Goal: Task Accomplishment & Management: Manage account settings

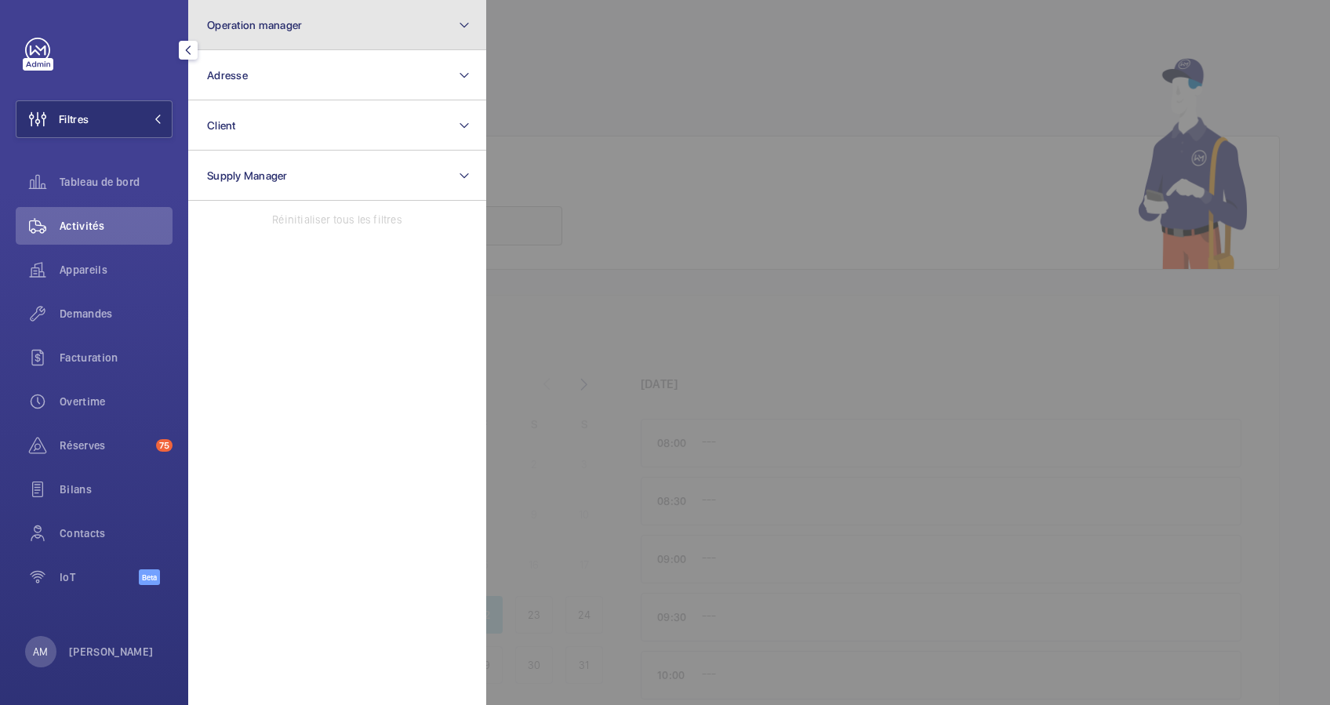
click at [348, 27] on button "Operation manager" at bounding box center [337, 25] width 298 height 50
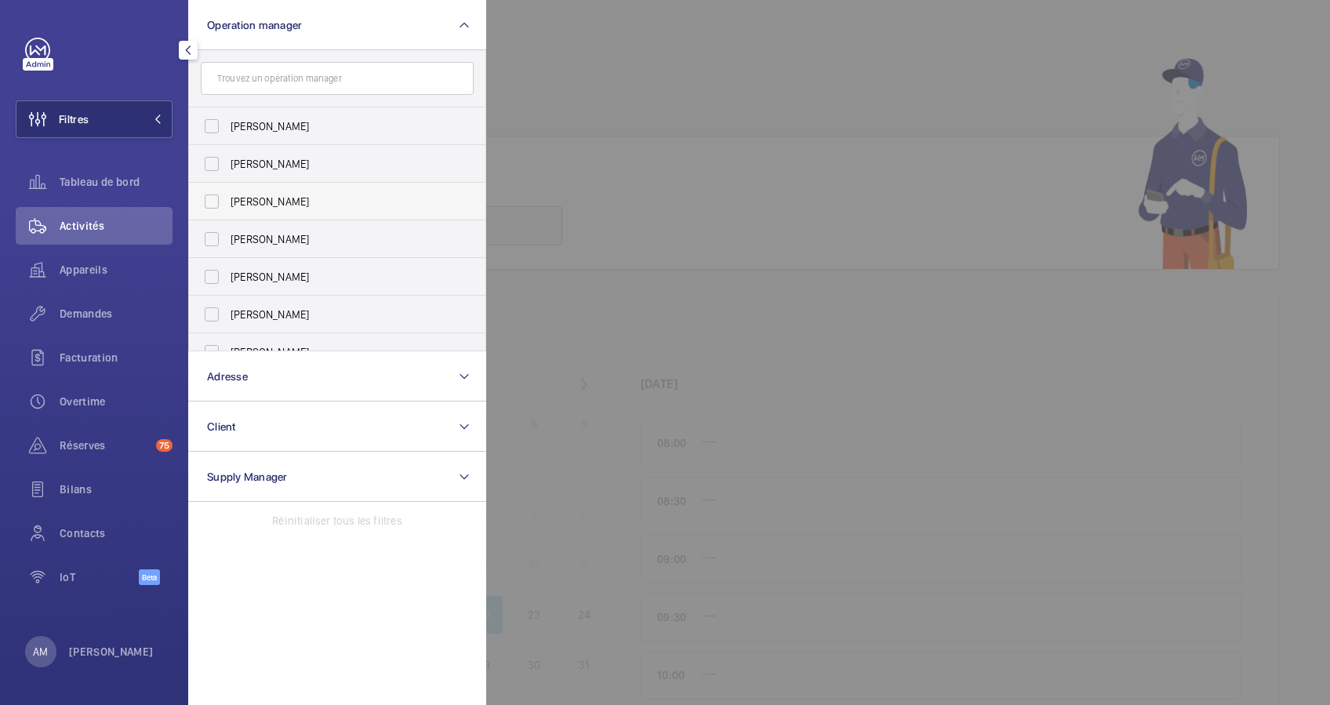
click at [236, 188] on label "[PERSON_NAME]" at bounding box center [325, 202] width 273 height 38
click at [227, 188] on input "[PERSON_NAME]" at bounding box center [211, 201] width 31 height 31
checkbox input "true"
click at [137, 50] on div at bounding box center [98, 50] width 147 height 25
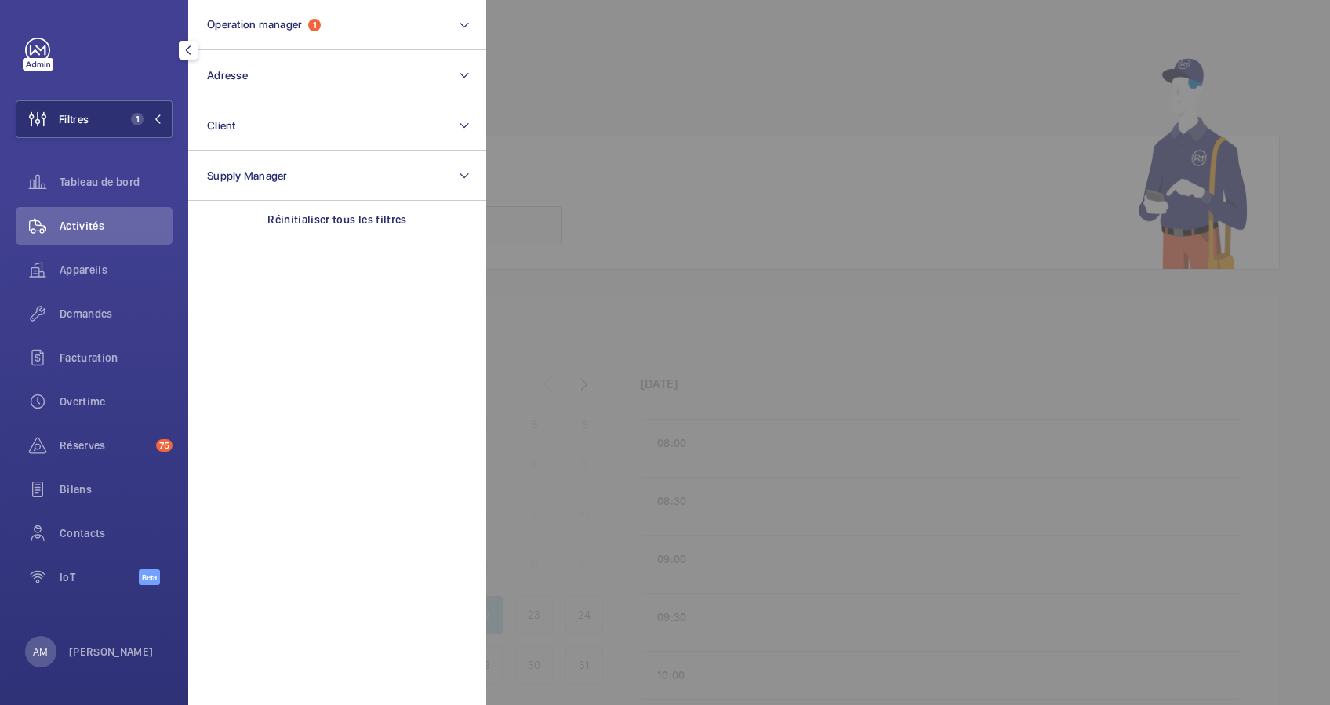
drag, startPoint x: 100, startPoint y: 271, endPoint x: 792, endPoint y: 118, distance: 708.9
click at [125, 262] on span "Appareils" at bounding box center [116, 270] width 113 height 16
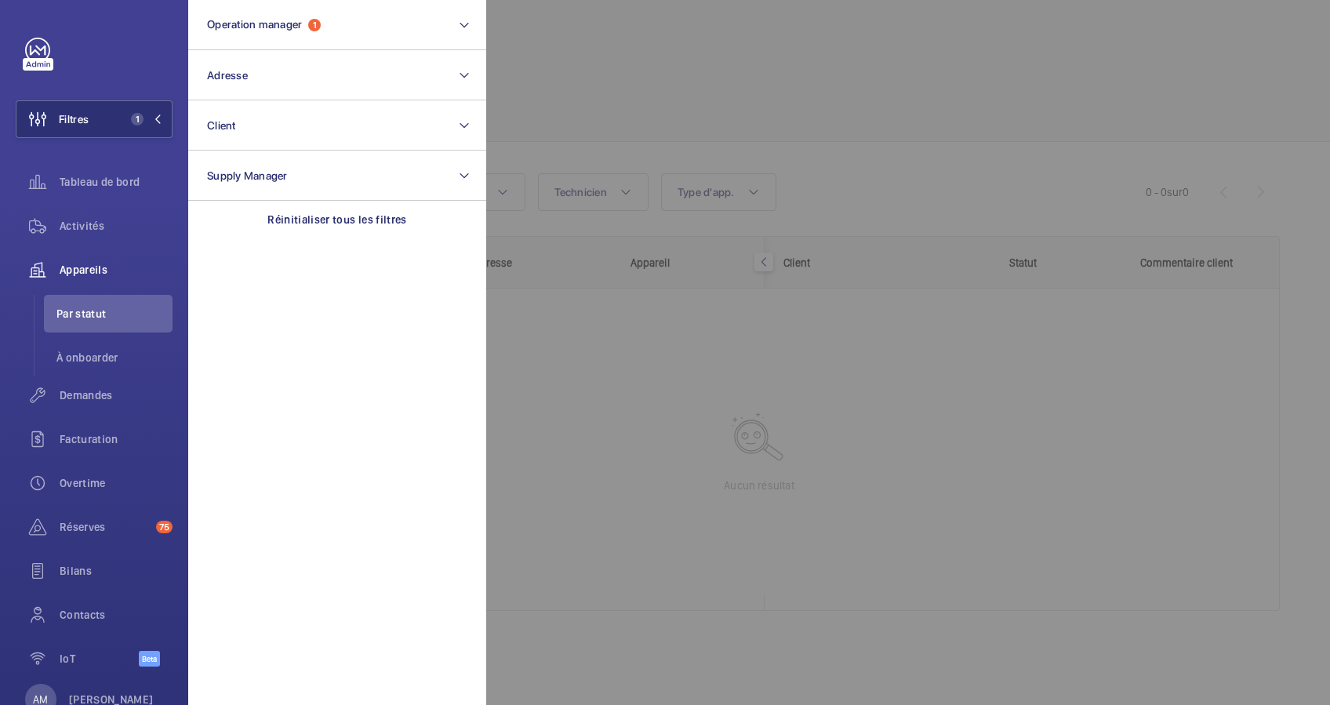
drag, startPoint x: 792, startPoint y: 118, endPoint x: 805, endPoint y: 113, distance: 13.7
click at [805, 113] on div at bounding box center [1151, 352] width 1330 height 705
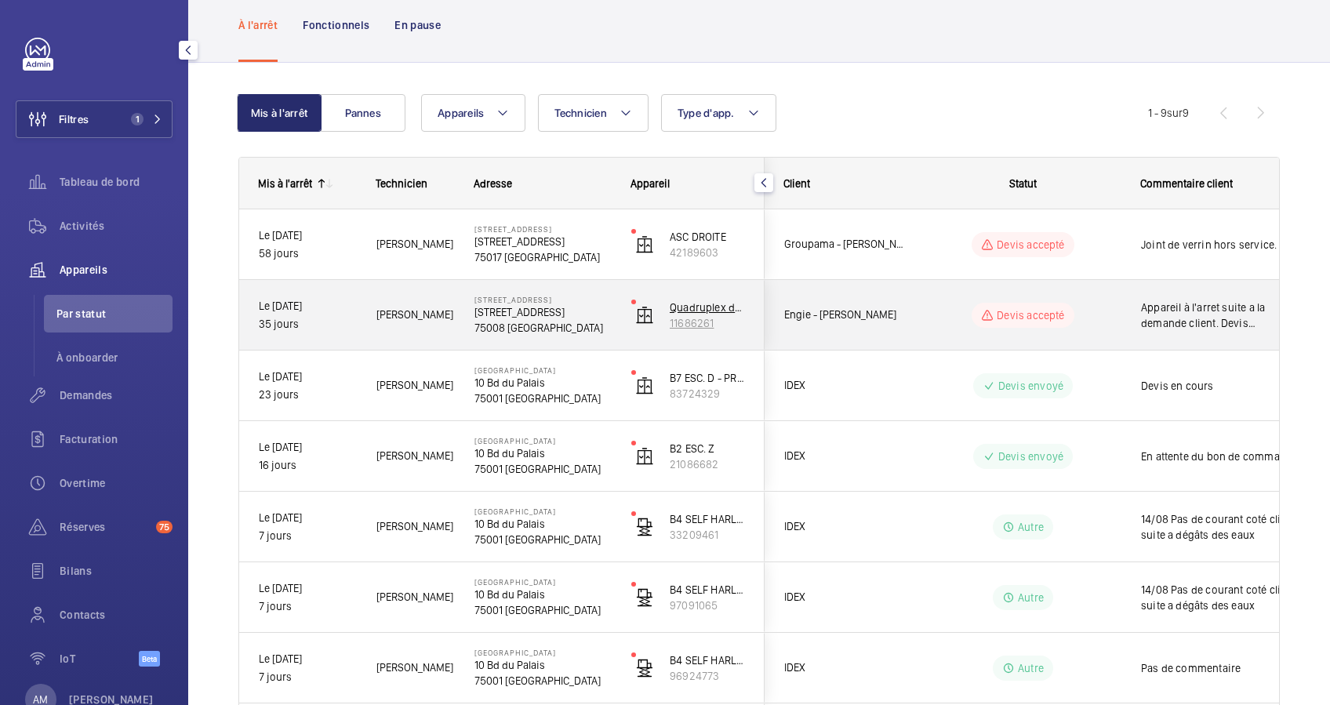
scroll to position [104, 0]
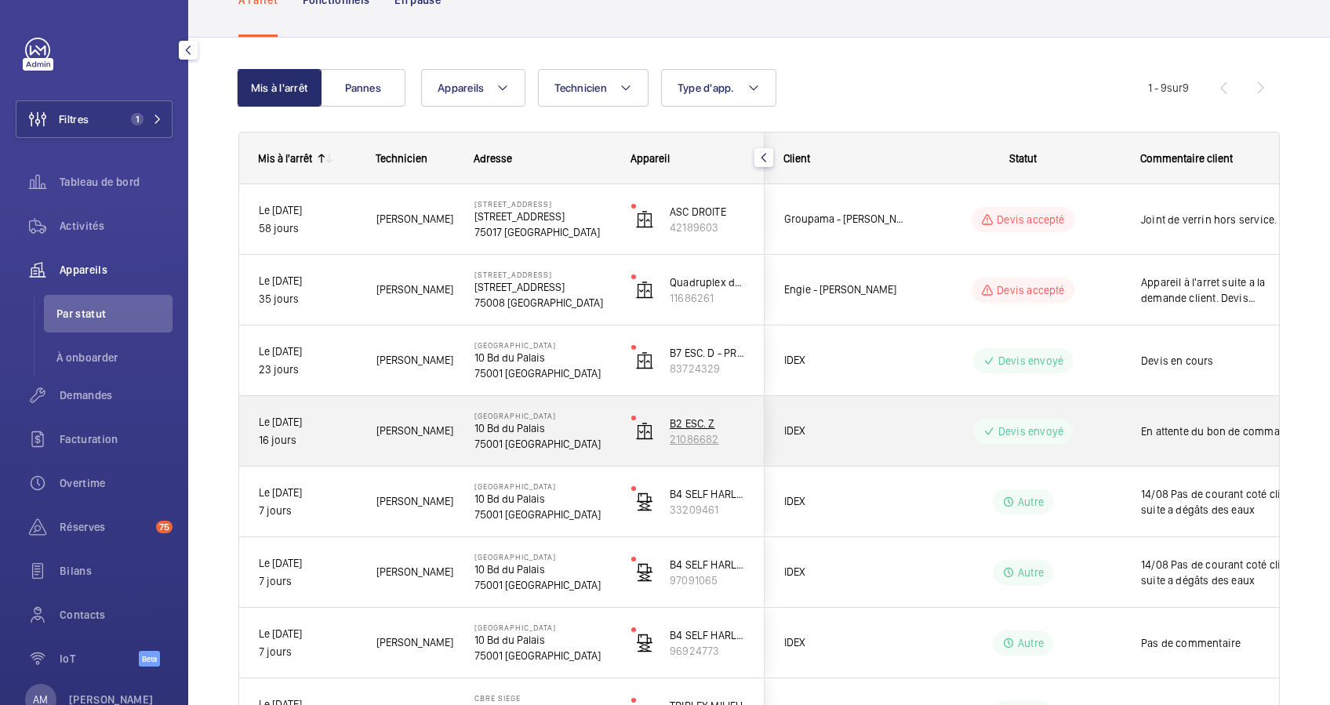
click at [699, 427] on p "B2 ESC. Z" at bounding box center [707, 424] width 75 height 16
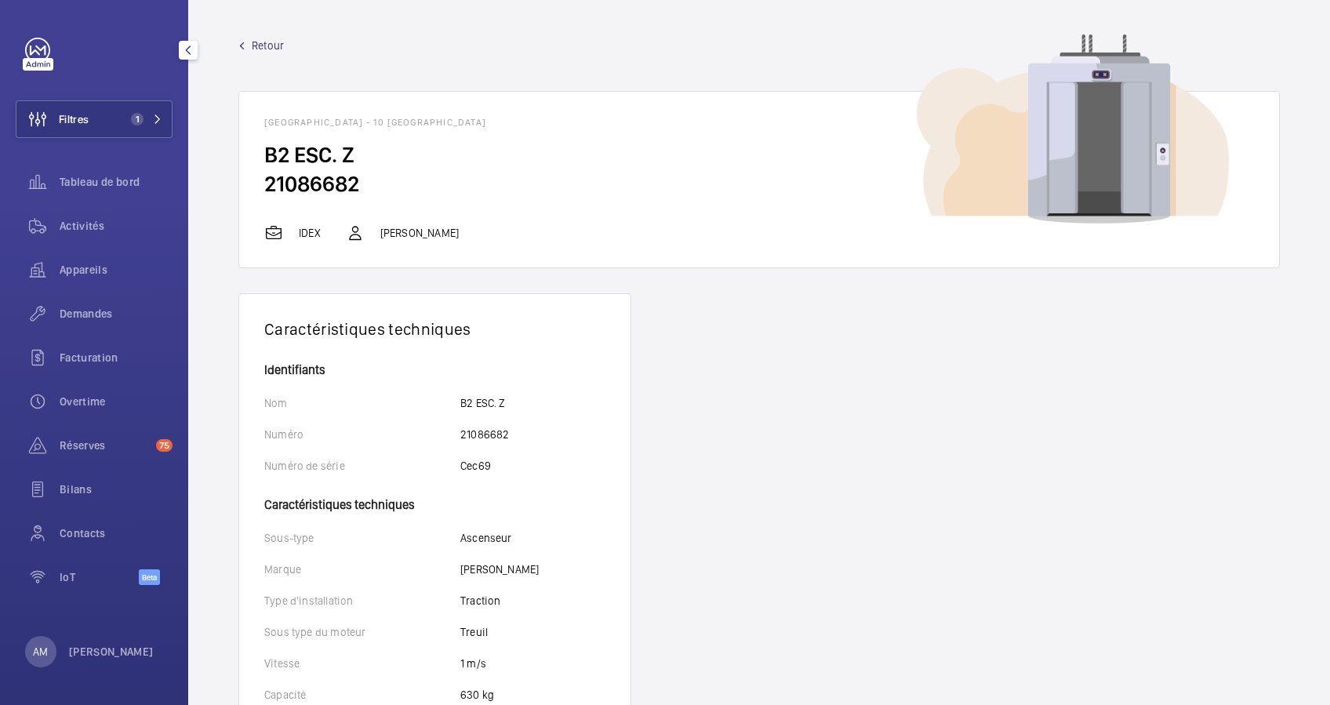
click at [264, 46] on span "Retour" at bounding box center [268, 46] width 32 height 16
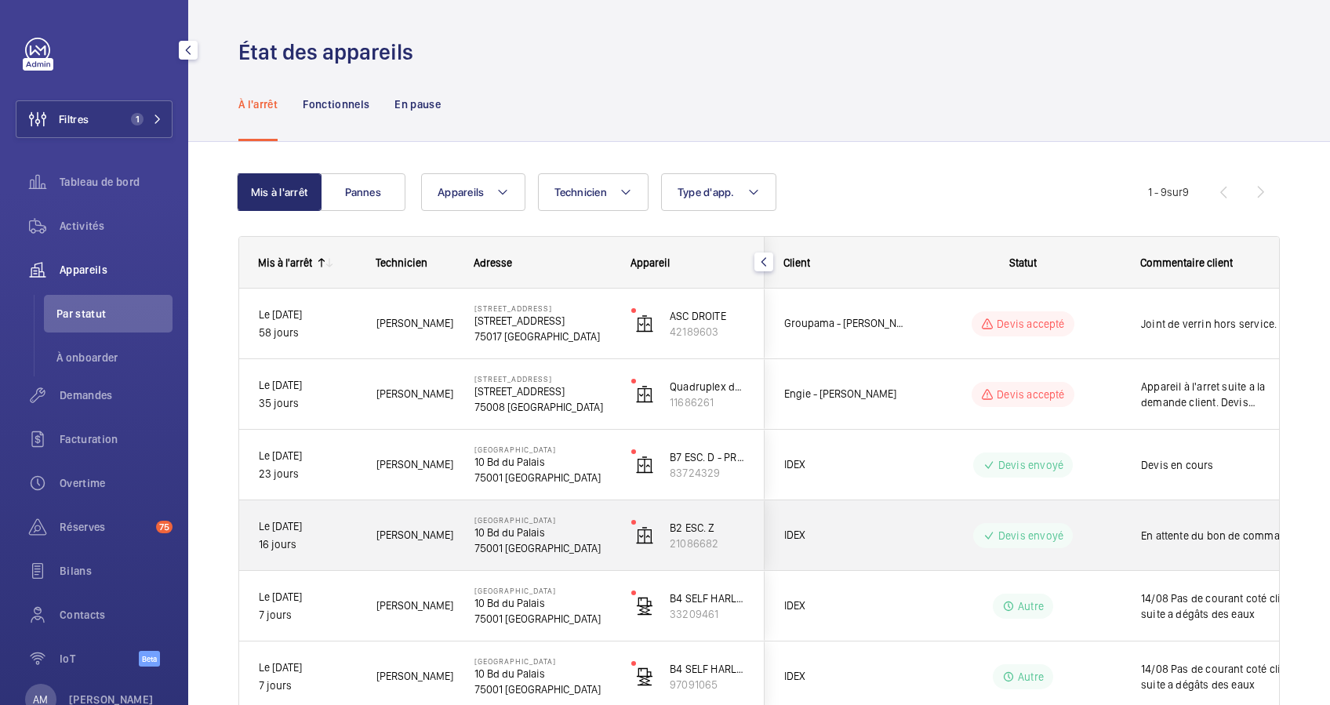
drag, startPoint x: 531, startPoint y: 528, endPoint x: 668, endPoint y: 489, distance: 142.5
click at [537, 525] on p "10 Bd du Palais" at bounding box center [542, 533] width 136 height 16
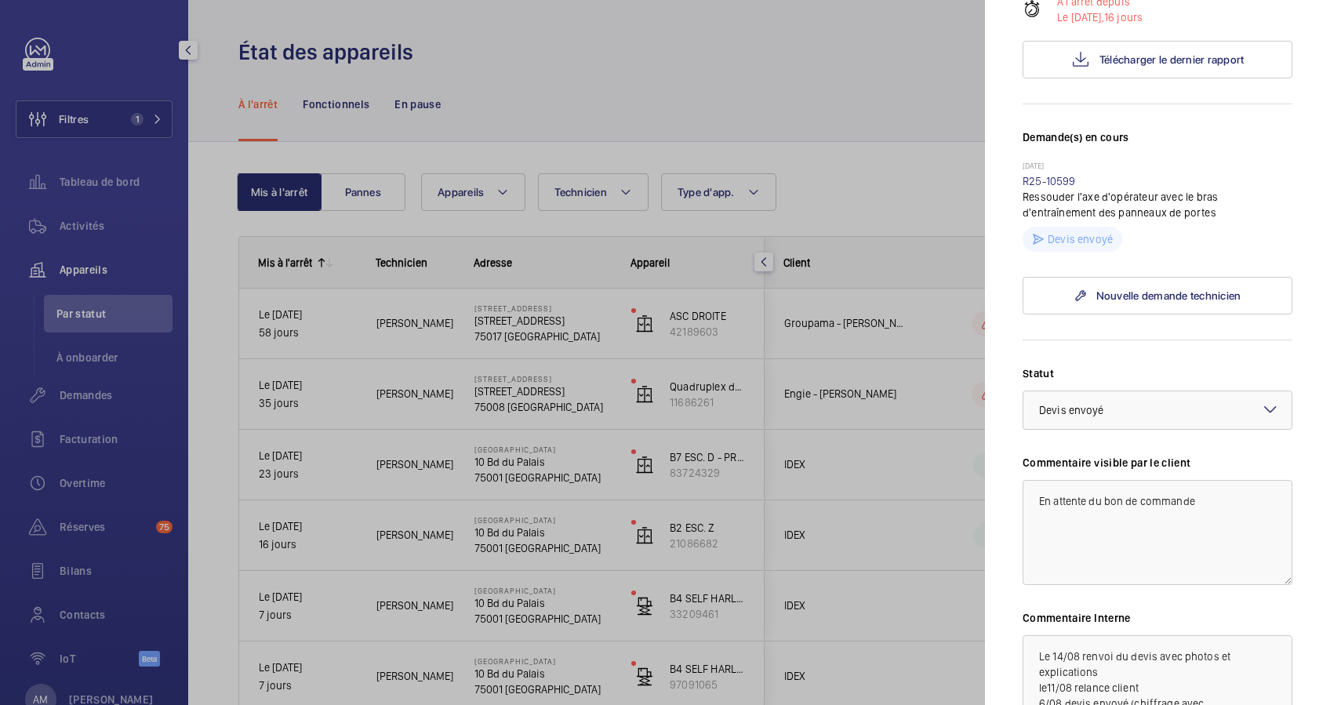
scroll to position [300, 0]
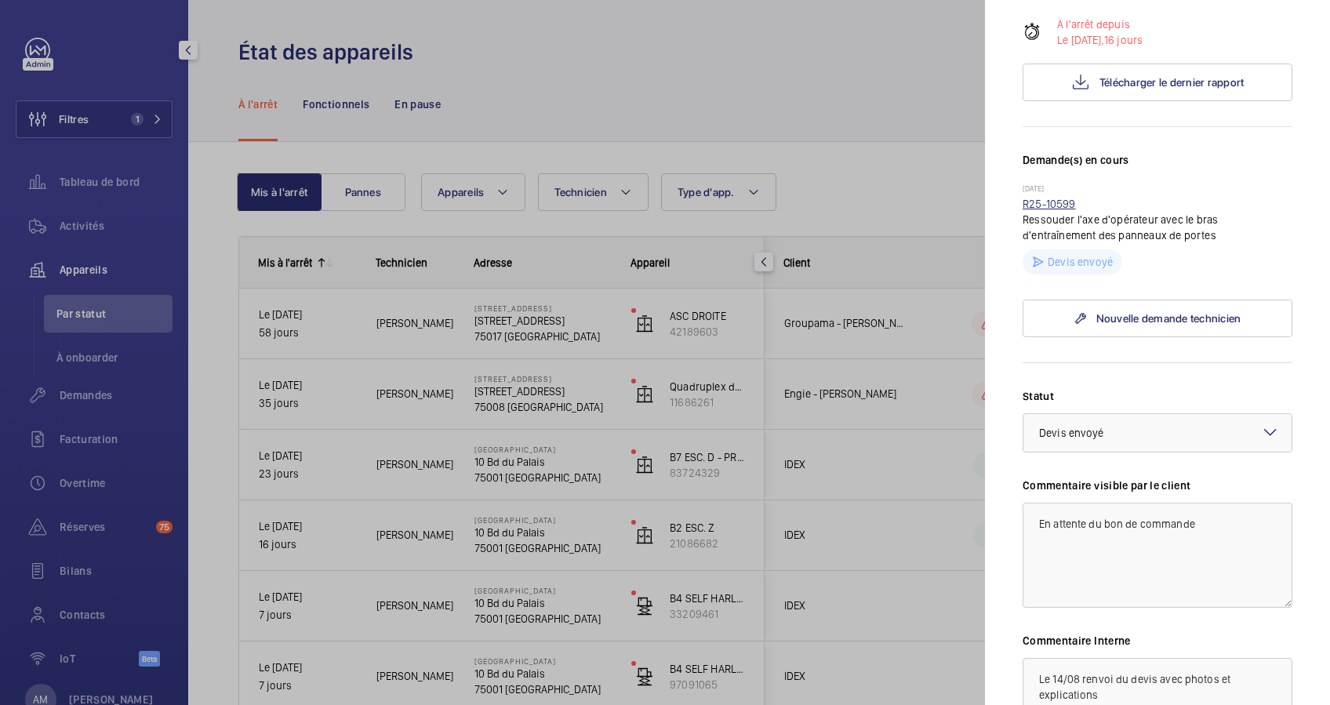
click at [1053, 207] on link "R25-10599" at bounding box center [1049, 204] width 53 height 13
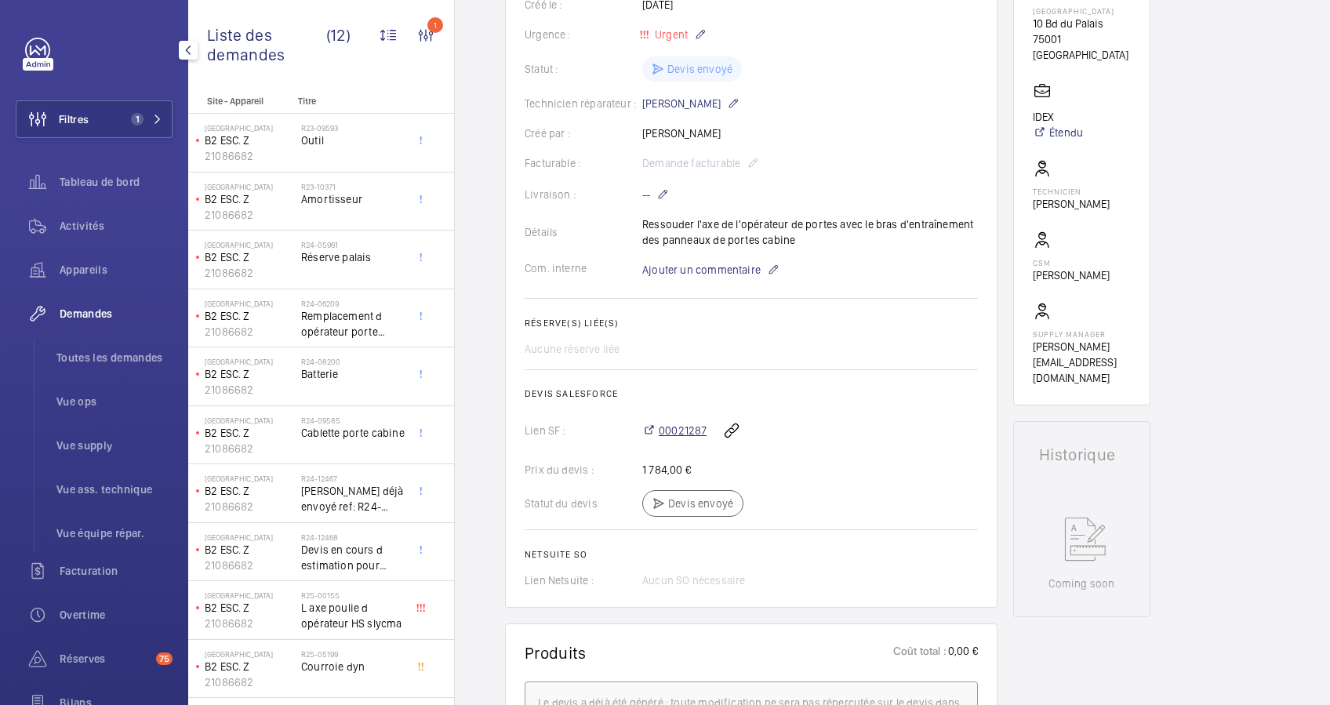
scroll to position [345, 0]
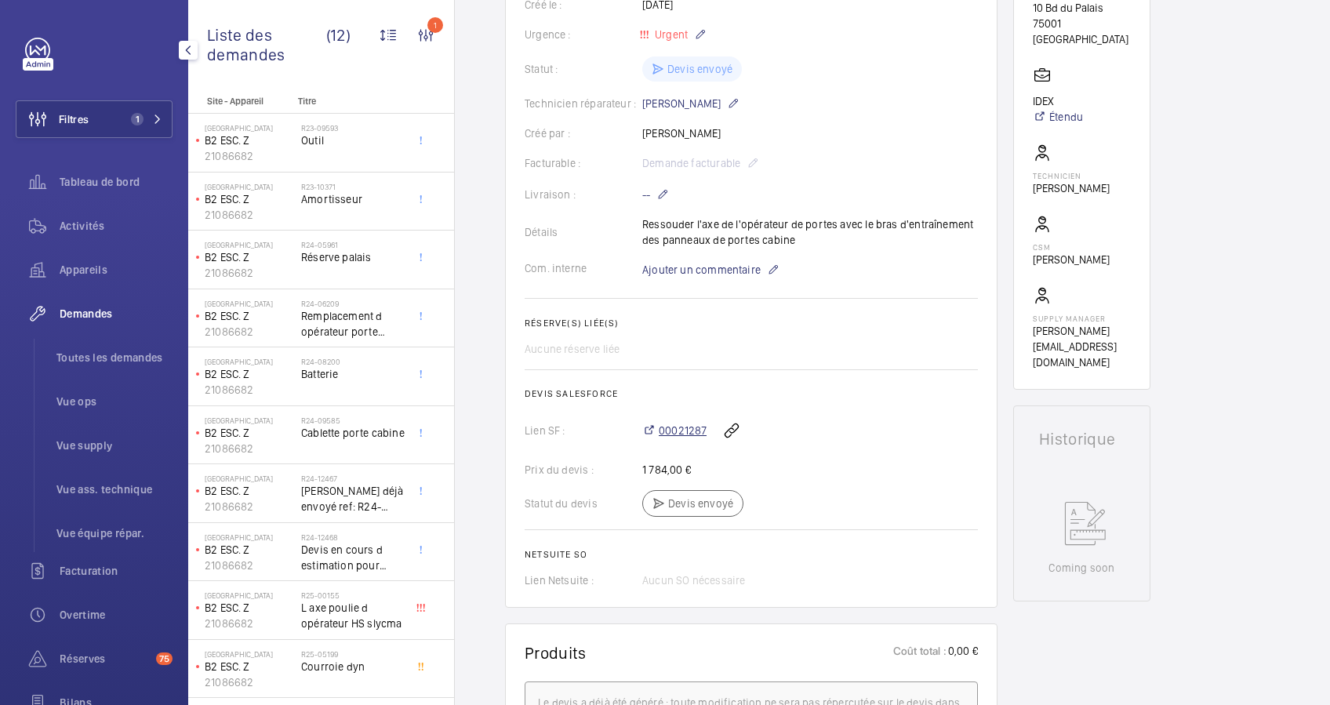
click at [690, 430] on span "00021287" at bounding box center [683, 431] width 48 height 16
click at [80, 224] on span "Activités" at bounding box center [116, 226] width 113 height 16
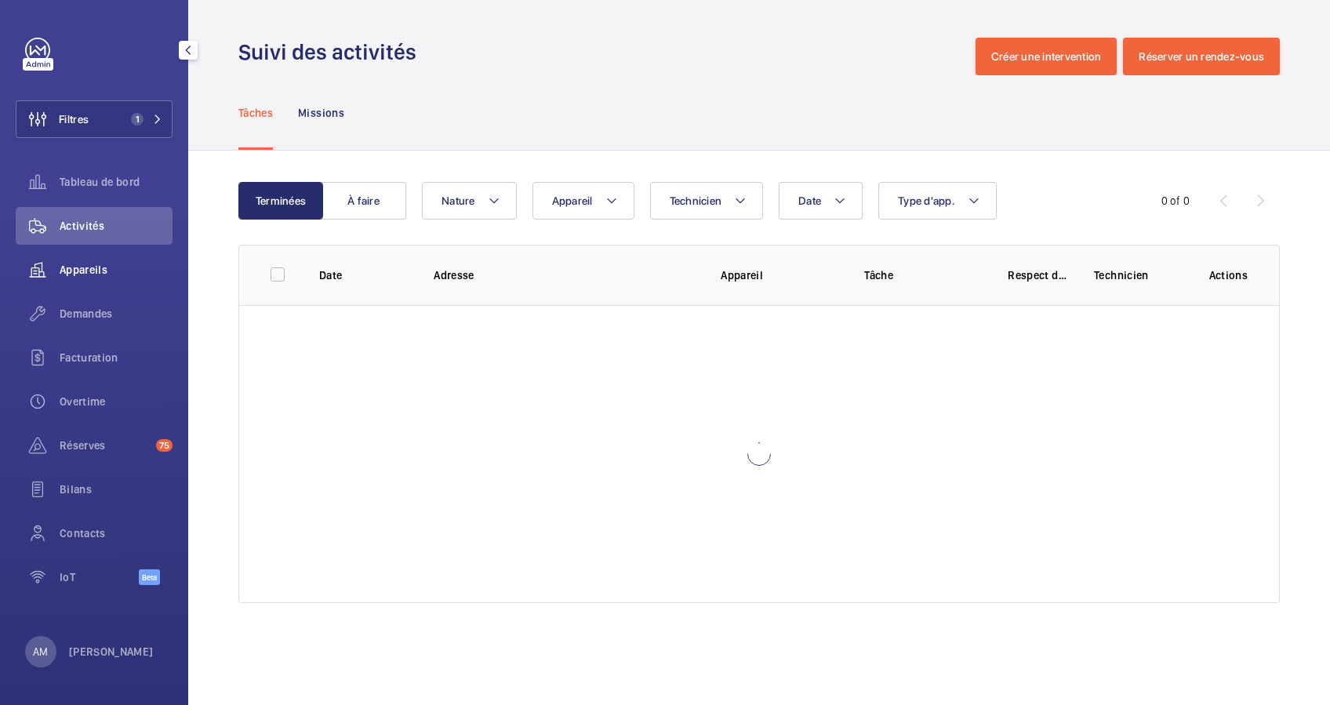
click at [84, 266] on span "Appareils" at bounding box center [116, 270] width 113 height 16
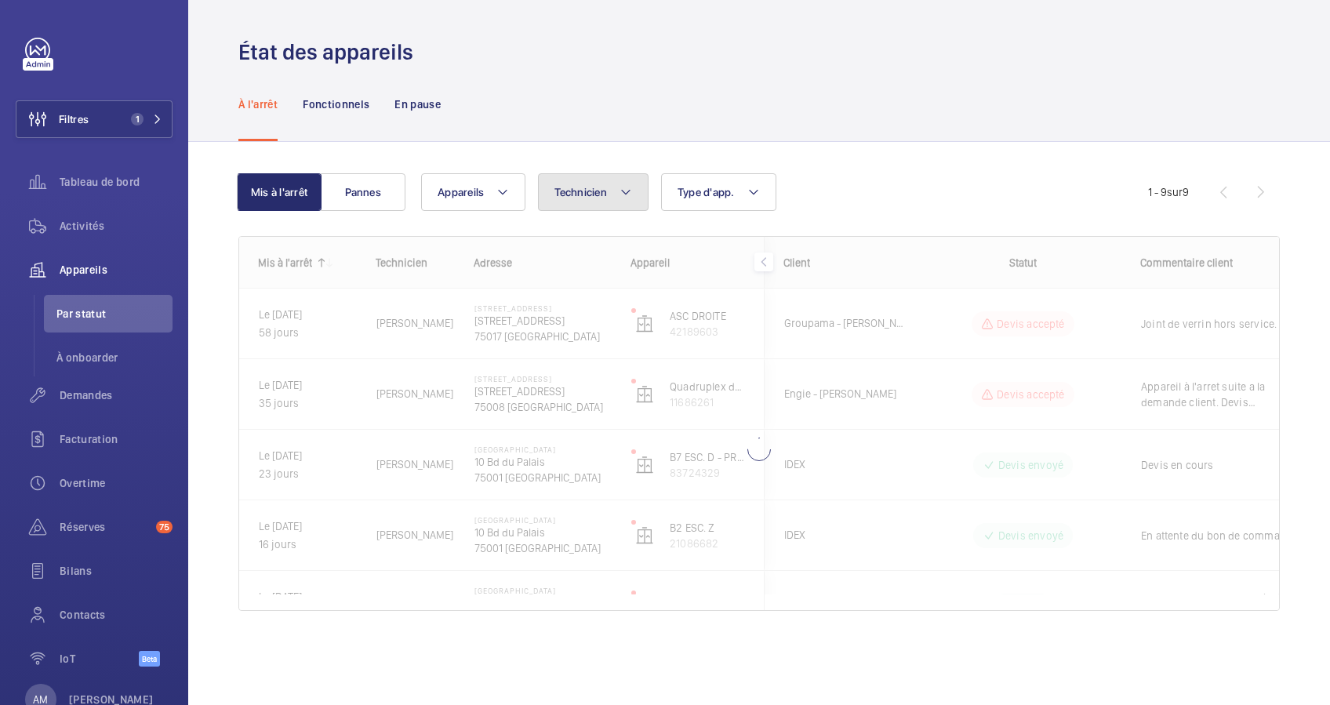
click at [624, 191] on mat-icon at bounding box center [626, 192] width 13 height 19
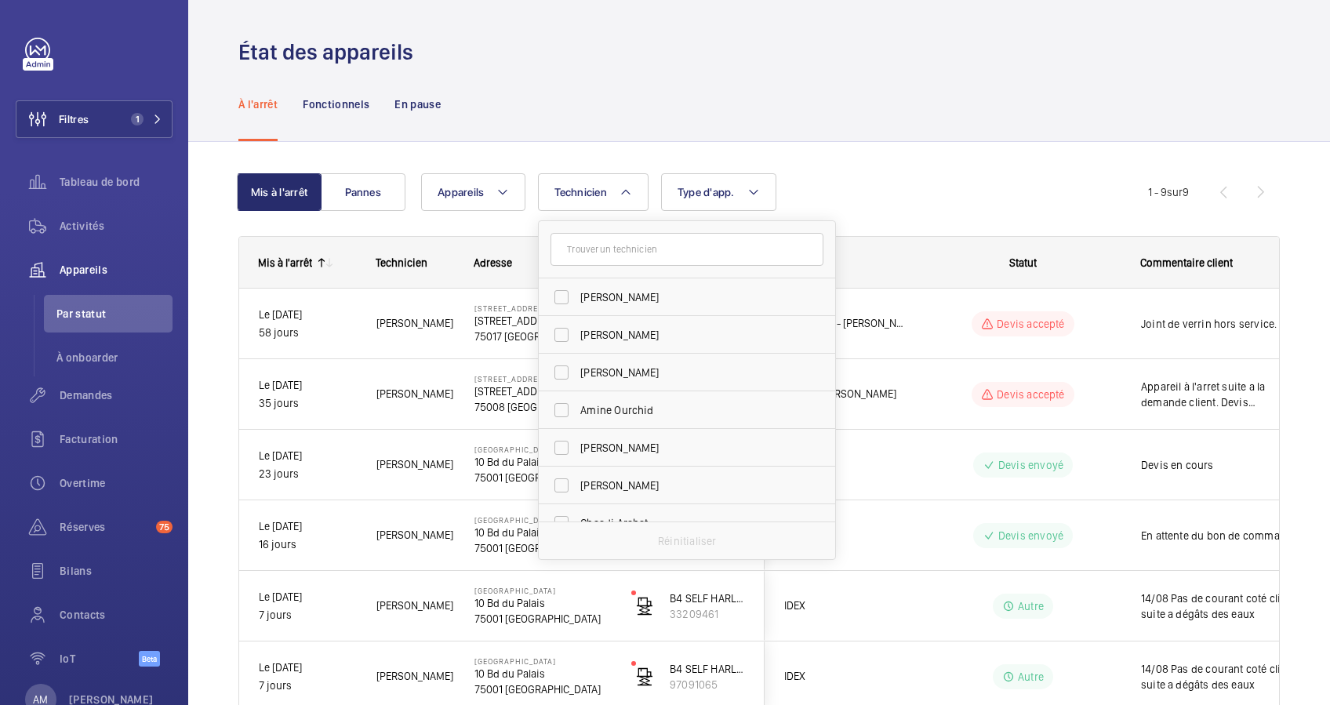
click at [615, 254] on input "text" at bounding box center [686, 249] width 273 height 33
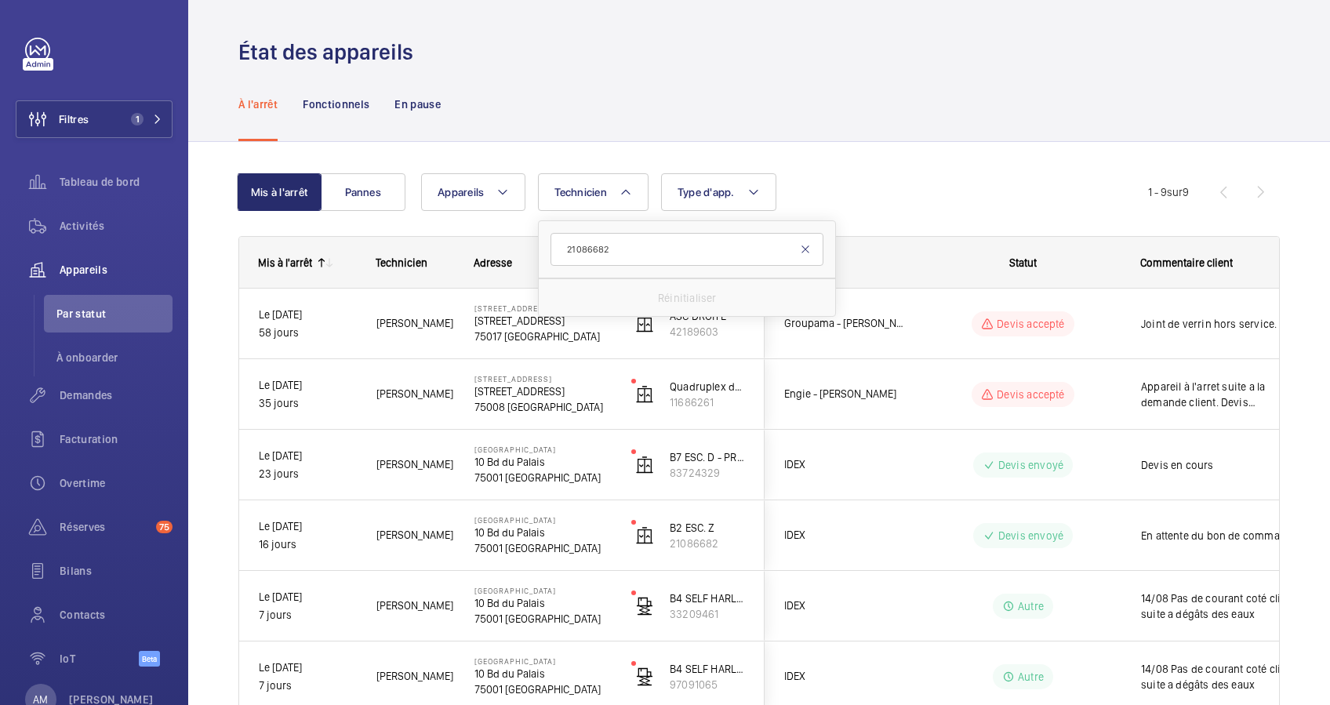
type input "21086682"
drag, startPoint x: 805, startPoint y: 245, endPoint x: 684, endPoint y: 220, distance: 123.5
click at [805, 248] on mat-icon at bounding box center [805, 249] width 13 height 13
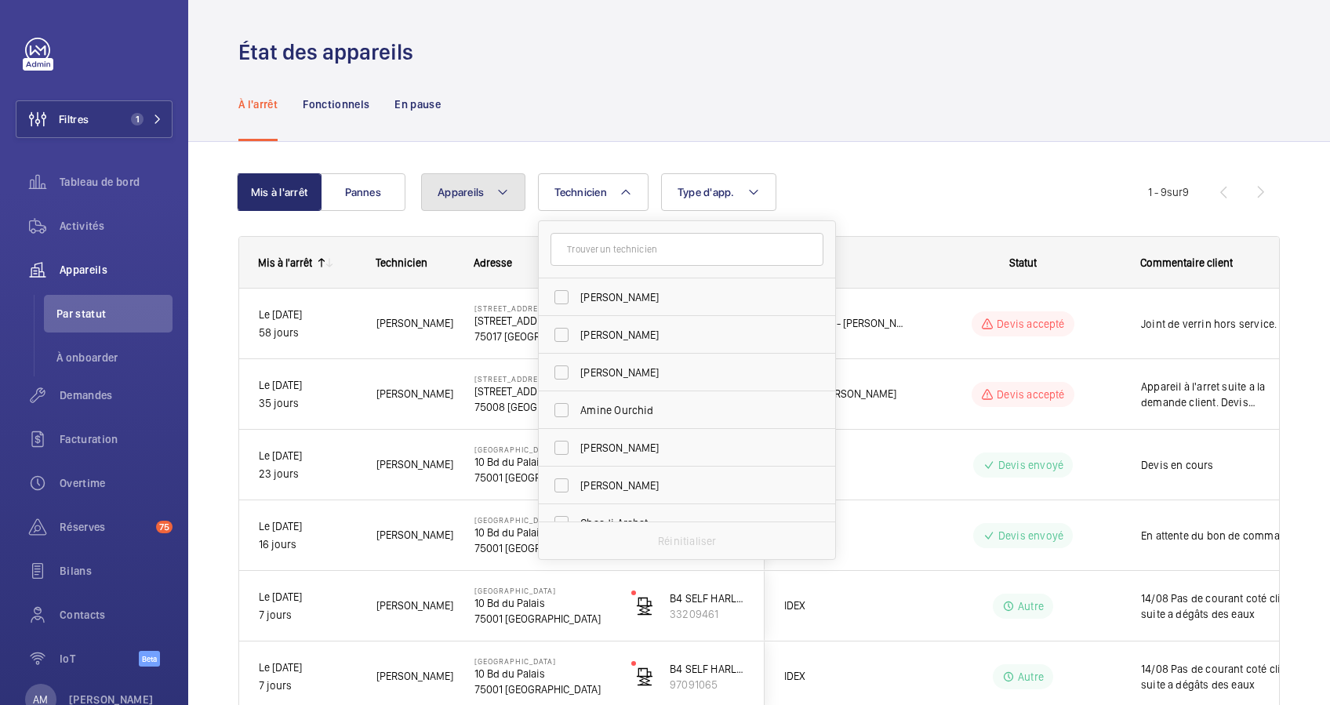
click at [505, 187] on mat-icon at bounding box center [502, 192] width 13 height 19
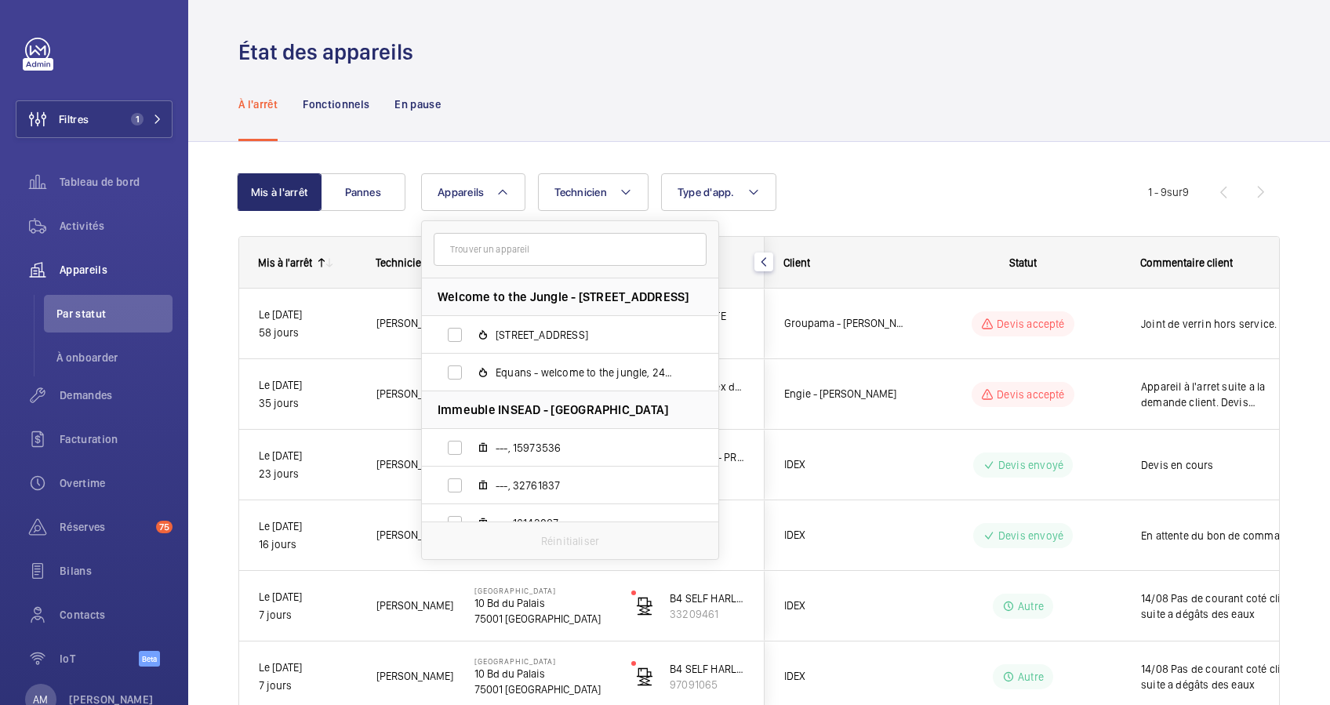
click at [529, 246] on input "text" at bounding box center [570, 249] width 273 height 33
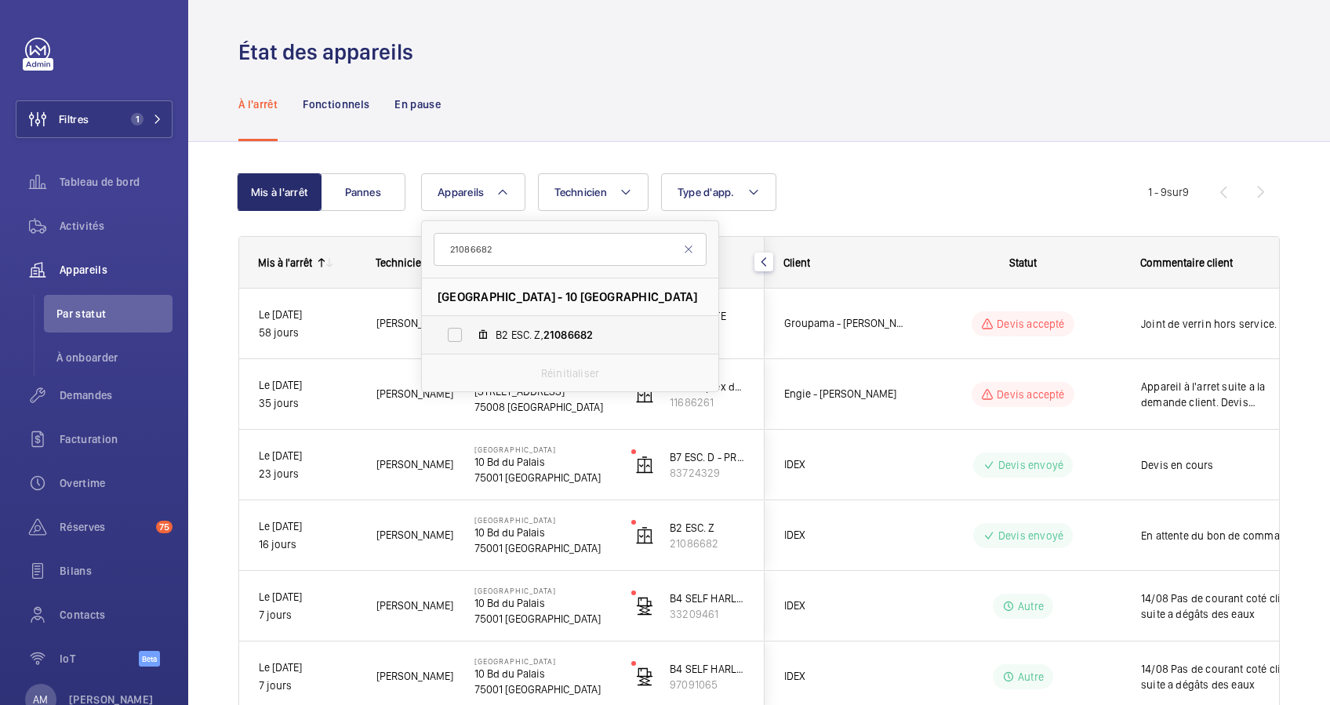
type input "21086682"
click at [457, 328] on label "B2 ESC. Z, 21086682" at bounding box center [557, 335] width 271 height 38
click at [457, 328] on input "B2 ESC. Z, 21086682" at bounding box center [454, 334] width 31 height 31
checkbox input "true"
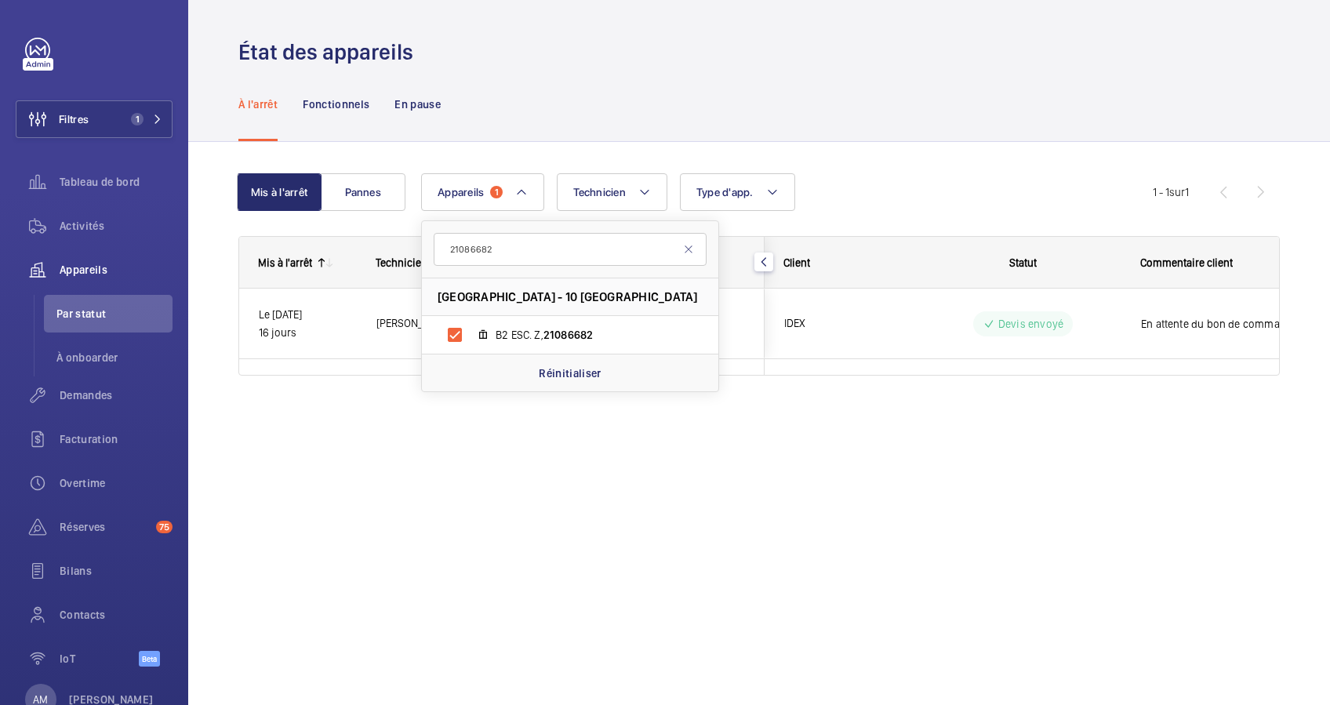
click at [211, 359] on div "Mis à l'arrêt Pannes Appareils 1 21086682 Palais de justice de Paris - 10 Bd du…" at bounding box center [759, 296] width 1142 height 309
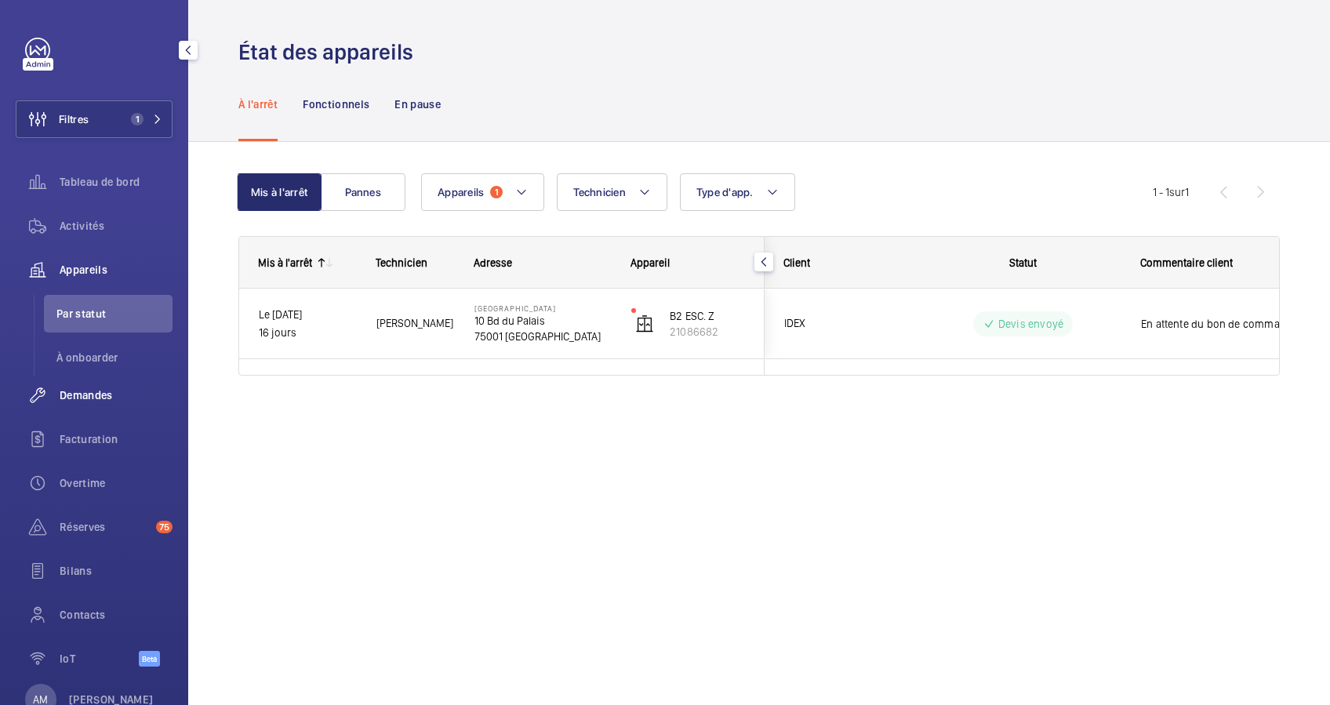
click at [98, 394] on span "Demandes" at bounding box center [116, 395] width 113 height 16
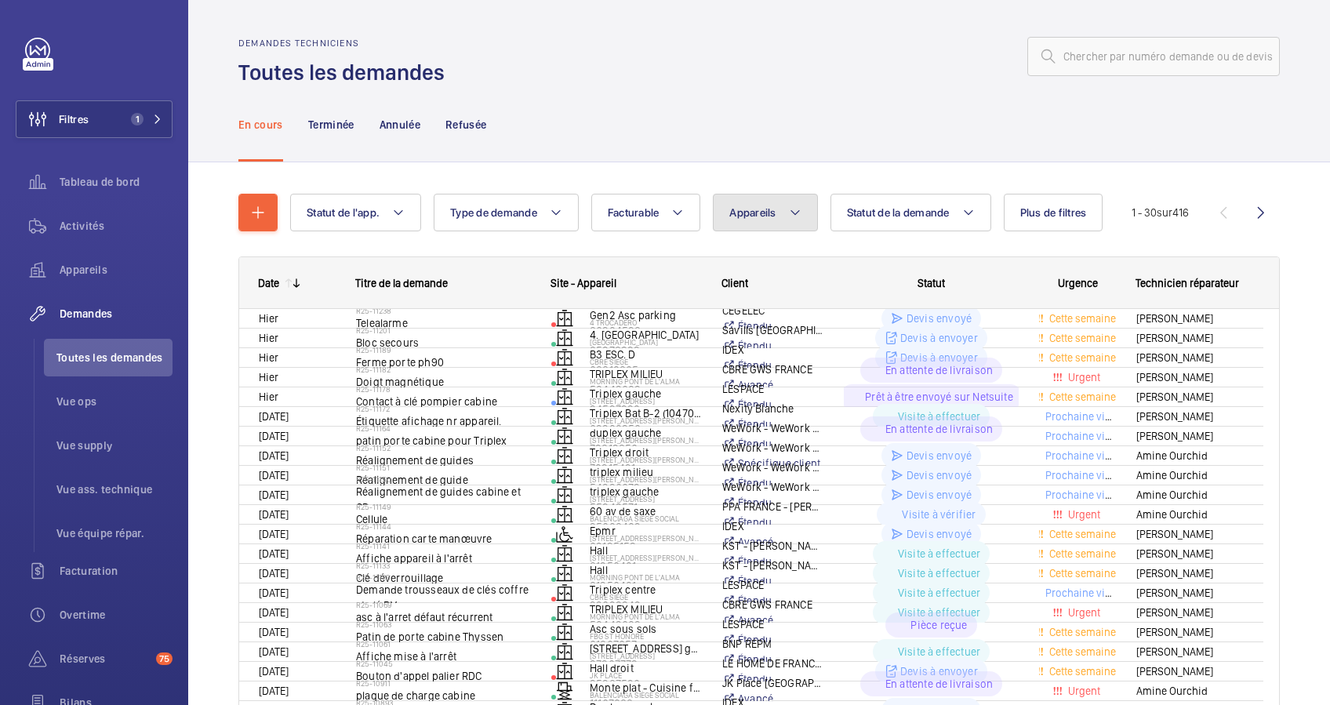
click at [774, 213] on span "Appareils" at bounding box center [752, 212] width 46 height 13
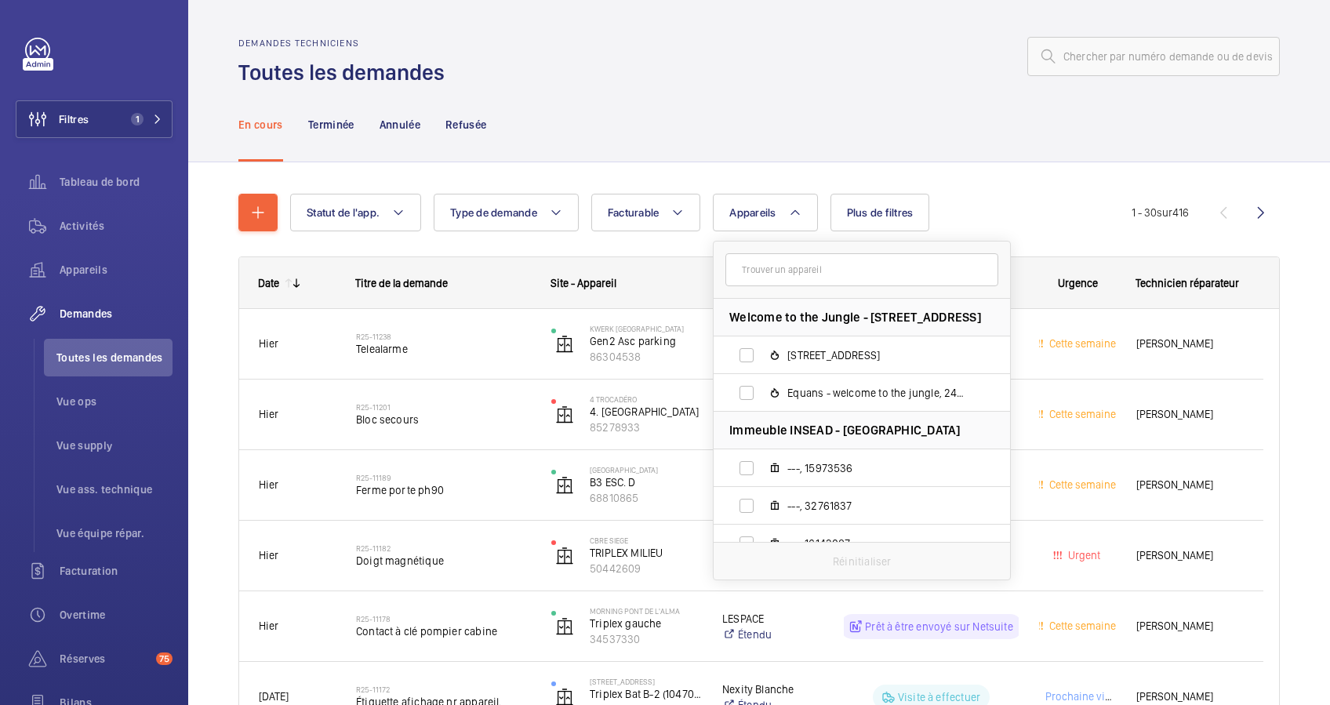
click at [768, 271] on input "text" at bounding box center [861, 269] width 273 height 33
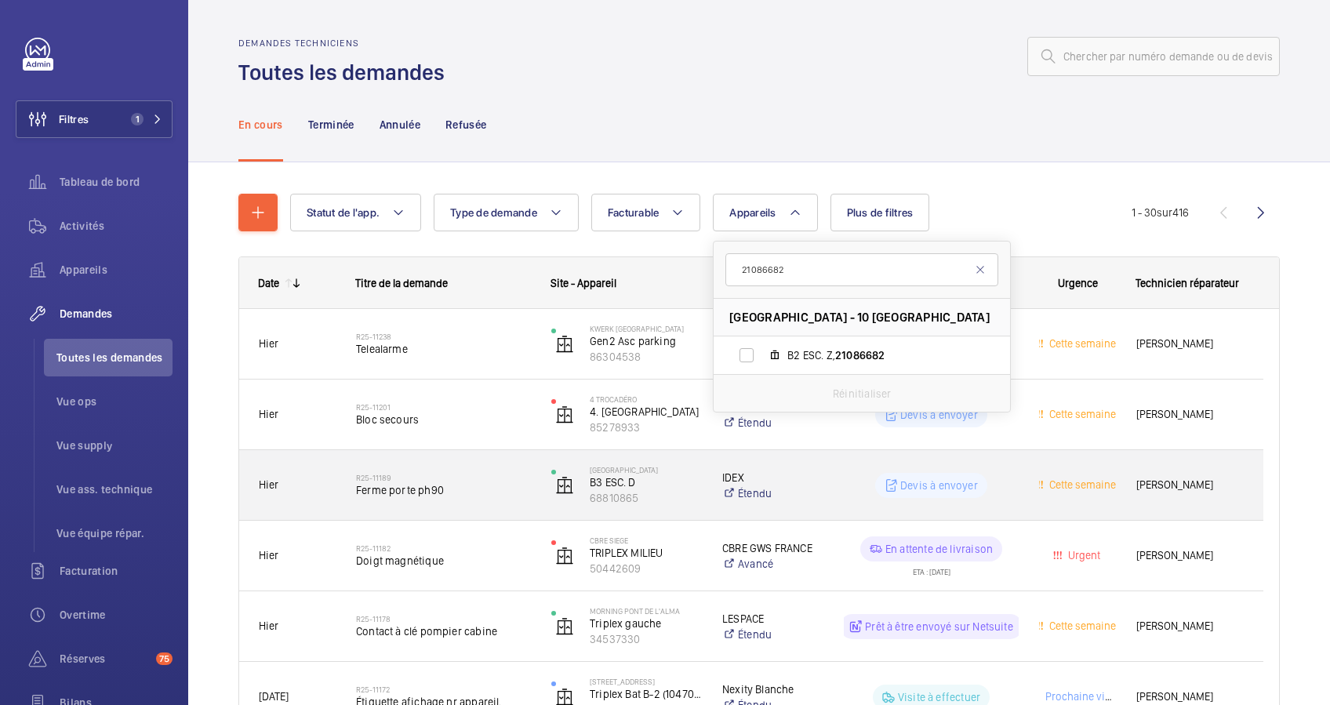
type input "21086682"
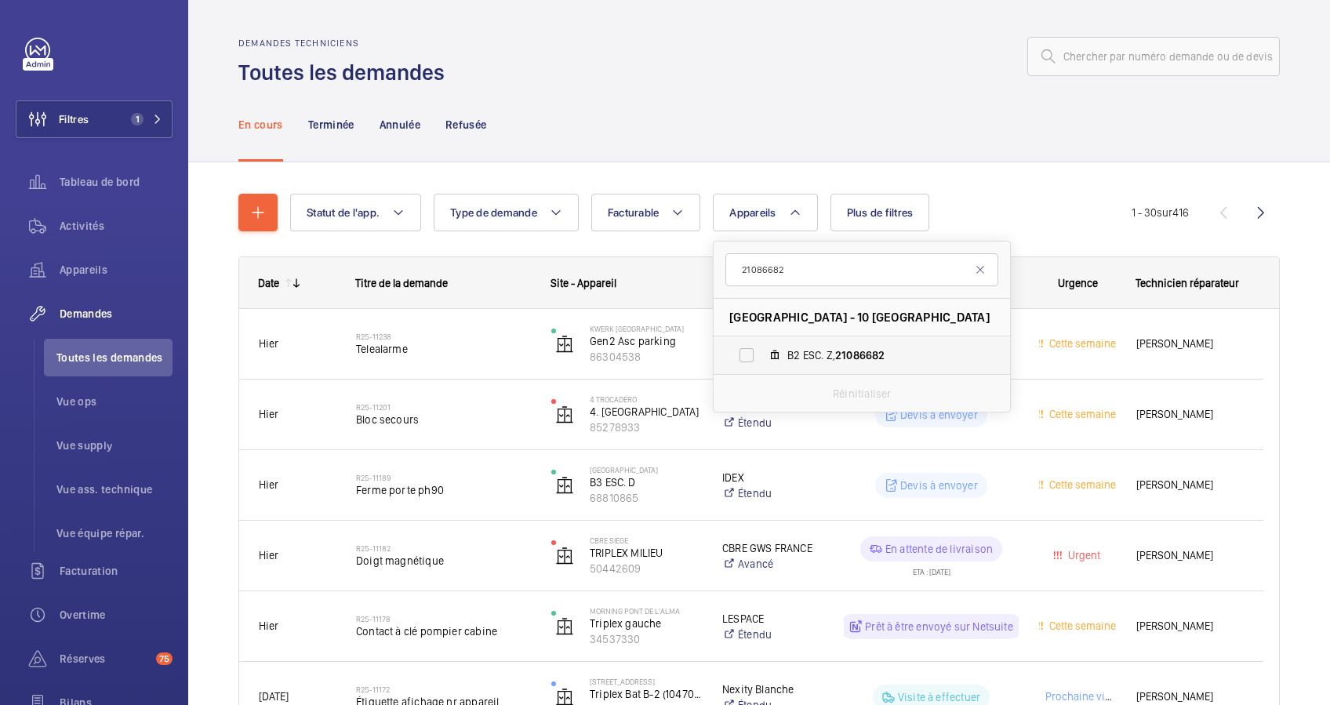
click at [753, 362] on label "B2 ESC. Z, 21086682" at bounding box center [849, 355] width 271 height 38
click at [753, 362] on input "B2 ESC. Z, 21086682" at bounding box center [746, 355] width 31 height 31
checkbox input "true"
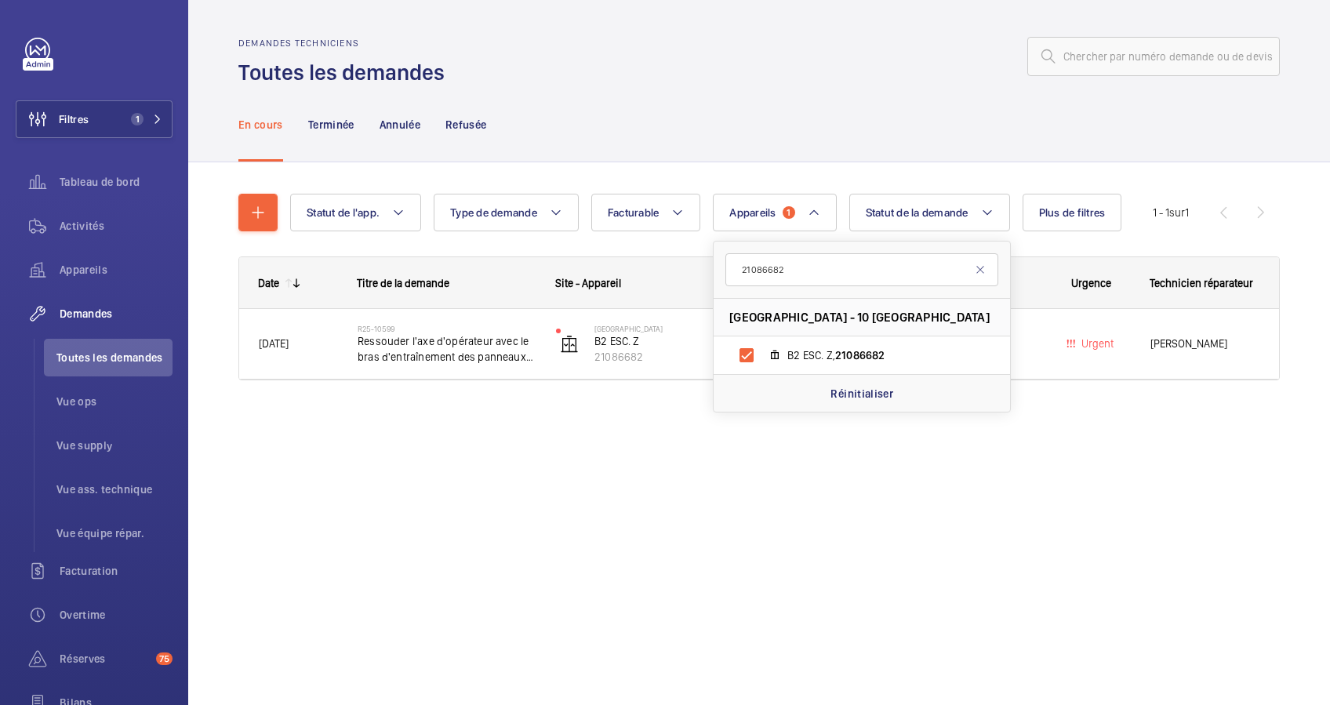
click at [651, 137] on div "En cours Terminée Annulée Refusée" at bounding box center [758, 124] width 1041 height 74
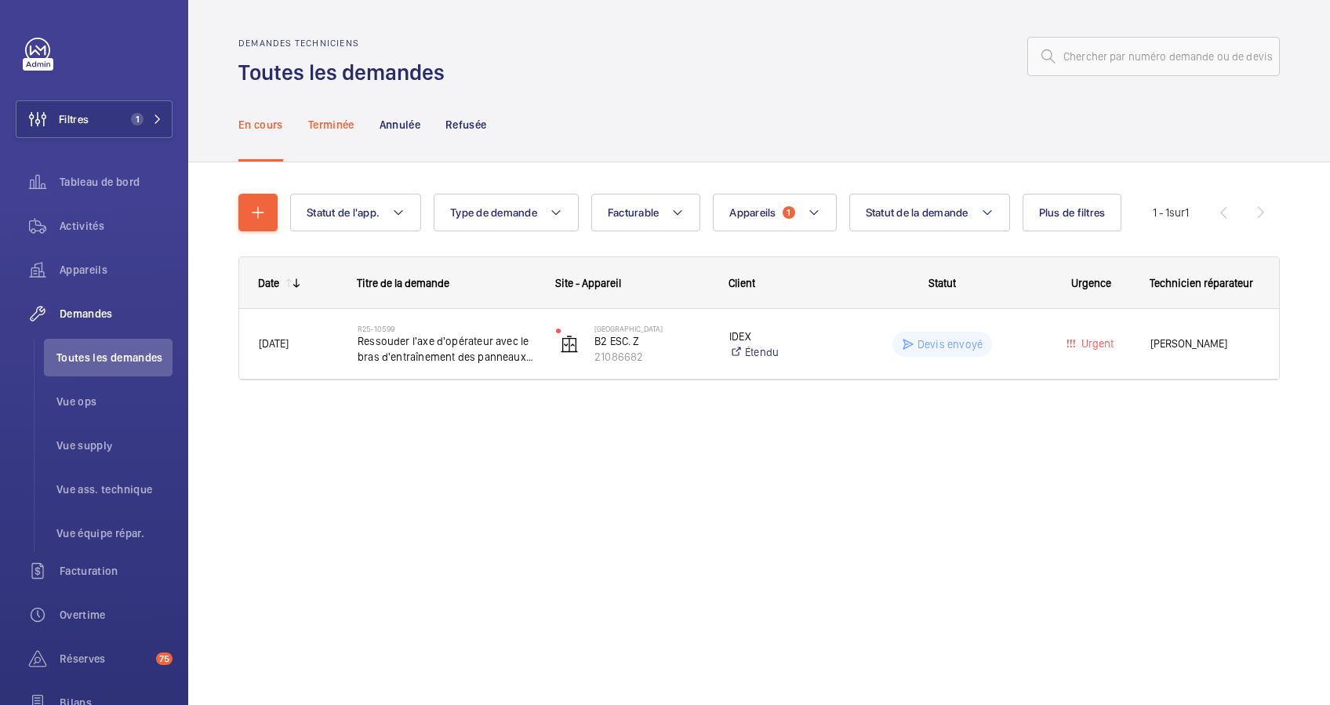
click at [337, 129] on p "Terminée" at bounding box center [331, 125] width 46 height 16
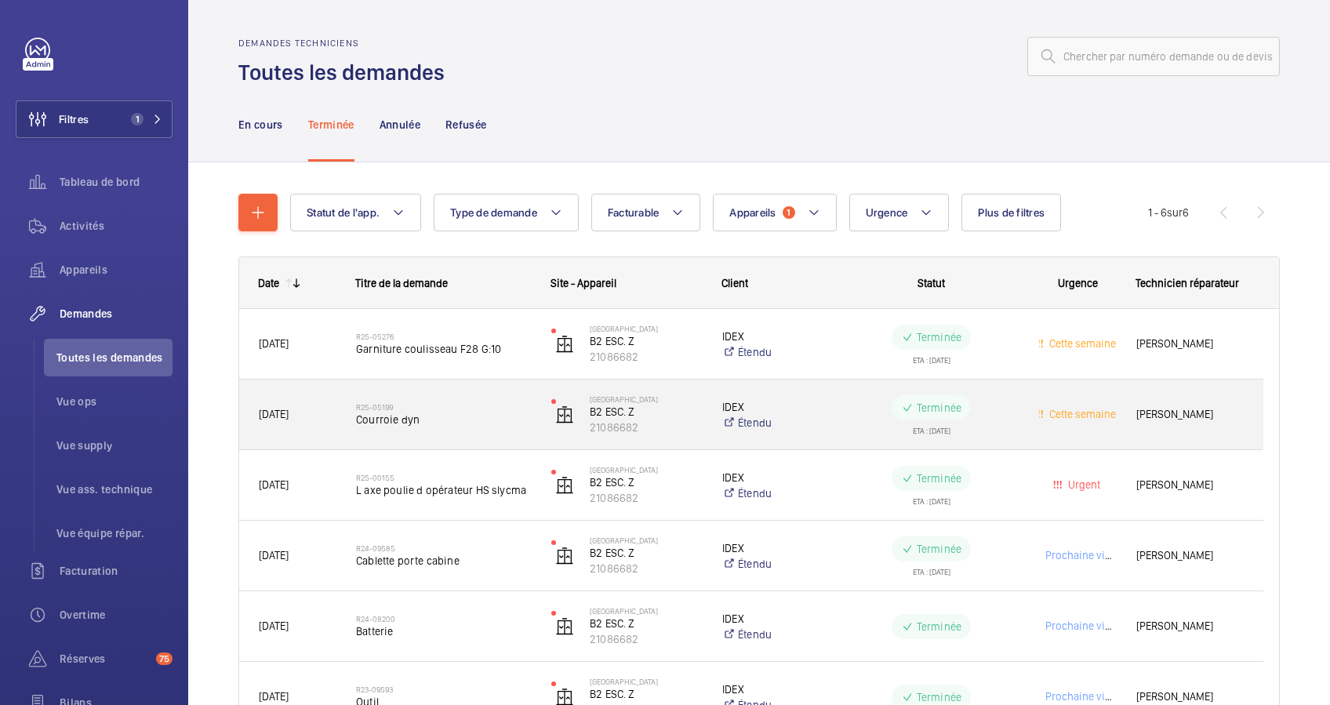
scroll to position [104, 0]
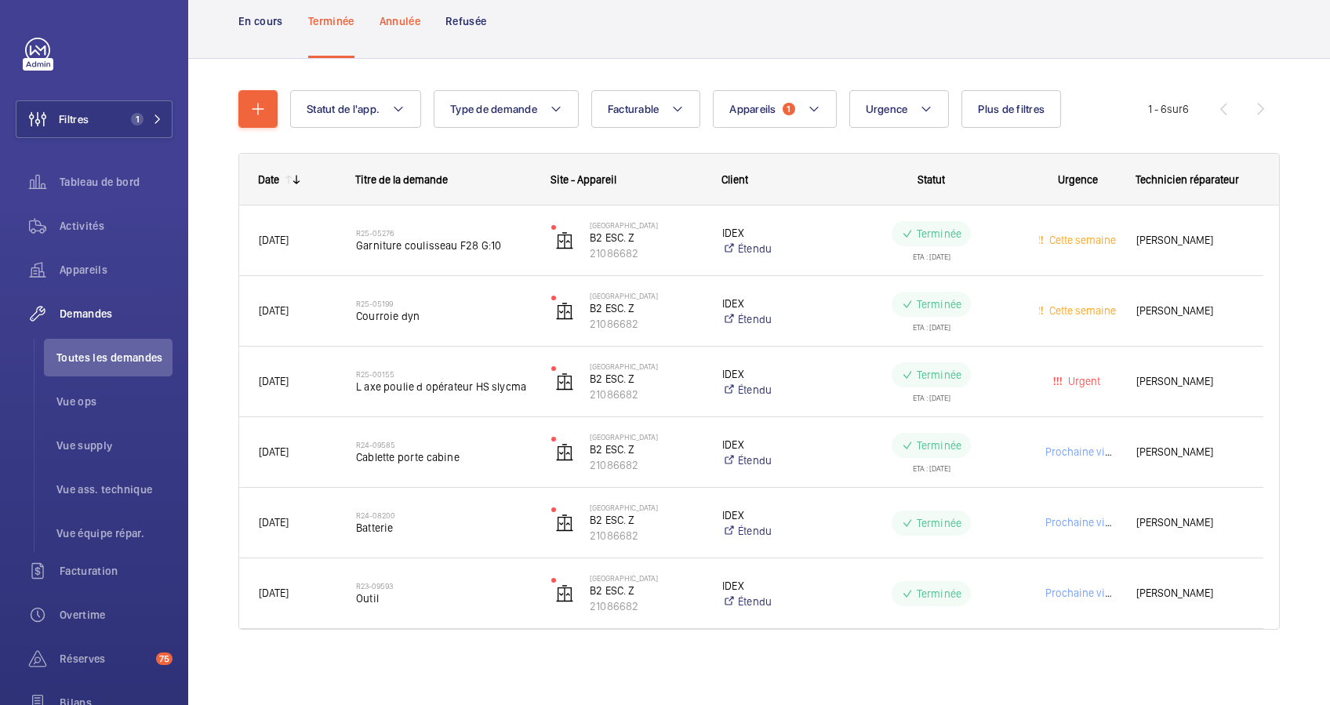
click at [403, 16] on p "Annulée" at bounding box center [400, 21] width 41 height 16
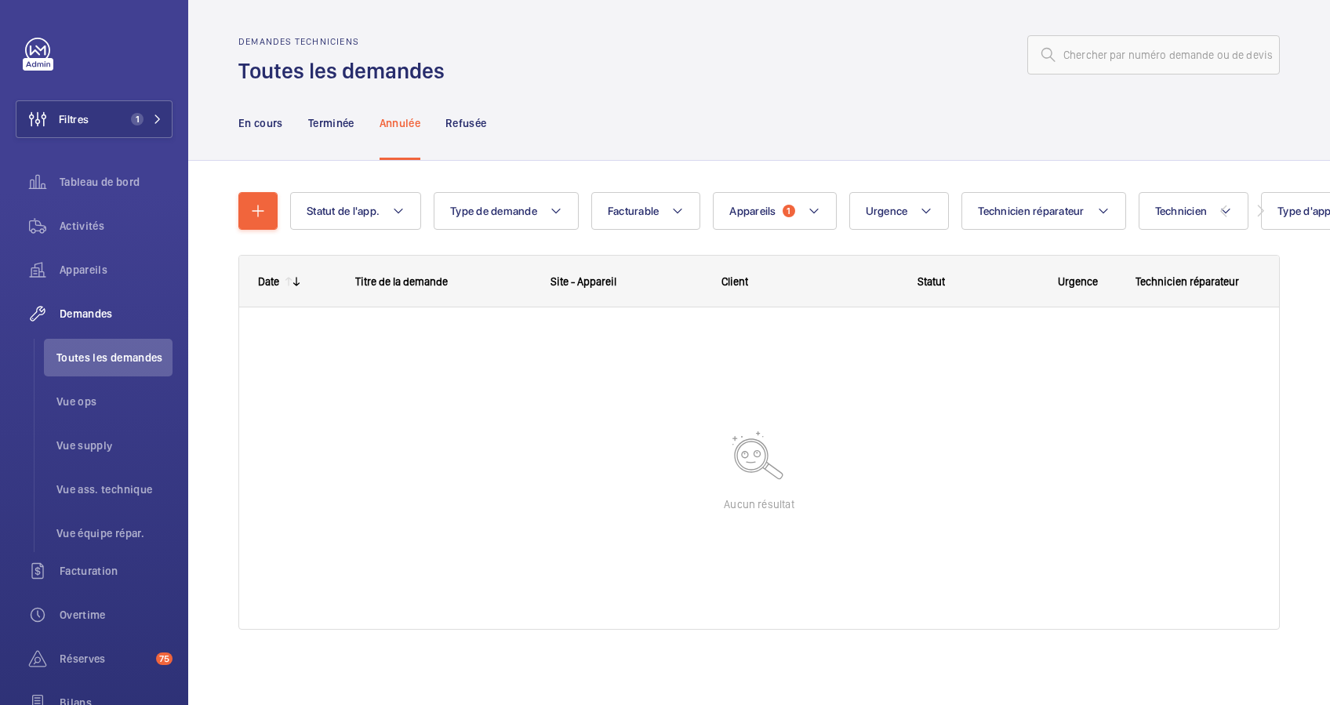
scroll to position [2, 0]
click at [469, 115] on p "Refusée" at bounding box center [465, 123] width 41 height 16
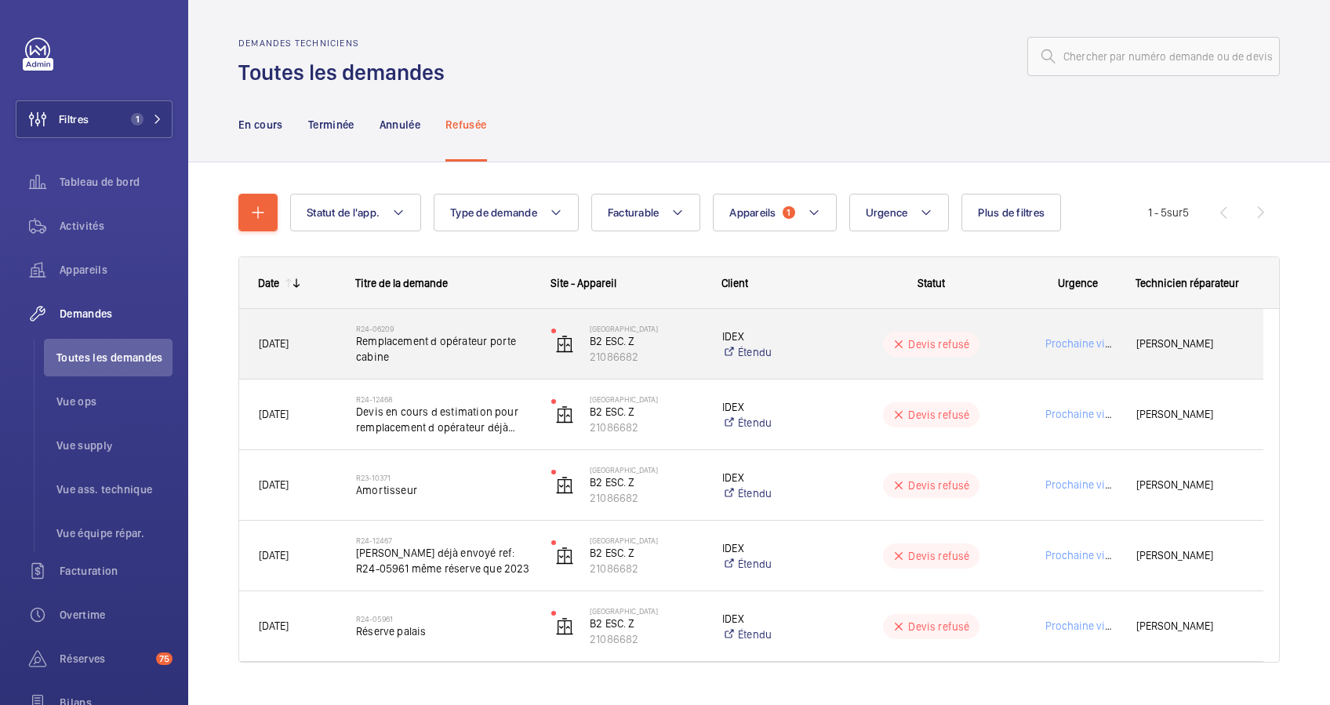
click at [449, 338] on span "Remplacement d opérateur porte cabine" at bounding box center [443, 348] width 175 height 31
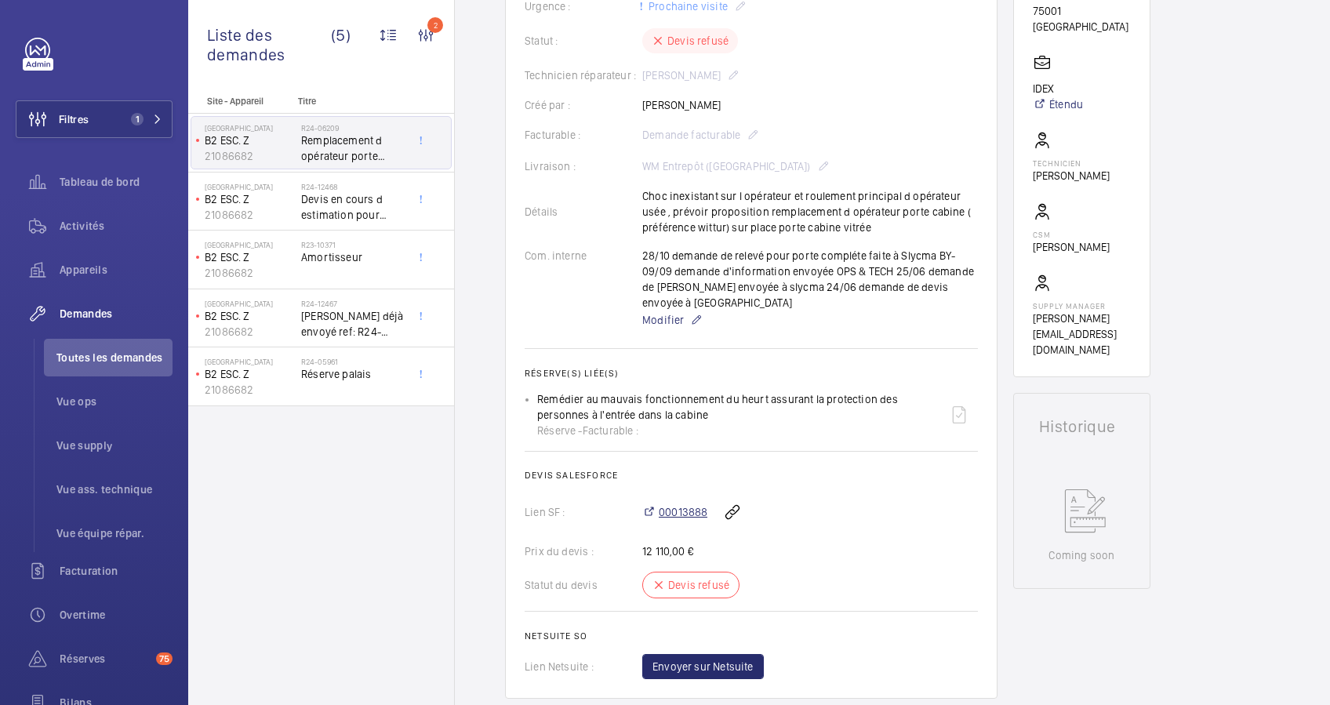
scroll to position [345, 0]
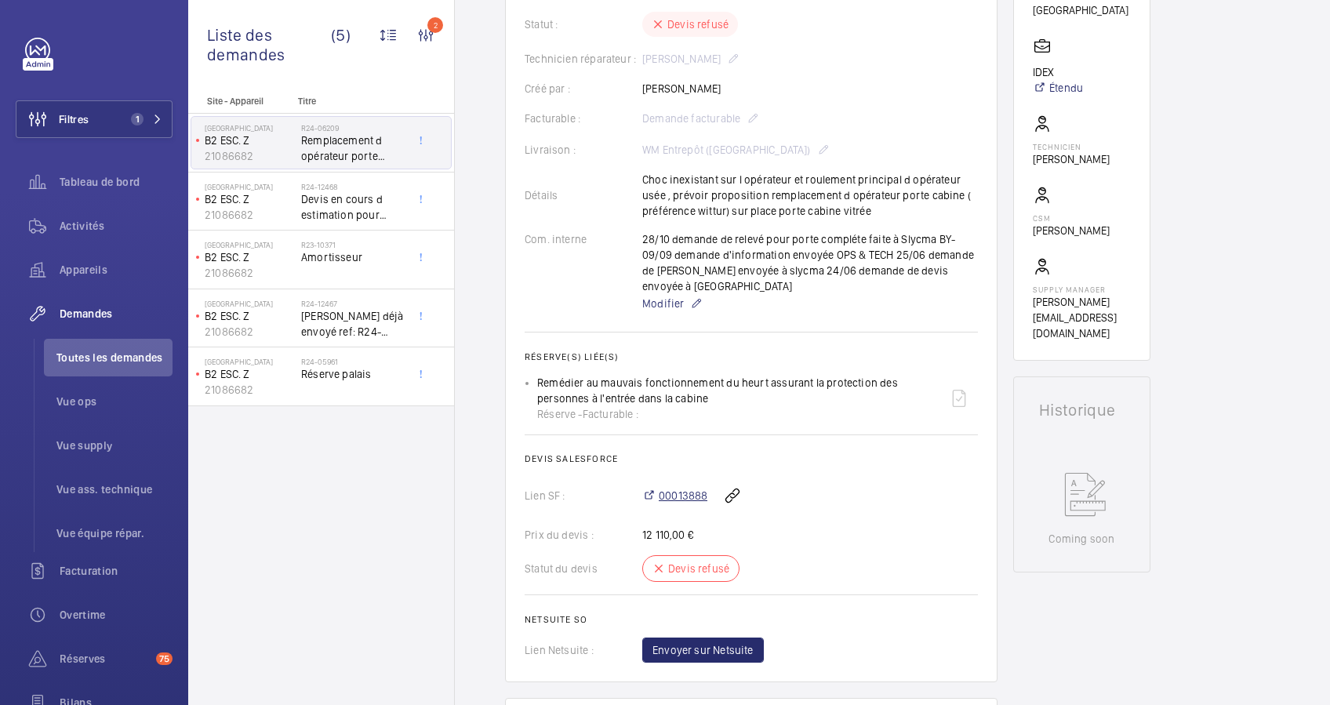
click at [682, 488] on span "00013888" at bounding box center [683, 496] width 49 height 16
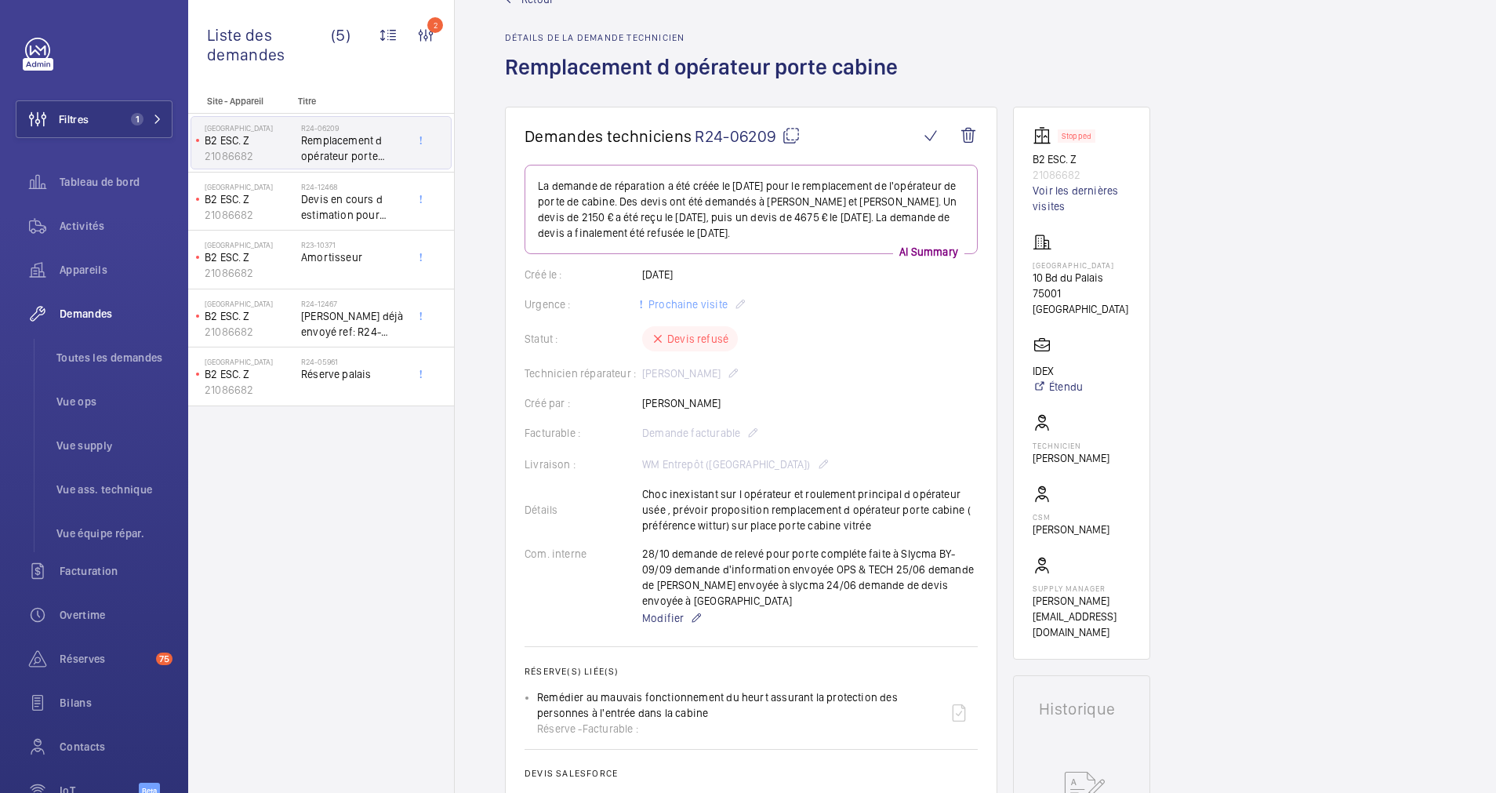
scroll to position [47, 0]
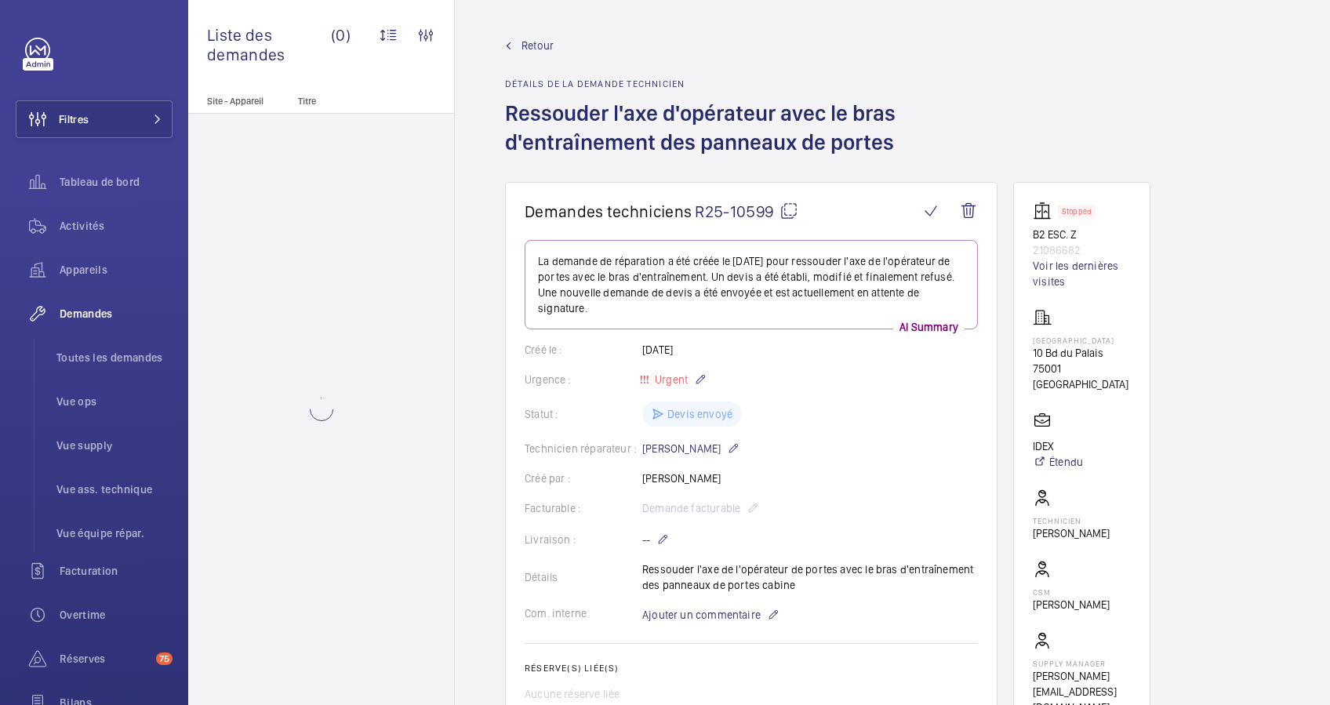
scroll to position [209, 0]
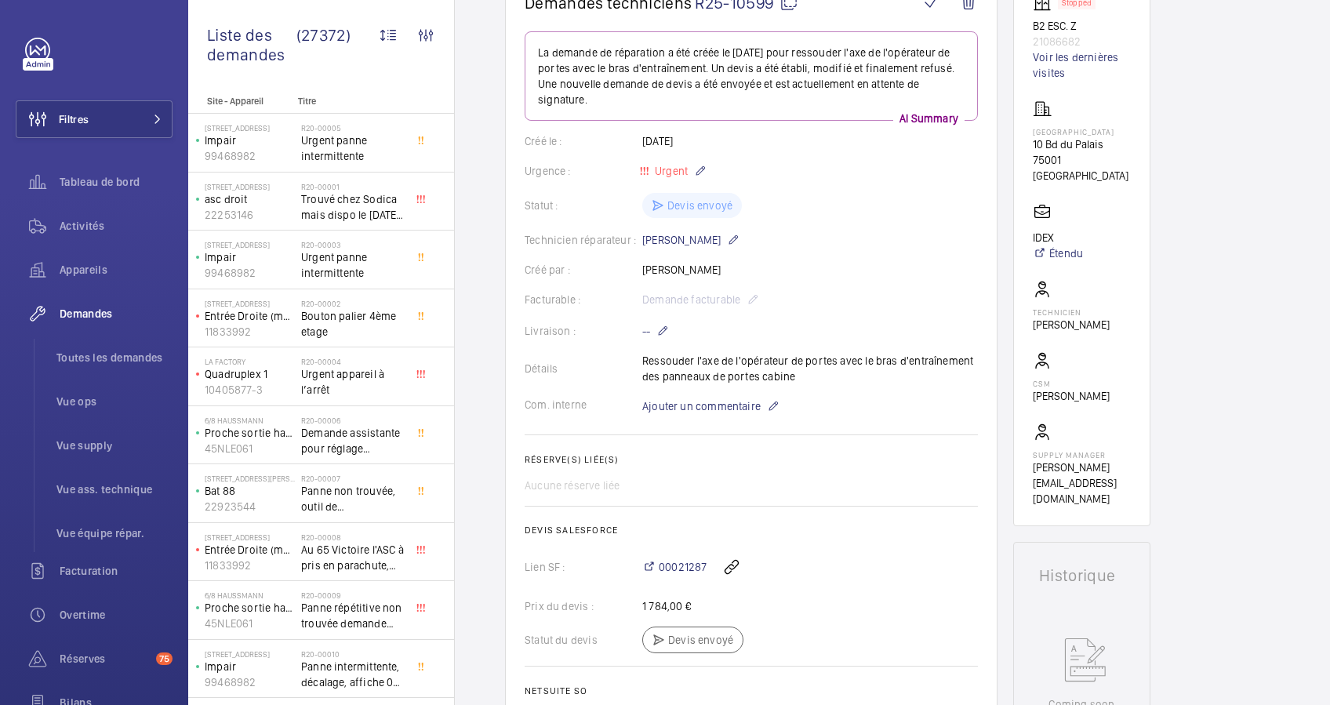
scroll to position [104, 0]
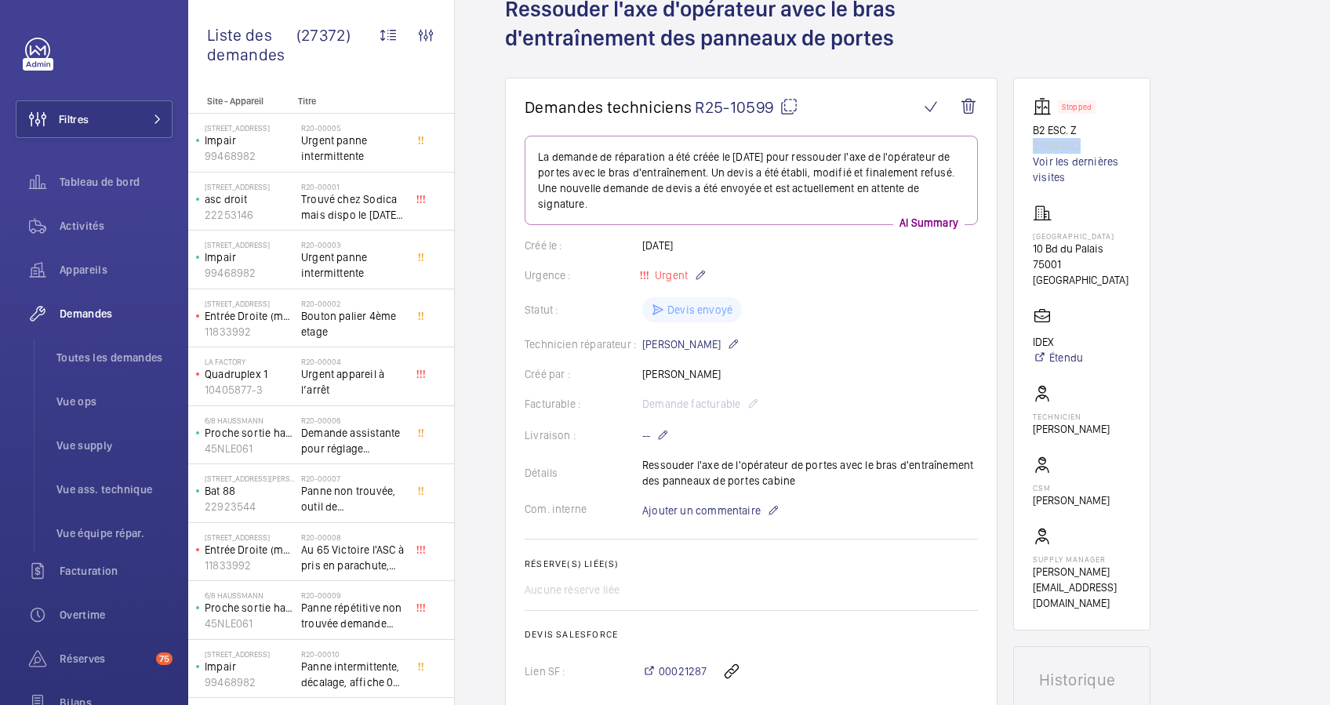
drag, startPoint x: 1101, startPoint y: 144, endPoint x: 1026, endPoint y: 144, distance: 74.5
click at [1026, 144] on wm-front-card "Stopped B2 ESC. Z 21086682 Voir les dernières visites [GEOGRAPHIC_DATA] 10 Bd d…" at bounding box center [1081, 354] width 137 height 553
drag, startPoint x: 1026, startPoint y: 144, endPoint x: 1034, endPoint y: 144, distance: 7.9
copy p "21086682"
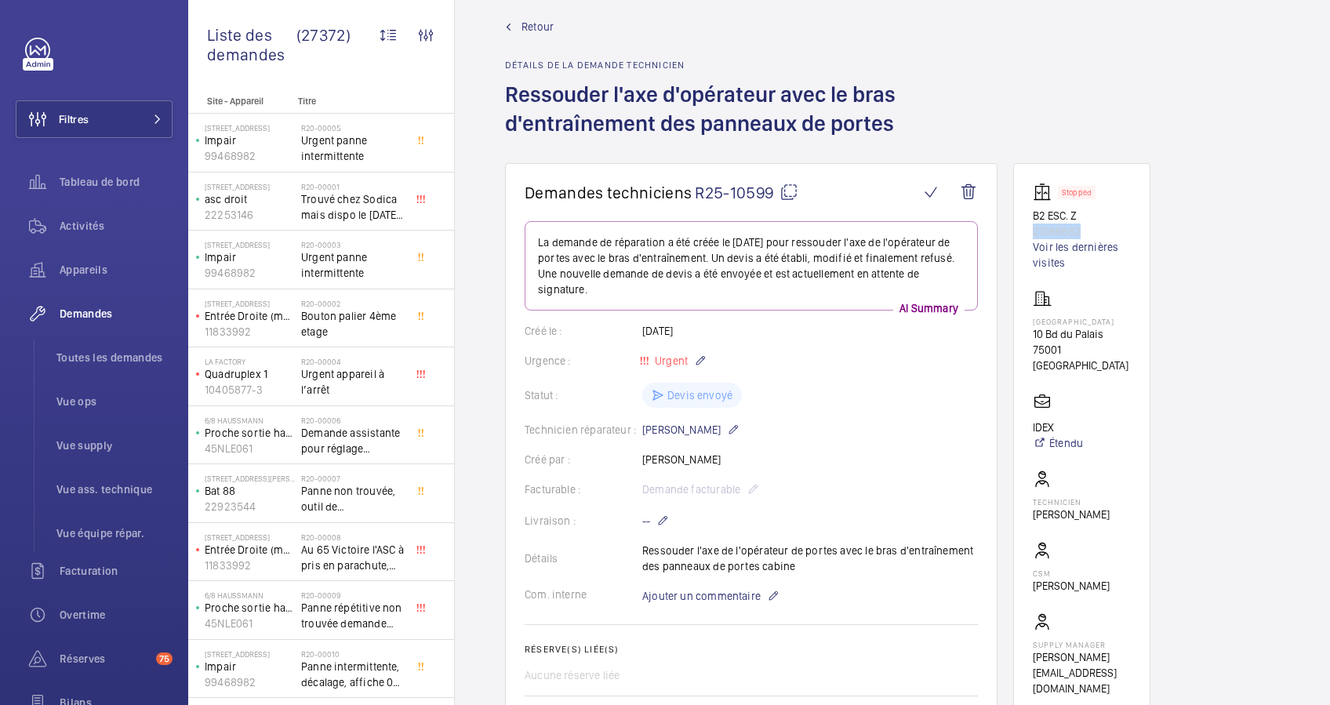
scroll to position [0, 0]
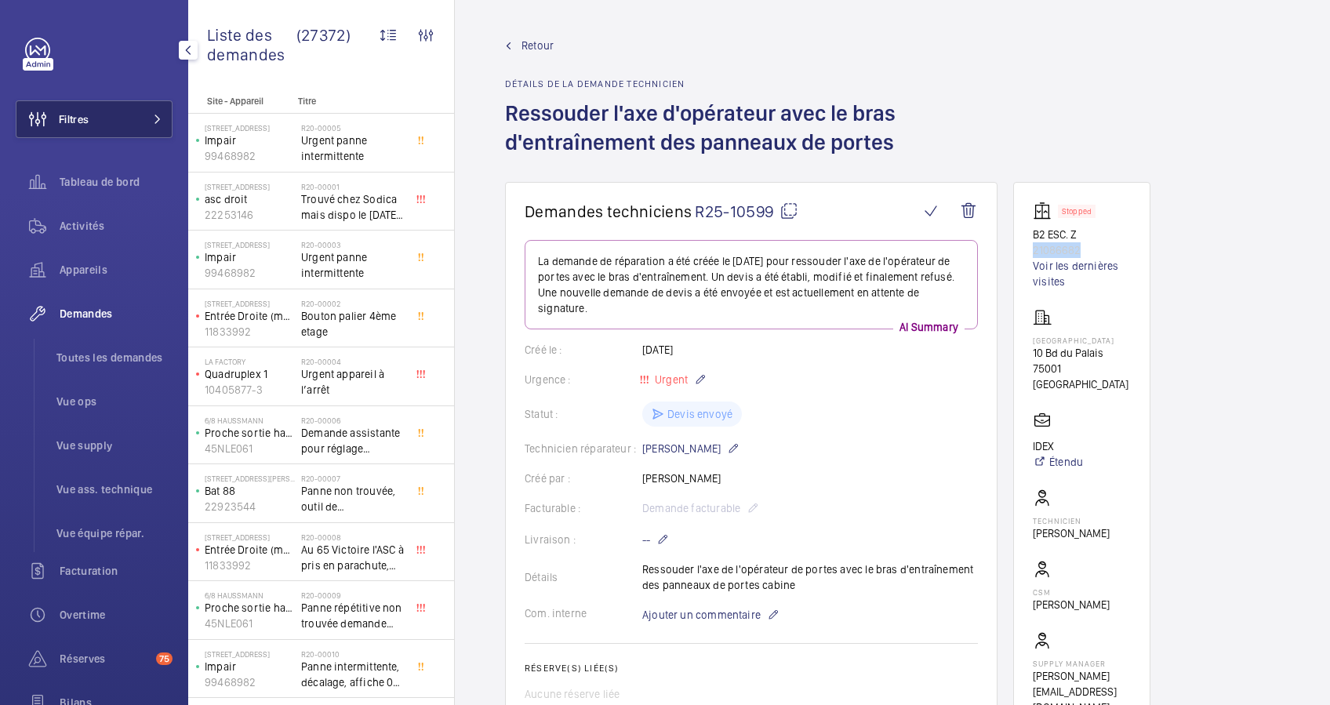
click at [144, 116] on span at bounding box center [153, 118] width 19 height 9
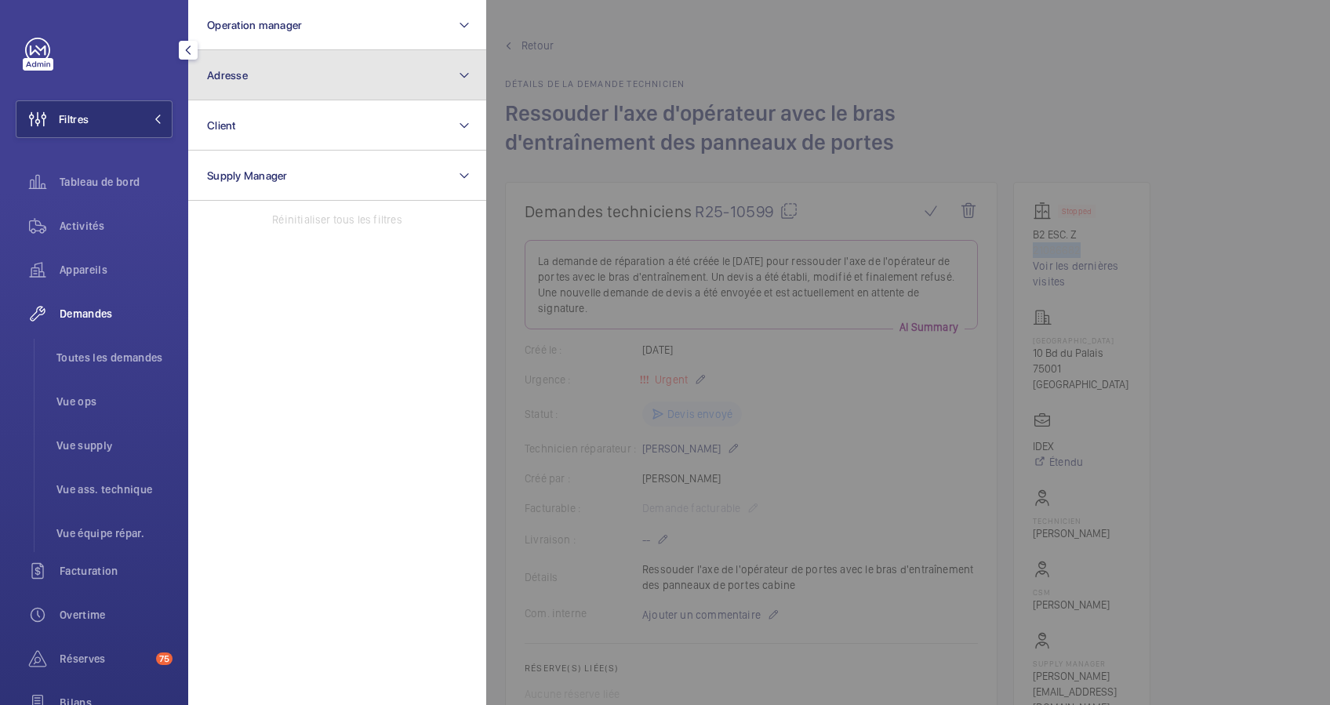
drag, startPoint x: 275, startPoint y: 63, endPoint x: 263, endPoint y: 88, distance: 27.7
click at [275, 63] on button "Adresse" at bounding box center [337, 75] width 298 height 50
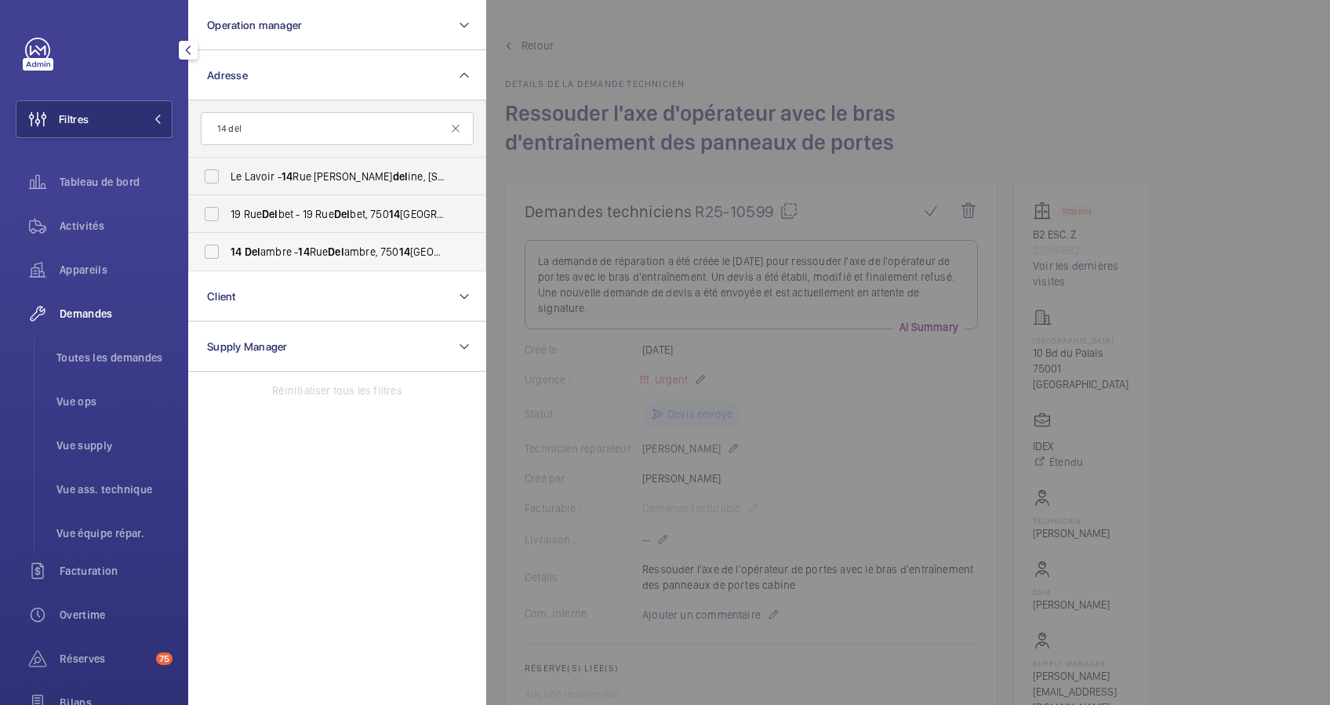
type input "14 del"
click at [206, 246] on label "14 Del ambre - [STREET_ADDRESS]" at bounding box center [325, 252] width 273 height 38
click at [206, 246] on input "14 Del ambre - [STREET_ADDRESS]" at bounding box center [211, 251] width 31 height 31
checkbox input "true"
click at [85, 278] on div "Appareils" at bounding box center [94, 270] width 157 height 38
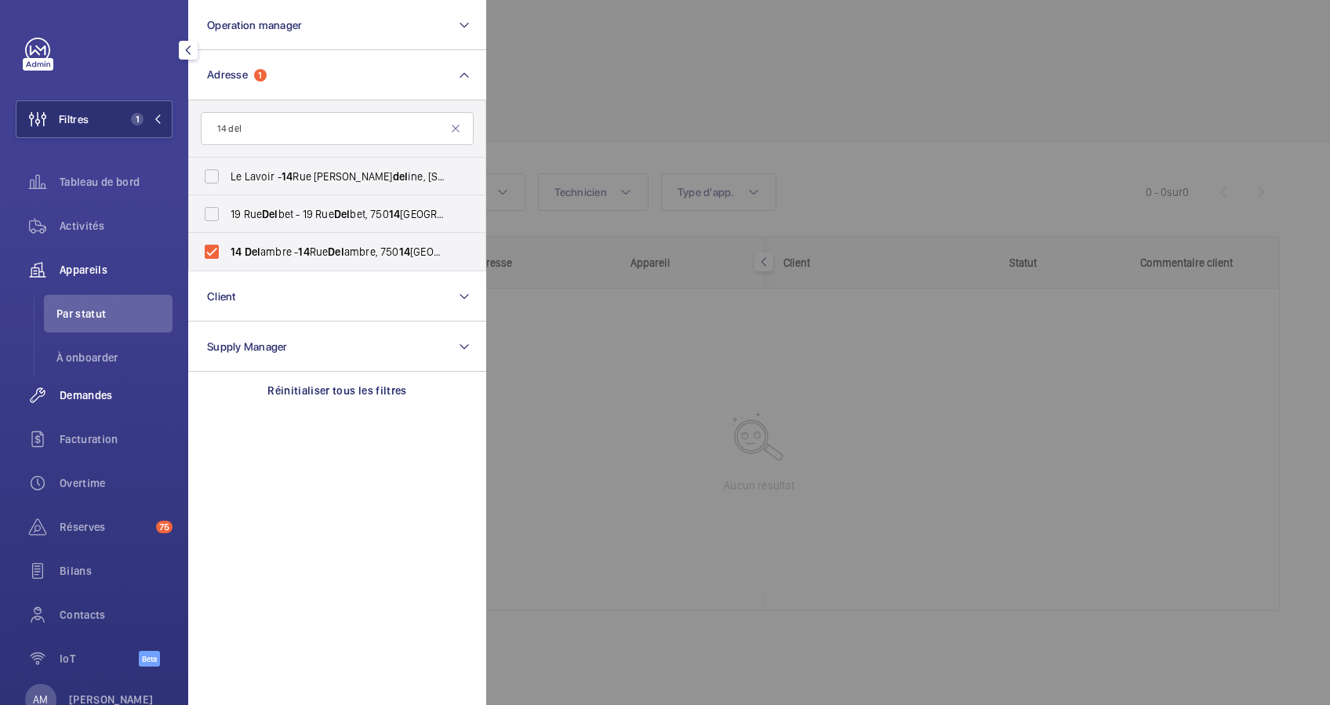
click at [87, 394] on span "Demandes" at bounding box center [116, 395] width 113 height 16
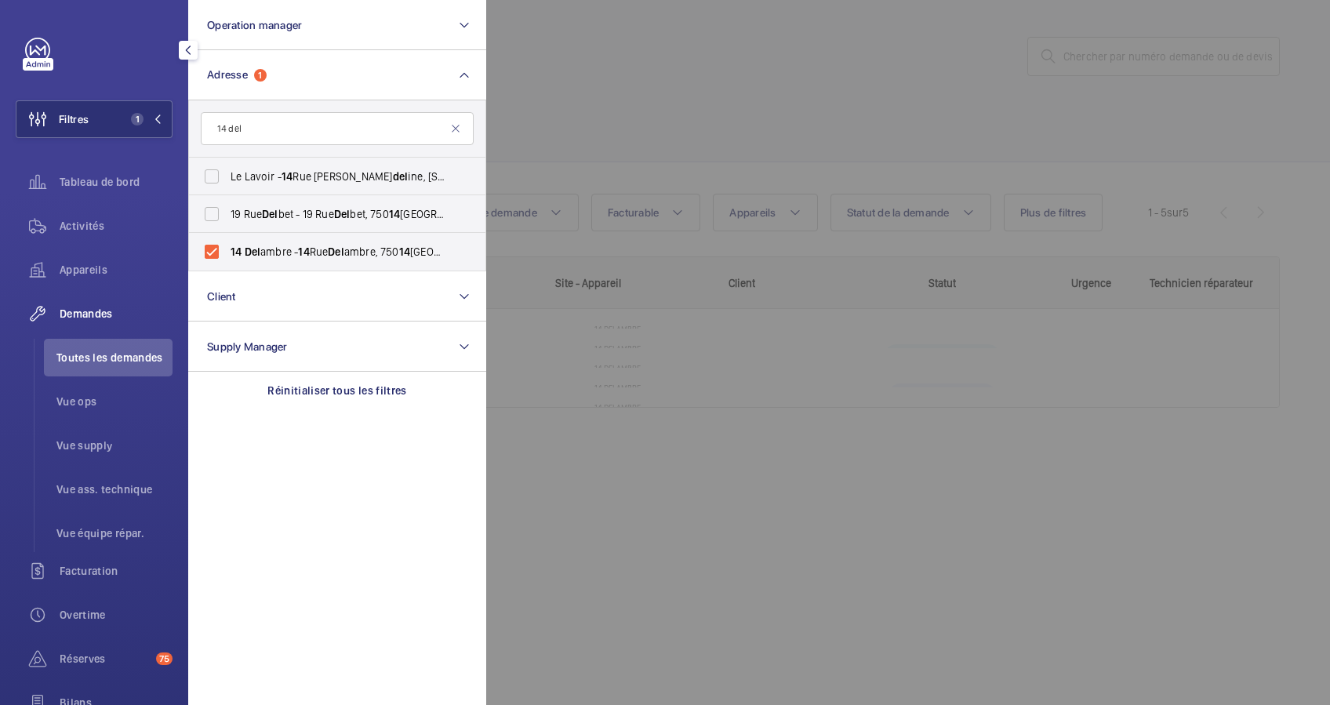
click at [612, 161] on div at bounding box center [1151, 352] width 1330 height 705
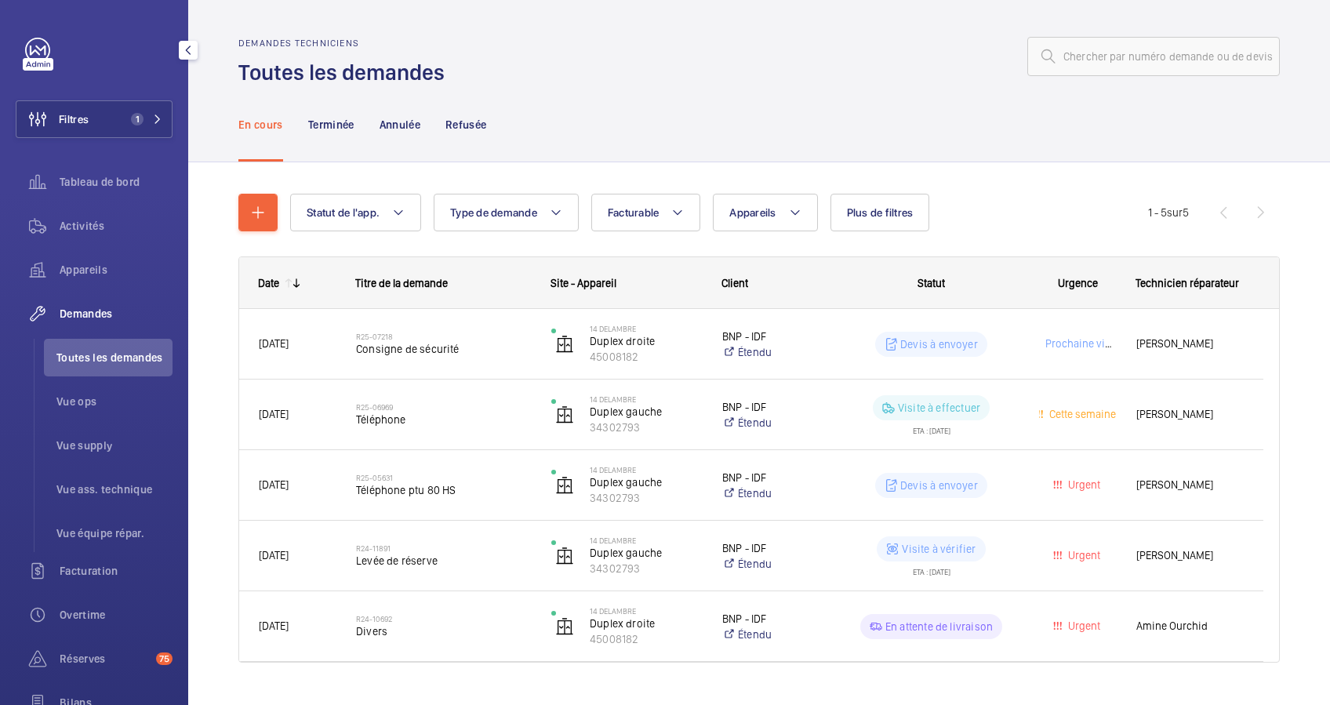
click at [263, 278] on div "Date" at bounding box center [268, 283] width 21 height 13
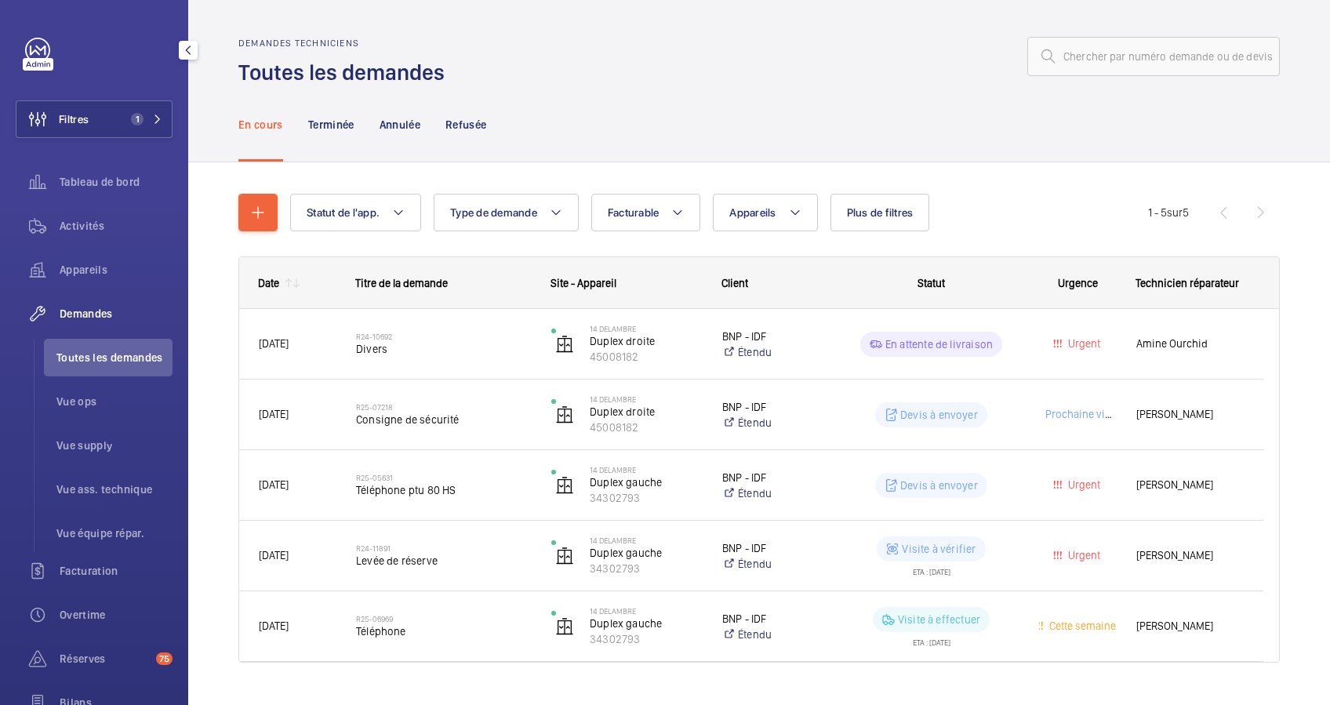
click at [263, 278] on div "Date" at bounding box center [268, 283] width 21 height 13
click at [263, 281] on div "Date" at bounding box center [268, 283] width 21 height 13
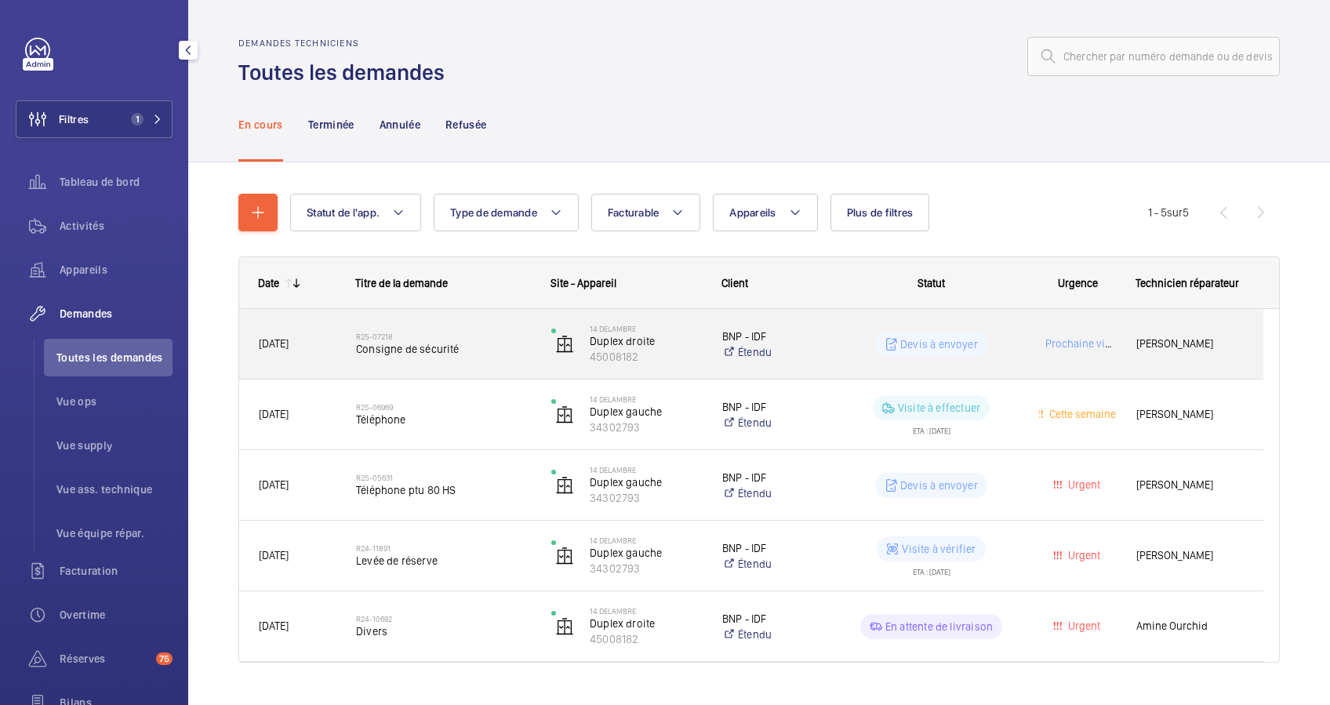
click at [457, 351] on span "Consigne de sécurité" at bounding box center [443, 349] width 175 height 16
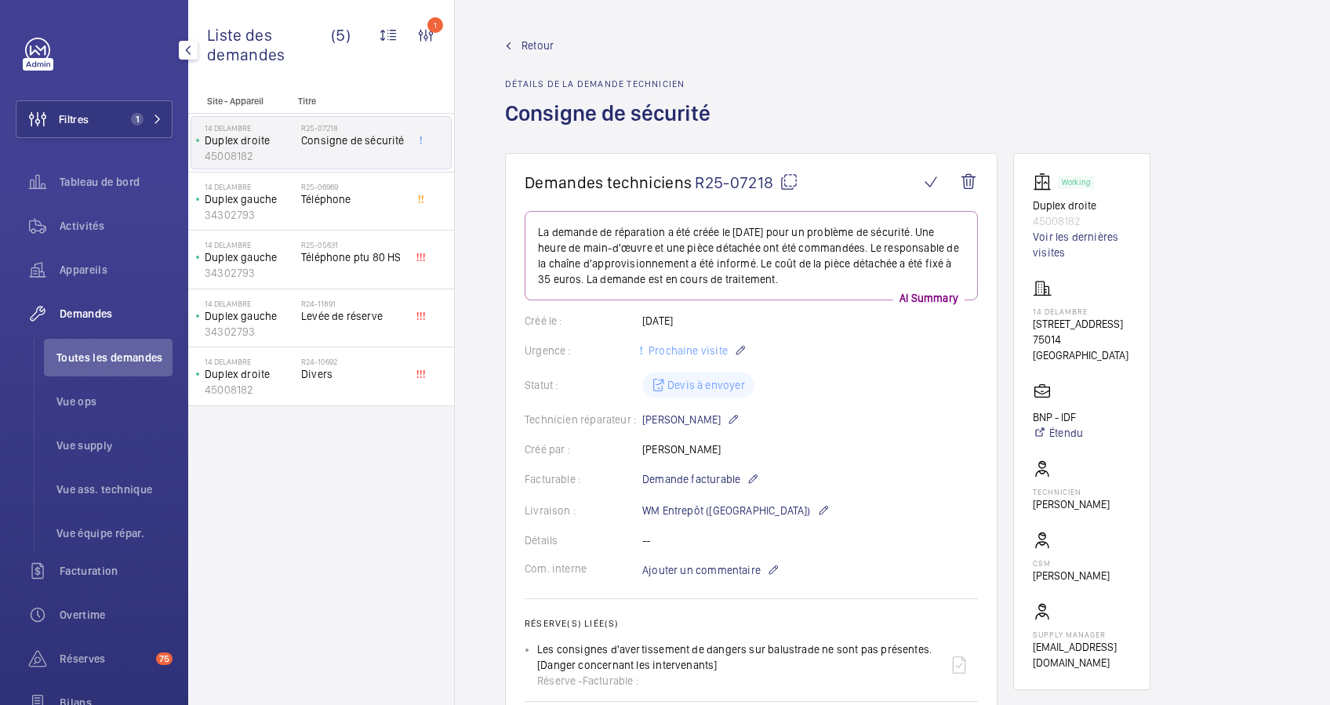
click at [533, 42] on span "Retour" at bounding box center [537, 46] width 32 height 16
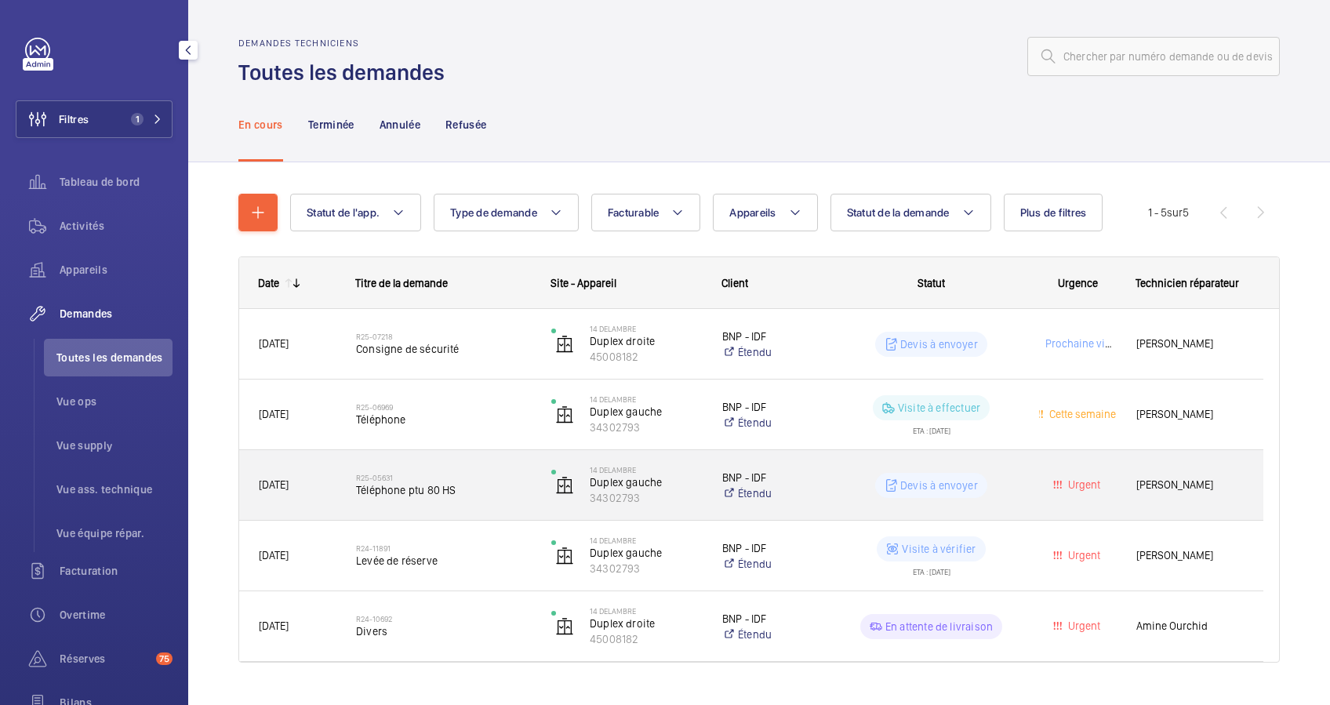
click at [472, 476] on h2 "R25-05631" at bounding box center [443, 477] width 175 height 9
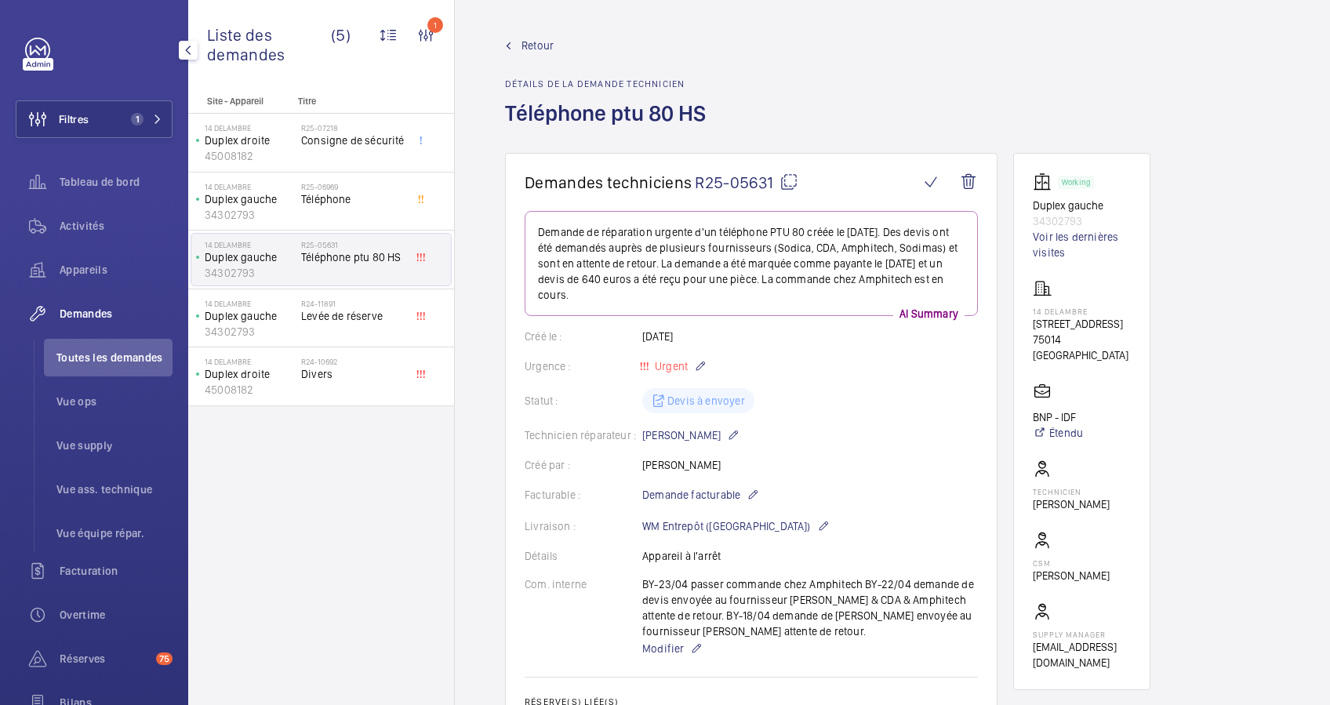
click at [532, 46] on span "Retour" at bounding box center [537, 46] width 32 height 16
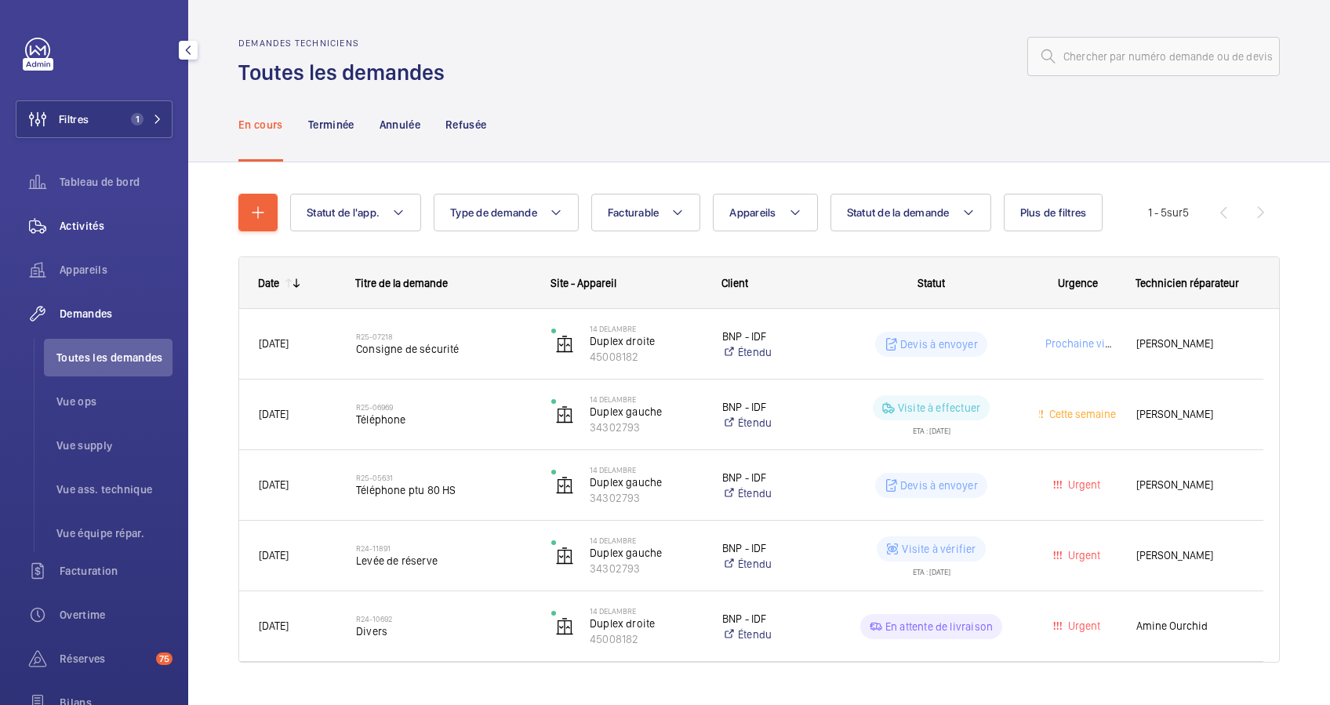
click at [108, 211] on div "Activités" at bounding box center [94, 226] width 157 height 38
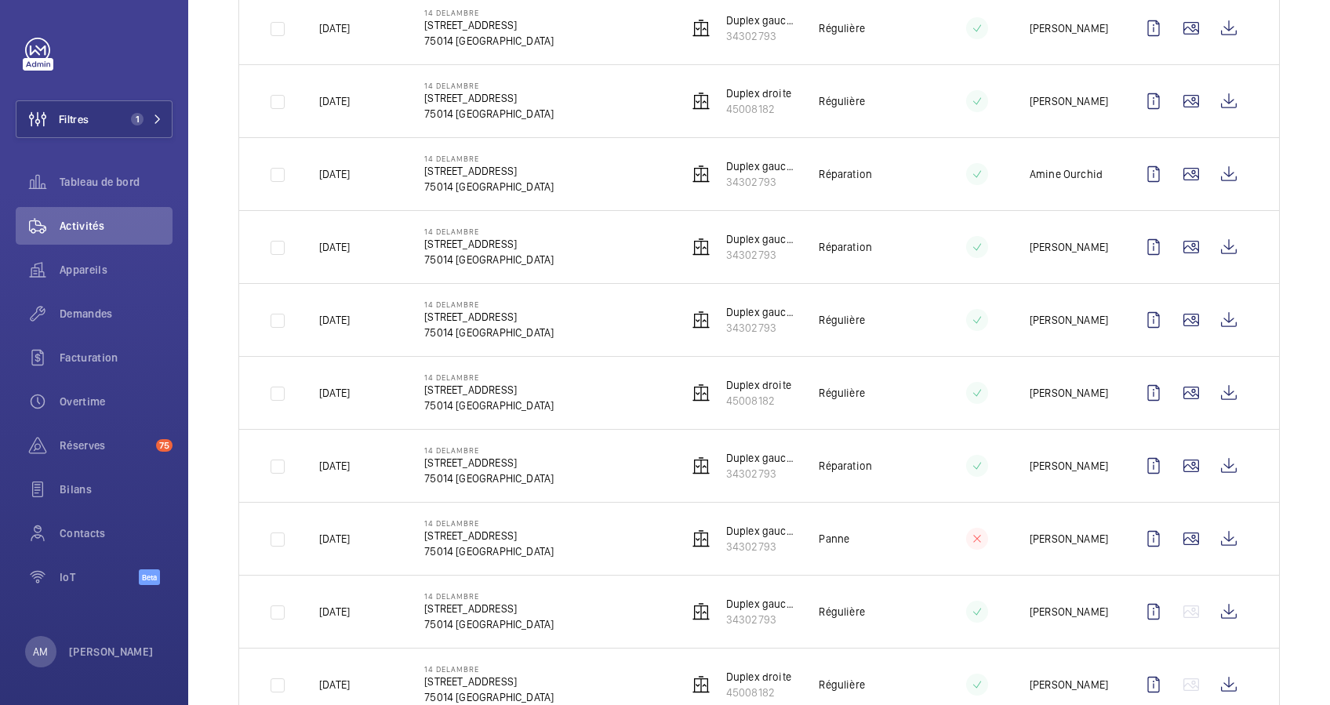
scroll to position [209, 0]
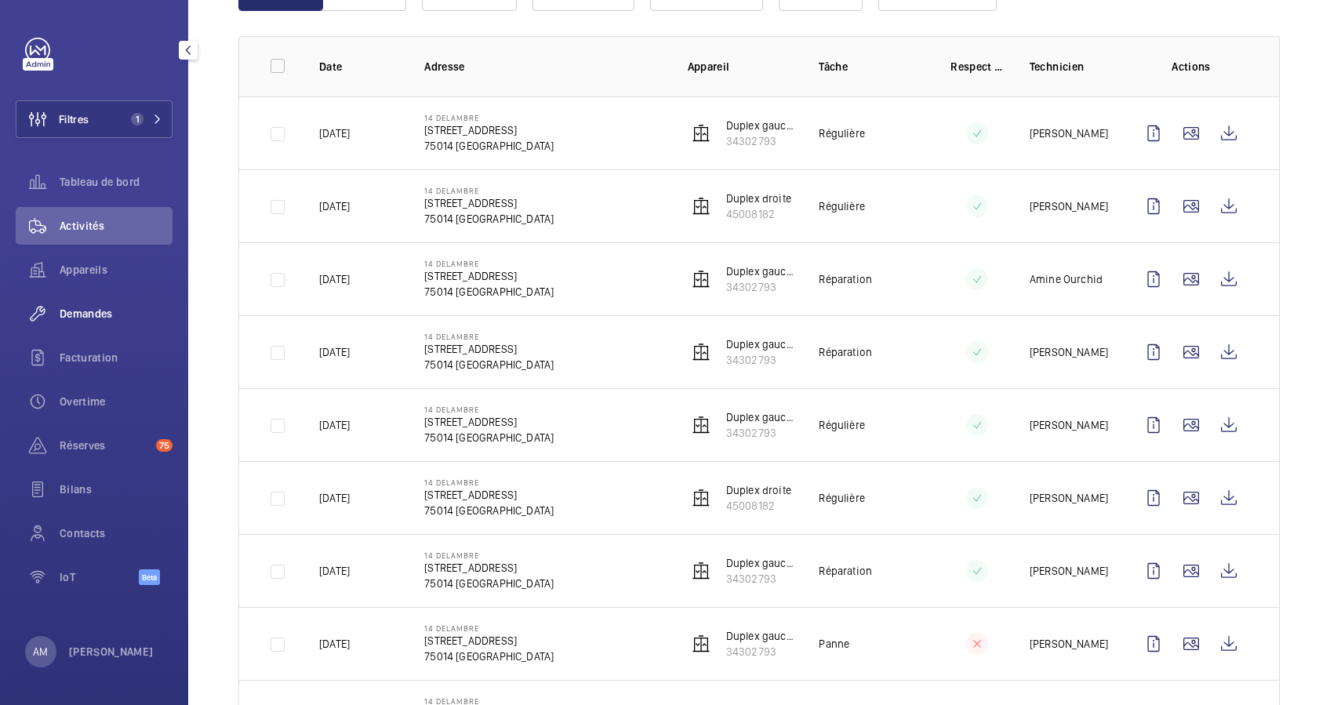
click at [88, 307] on span "Demandes" at bounding box center [116, 314] width 113 height 16
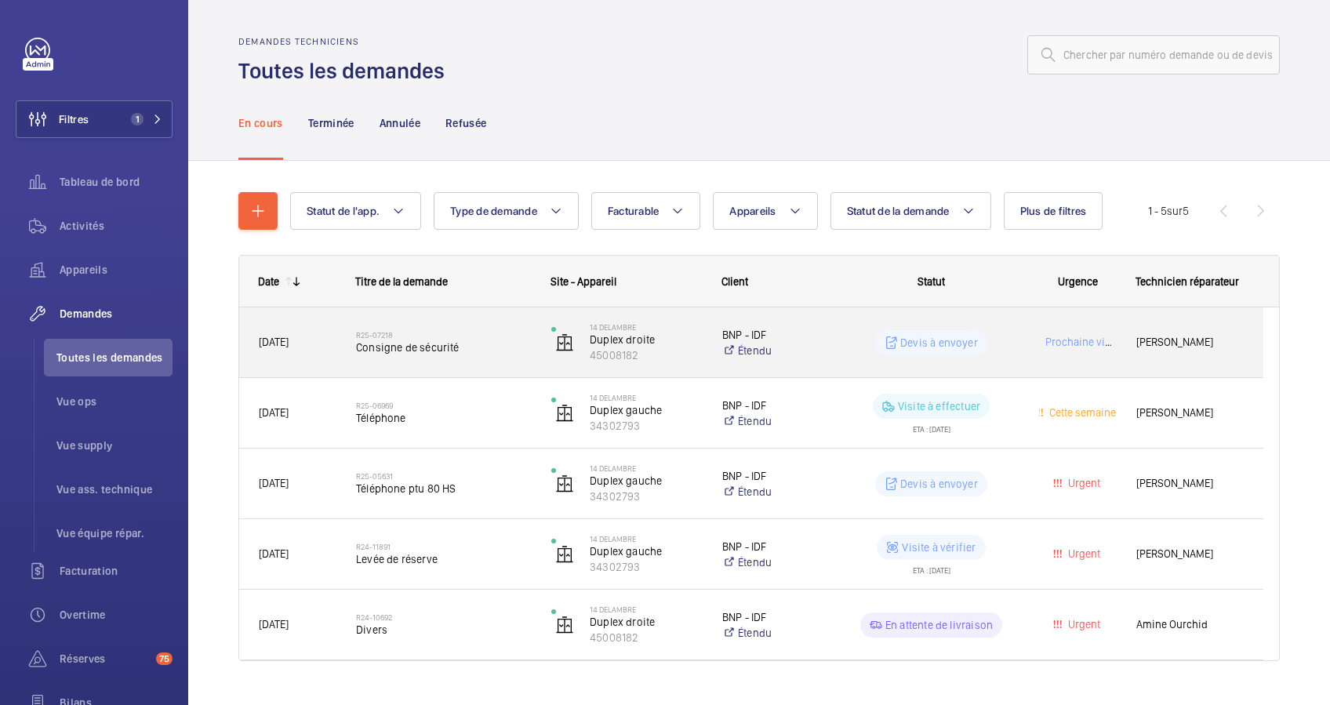
scroll to position [18, 0]
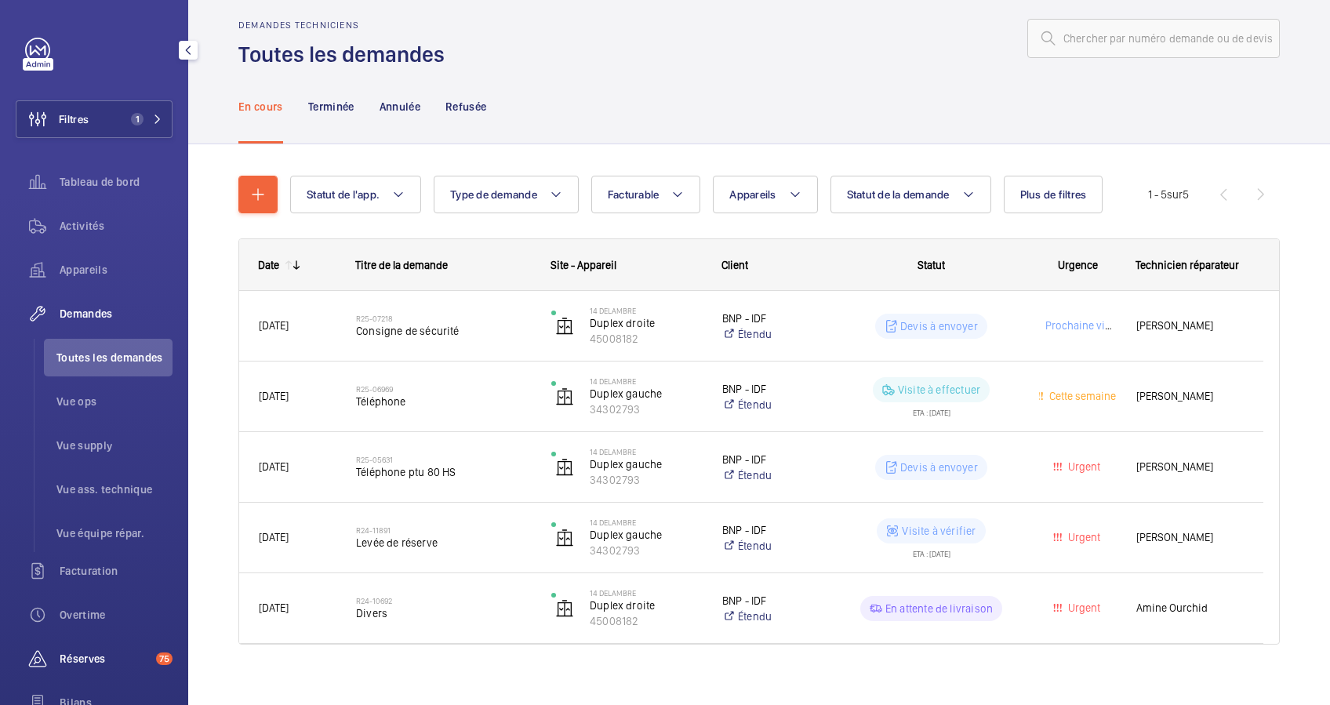
click at [82, 649] on div "Réserves 75" at bounding box center [94, 659] width 157 height 38
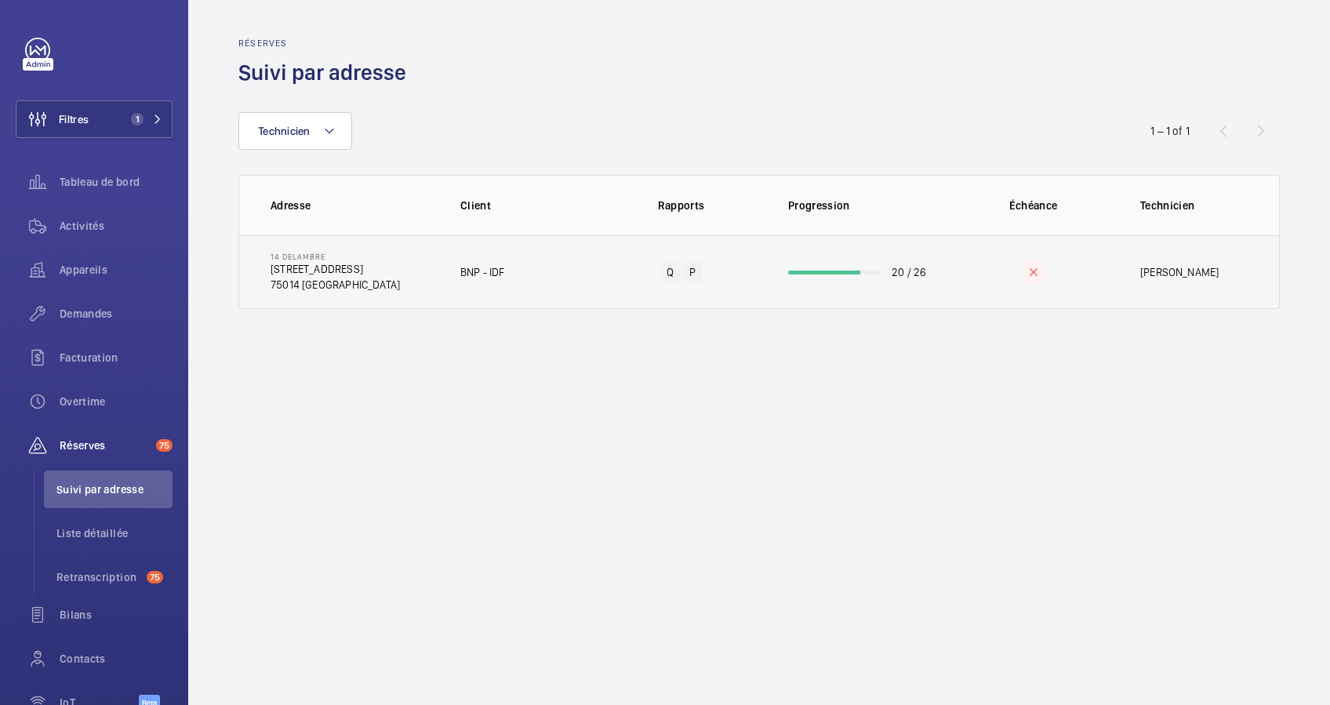
click at [852, 275] on td "20 / 26" at bounding box center [857, 272] width 188 height 74
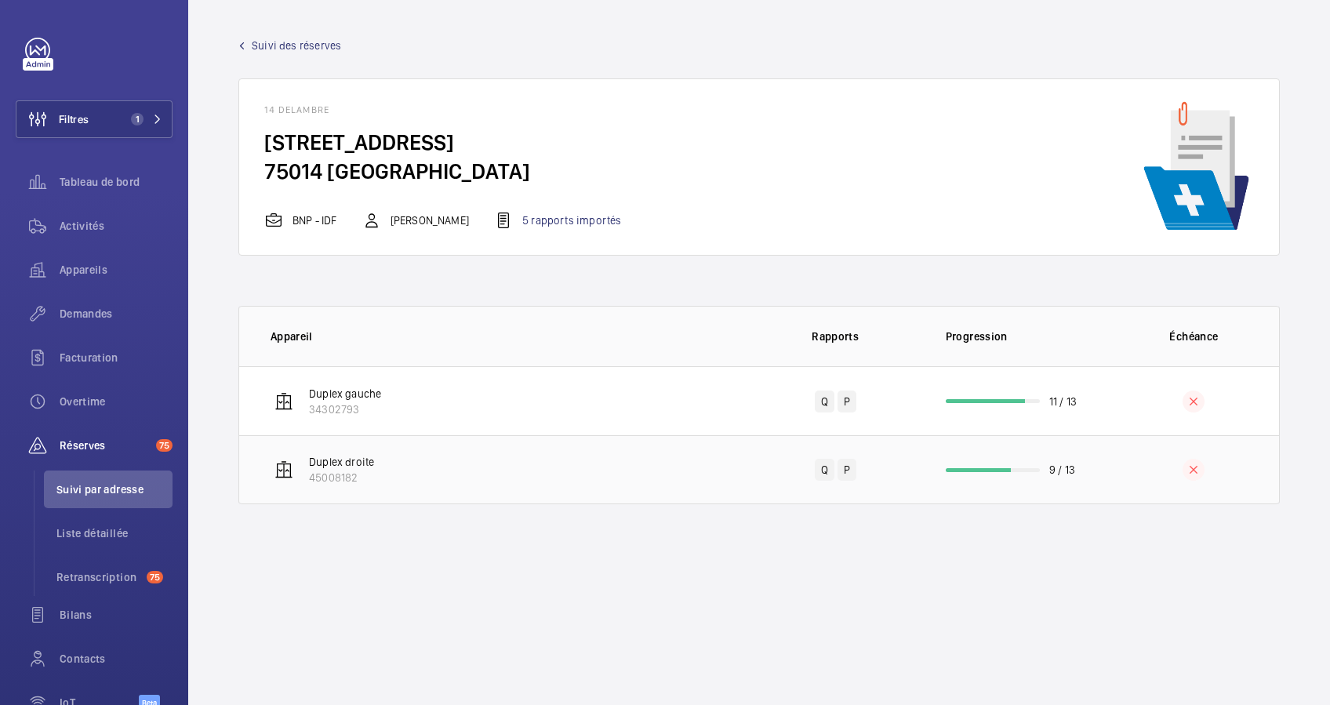
click at [1006, 466] on td "9 / 13" at bounding box center [1015, 469] width 188 height 69
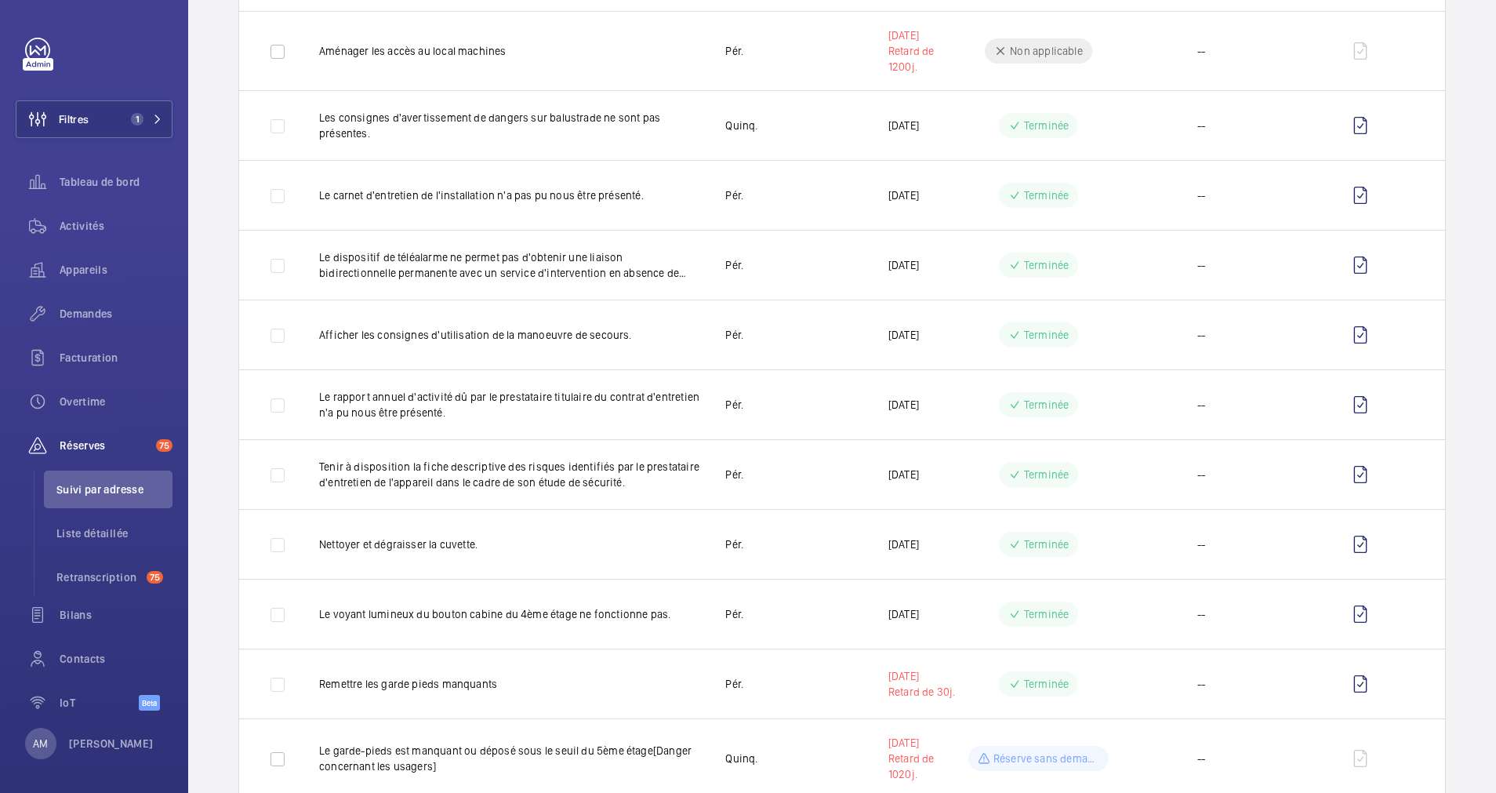
scroll to position [394, 0]
drag, startPoint x: 1308, startPoint y: 0, endPoint x: 1459, endPoint y: 223, distance: 269.3
click at [1329, 223] on wm-front-table "Rapport Statut de la demande Statut de la réserve Devis 1 – 14 of 14 Descriptio…" at bounding box center [842, 303] width 1308 height 1148
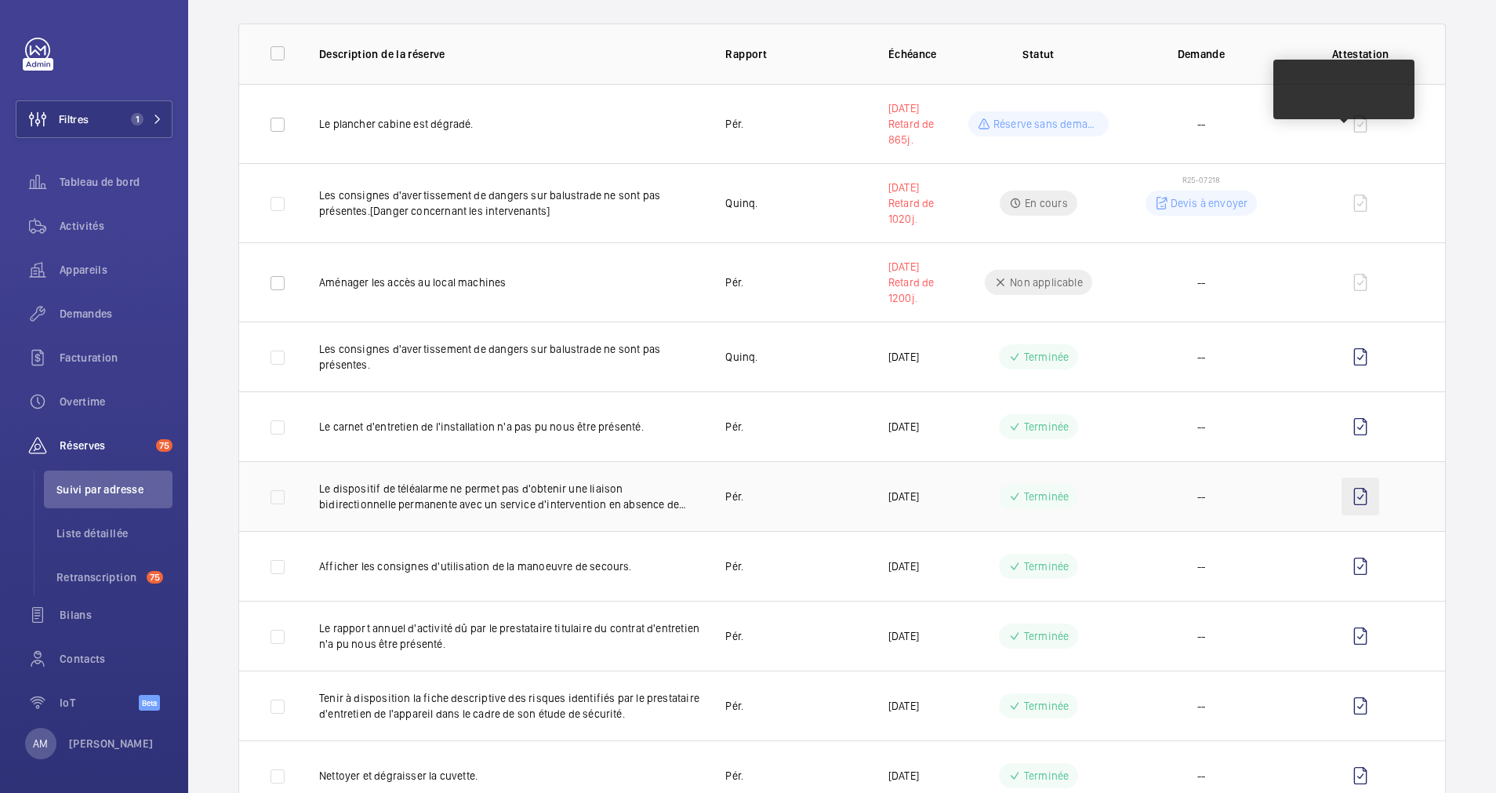
scroll to position [45, 0]
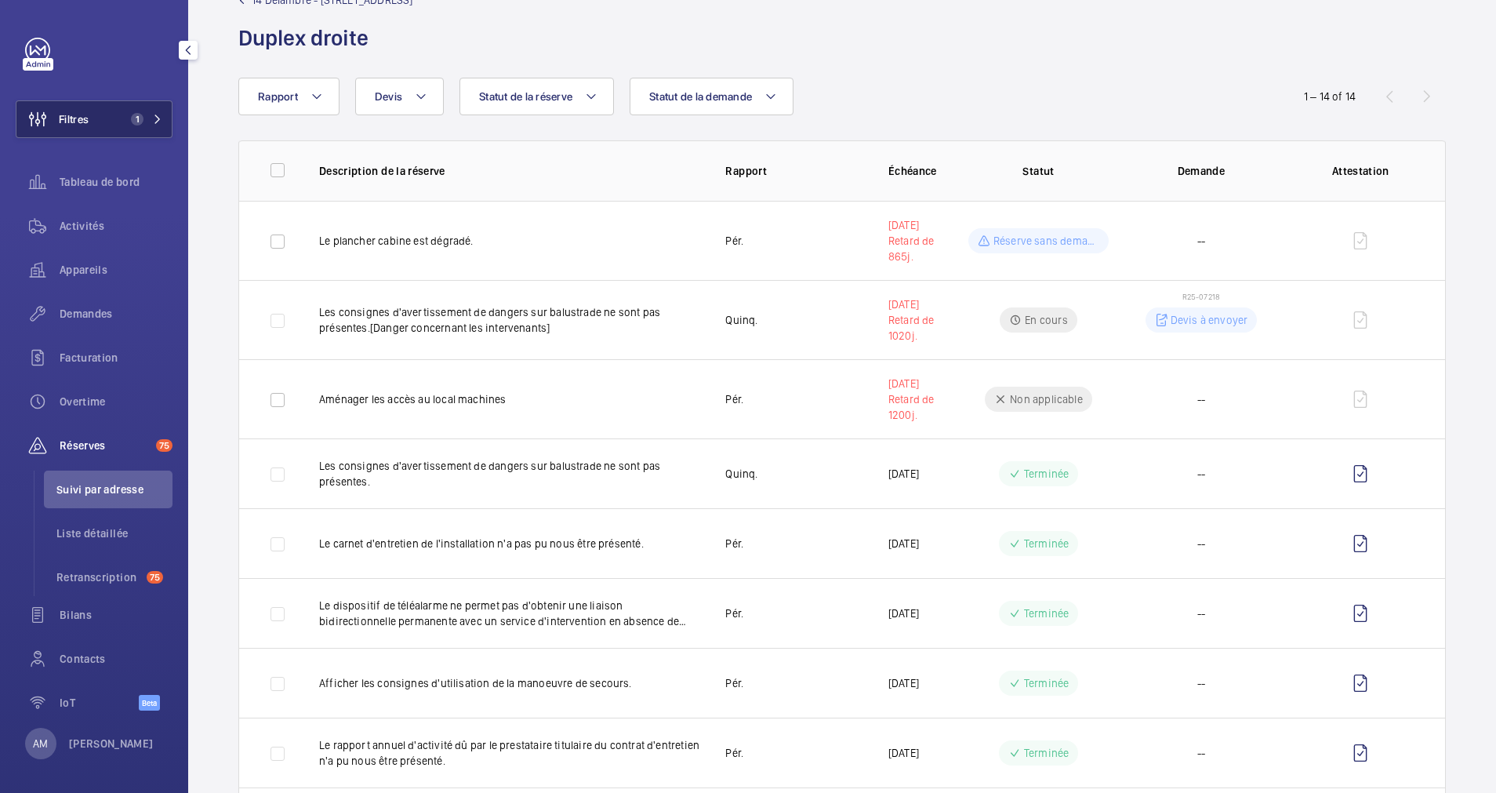
click at [152, 114] on span "1" at bounding box center [144, 119] width 38 height 13
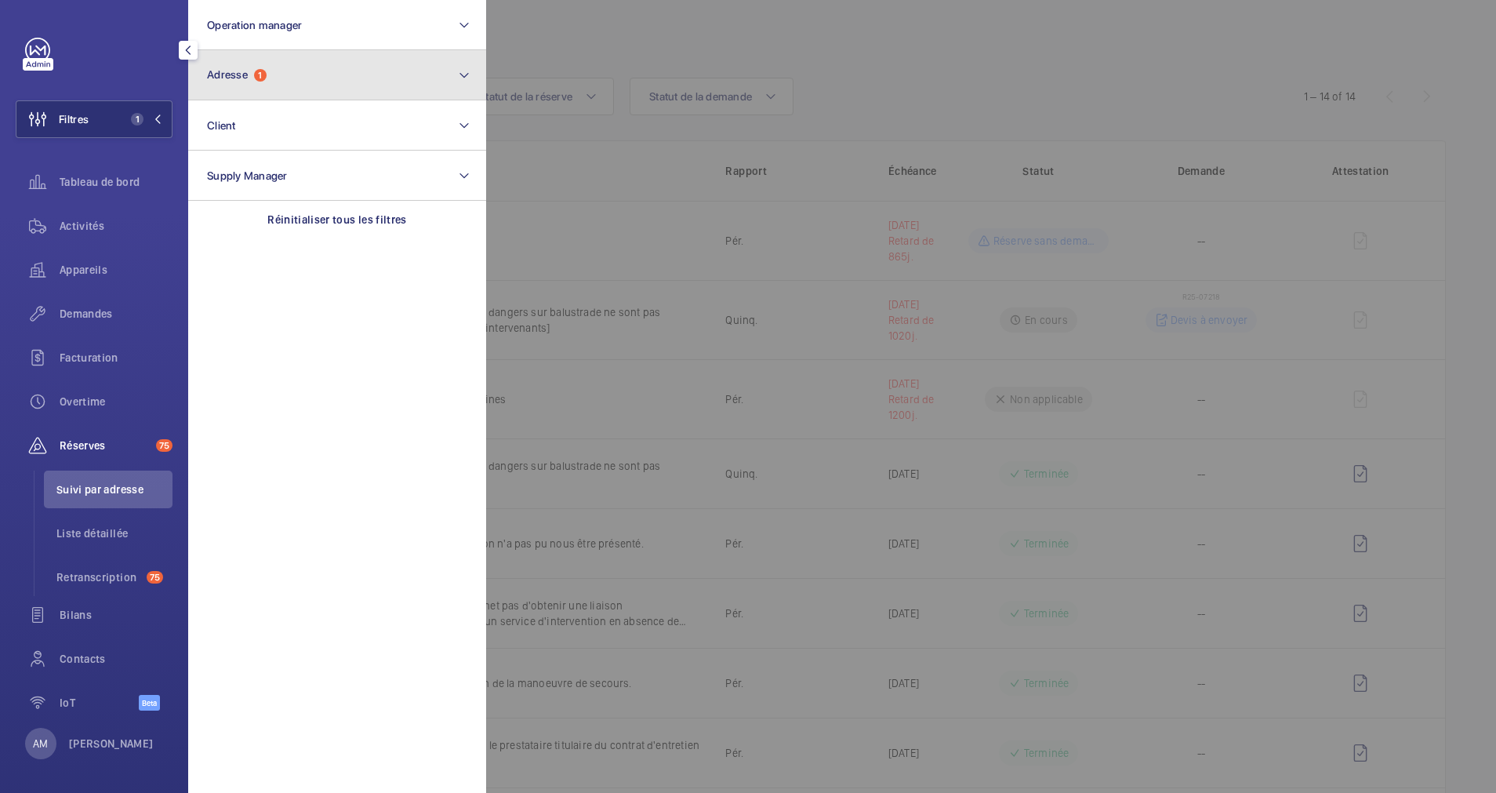
click at [312, 78] on button "Adresse 1" at bounding box center [337, 75] width 298 height 50
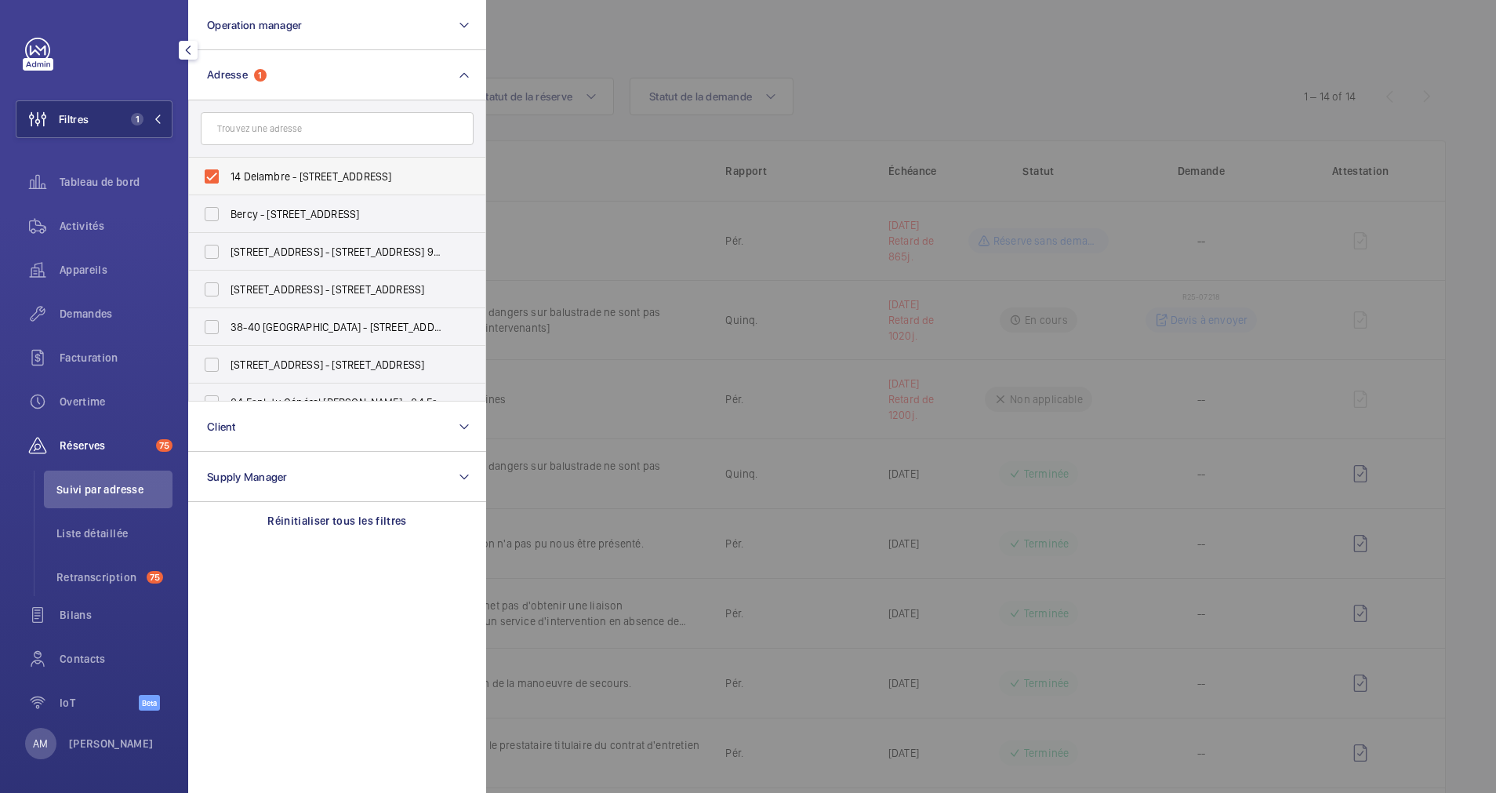
click at [211, 172] on label "14 Delambre - [STREET_ADDRESS]" at bounding box center [325, 177] width 273 height 38
click at [211, 172] on input "14 Delambre - [STREET_ADDRESS]" at bounding box center [211, 176] width 31 height 31
checkbox input "false"
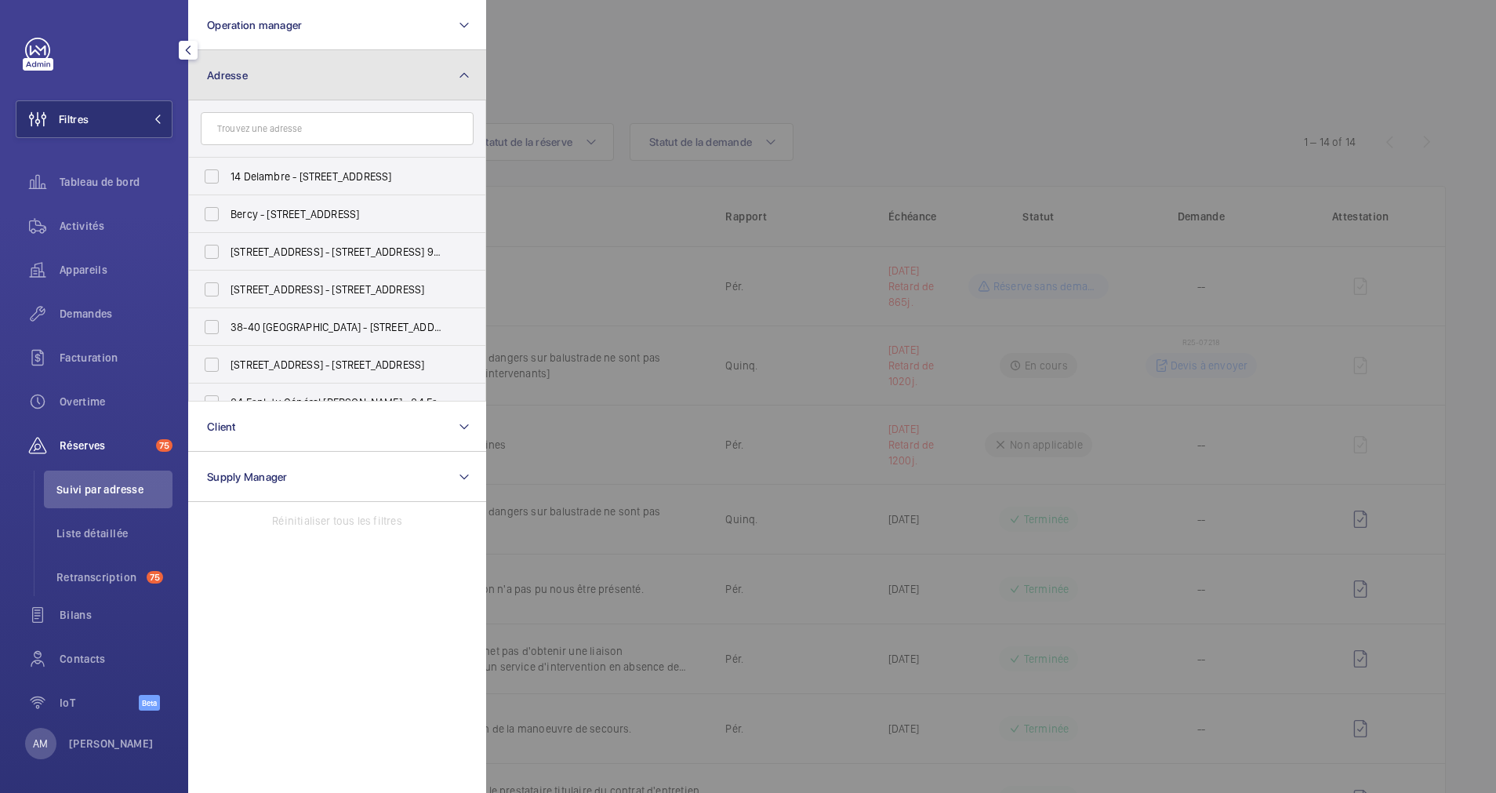
click at [383, 73] on button "Adresse" at bounding box center [337, 75] width 298 height 50
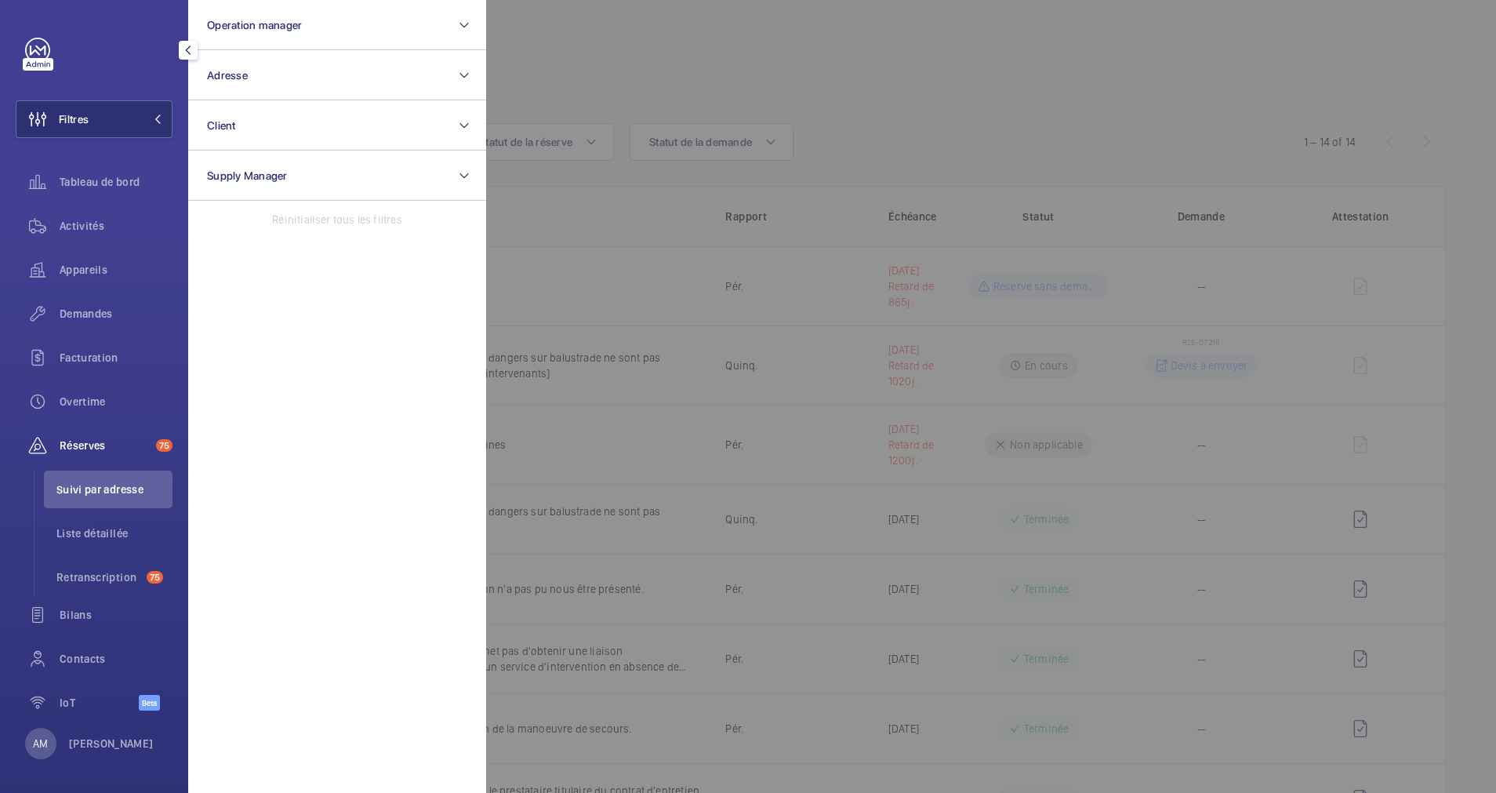
click at [989, 33] on div at bounding box center [1234, 396] width 1496 height 793
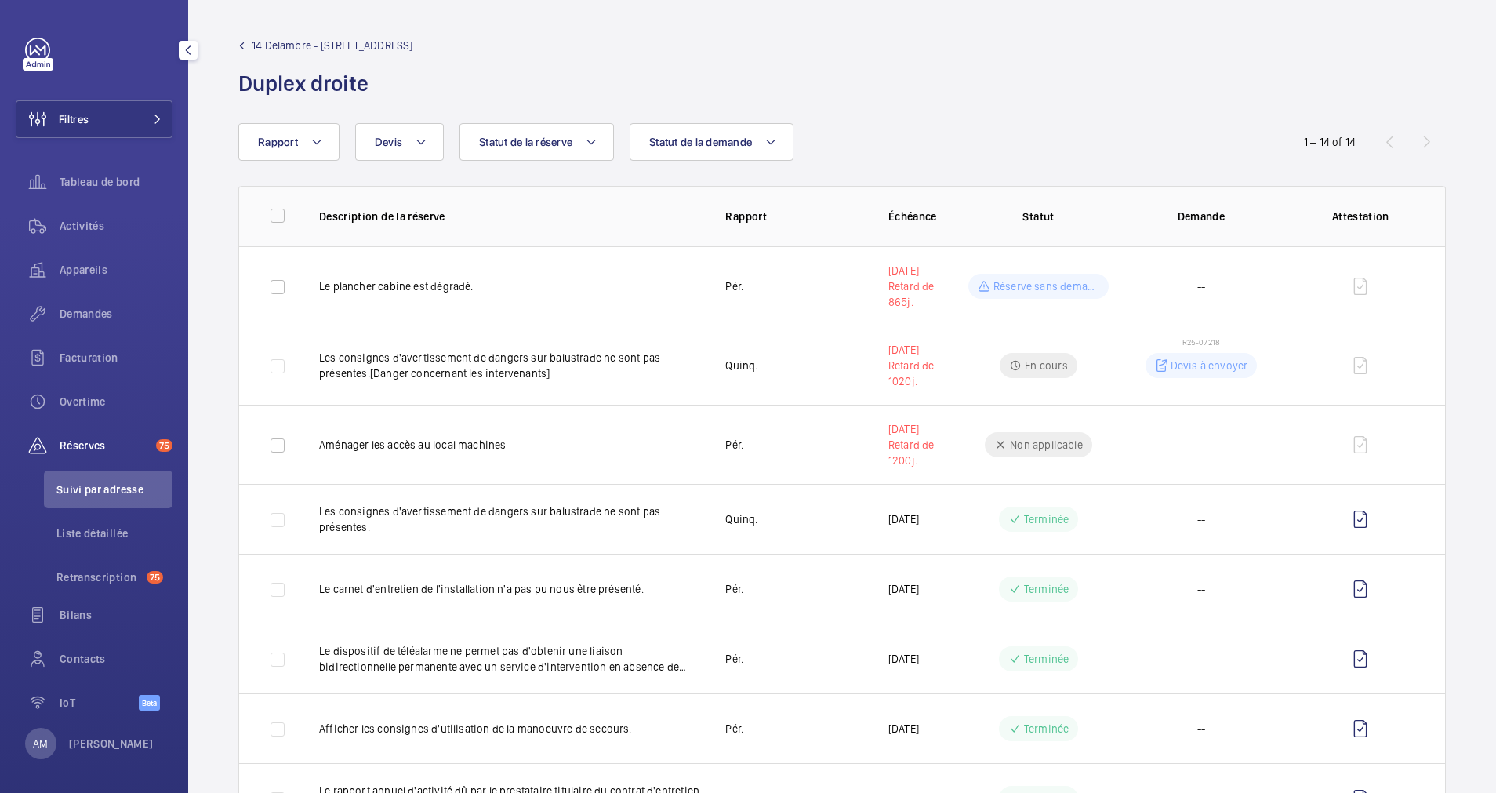
click at [1006, 11] on wm-front-admin-header "14 Delambre - [STREET_ADDRESS][GEOGRAPHIC_DATA] droite" at bounding box center [842, 61] width 1308 height 123
click at [171, 98] on div "Filtres Tableau de bord Activités Appareils Demandes Facturation Overtime Réser…" at bounding box center [94, 396] width 188 height 793
click at [153, 115] on mat-icon at bounding box center [157, 118] width 9 height 9
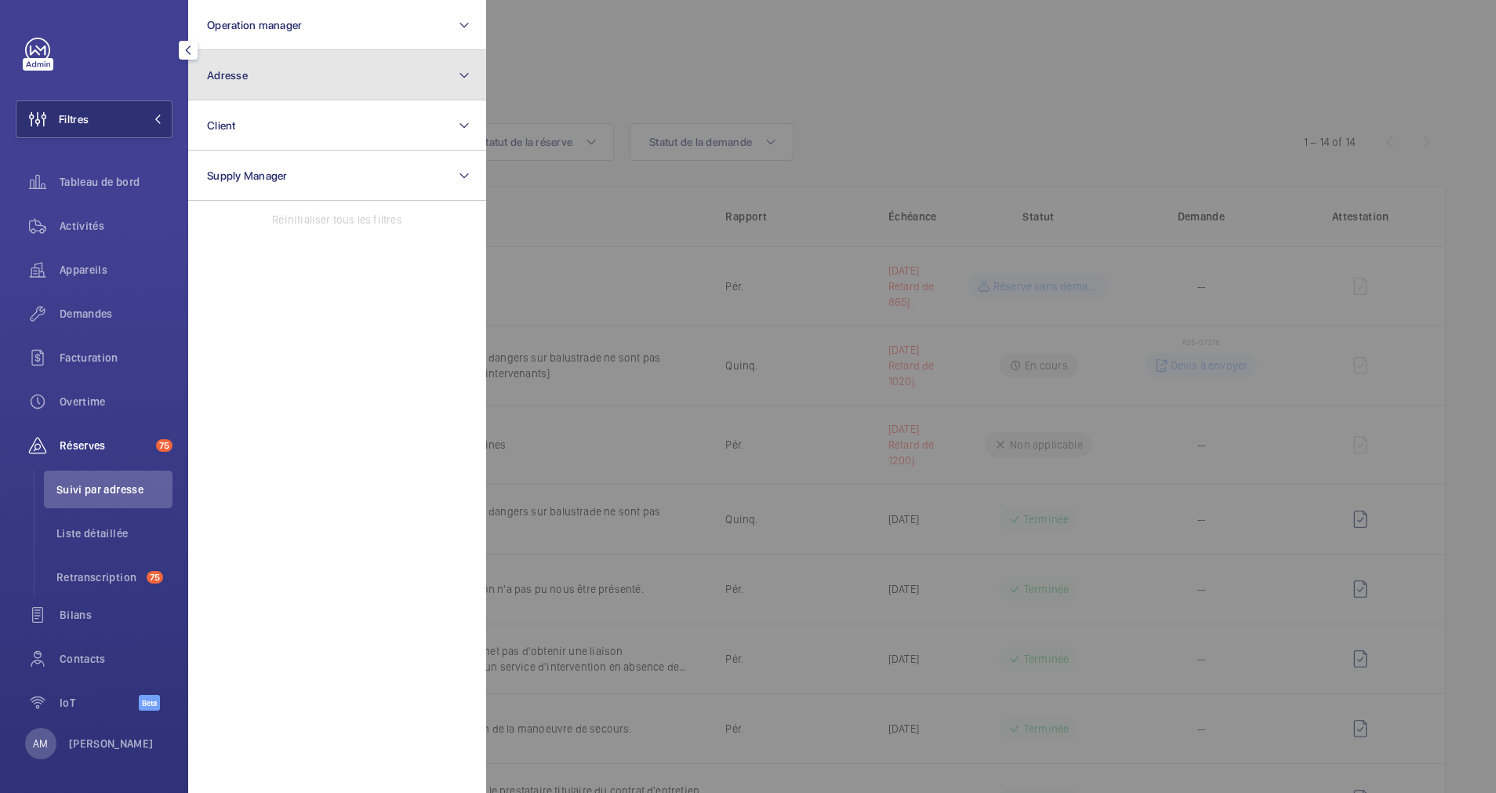
click at [257, 76] on button "Adresse" at bounding box center [337, 75] width 298 height 50
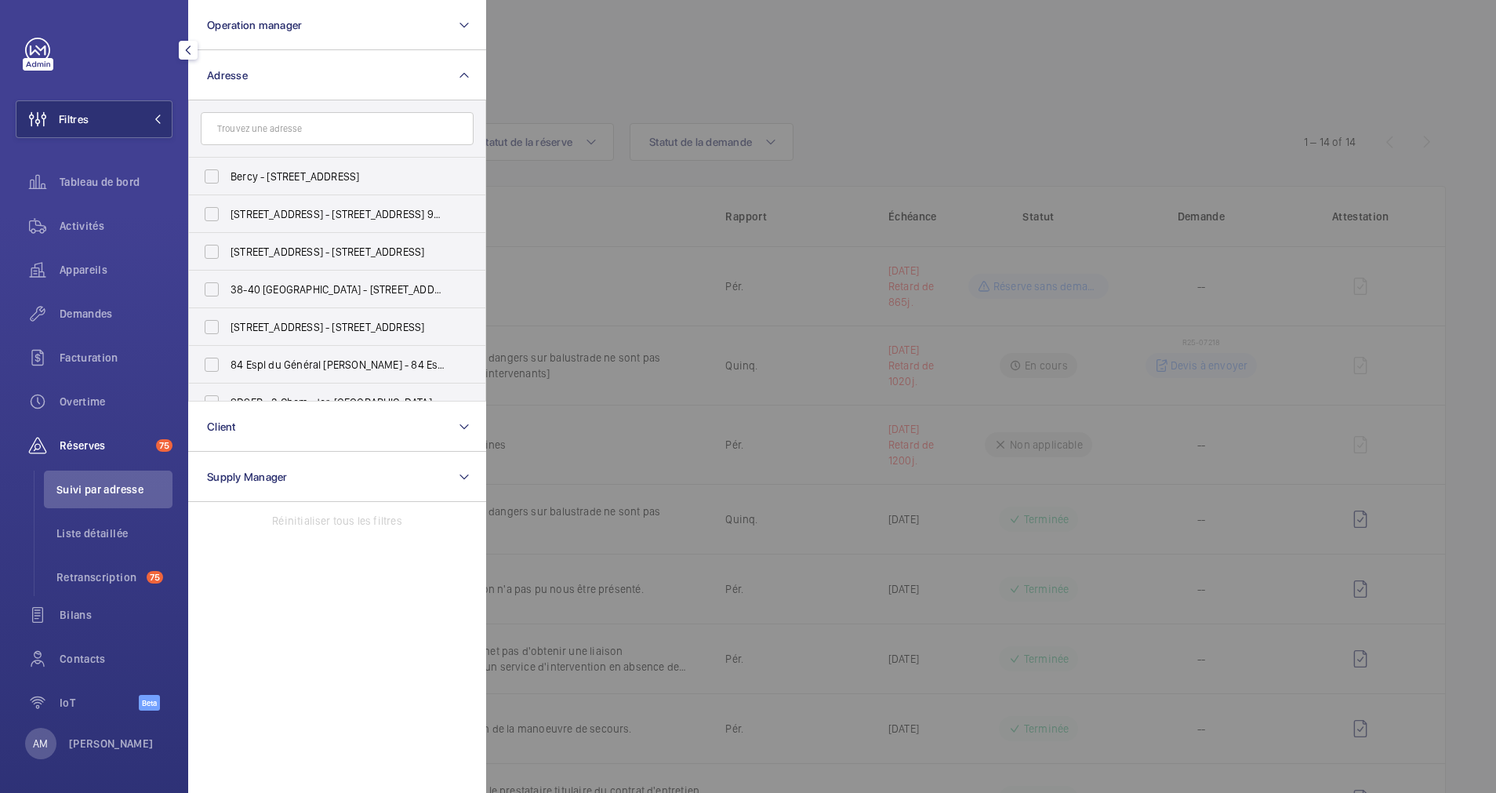
click at [260, 125] on input "text" at bounding box center [337, 128] width 273 height 33
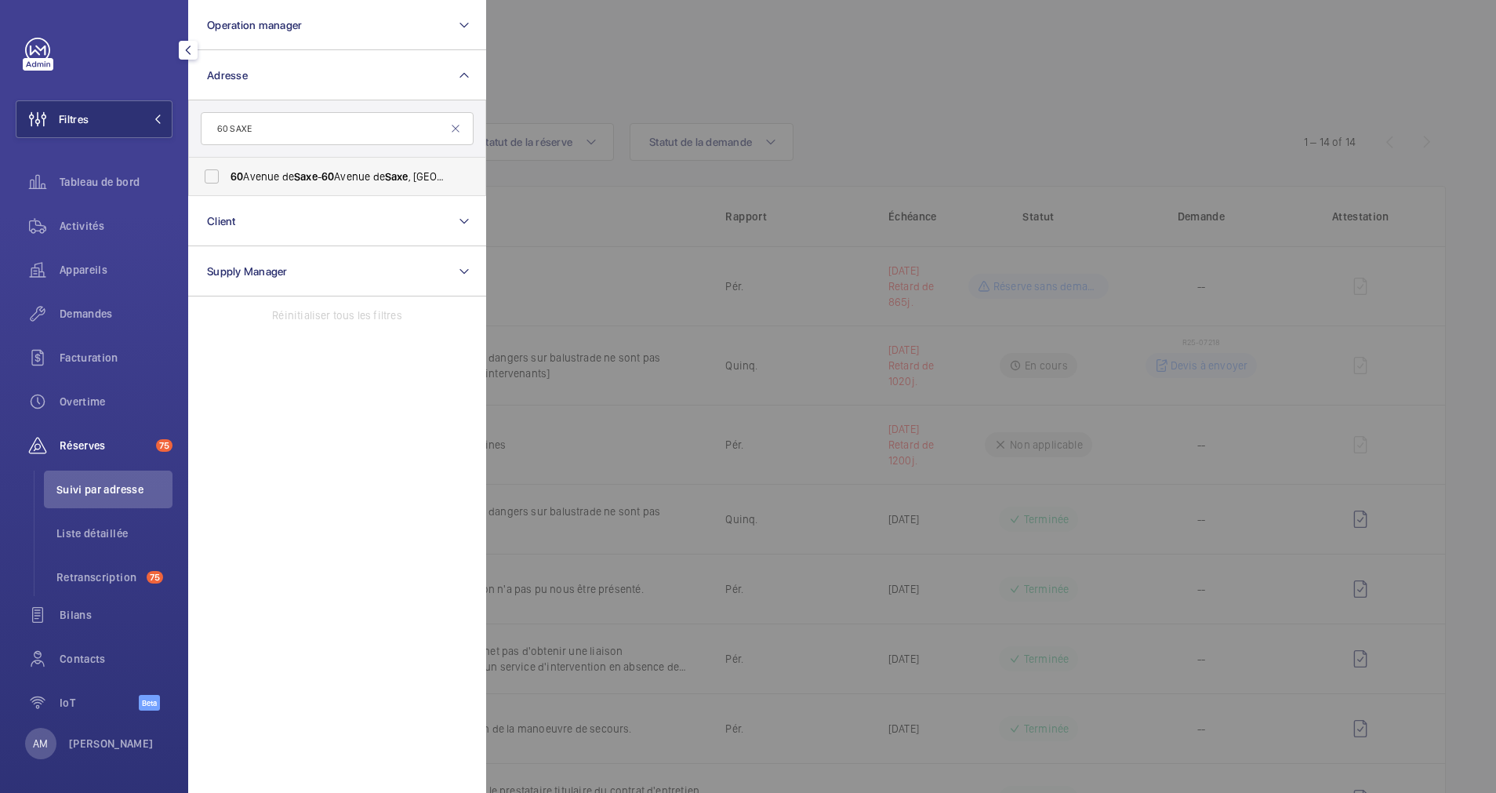
type input "60 SAXE"
click at [253, 182] on span "[STREET_ADDRESS][GEOGRAPHIC_DATA][STREET_ADDRESS]" at bounding box center [339, 177] width 216 height 16
click at [227, 182] on input "[STREET_ADDRESS][GEOGRAPHIC_DATA][STREET_ADDRESS]" at bounding box center [211, 176] width 31 height 31
checkbox input "true"
click at [65, 224] on span "Activités" at bounding box center [116, 226] width 113 height 16
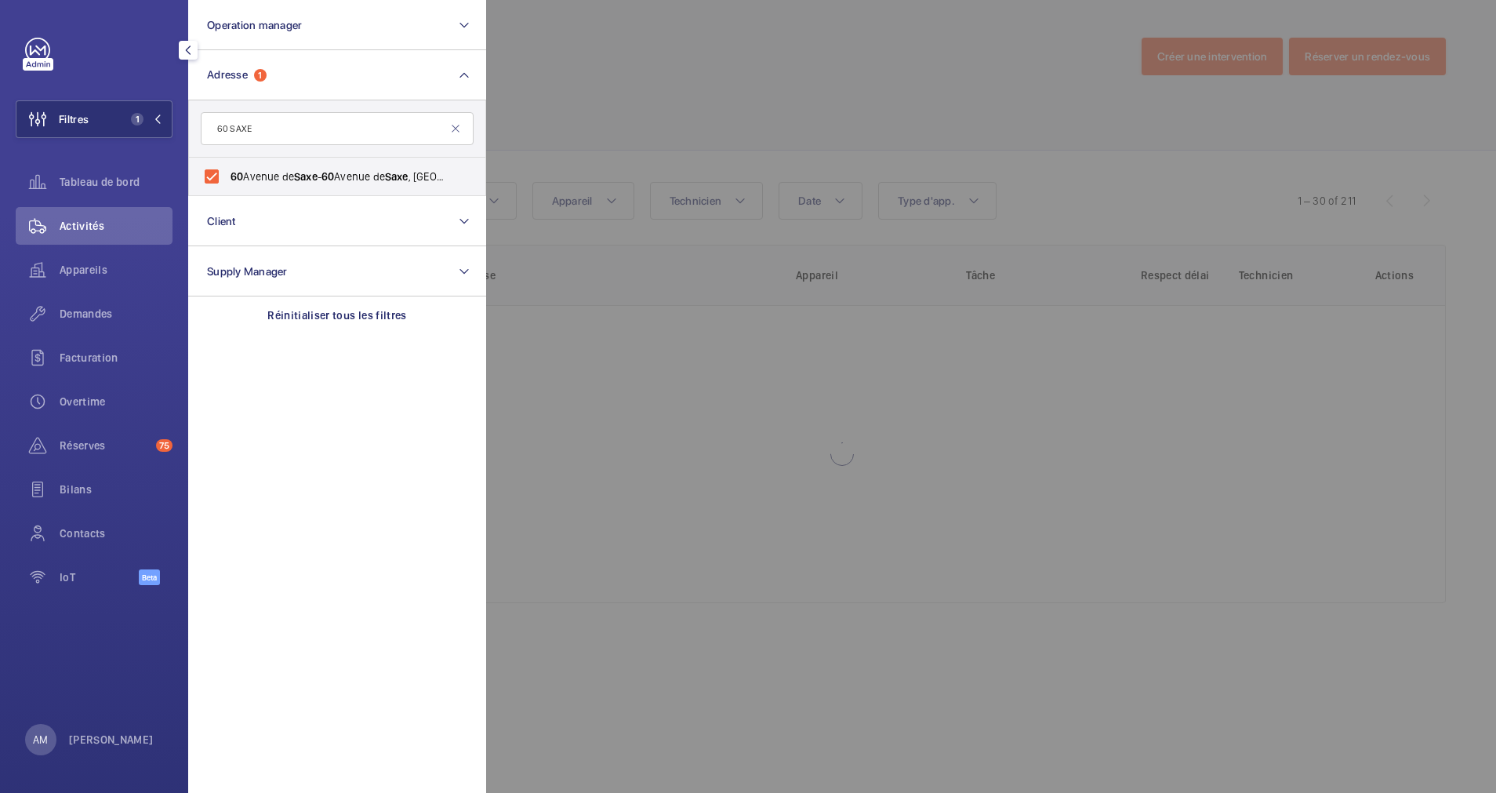
click at [663, 98] on div at bounding box center [1234, 396] width 1496 height 793
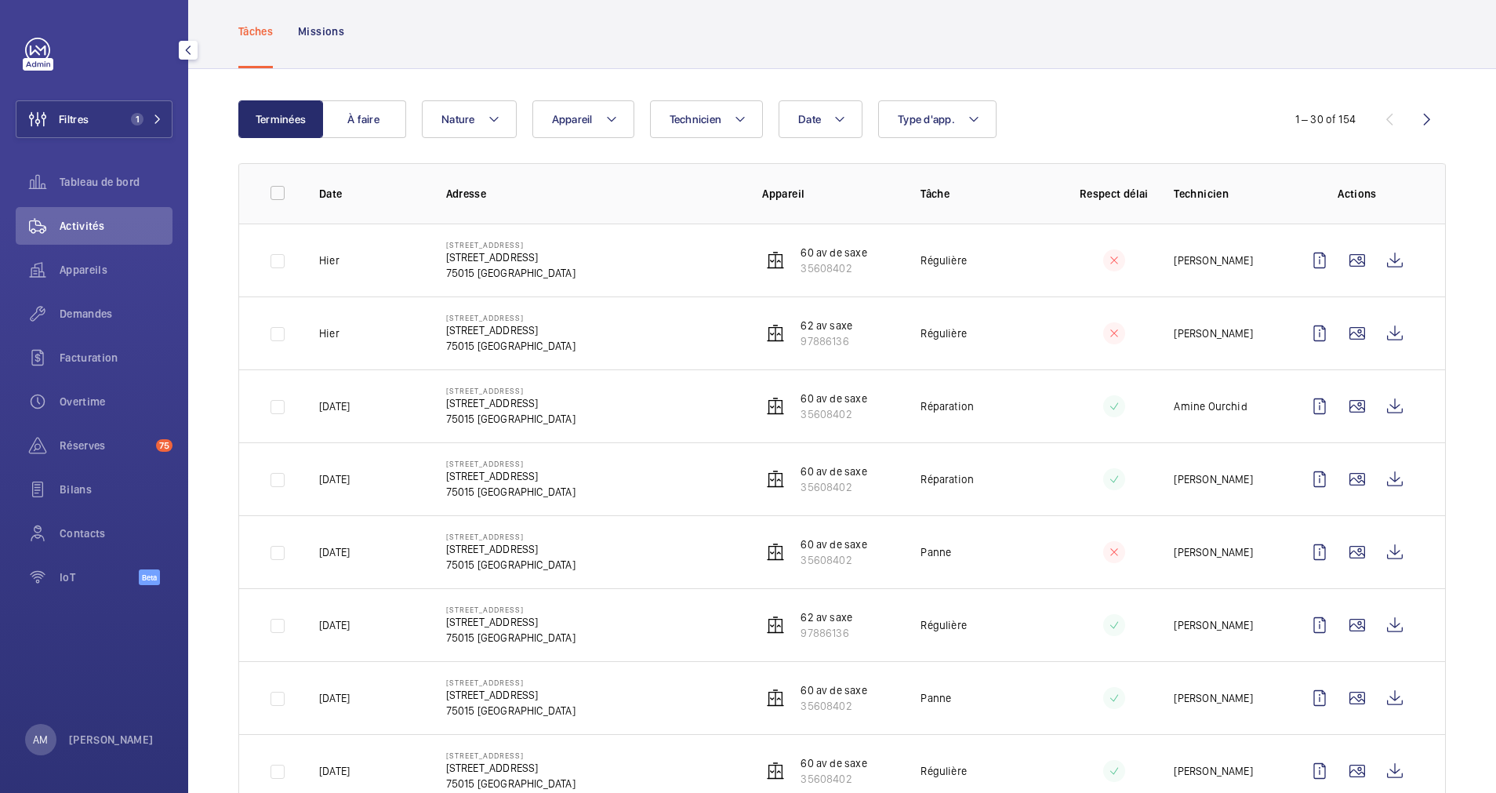
scroll to position [235, 0]
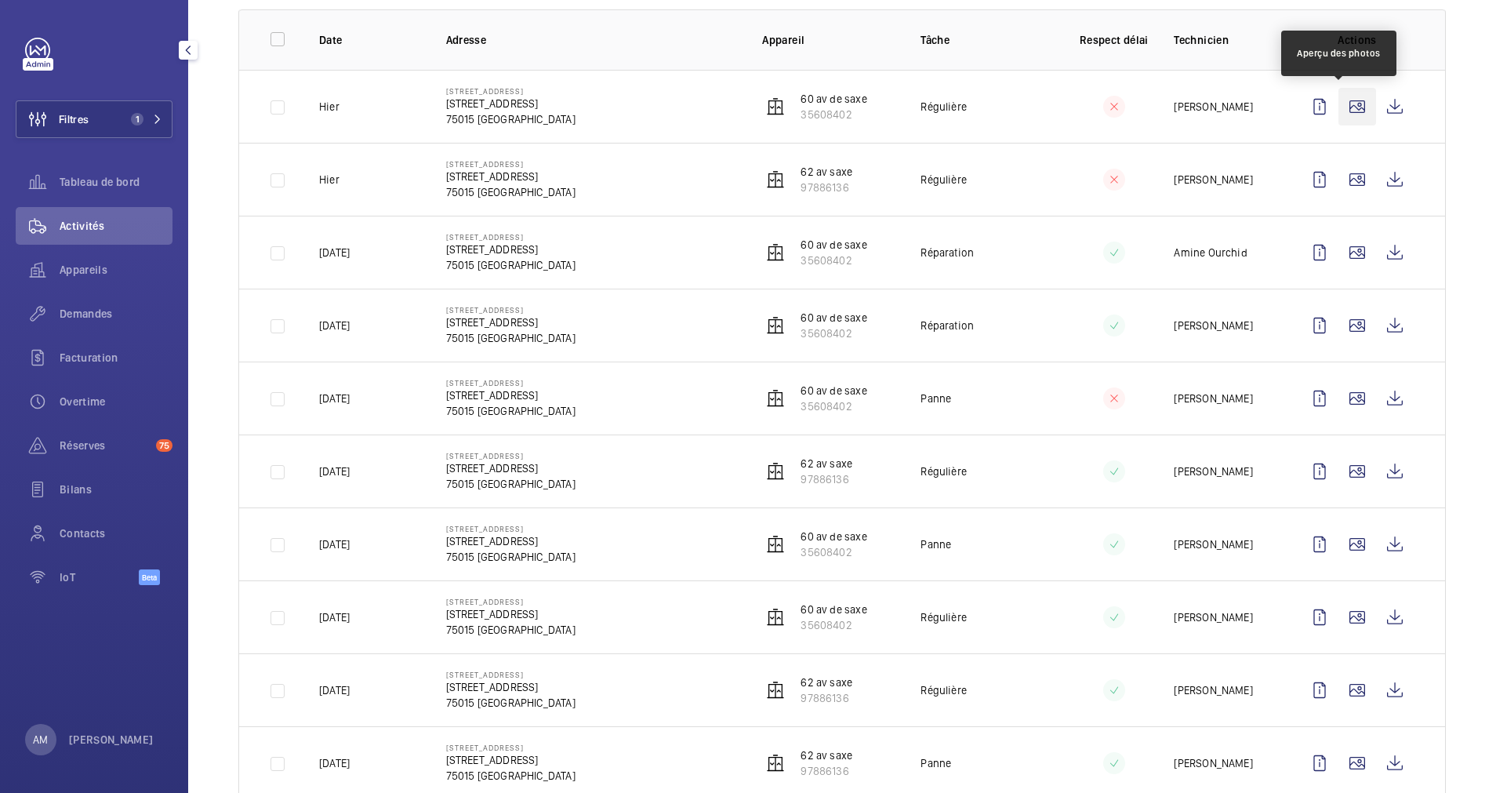
click at [1329, 109] on wm-front-icon-button at bounding box center [1358, 107] width 38 height 38
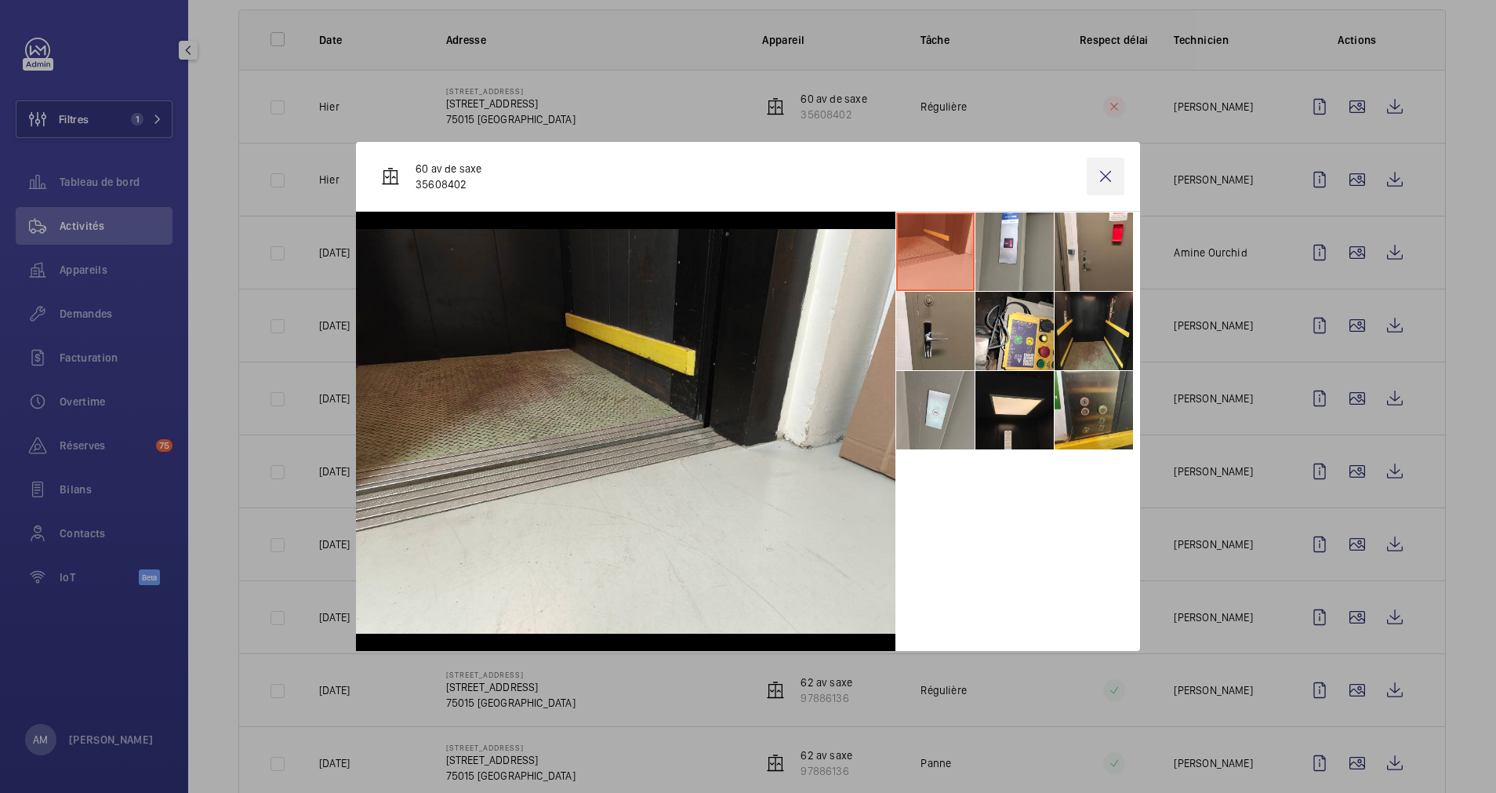
click at [1104, 173] on wm-front-icon-button at bounding box center [1106, 177] width 38 height 38
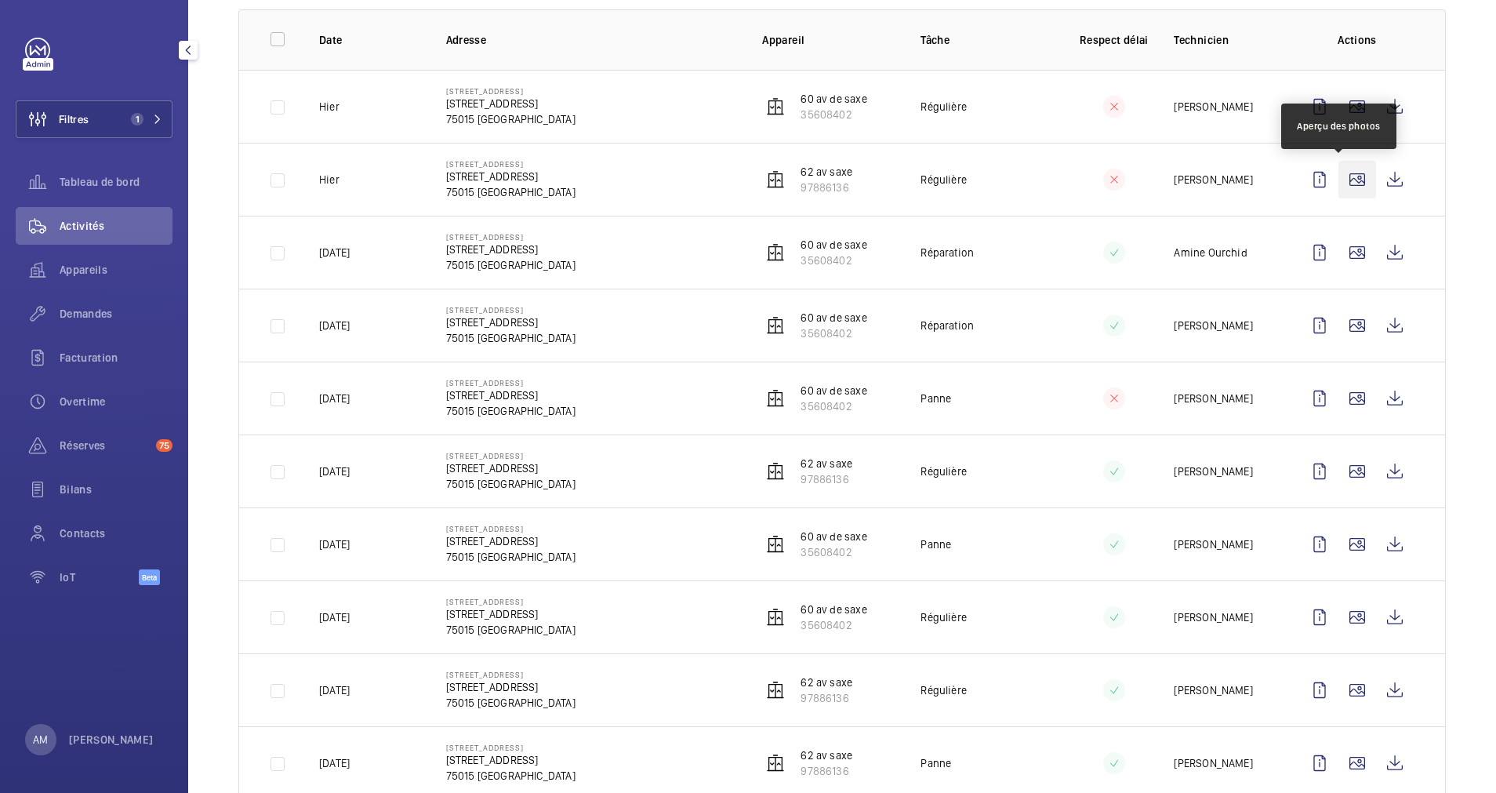
click at [1329, 177] on wm-front-icon-button at bounding box center [1358, 180] width 38 height 38
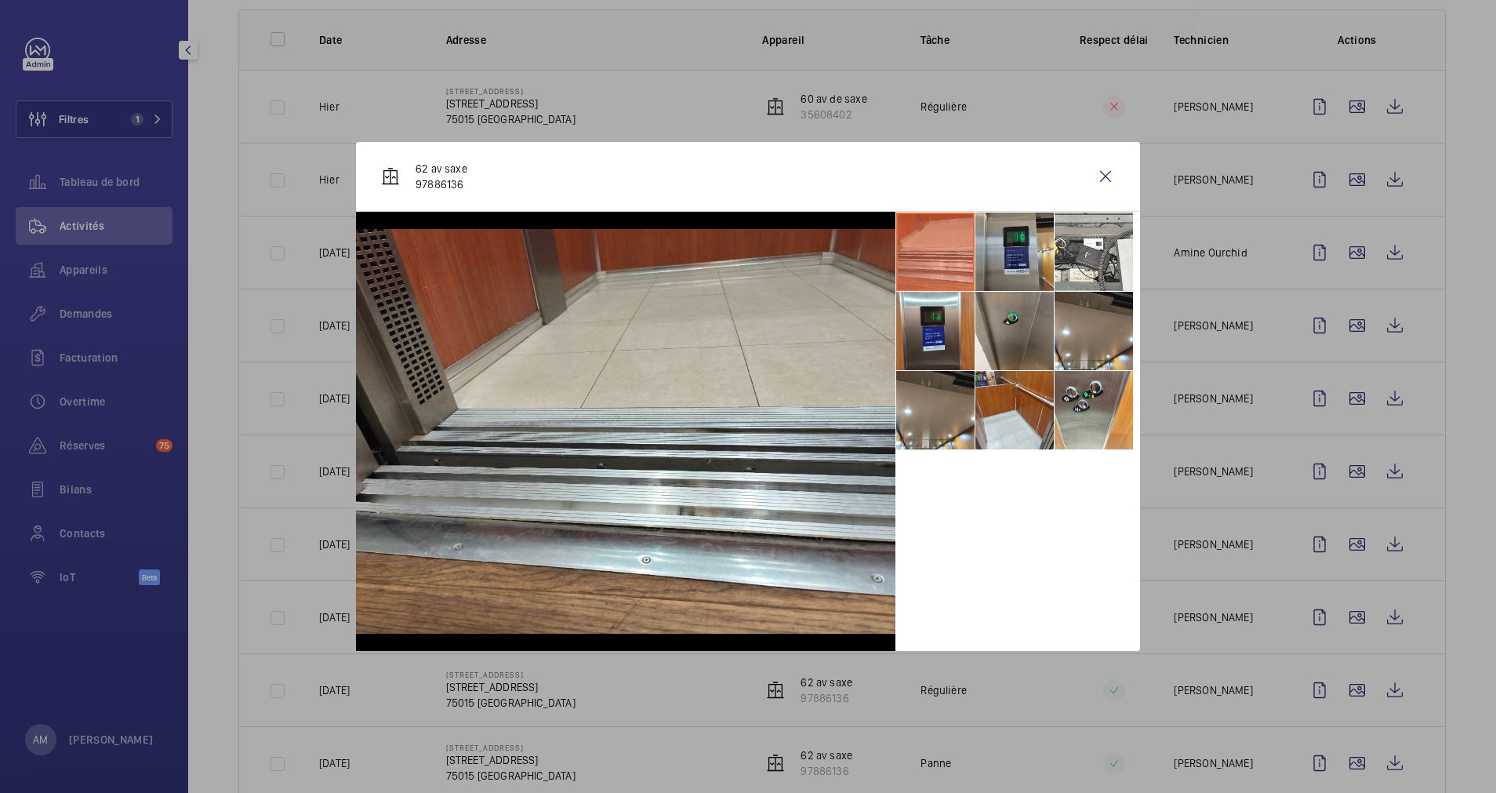
click at [1005, 251] on li at bounding box center [1015, 252] width 78 height 78
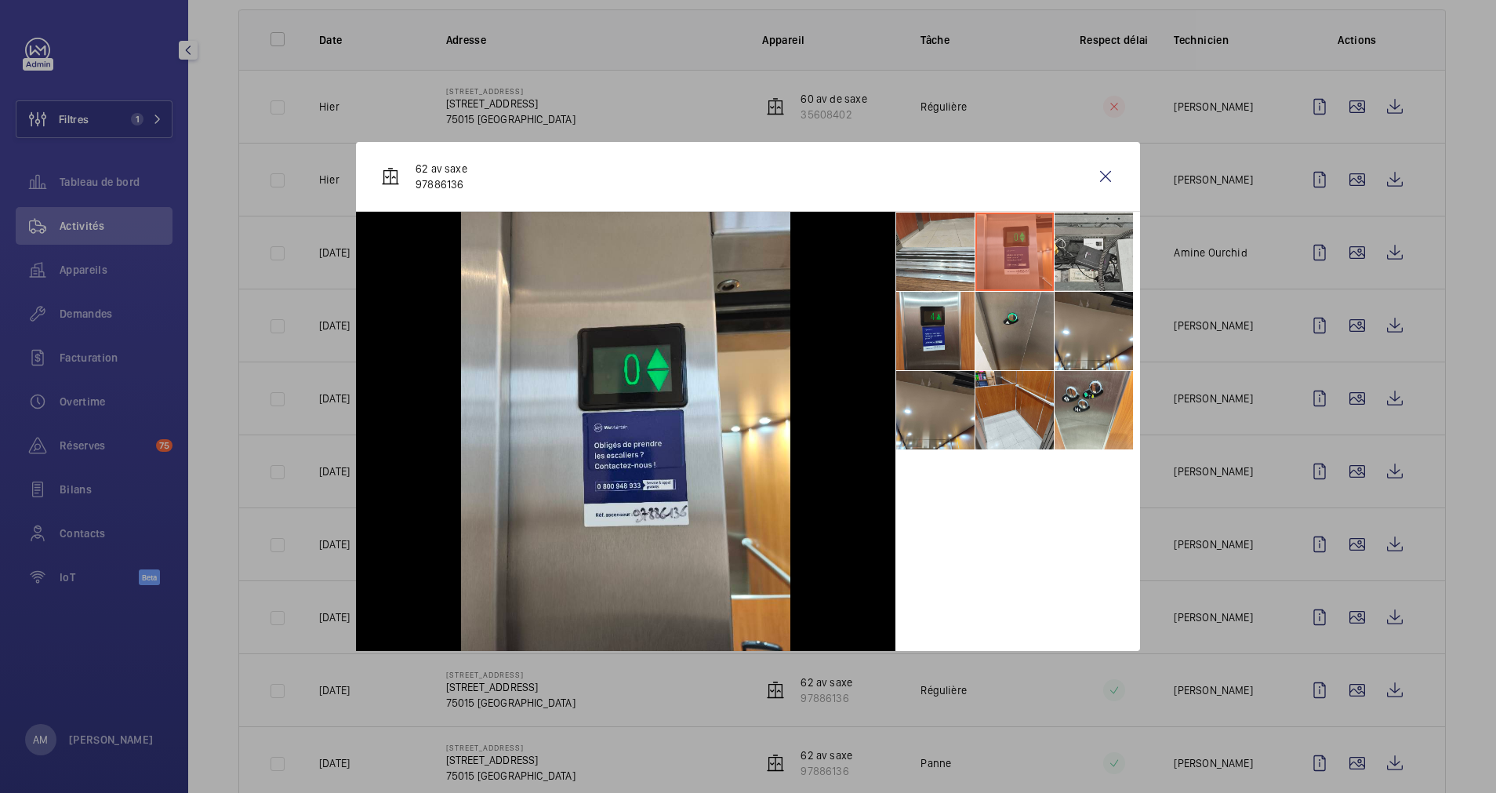
click at [1075, 253] on li at bounding box center [1094, 252] width 78 height 78
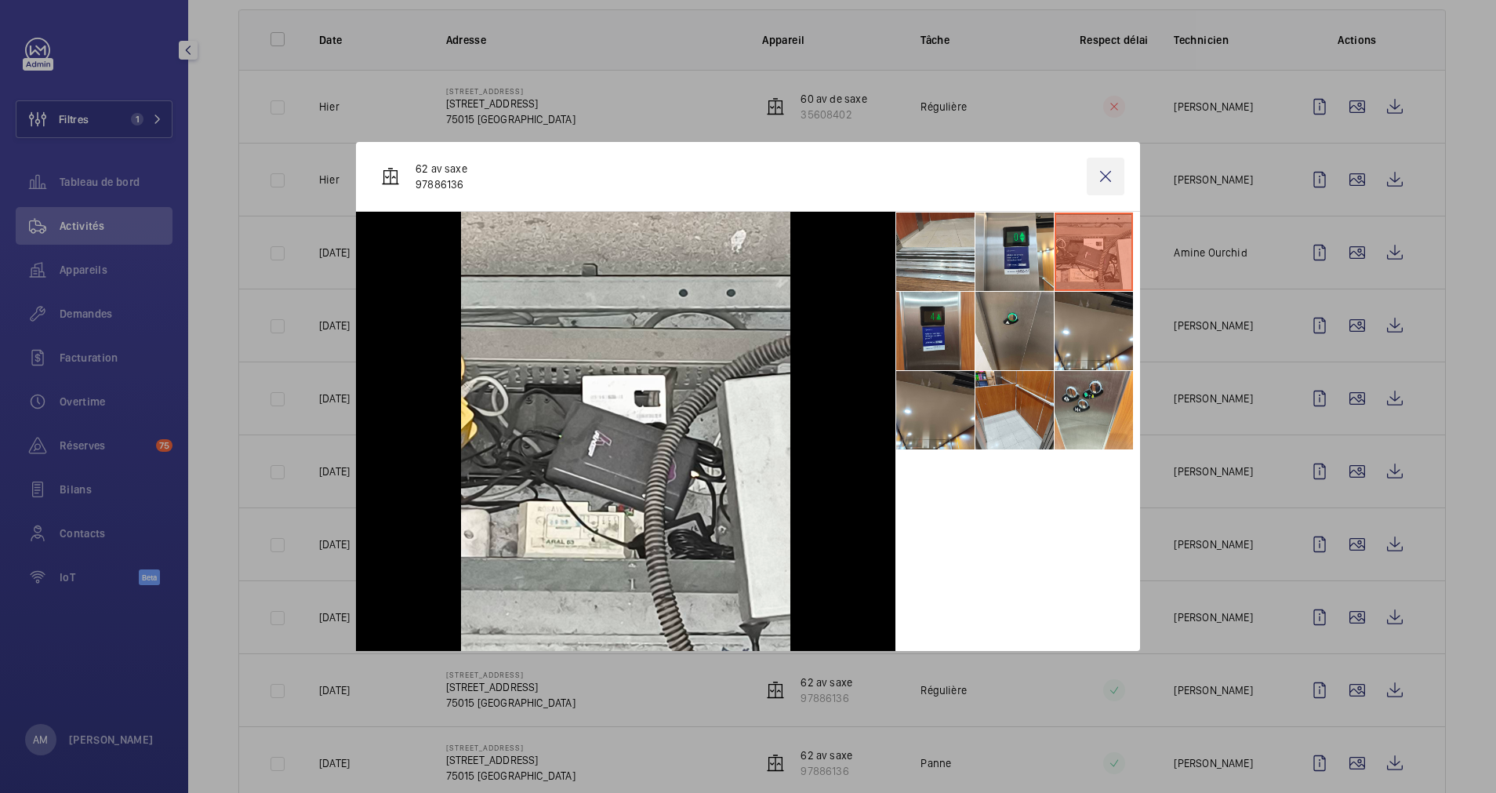
click at [1102, 174] on wm-front-icon-button at bounding box center [1106, 177] width 38 height 38
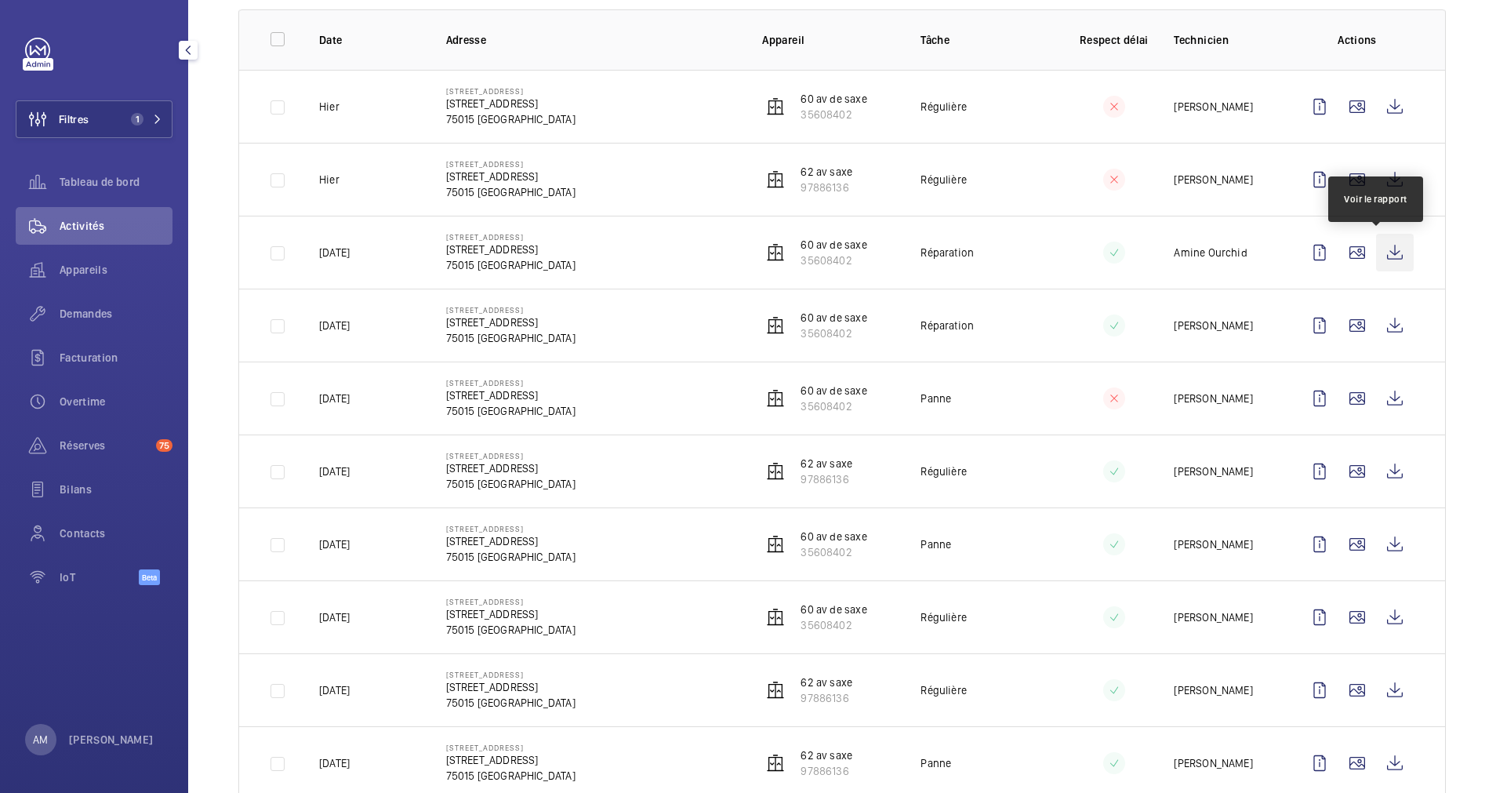
click at [1329, 254] on wm-front-icon-button at bounding box center [1395, 253] width 38 height 38
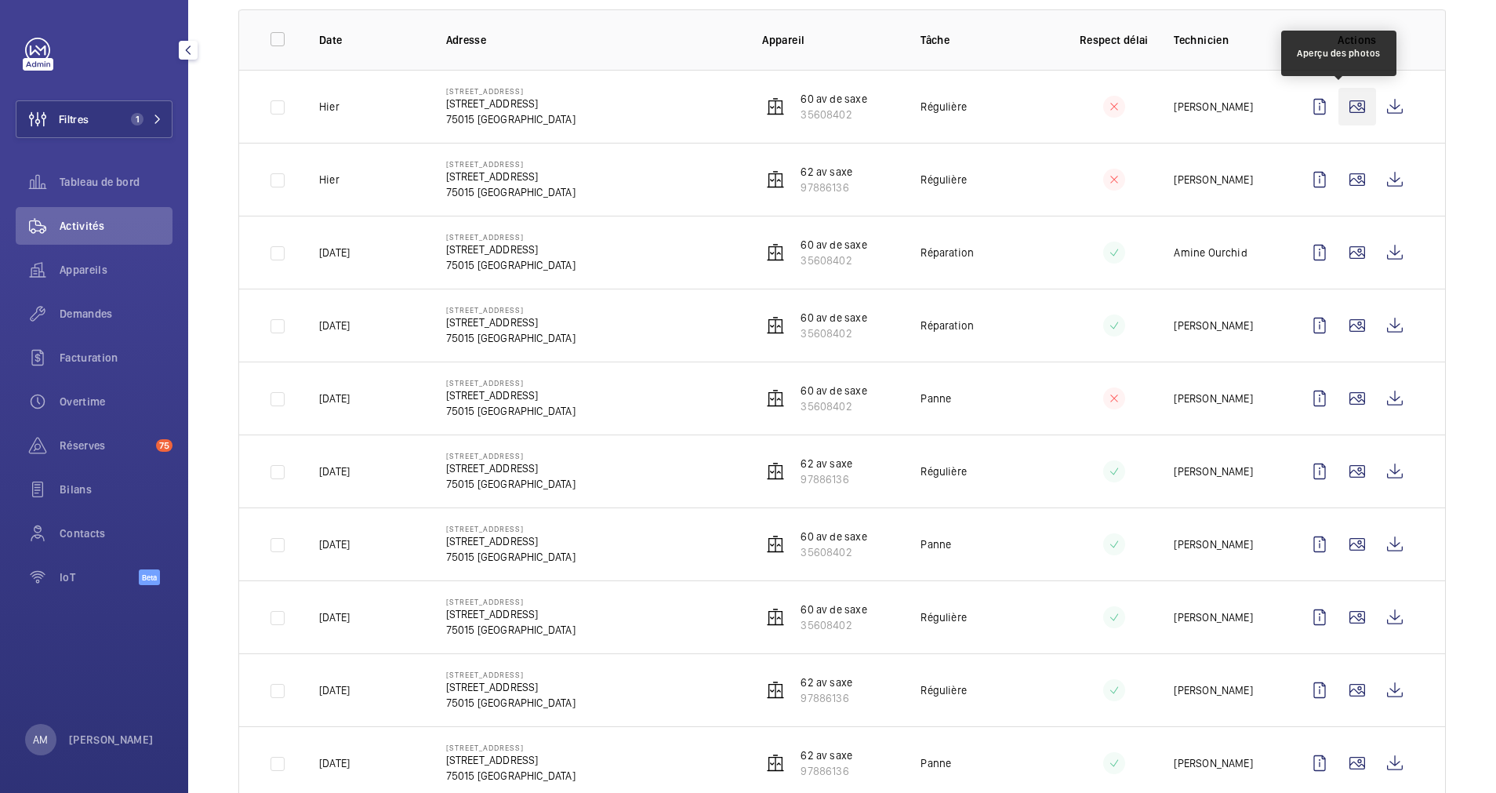
click at [1329, 100] on wm-front-icon-button at bounding box center [1358, 107] width 38 height 38
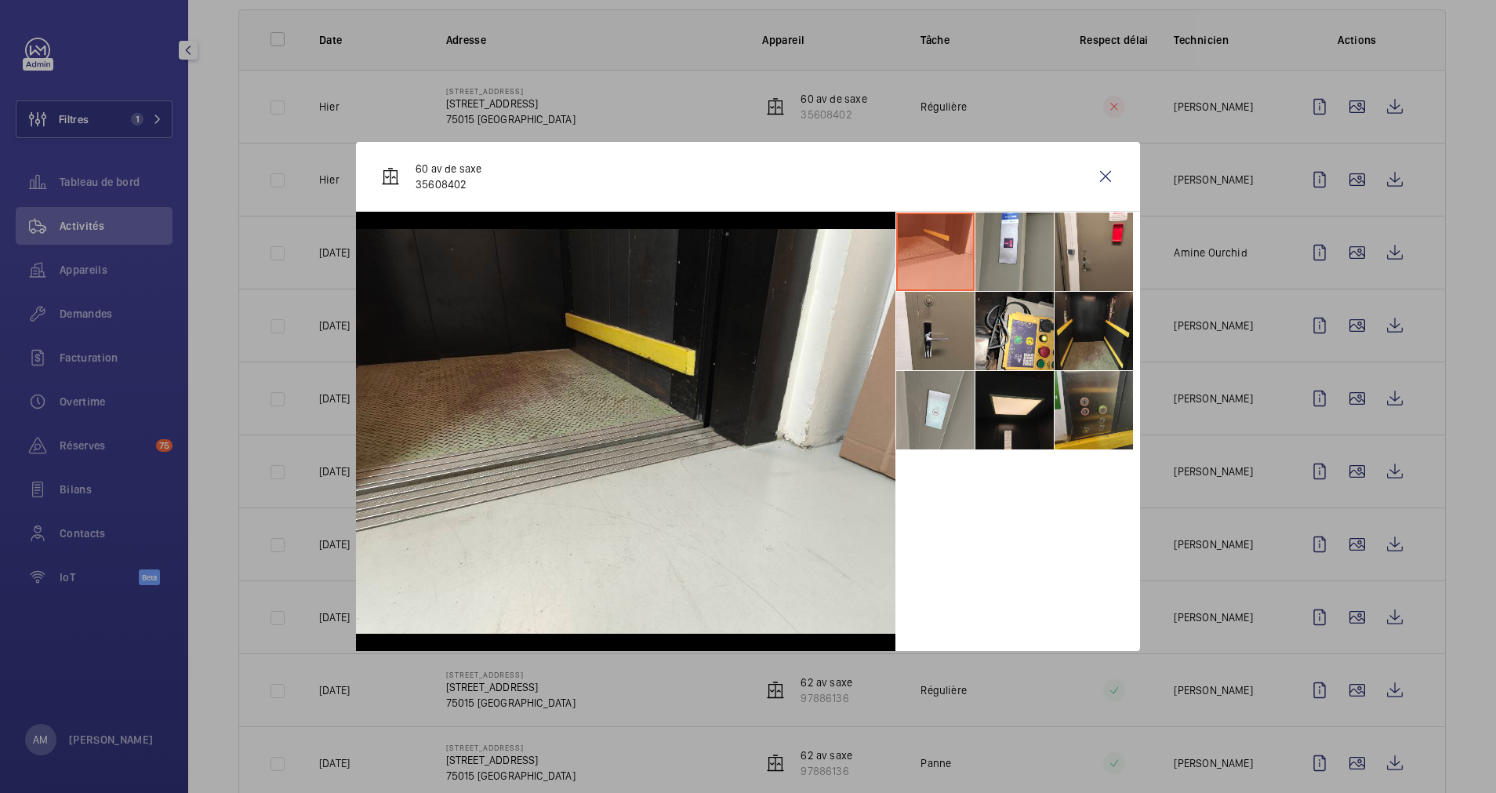
click at [1088, 410] on li at bounding box center [1094, 410] width 78 height 78
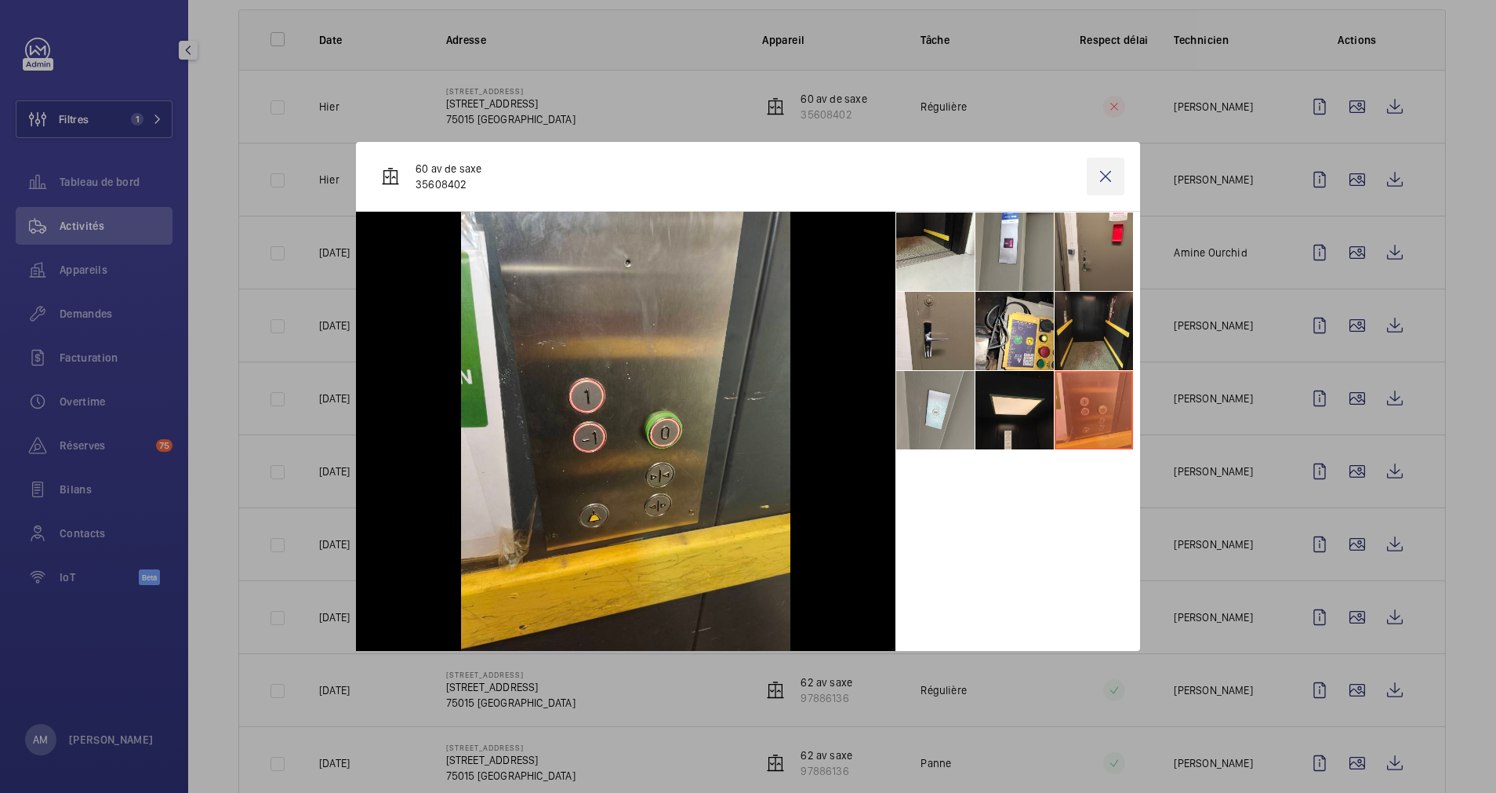
click at [1110, 171] on wm-front-icon-button at bounding box center [1106, 177] width 38 height 38
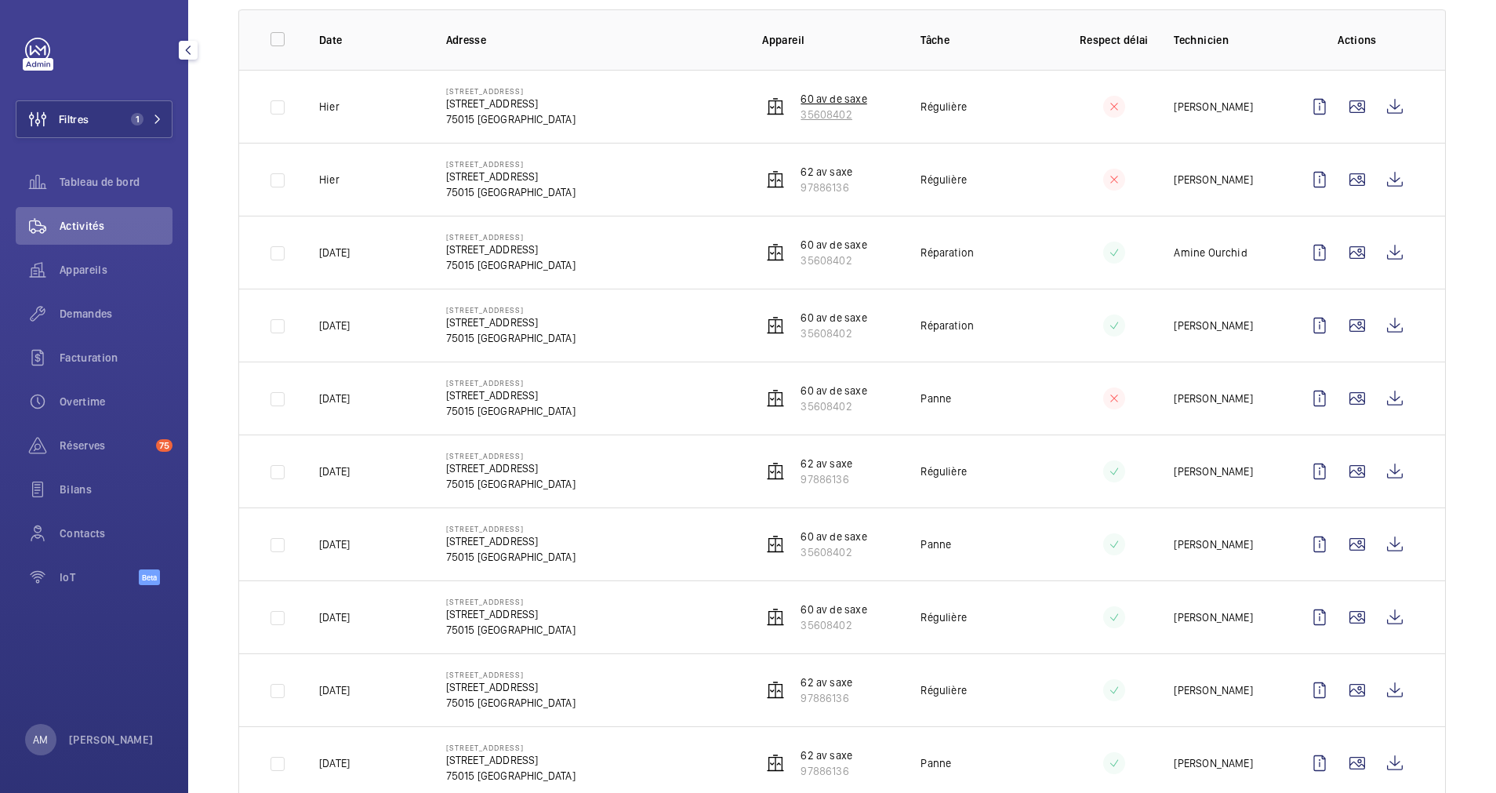
drag, startPoint x: 848, startPoint y: 118, endPoint x: 794, endPoint y: 114, distance: 54.3
click at [801, 114] on p "35608402" at bounding box center [834, 115] width 66 height 16
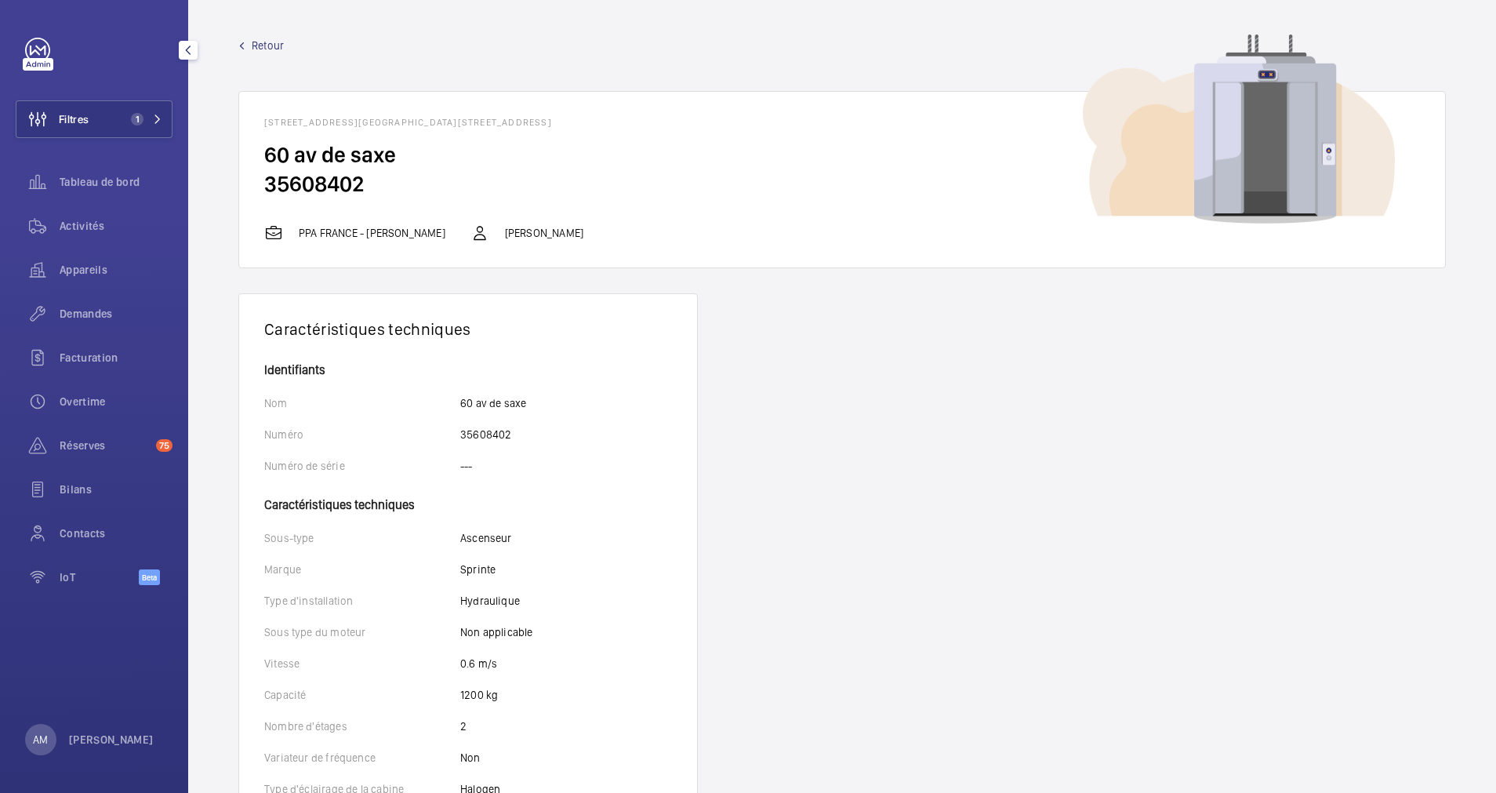
drag, startPoint x: 370, startPoint y: 184, endPoint x: 268, endPoint y: 186, distance: 102.0
click at [268, 186] on h2 "35608402" at bounding box center [842, 183] width 1156 height 29
copy h2 "35608402"
click at [267, 38] on span "Retour" at bounding box center [268, 46] width 32 height 16
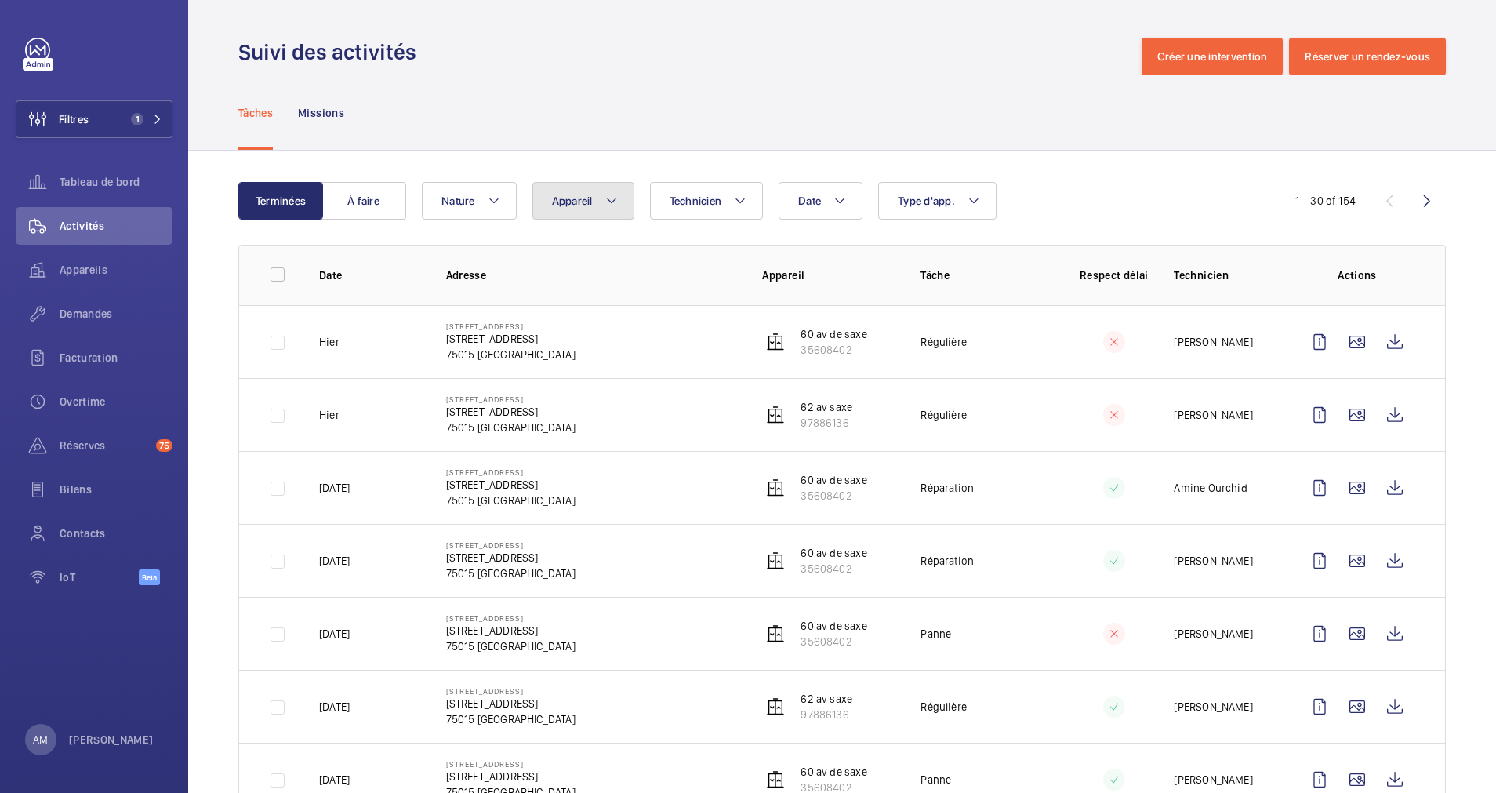
click at [610, 194] on mat-icon at bounding box center [611, 200] width 13 height 19
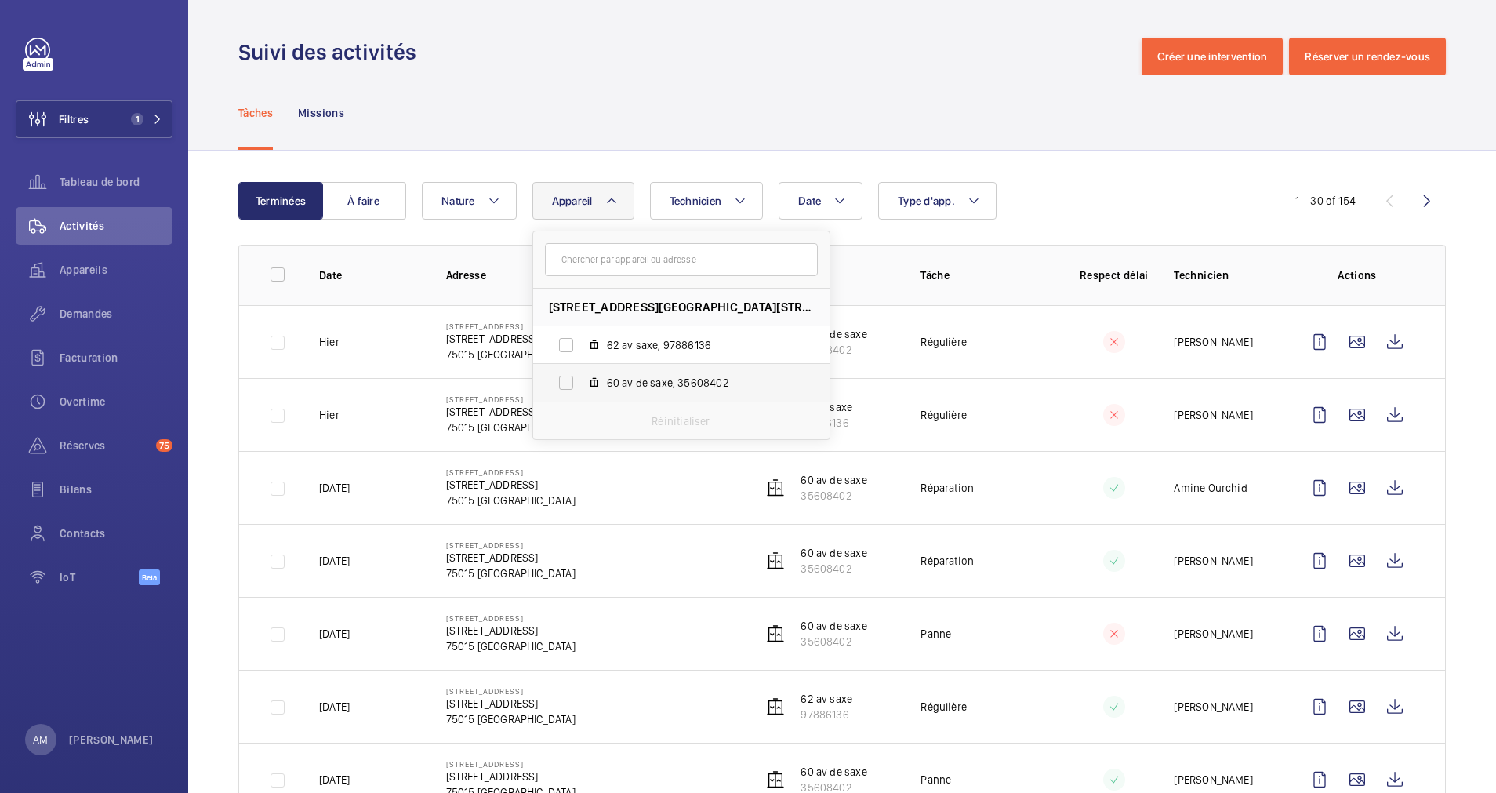
click at [568, 377] on label "60 av de saxe, 35608402" at bounding box center [668, 383] width 271 height 38
click at [568, 377] on input "60 av de saxe, 35608402" at bounding box center [565, 382] width 31 height 31
checkbox input "true"
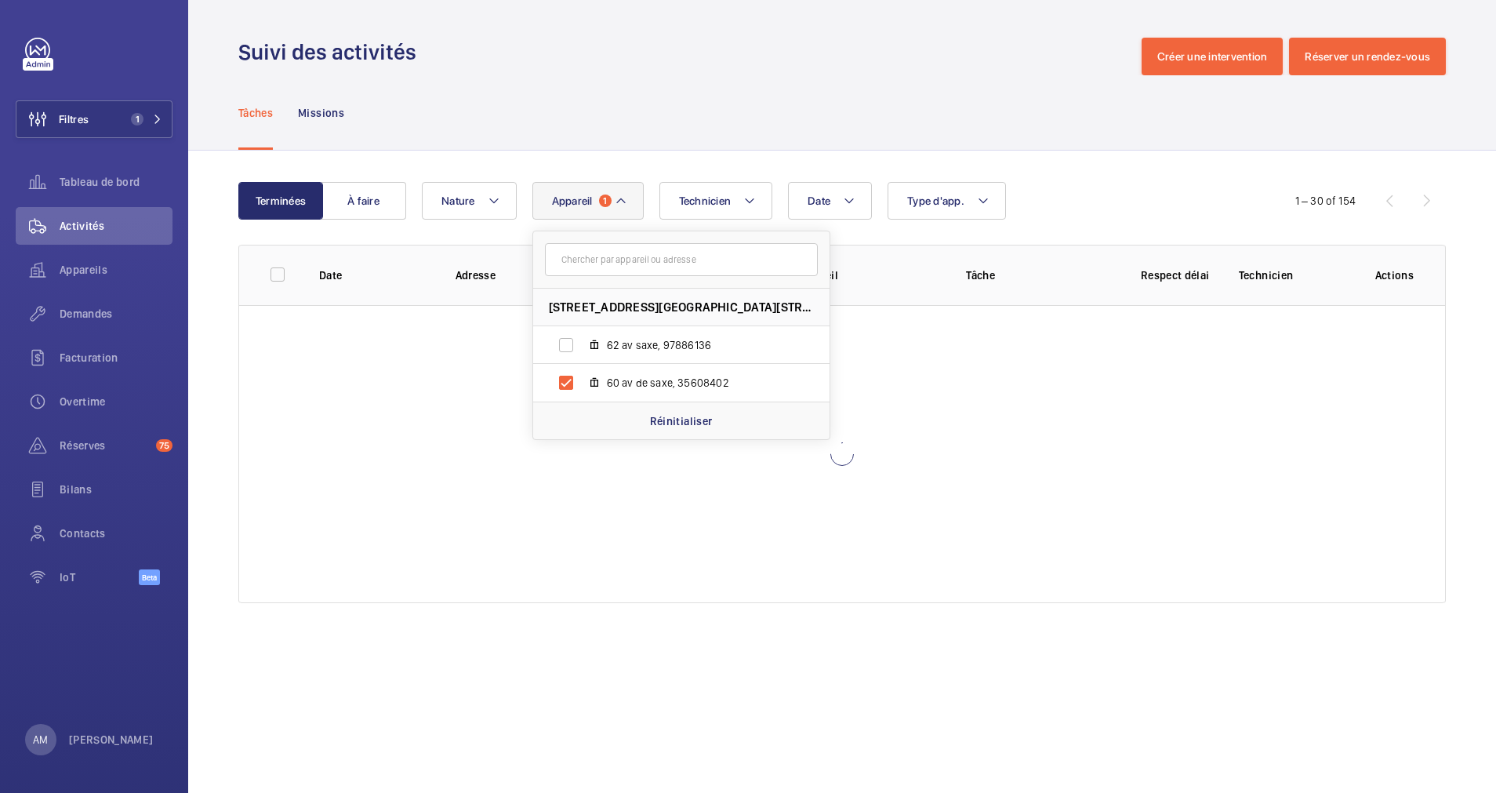
click at [1032, 204] on div "Date Technicien Appareil [STREET_ADDRESS][GEOGRAPHIC_DATA] Réinitialiser Type d…" at bounding box center [840, 201] width 836 height 38
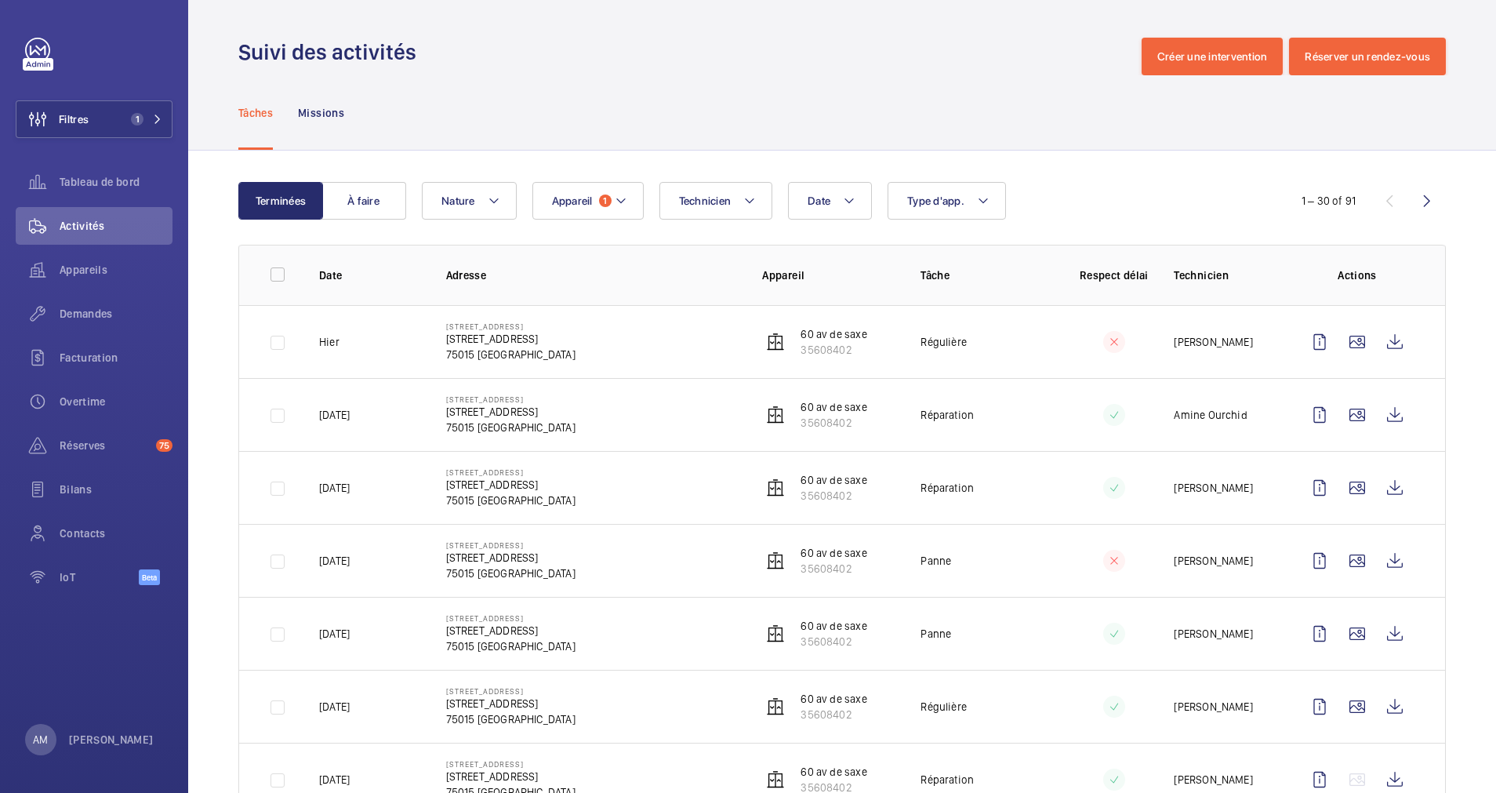
scroll to position [118, 0]
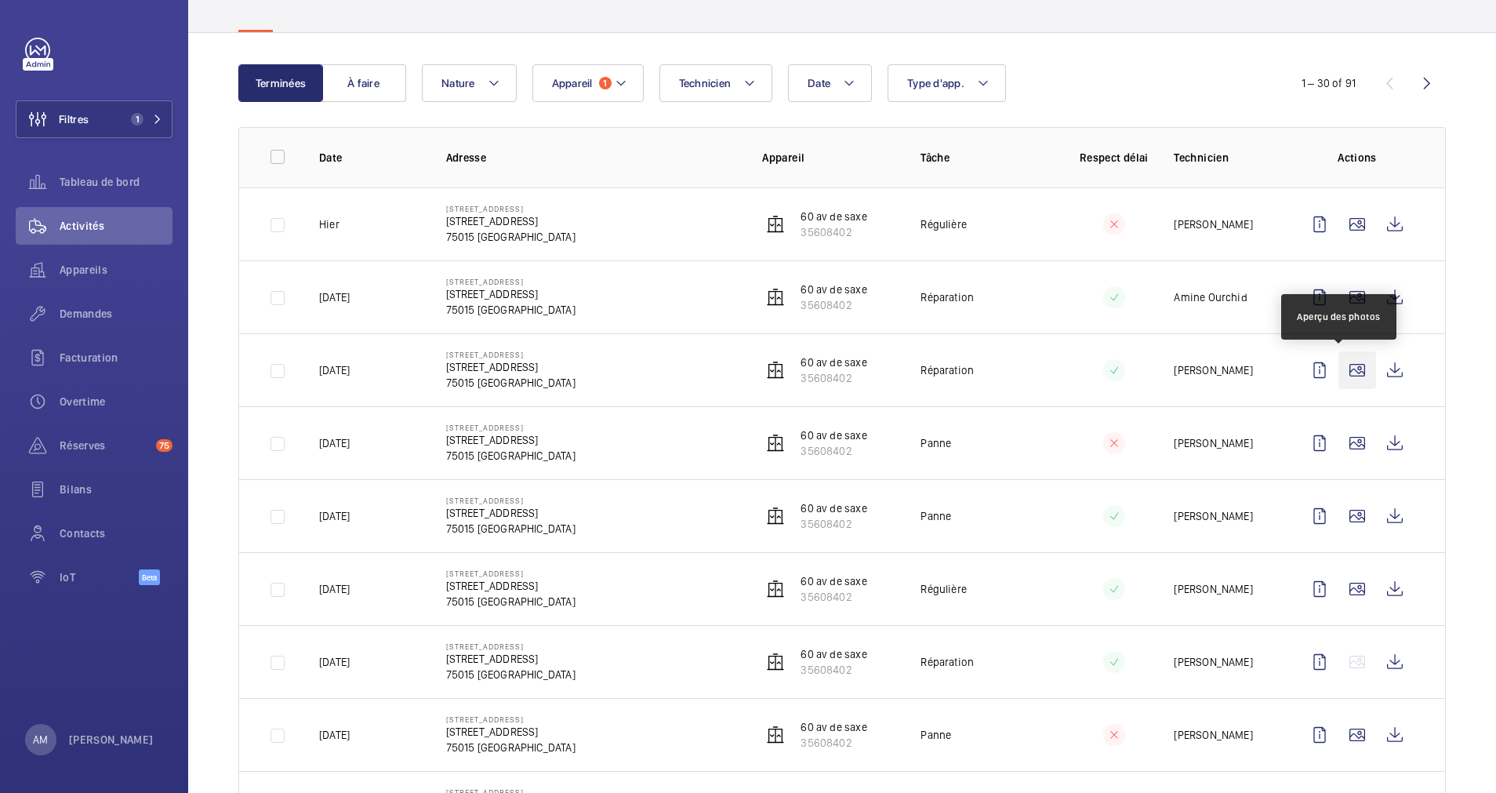
click at [1329, 374] on wm-front-icon-button at bounding box center [1358, 370] width 38 height 38
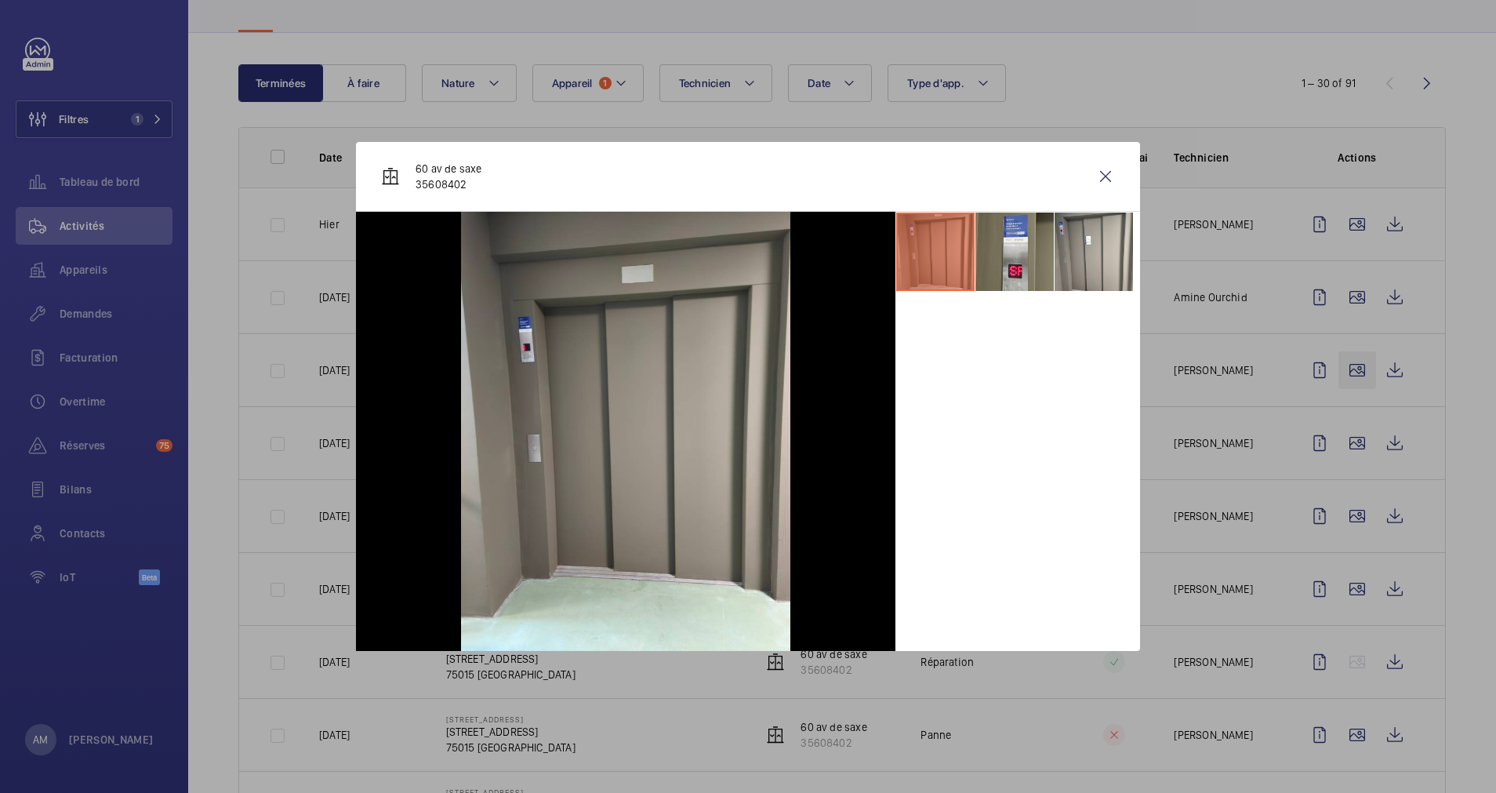
click at [1329, 374] on div at bounding box center [748, 396] width 1496 height 793
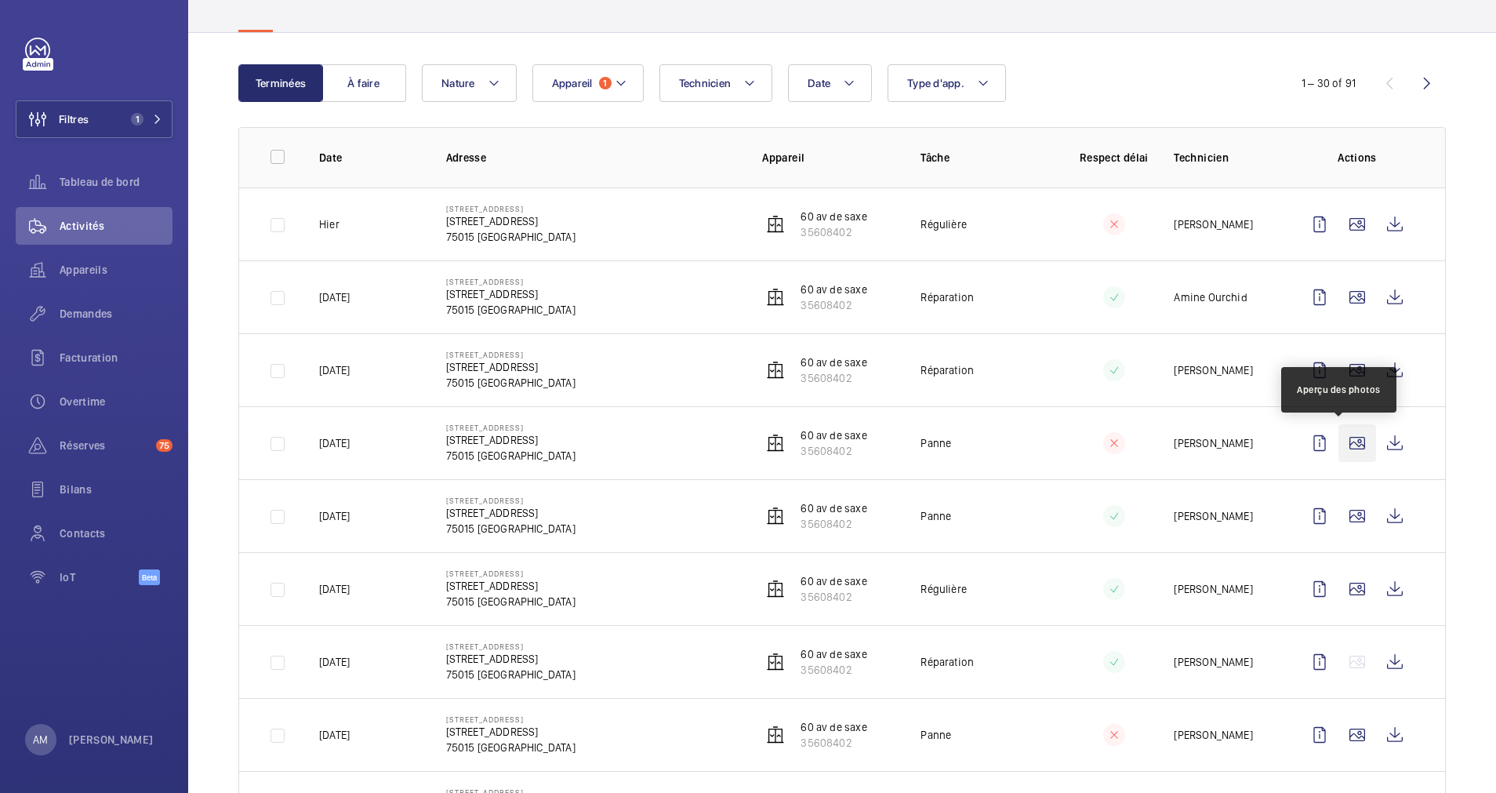
click at [1329, 443] on wm-front-icon-button at bounding box center [1358, 443] width 38 height 38
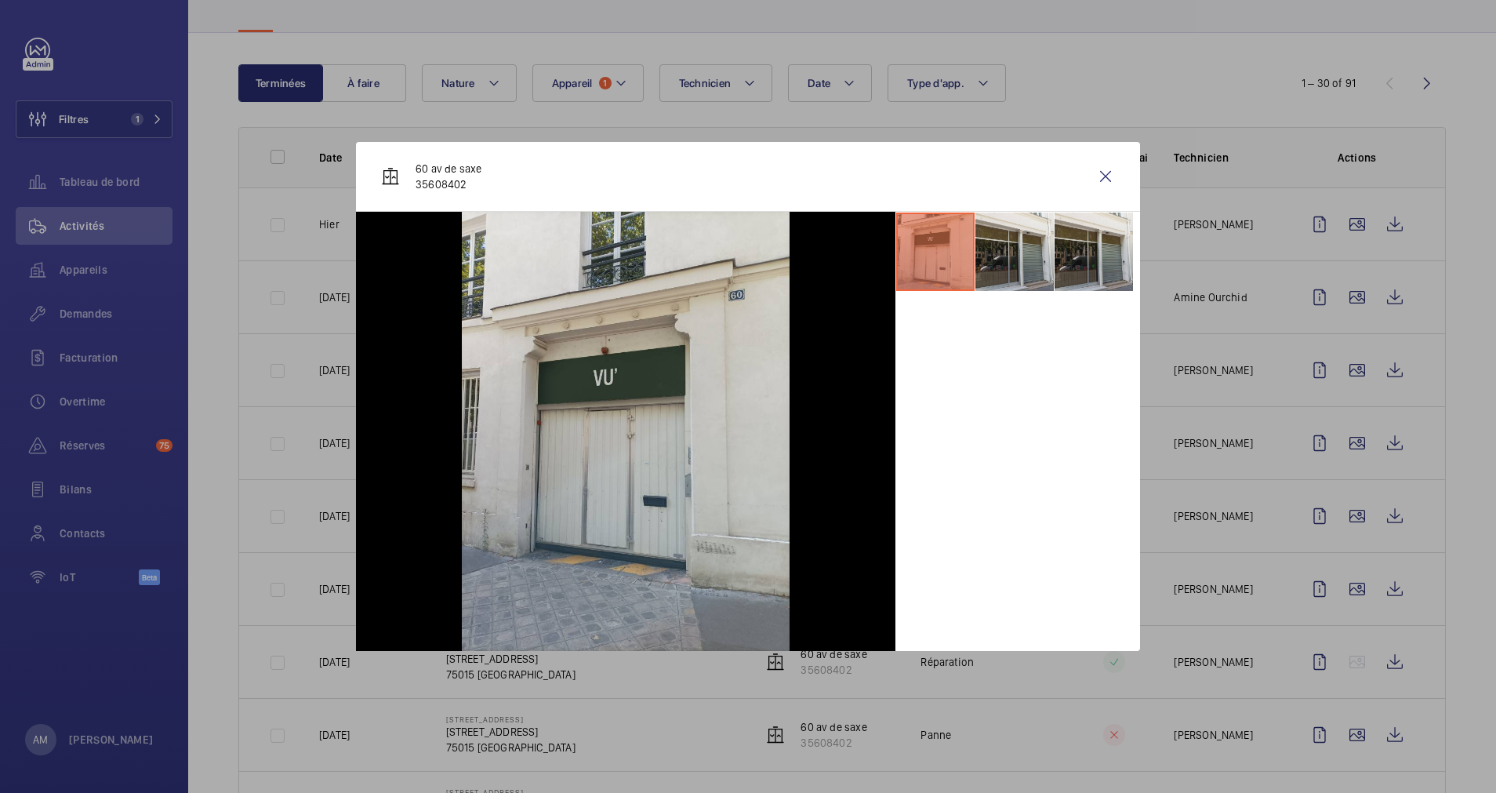
click at [1329, 460] on div at bounding box center [748, 396] width 1496 height 793
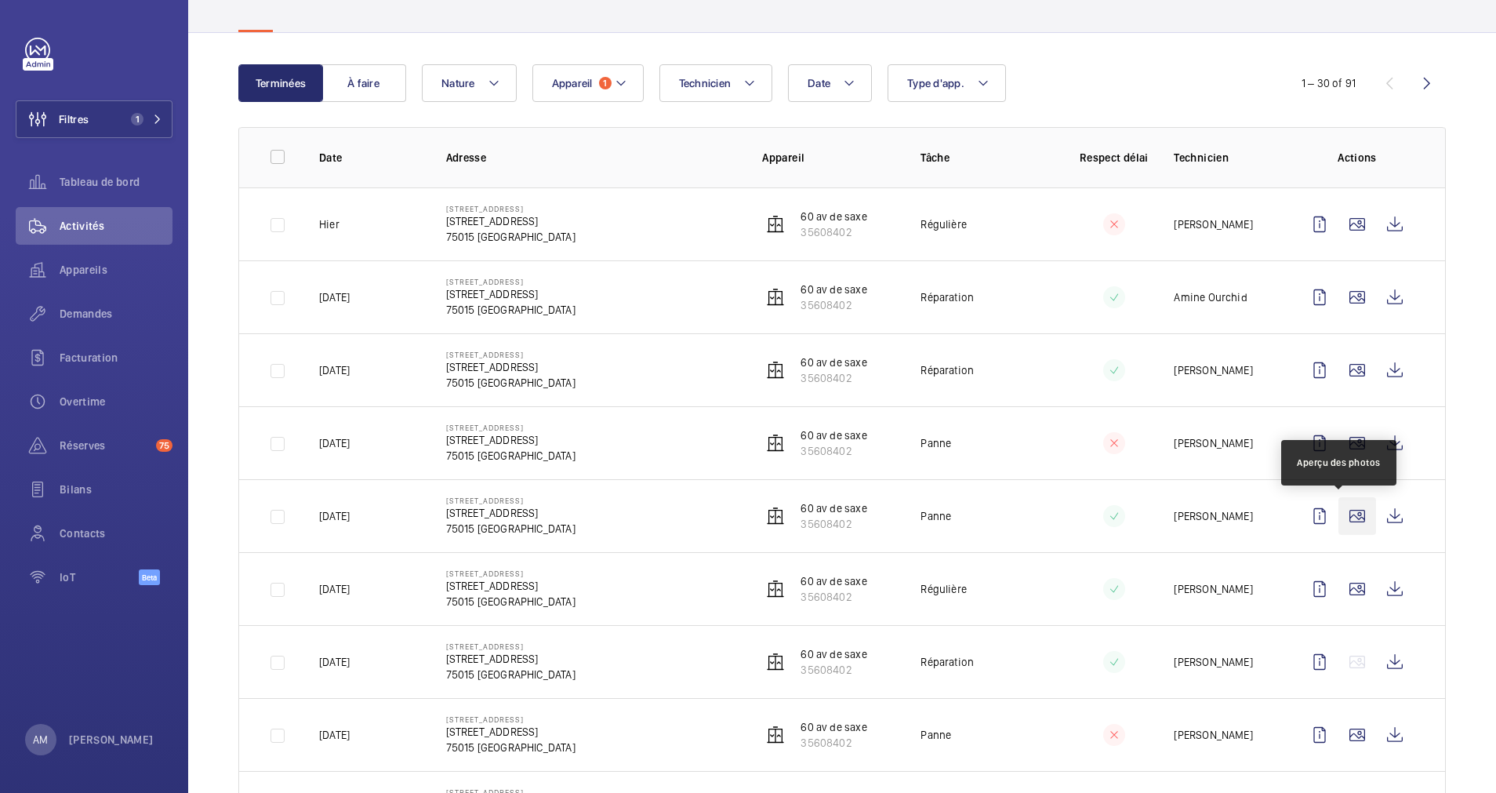
click at [1329, 510] on wm-front-icon-button at bounding box center [1358, 516] width 38 height 38
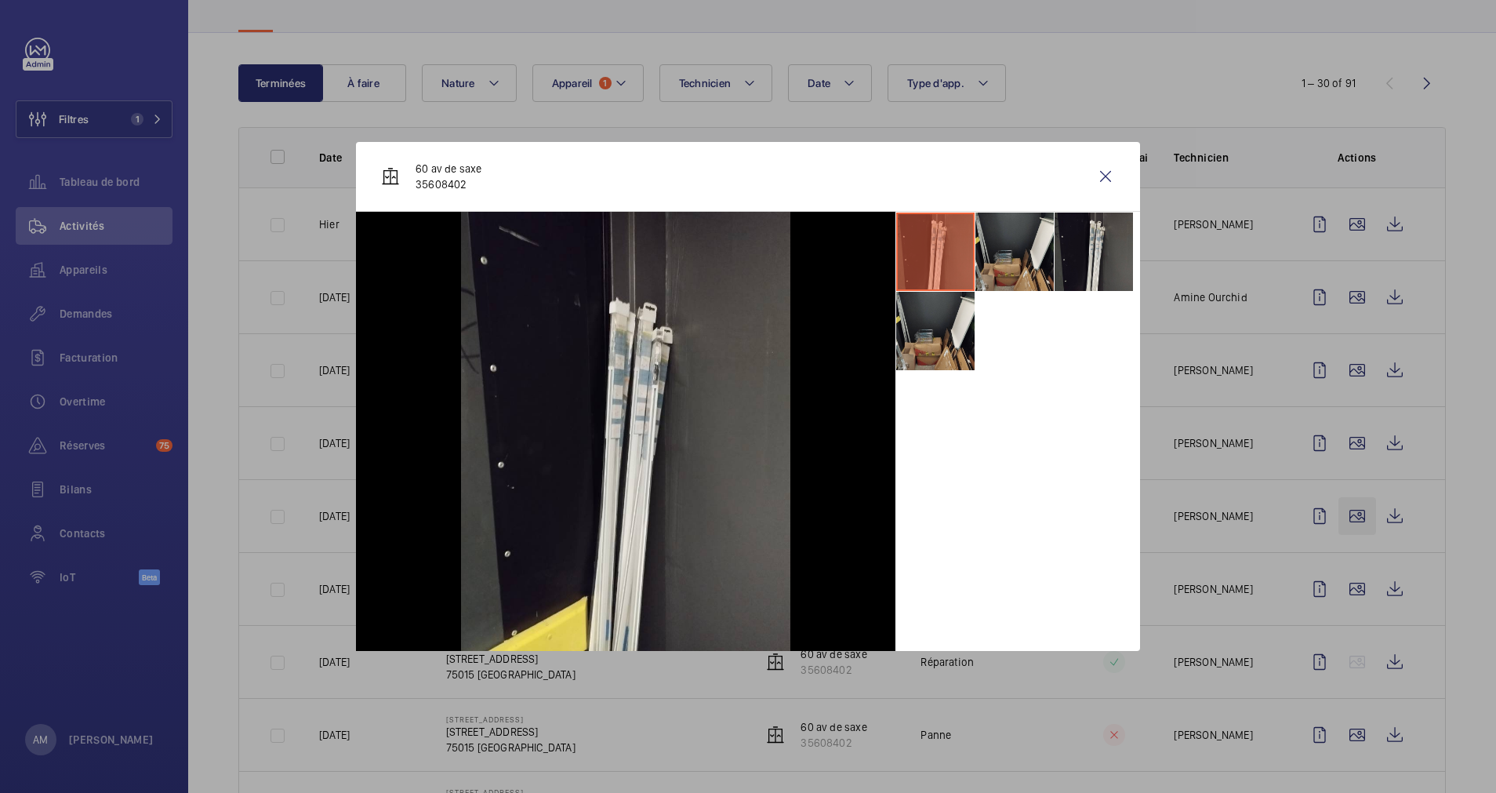
click at [1329, 510] on div at bounding box center [748, 396] width 1496 height 793
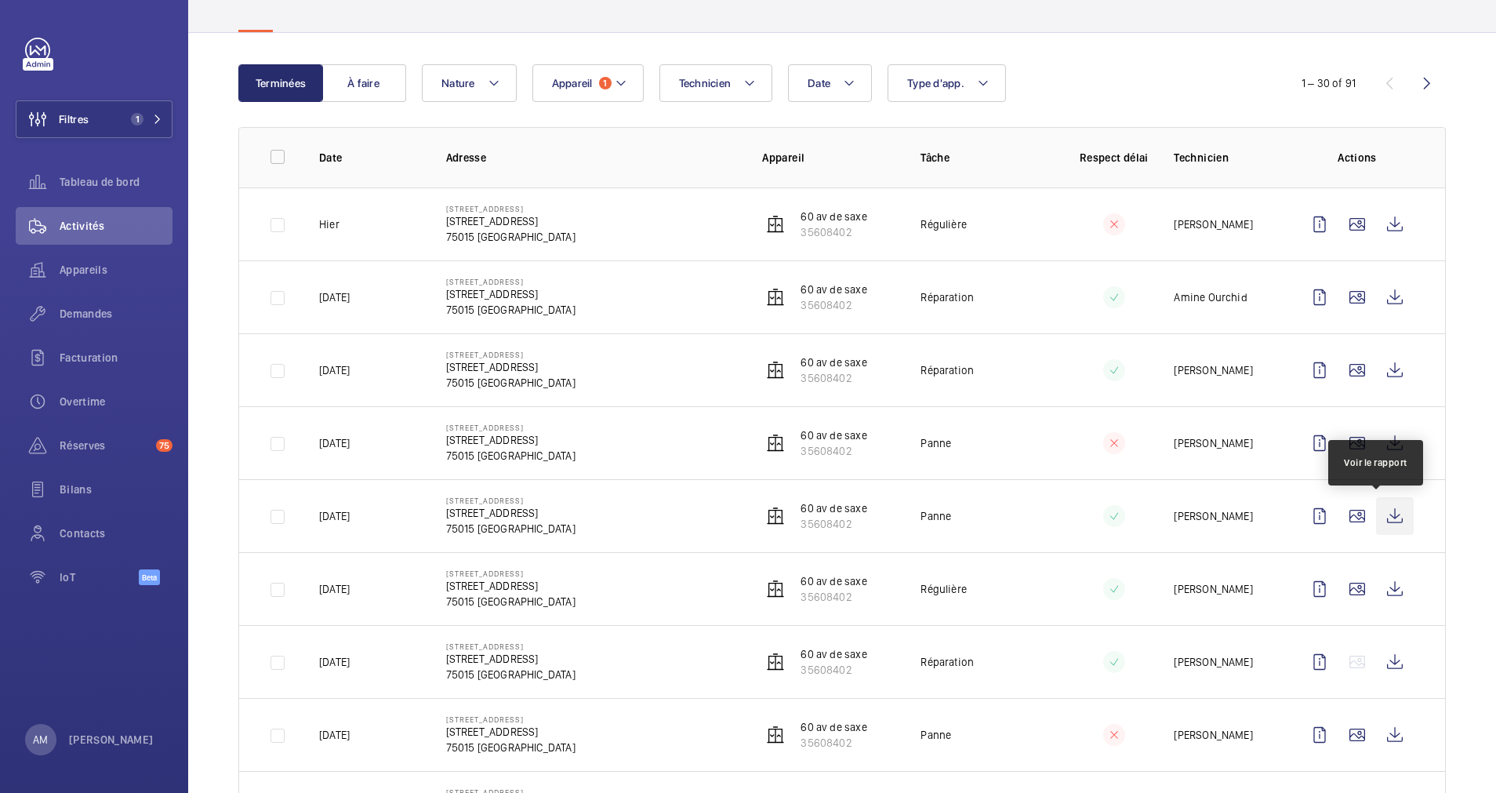
click at [1329, 507] on wm-front-icon-button at bounding box center [1395, 516] width 38 height 38
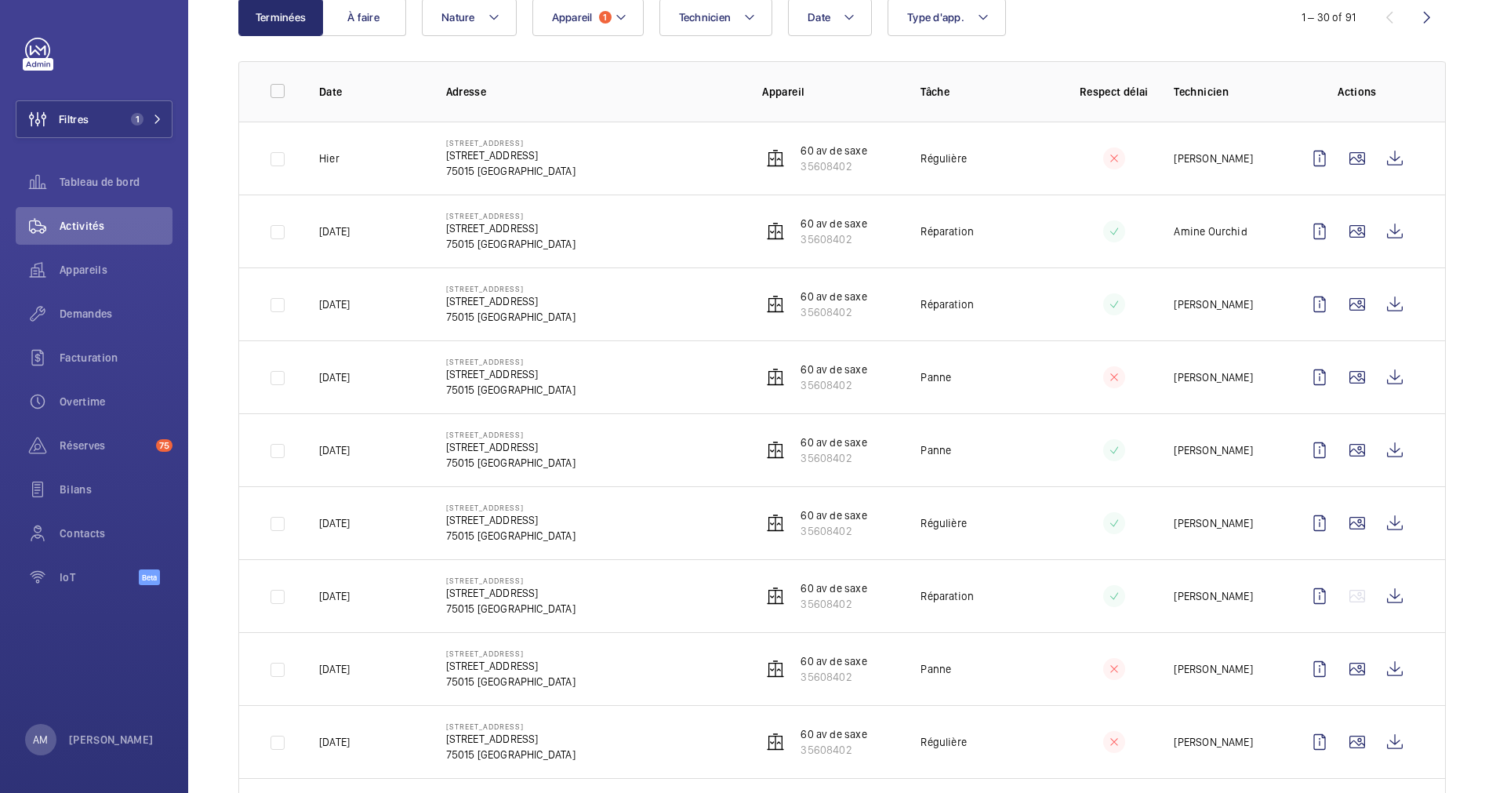
scroll to position [235, 0]
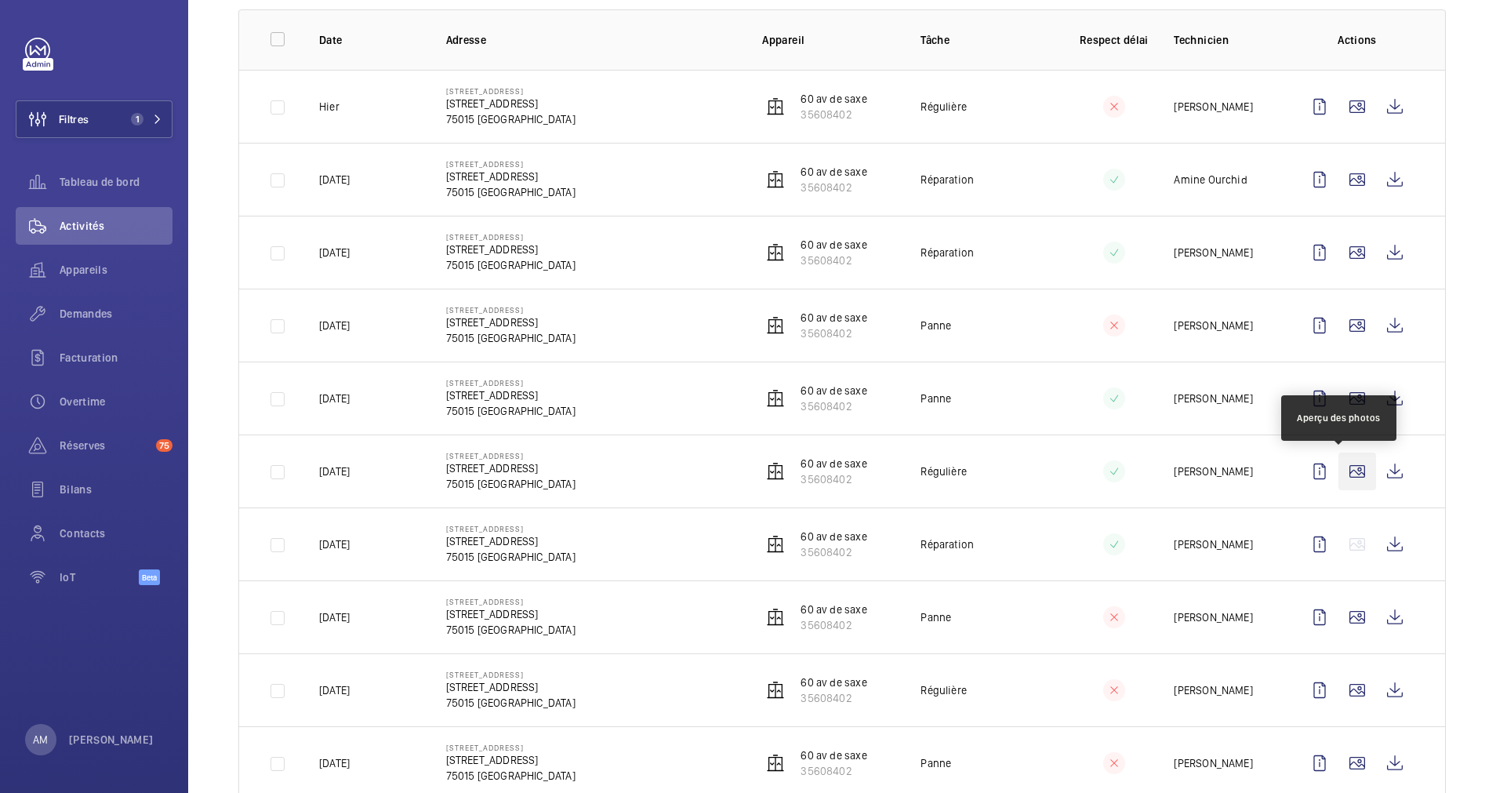
click at [1329, 466] on wm-front-icon-button at bounding box center [1358, 471] width 38 height 38
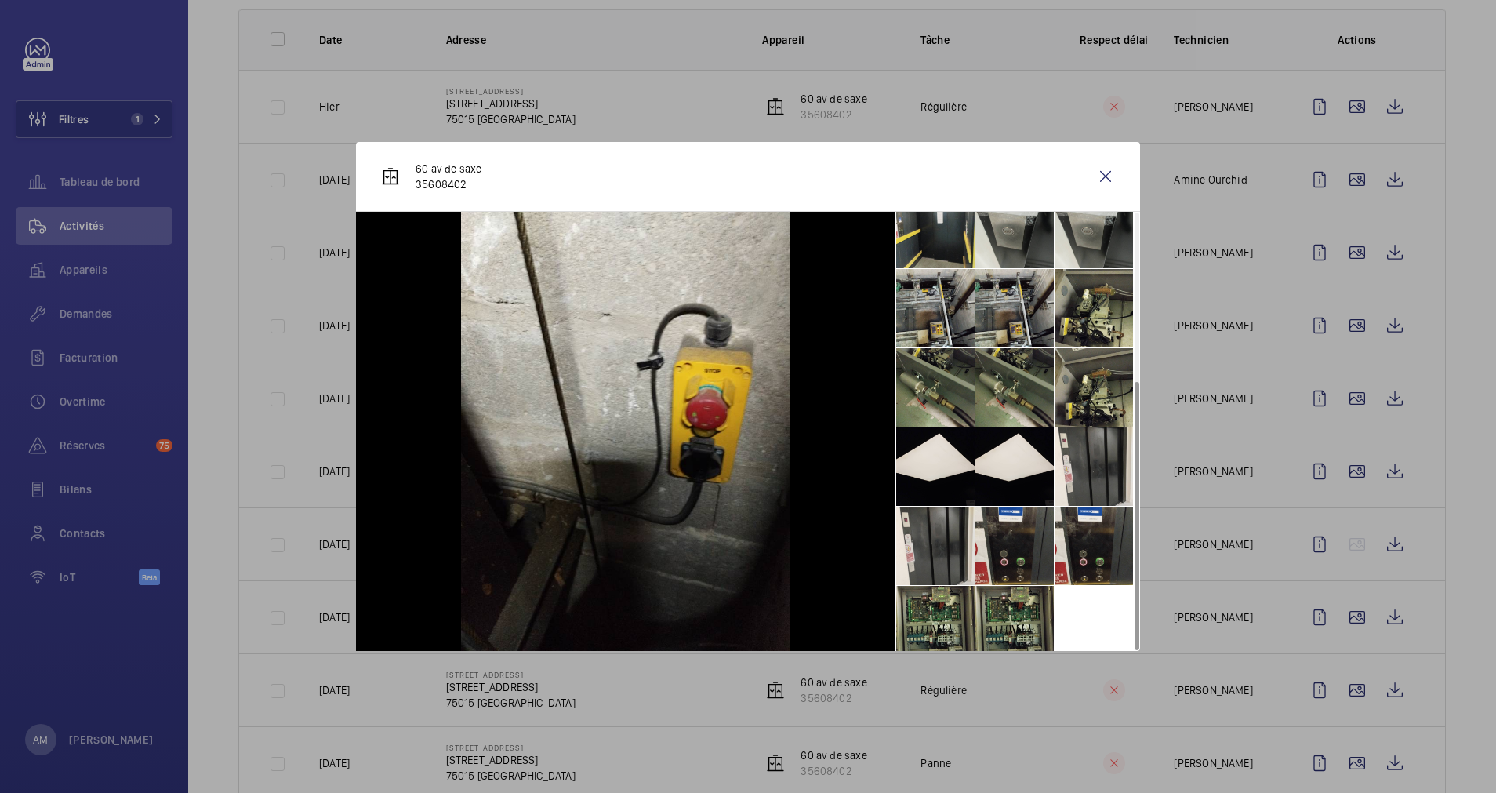
scroll to position [274, 0]
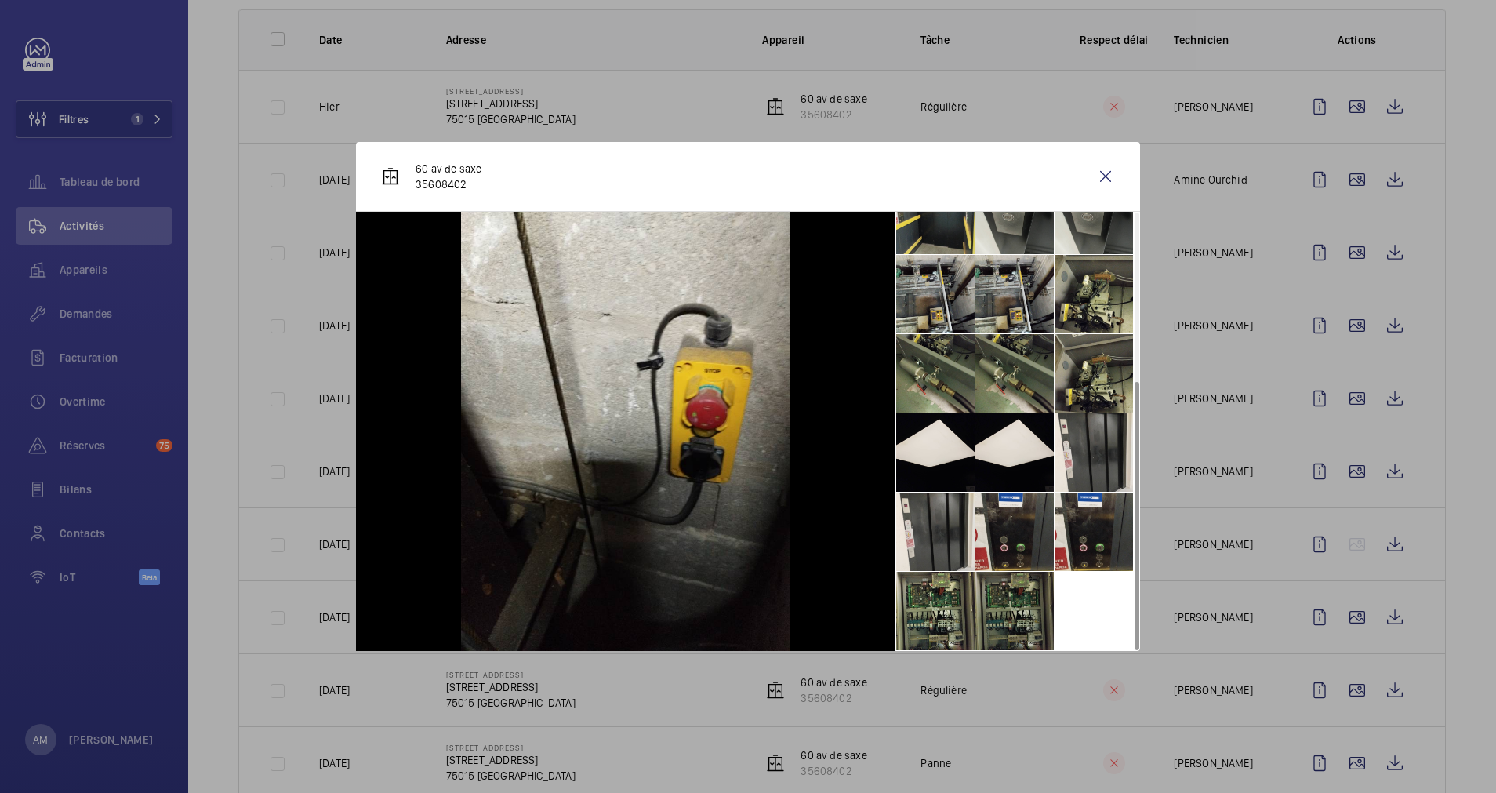
click at [997, 597] on li at bounding box center [1015, 611] width 78 height 78
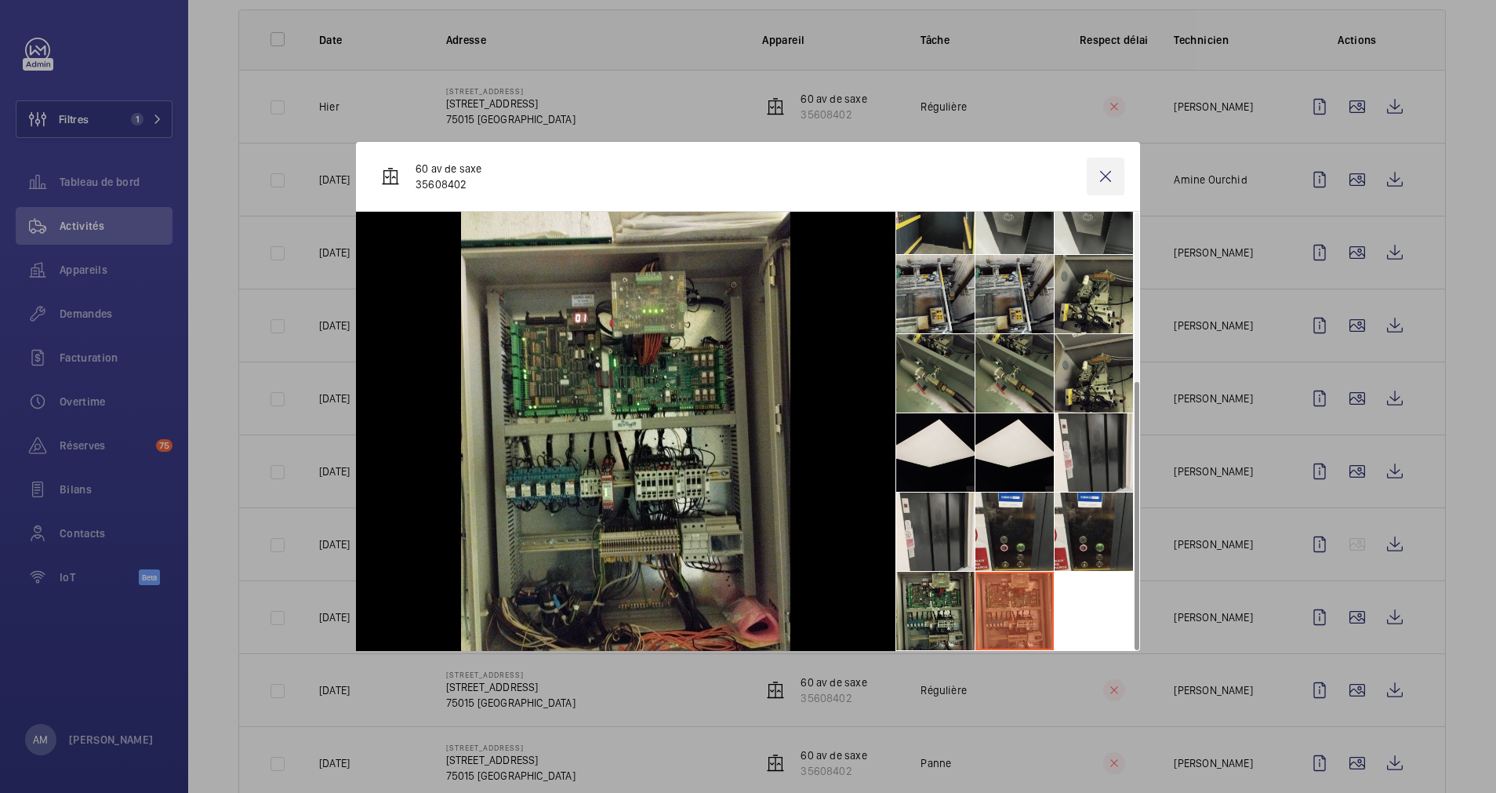
click at [1095, 184] on wm-front-icon-button at bounding box center [1106, 177] width 38 height 38
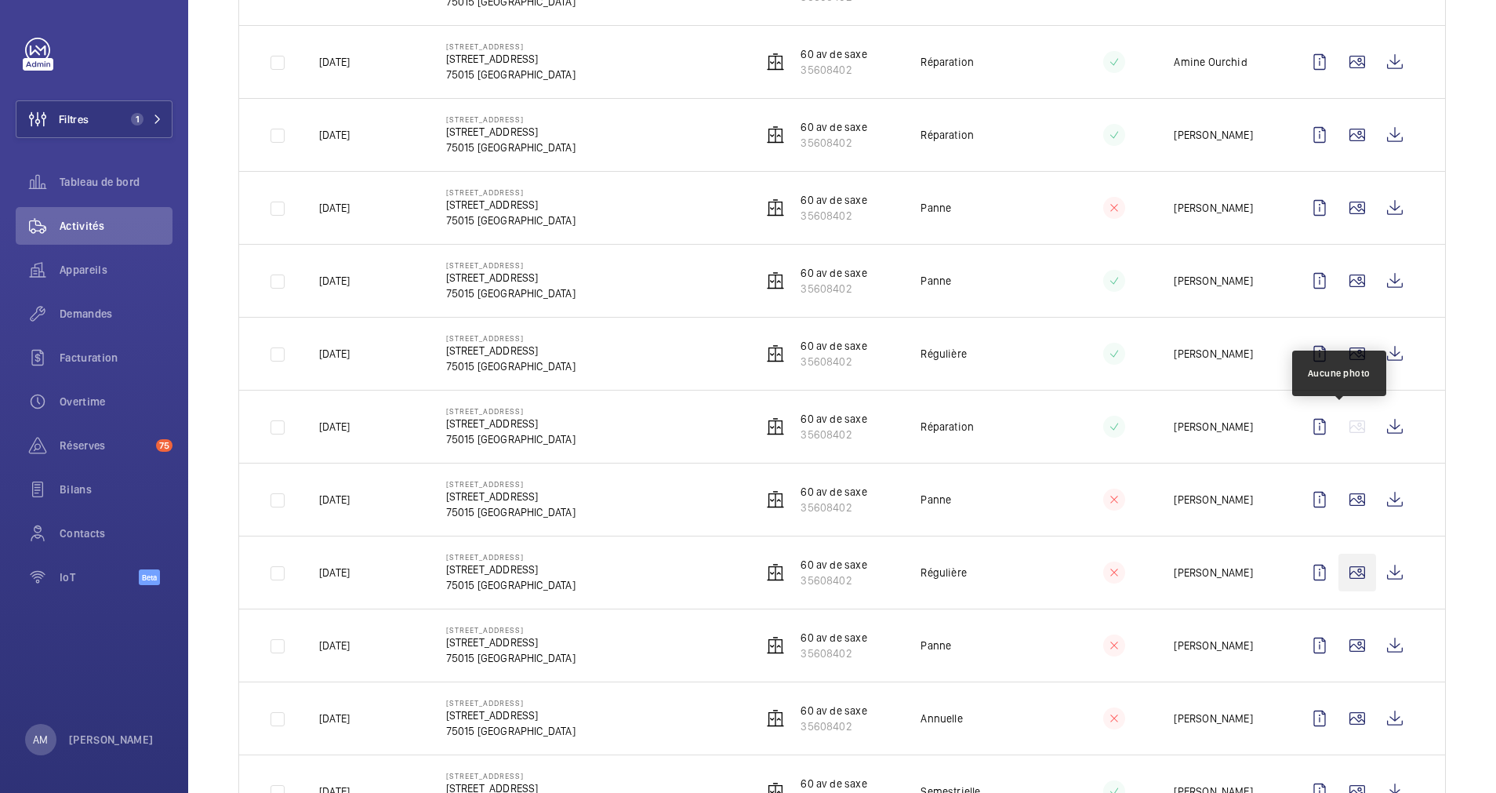
scroll to position [235, 0]
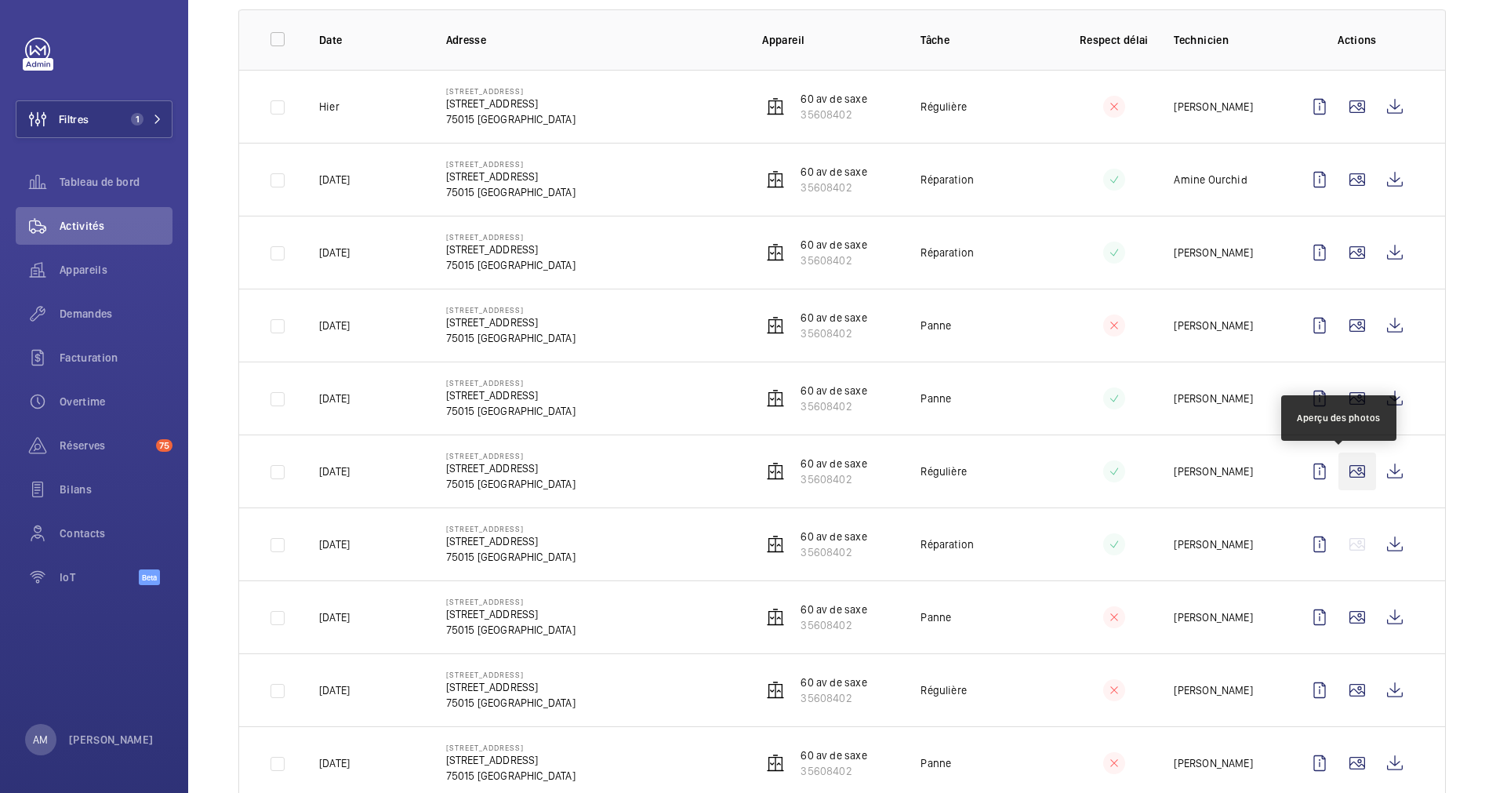
click at [1329, 476] on wm-front-icon-button at bounding box center [1358, 471] width 38 height 38
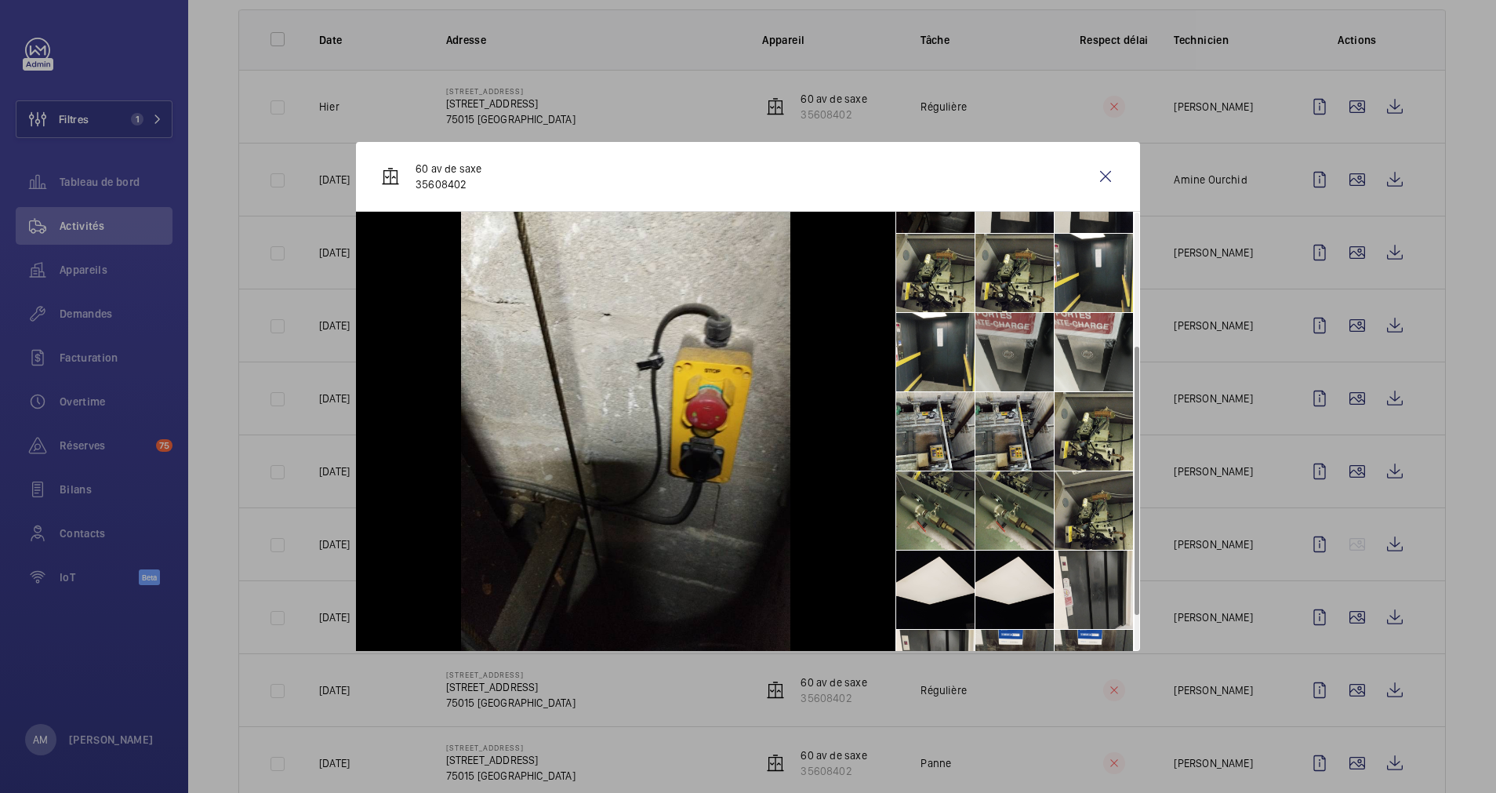
scroll to position [274, 0]
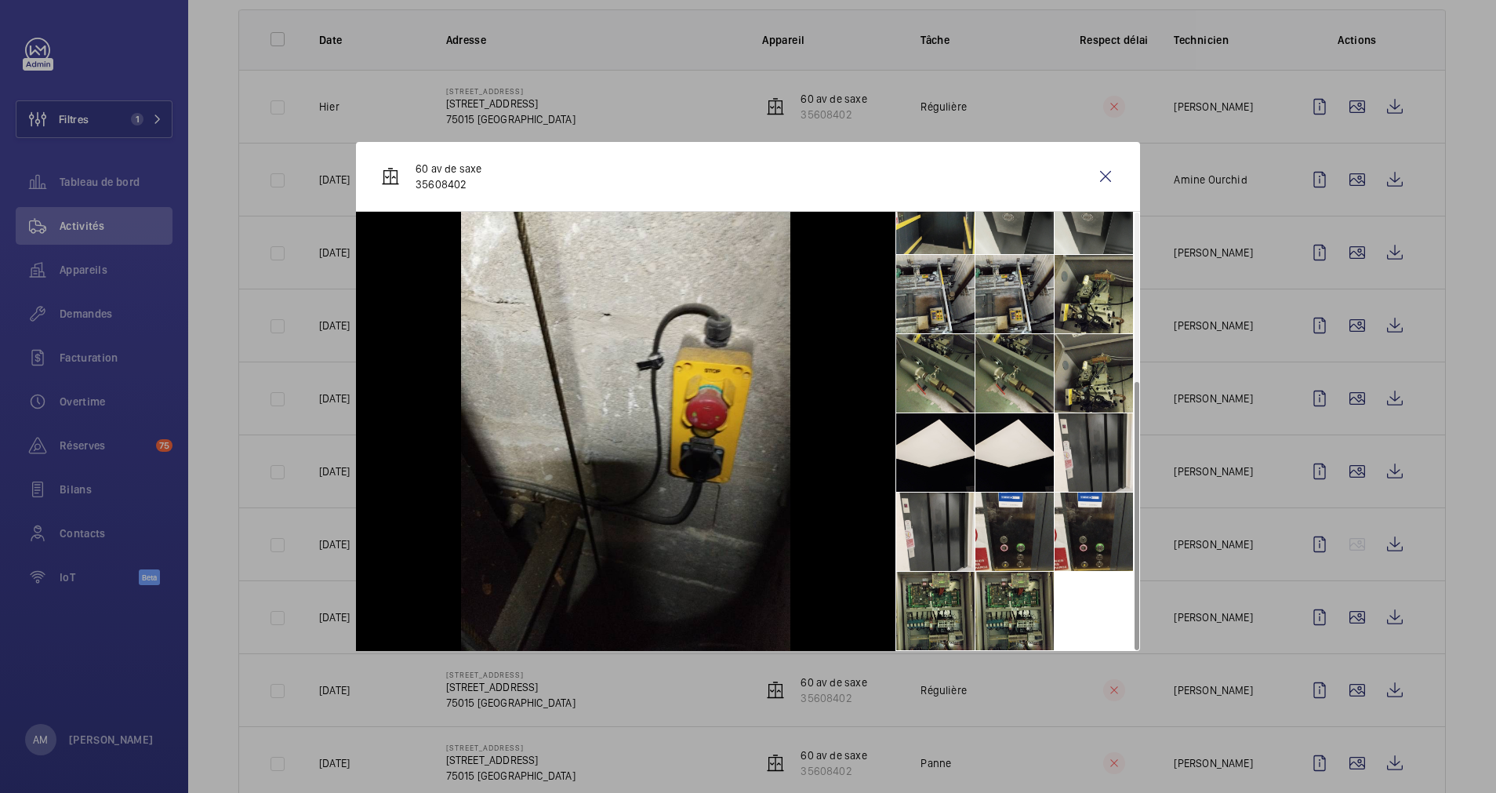
click at [1329, 446] on div at bounding box center [748, 396] width 1496 height 793
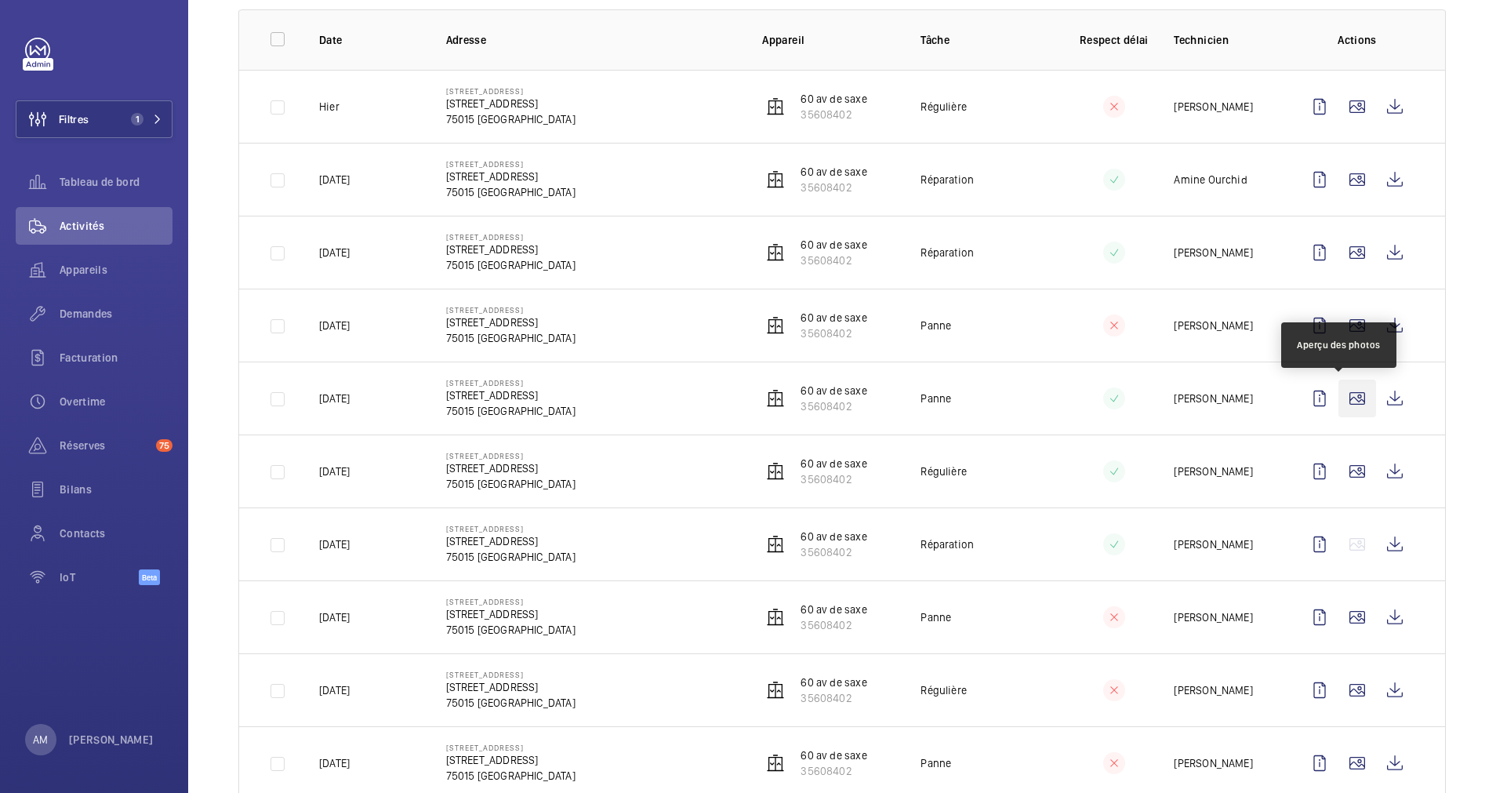
click at [1329, 400] on wm-front-icon-button at bounding box center [1358, 399] width 38 height 38
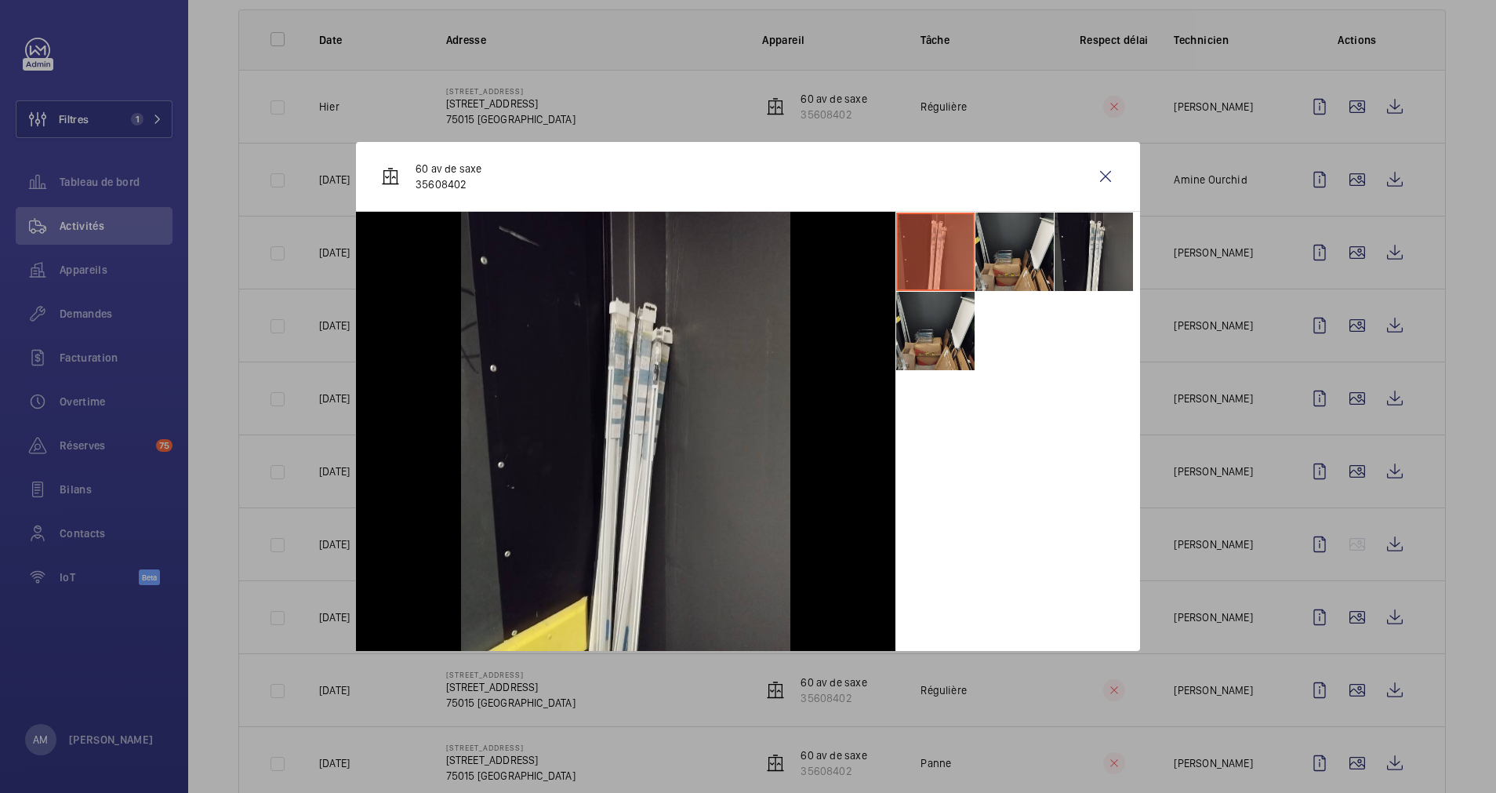
click at [1329, 394] on div at bounding box center [748, 396] width 1496 height 793
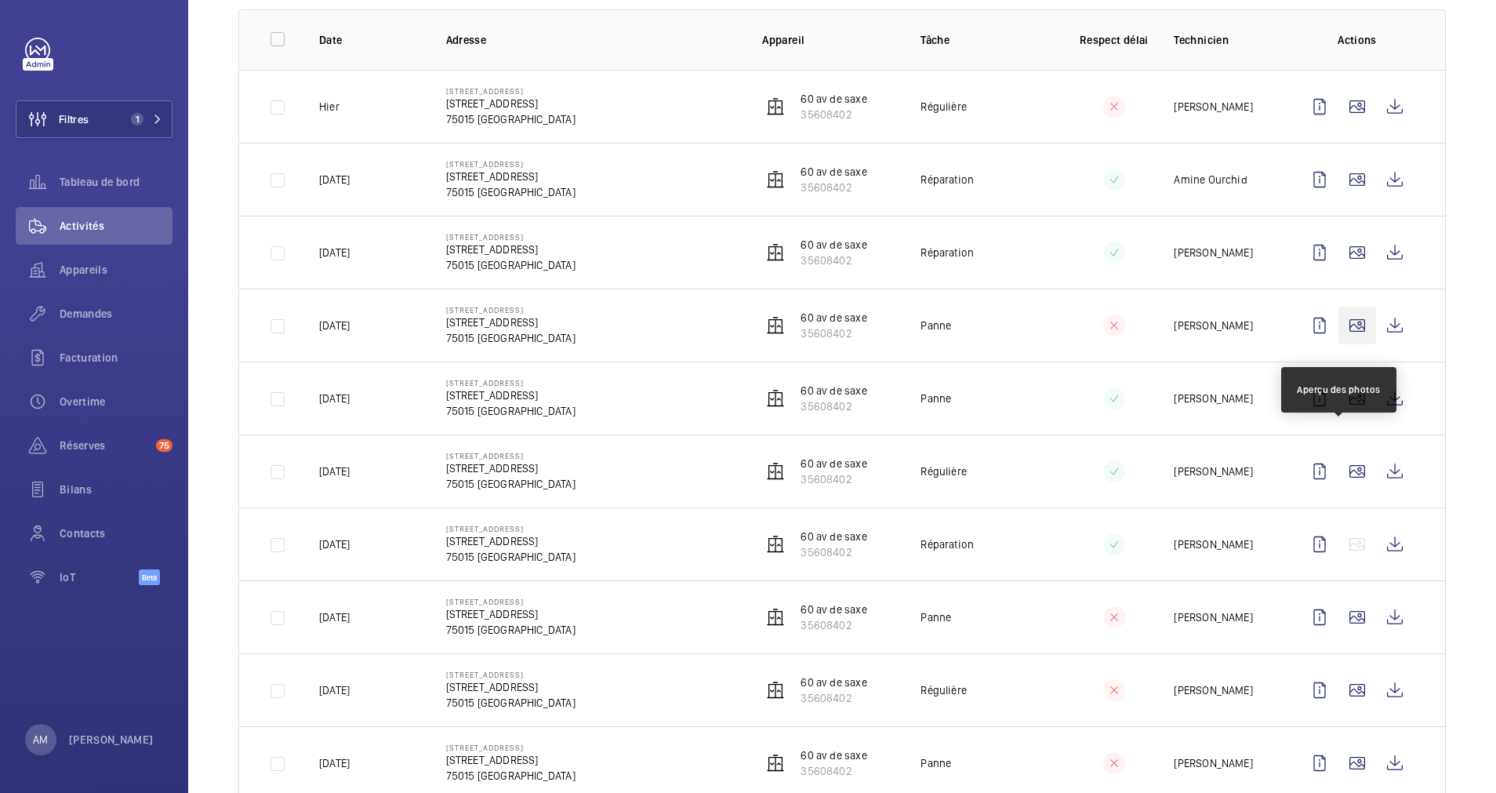
scroll to position [118, 0]
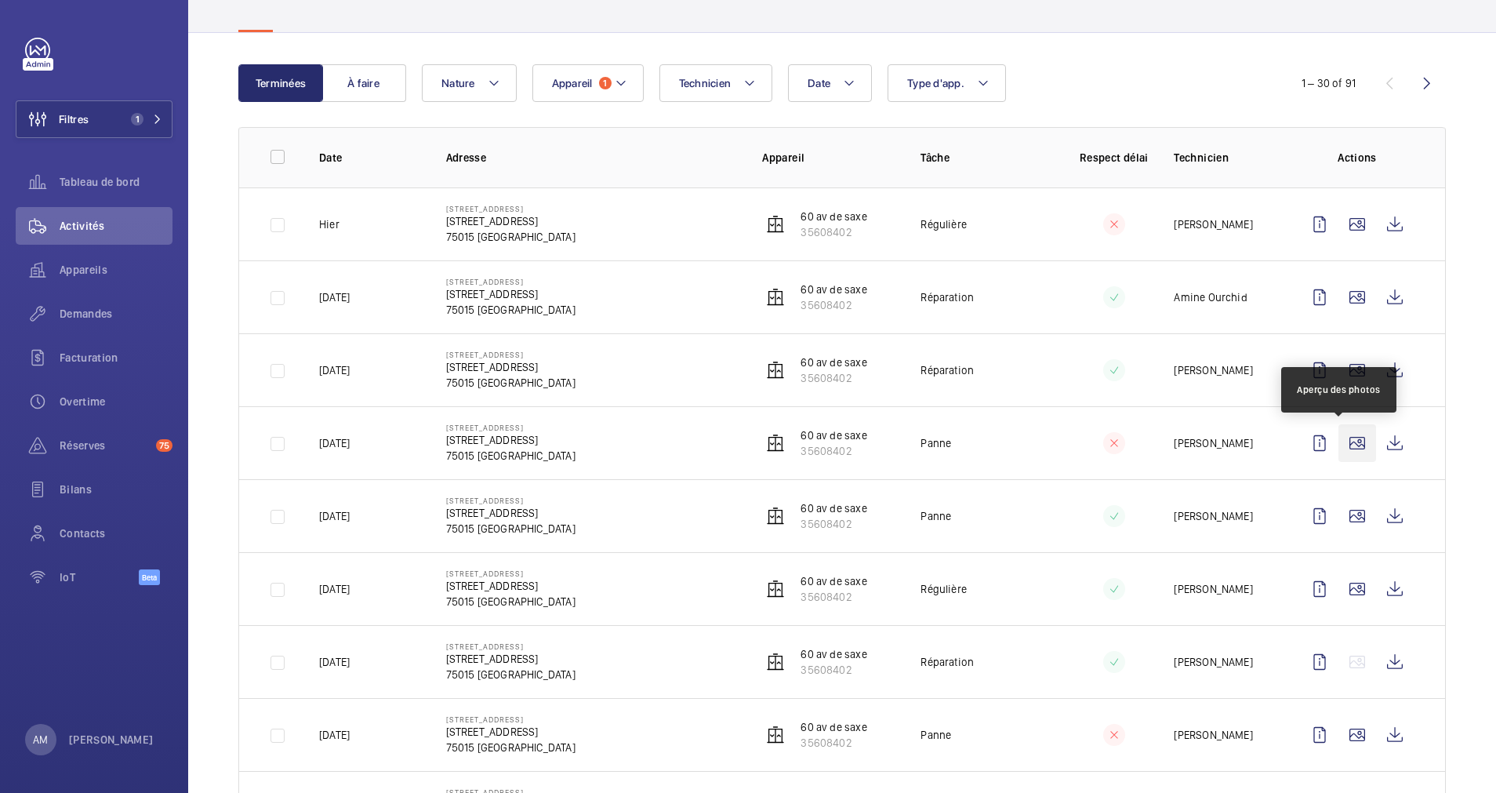
click at [1329, 442] on wm-front-icon-button at bounding box center [1358, 443] width 38 height 38
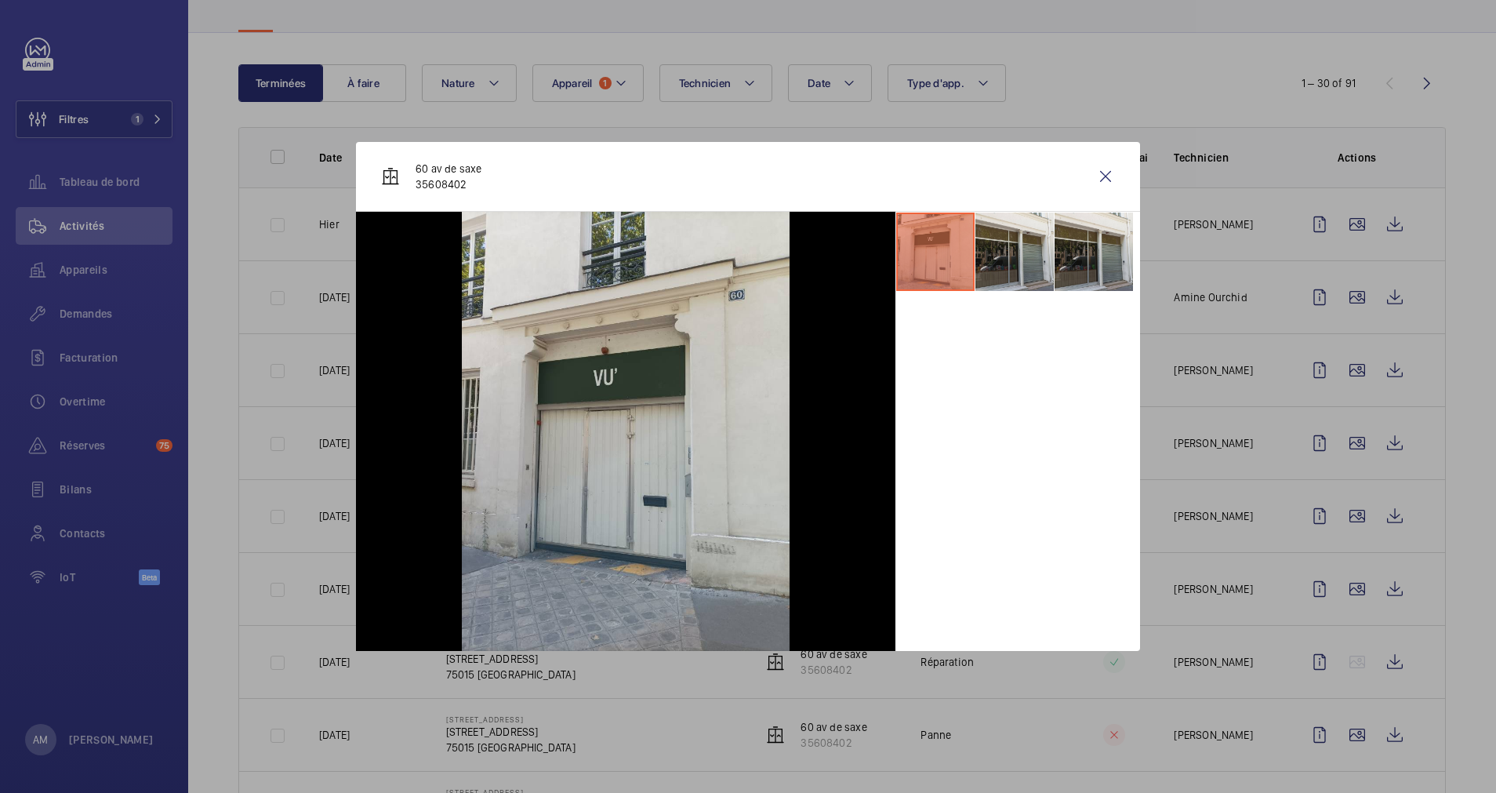
click at [1329, 415] on div at bounding box center [748, 396] width 1496 height 793
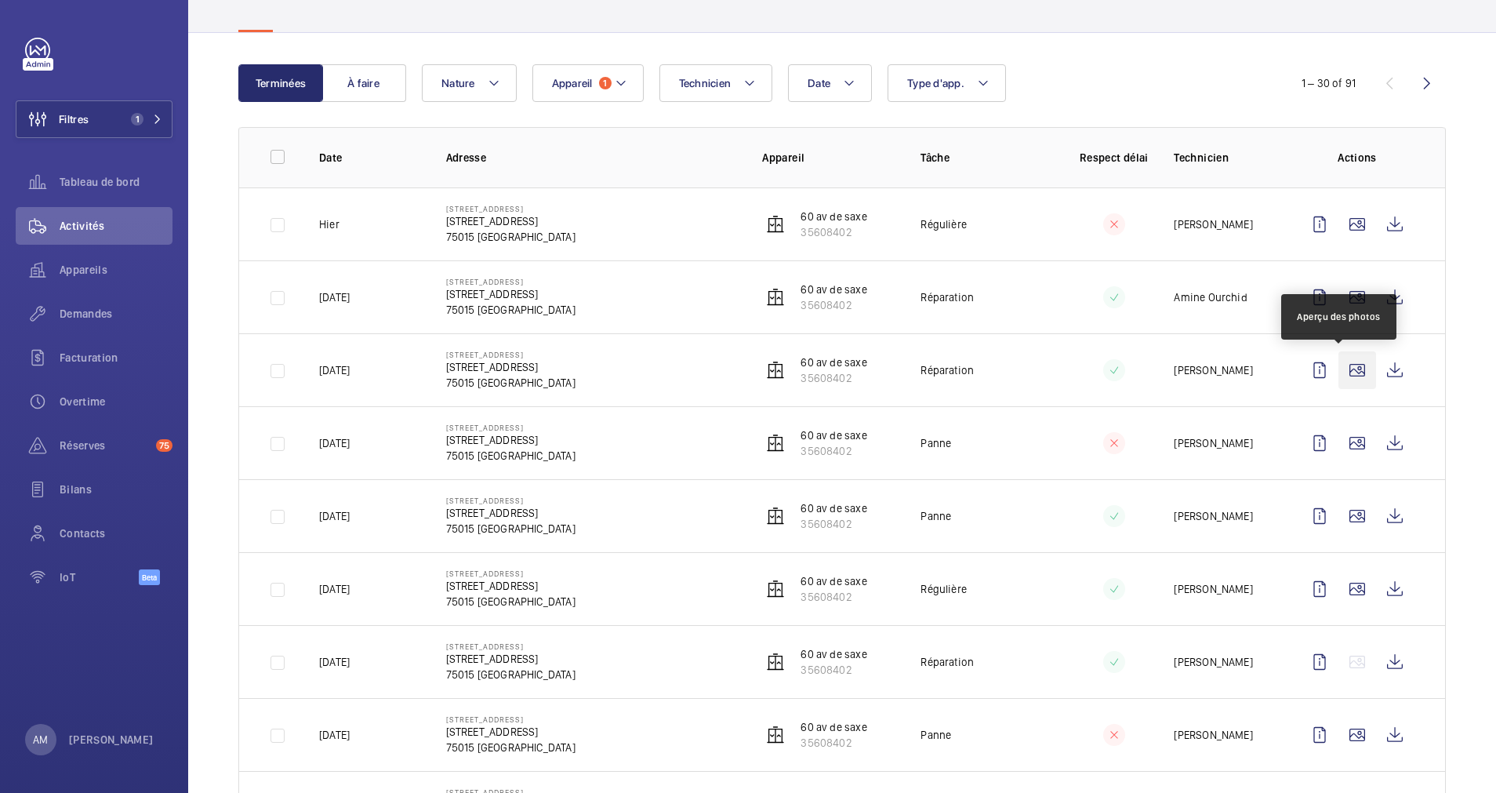
click at [1329, 372] on wm-front-icon-button at bounding box center [1358, 370] width 38 height 38
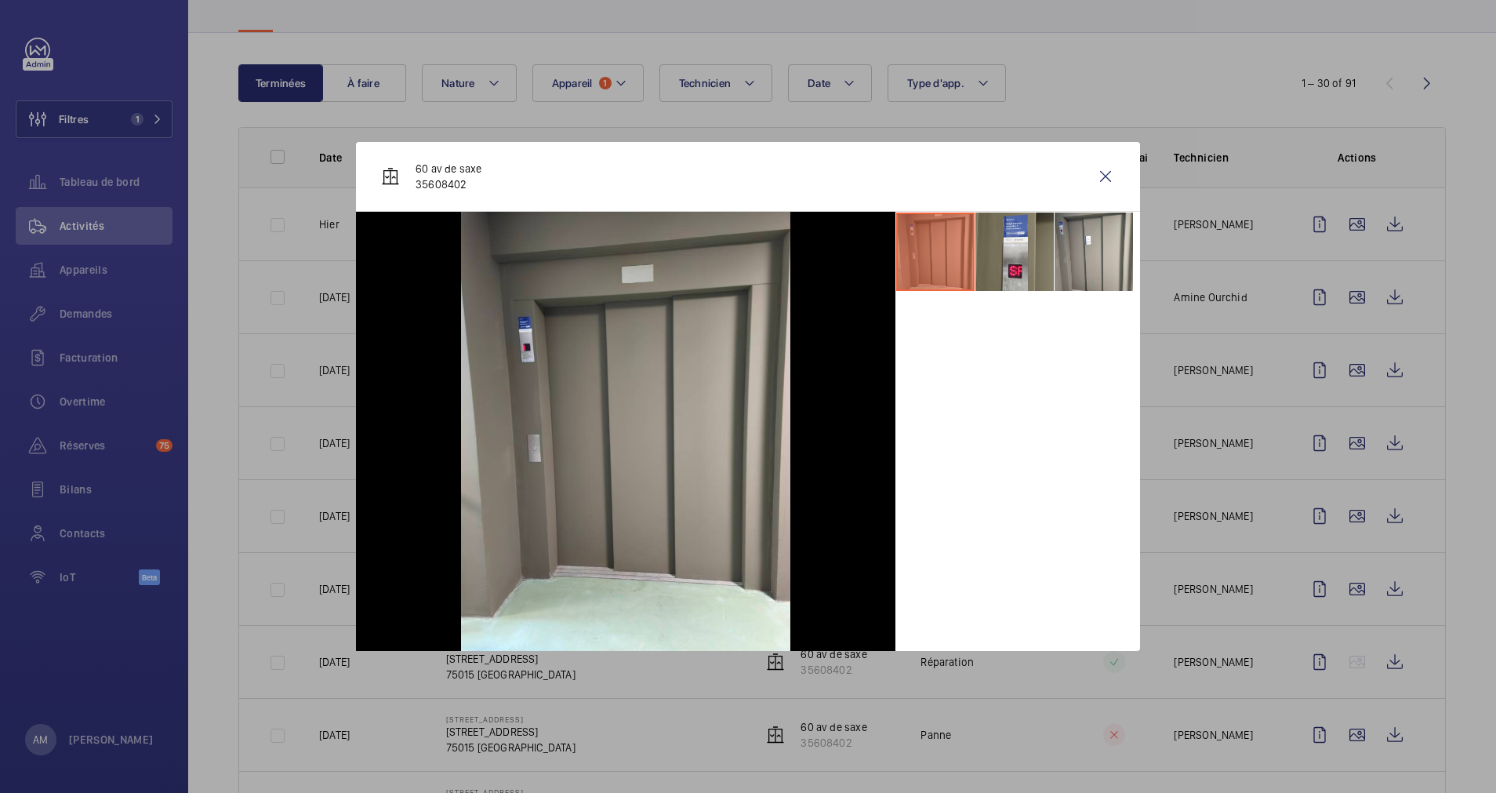
click at [1329, 343] on div at bounding box center [748, 396] width 1496 height 793
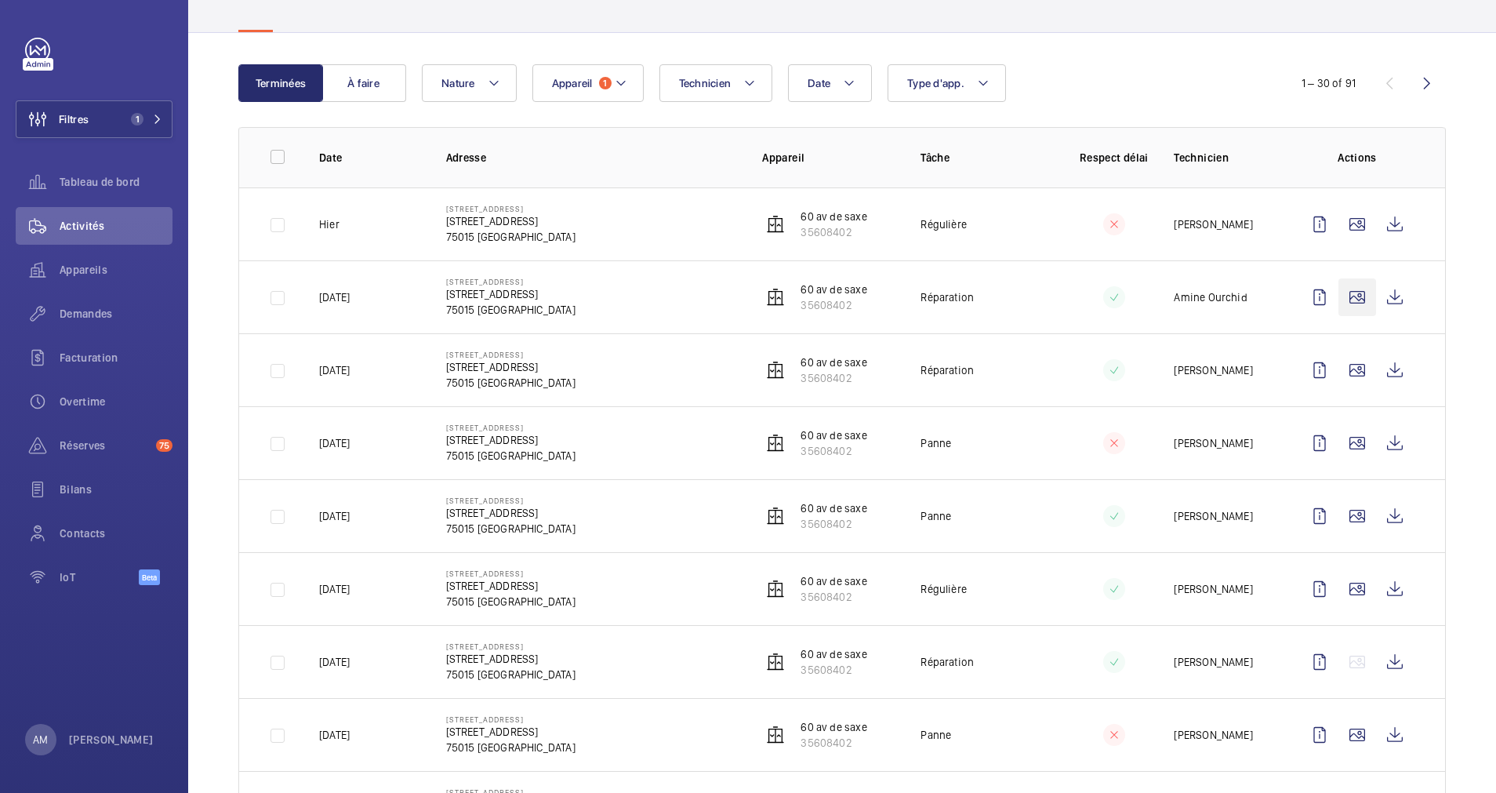
click at [1329, 292] on wm-front-icon-button at bounding box center [1358, 297] width 38 height 38
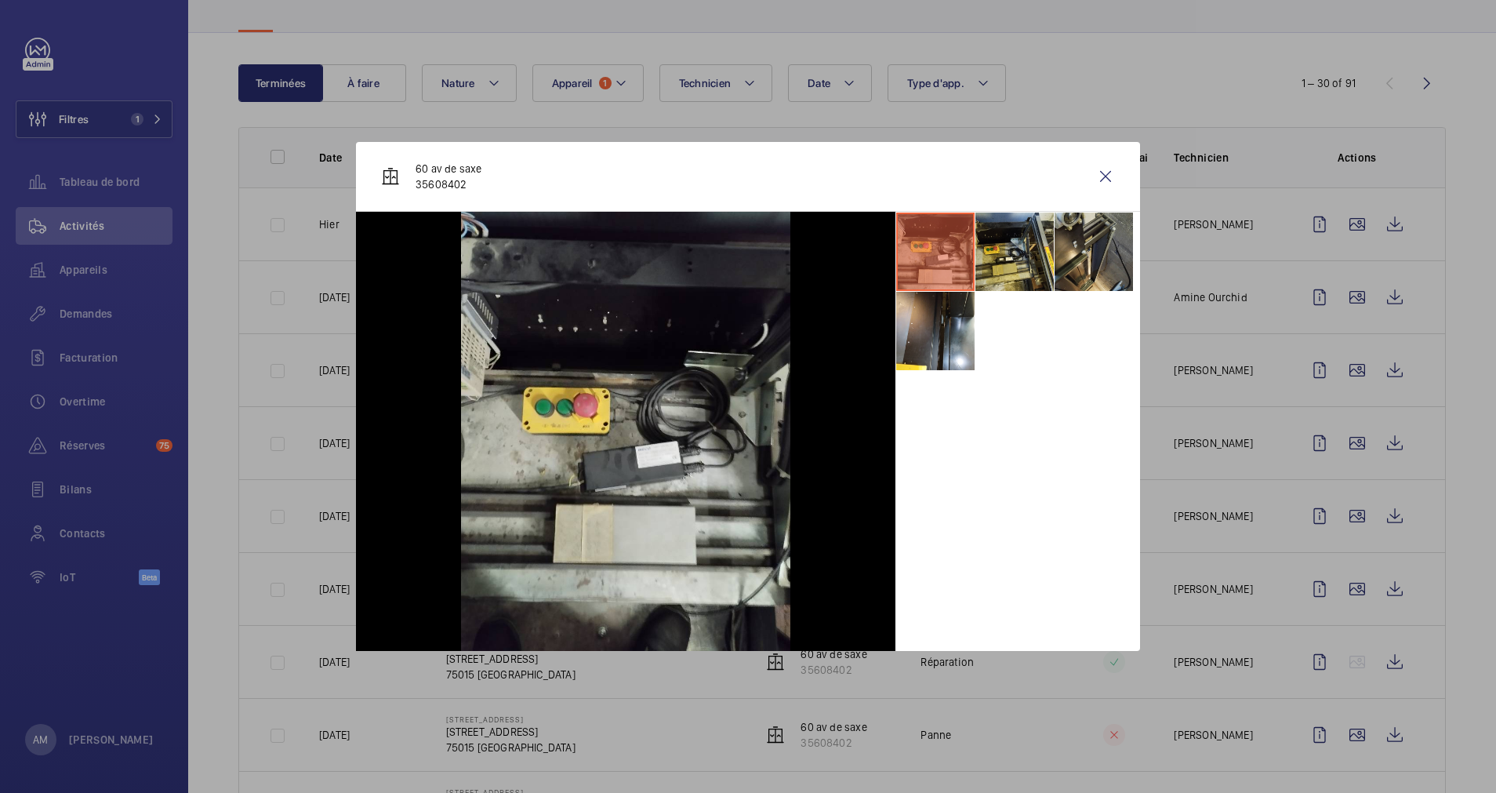
click at [1329, 253] on div at bounding box center [748, 396] width 1496 height 793
click at [1329, 227] on wm-front-icon-button at bounding box center [1358, 224] width 38 height 38
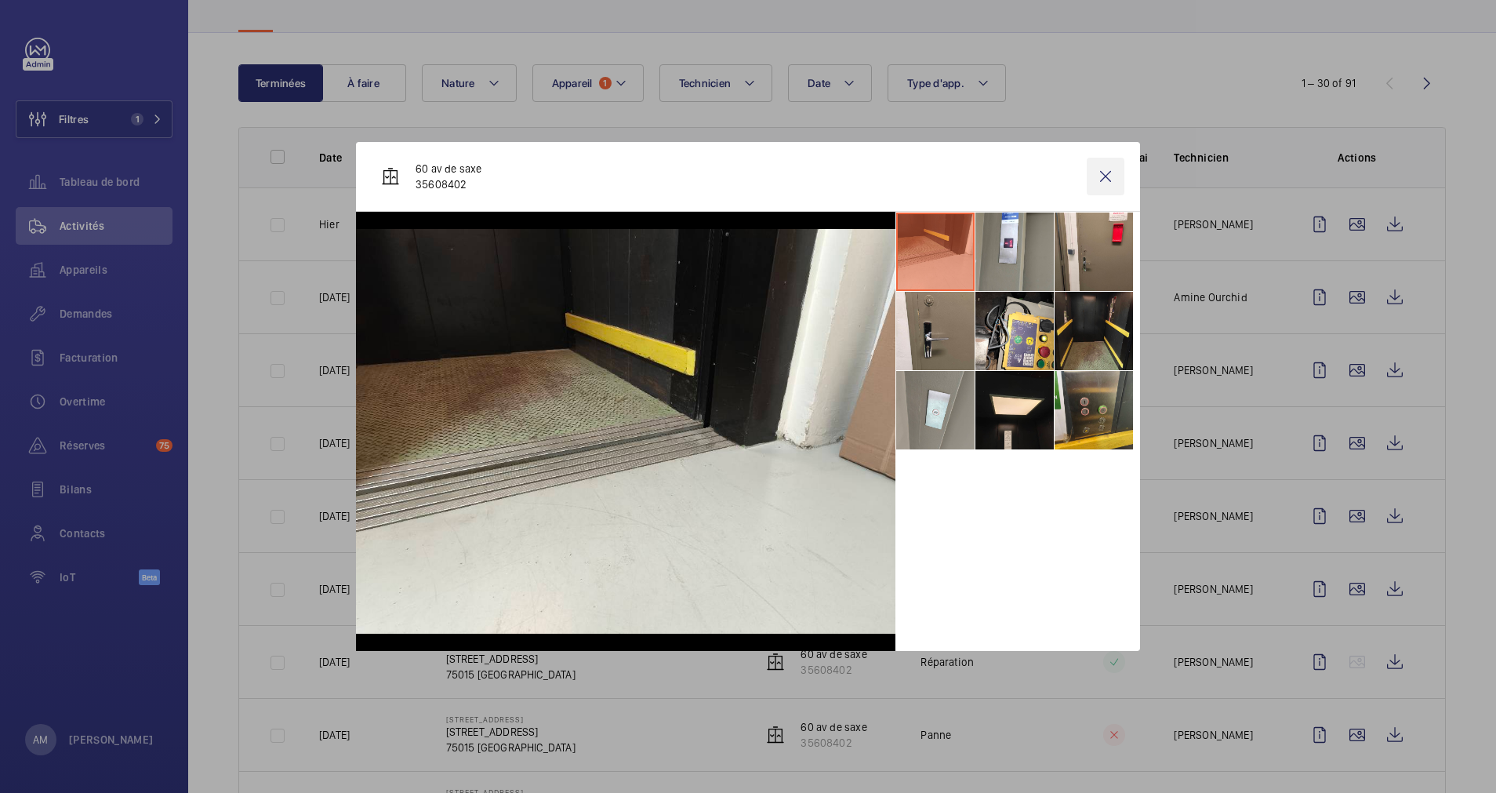
click at [1107, 165] on wm-front-icon-button at bounding box center [1106, 177] width 38 height 38
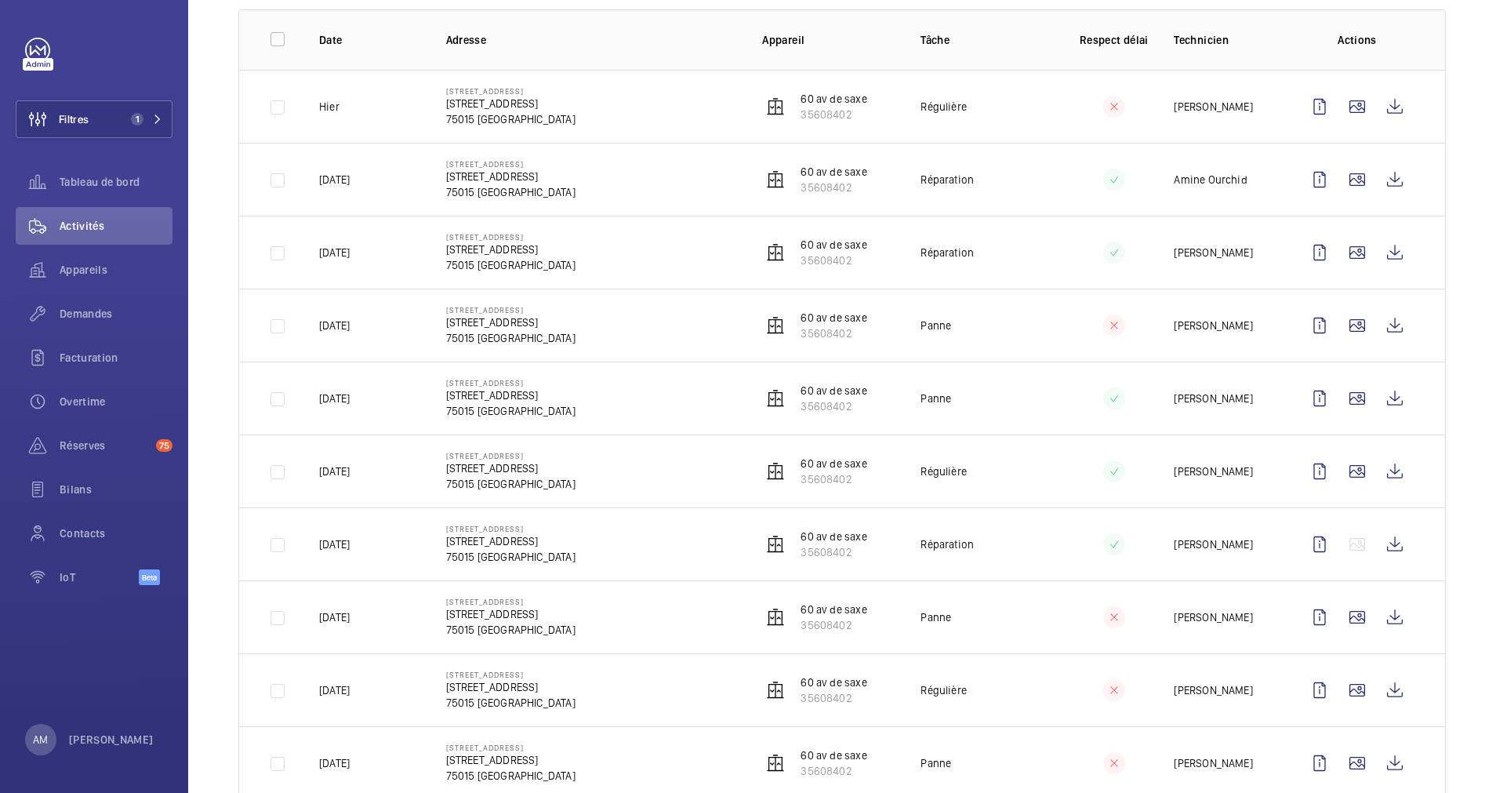
scroll to position [353, 0]
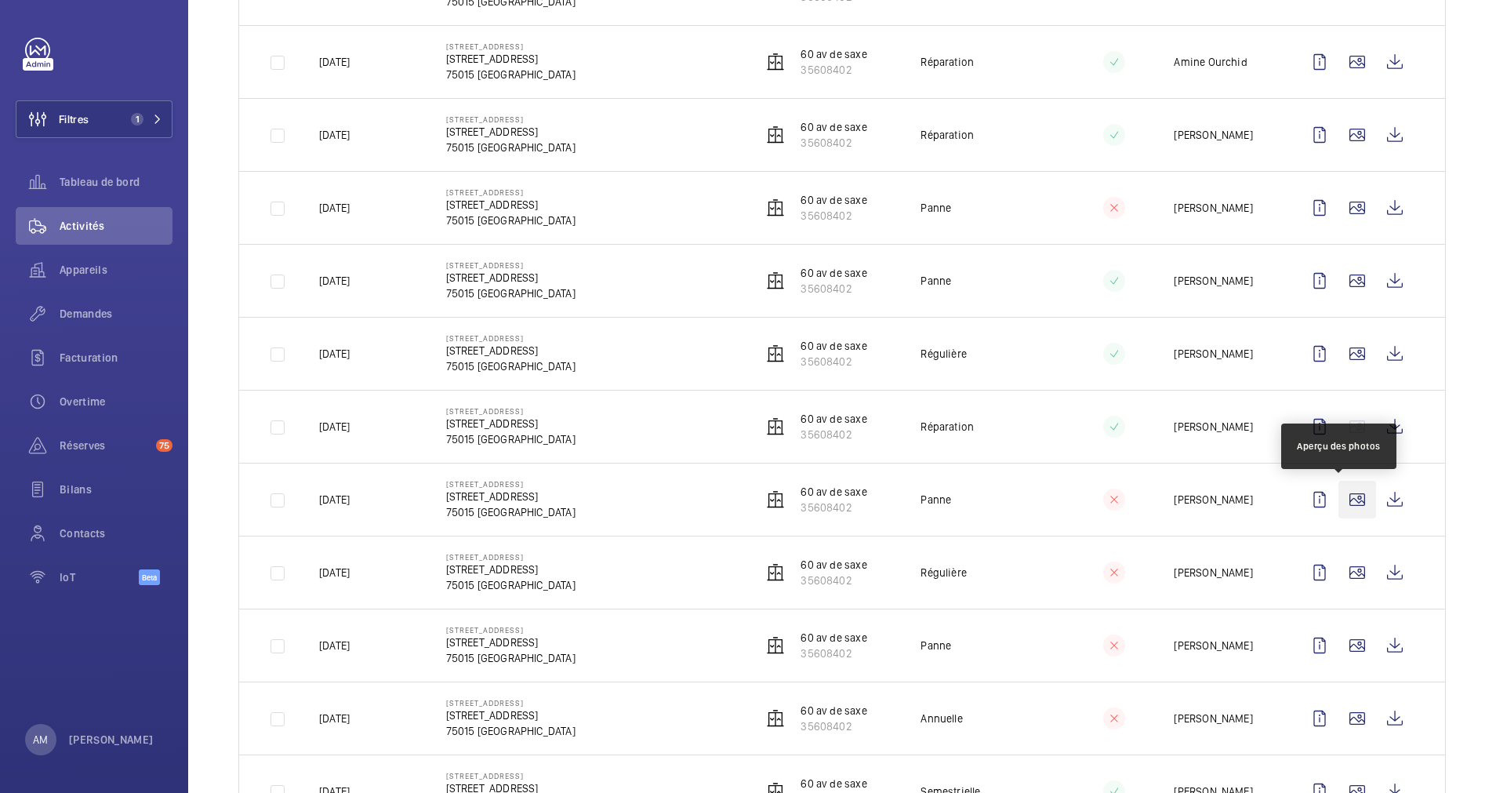
click at [1329, 497] on wm-front-icon-button at bounding box center [1358, 500] width 38 height 38
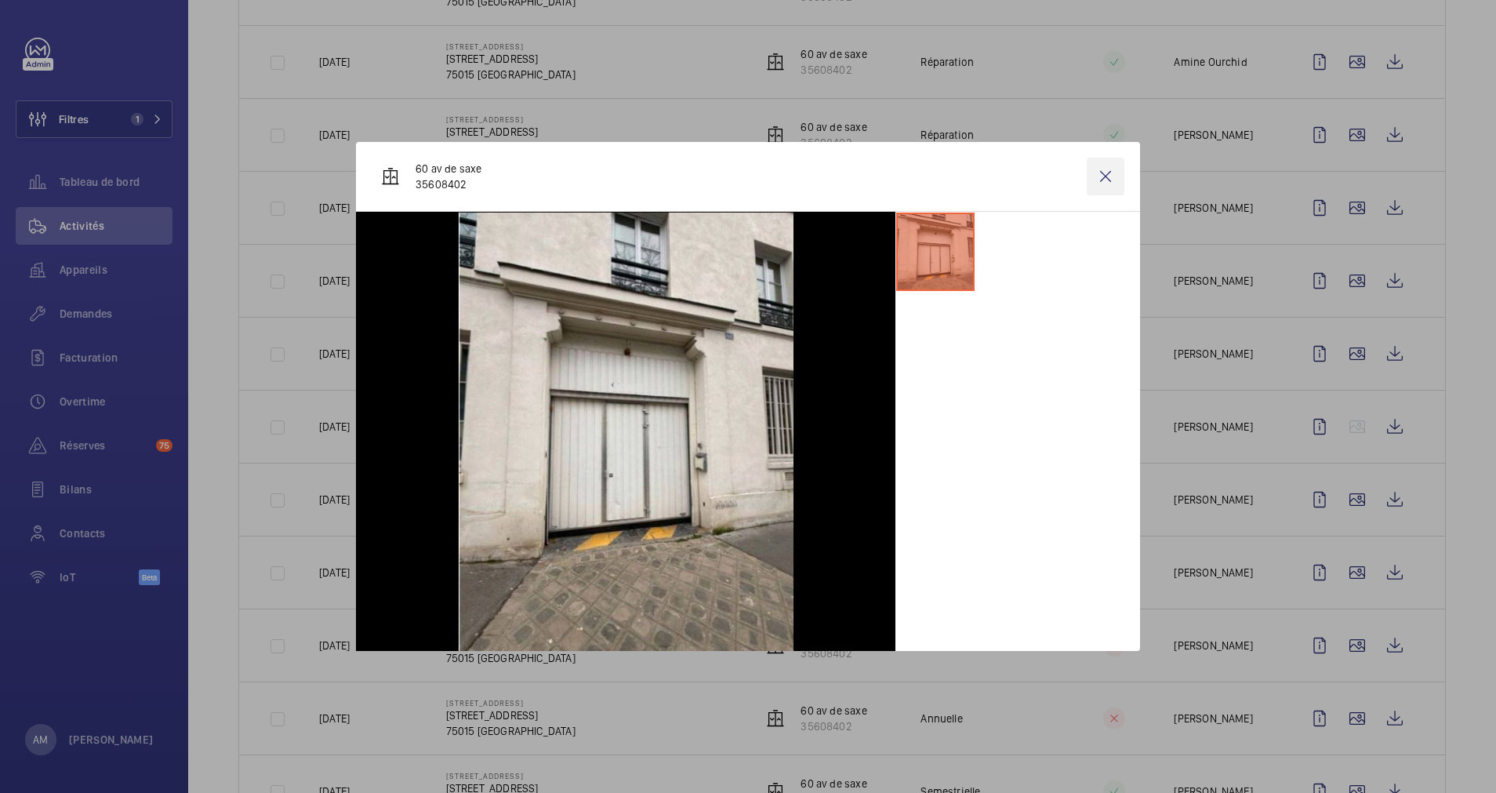
click at [1106, 180] on wm-front-icon-button at bounding box center [1106, 177] width 38 height 38
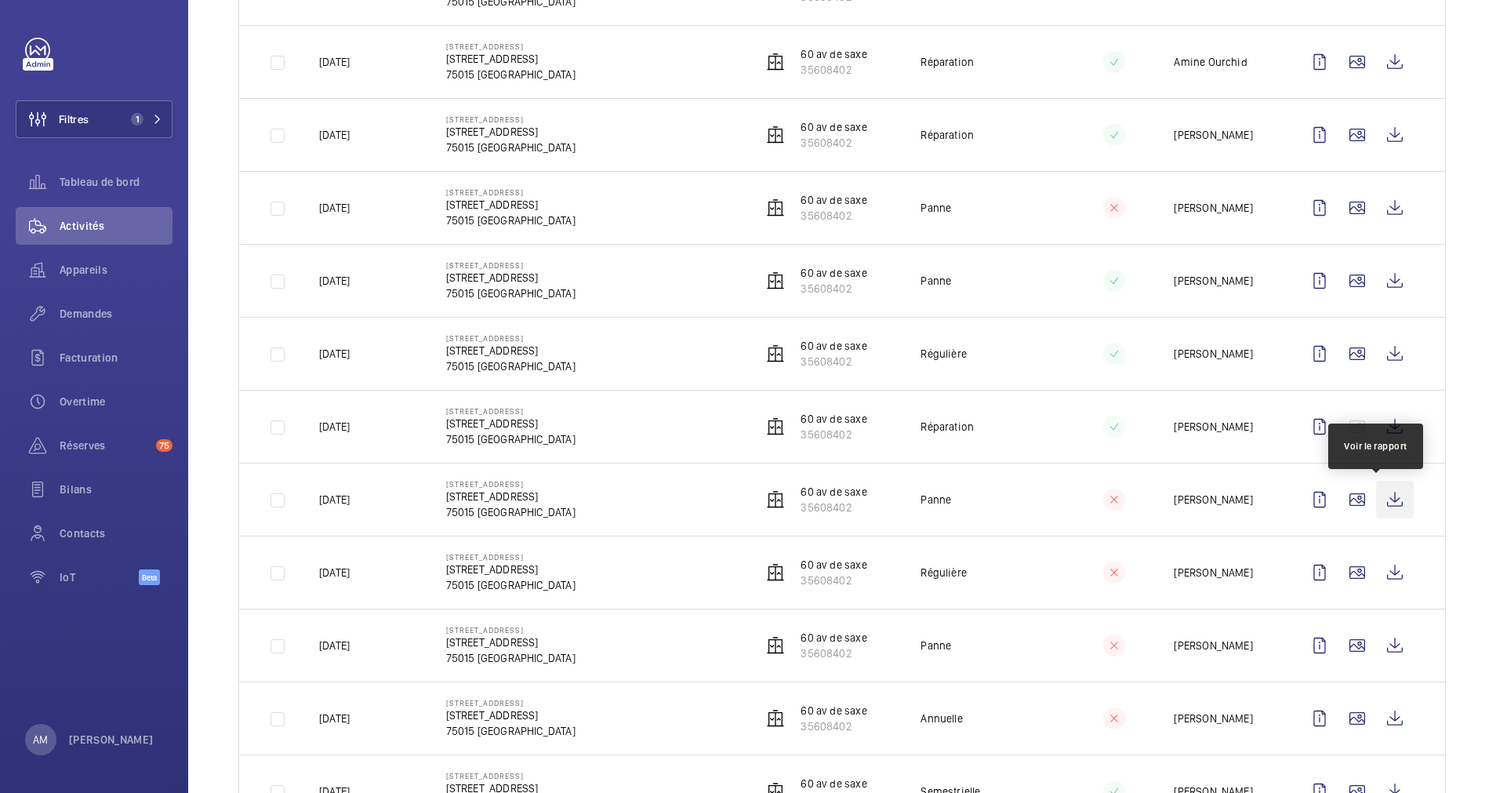
click at [1329, 490] on wm-front-icon-button at bounding box center [1395, 500] width 38 height 38
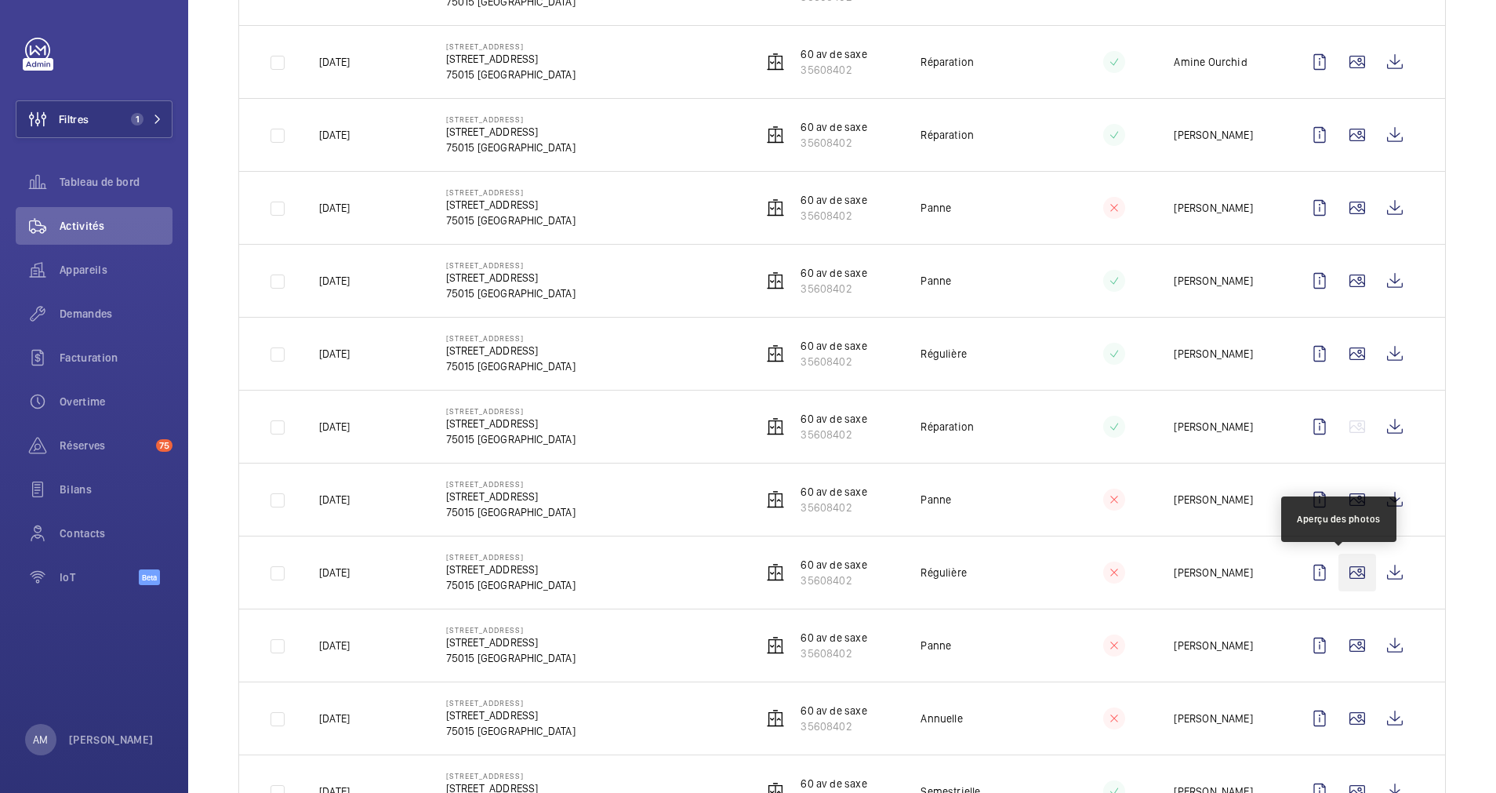
click at [1329, 578] on wm-front-icon-button at bounding box center [1358, 573] width 38 height 38
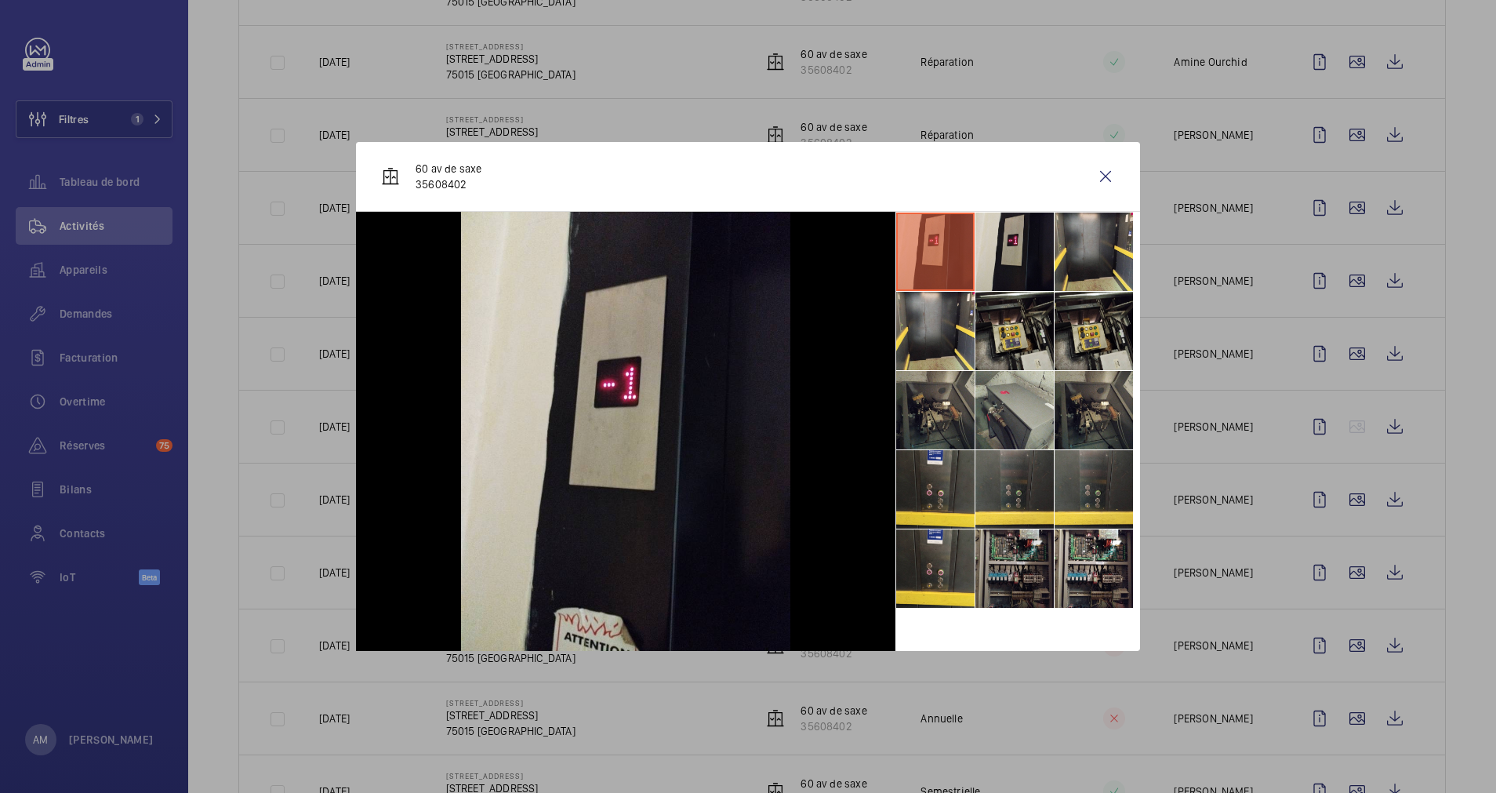
click at [1002, 557] on li at bounding box center [1015, 568] width 78 height 78
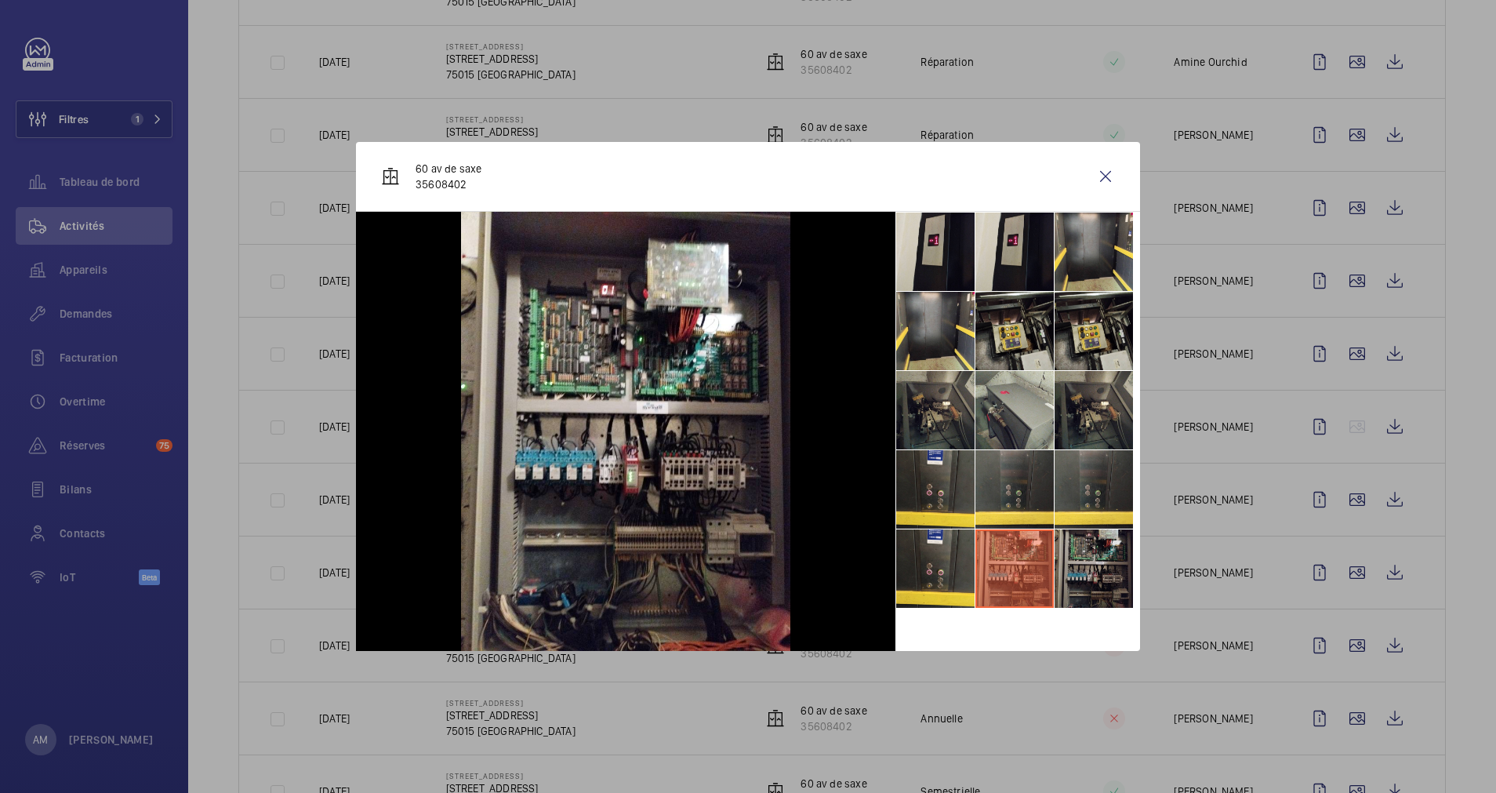
click at [1083, 569] on li at bounding box center [1094, 568] width 78 height 78
click at [1024, 565] on li at bounding box center [1015, 568] width 78 height 78
click at [1110, 166] on wm-front-icon-button at bounding box center [1106, 177] width 38 height 38
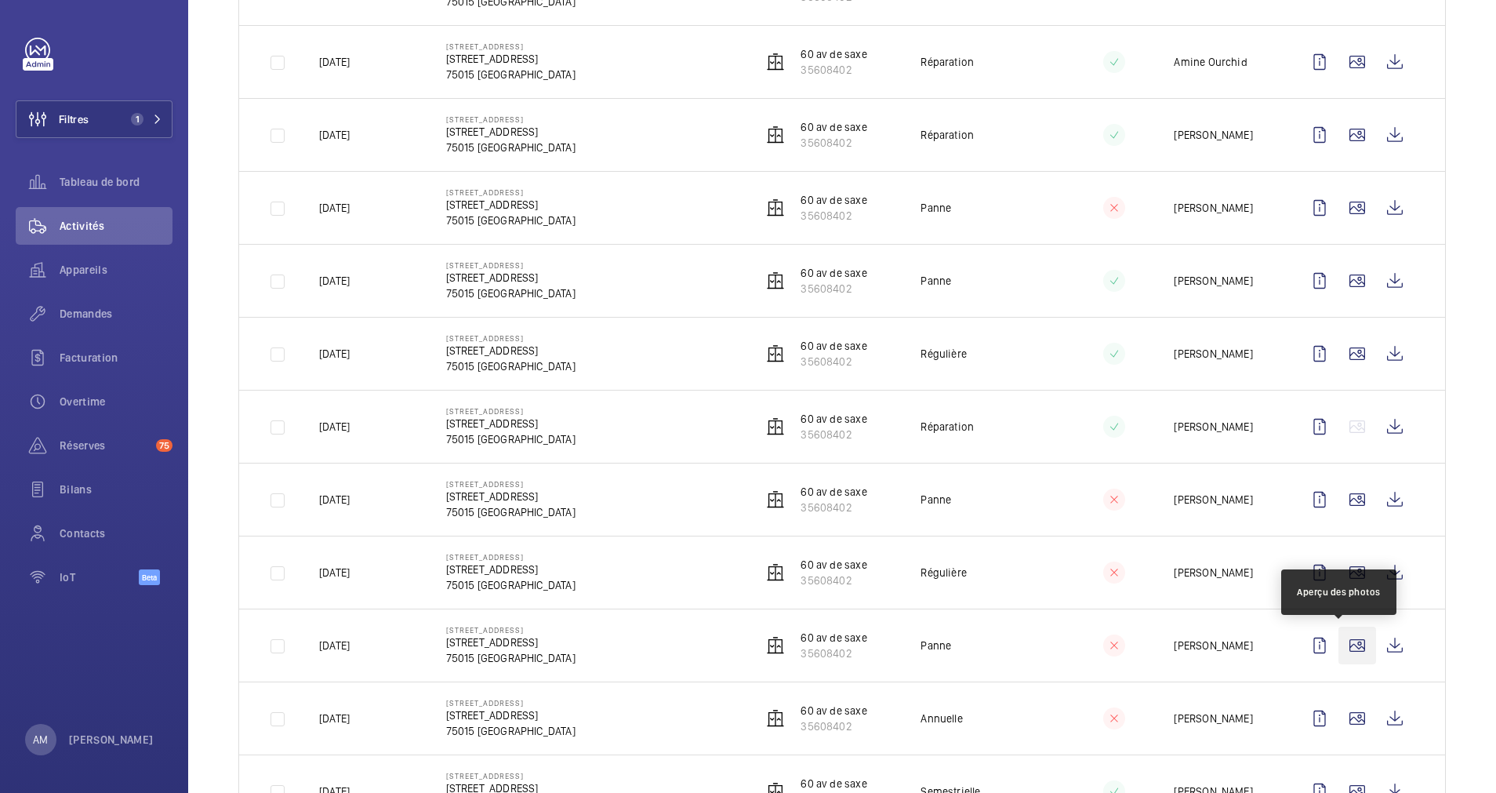
click at [1329, 643] on wm-front-icon-button at bounding box center [1358, 646] width 38 height 38
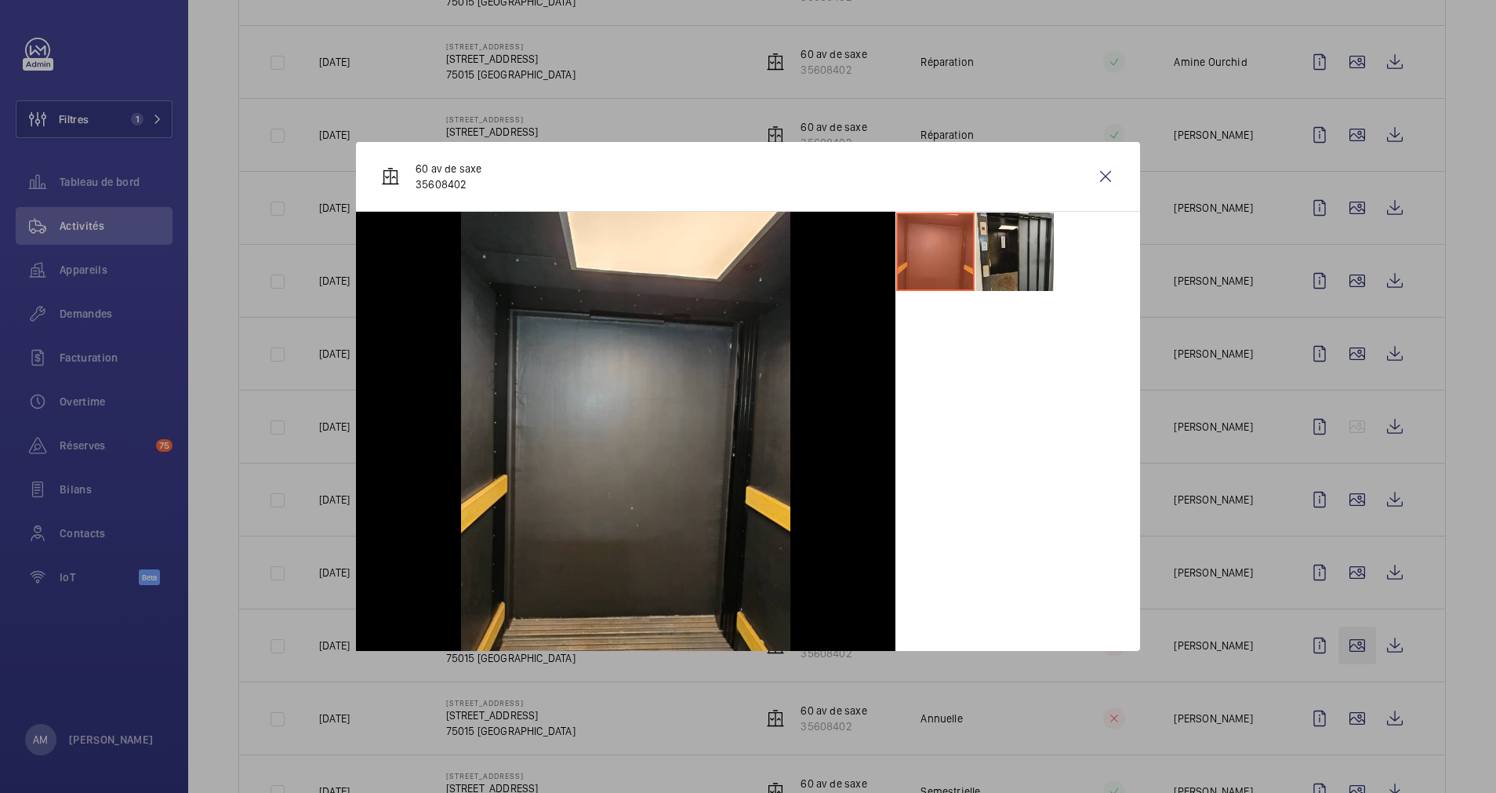
click at [1329, 643] on div at bounding box center [748, 396] width 1496 height 793
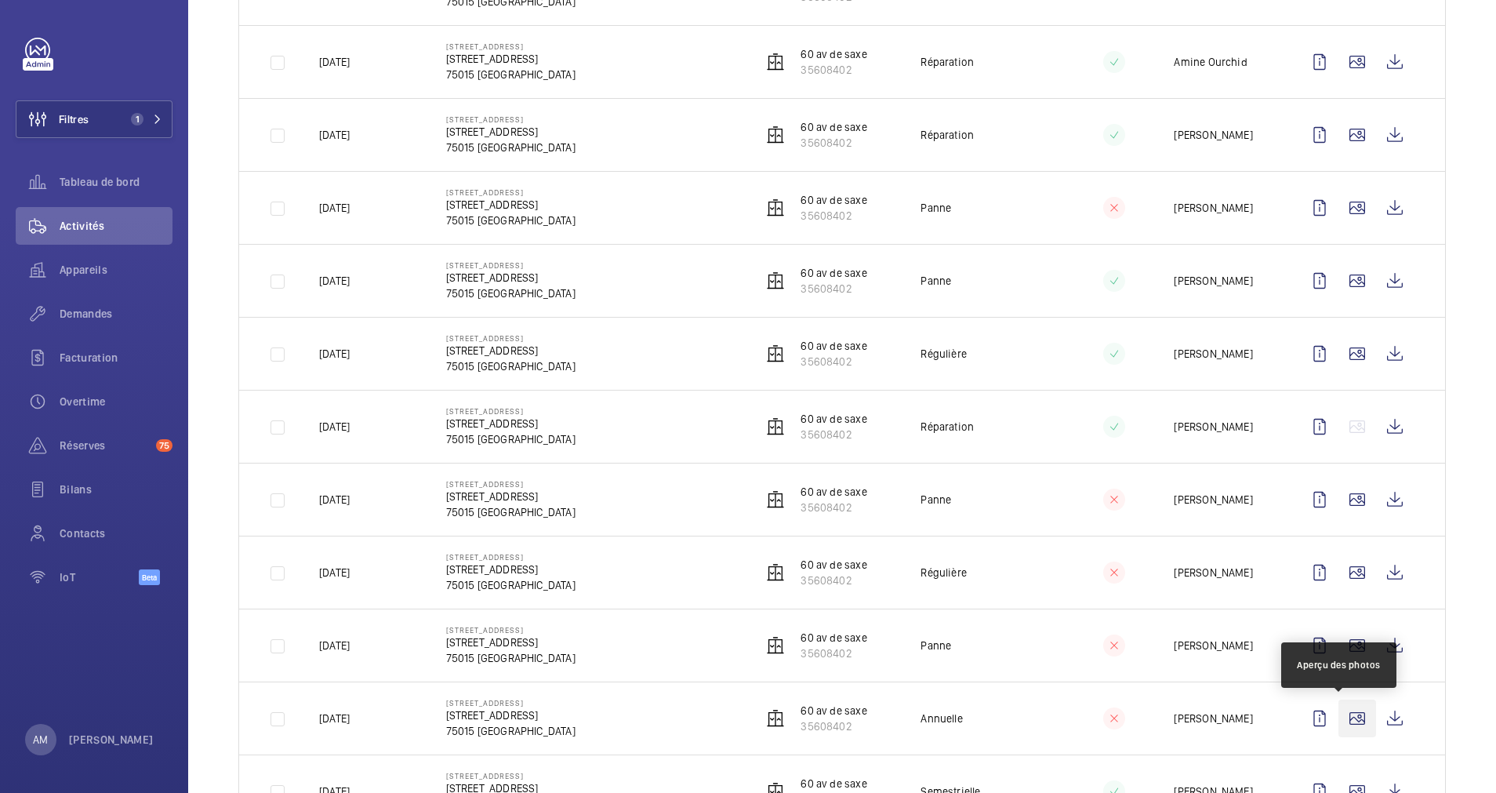
click at [1329, 704] on wm-front-icon-button at bounding box center [1358, 718] width 38 height 38
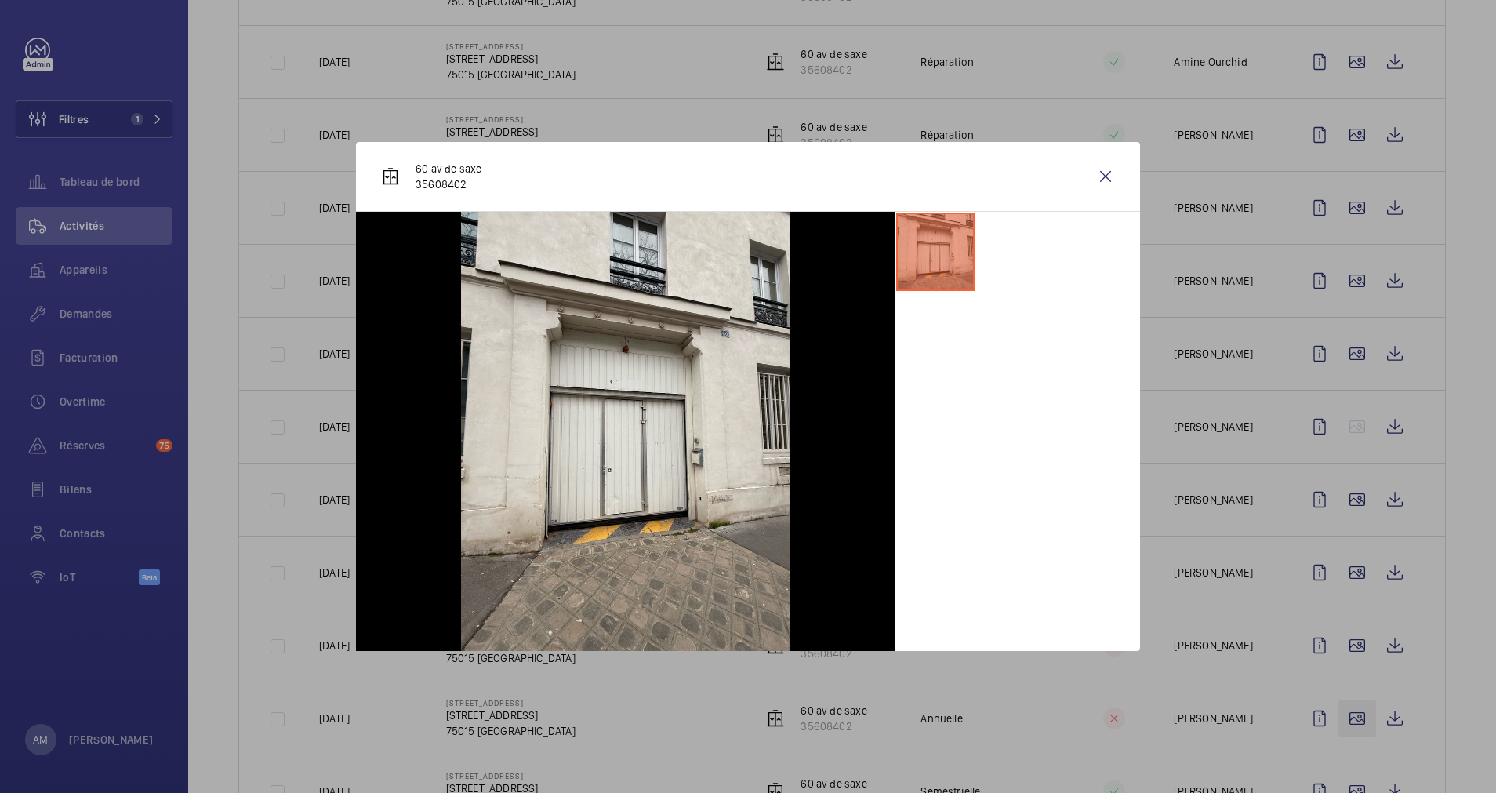
click at [1329, 704] on div at bounding box center [748, 396] width 1496 height 793
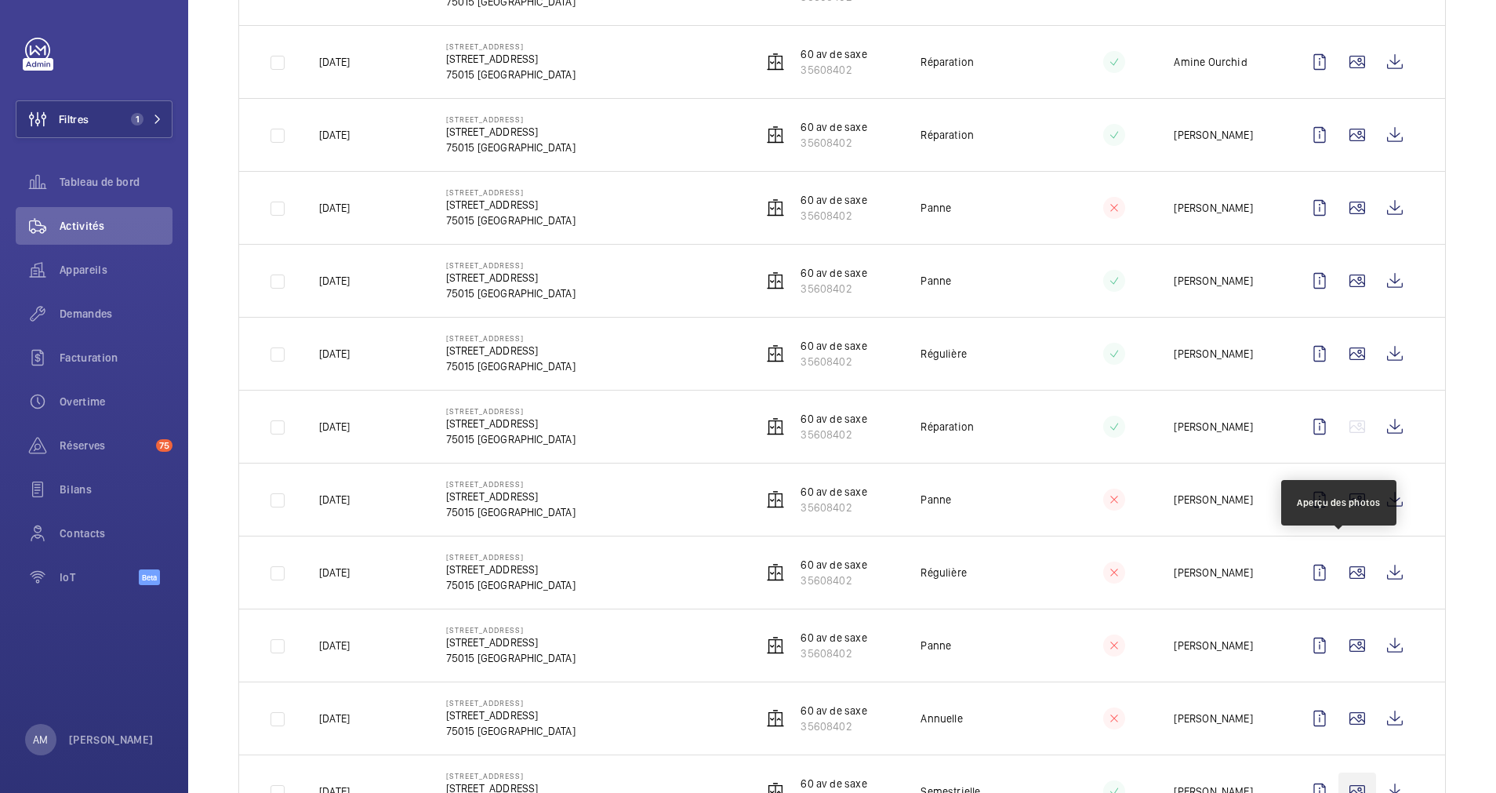
scroll to position [588, 0]
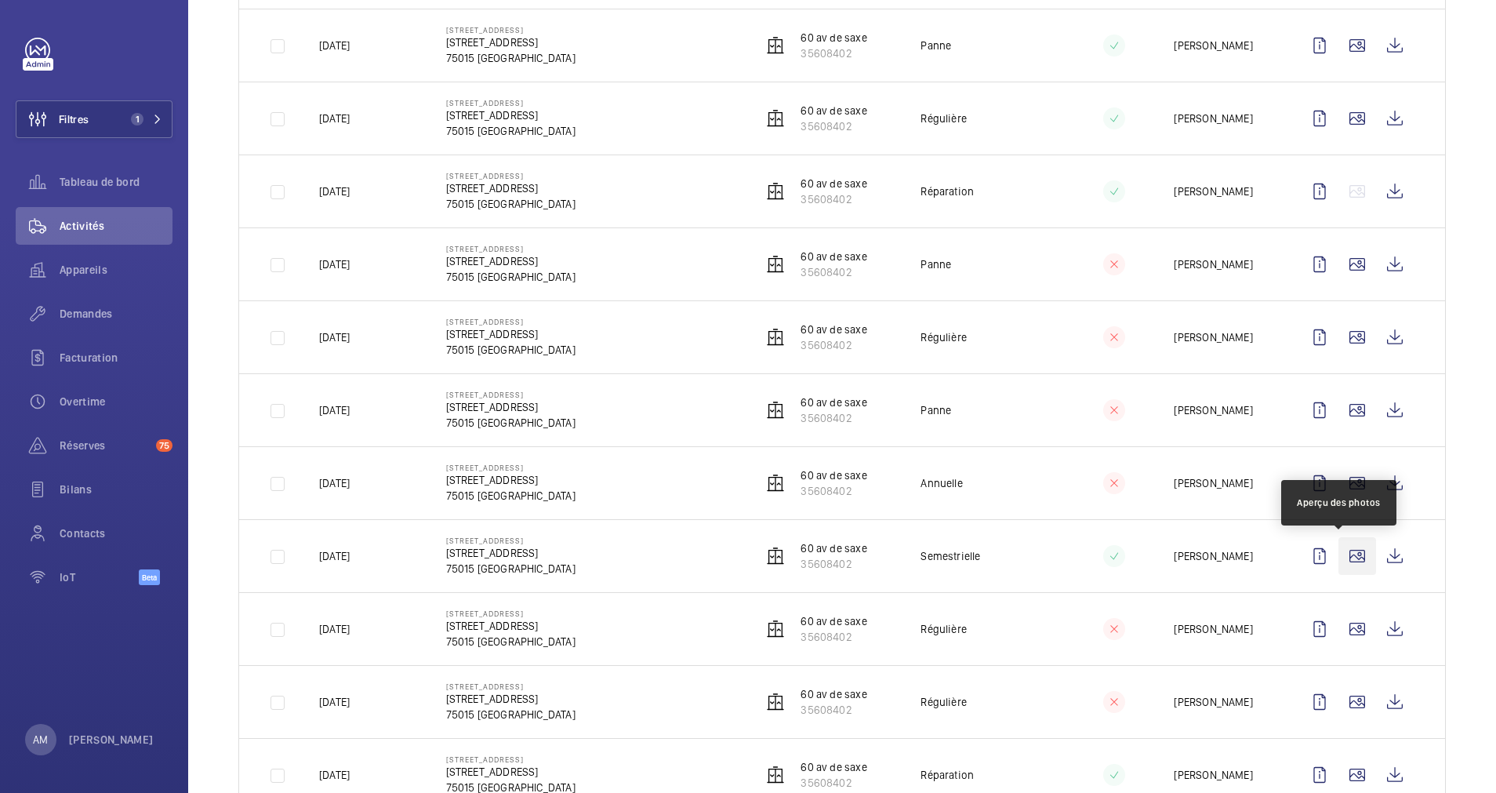
click at [1329, 564] on wm-front-icon-button at bounding box center [1358, 556] width 38 height 38
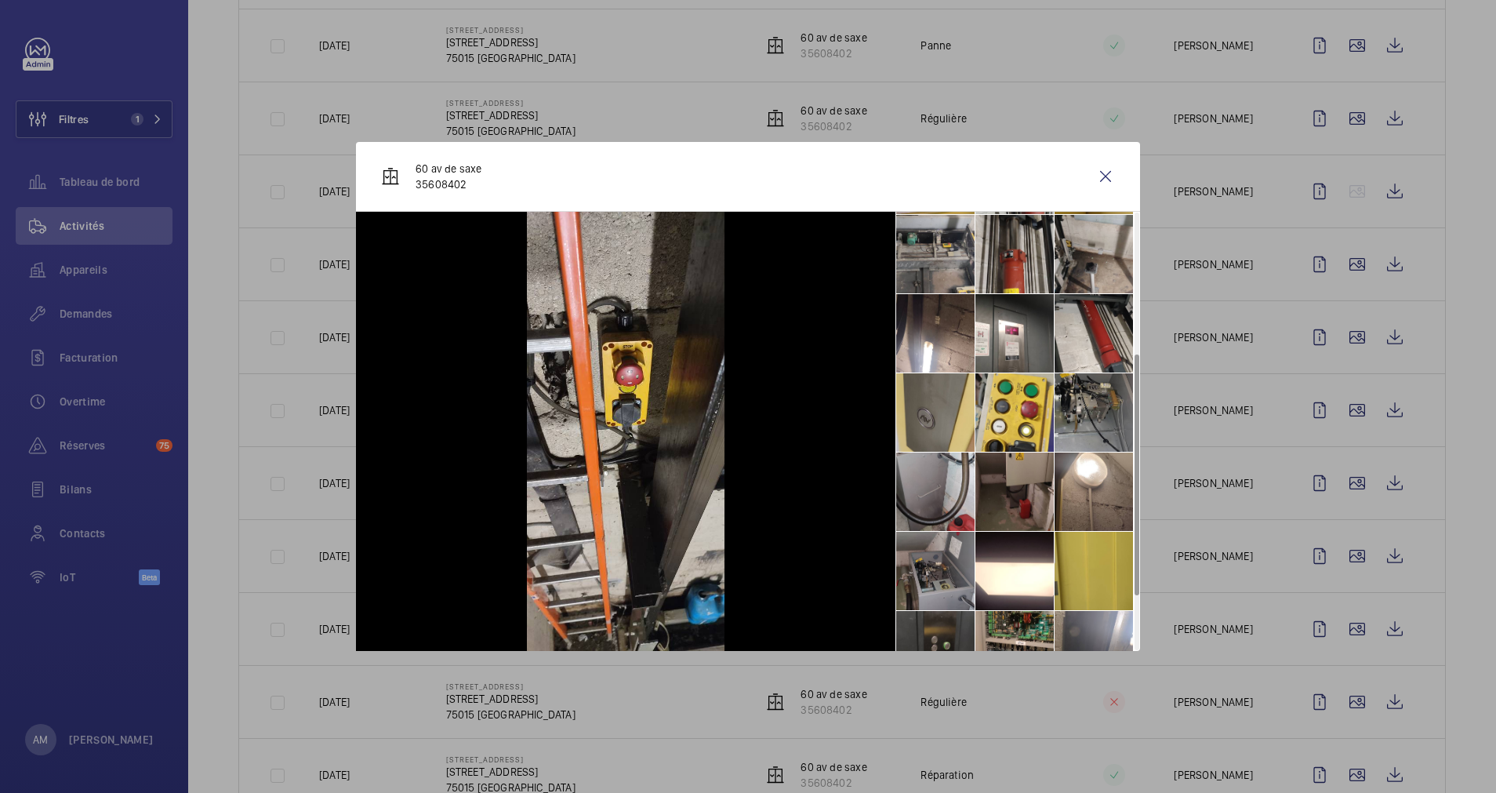
scroll to position [354, 0]
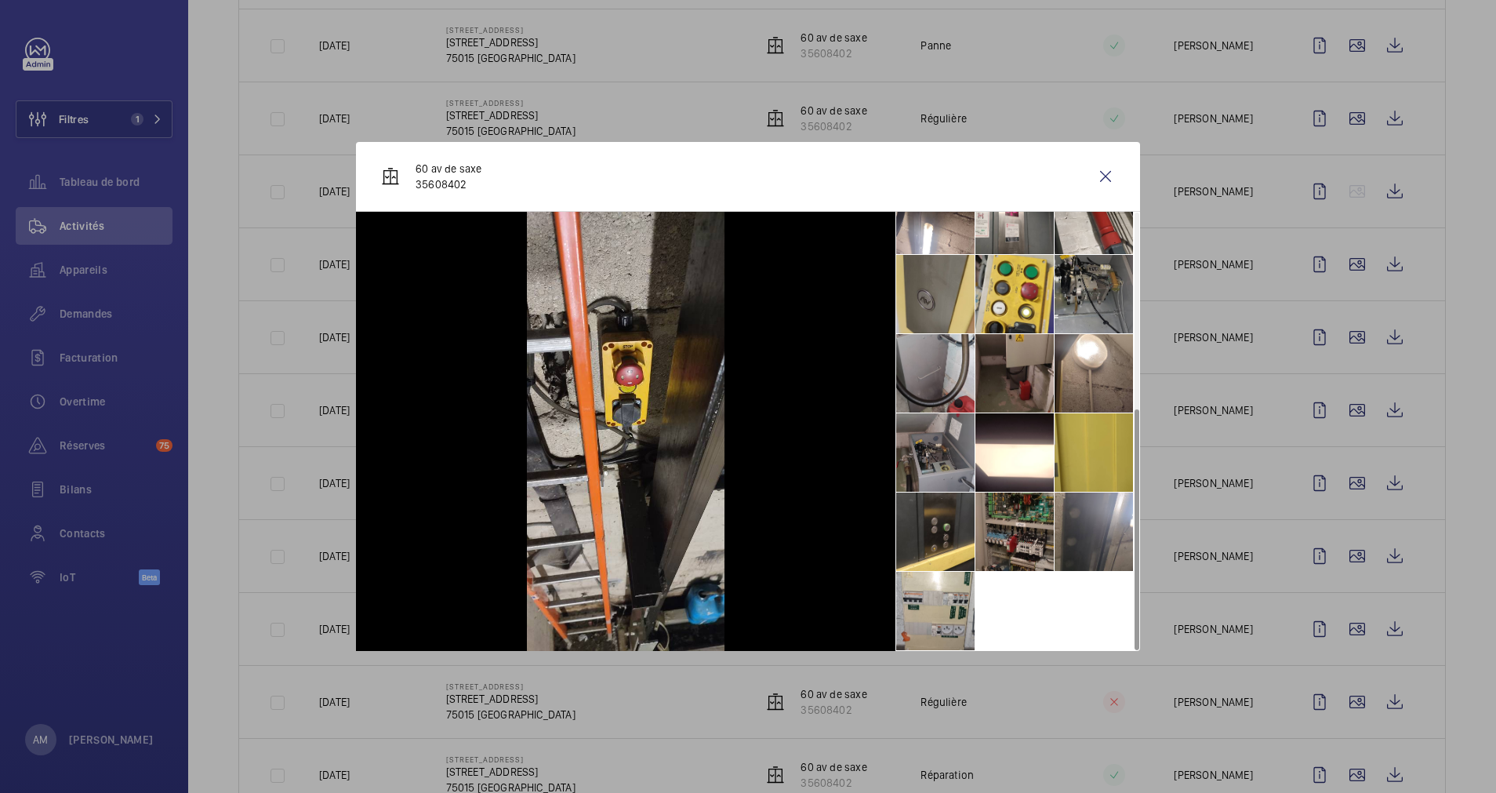
click at [1010, 518] on li at bounding box center [1015, 531] width 78 height 78
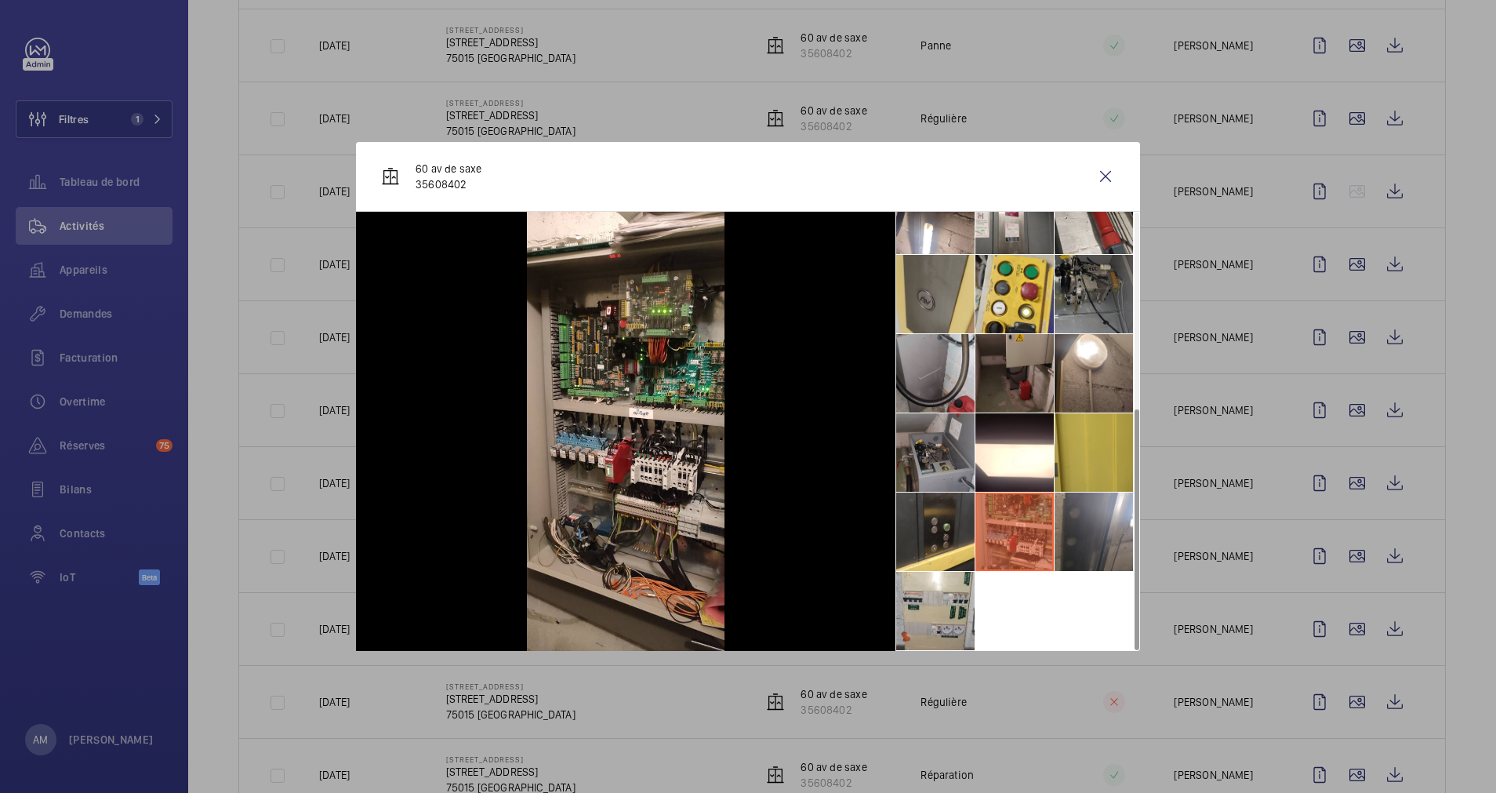
click at [1096, 293] on li at bounding box center [1094, 294] width 78 height 78
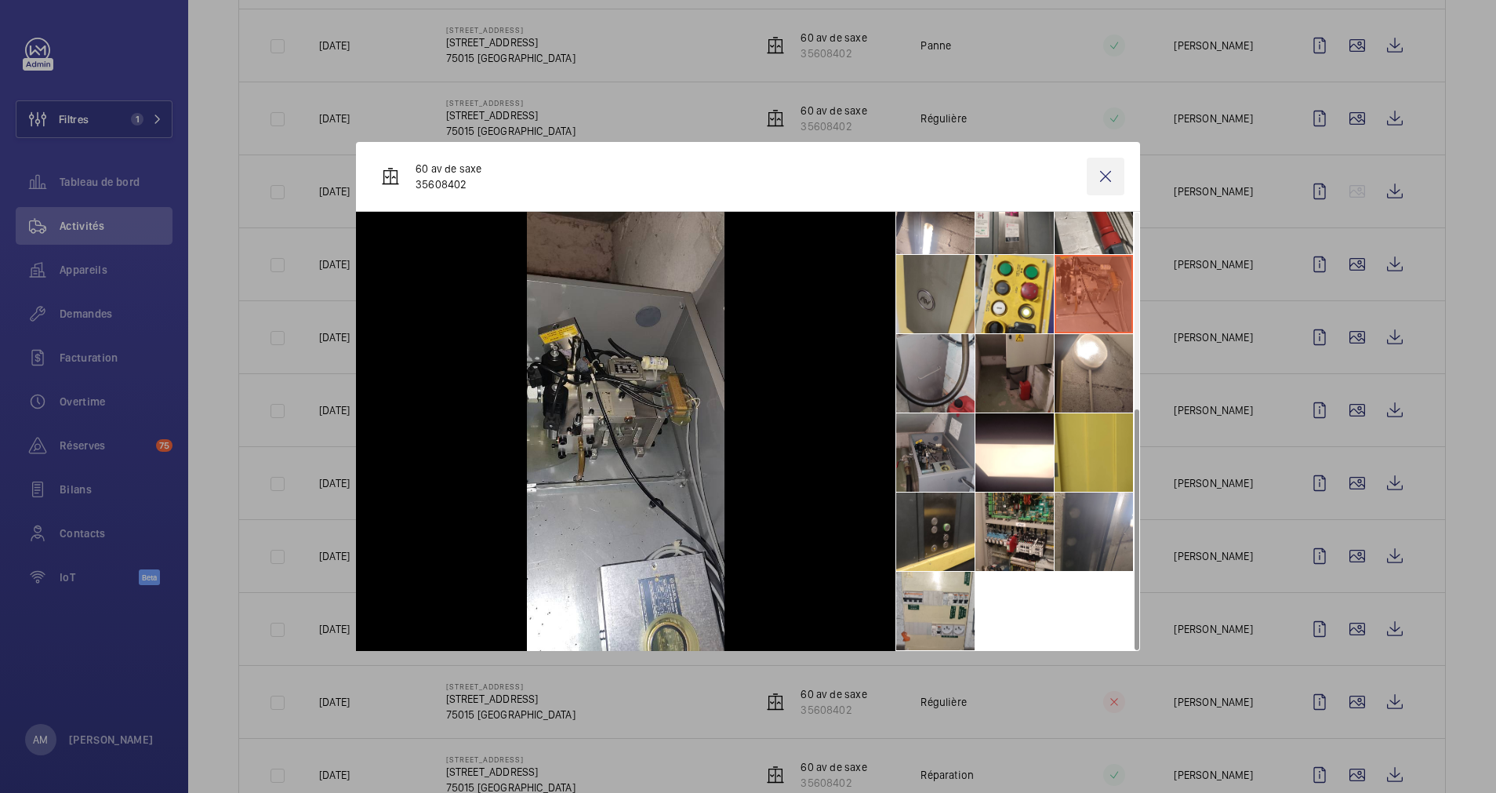
click at [1111, 175] on wm-front-icon-button at bounding box center [1106, 177] width 38 height 38
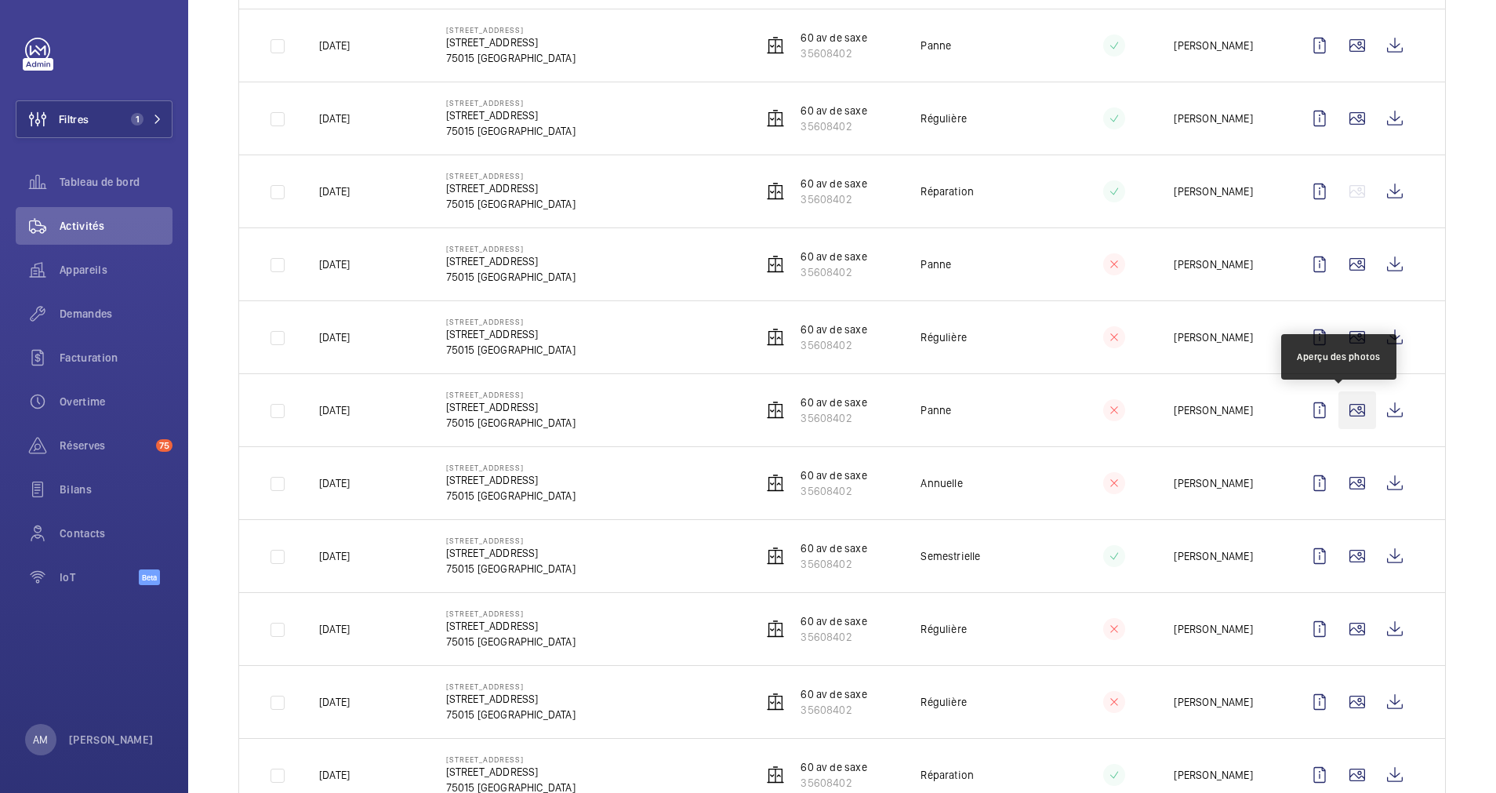
click at [1329, 405] on wm-front-icon-button at bounding box center [1358, 410] width 38 height 38
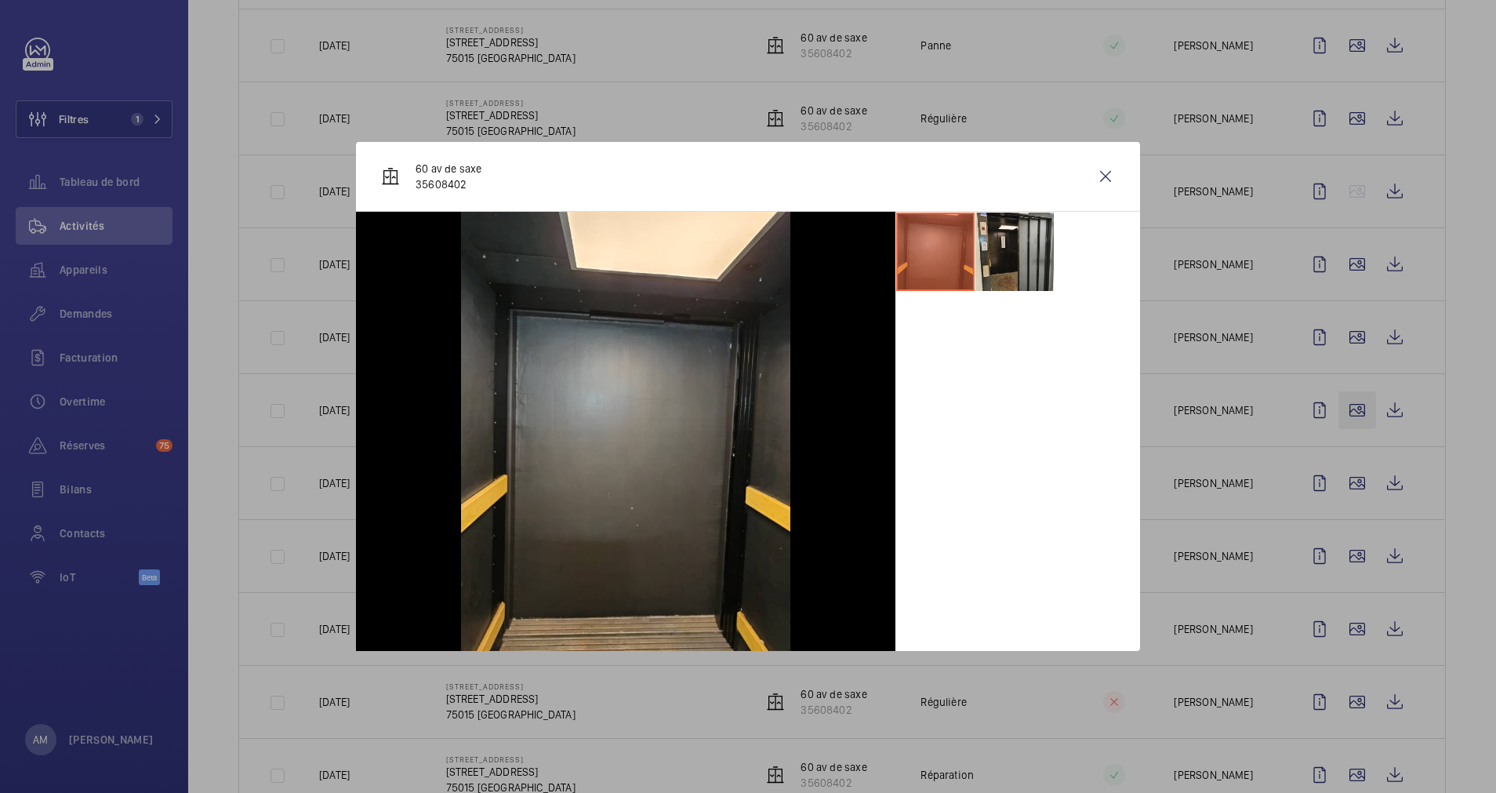
click at [1329, 405] on div at bounding box center [748, 396] width 1496 height 793
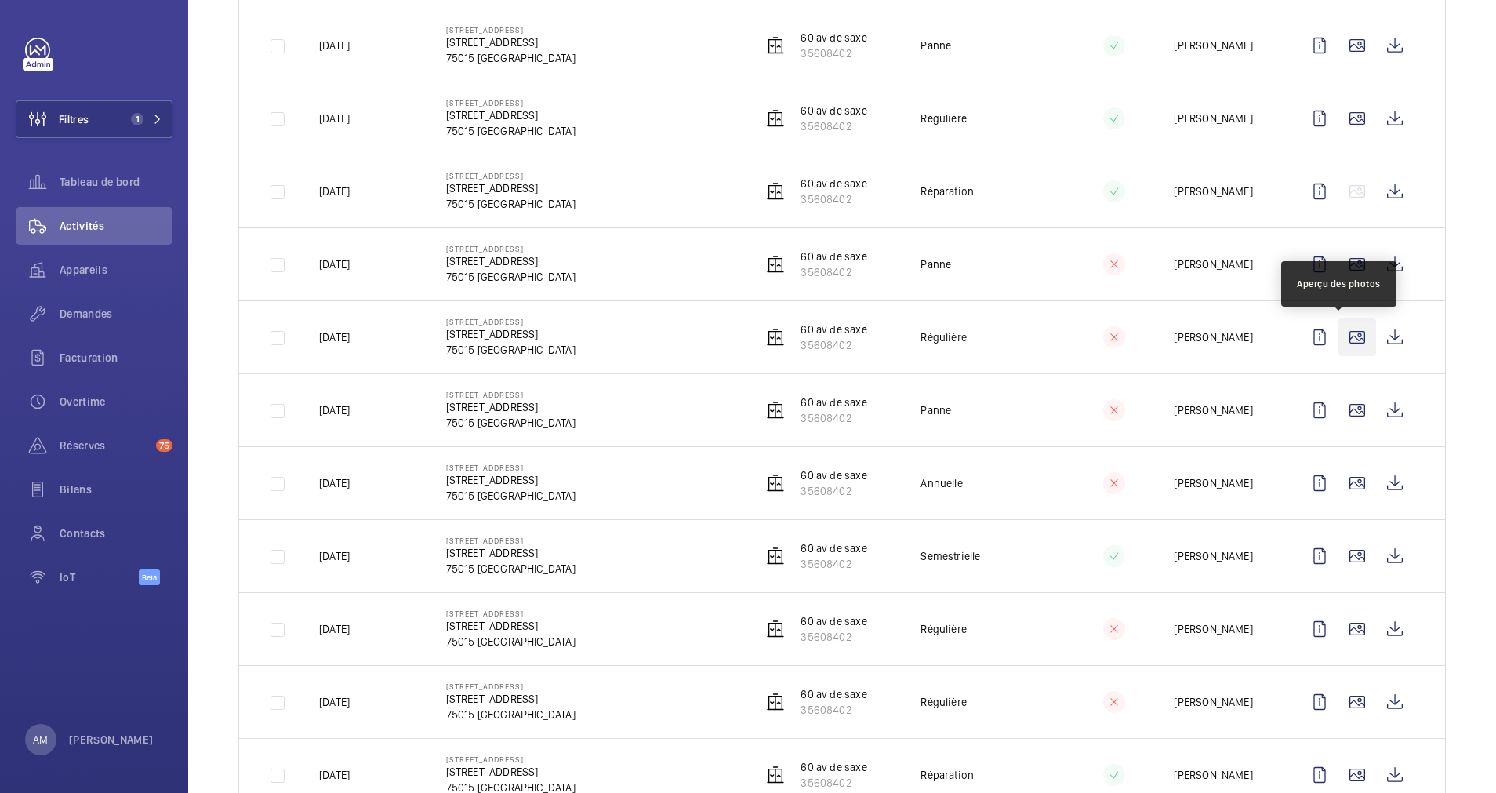
click at [1329, 338] on wm-front-icon-button at bounding box center [1358, 337] width 38 height 38
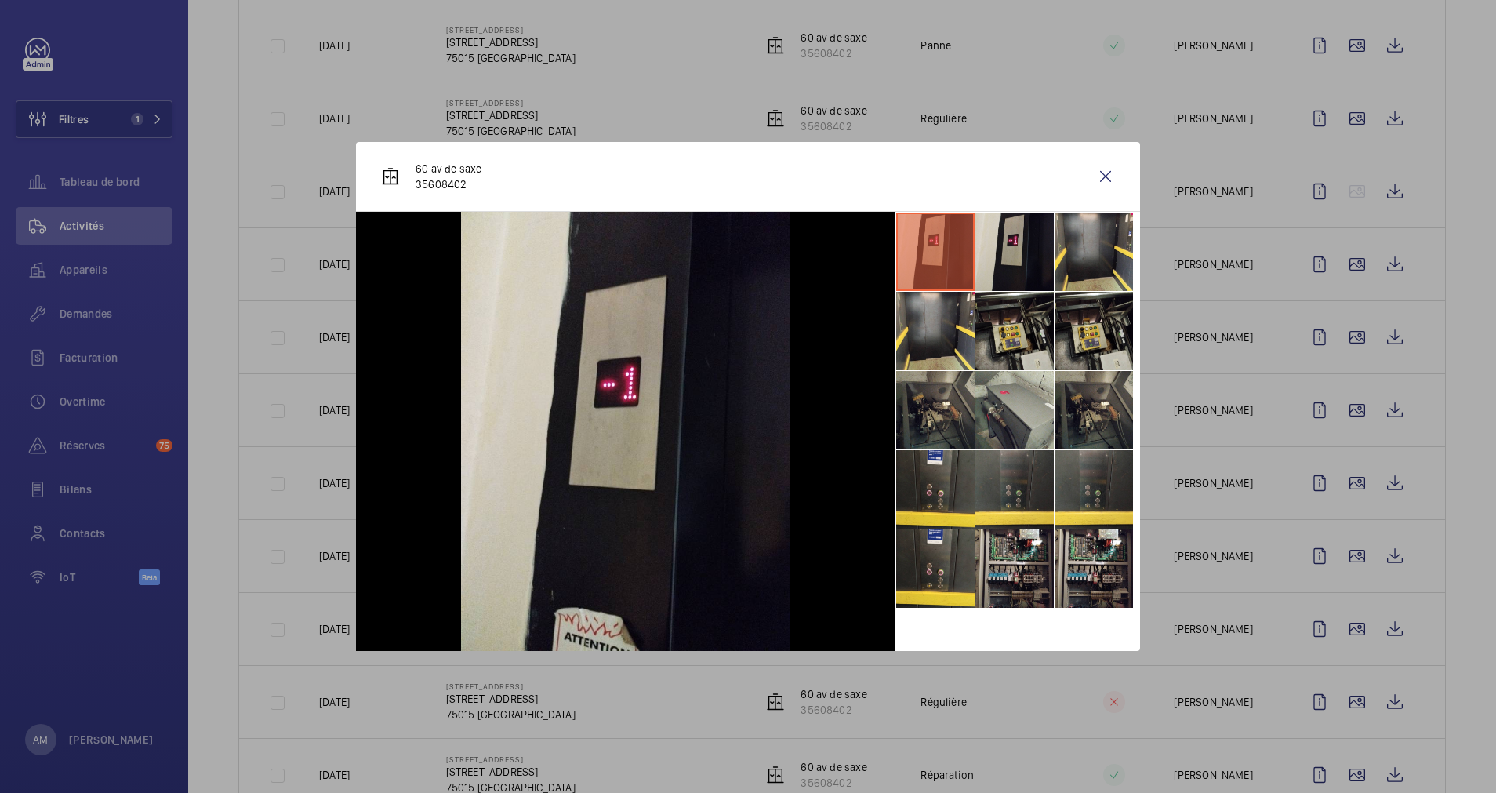
click at [1329, 424] on div at bounding box center [748, 396] width 1496 height 793
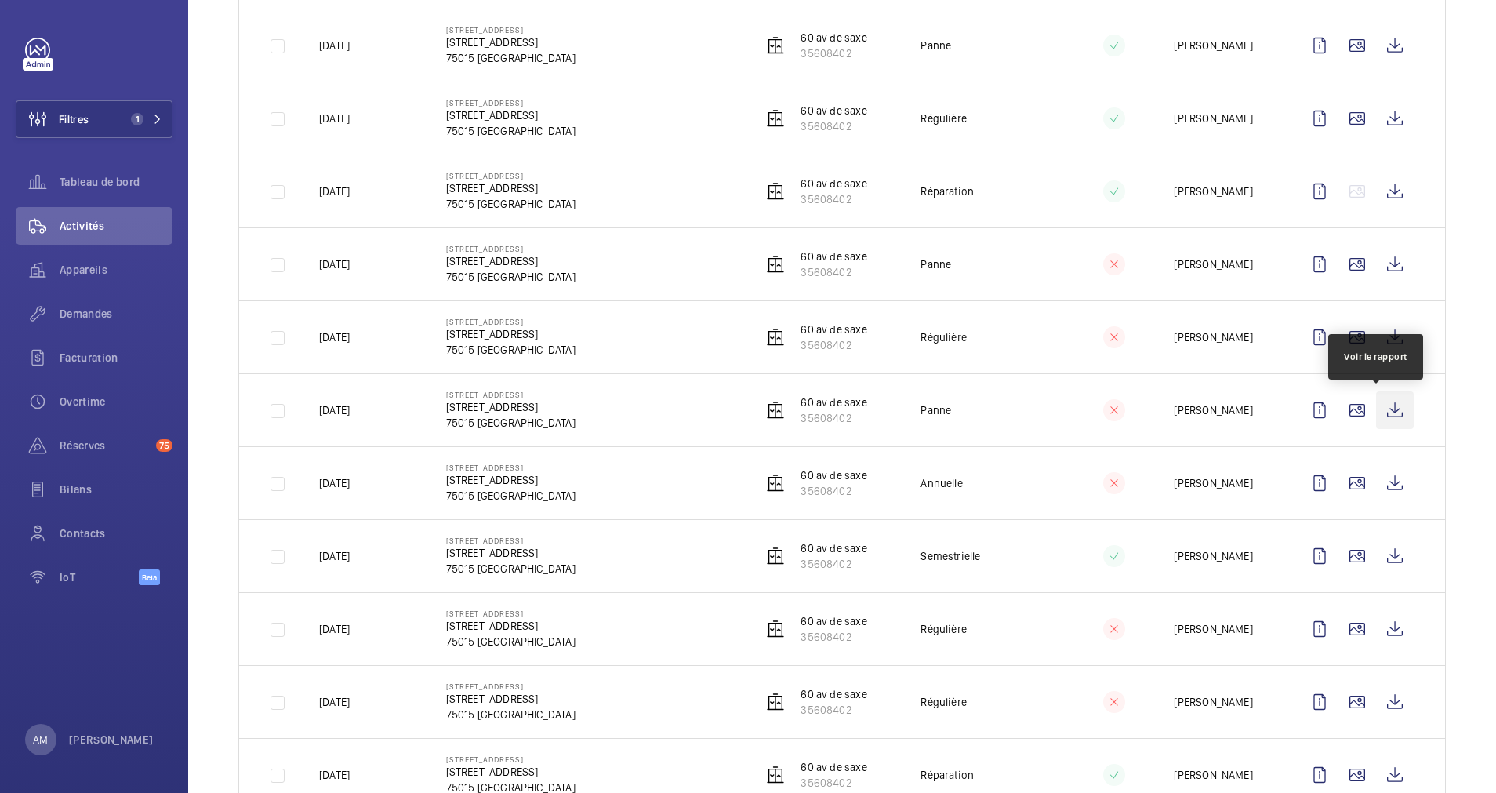
click at [1329, 410] on wm-front-icon-button at bounding box center [1395, 410] width 38 height 38
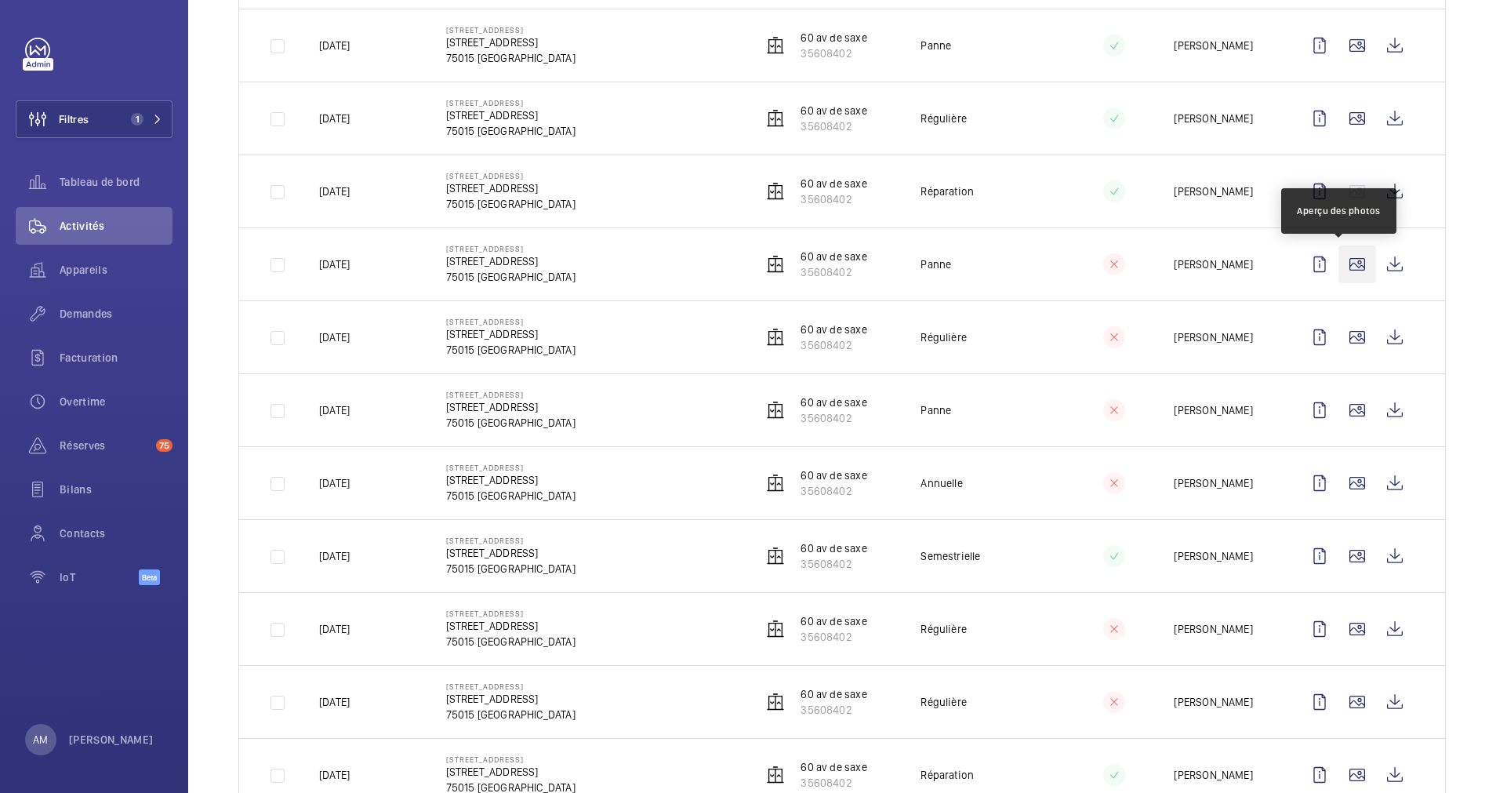
click at [1329, 256] on wm-front-icon-button at bounding box center [1358, 264] width 38 height 38
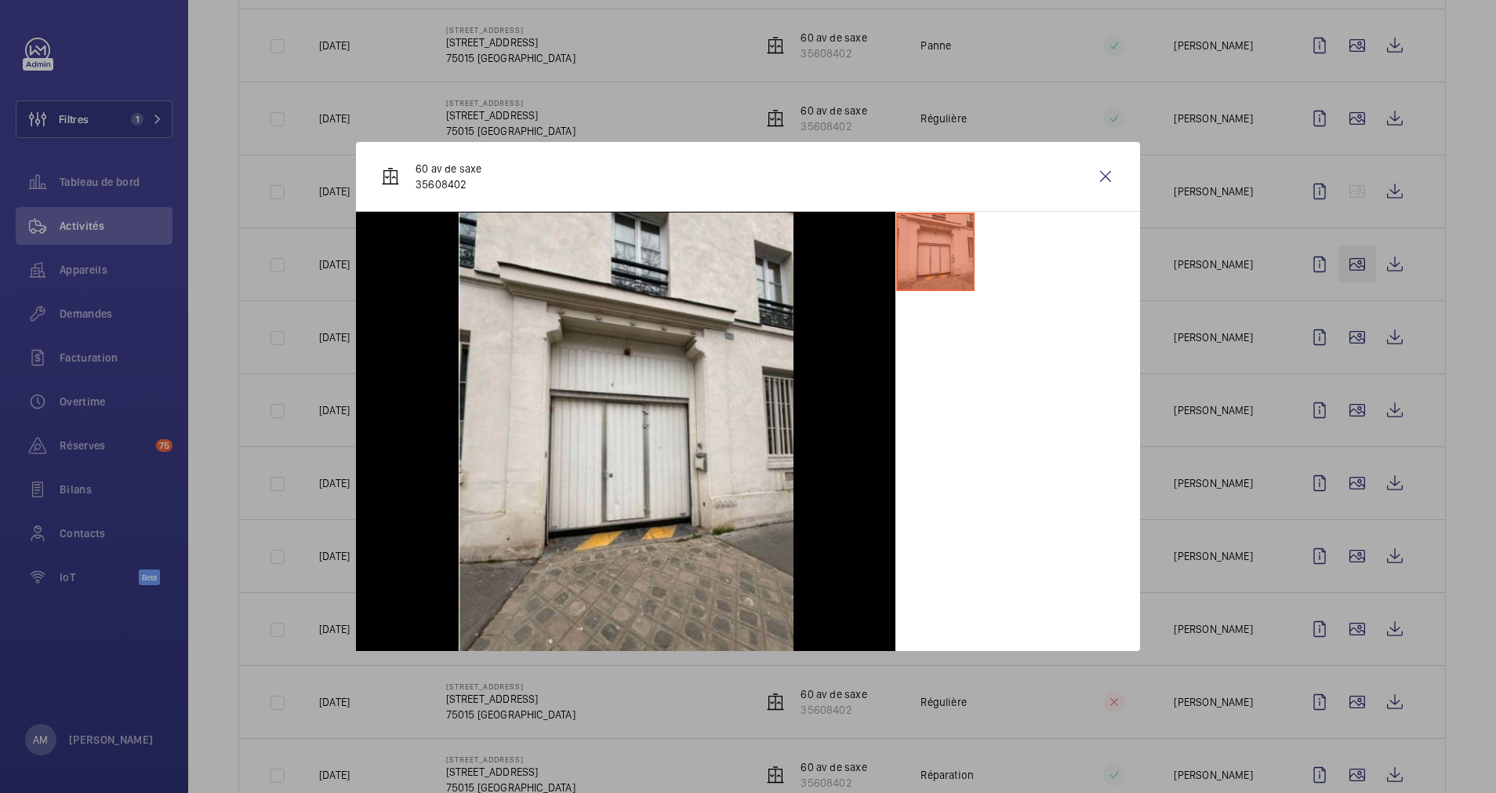
click at [1329, 256] on div at bounding box center [748, 396] width 1496 height 793
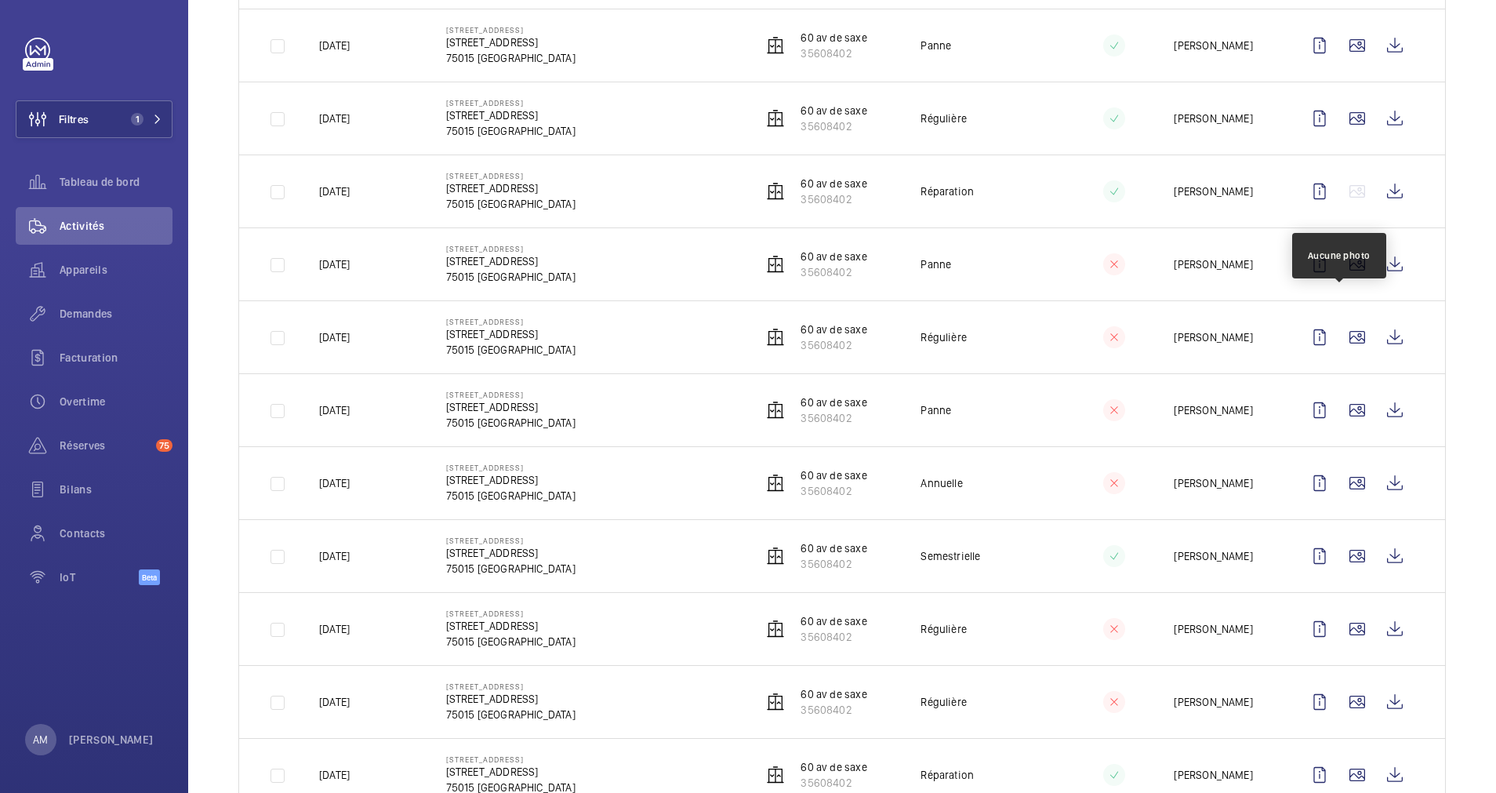
scroll to position [471, 0]
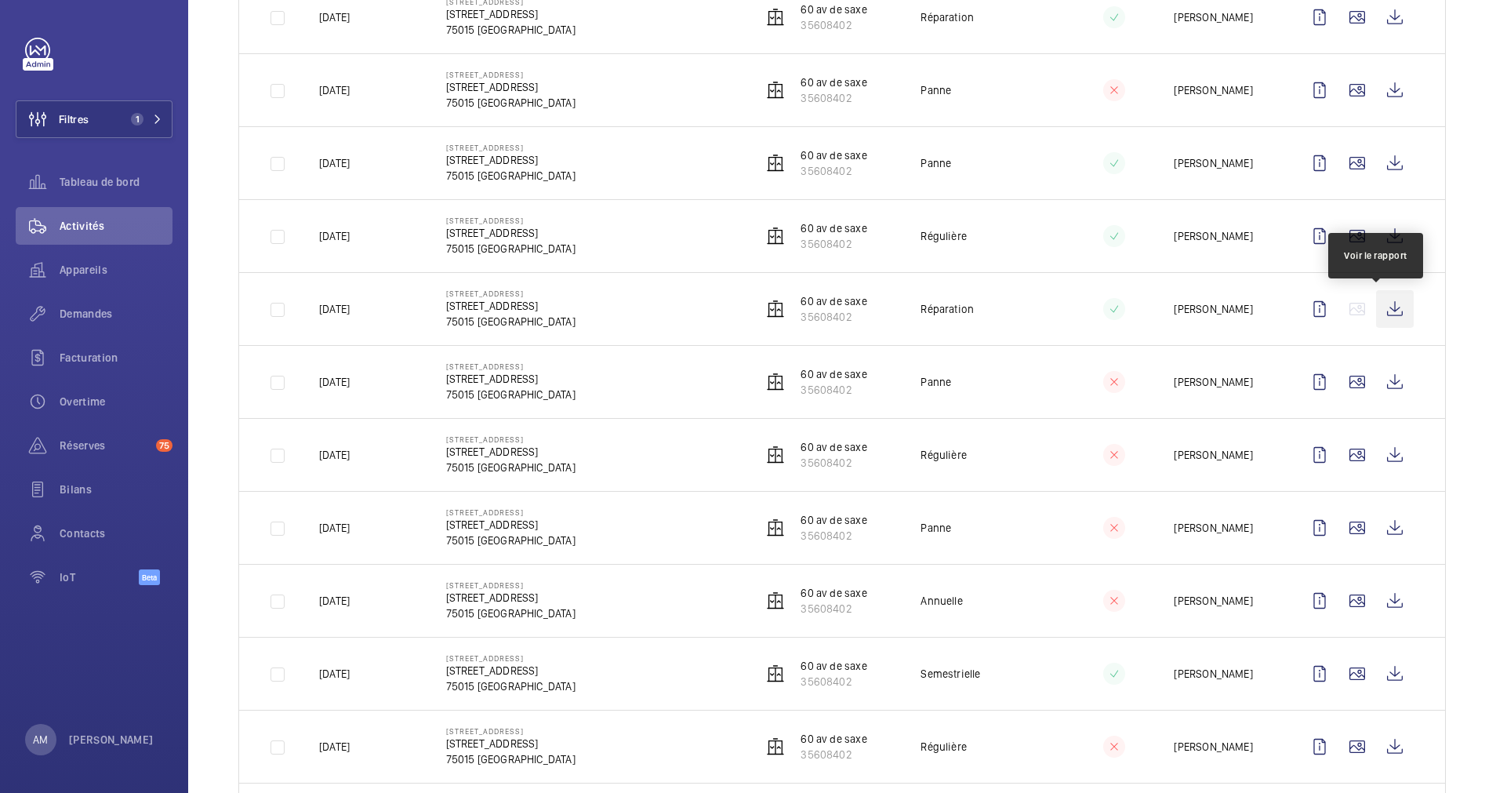
click at [1329, 310] on wm-front-icon-button at bounding box center [1395, 309] width 38 height 38
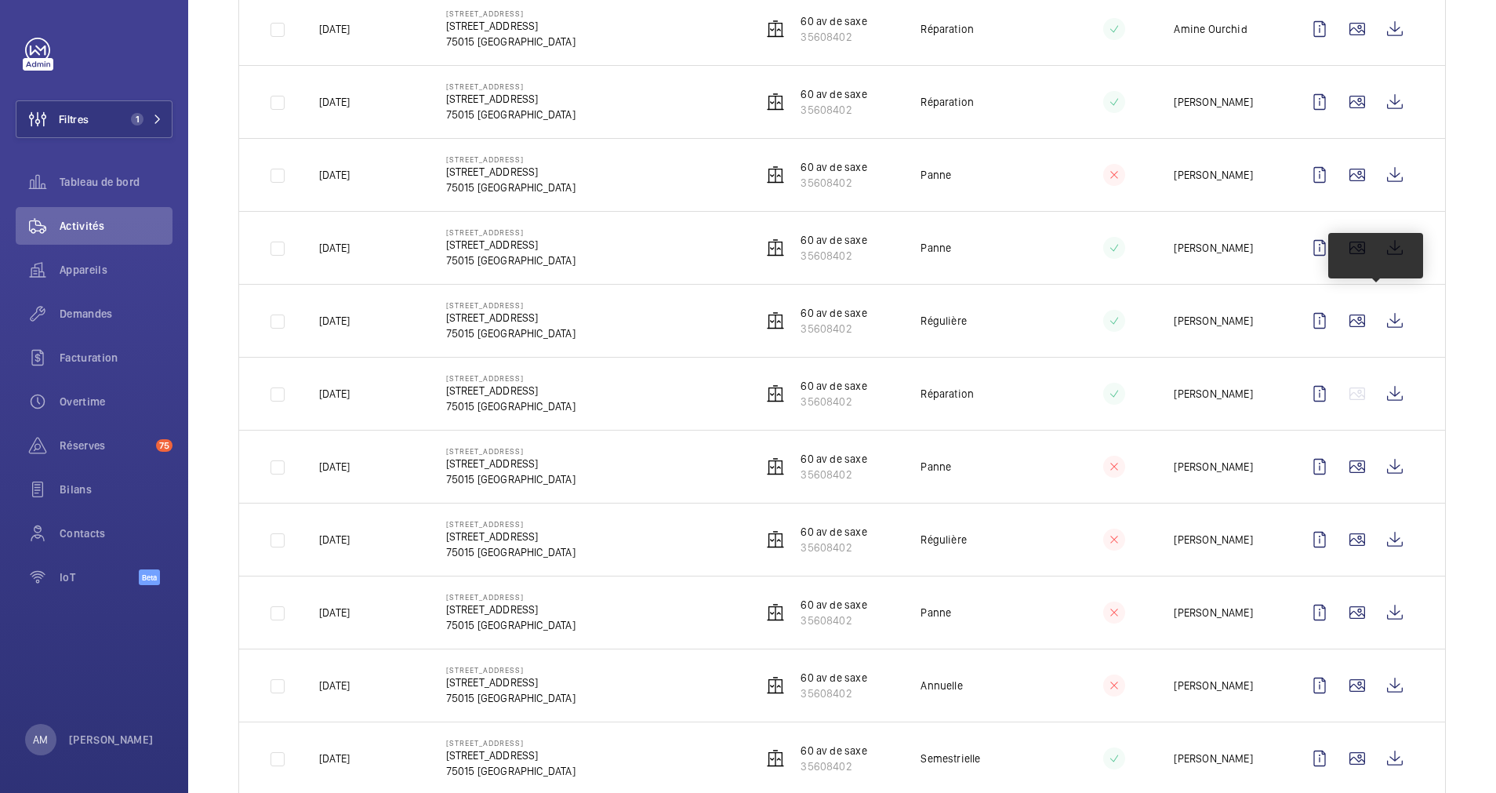
scroll to position [353, 0]
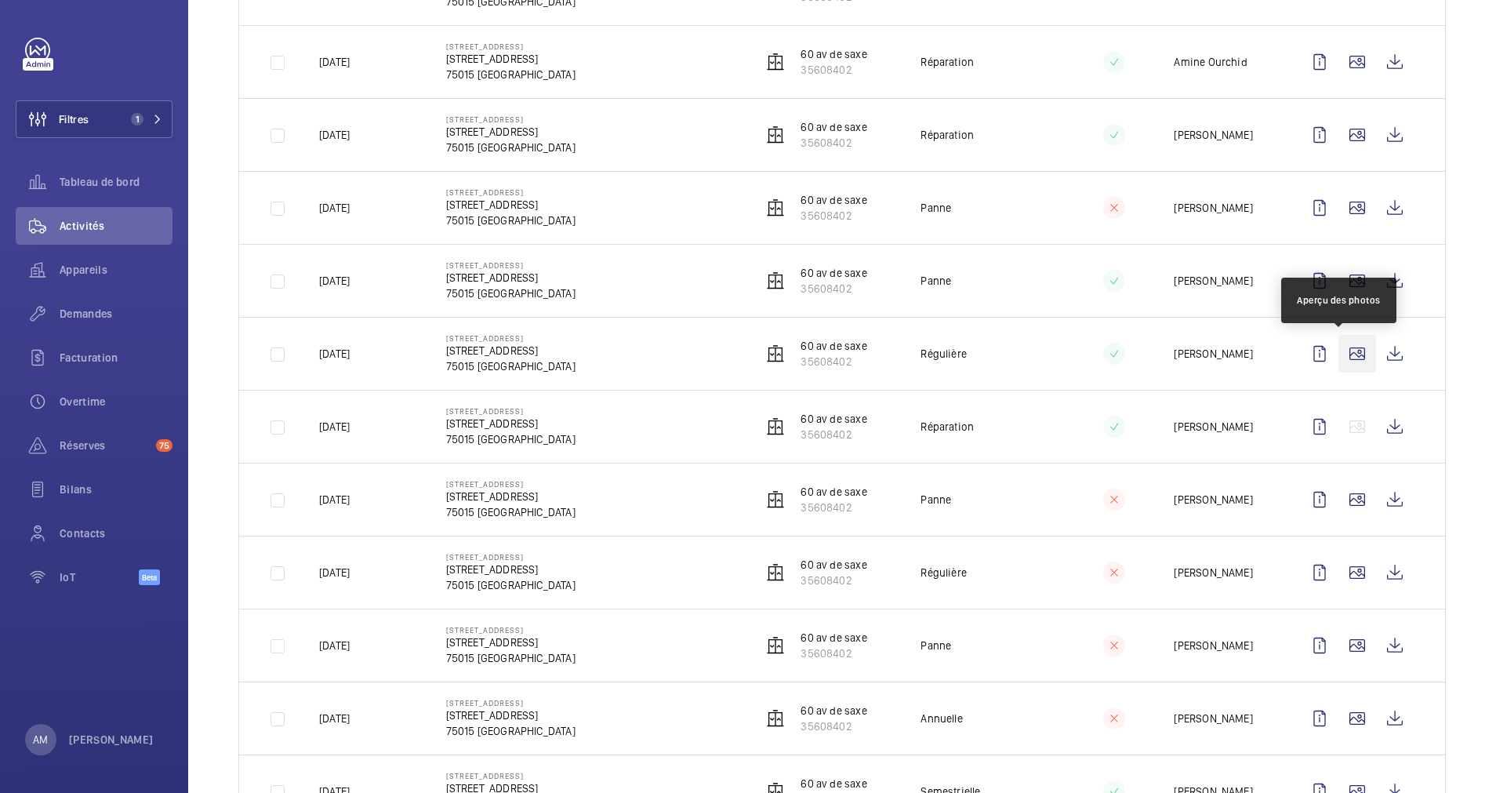
click at [1329, 352] on wm-front-icon-button at bounding box center [1358, 354] width 38 height 38
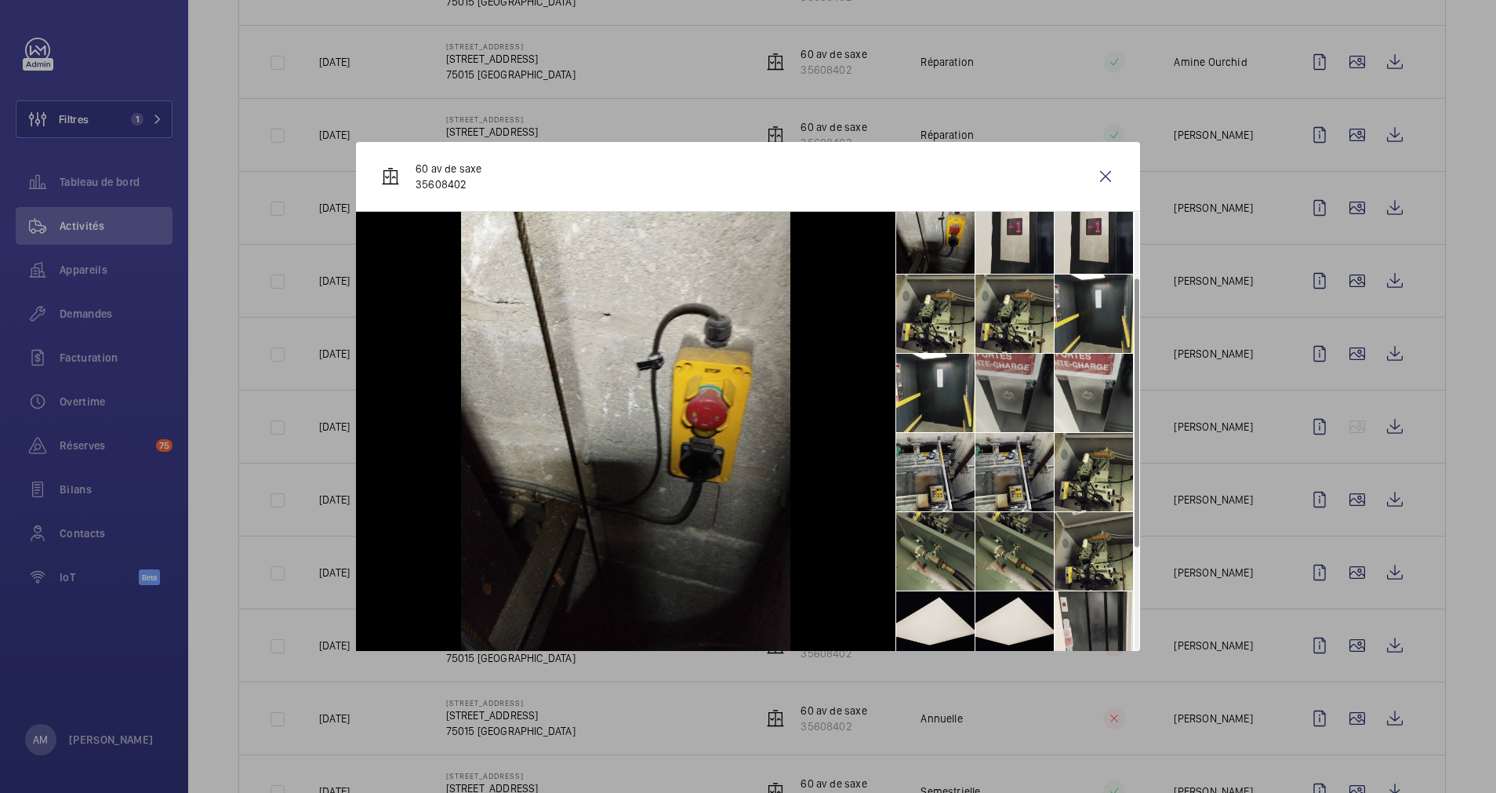
scroll to position [235, 0]
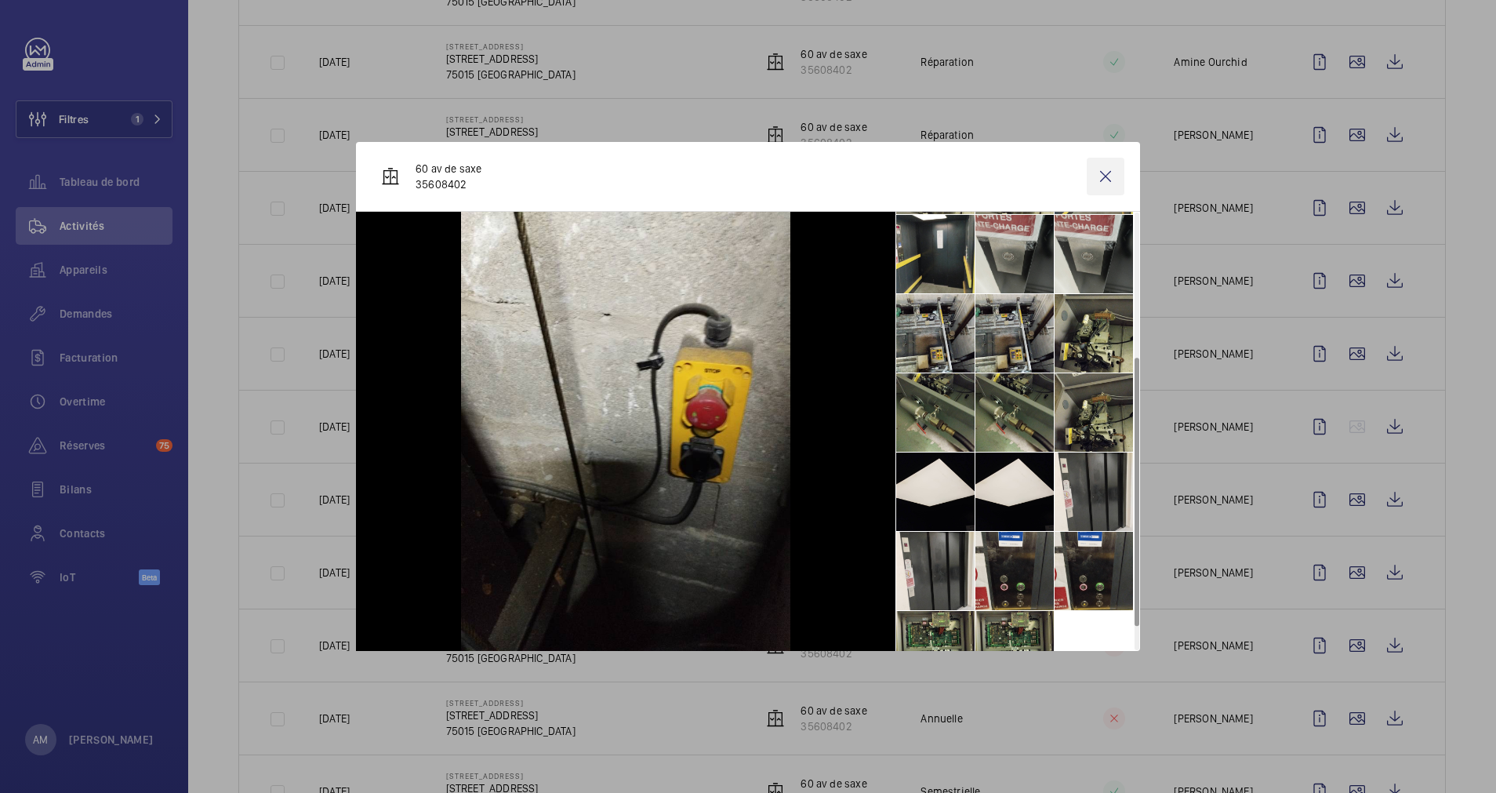
click at [1094, 168] on wm-front-icon-button at bounding box center [1106, 177] width 38 height 38
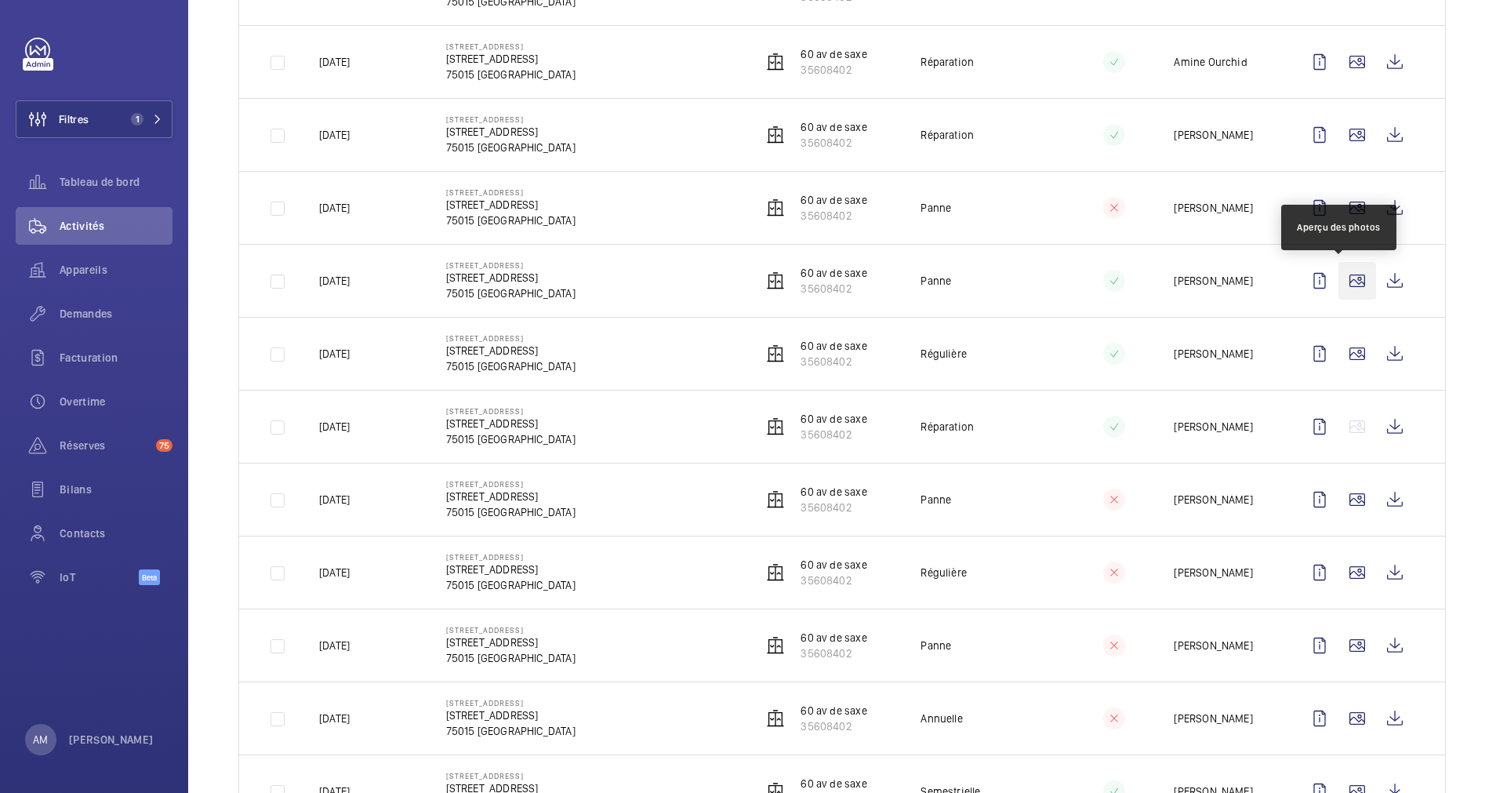
click at [1329, 270] on wm-front-icon-button at bounding box center [1358, 281] width 38 height 38
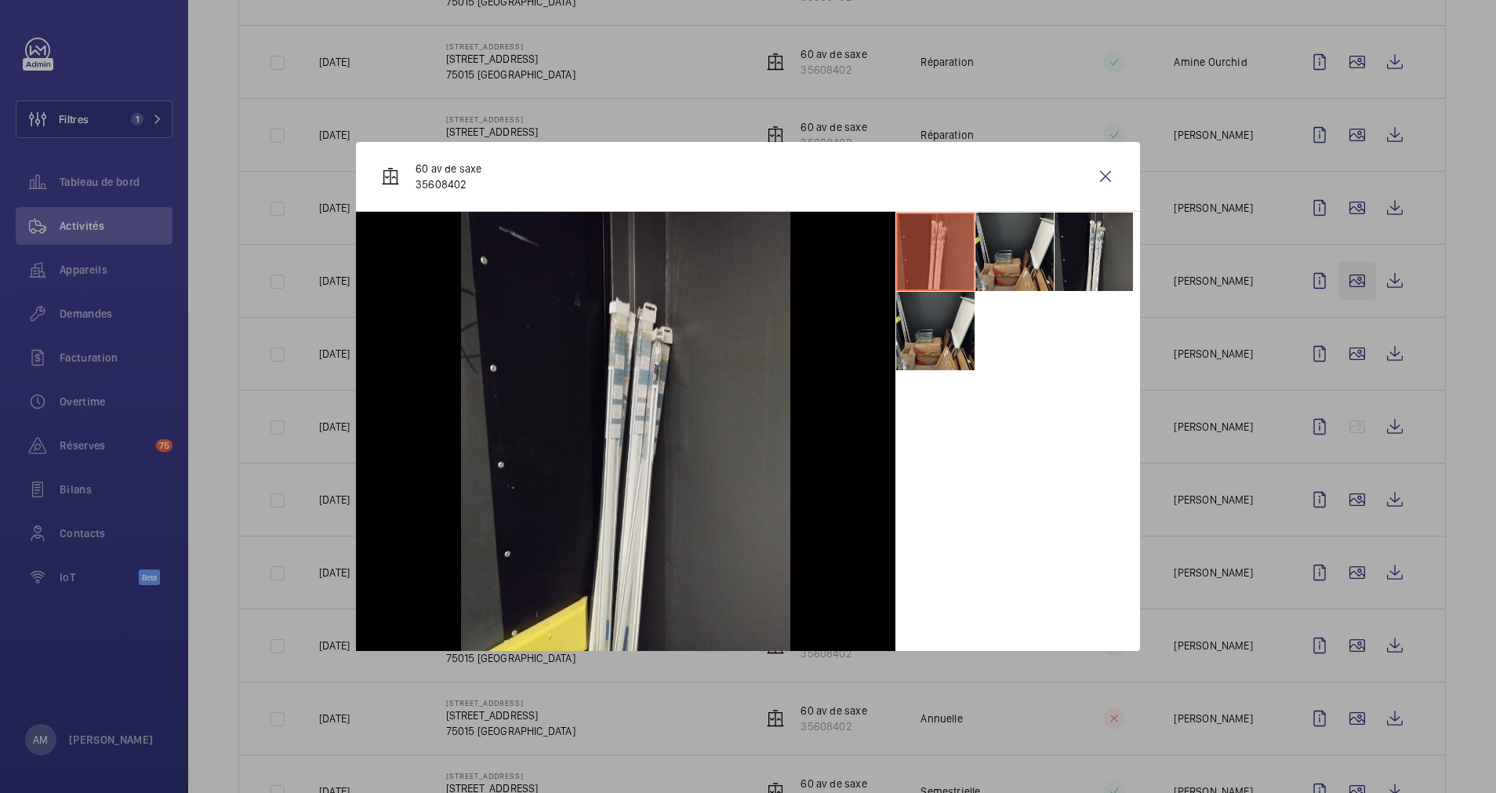
click at [1329, 270] on div at bounding box center [748, 396] width 1496 height 793
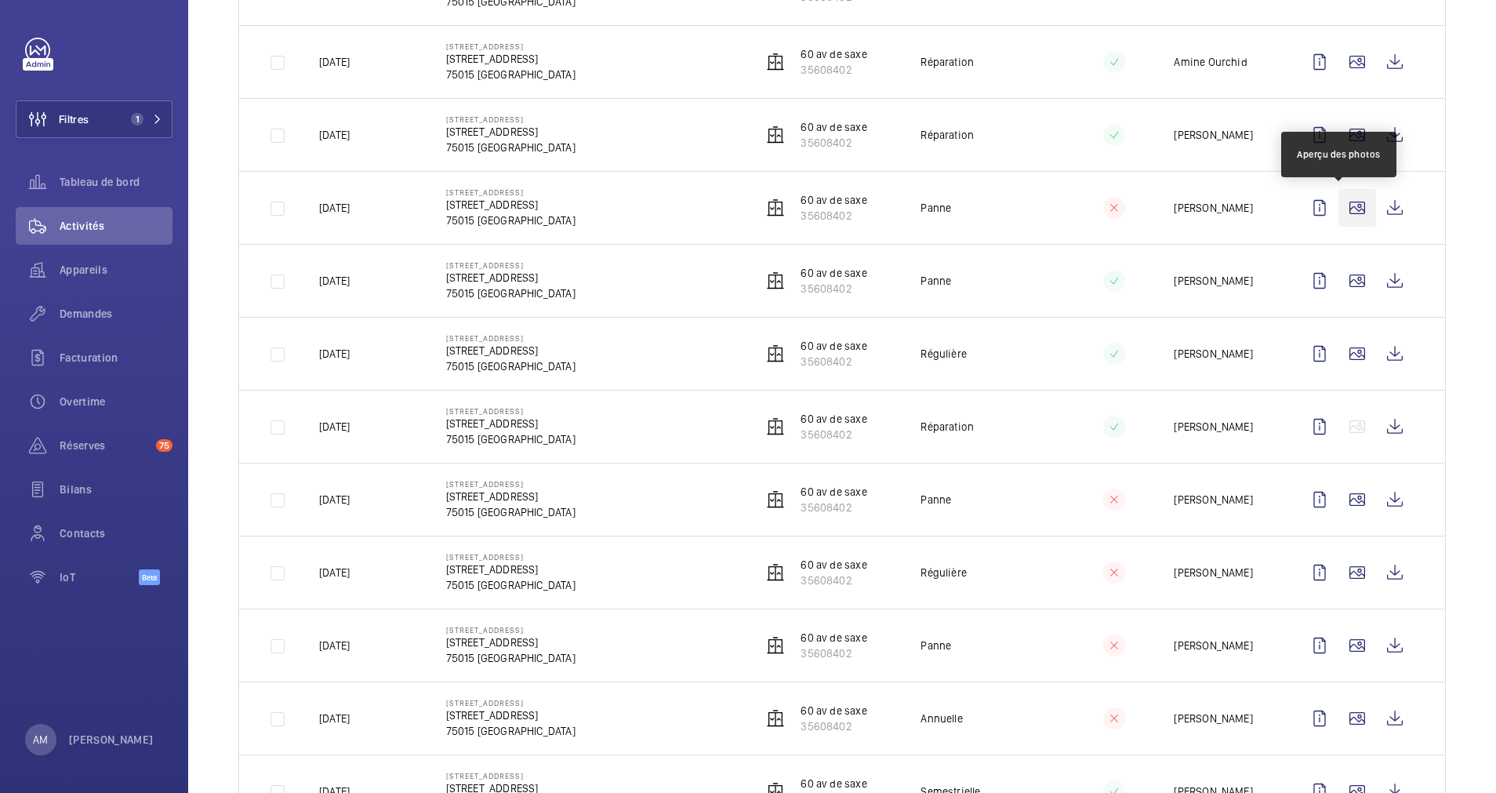
click at [1329, 204] on wm-front-icon-button at bounding box center [1358, 208] width 38 height 38
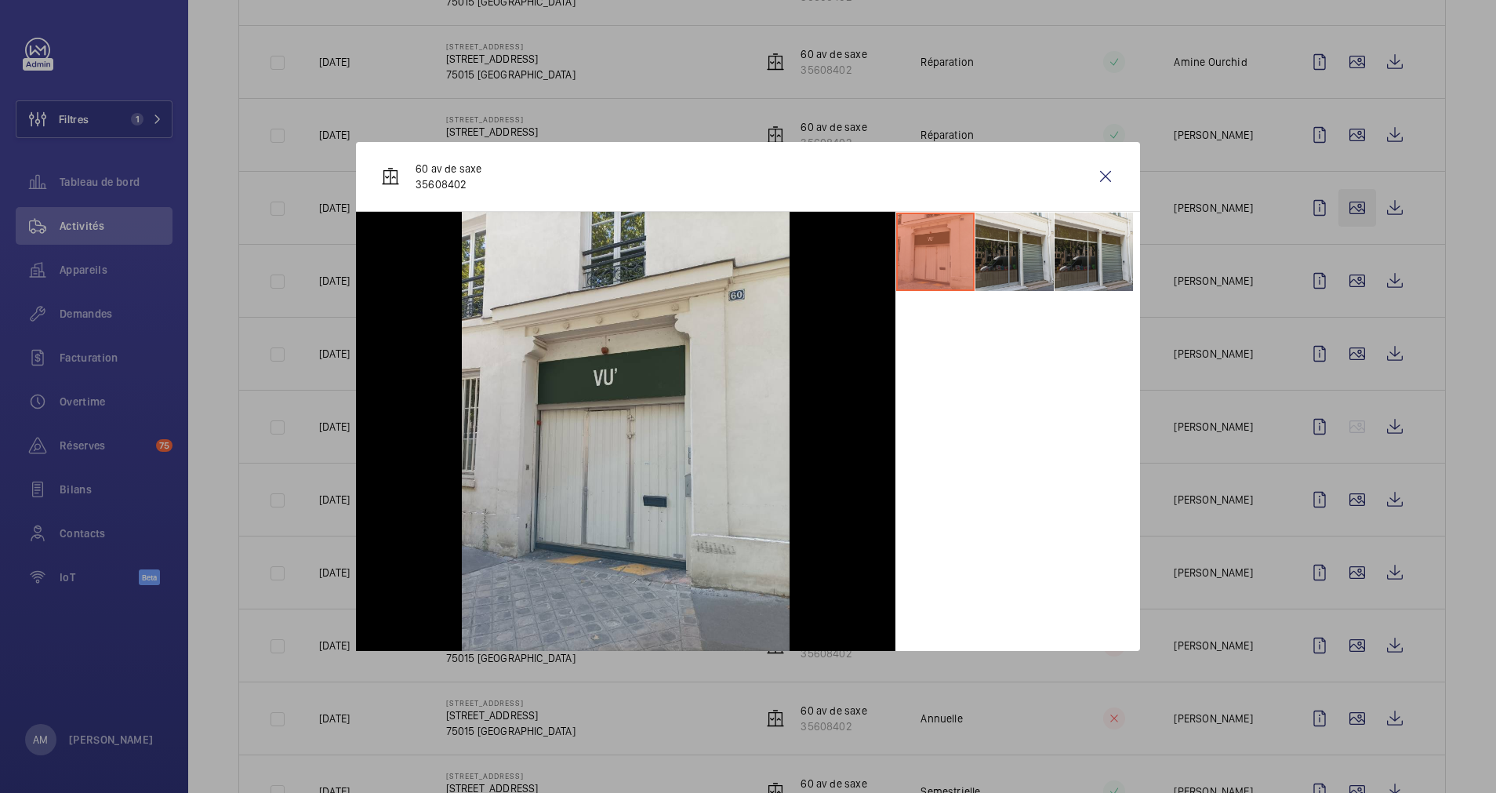
click at [1329, 204] on div at bounding box center [748, 396] width 1496 height 793
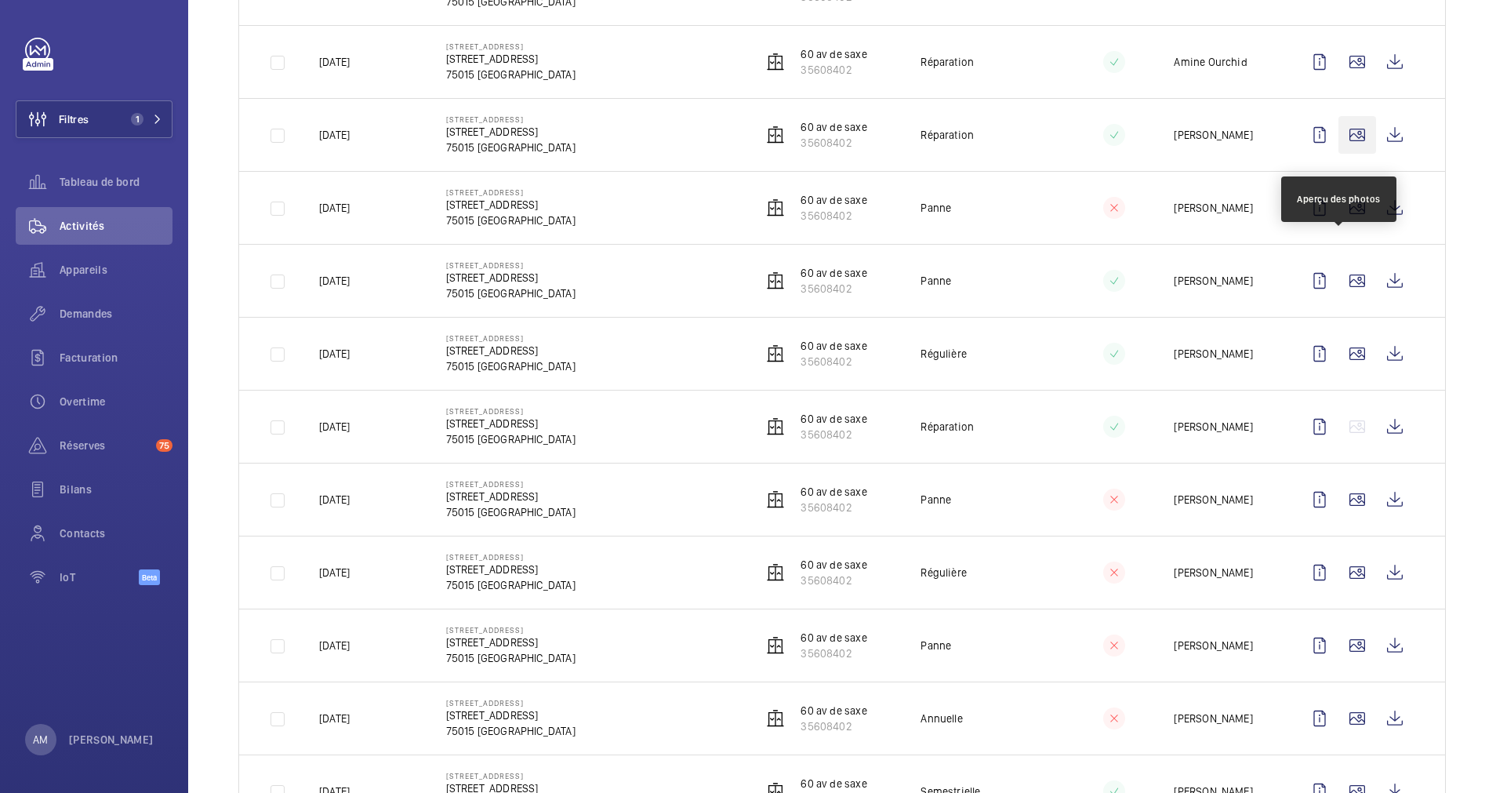
click at [1329, 154] on wm-front-icon-button at bounding box center [1358, 135] width 38 height 38
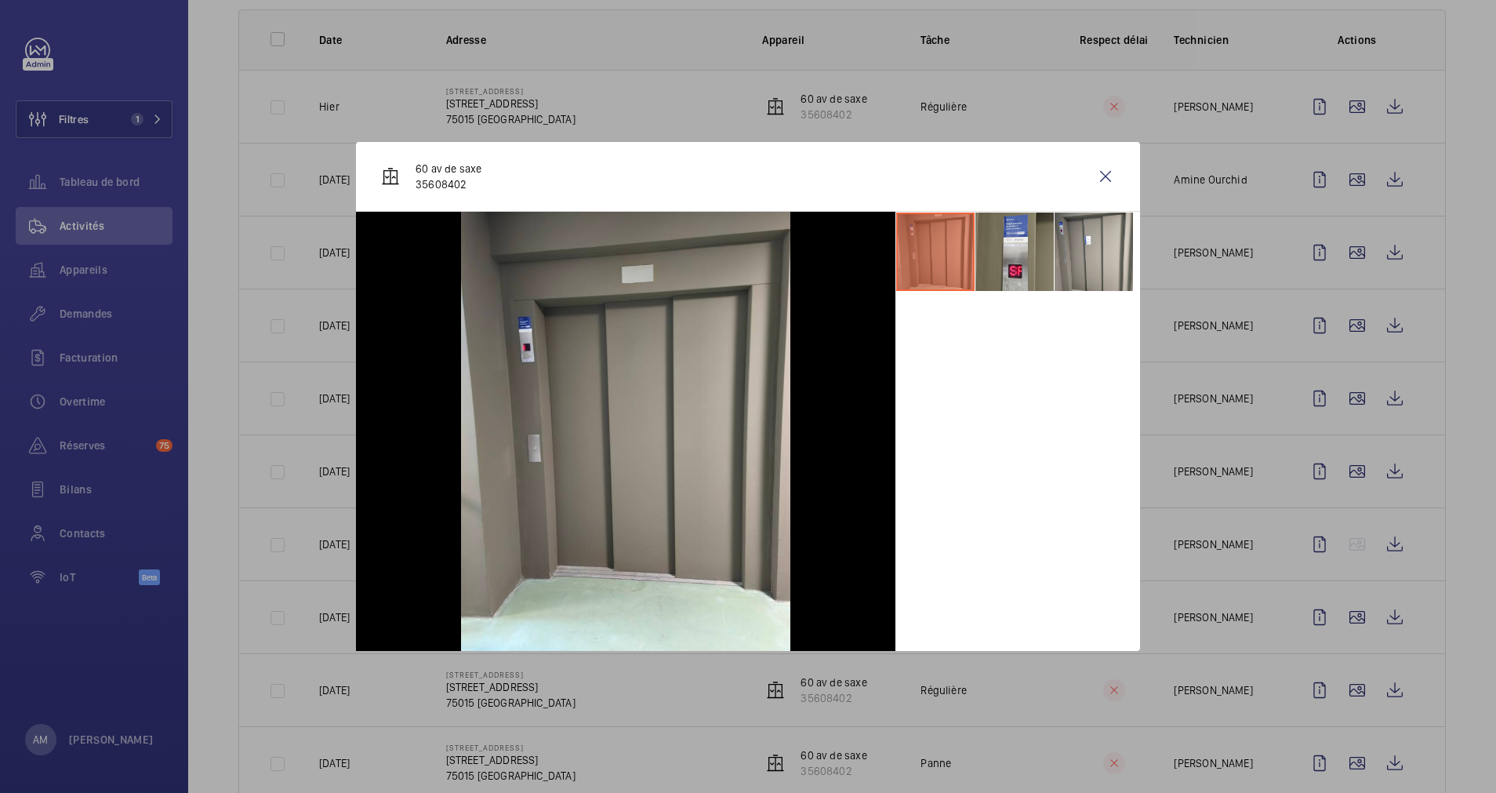
click at [1329, 244] on div at bounding box center [748, 396] width 1496 height 793
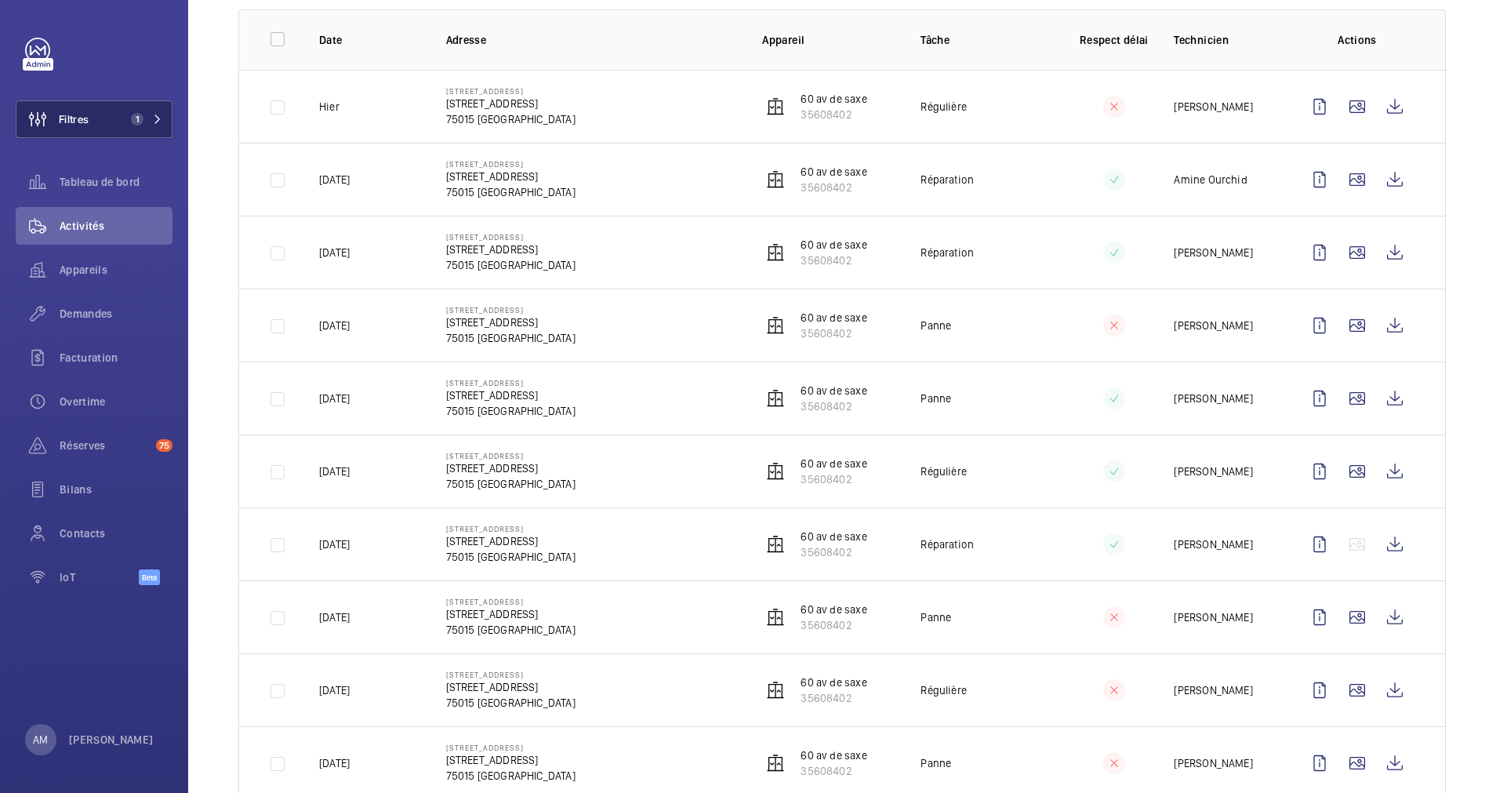
click at [151, 115] on span "1" at bounding box center [144, 119] width 38 height 13
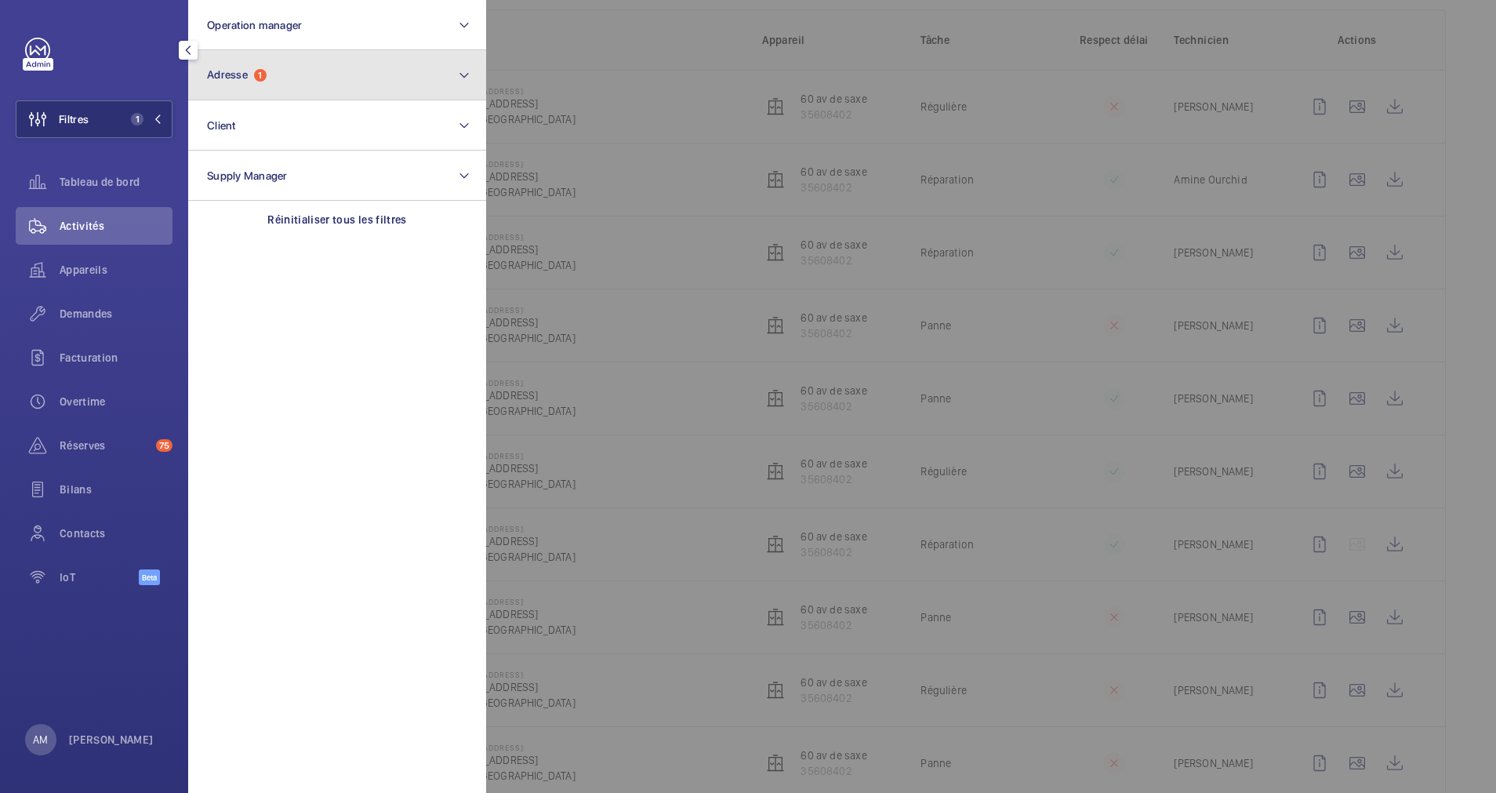
click at [282, 68] on button "Adresse 1" at bounding box center [337, 75] width 298 height 50
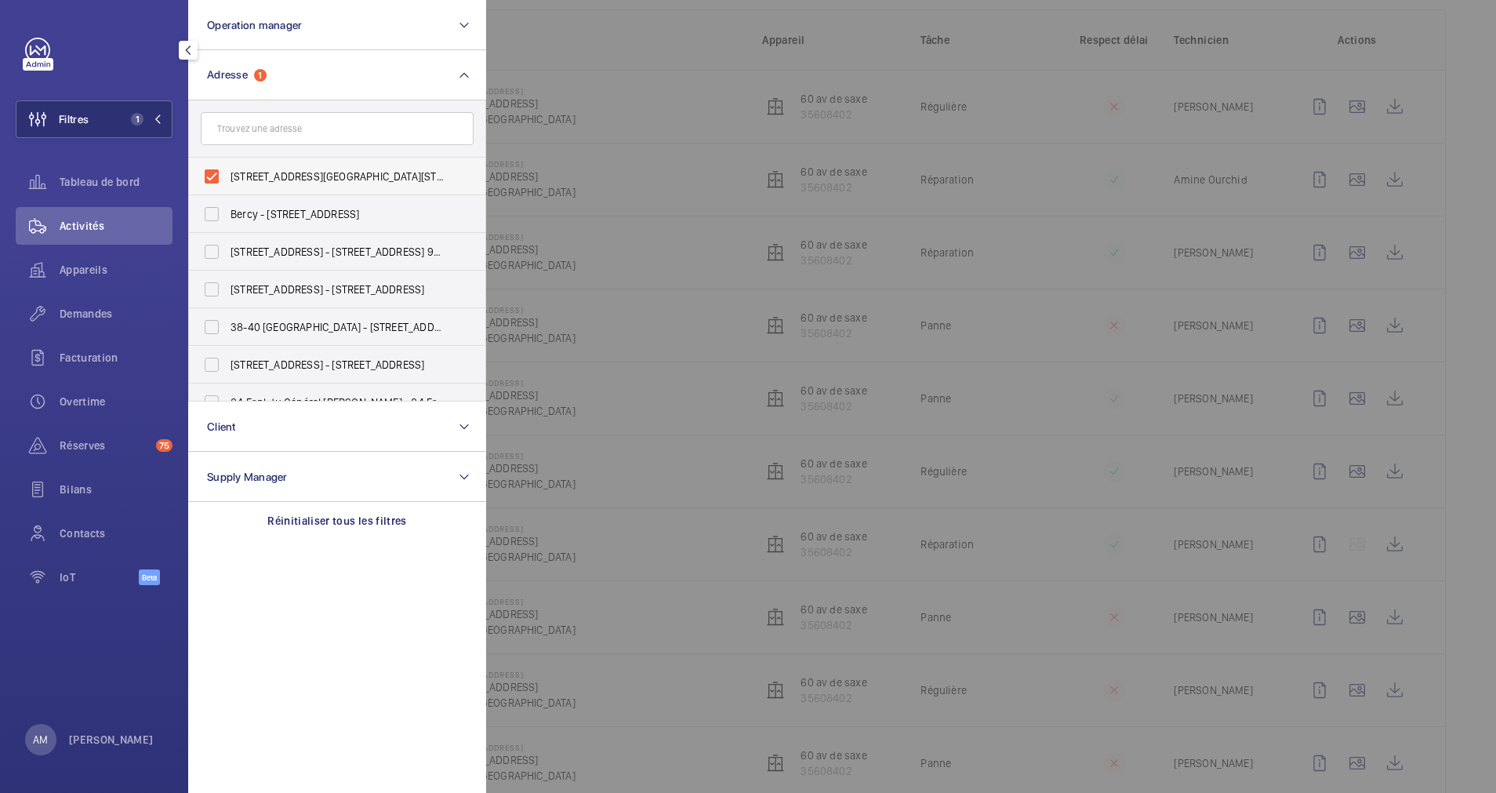
click at [211, 176] on label "[STREET_ADDRESS][GEOGRAPHIC_DATA][STREET_ADDRESS]" at bounding box center [325, 177] width 273 height 38
click at [211, 176] on input "[STREET_ADDRESS][GEOGRAPHIC_DATA][STREET_ADDRESS]" at bounding box center [211, 176] width 31 height 31
checkbox input "false"
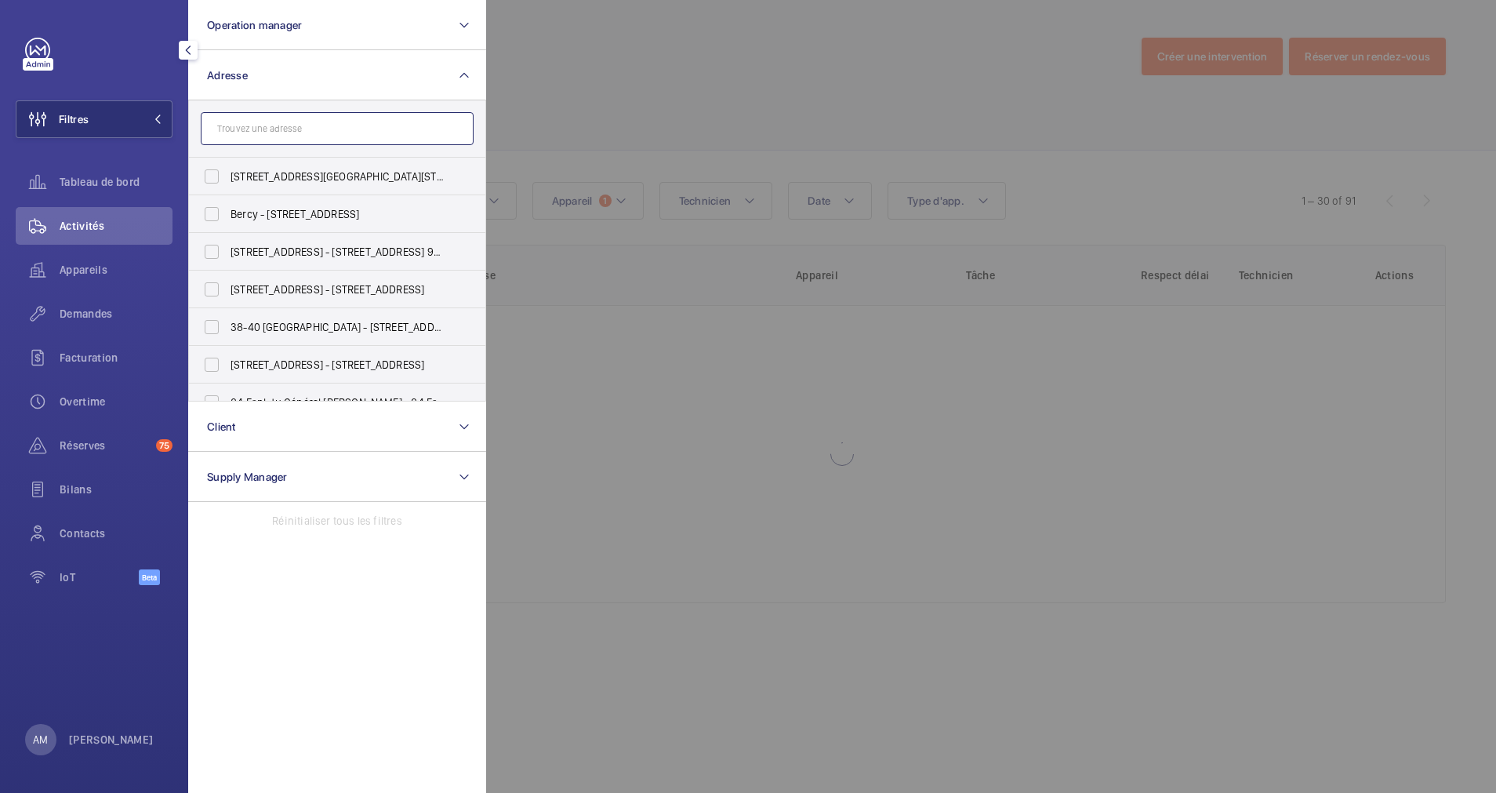
drag, startPoint x: 289, startPoint y: 134, endPoint x: 298, endPoint y: 128, distance: 11.3
click at [291, 133] on input "text" at bounding box center [337, 128] width 273 height 33
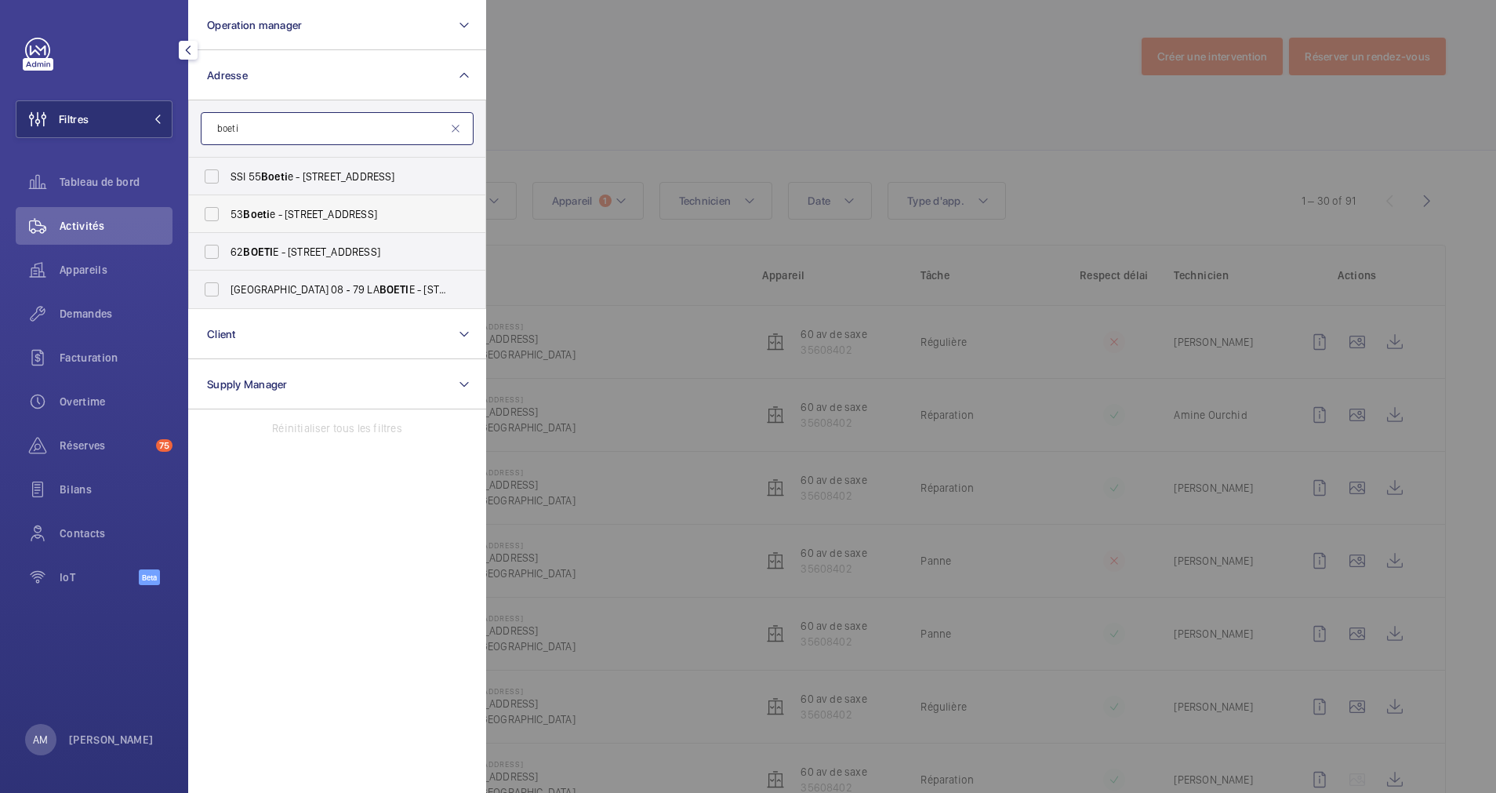
type input "boeti"
click at [291, 219] on span "53 Boeti e - [STREET_ADDRESS]" at bounding box center [339, 214] width 216 height 16
click at [227, 219] on input "53 Boeti e - [STREET_ADDRESS]" at bounding box center [211, 213] width 31 height 31
checkbox input "true"
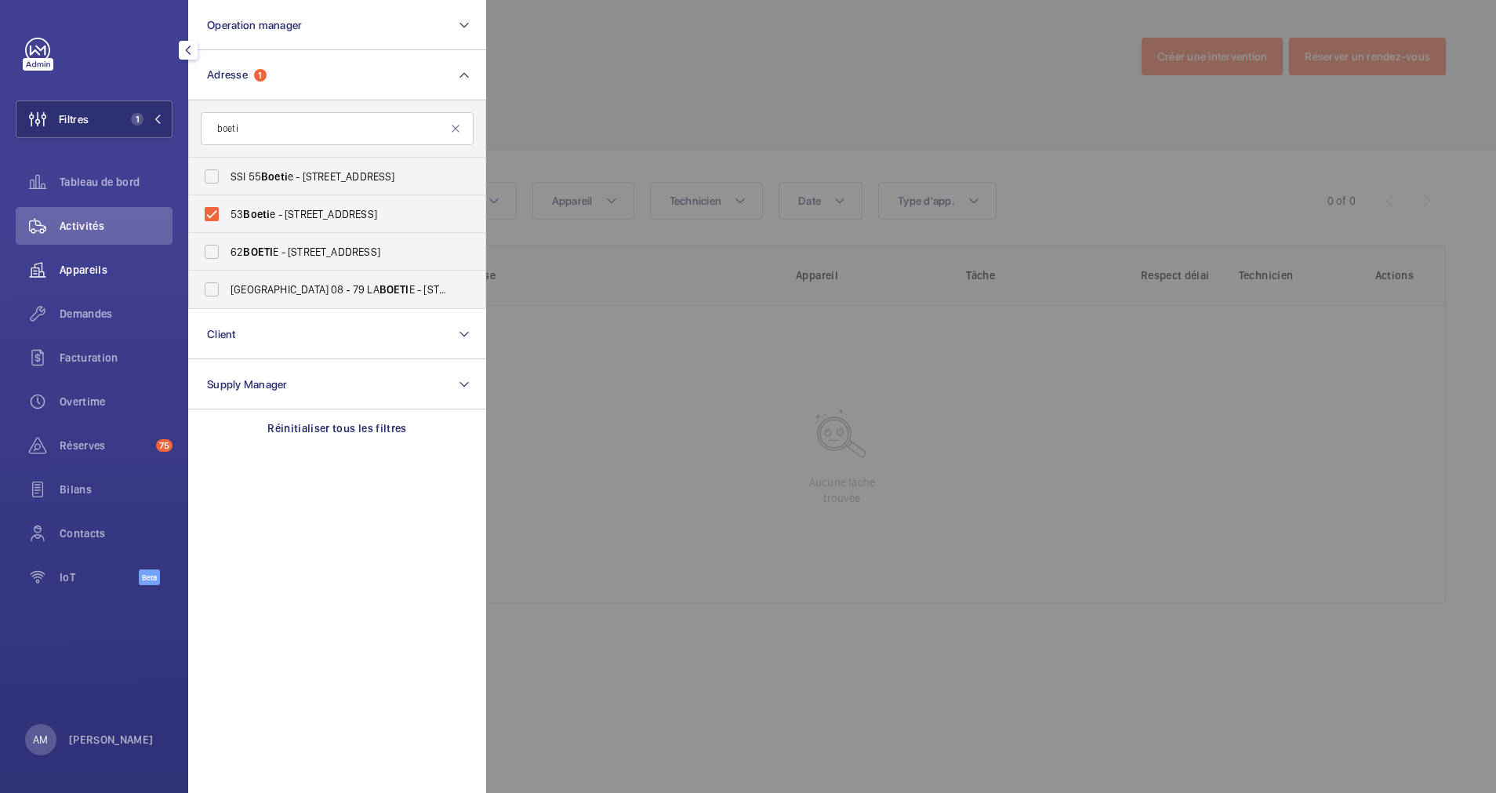
click at [71, 271] on span "Appareils" at bounding box center [116, 270] width 113 height 16
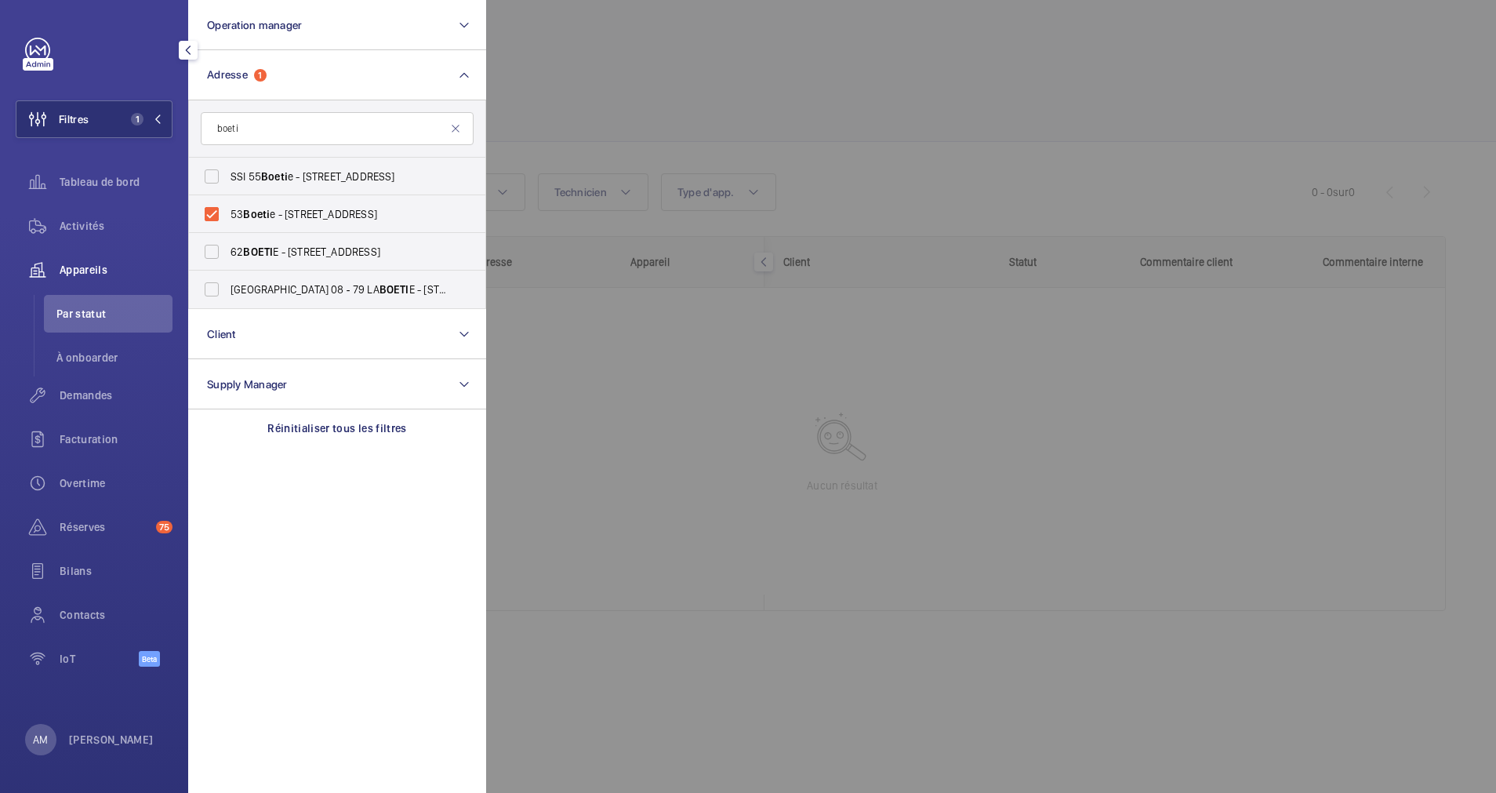
click at [702, 111] on div at bounding box center [1234, 396] width 1496 height 793
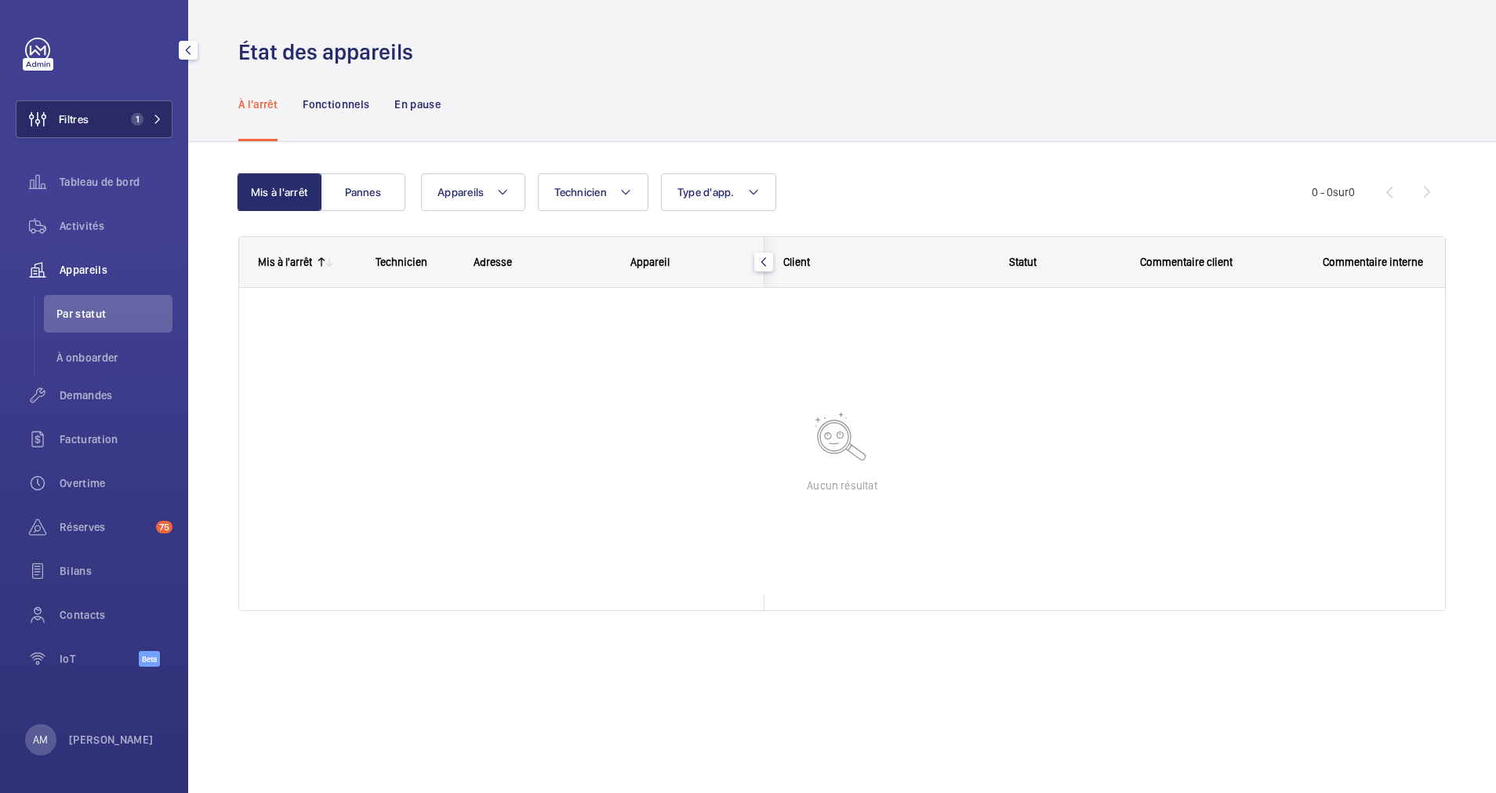
click at [154, 116] on mat-icon at bounding box center [157, 118] width 9 height 9
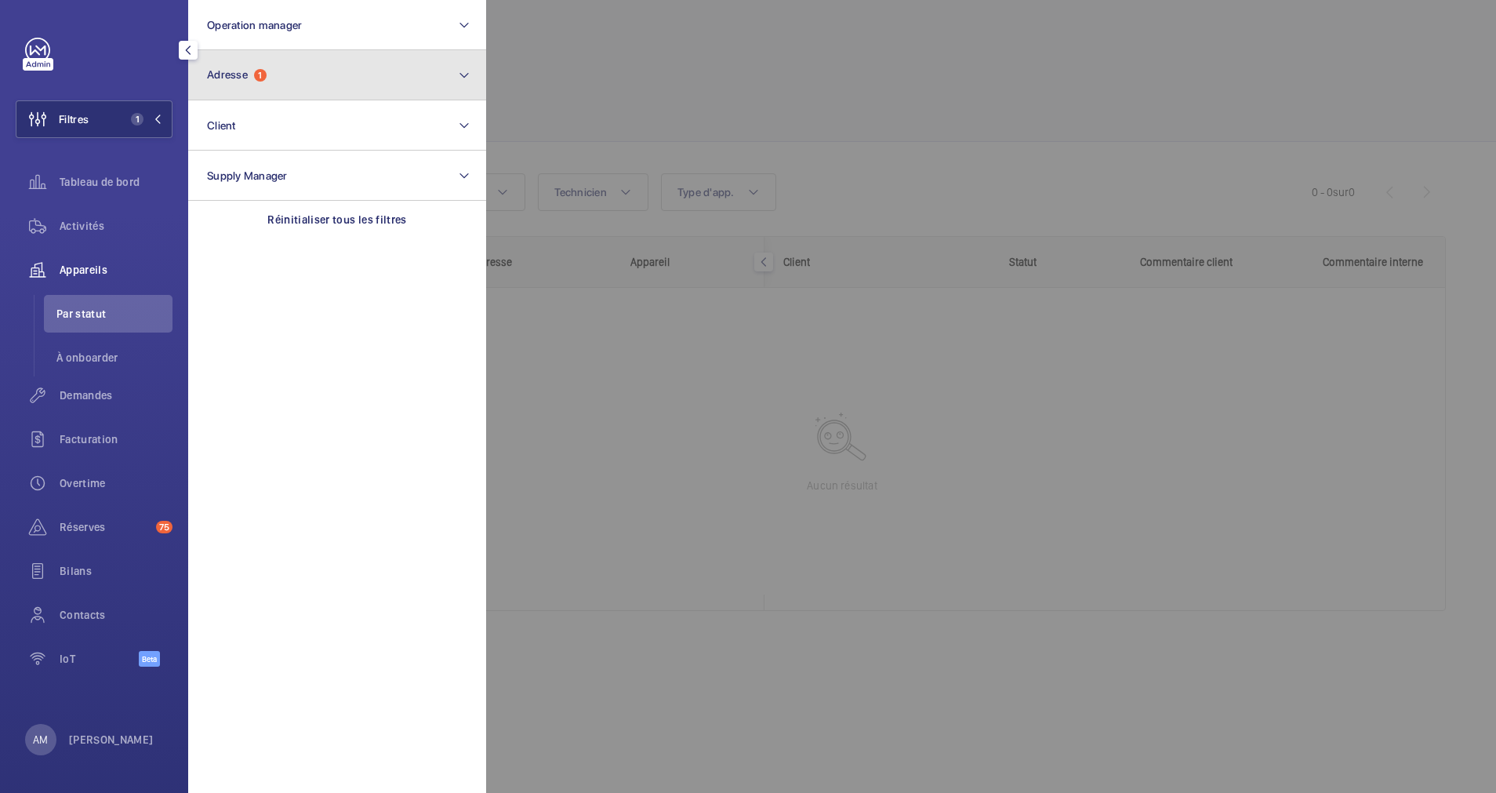
click at [307, 77] on button "Adresse 1" at bounding box center [337, 75] width 298 height 50
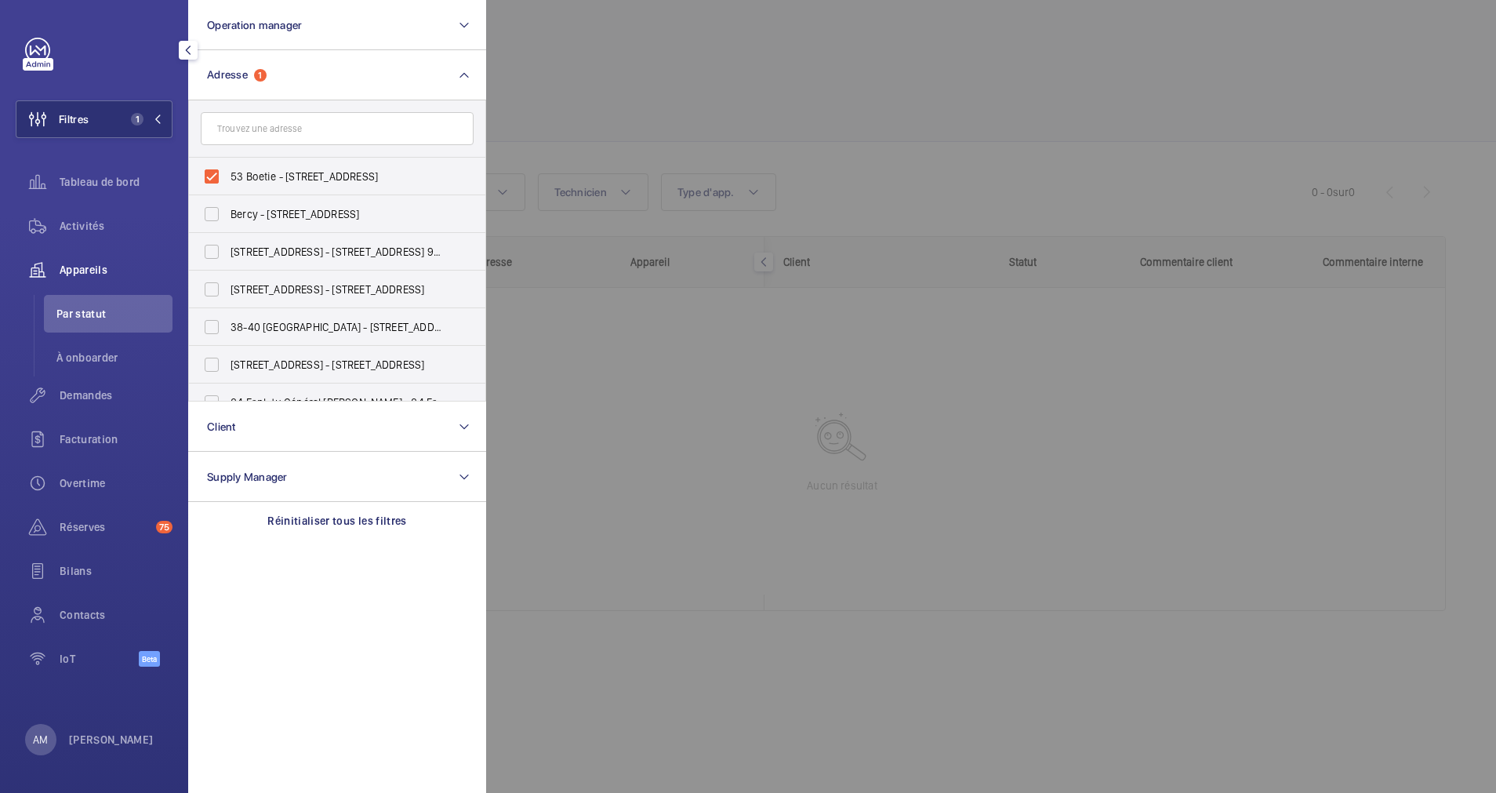
click at [271, 134] on input "text" at bounding box center [337, 128] width 273 height 33
type input "bo"
click at [213, 173] on label "53 Bo etie - [STREET_ADDRESS]" at bounding box center [325, 177] width 273 height 38
click at [213, 173] on input "53 Bo etie - [STREET_ADDRESS]" at bounding box center [211, 176] width 31 height 31
checkbox input "false"
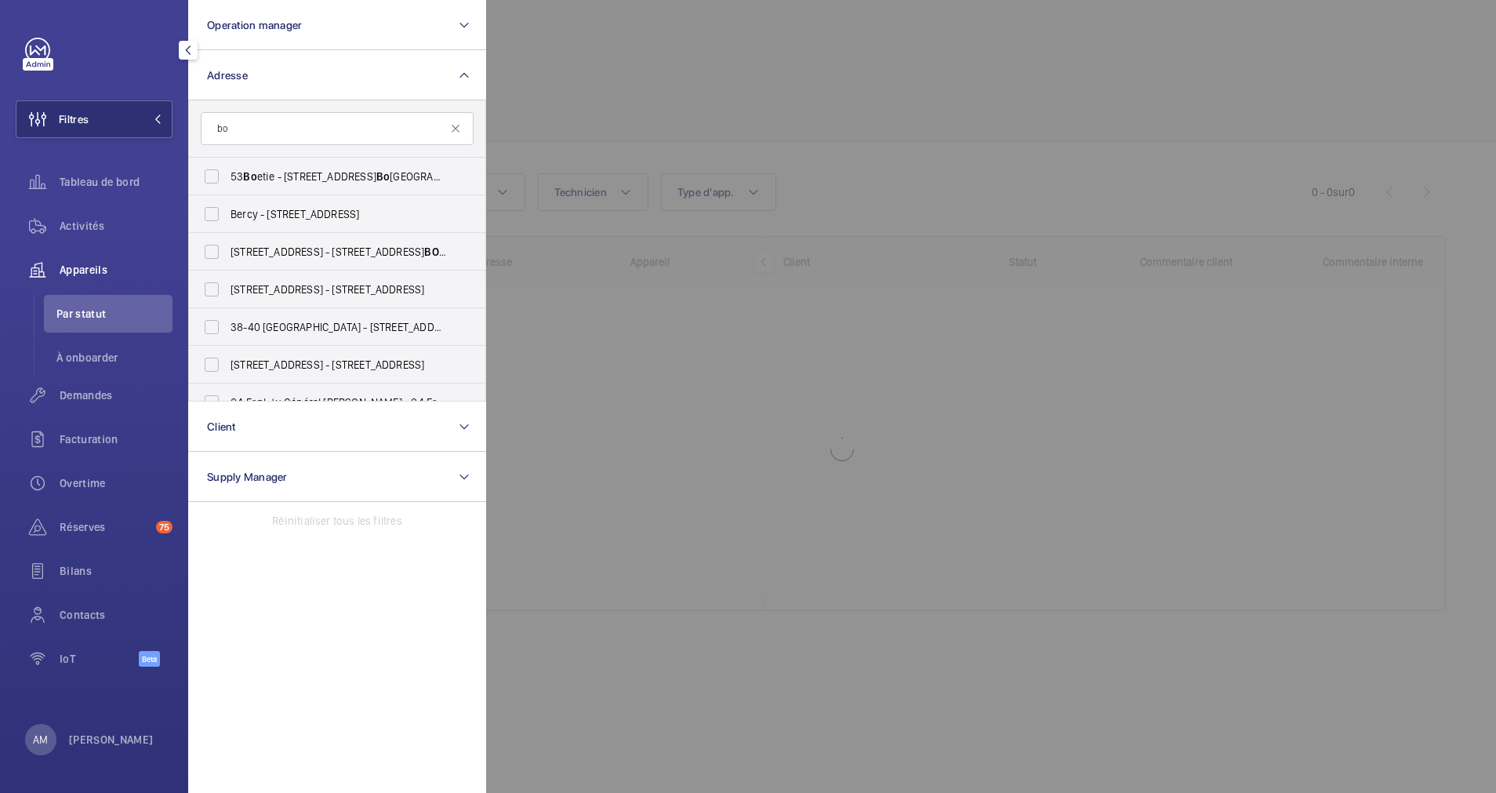
drag, startPoint x: 454, startPoint y: 125, endPoint x: 393, endPoint y: 129, distance: 61.3
click at [453, 125] on mat-icon at bounding box center [455, 128] width 13 height 13
click at [387, 129] on input "text" at bounding box center [337, 128] width 273 height 33
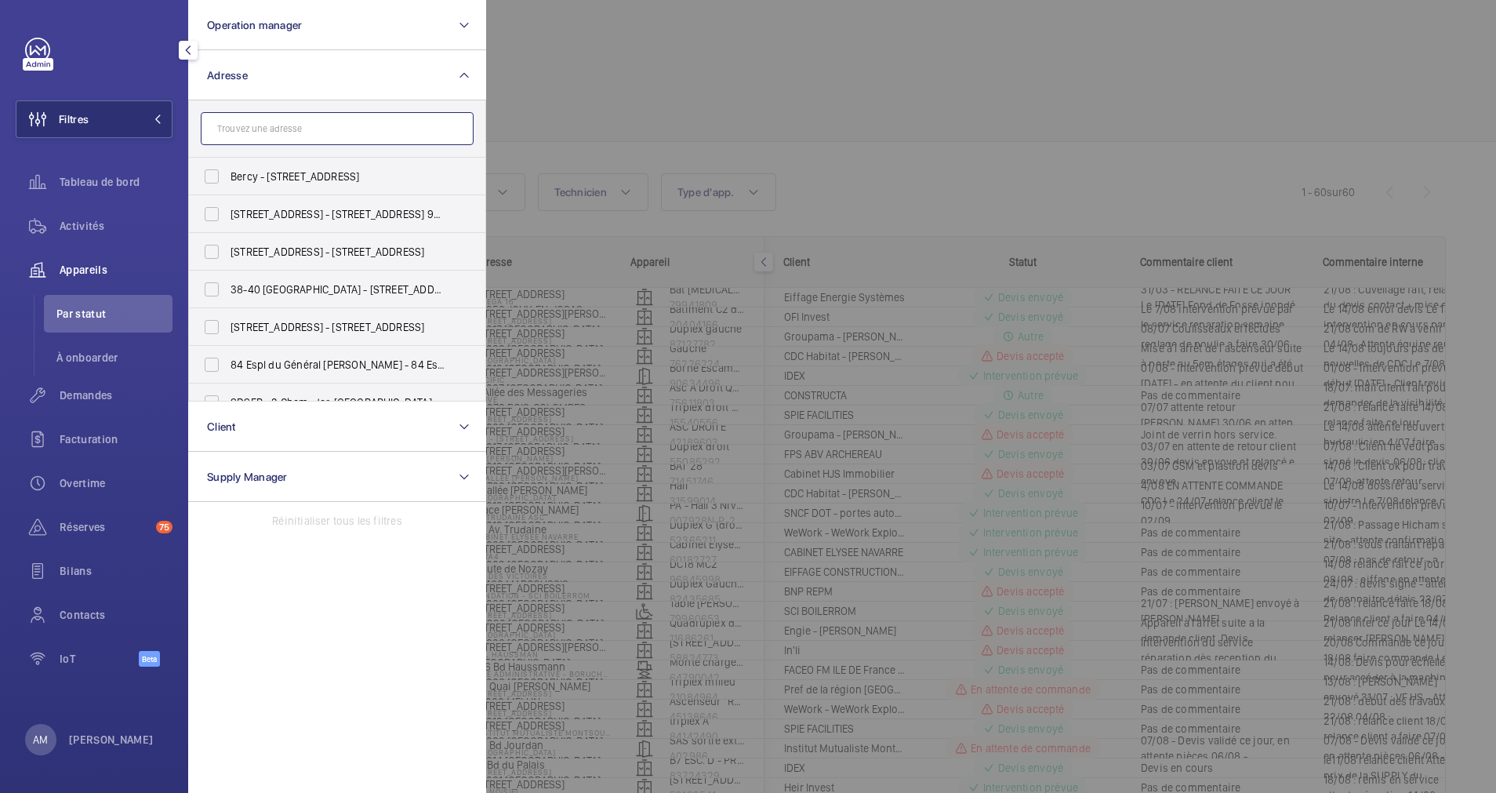
paste input "[STREET_ADDRESS]"
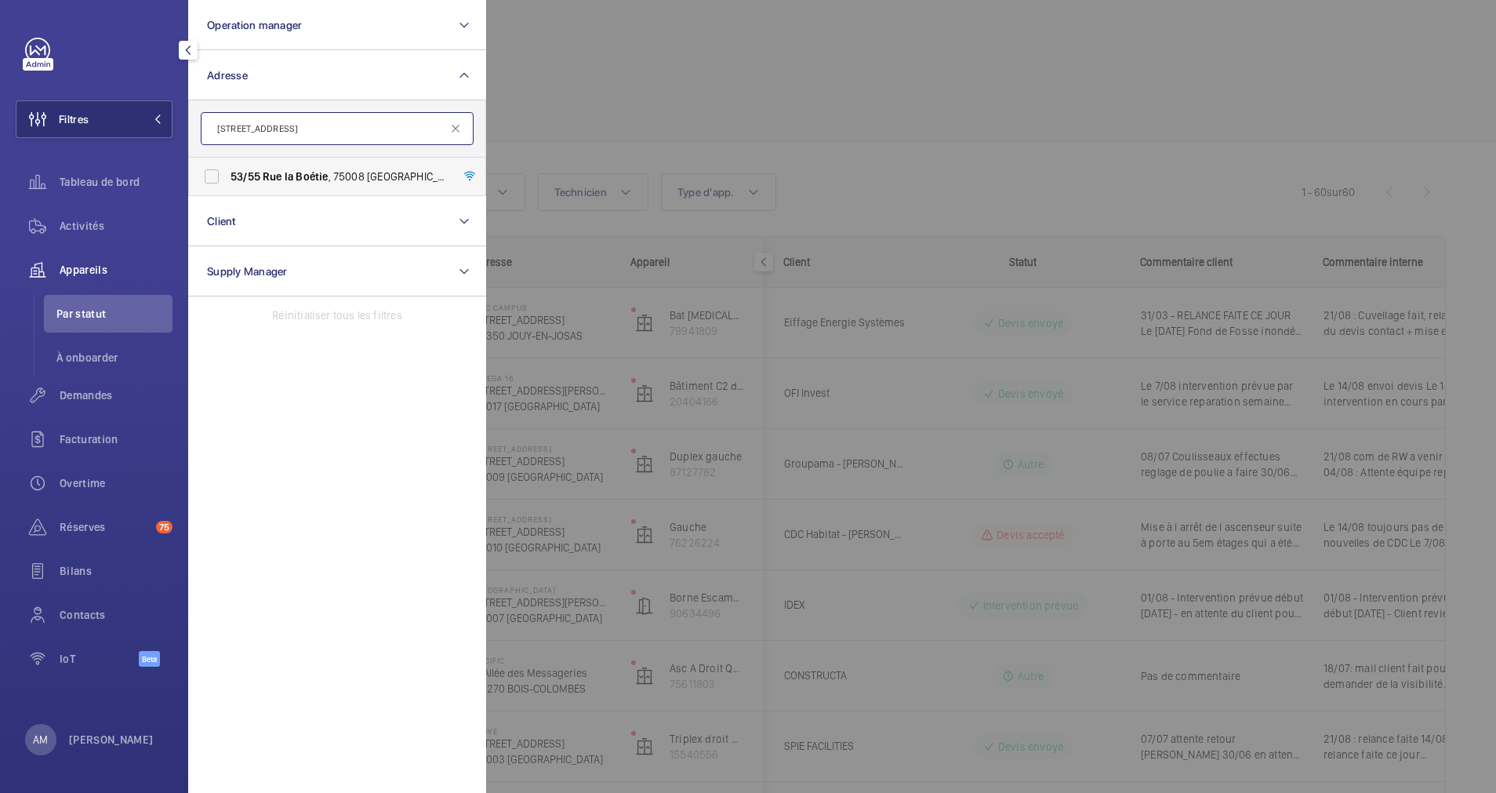
type input "[STREET_ADDRESS]"
click at [229, 180] on label "[STREET_ADDRESS] - [STREET_ADDRESS]" at bounding box center [325, 177] width 273 height 38
click at [227, 180] on input "[STREET_ADDRESS] - [STREET_ADDRESS]" at bounding box center [211, 176] width 31 height 31
checkbox input "true"
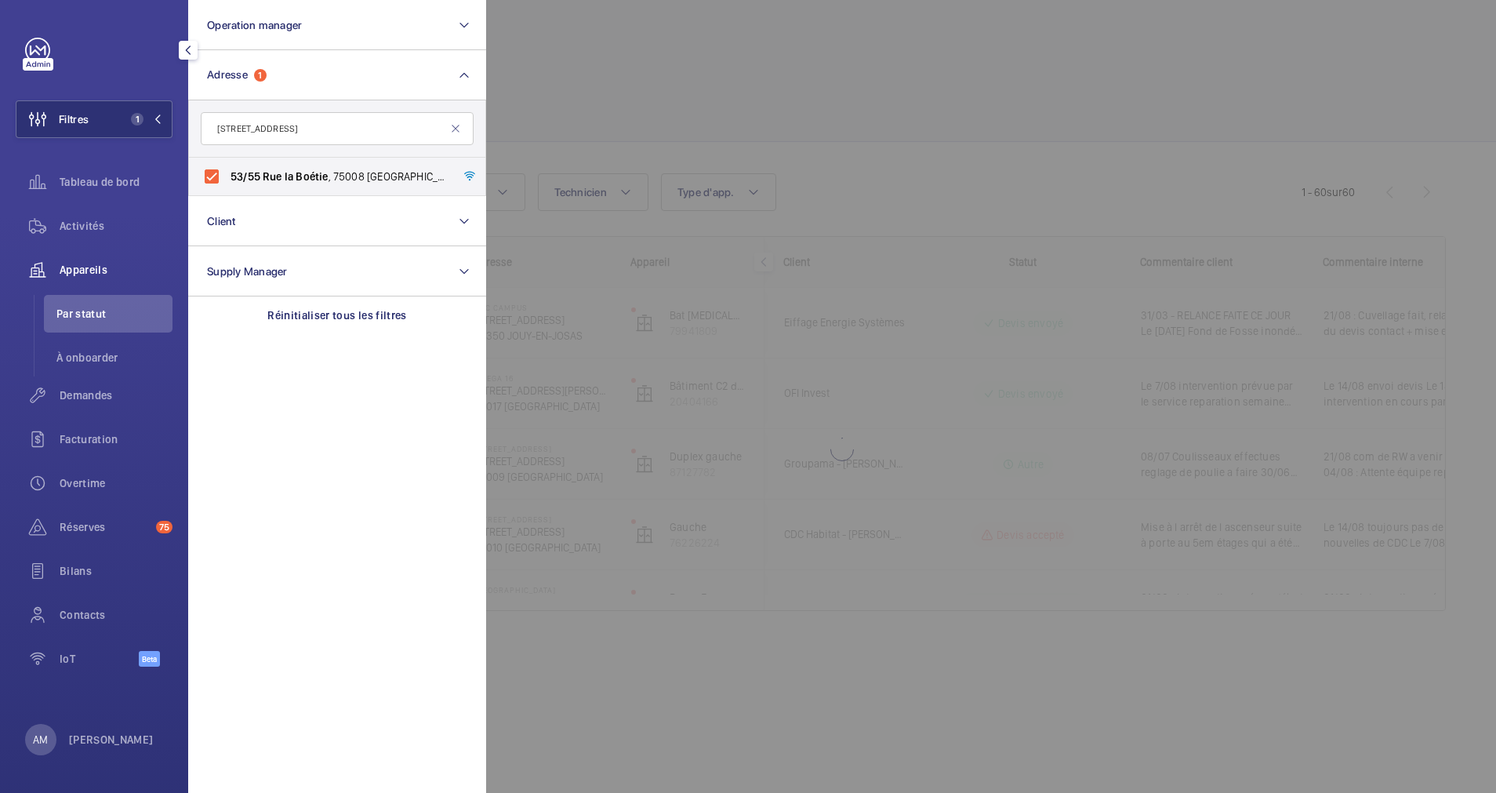
click at [756, 106] on div at bounding box center [1234, 396] width 1496 height 793
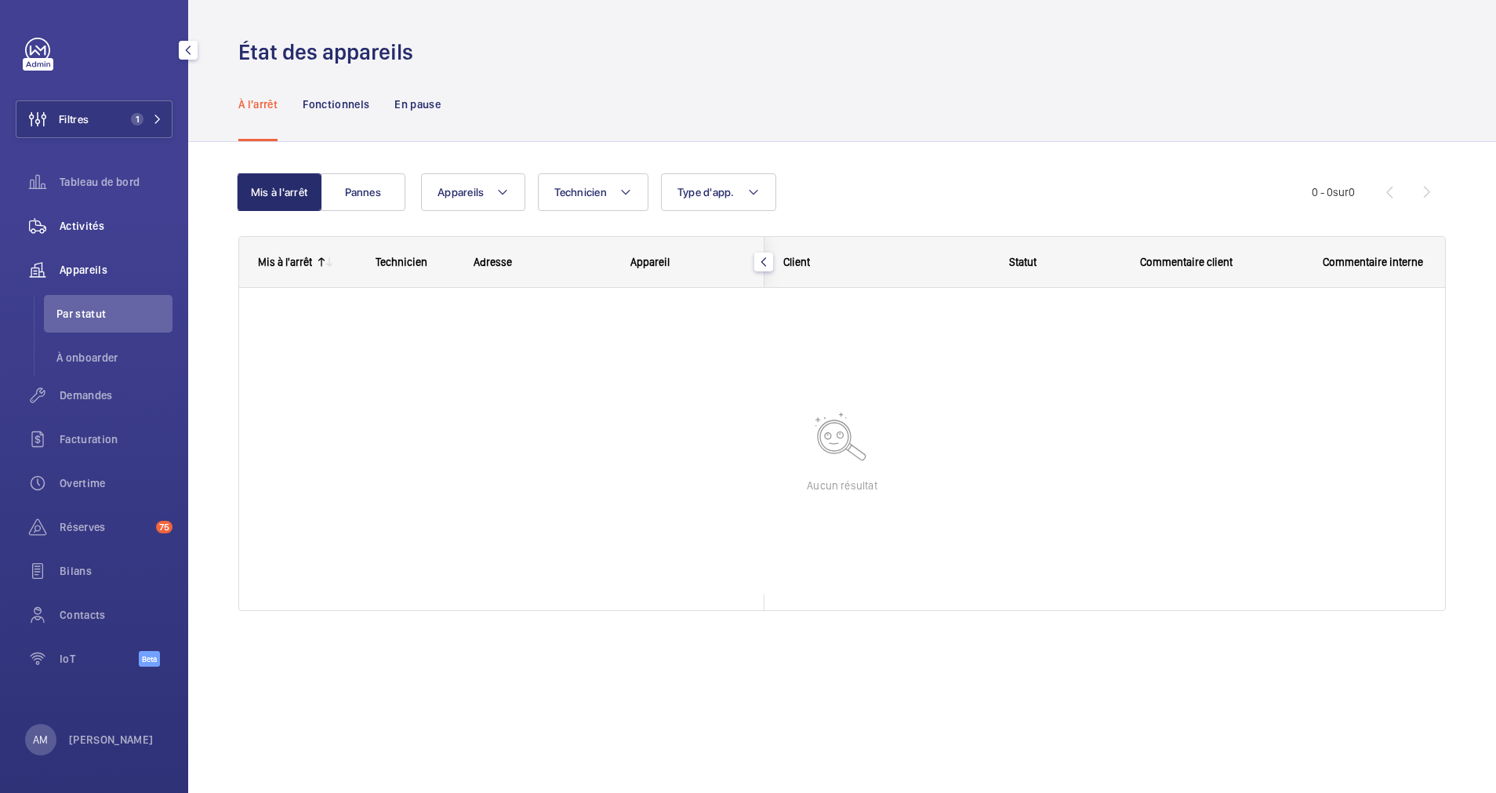
drag, startPoint x: 85, startPoint y: 220, endPoint x: 129, endPoint y: 218, distance: 44.0
click at [85, 220] on span "Activités" at bounding box center [116, 226] width 113 height 16
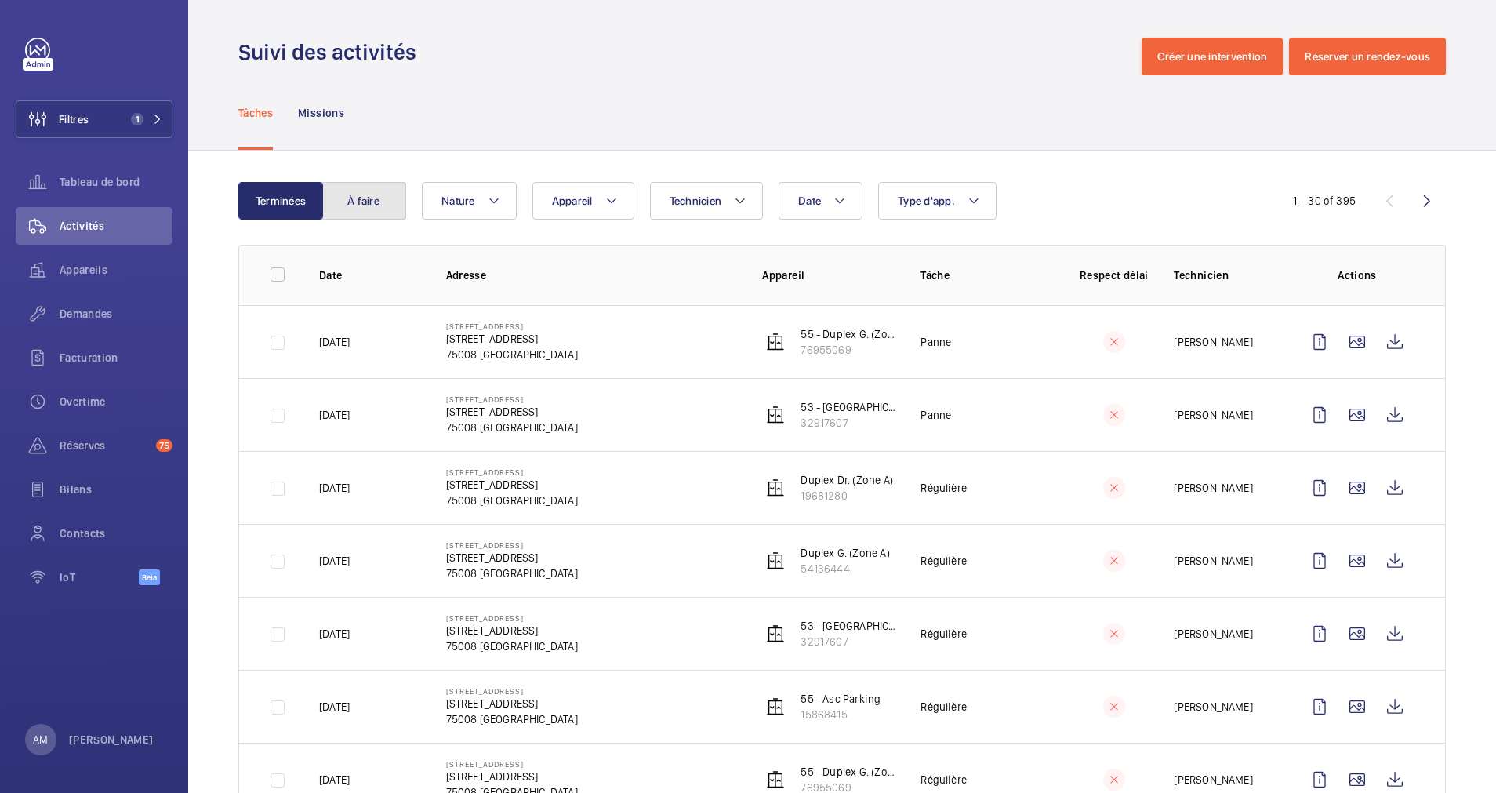
click at [360, 194] on button "À faire" at bounding box center [364, 201] width 85 height 38
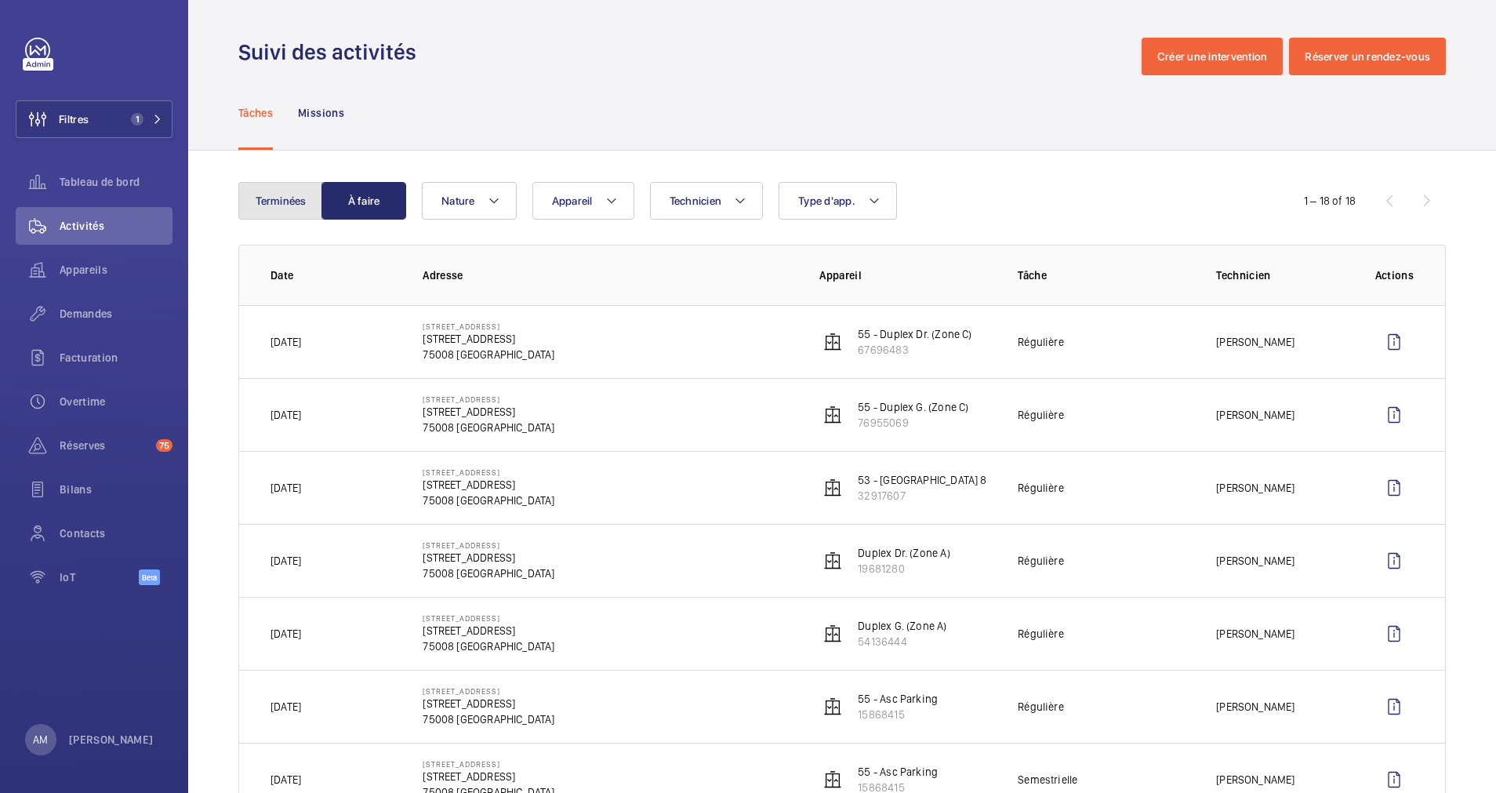
click at [270, 191] on button "Terminées" at bounding box center [280, 201] width 85 height 38
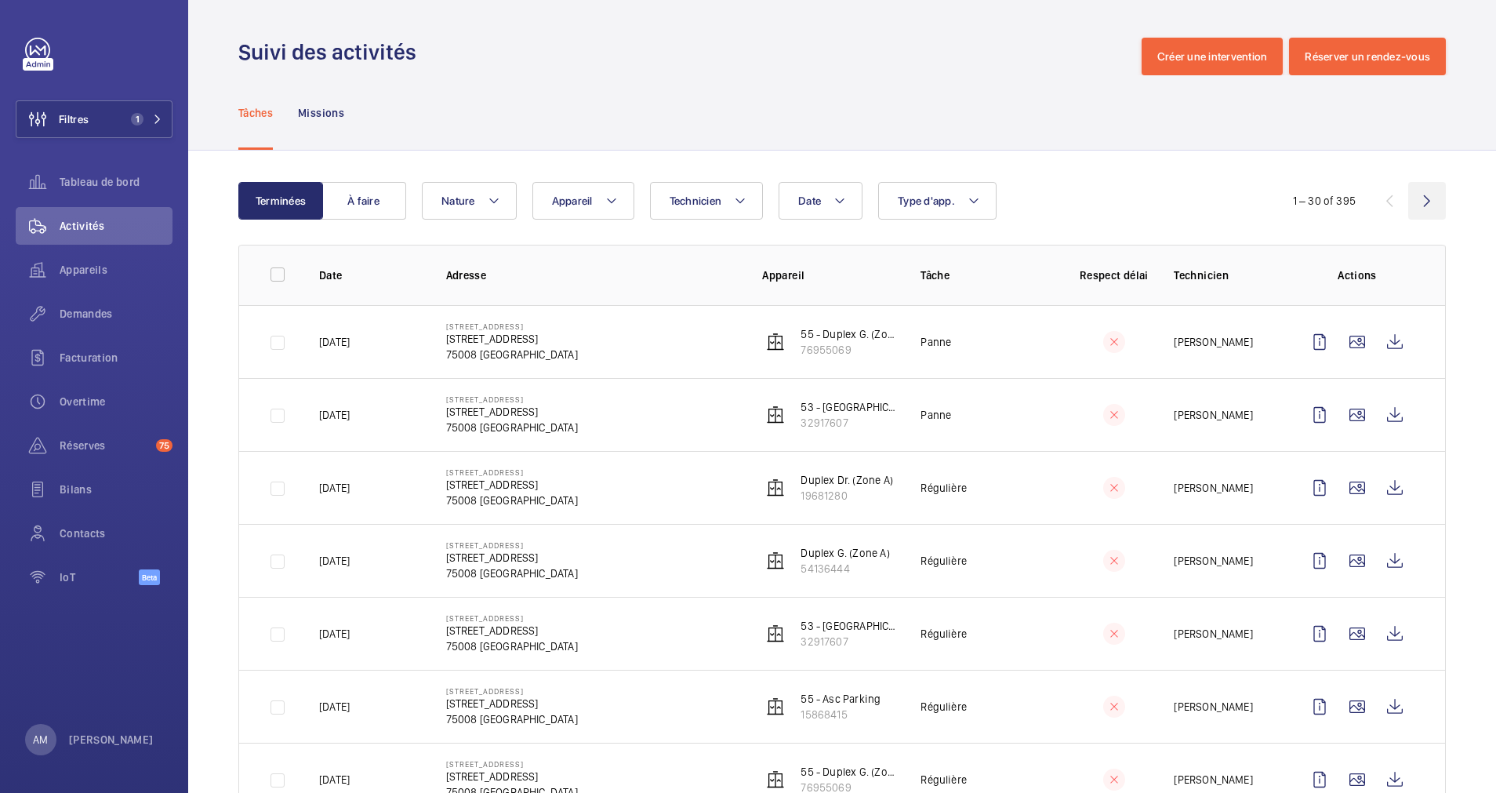
click at [1329, 202] on wm-front-icon-button at bounding box center [1427, 201] width 38 height 38
click at [1329, 202] on wm-front-icon-button at bounding box center [1390, 201] width 38 height 38
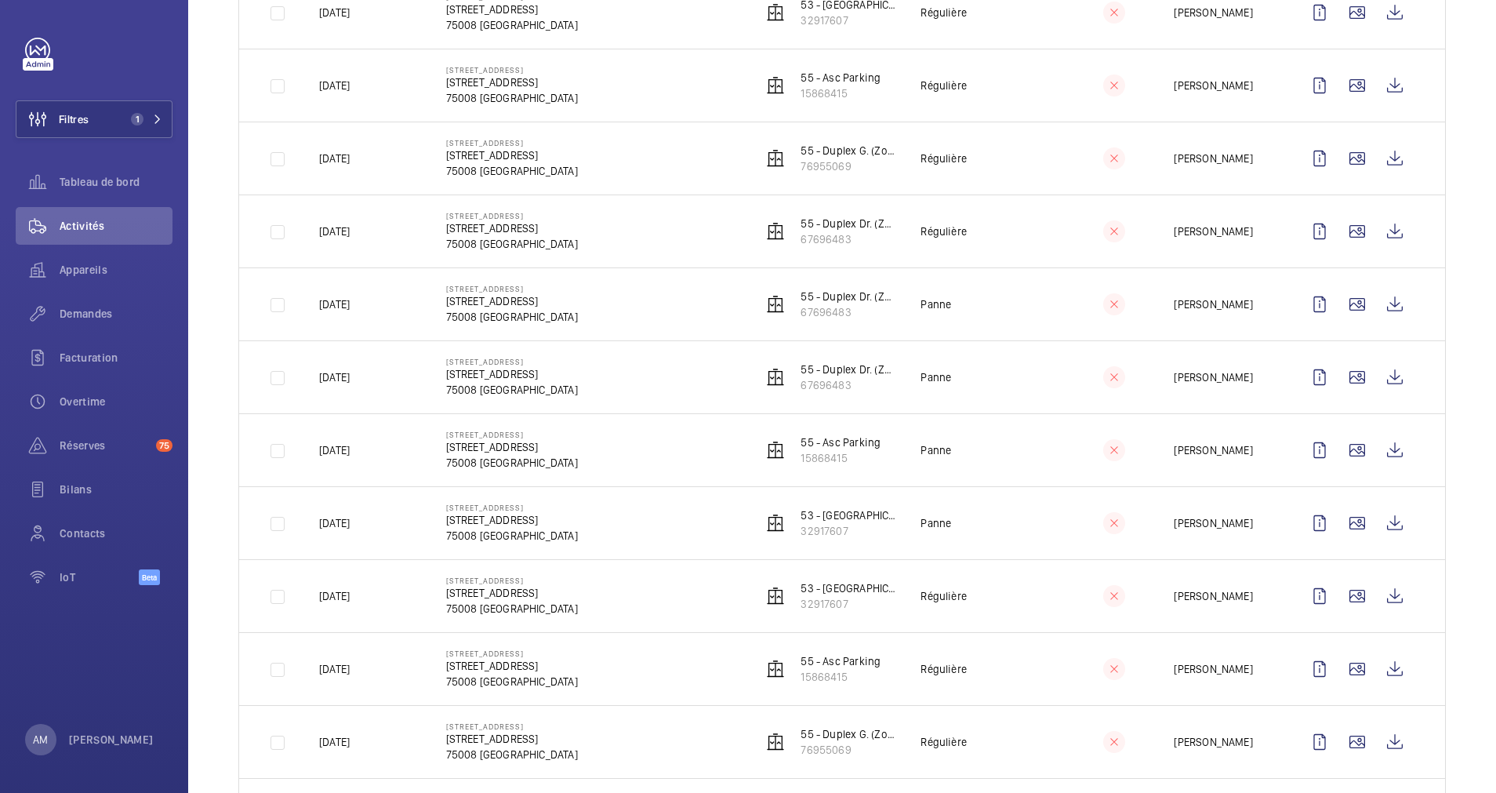
scroll to position [588, 0]
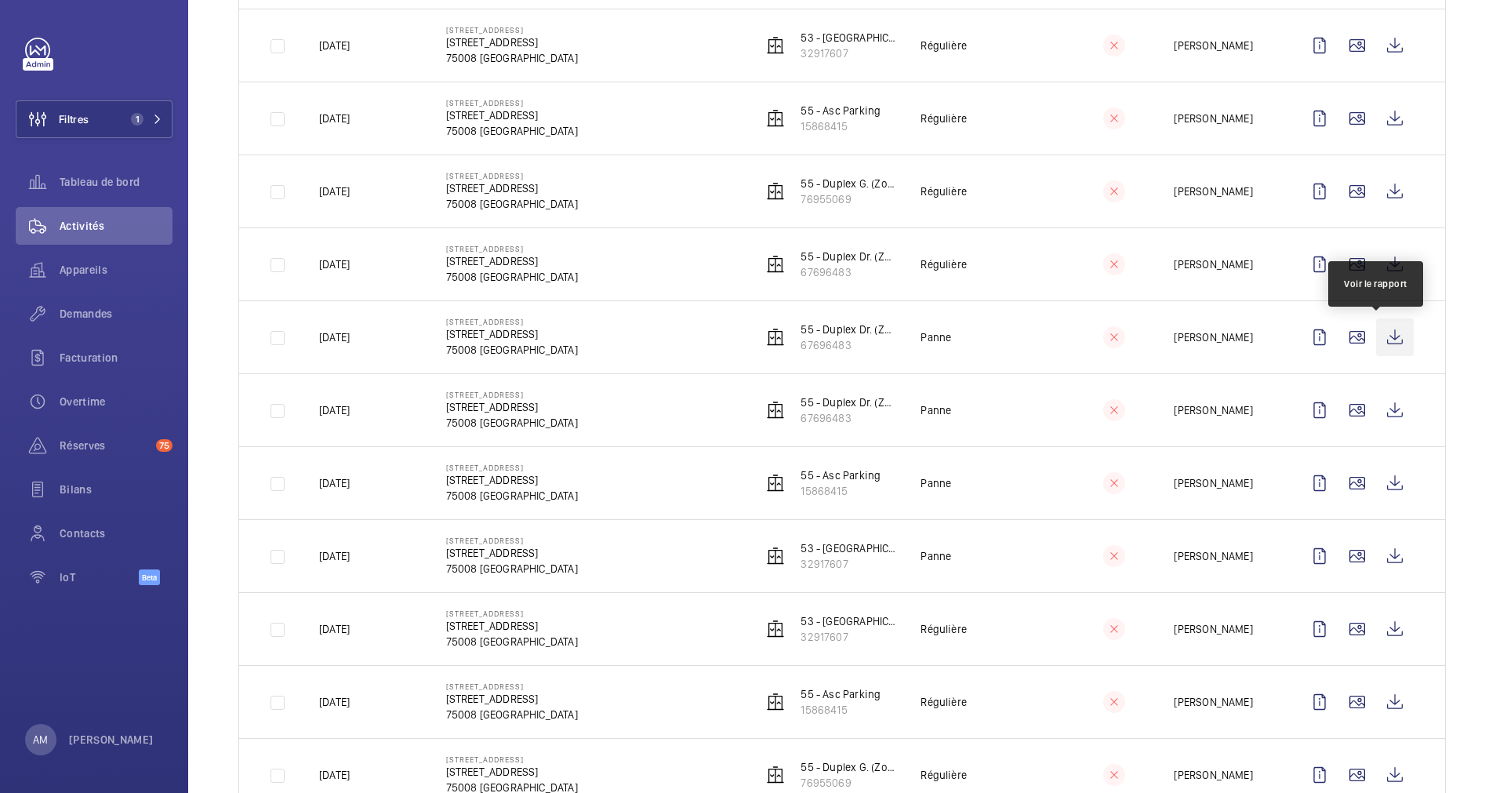
click at [1329, 334] on wm-front-icon-button at bounding box center [1395, 337] width 38 height 38
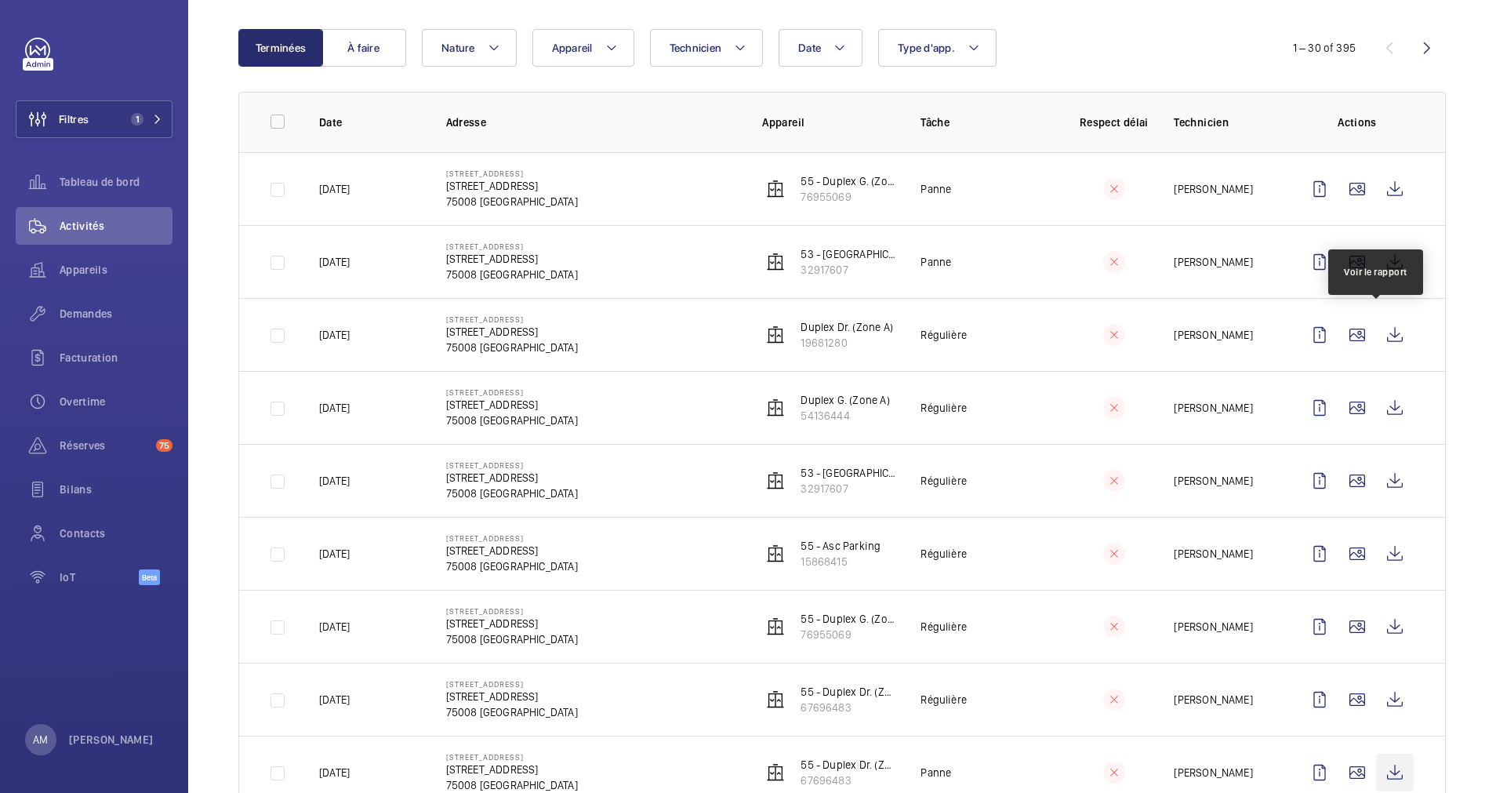
scroll to position [118, 0]
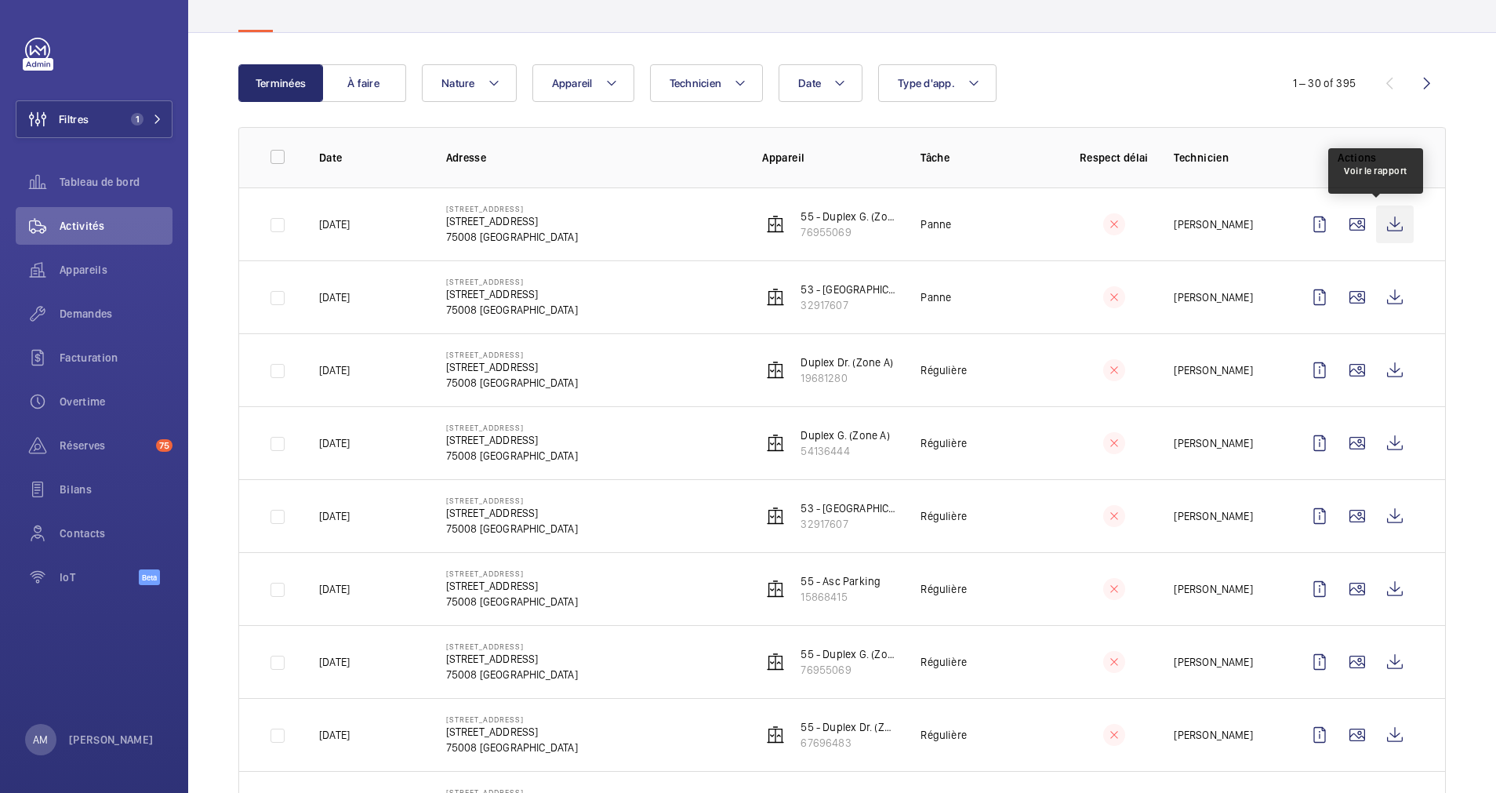
click at [1329, 210] on wm-front-icon-button at bounding box center [1395, 224] width 38 height 38
click at [1329, 296] on wm-front-icon-button at bounding box center [1395, 297] width 38 height 38
click at [154, 118] on mat-icon at bounding box center [157, 118] width 9 height 9
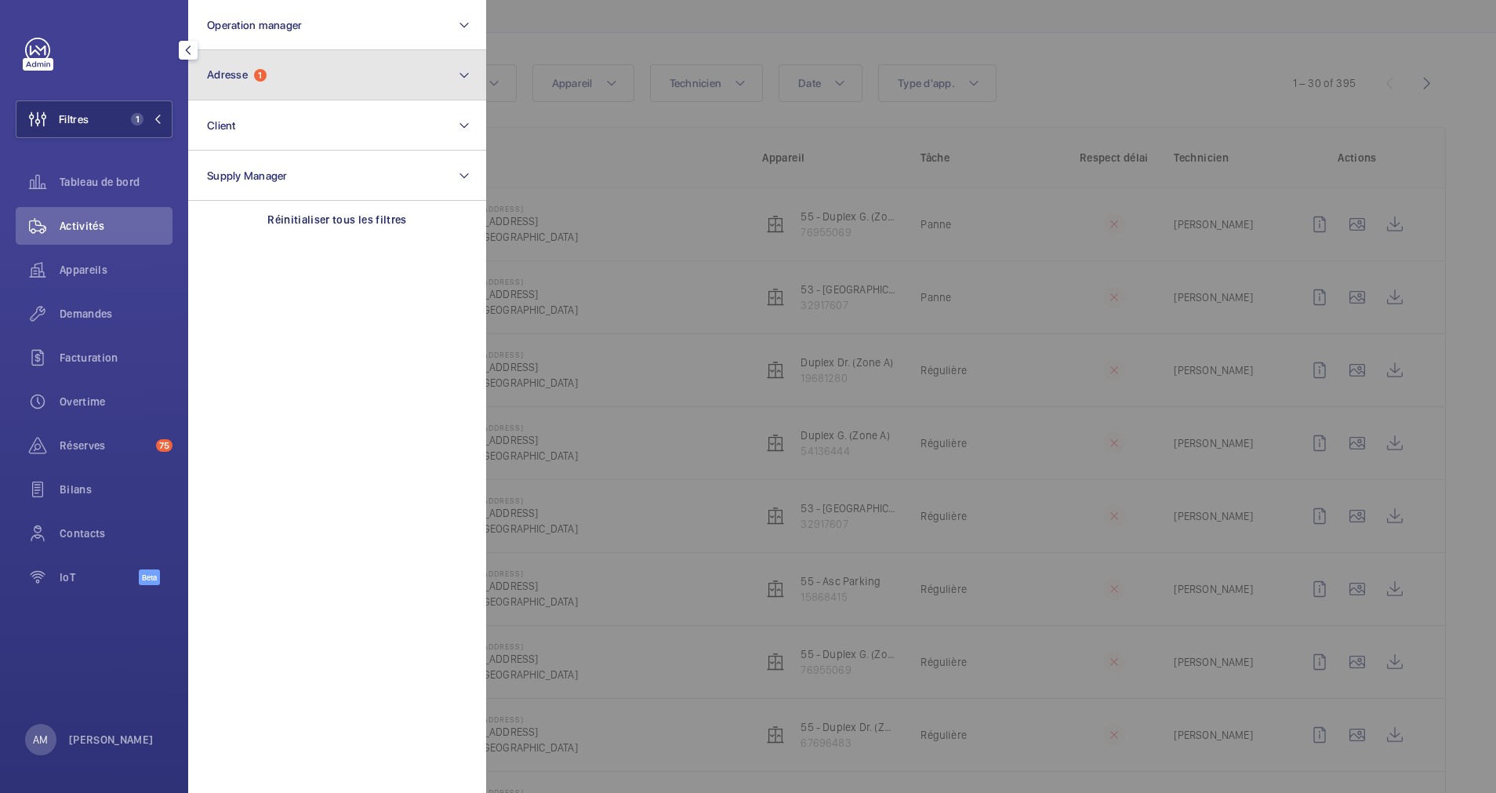
click at [278, 84] on button "Adresse 1" at bounding box center [337, 75] width 298 height 50
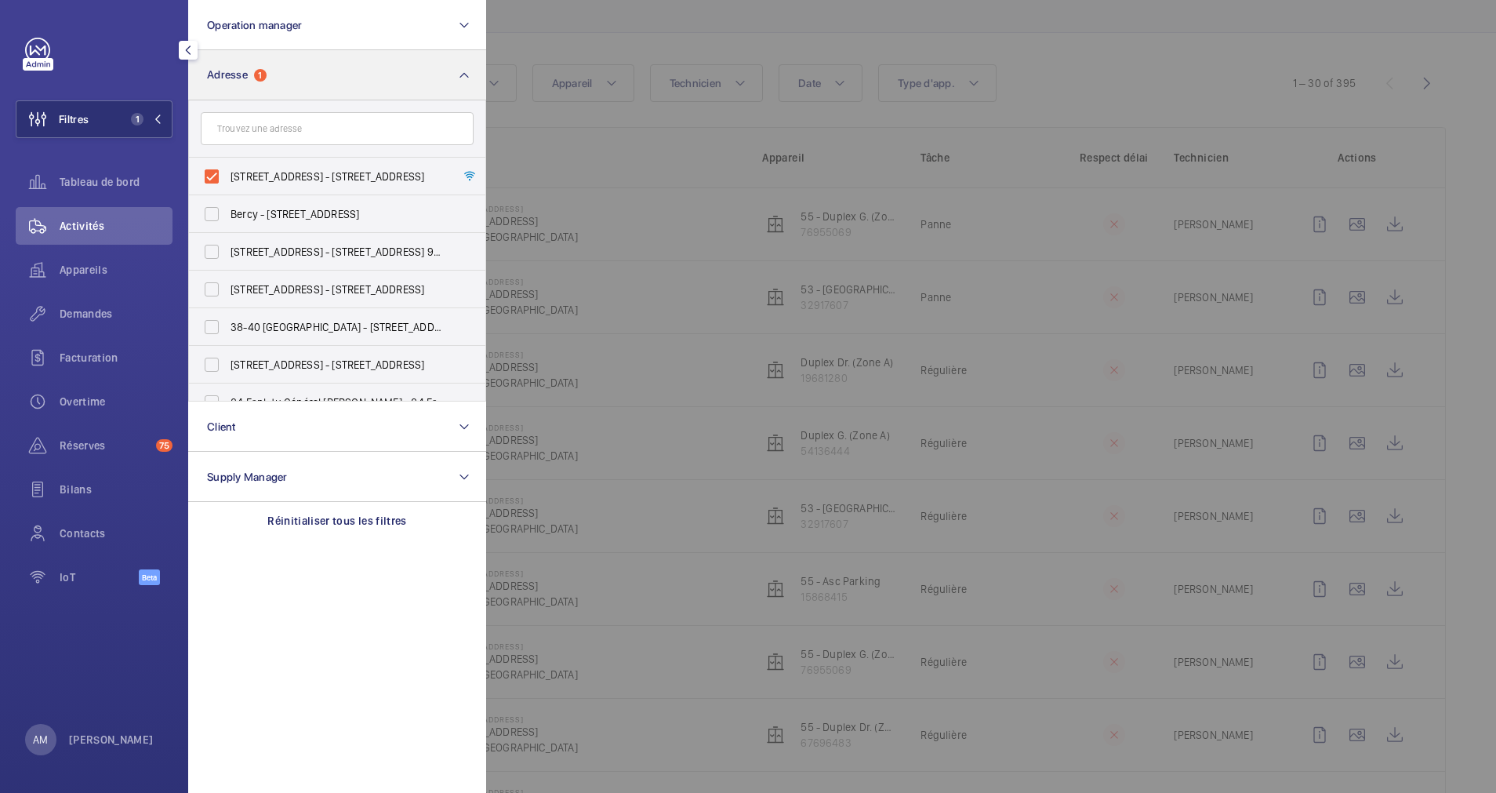
drag, startPoint x: 208, startPoint y: 169, endPoint x: 278, endPoint y: 95, distance: 102.6
click at [211, 167] on label "[STREET_ADDRESS] - [STREET_ADDRESS]" at bounding box center [325, 177] width 273 height 38
click at [211, 167] on input "[STREET_ADDRESS] - [STREET_ADDRESS]" at bounding box center [211, 176] width 31 height 31
checkbox input "false"
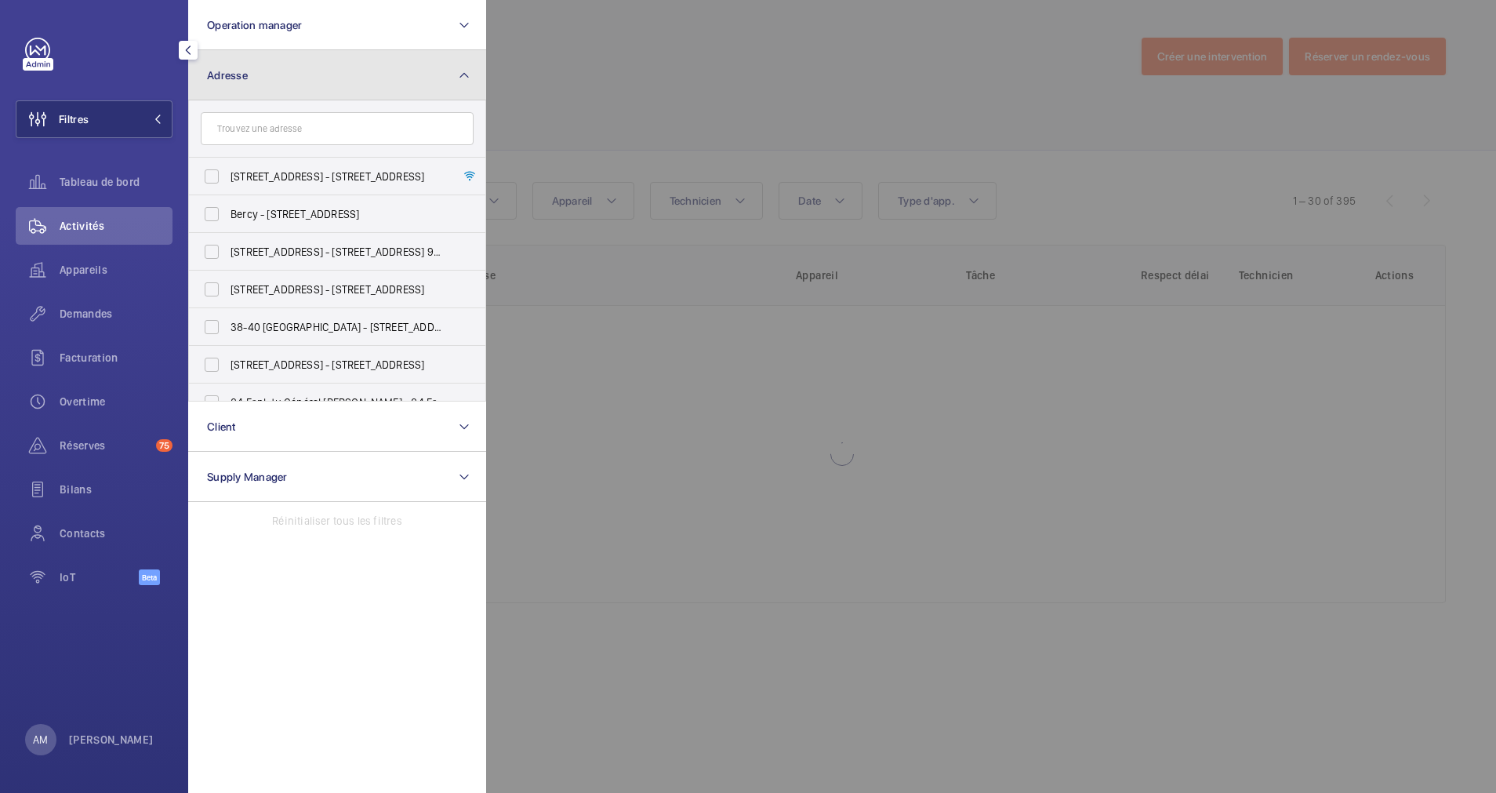
click at [312, 58] on button "Adresse" at bounding box center [337, 75] width 298 height 50
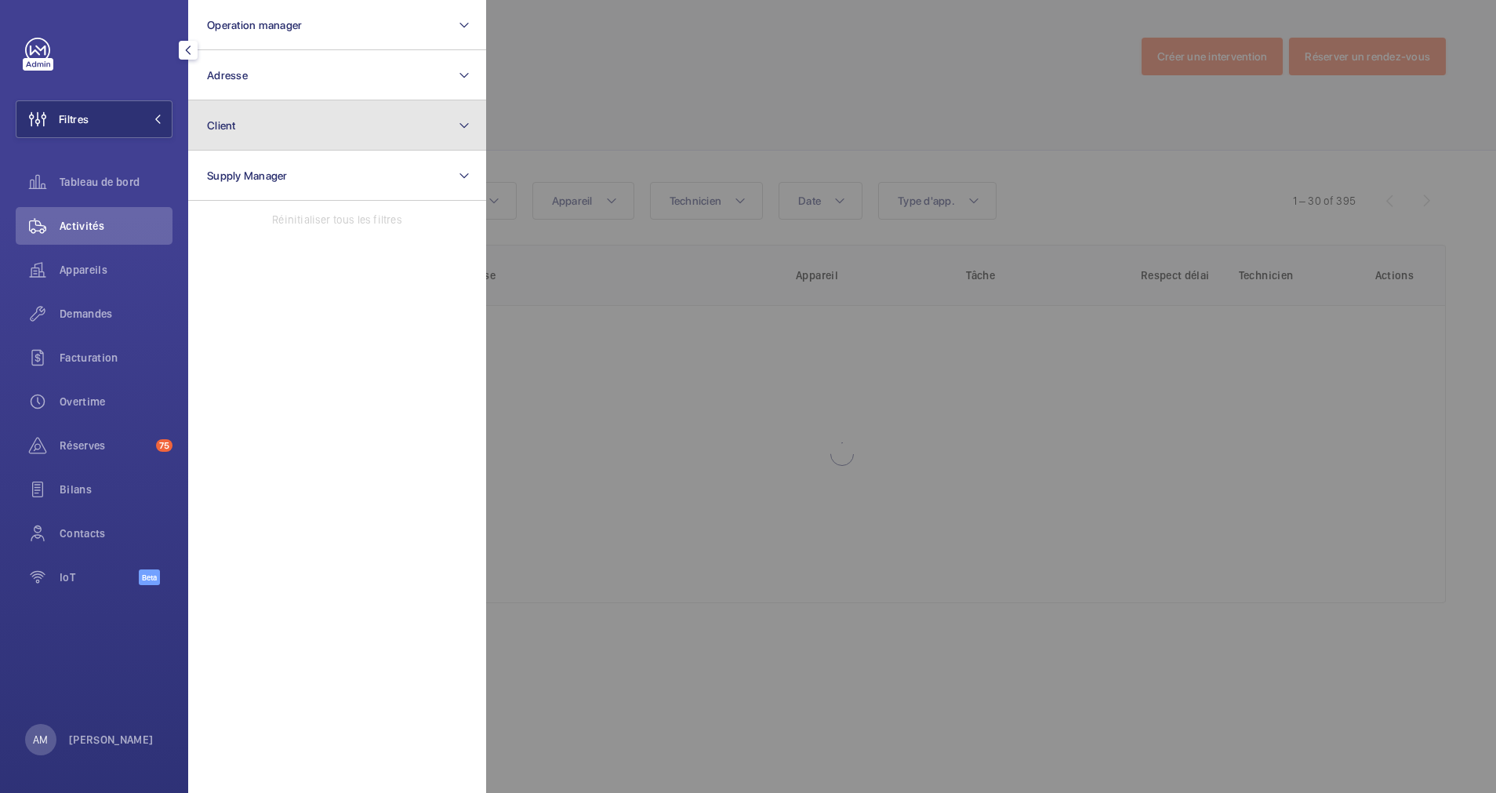
click at [290, 130] on button "Client" at bounding box center [337, 125] width 298 height 50
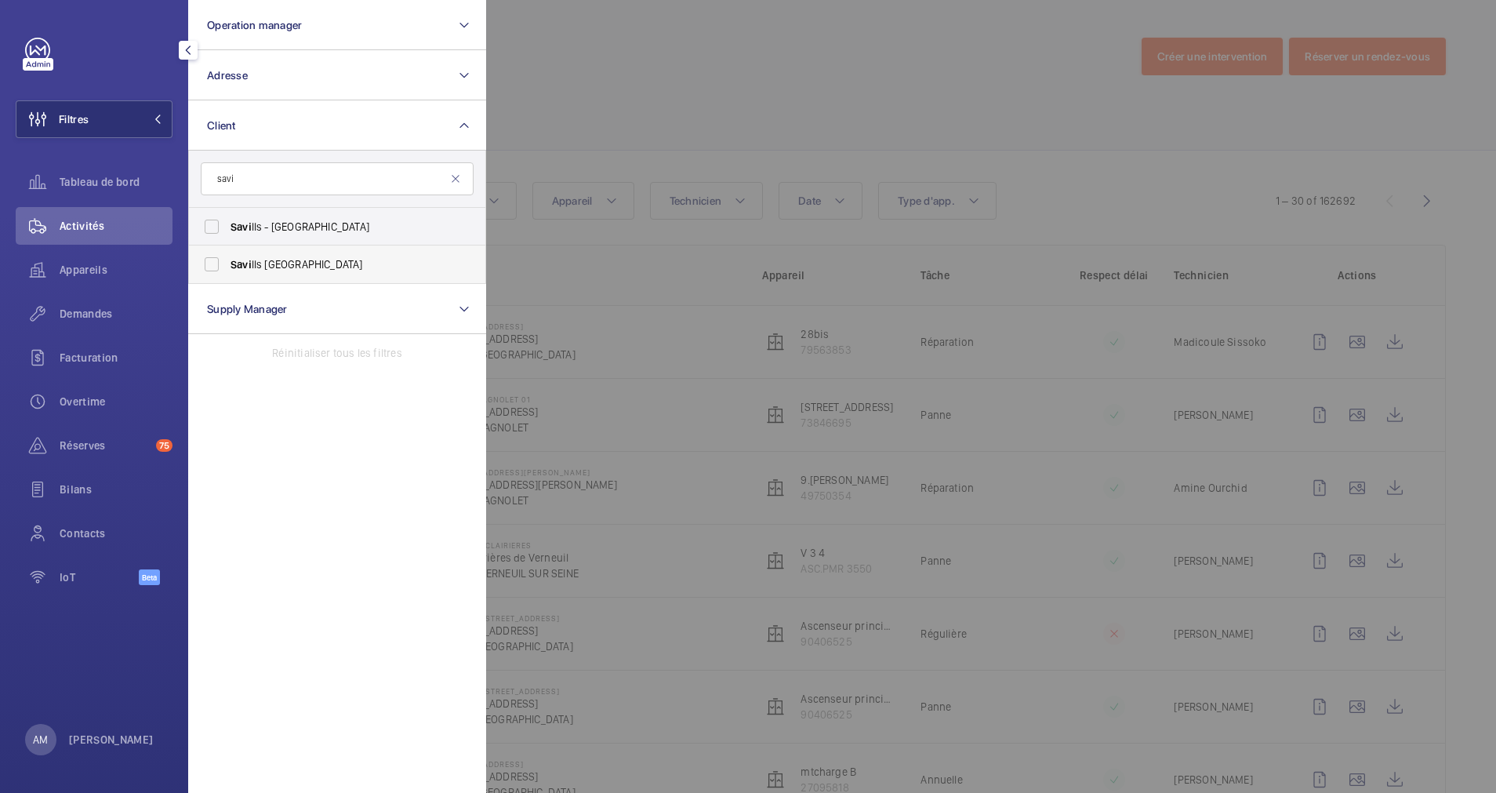
type input "savi"
click at [217, 257] on label "Savi lls [GEOGRAPHIC_DATA]" at bounding box center [325, 264] width 273 height 38
click at [217, 257] on input "Savi lls [GEOGRAPHIC_DATA]" at bounding box center [211, 264] width 31 height 31
checkbox input "true"
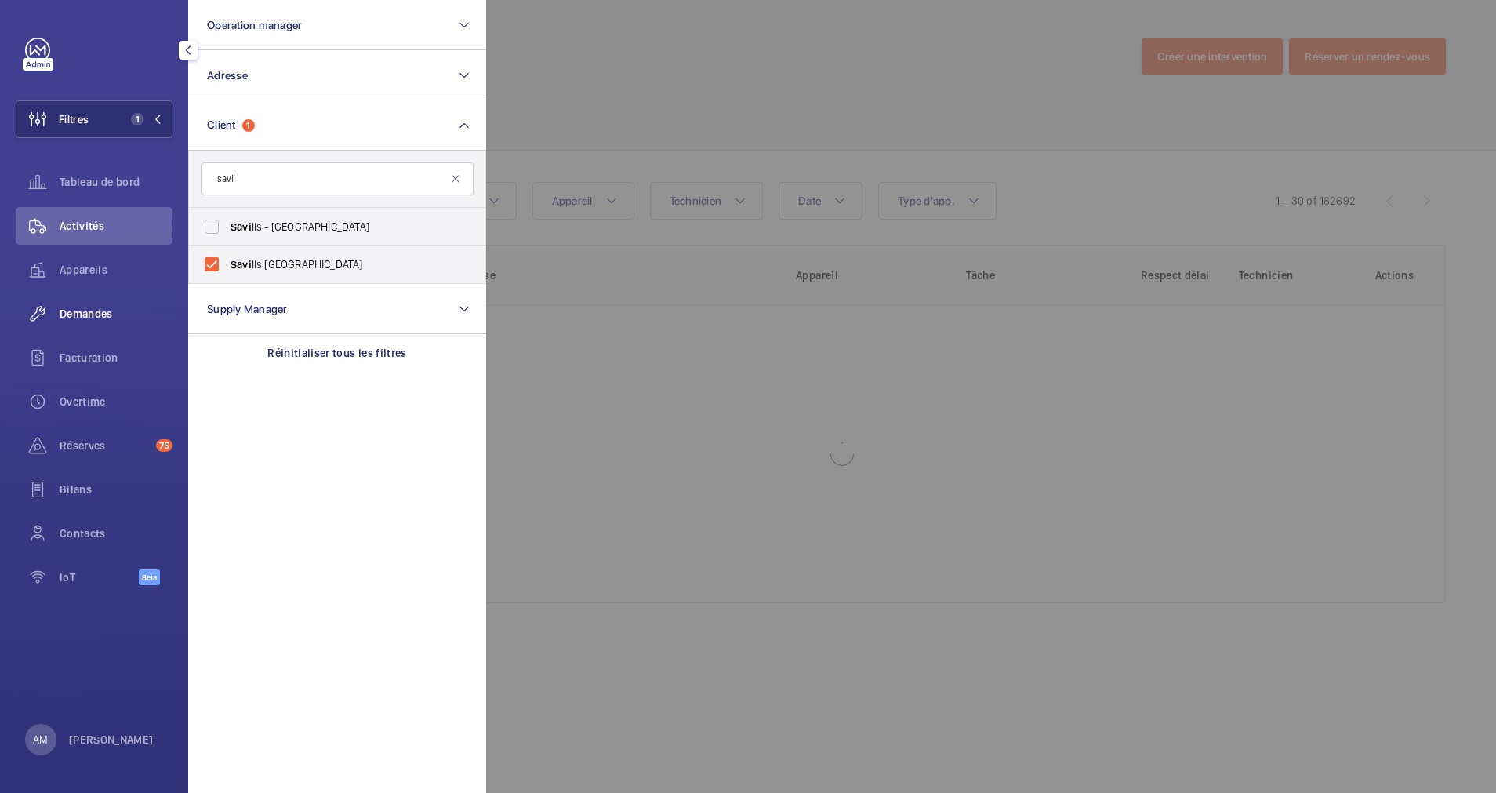
click at [95, 308] on span "Demandes" at bounding box center [116, 314] width 113 height 16
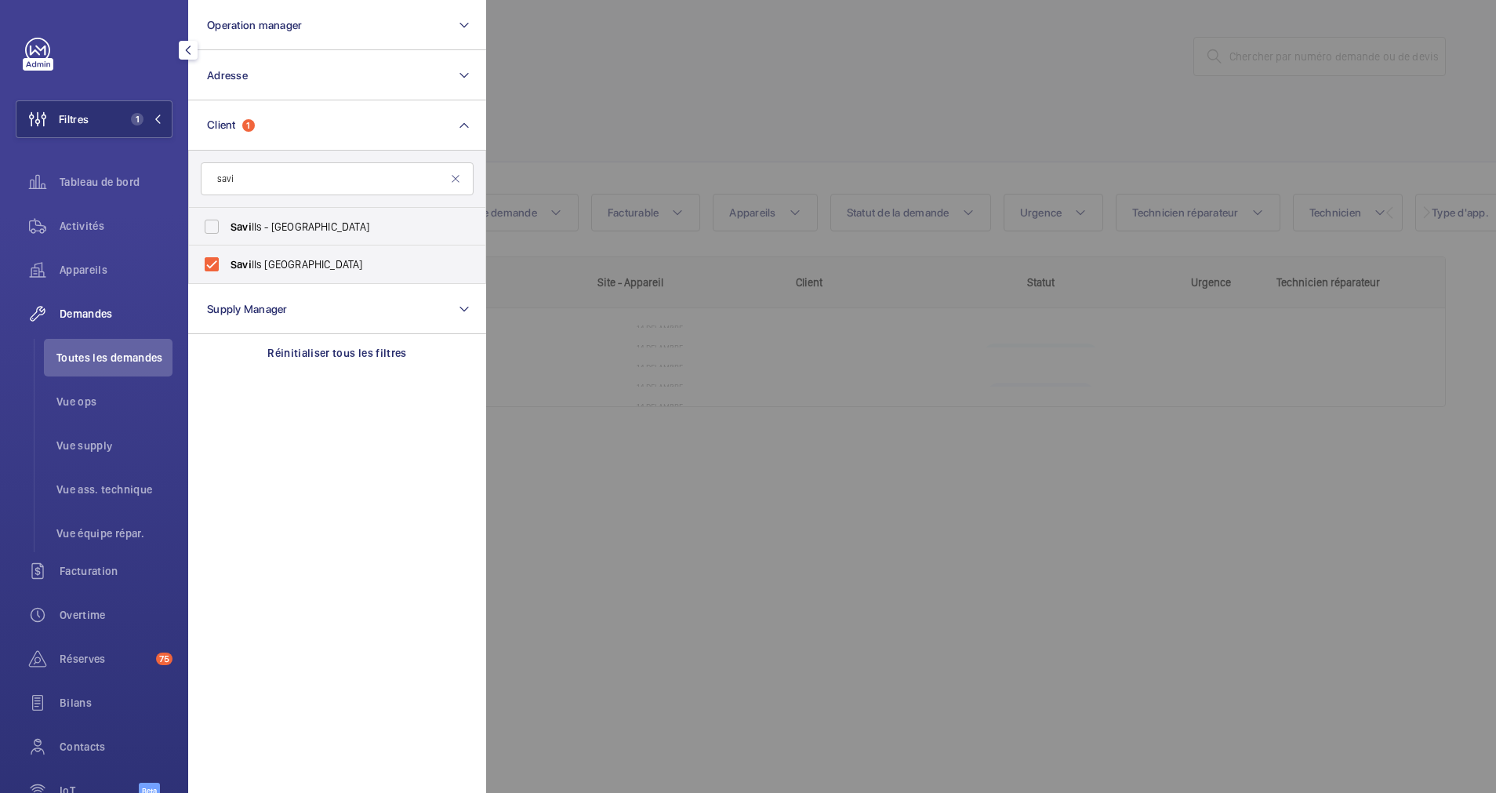
click at [720, 148] on div at bounding box center [1234, 396] width 1496 height 793
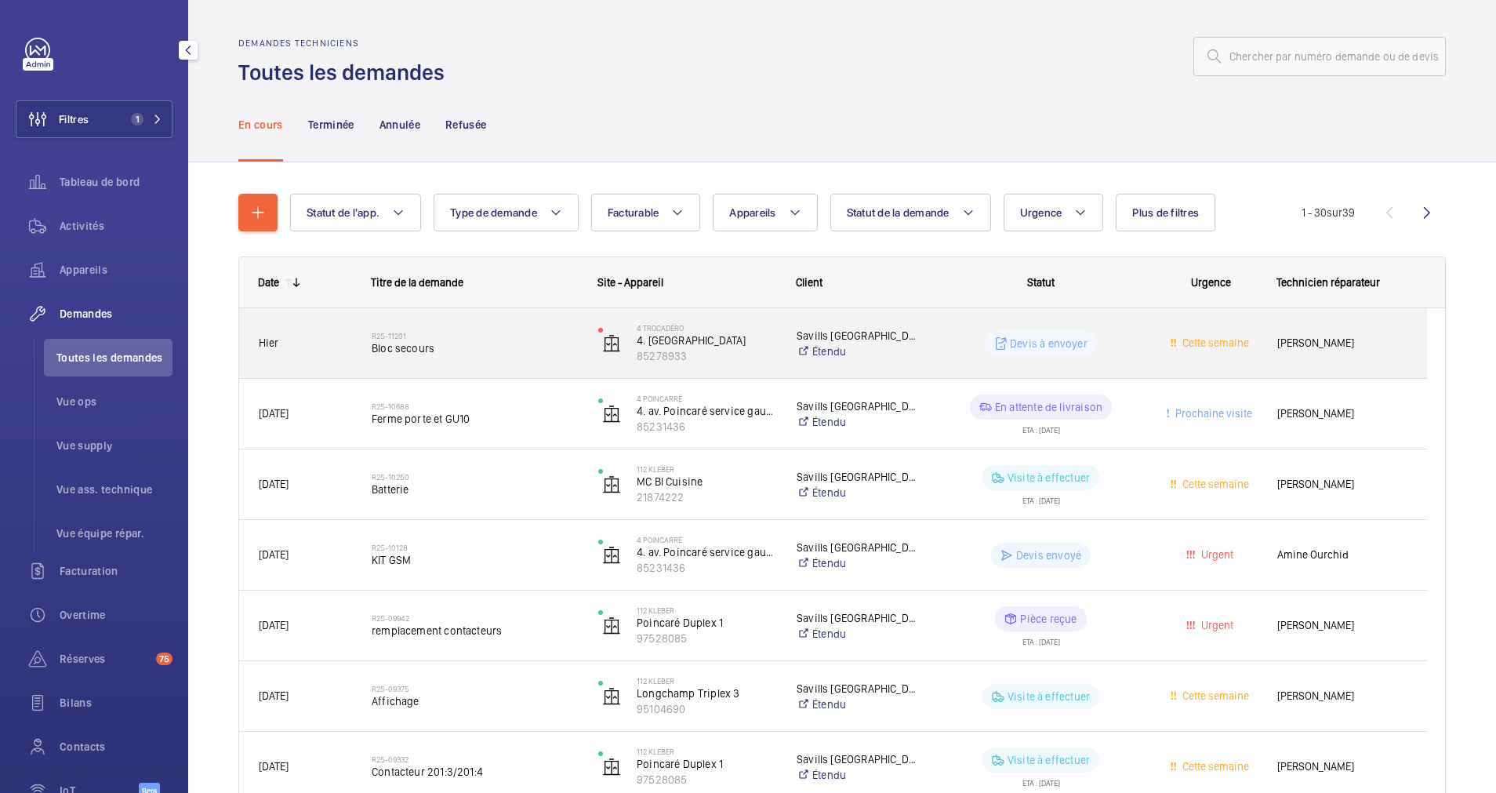
click at [505, 332] on h2 "R25-11201" at bounding box center [475, 335] width 206 height 9
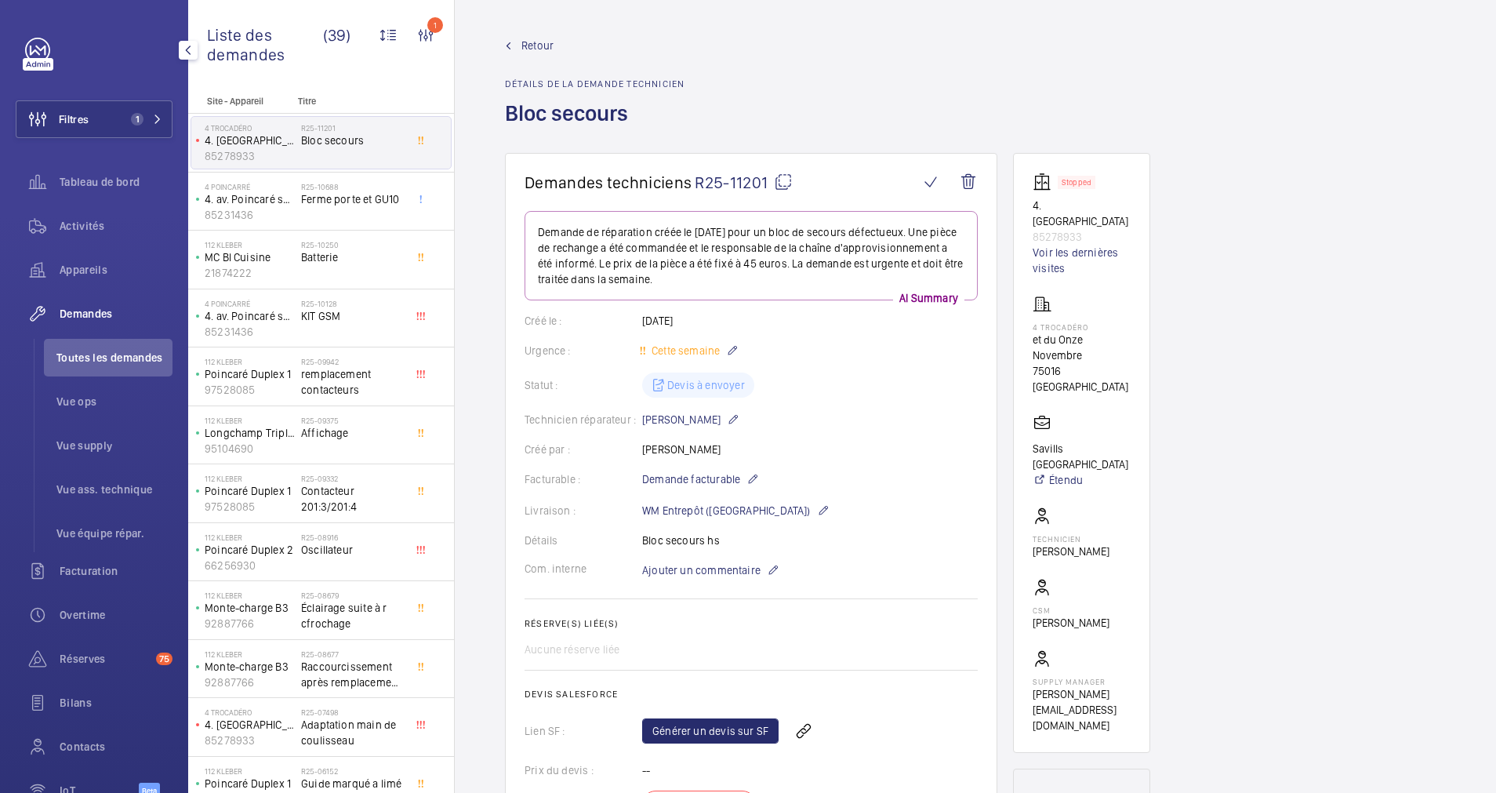
click at [518, 42] on link "Retour" at bounding box center [595, 46] width 180 height 16
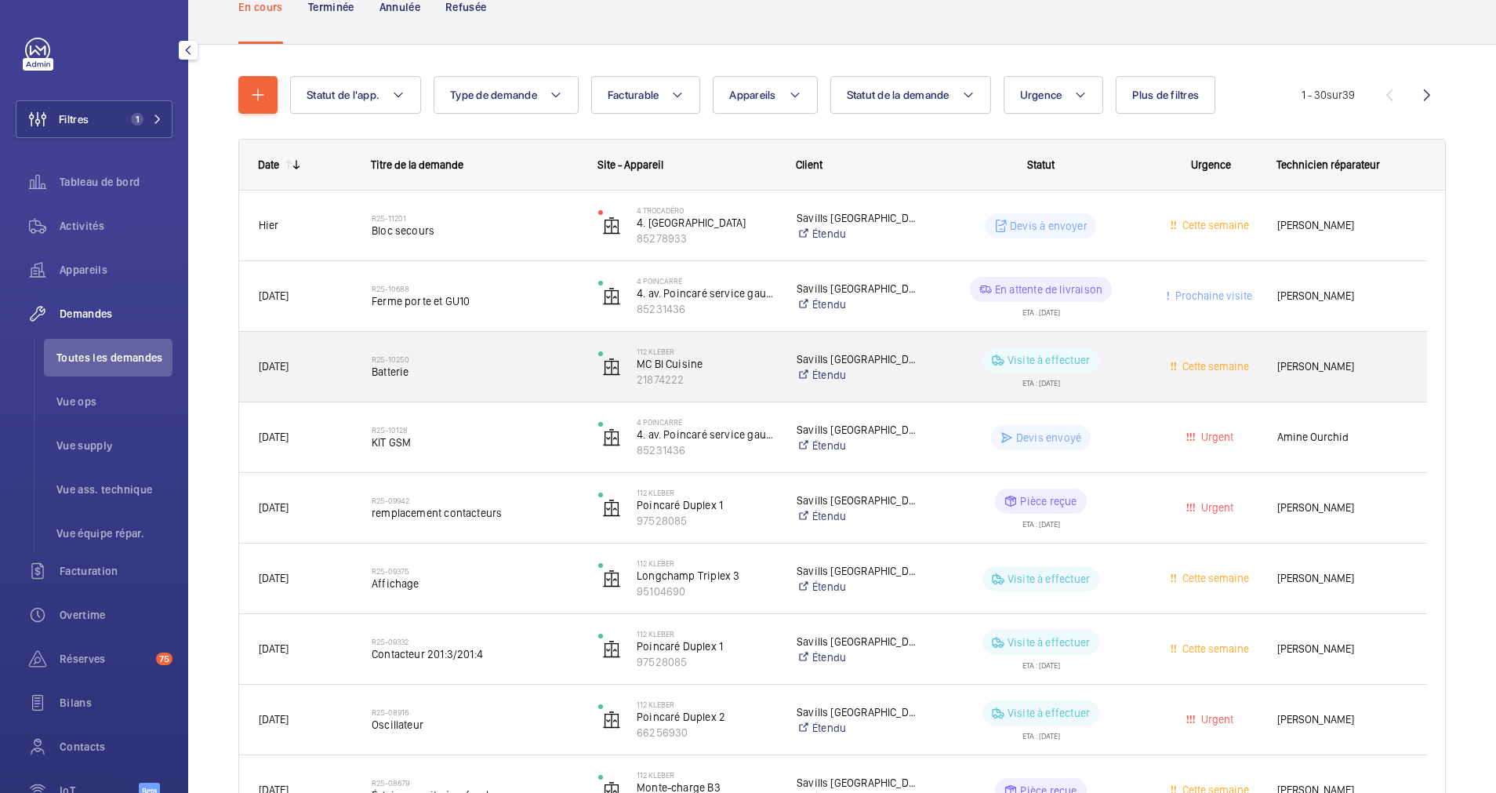
scroll to position [235, 0]
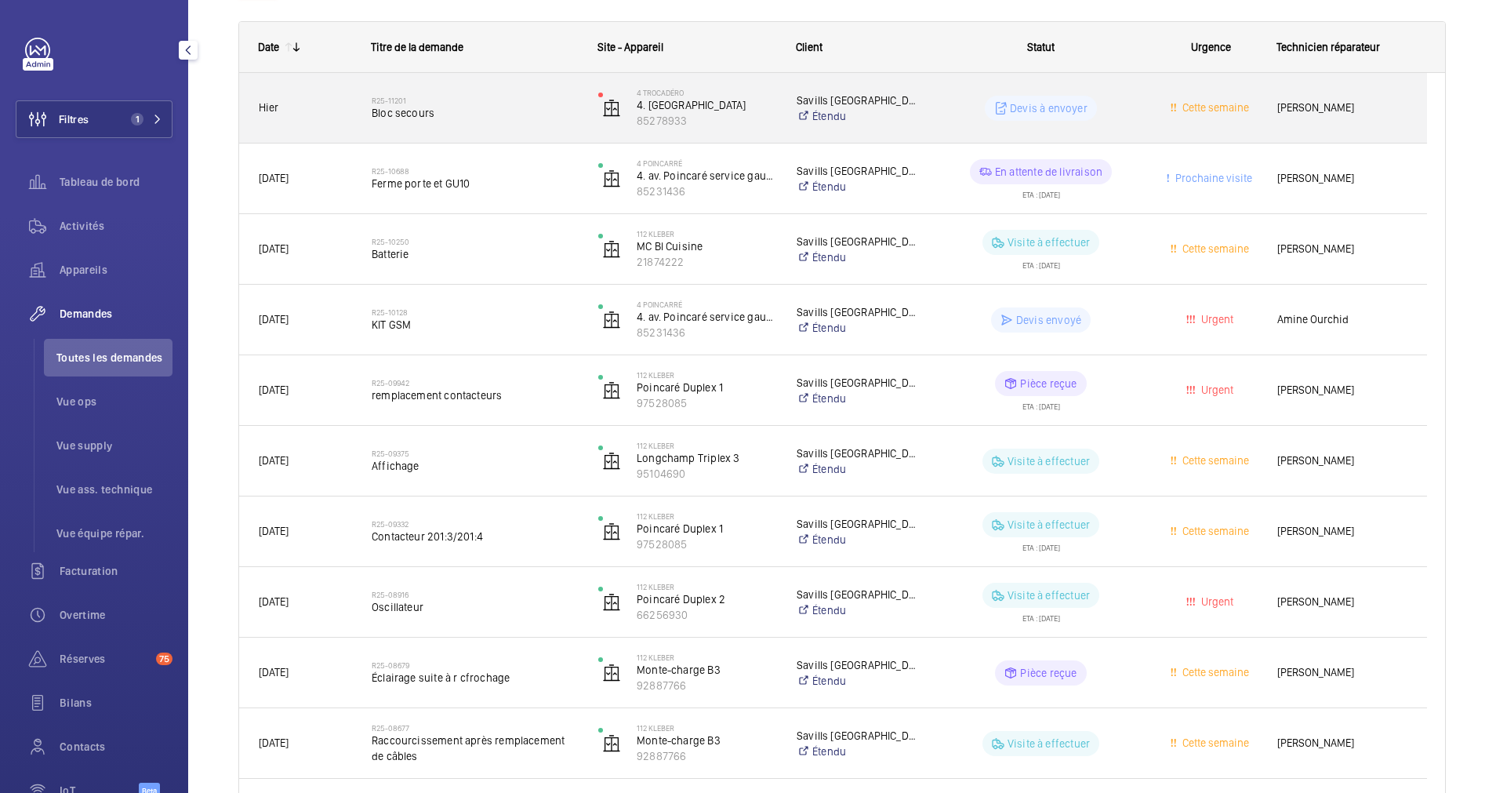
click at [535, 105] on span "Bloc secours" at bounding box center [475, 113] width 206 height 16
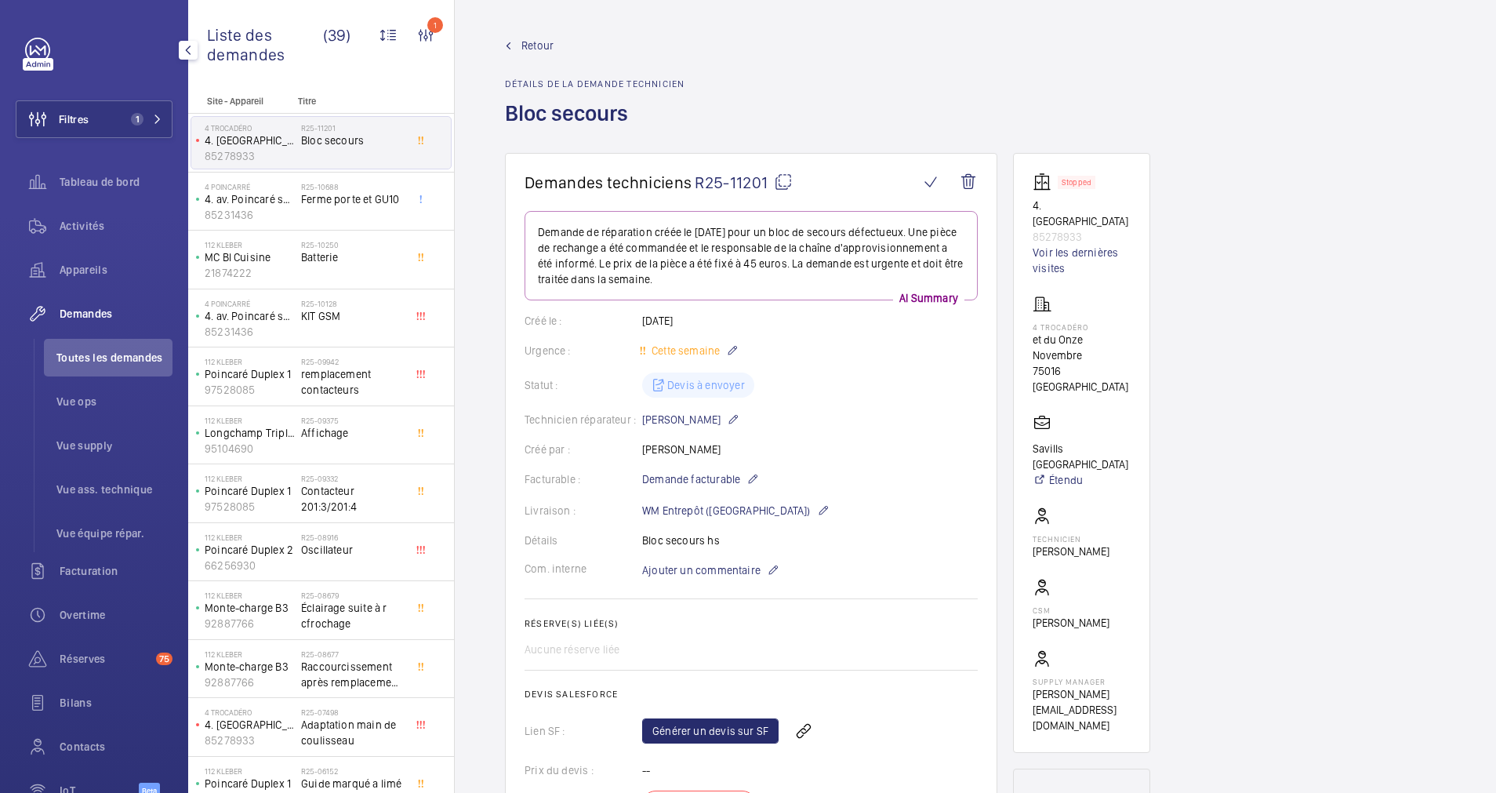
click at [525, 44] on span "Retour" at bounding box center [537, 46] width 32 height 16
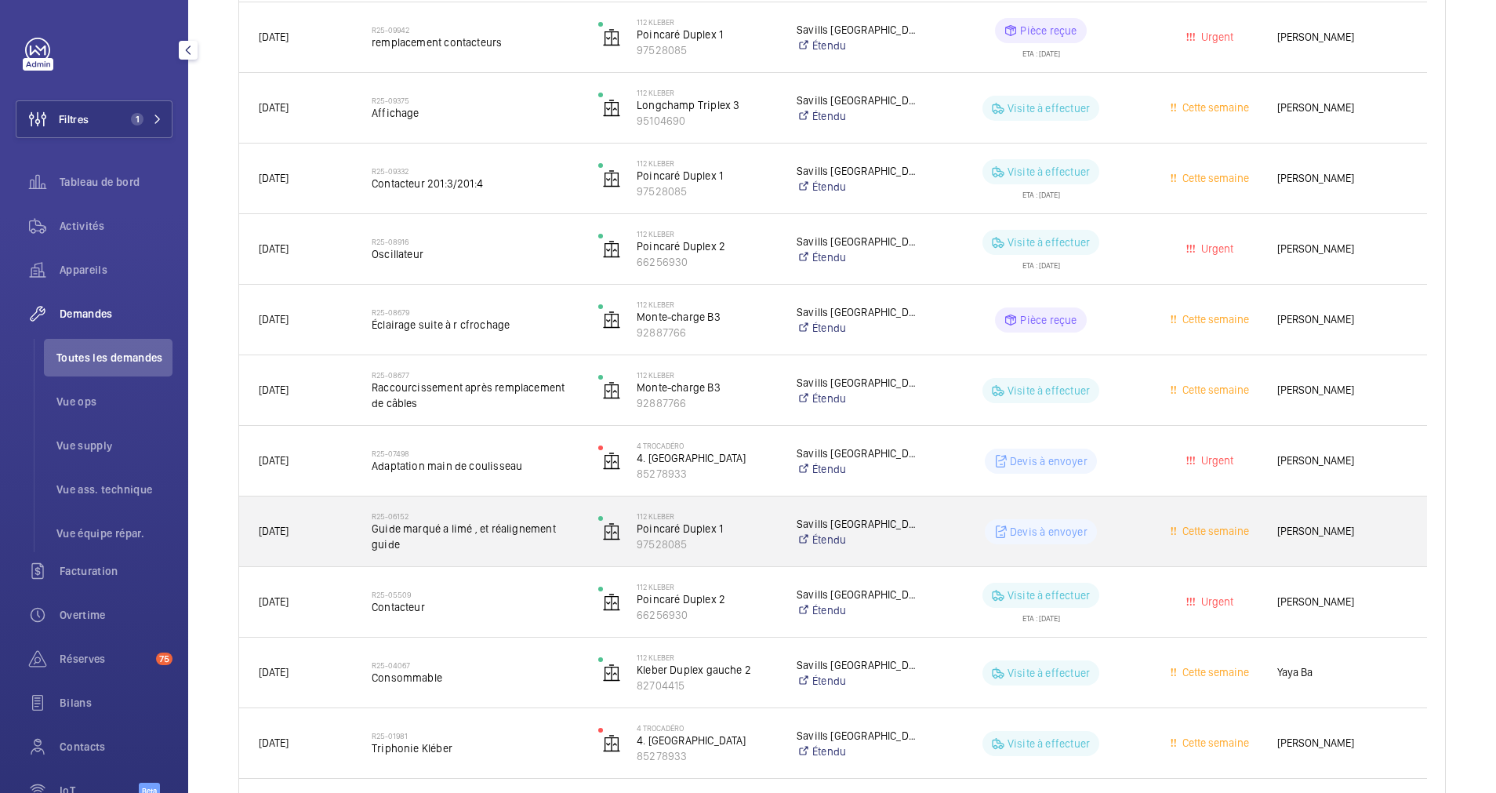
scroll to position [706, 0]
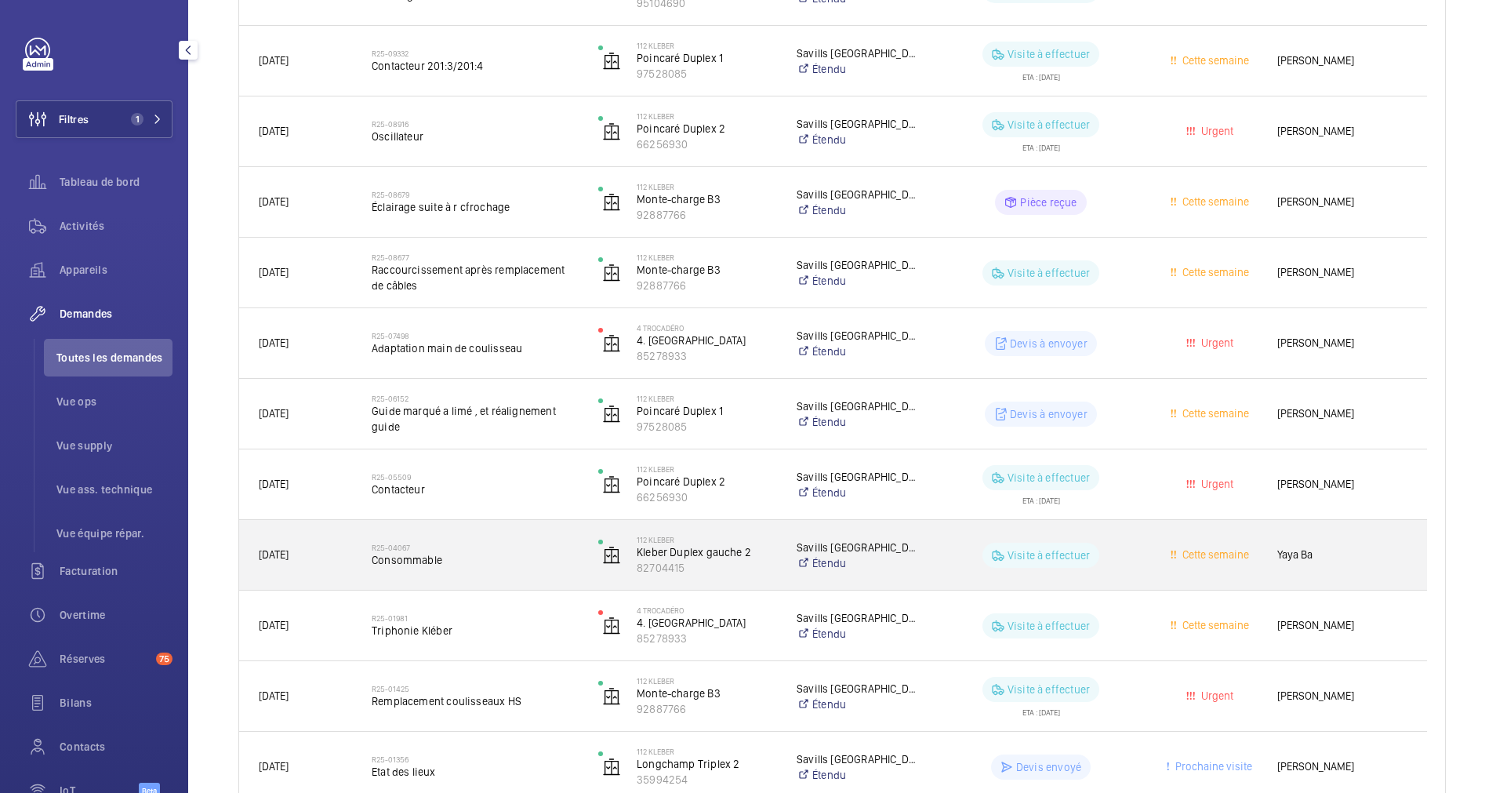
click at [468, 559] on span "Consommable" at bounding box center [475, 560] width 206 height 16
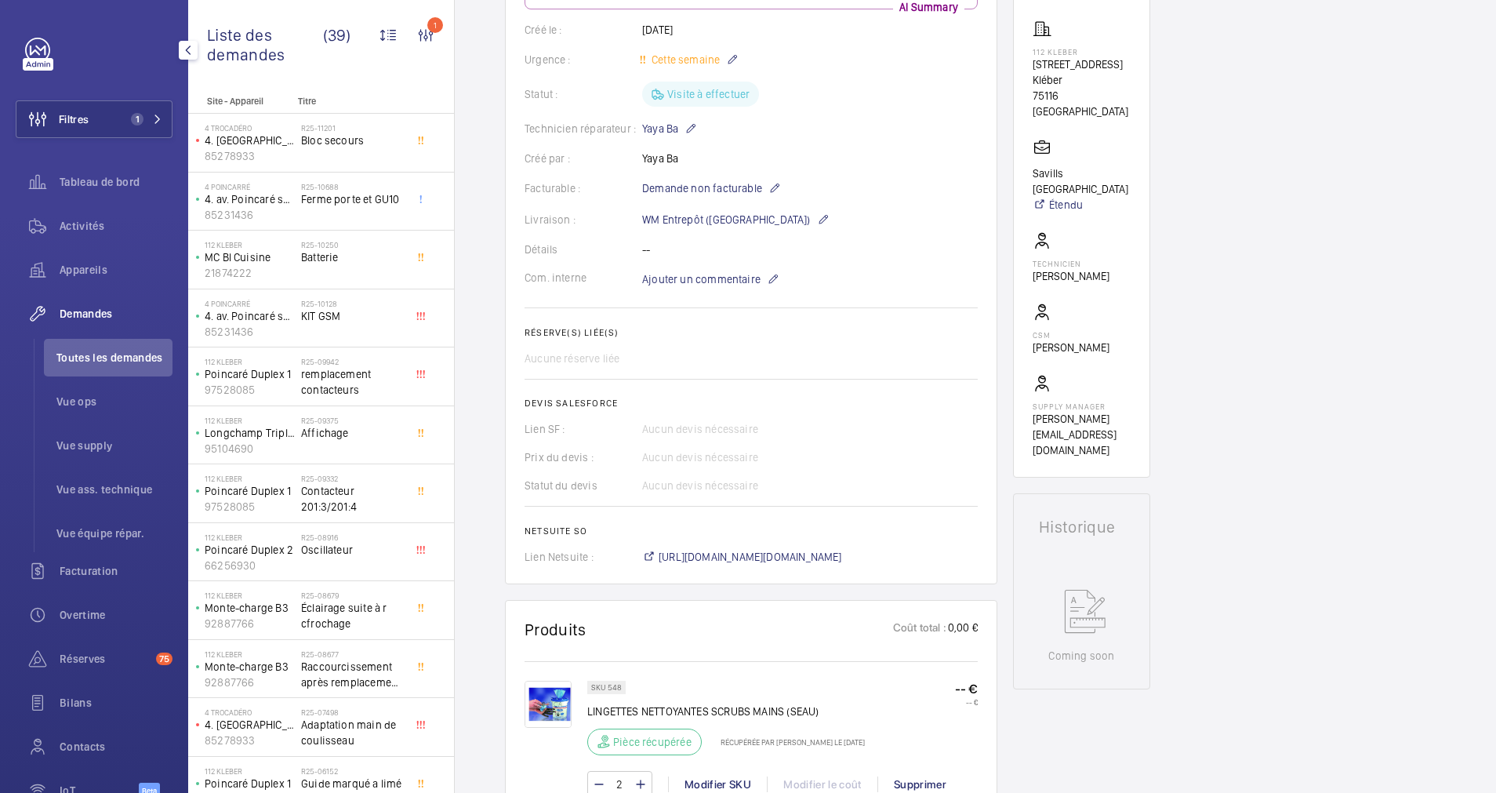
scroll to position [235, 0]
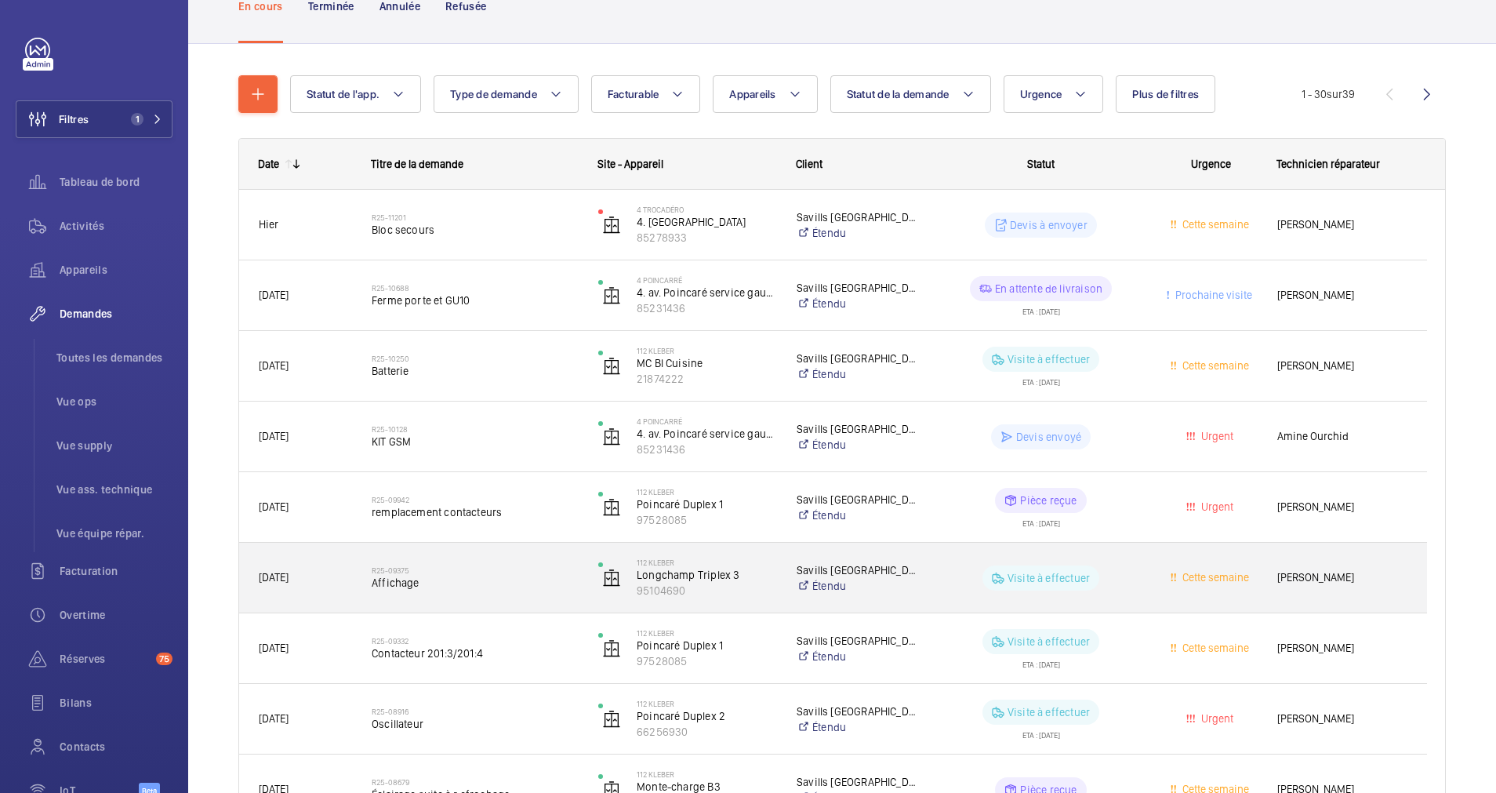
scroll to position [62, 0]
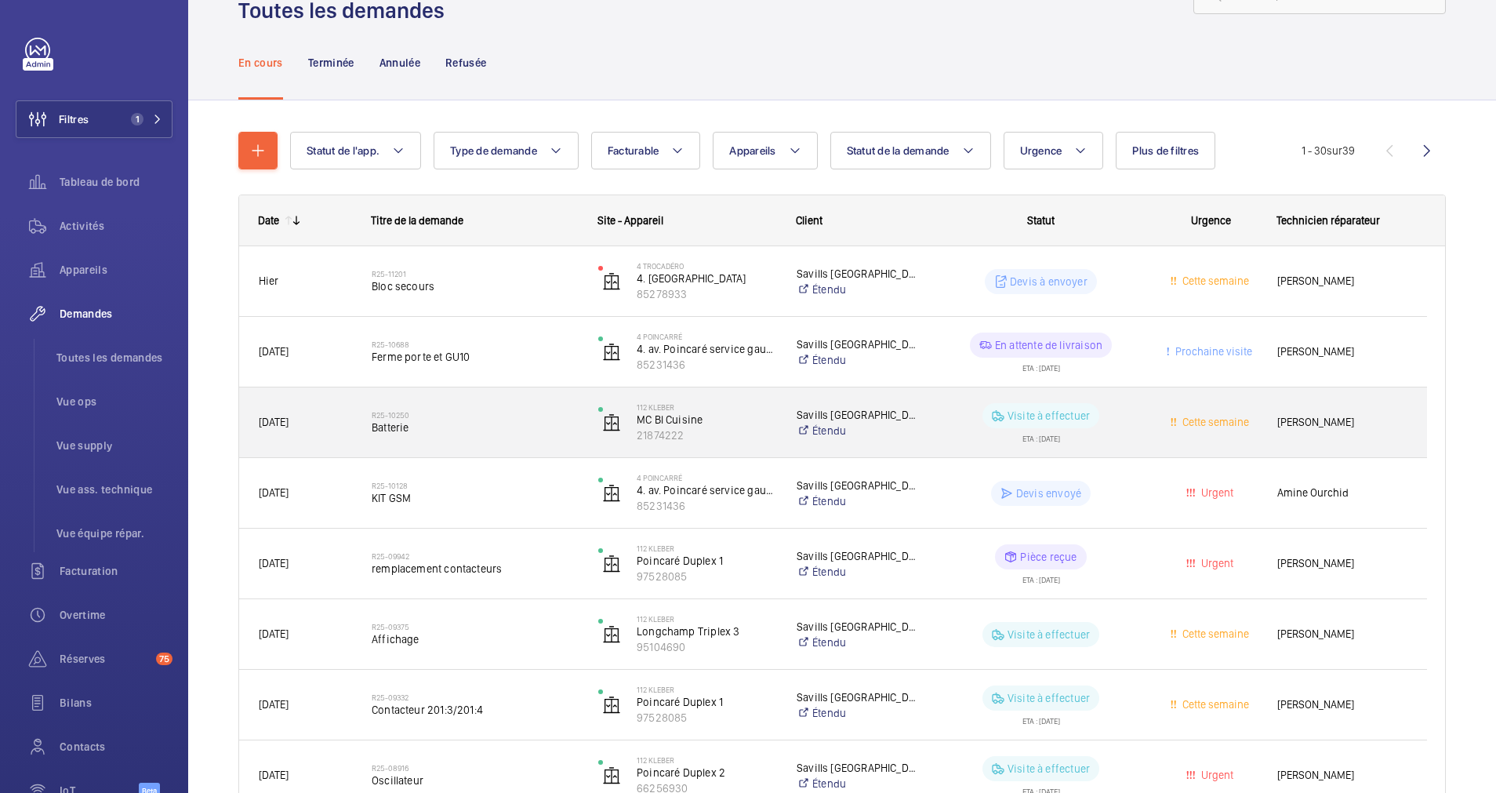
click at [478, 413] on h2 "R25-10250" at bounding box center [475, 414] width 206 height 9
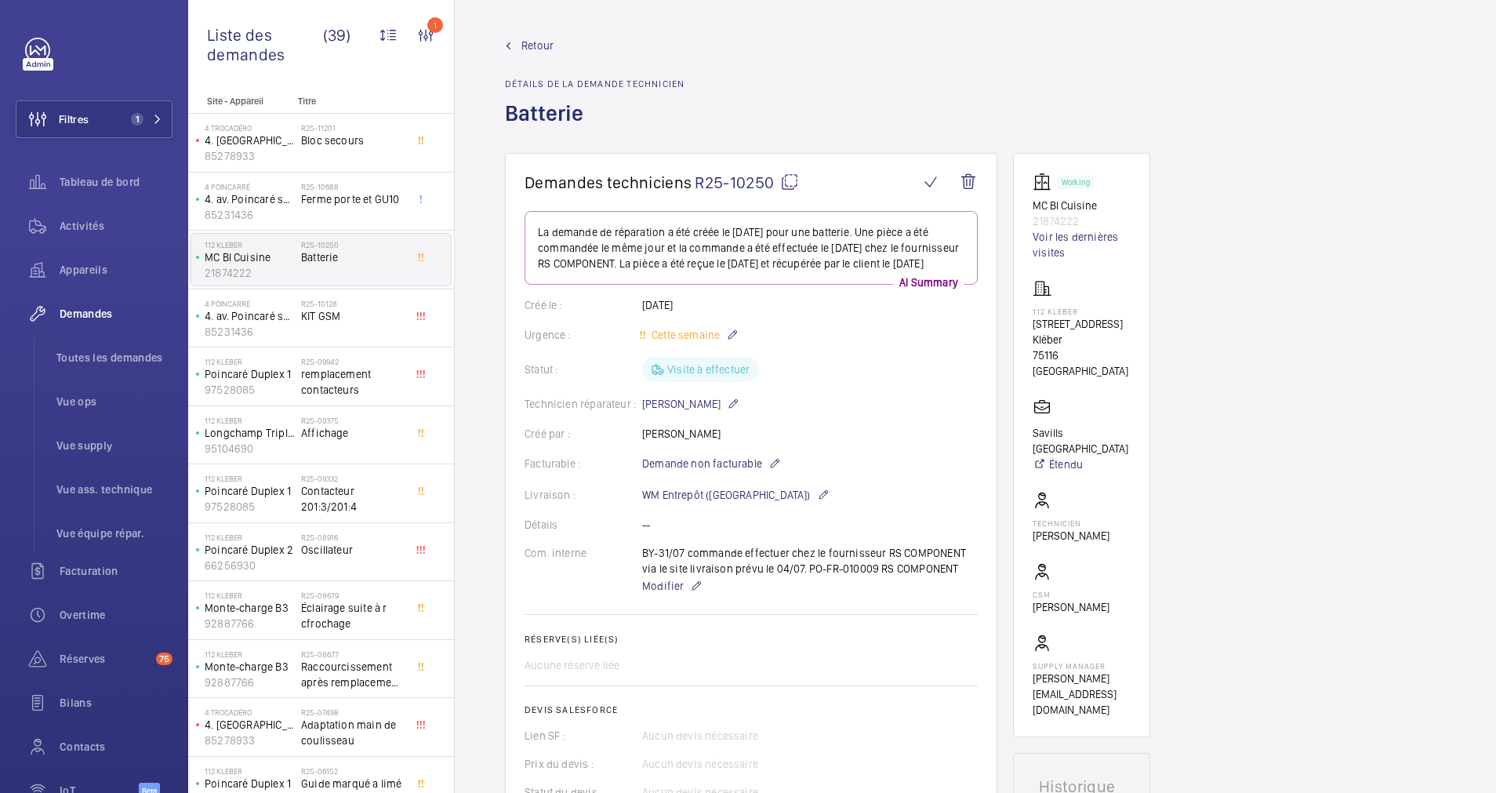
click at [540, 42] on span "Retour" at bounding box center [537, 46] width 32 height 16
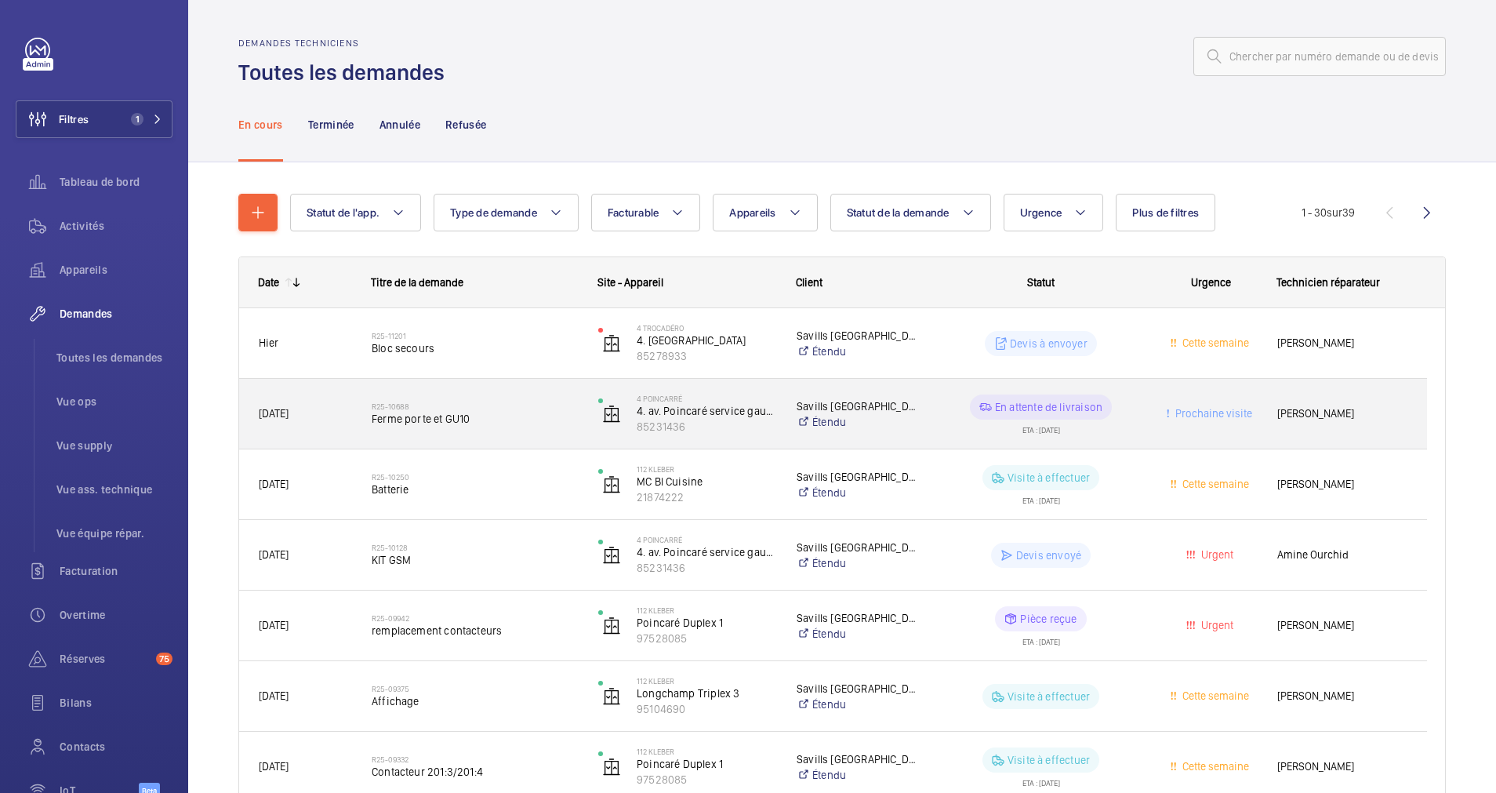
click at [537, 389] on div "R25-10688 Ferme porte et GU10" at bounding box center [465, 414] width 225 height 71
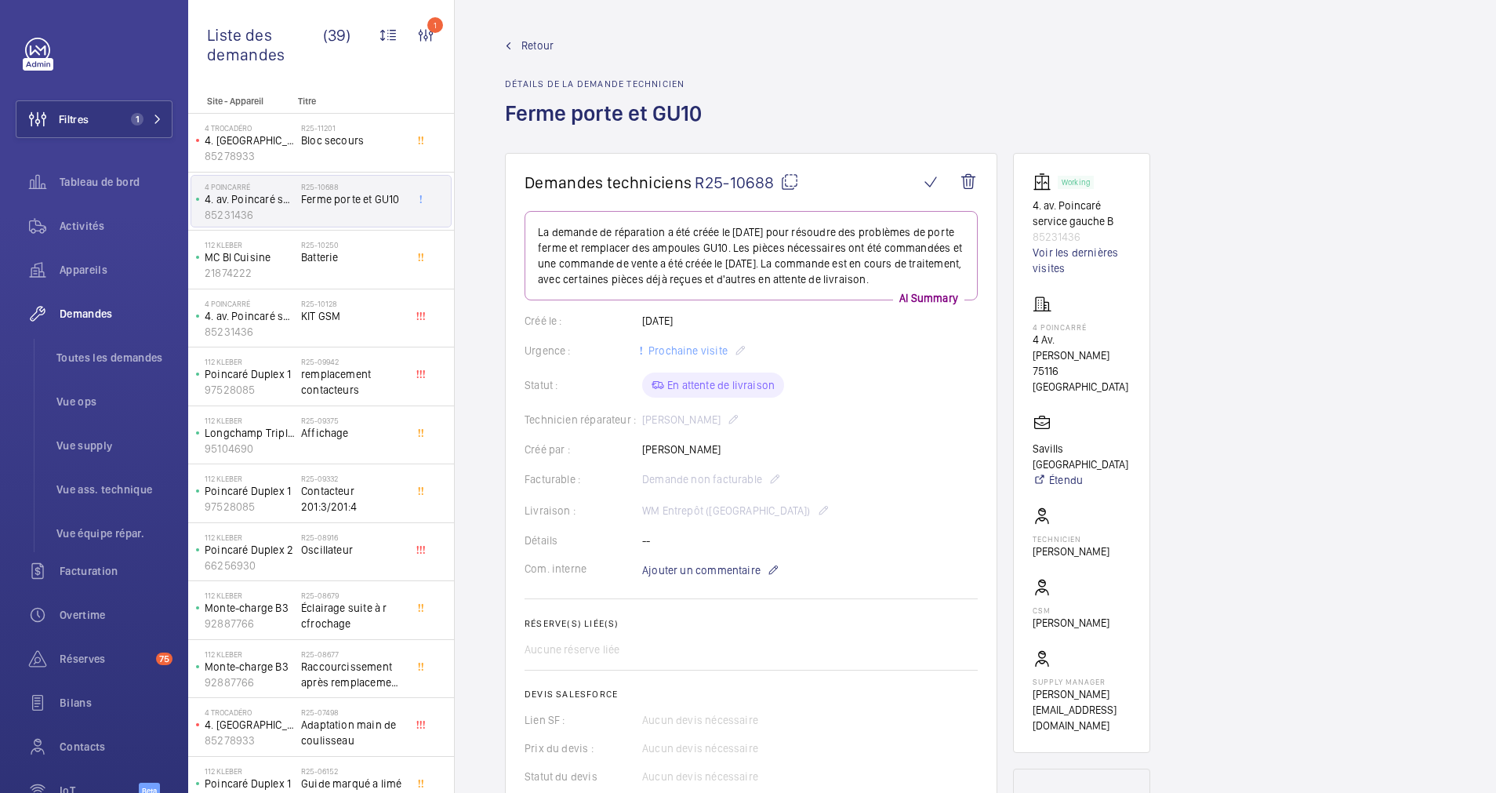
click at [520, 44] on link "Retour" at bounding box center [608, 46] width 206 height 16
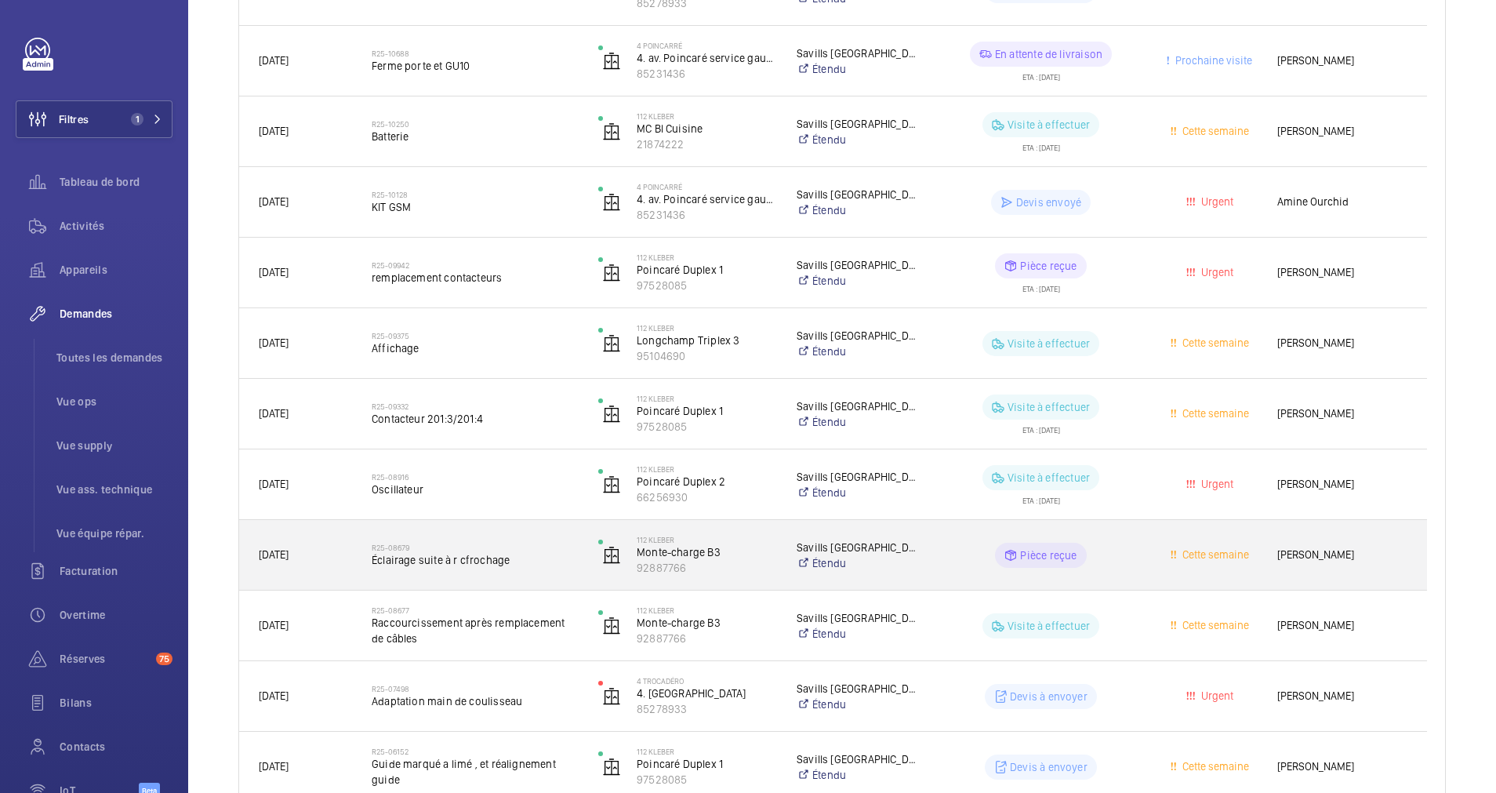
scroll to position [235, 0]
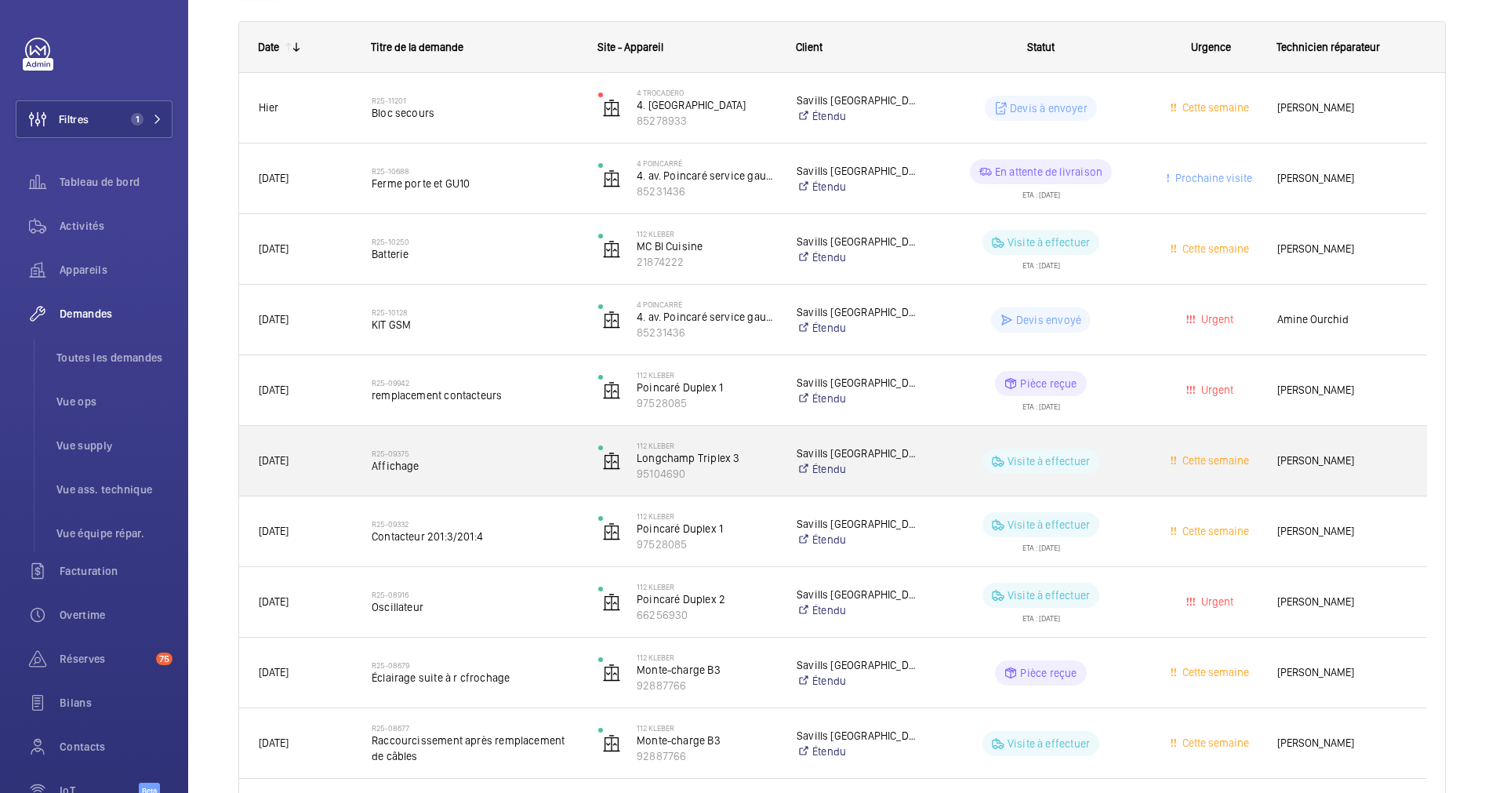
click at [478, 459] on span "Affichage" at bounding box center [475, 466] width 206 height 16
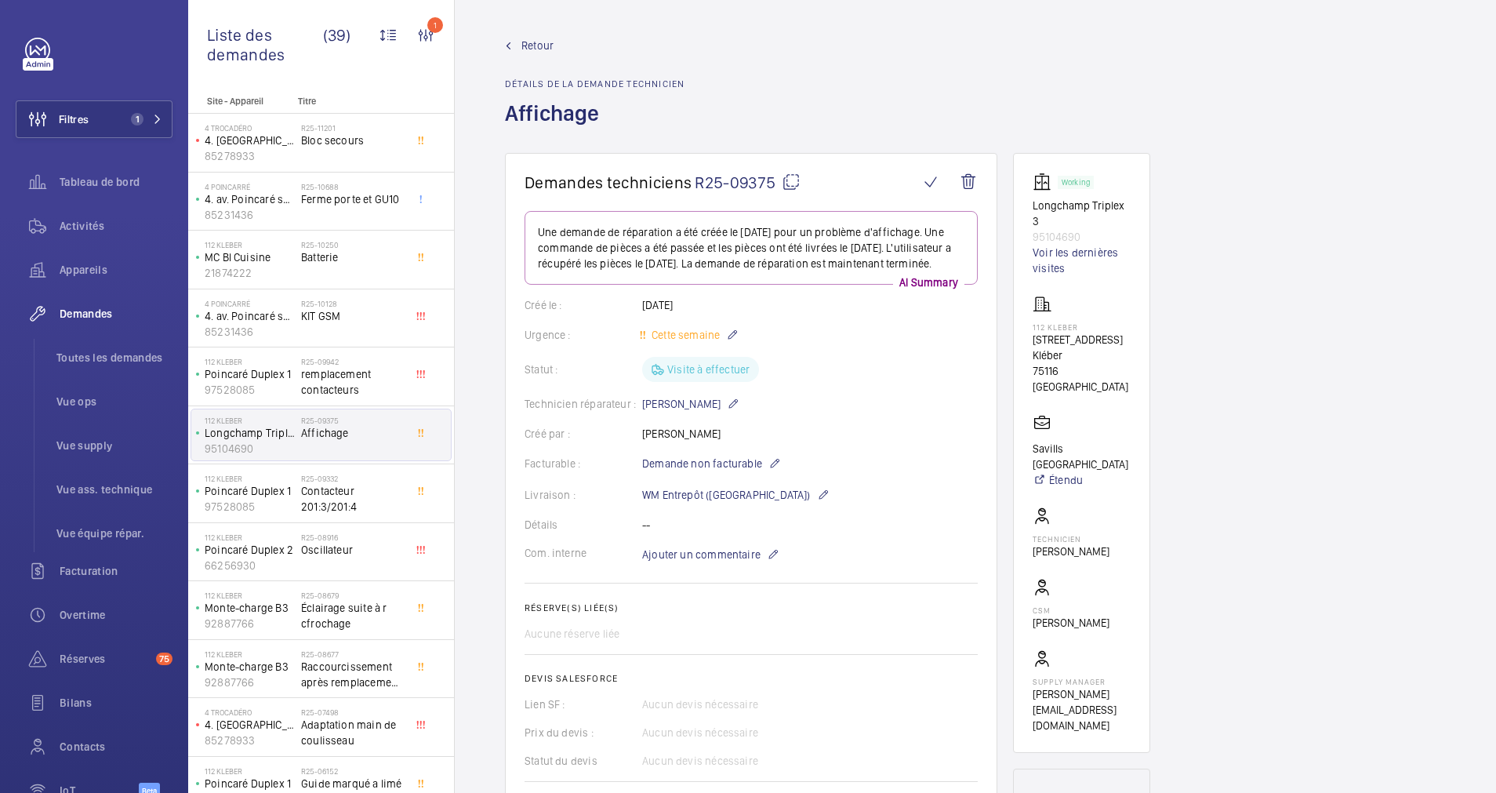
click at [543, 42] on span "Retour" at bounding box center [537, 46] width 32 height 16
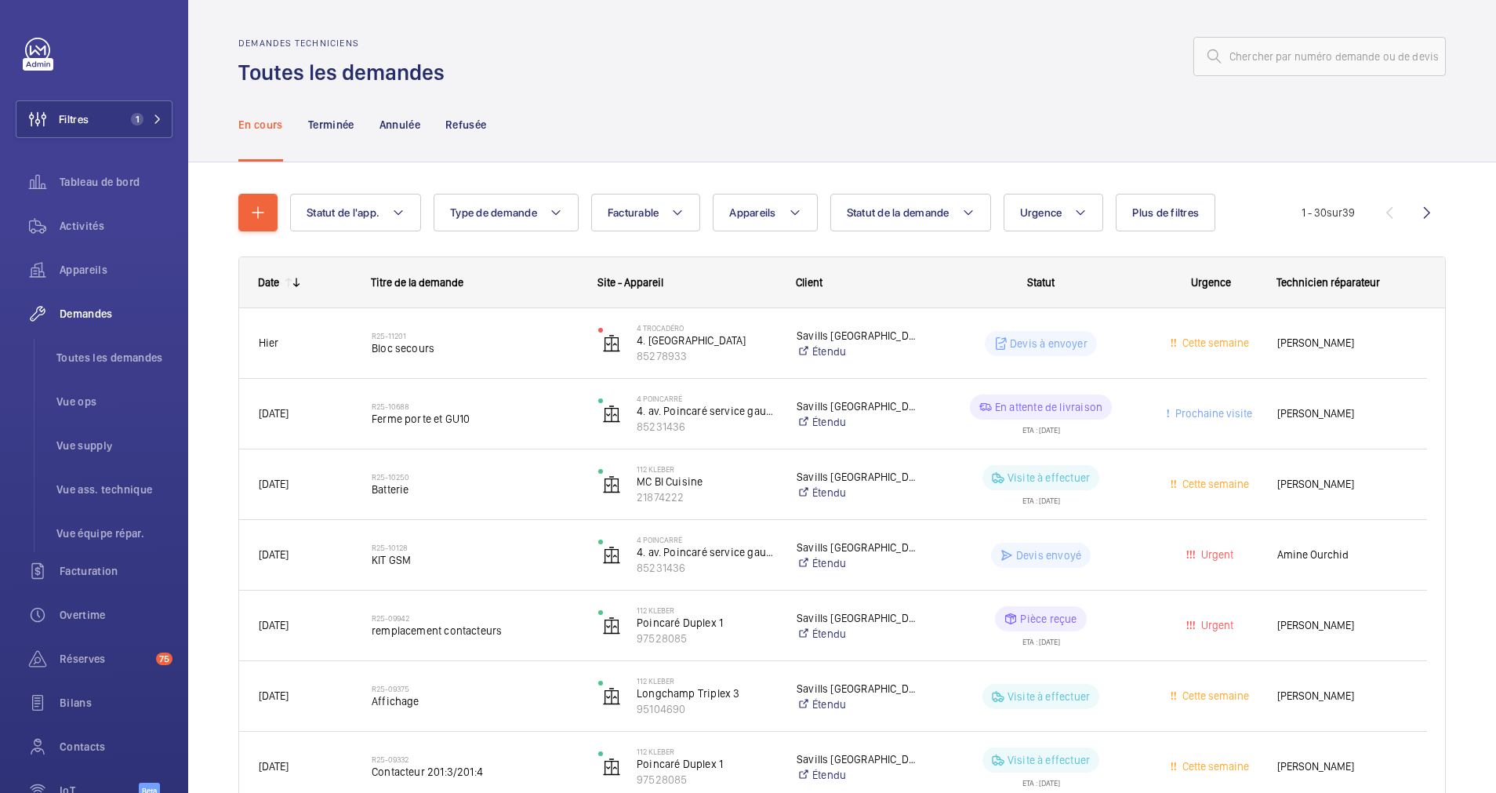
drag, startPoint x: 325, startPoint y: 116, endPoint x: 445, endPoint y: 183, distance: 137.6
click at [325, 117] on p "Terminée" at bounding box center [331, 125] width 46 height 16
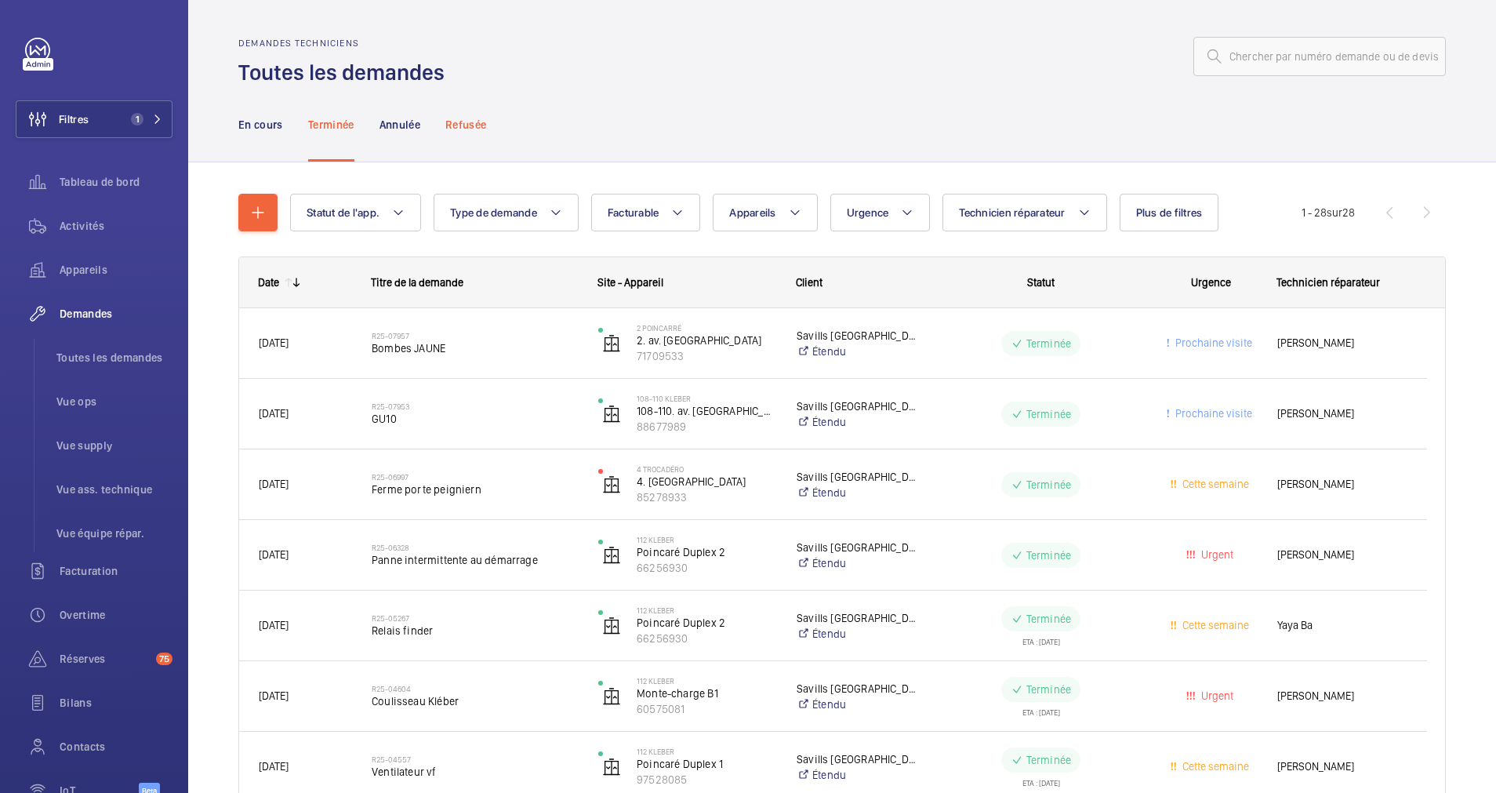
click at [468, 135] on div "Refusée" at bounding box center [465, 124] width 41 height 74
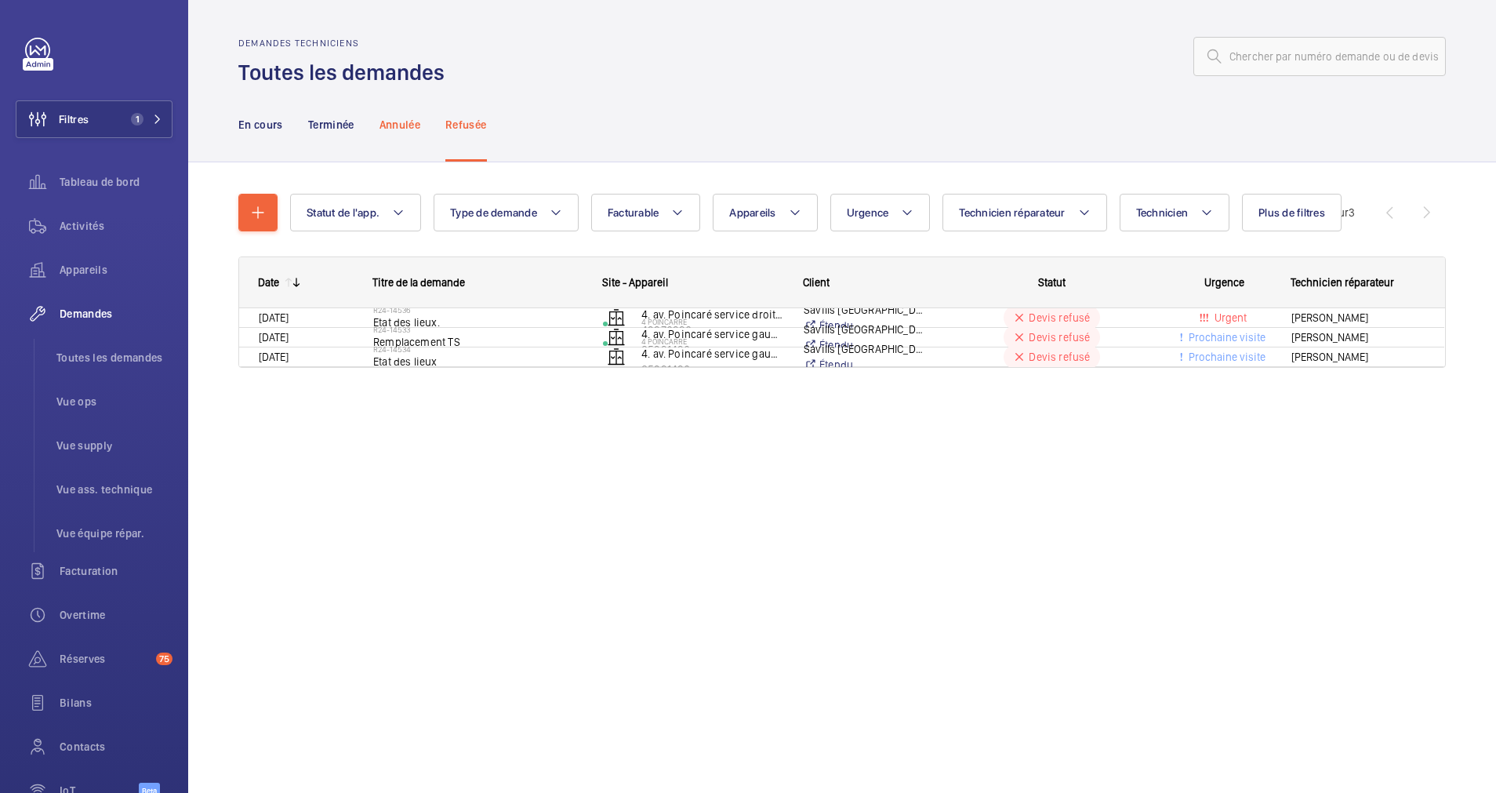
click at [396, 121] on p "Annulée" at bounding box center [400, 125] width 41 height 16
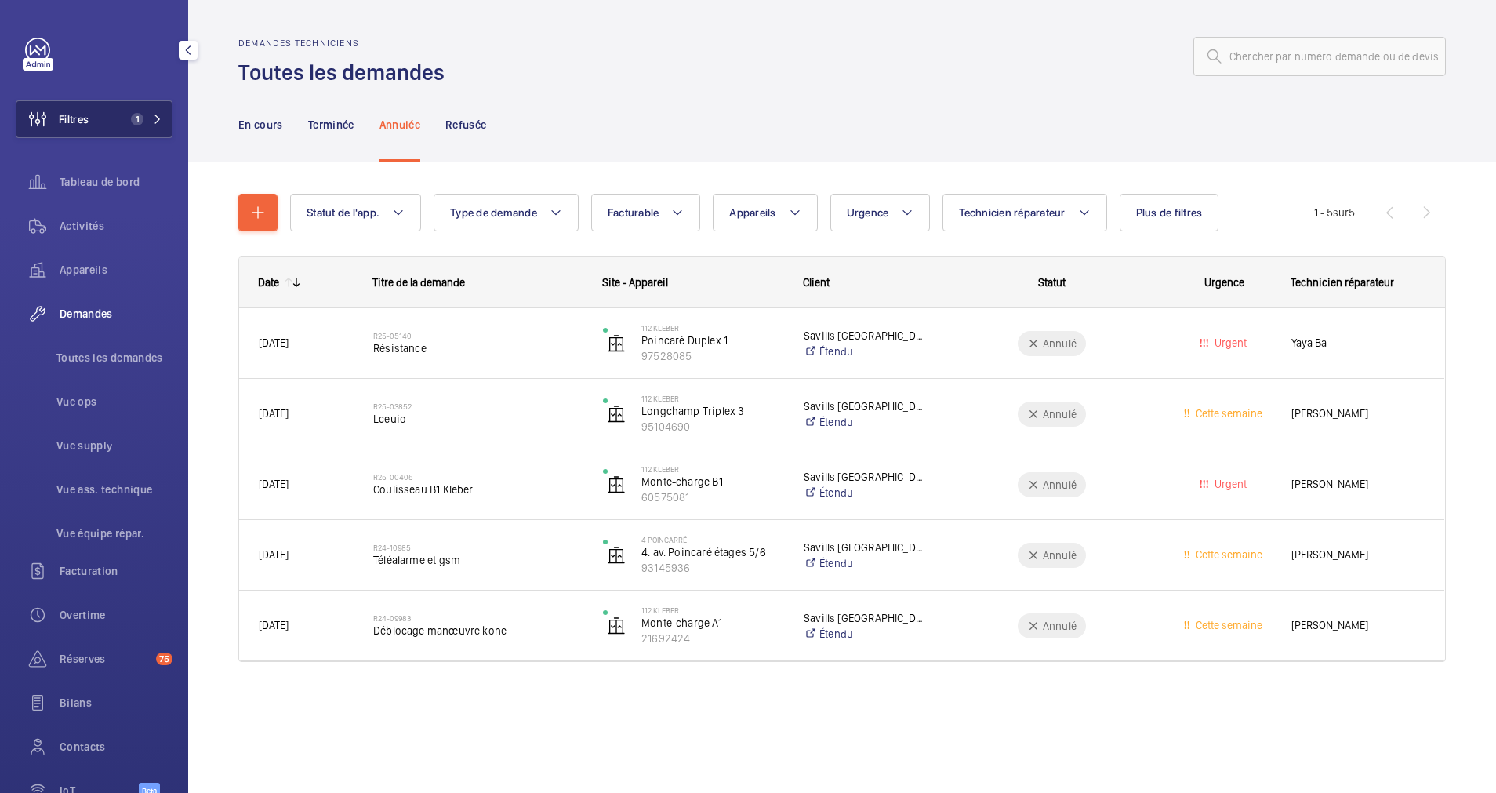
click at [125, 113] on span "1" at bounding box center [134, 119] width 19 height 13
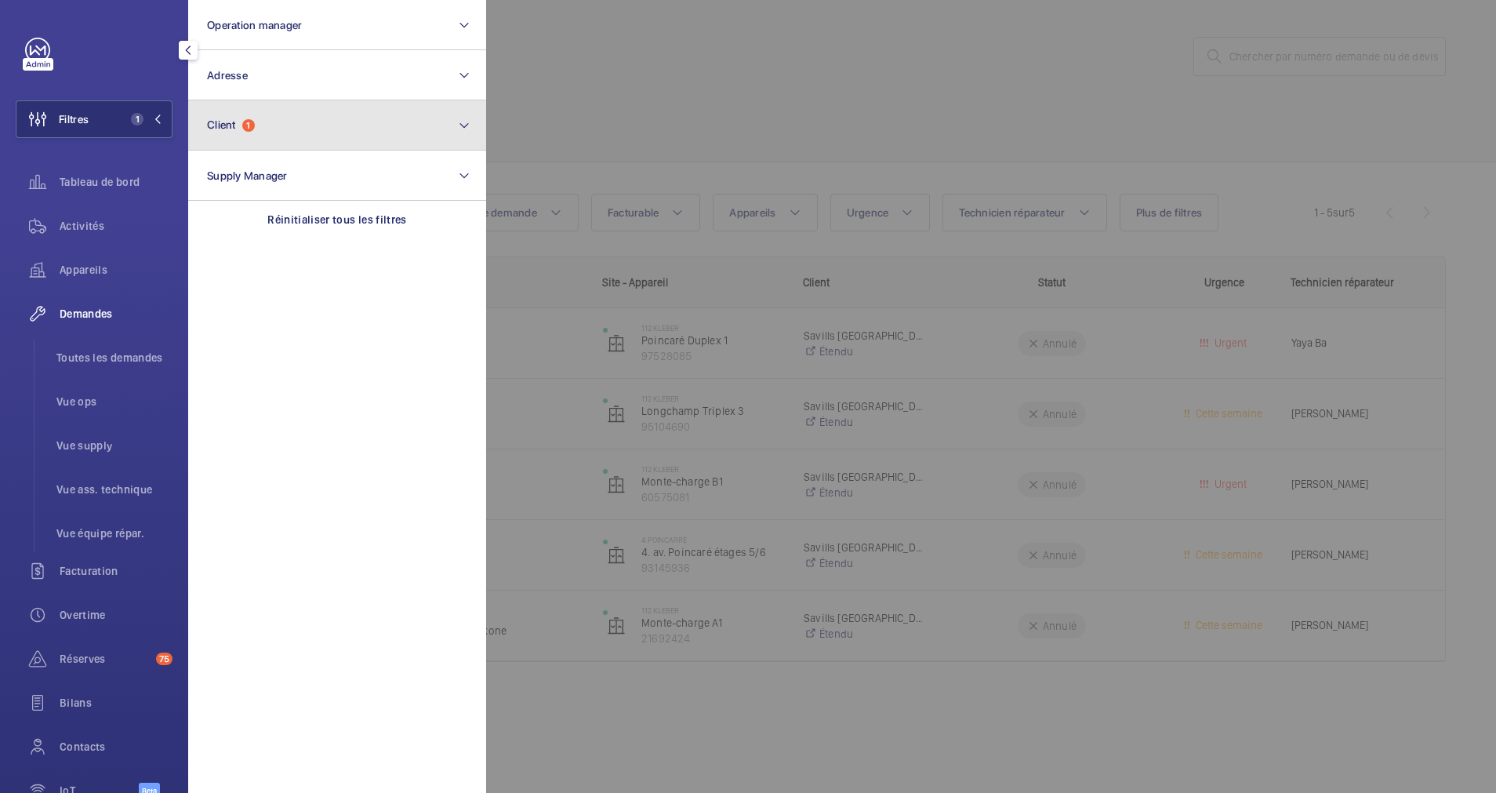
click at [300, 121] on button "Client 1" at bounding box center [337, 125] width 298 height 50
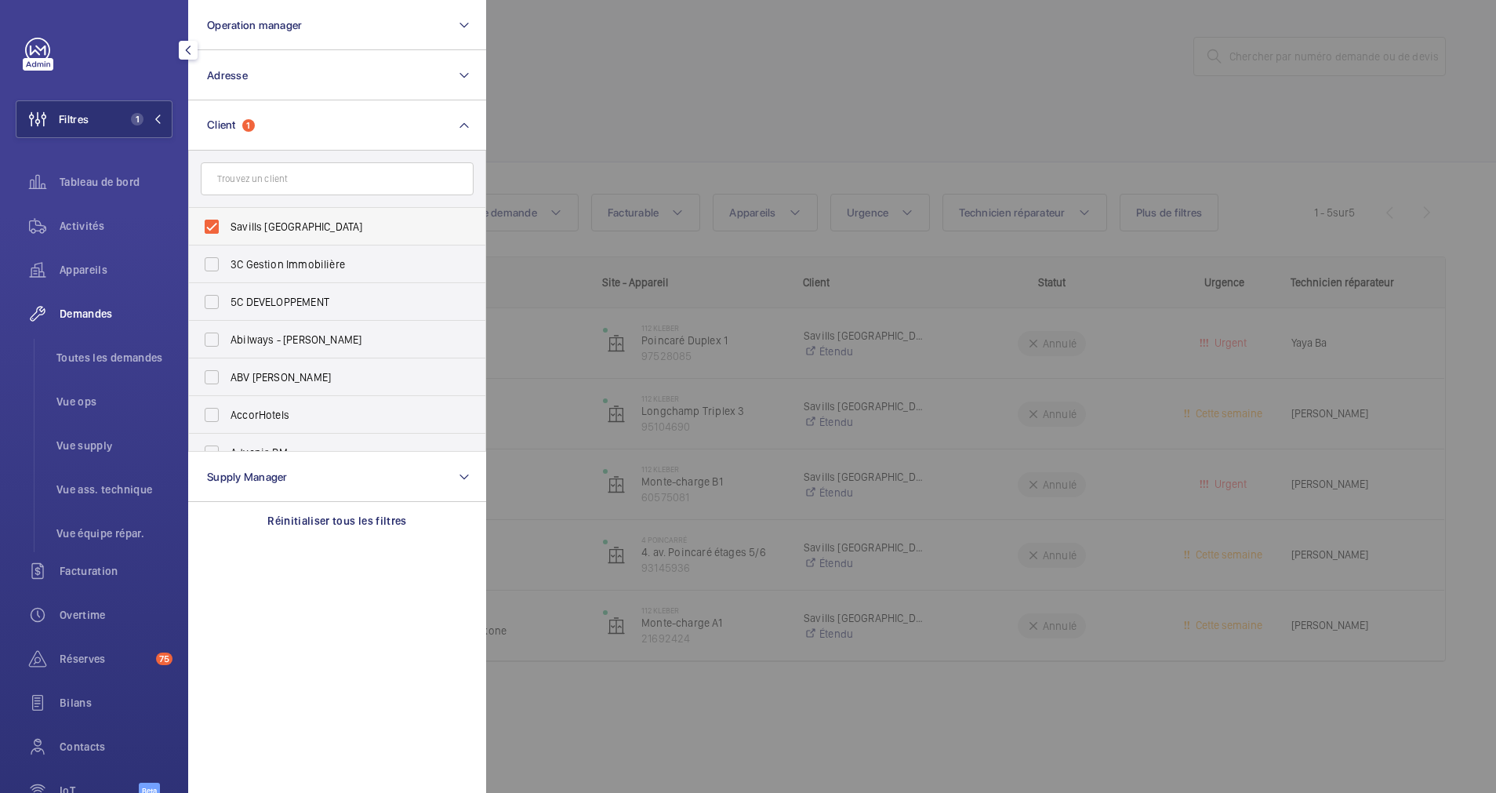
click at [219, 220] on label "Savills [GEOGRAPHIC_DATA]" at bounding box center [325, 227] width 273 height 38
click at [219, 220] on input "Savills [GEOGRAPHIC_DATA]" at bounding box center [211, 226] width 31 height 31
checkbox input "false"
click at [584, 46] on div at bounding box center [1234, 396] width 1496 height 793
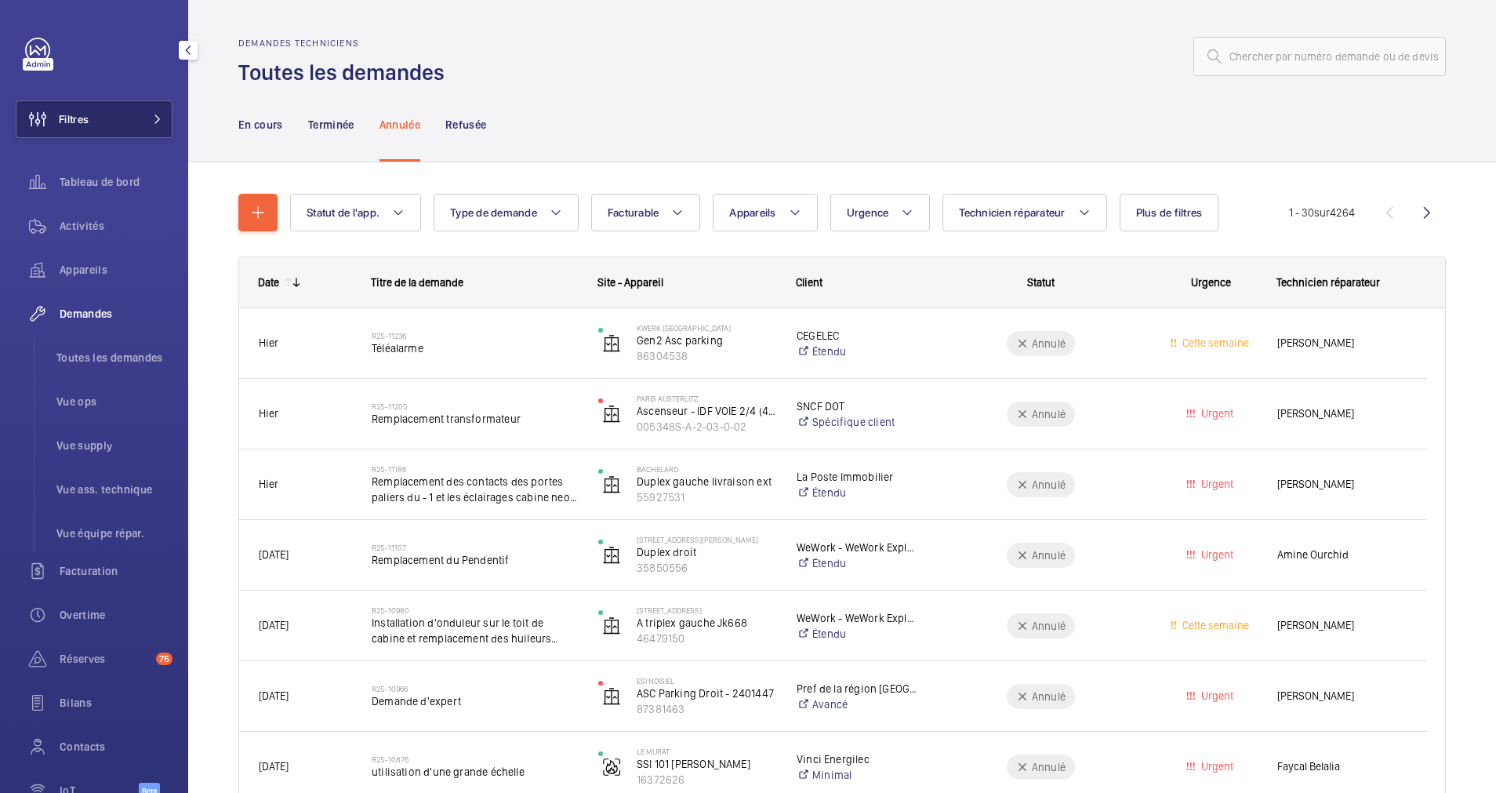
click at [129, 112] on button "Filtres" at bounding box center [94, 119] width 157 height 38
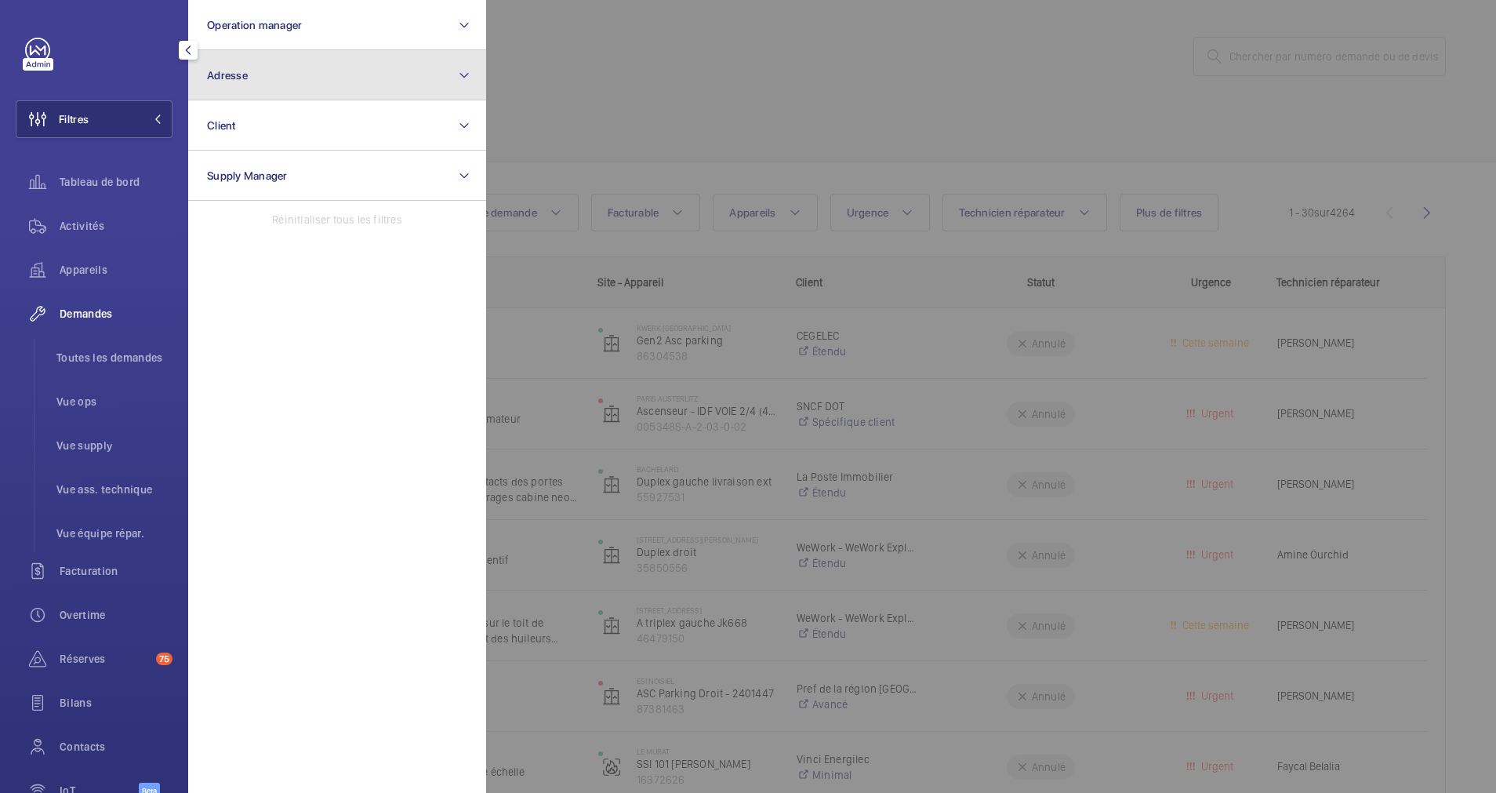
click at [262, 84] on button "Adresse" at bounding box center [337, 75] width 298 height 50
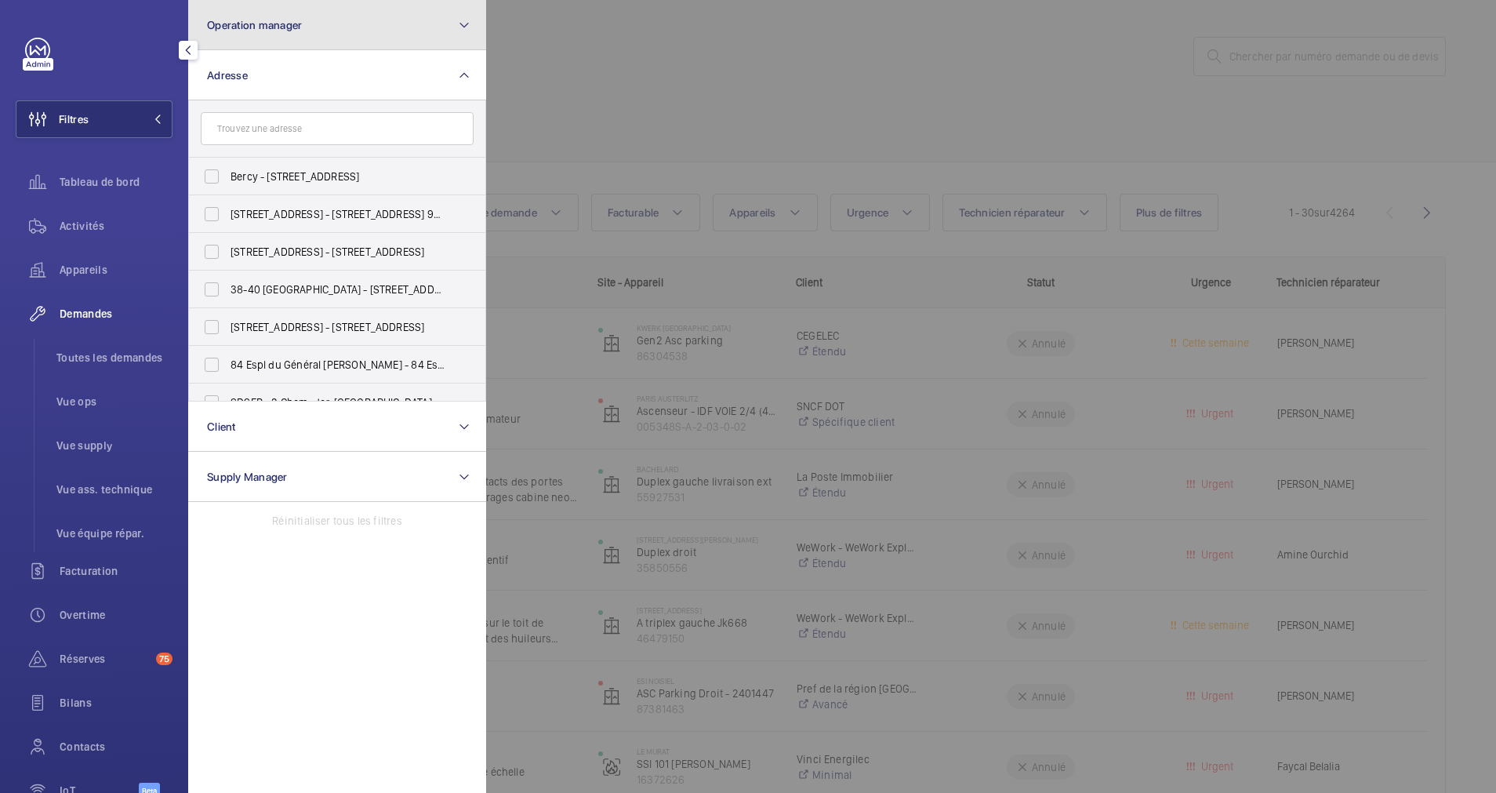
click at [289, 39] on button "Operation manager" at bounding box center [337, 25] width 298 height 50
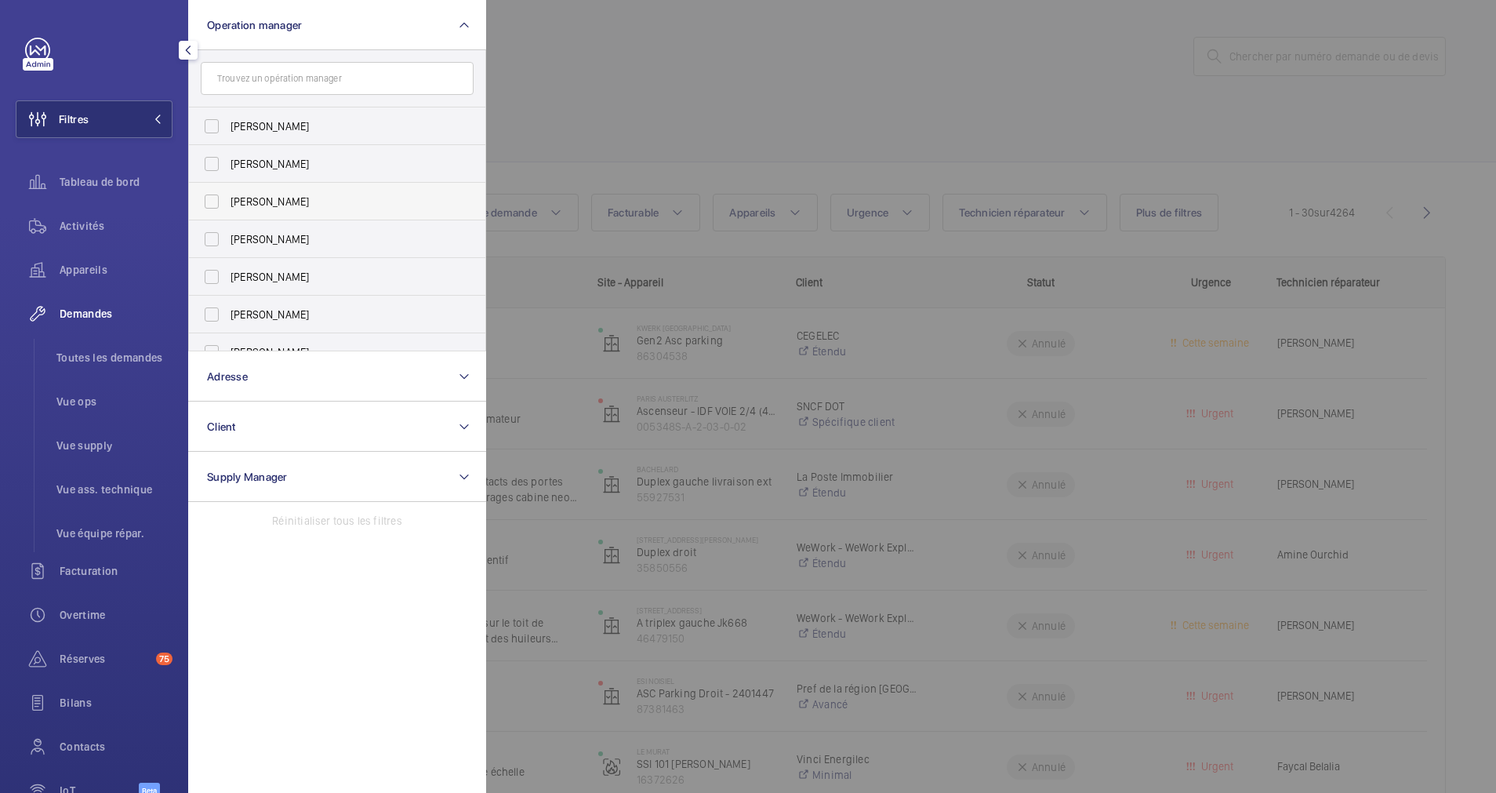
click at [209, 194] on label "[PERSON_NAME]" at bounding box center [325, 202] width 273 height 38
click at [209, 194] on input "[PERSON_NAME]" at bounding box center [211, 201] width 31 height 31
checkbox input "true"
click at [95, 219] on span "Activités" at bounding box center [116, 226] width 113 height 16
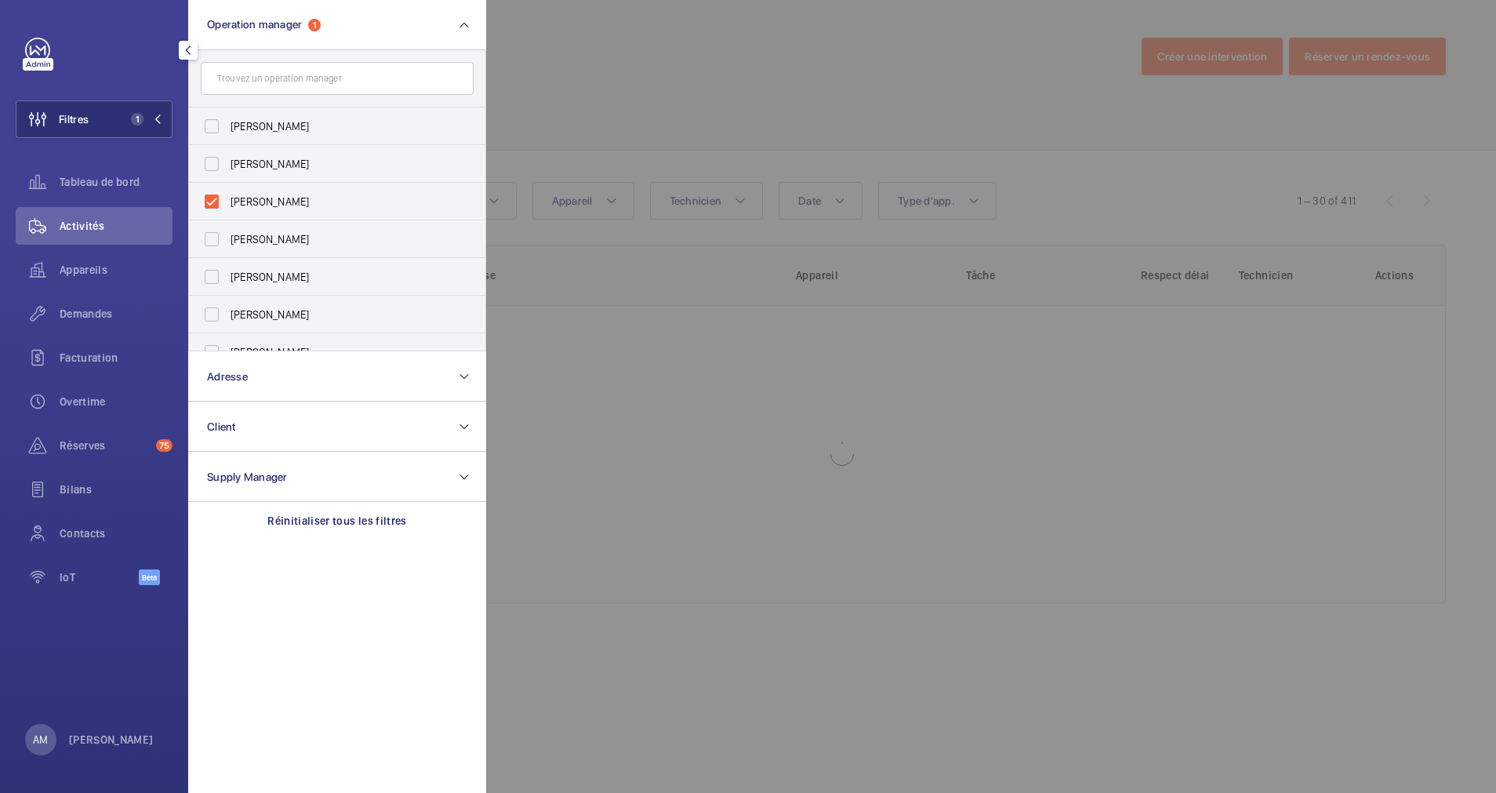
click at [555, 128] on div at bounding box center [1234, 396] width 1496 height 793
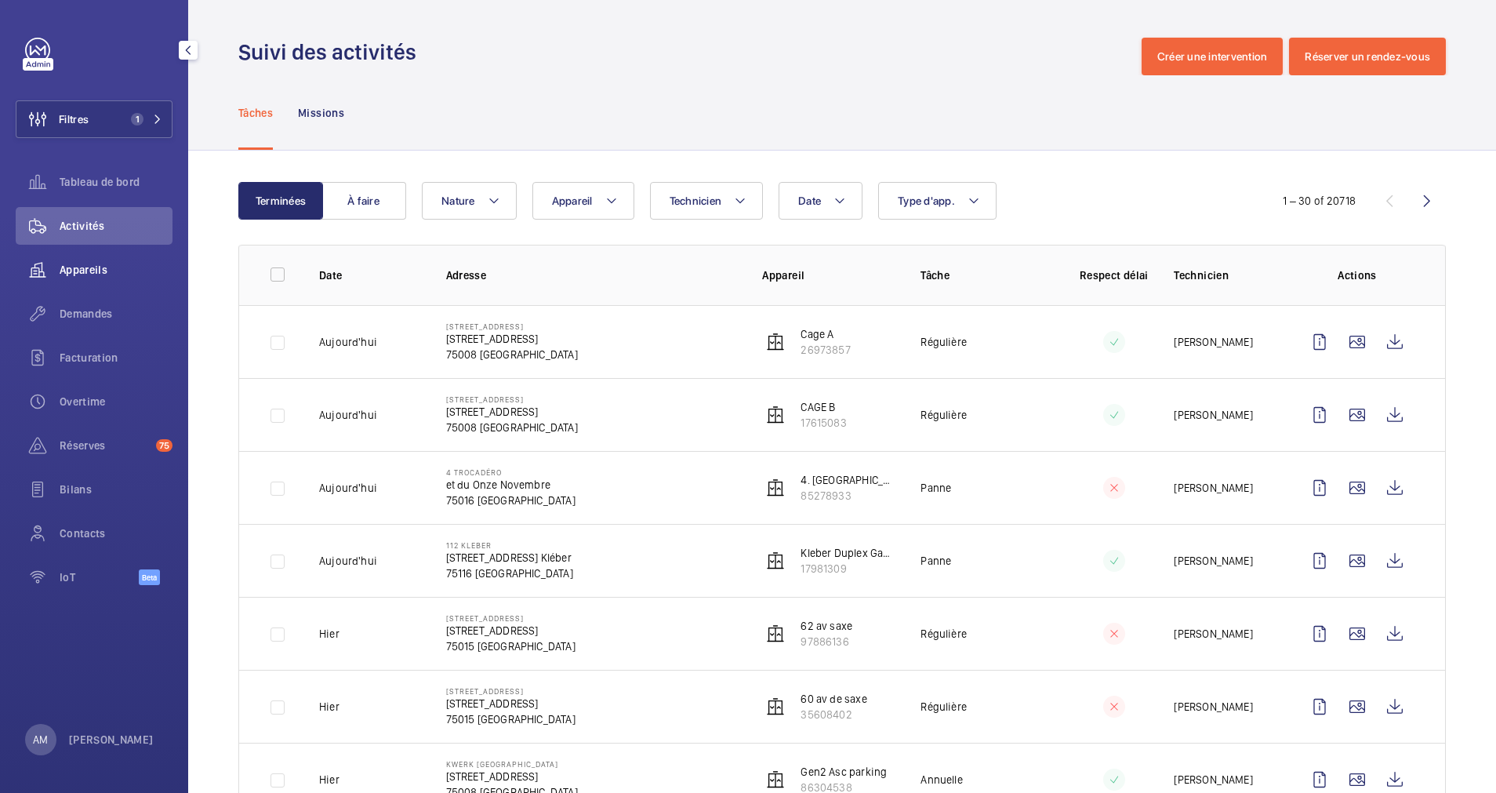
click at [87, 264] on span "Appareils" at bounding box center [116, 270] width 113 height 16
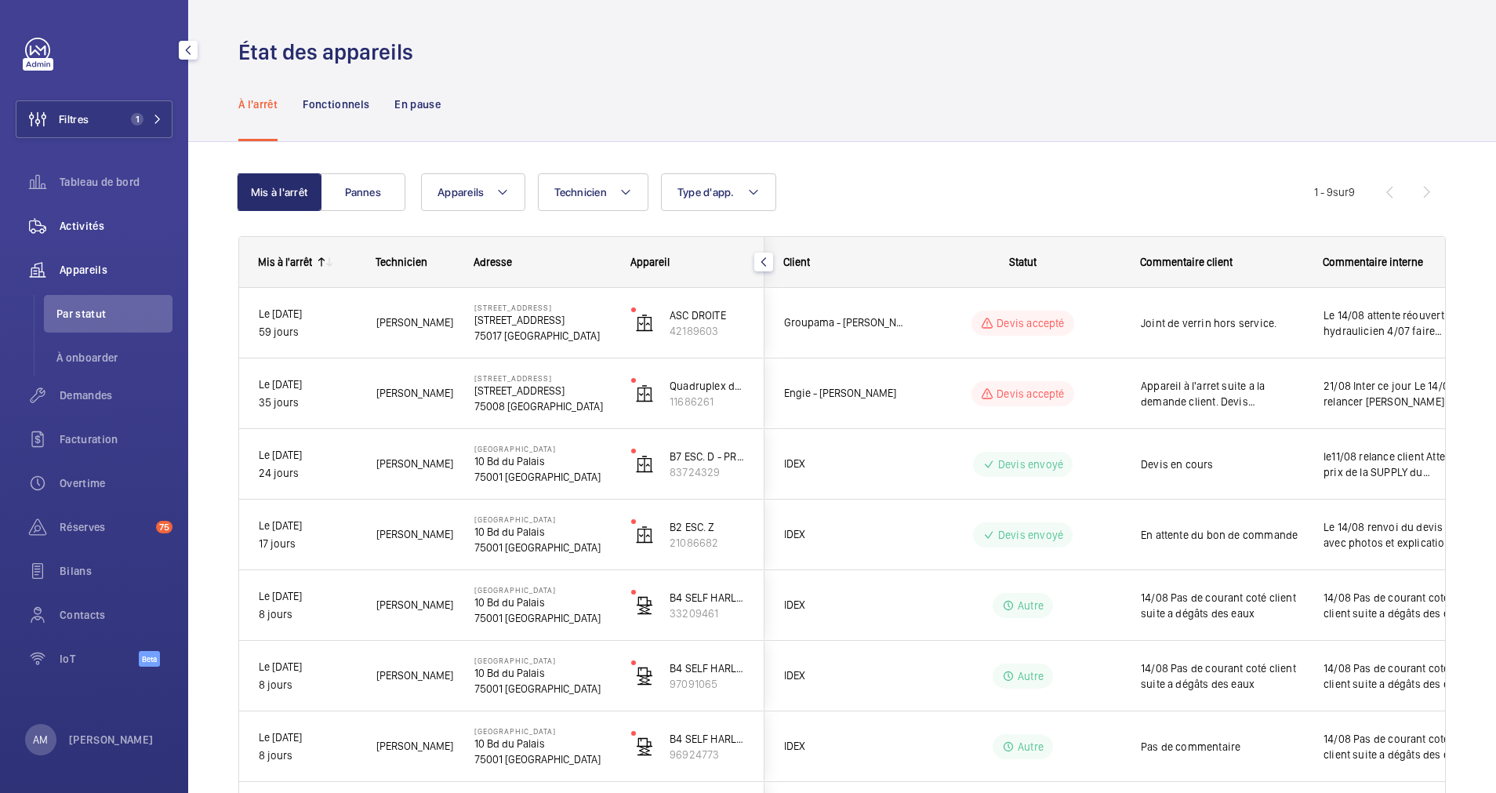
click at [89, 219] on span "Activités" at bounding box center [116, 226] width 113 height 16
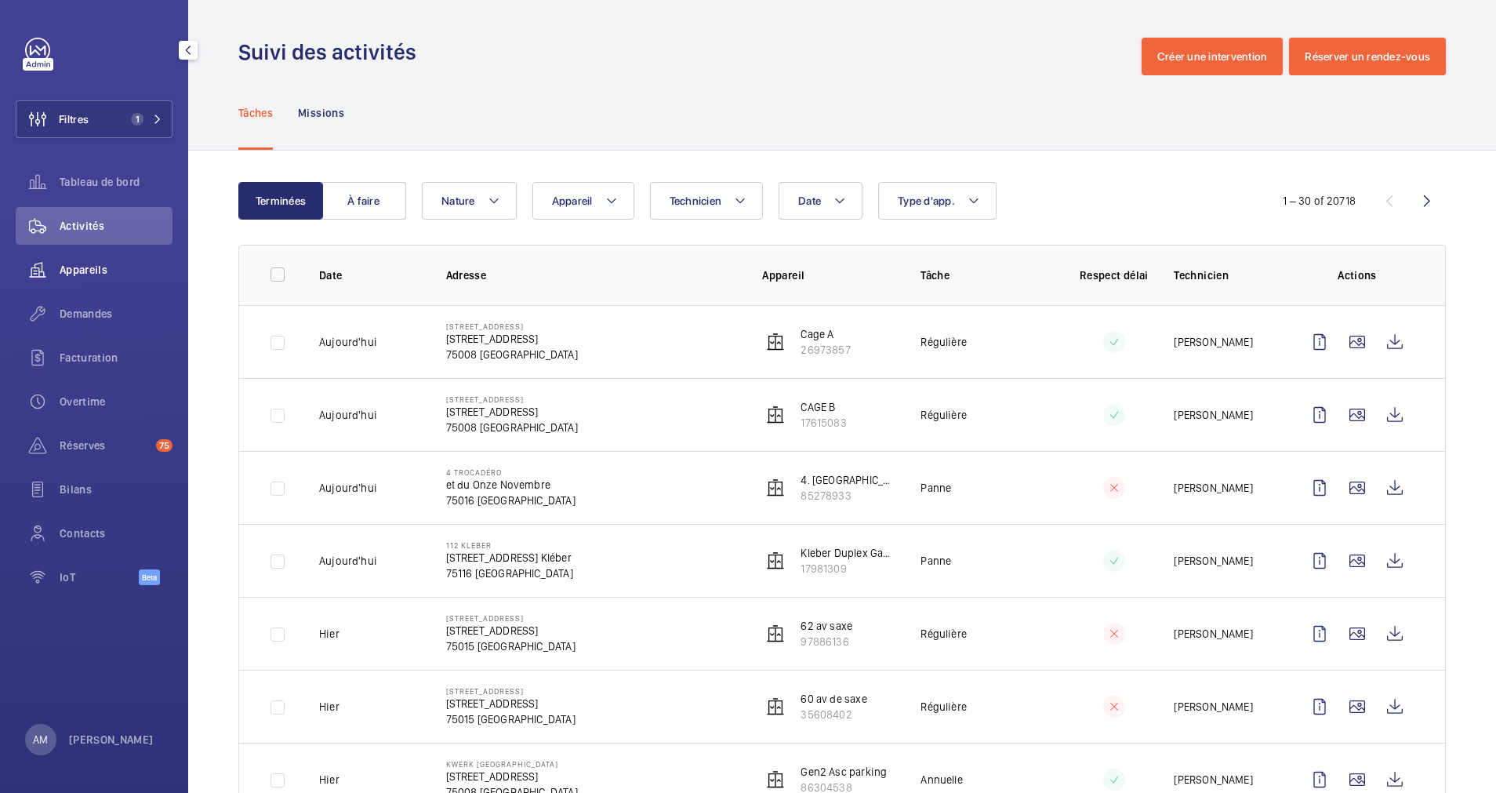
click at [73, 264] on span "Appareils" at bounding box center [116, 270] width 113 height 16
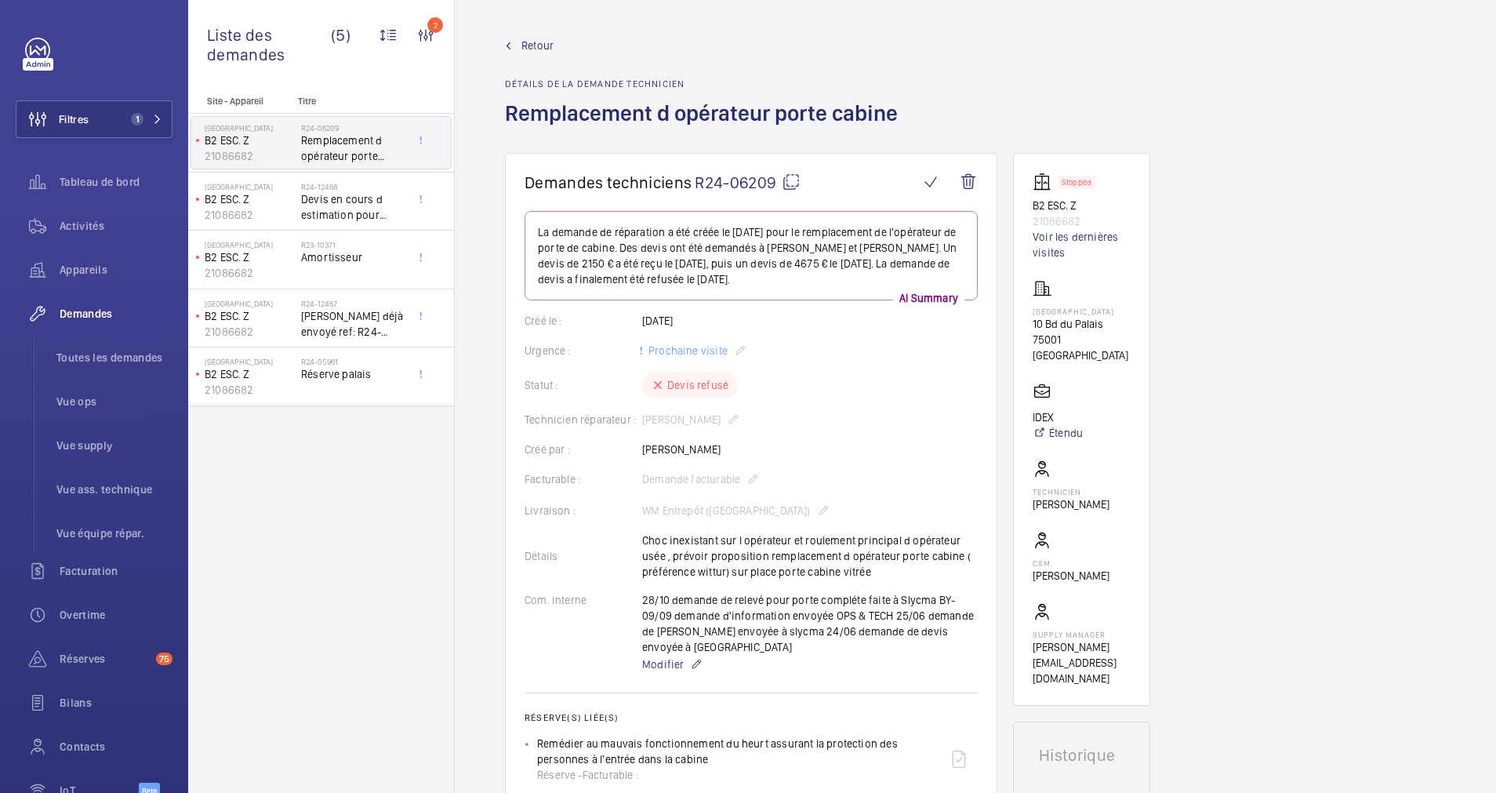
click at [529, 44] on span "Retour" at bounding box center [537, 46] width 32 height 16
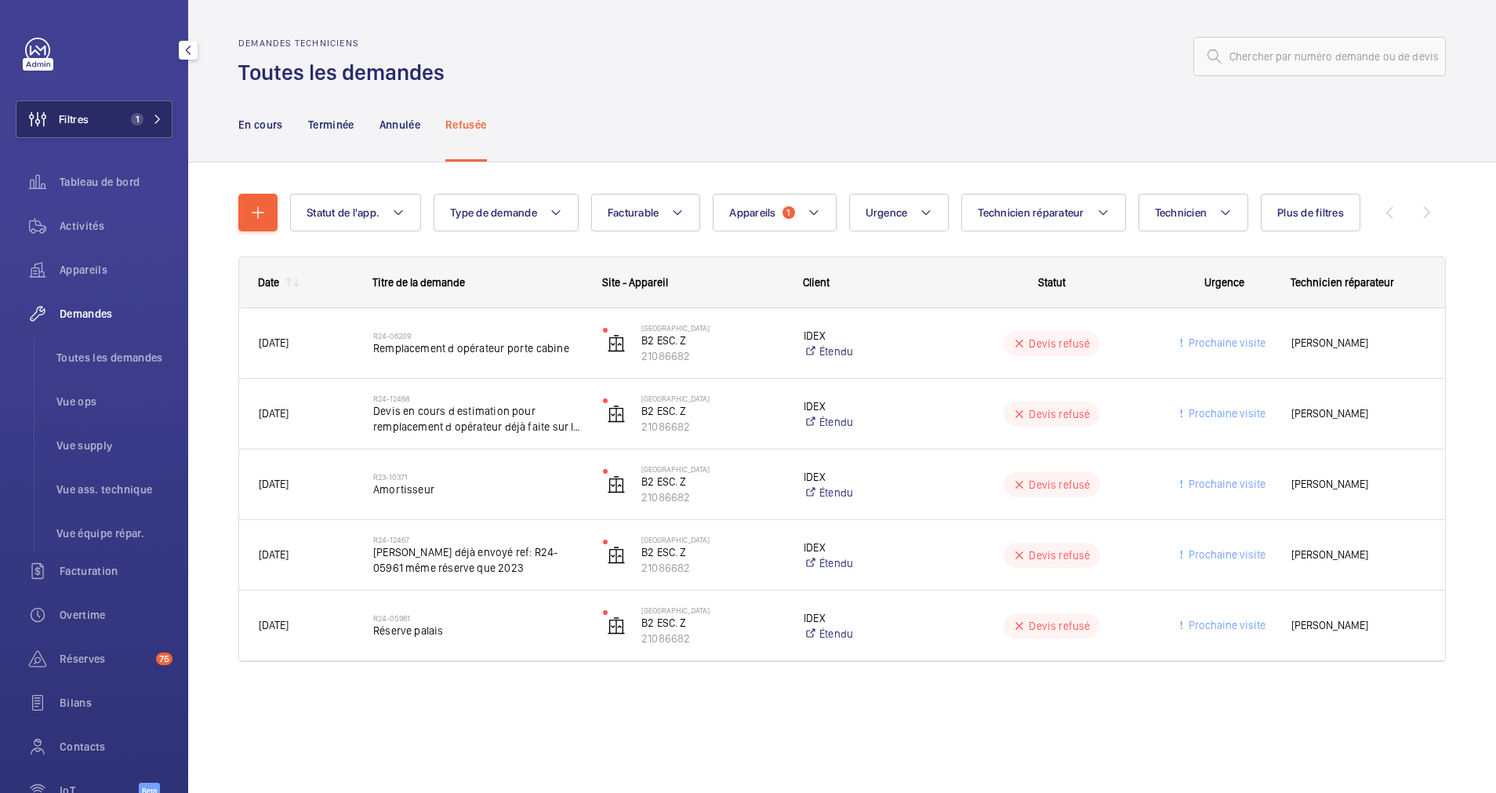
click at [146, 123] on span "1" at bounding box center [144, 119] width 38 height 13
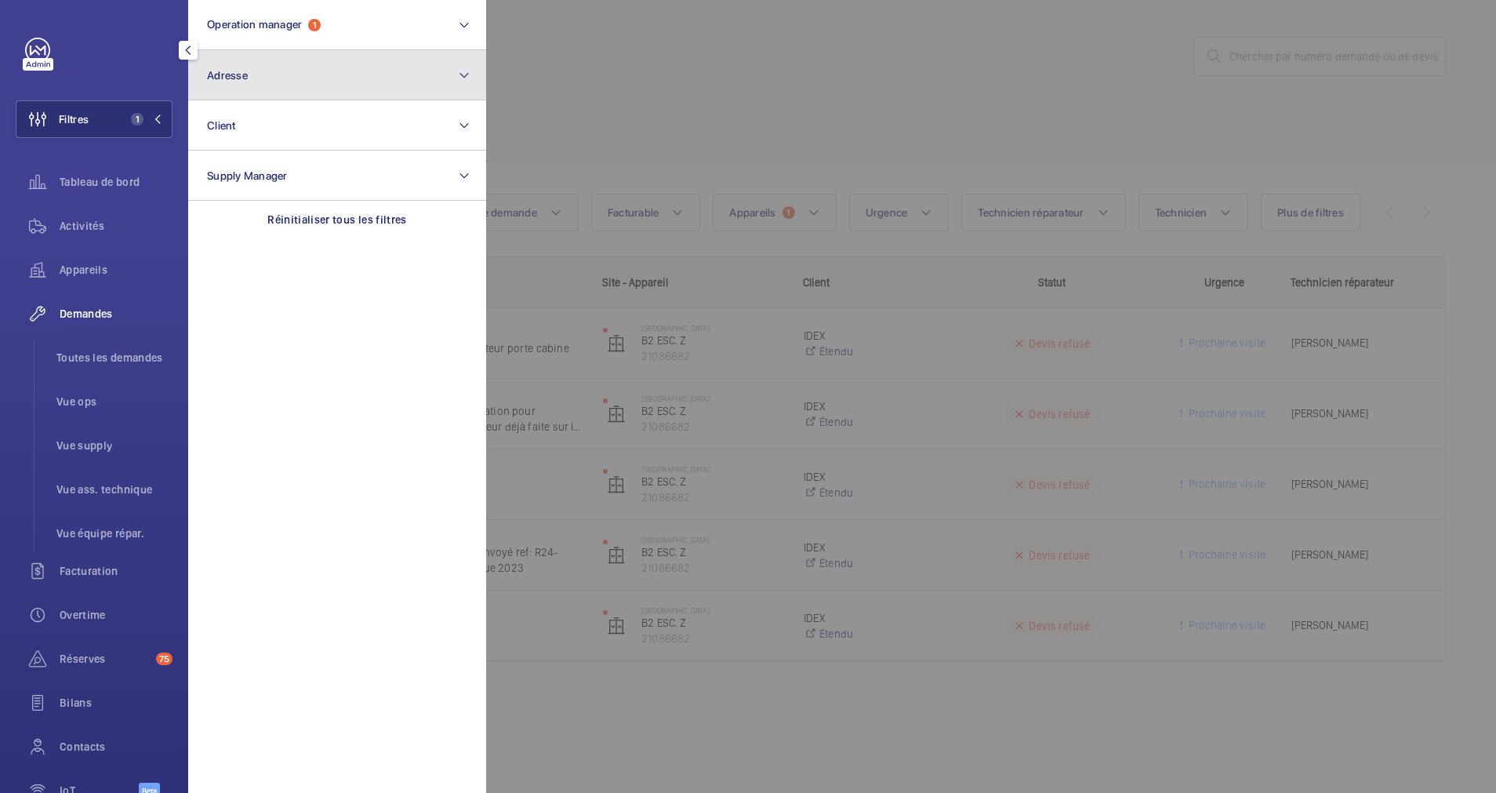
click at [336, 74] on button "Adresse" at bounding box center [337, 75] width 298 height 50
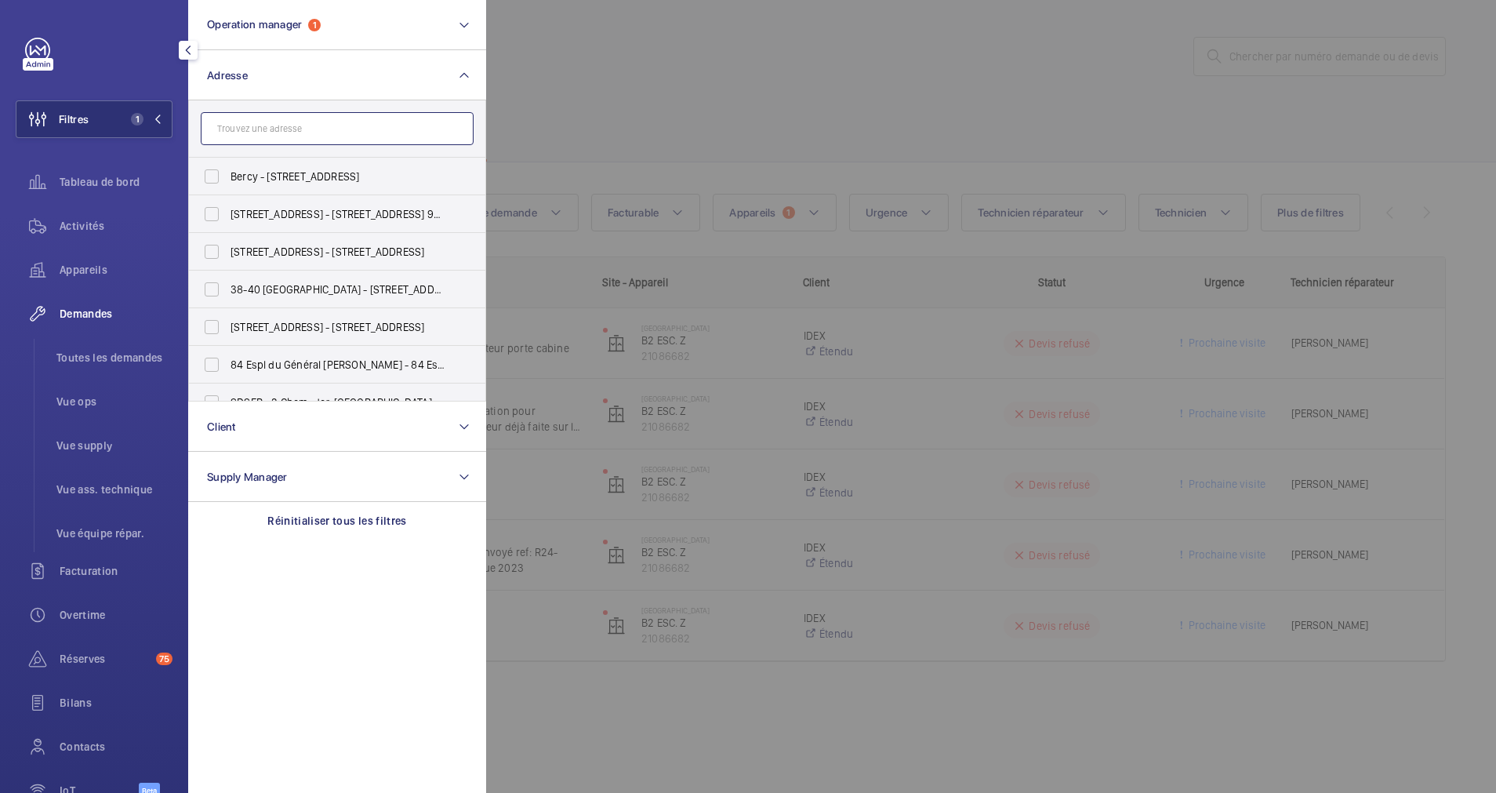
click at [327, 132] on input "text" at bounding box center [337, 128] width 273 height 33
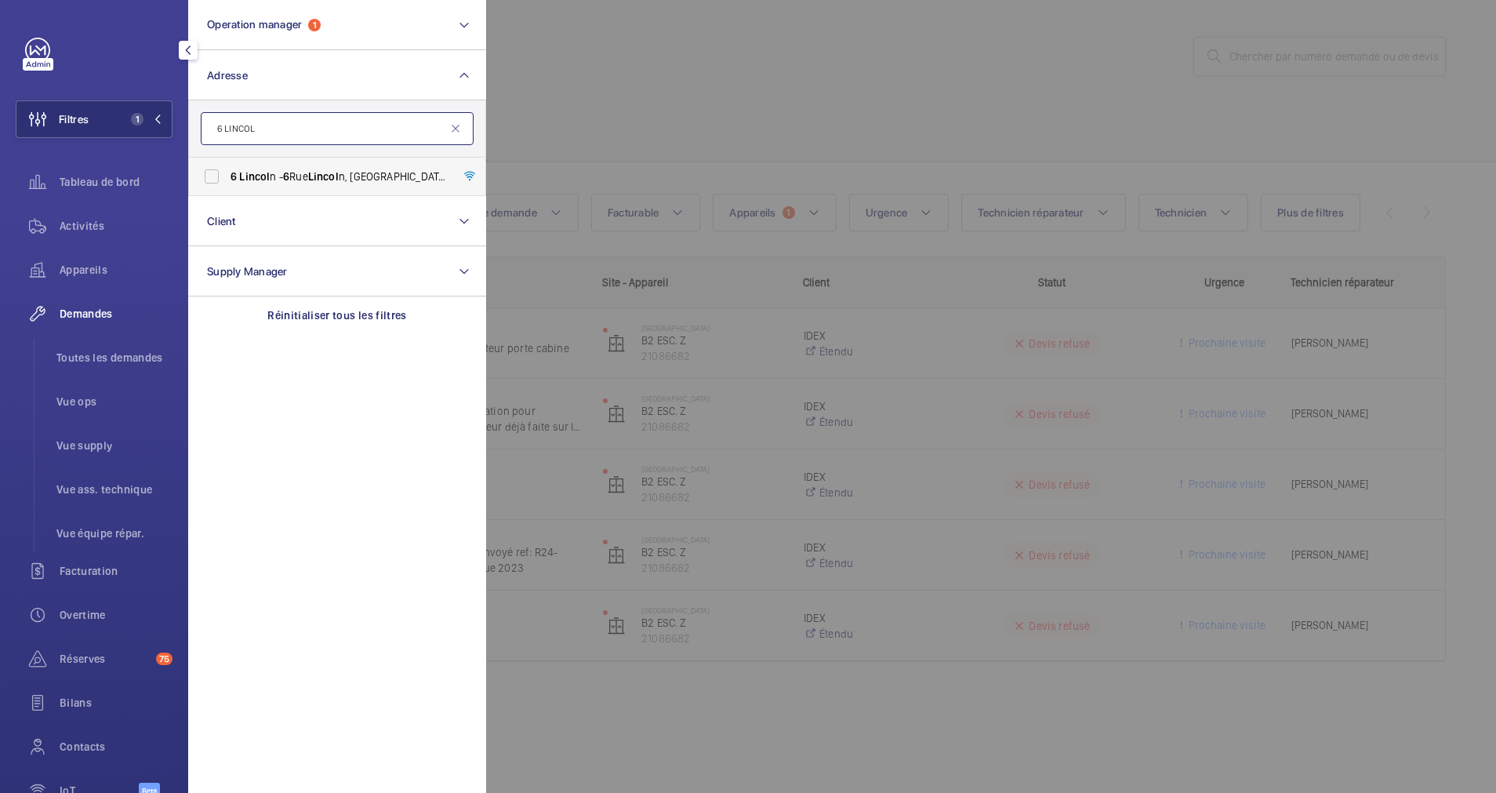
type input "6 LINCOL"
click at [193, 178] on label "6 Lincol n - 6 Rue Lincol n, 75008 PARIS, PARIS 75008" at bounding box center [325, 177] width 273 height 38
click at [196, 178] on input "6 Lincol n - 6 Rue Lincol n, 75008 PARIS, PARIS 75008" at bounding box center [211, 176] width 31 height 31
checkbox input "true"
click at [109, 225] on span "Activités" at bounding box center [116, 226] width 113 height 16
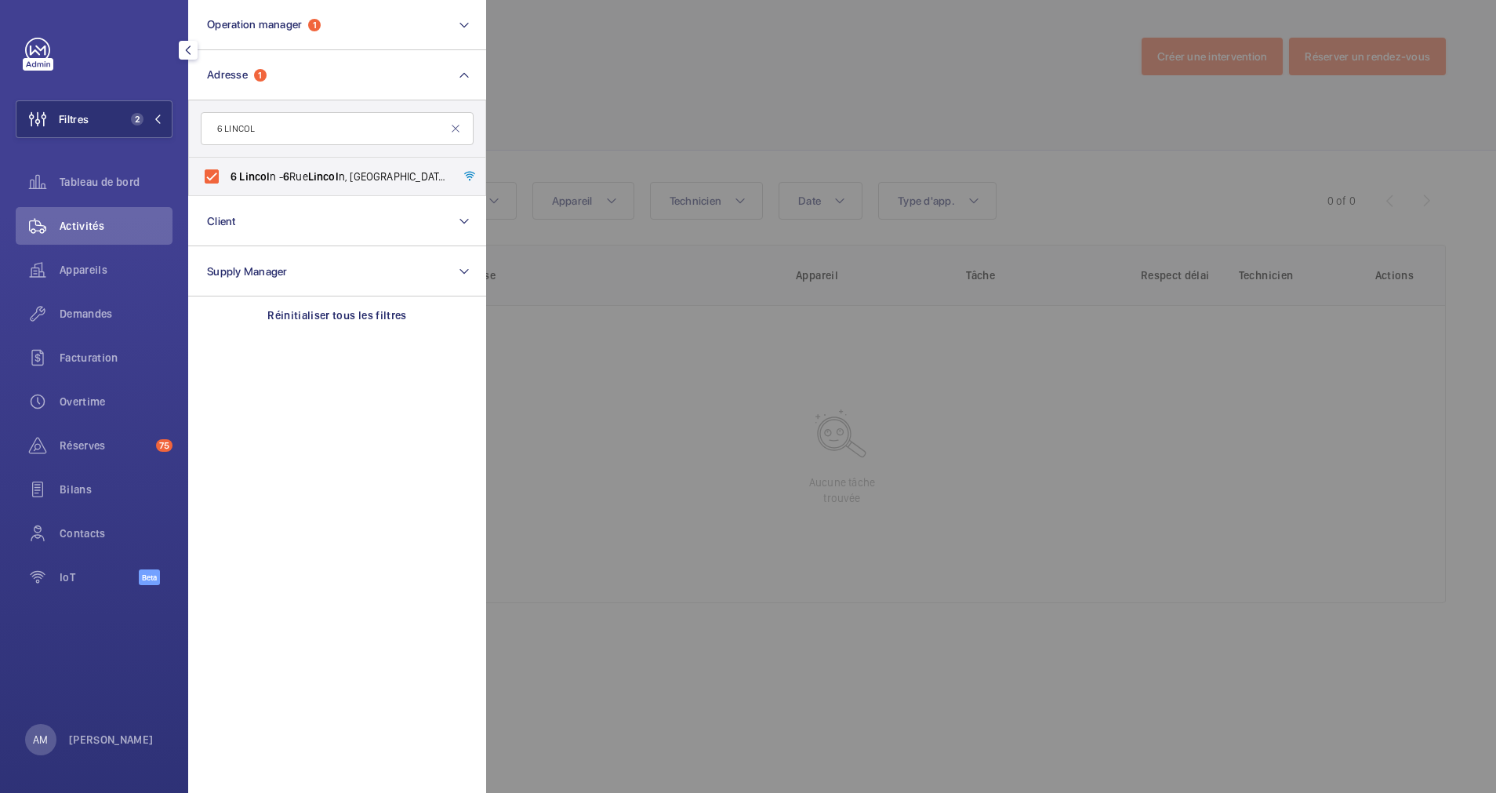
click at [771, 126] on div at bounding box center [1234, 396] width 1496 height 793
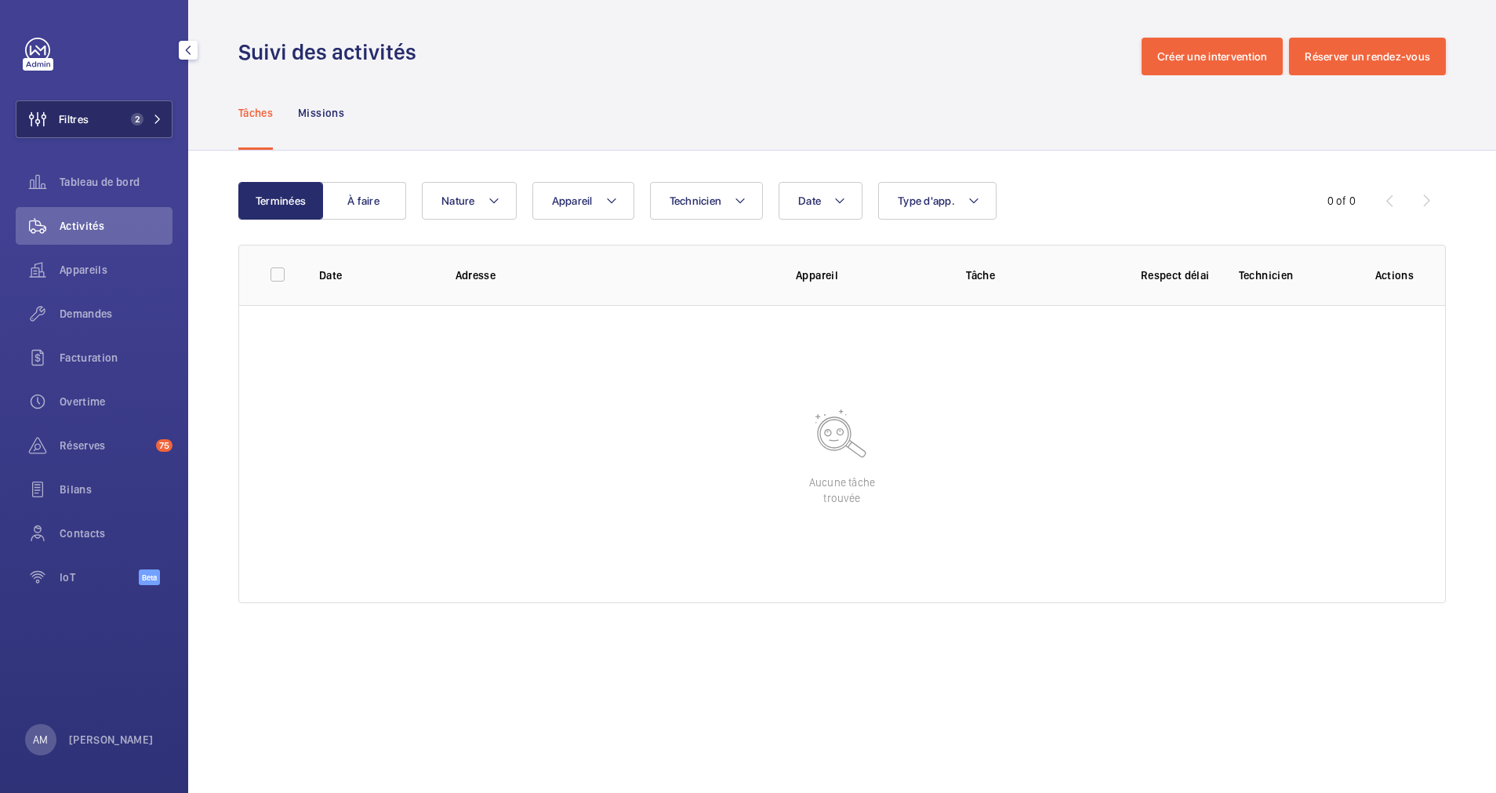
click at [126, 114] on span "2" at bounding box center [134, 119] width 19 height 13
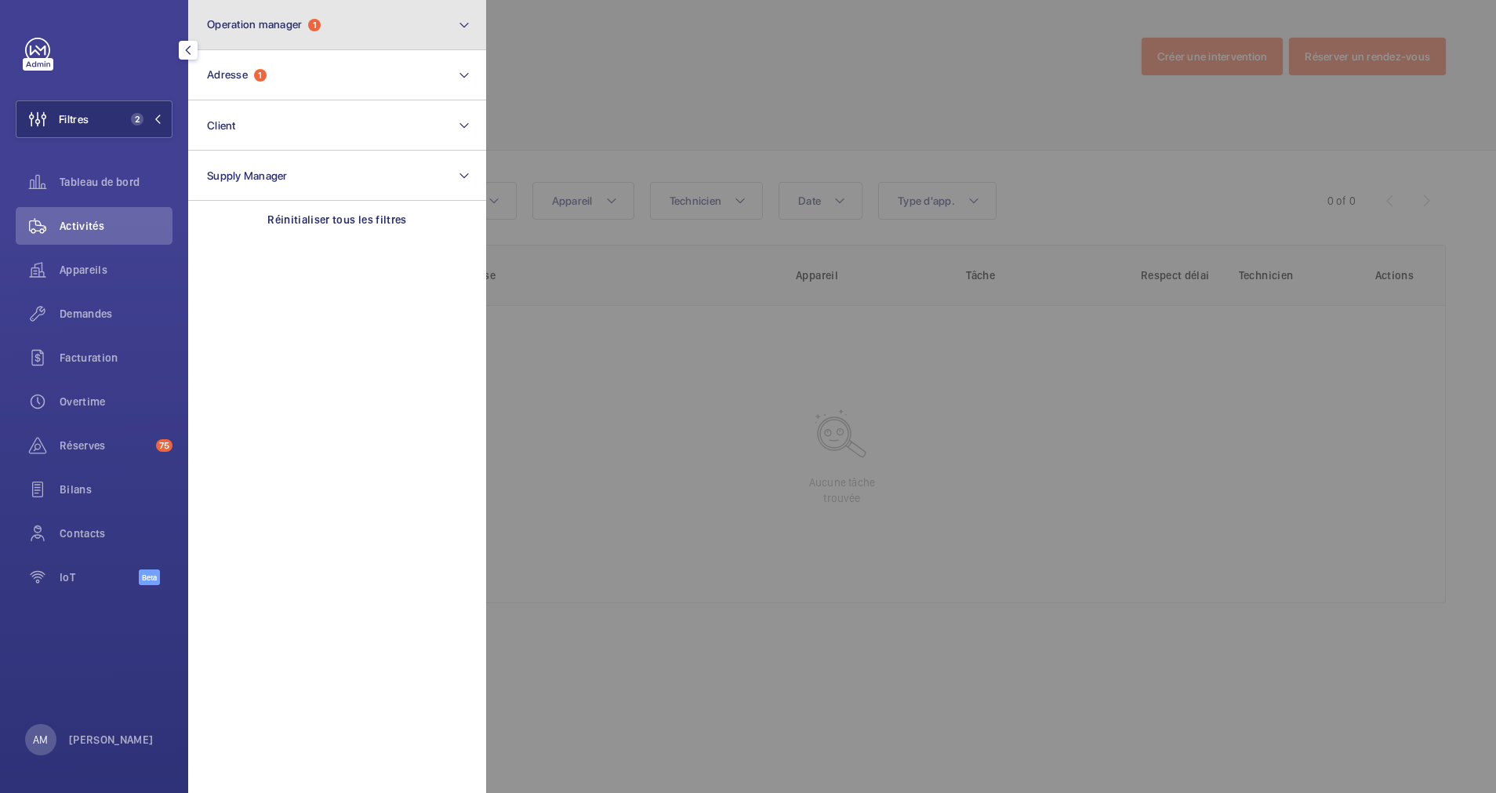
click at [411, 43] on button "Operation manager 1" at bounding box center [337, 25] width 298 height 50
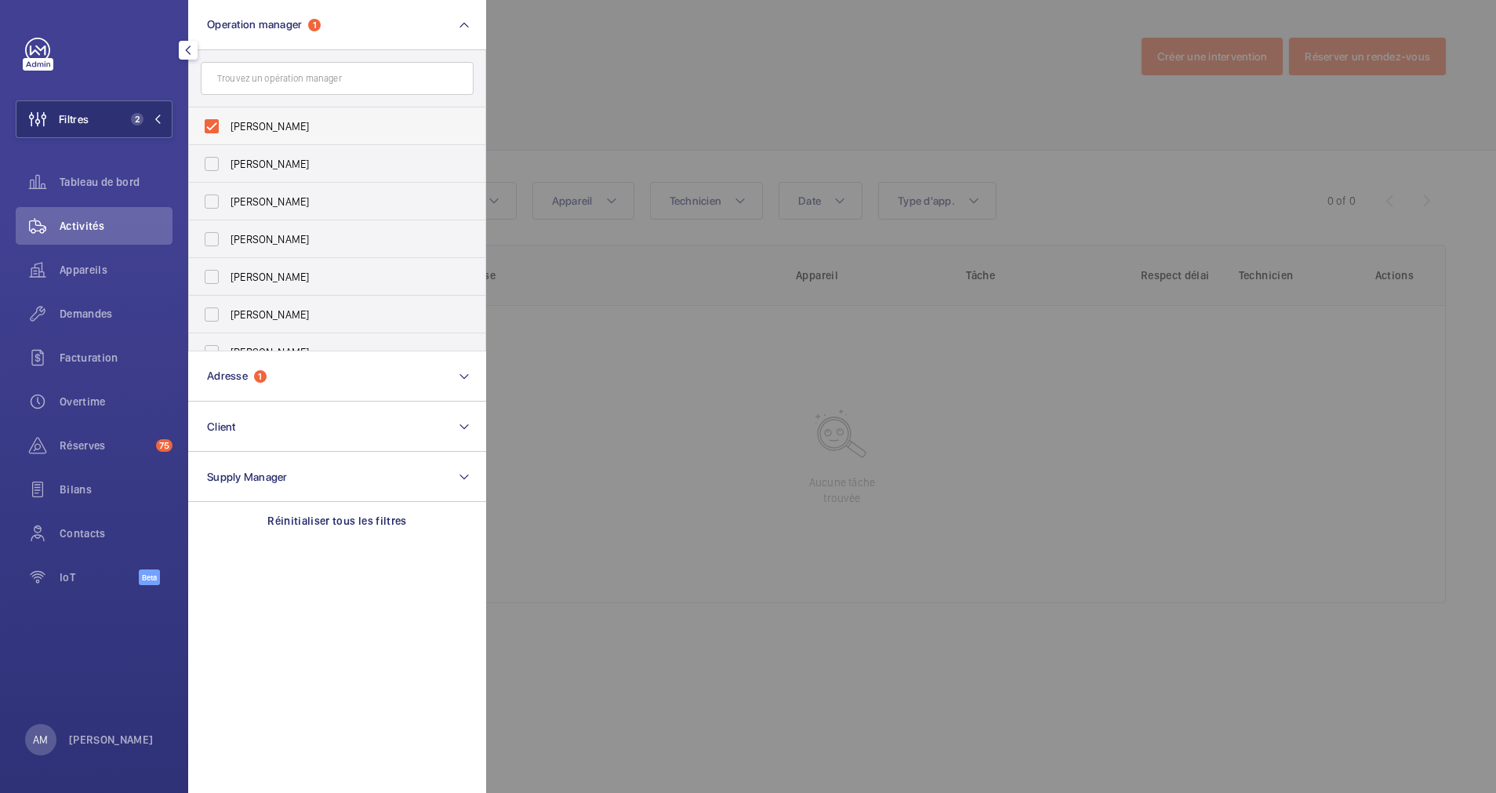
click at [223, 114] on label "[PERSON_NAME]" at bounding box center [325, 126] width 273 height 38
click at [223, 114] on input "[PERSON_NAME]" at bounding box center [211, 126] width 31 height 31
checkbox input "false"
click at [649, 85] on div at bounding box center [1234, 396] width 1496 height 793
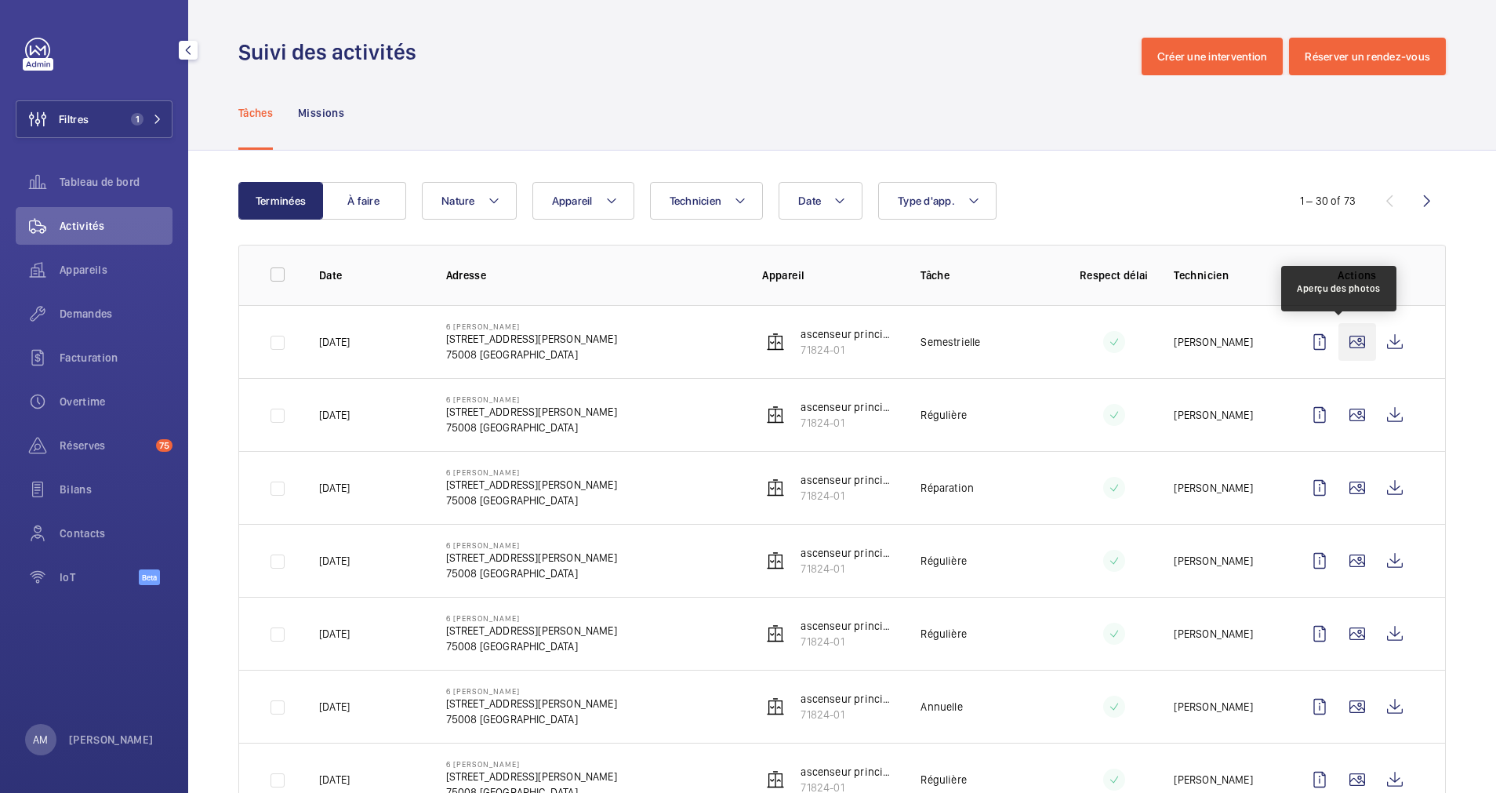
click at [1339, 332] on wm-front-icon-button at bounding box center [1358, 342] width 38 height 38
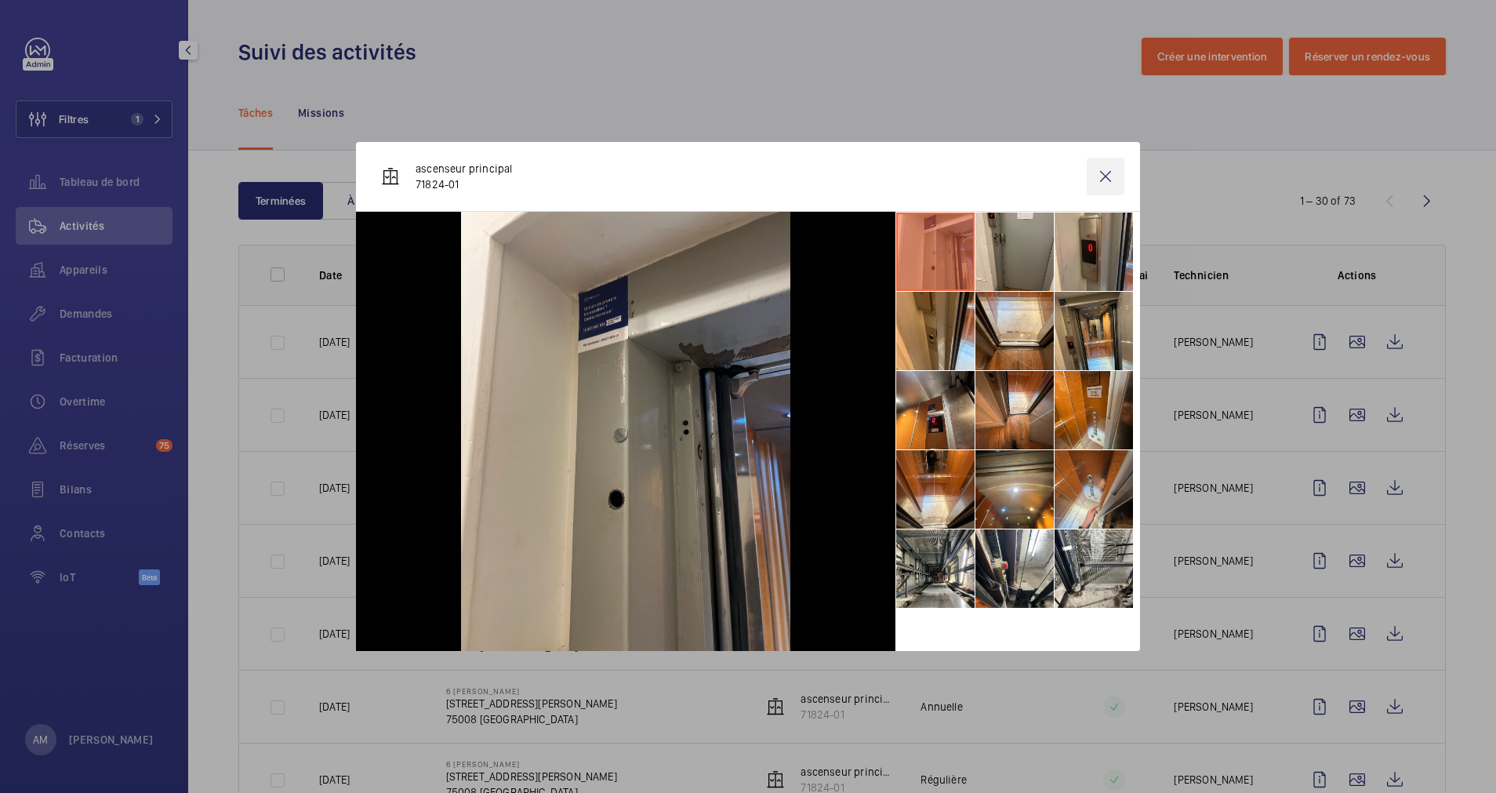
click at [1113, 173] on wm-front-icon-button at bounding box center [1106, 177] width 38 height 38
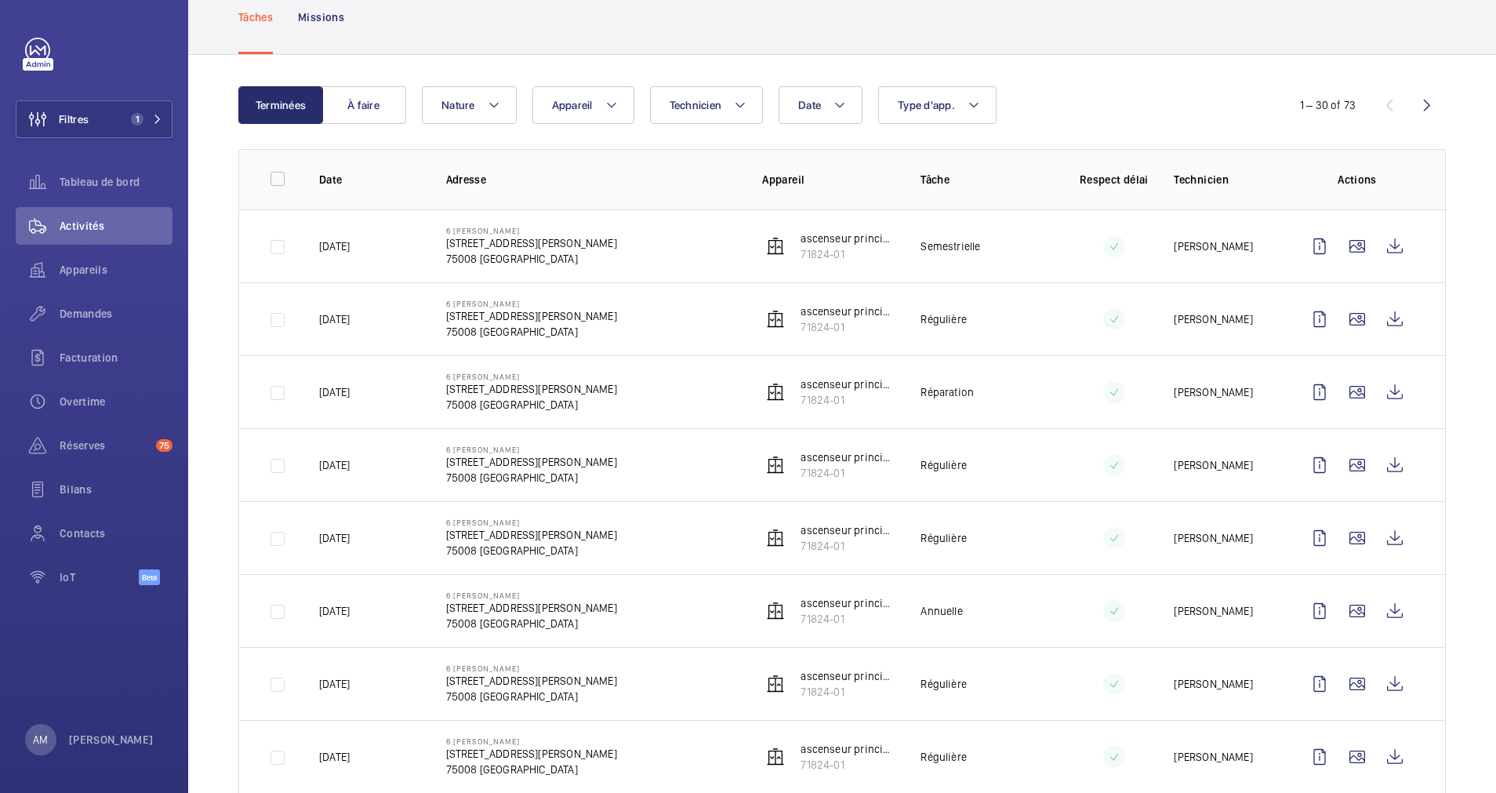
scroll to position [118, 0]
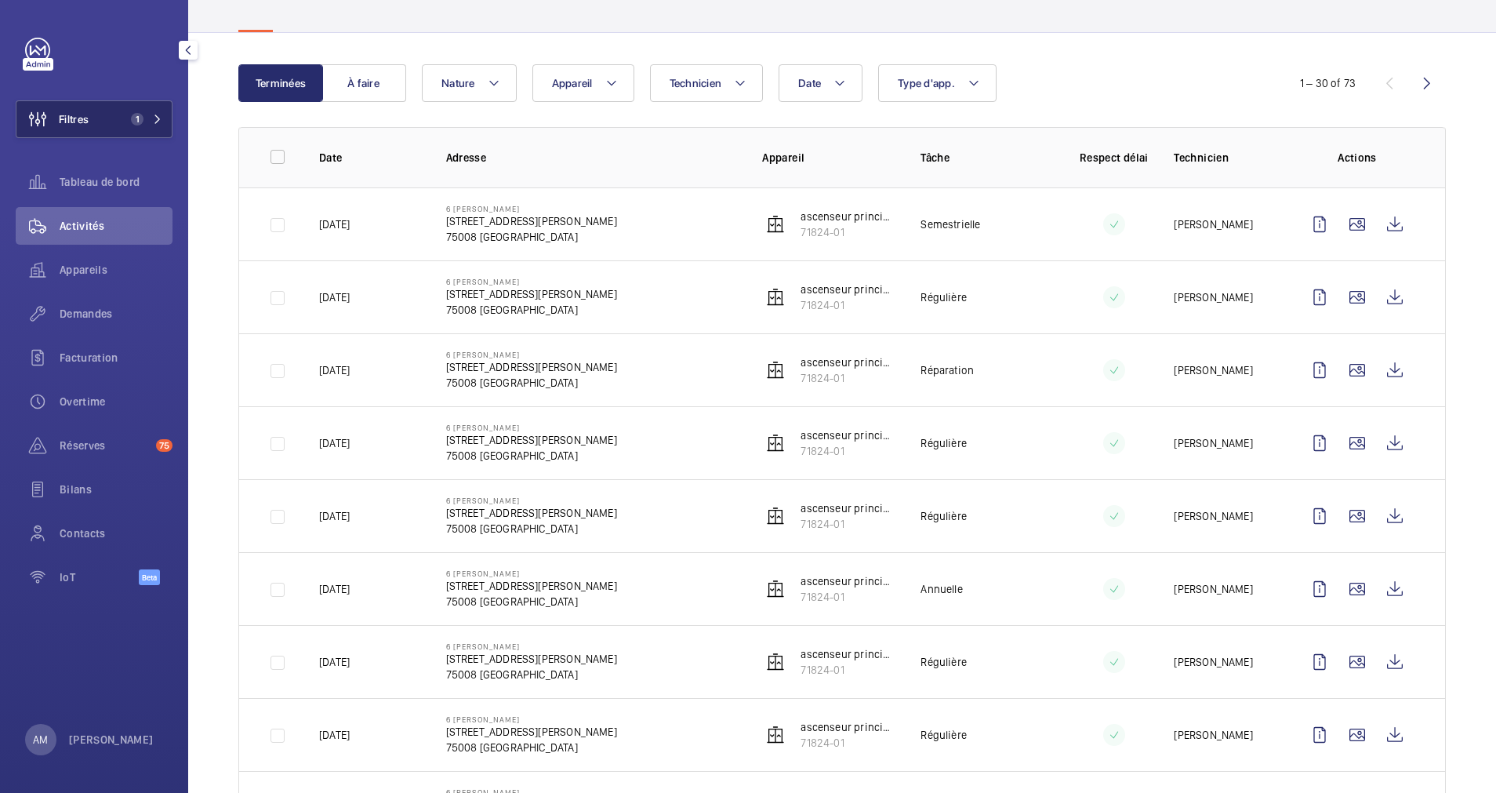
click at [169, 107] on button "Filtres 1" at bounding box center [94, 119] width 157 height 38
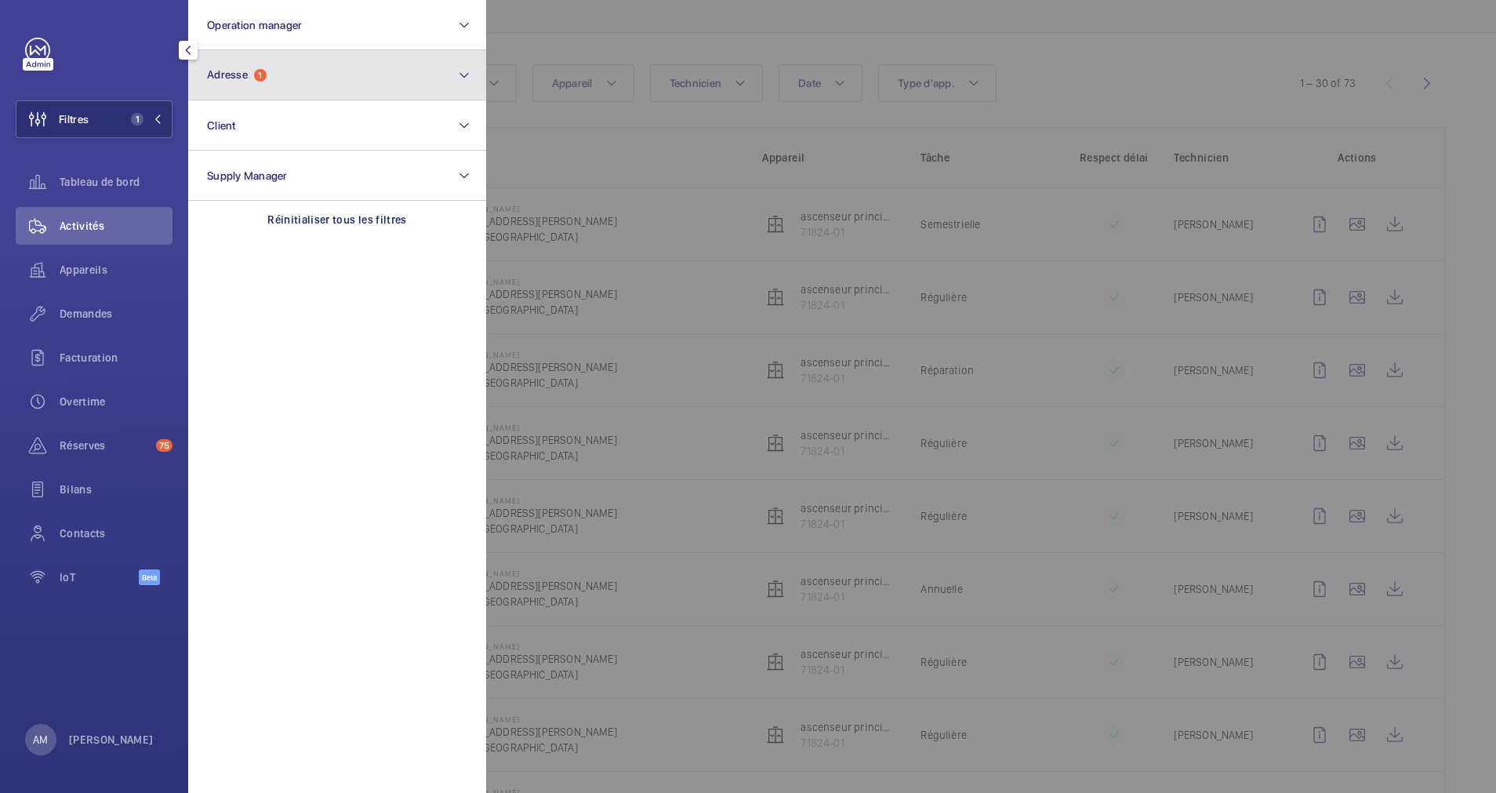
click at [258, 72] on span "1" at bounding box center [260, 75] width 13 height 13
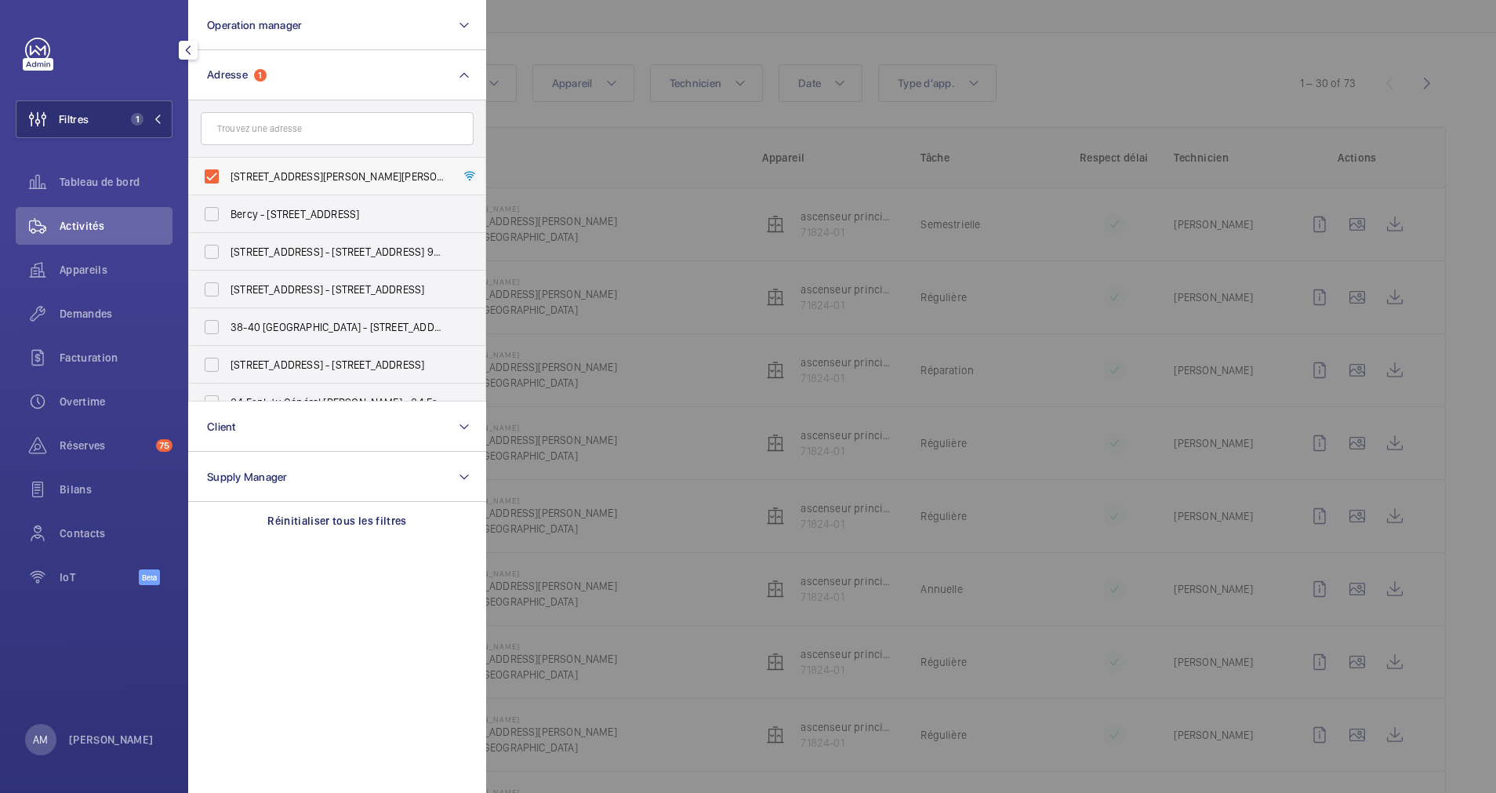
click at [216, 163] on label "6 Lincoln - 6 Rue Lincoln, 75008 PARIS, PARIS 75008" at bounding box center [325, 177] width 273 height 38
click at [216, 163] on input "6 Lincoln - 6 Rue Lincoln, 75008 PARIS, PARIS 75008" at bounding box center [211, 176] width 31 height 31
checkbox input "false"
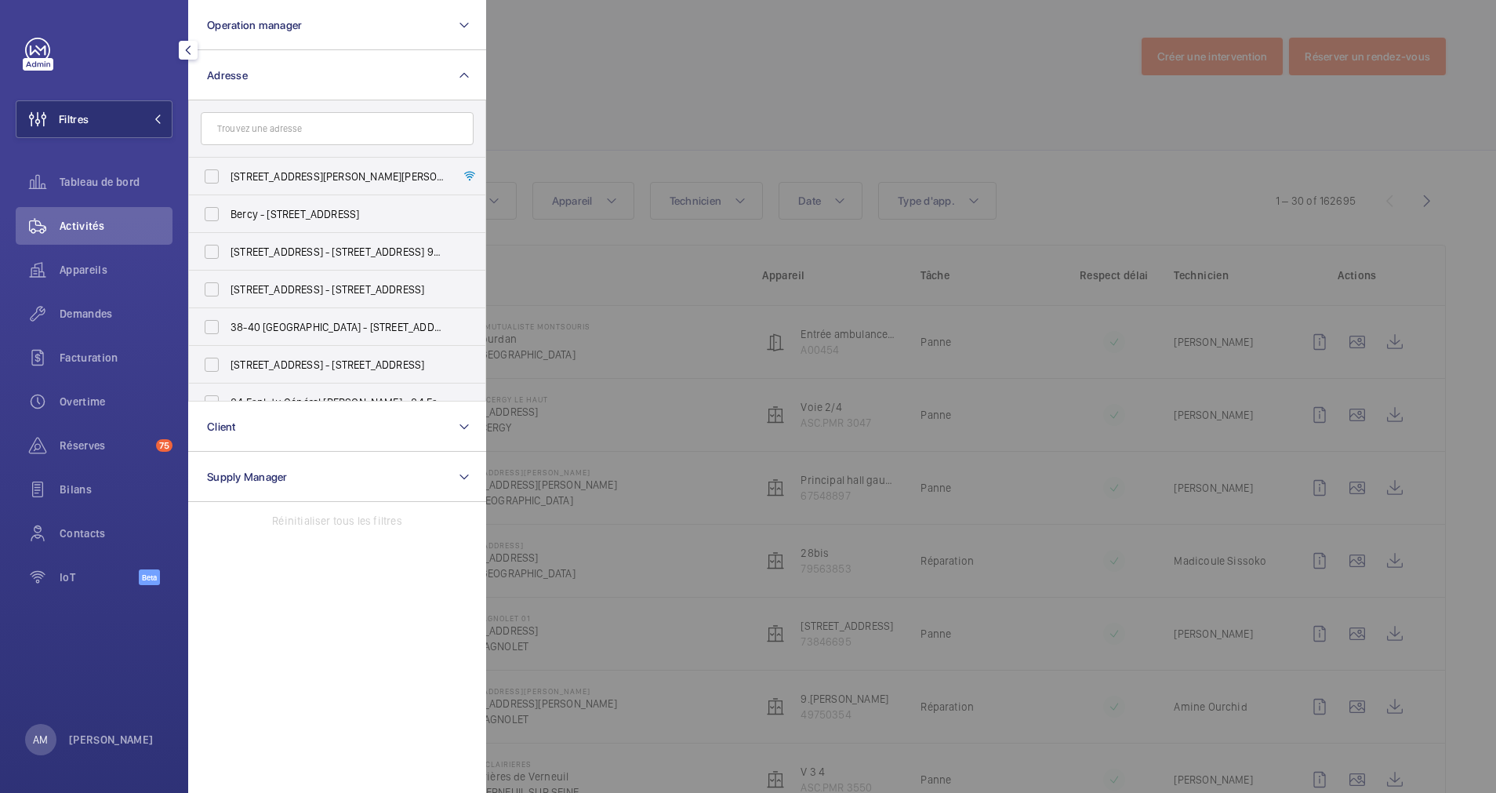
click at [678, 138] on div at bounding box center [1234, 396] width 1496 height 793
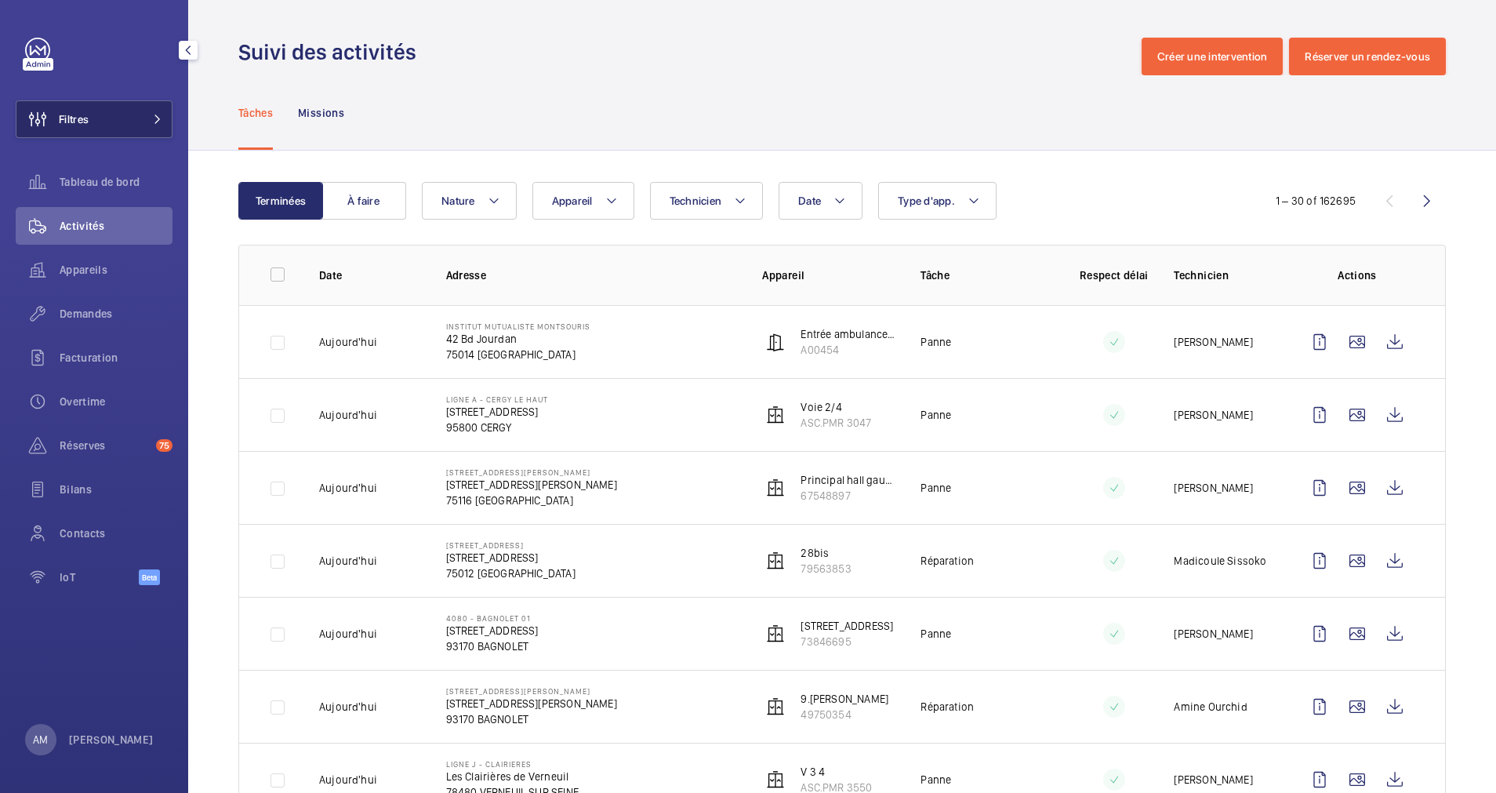
click at [136, 111] on button "Filtres" at bounding box center [94, 119] width 157 height 38
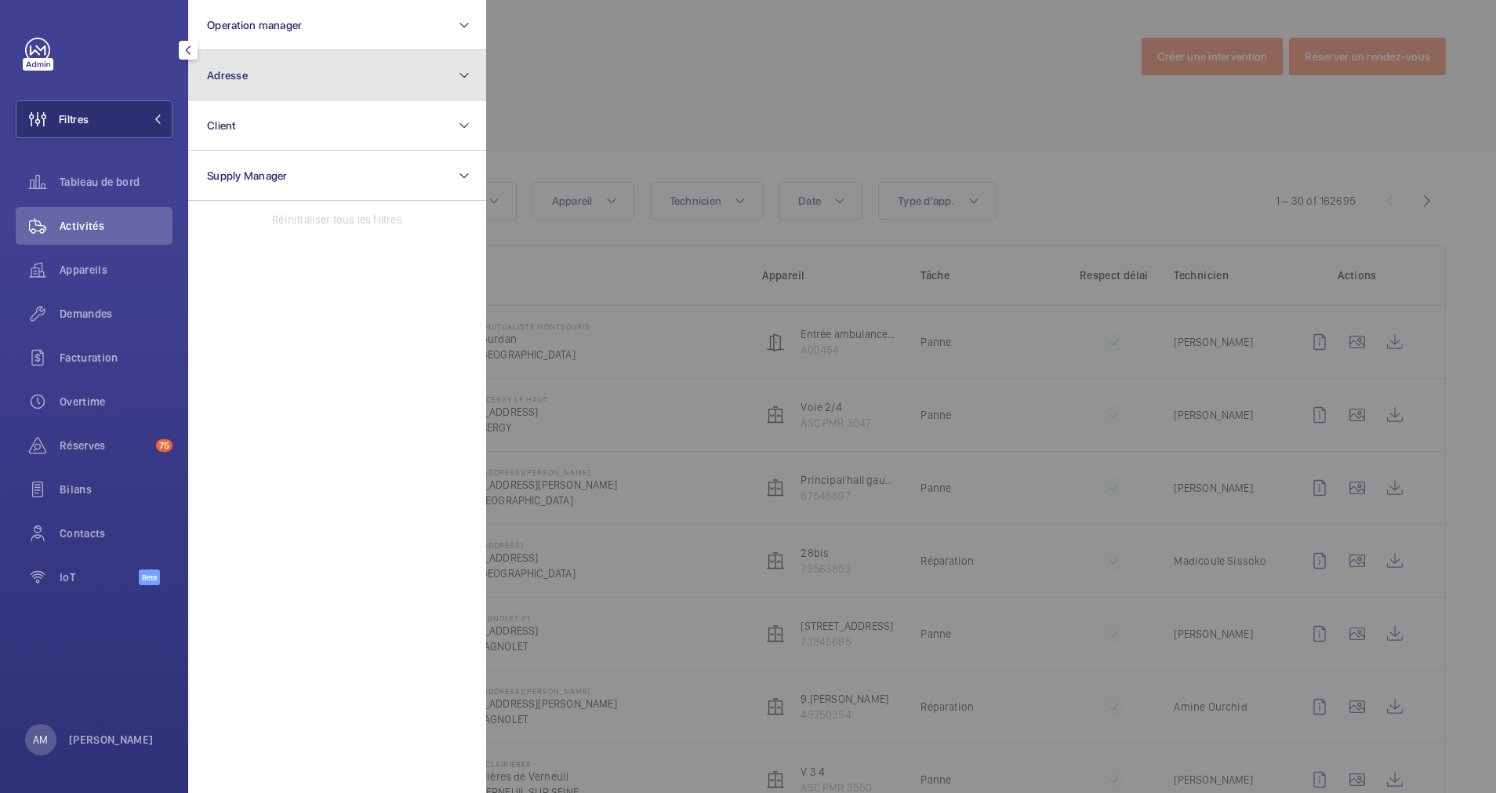
click at [296, 75] on button "Adresse" at bounding box center [337, 75] width 298 height 50
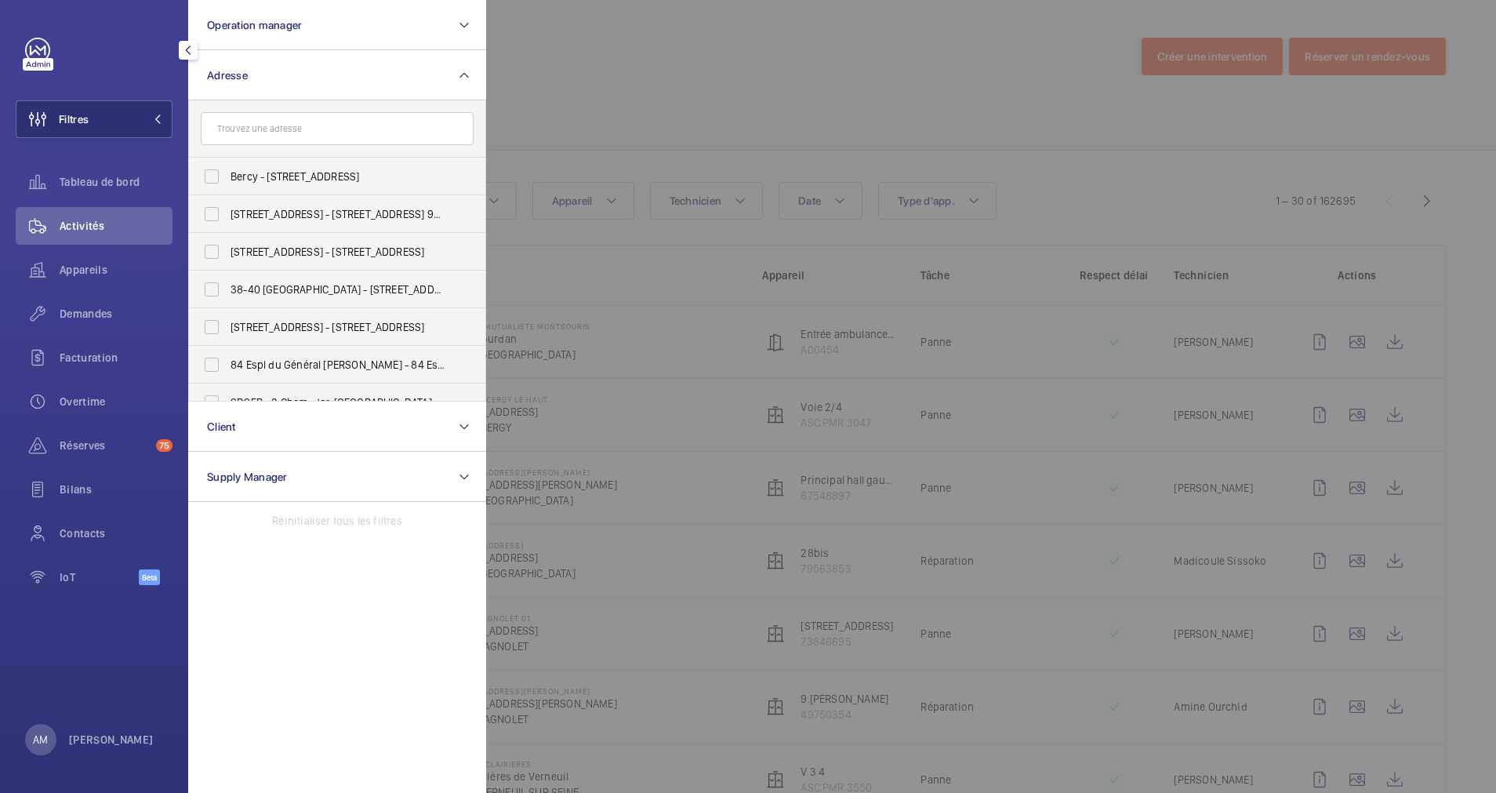
click at [301, 135] on input "text" at bounding box center [337, 128] width 273 height 33
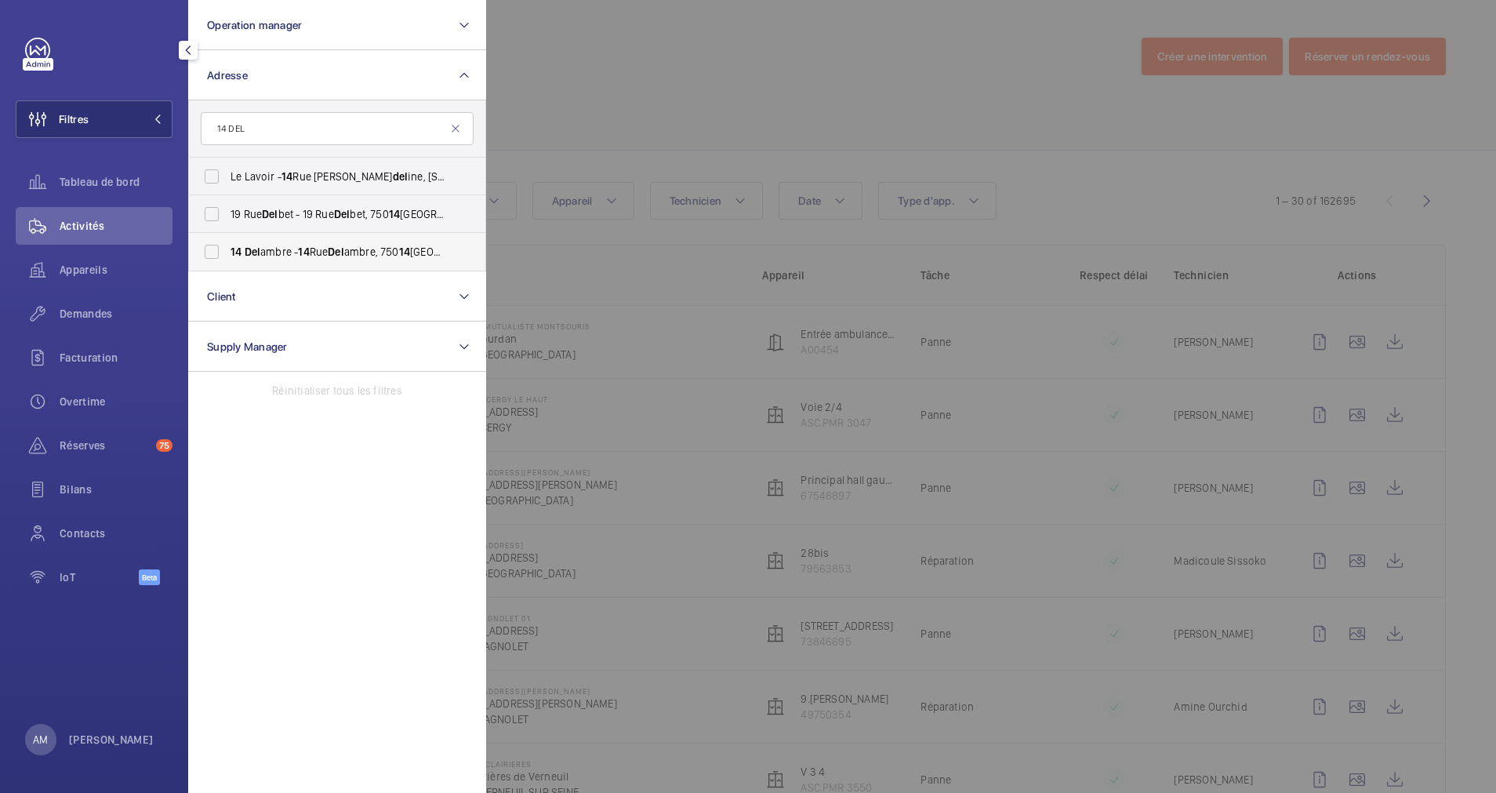
type input "14 DEL"
click at [282, 255] on span "14 Del ambre - [STREET_ADDRESS]" at bounding box center [339, 252] width 216 height 16
click at [227, 255] on input "14 Del ambre - [STREET_ADDRESS]" at bounding box center [211, 251] width 31 height 31
checkbox input "true"
click at [725, 65] on div at bounding box center [1234, 396] width 1496 height 793
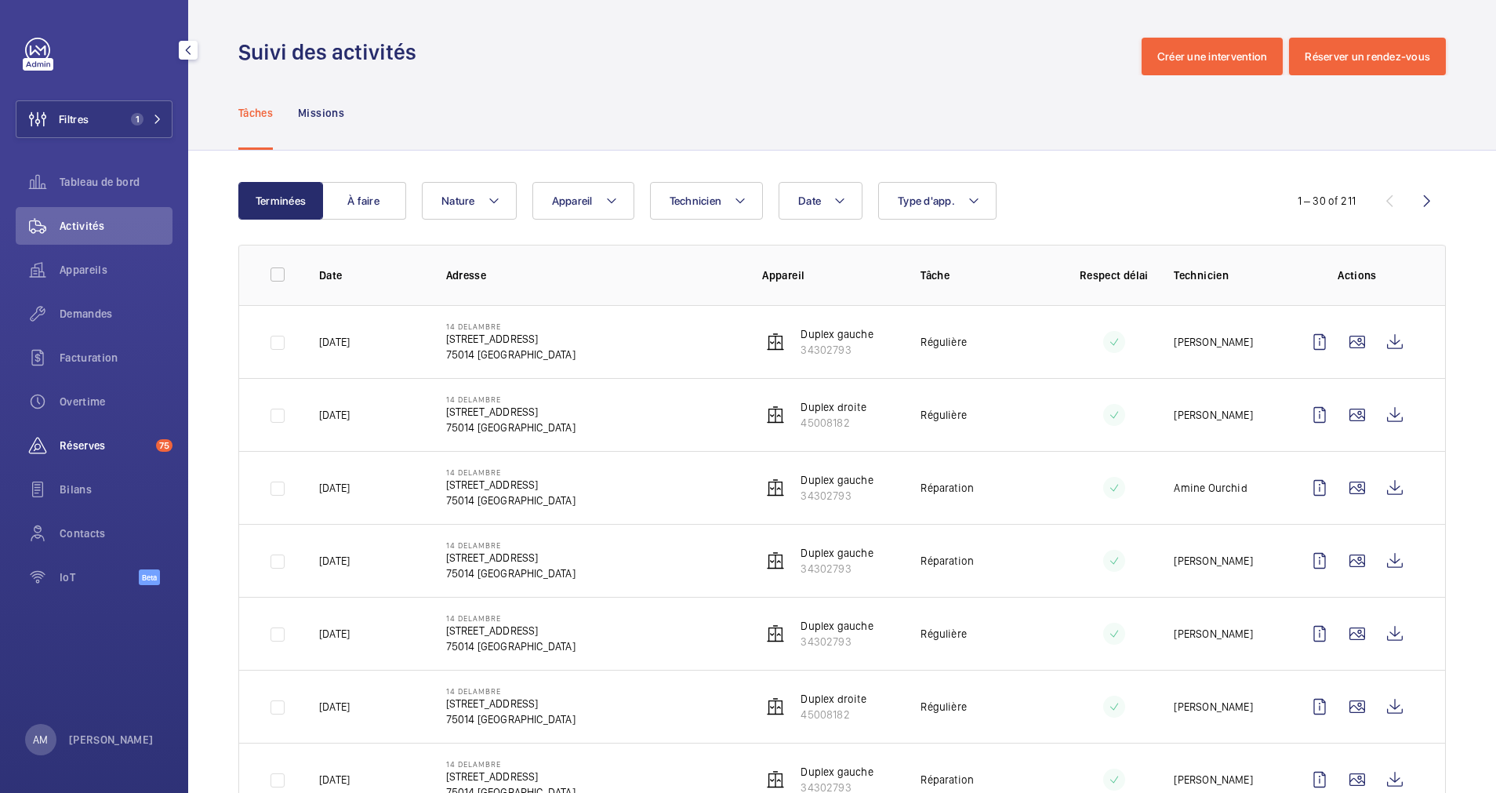
click at [85, 449] on span "Réserves" at bounding box center [105, 446] width 90 height 16
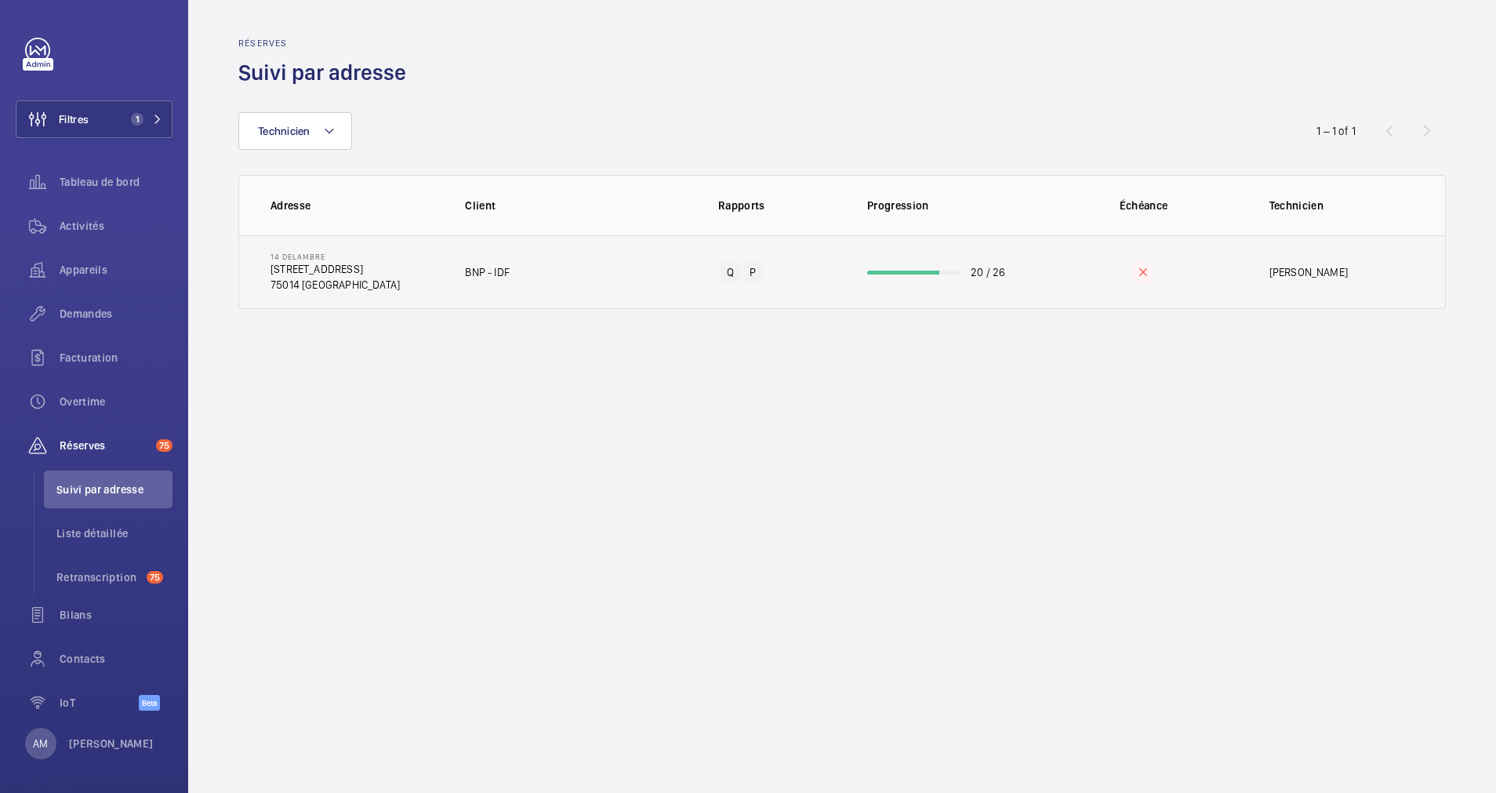
click at [910, 271] on td "20 / 26" at bounding box center [942, 272] width 201 height 74
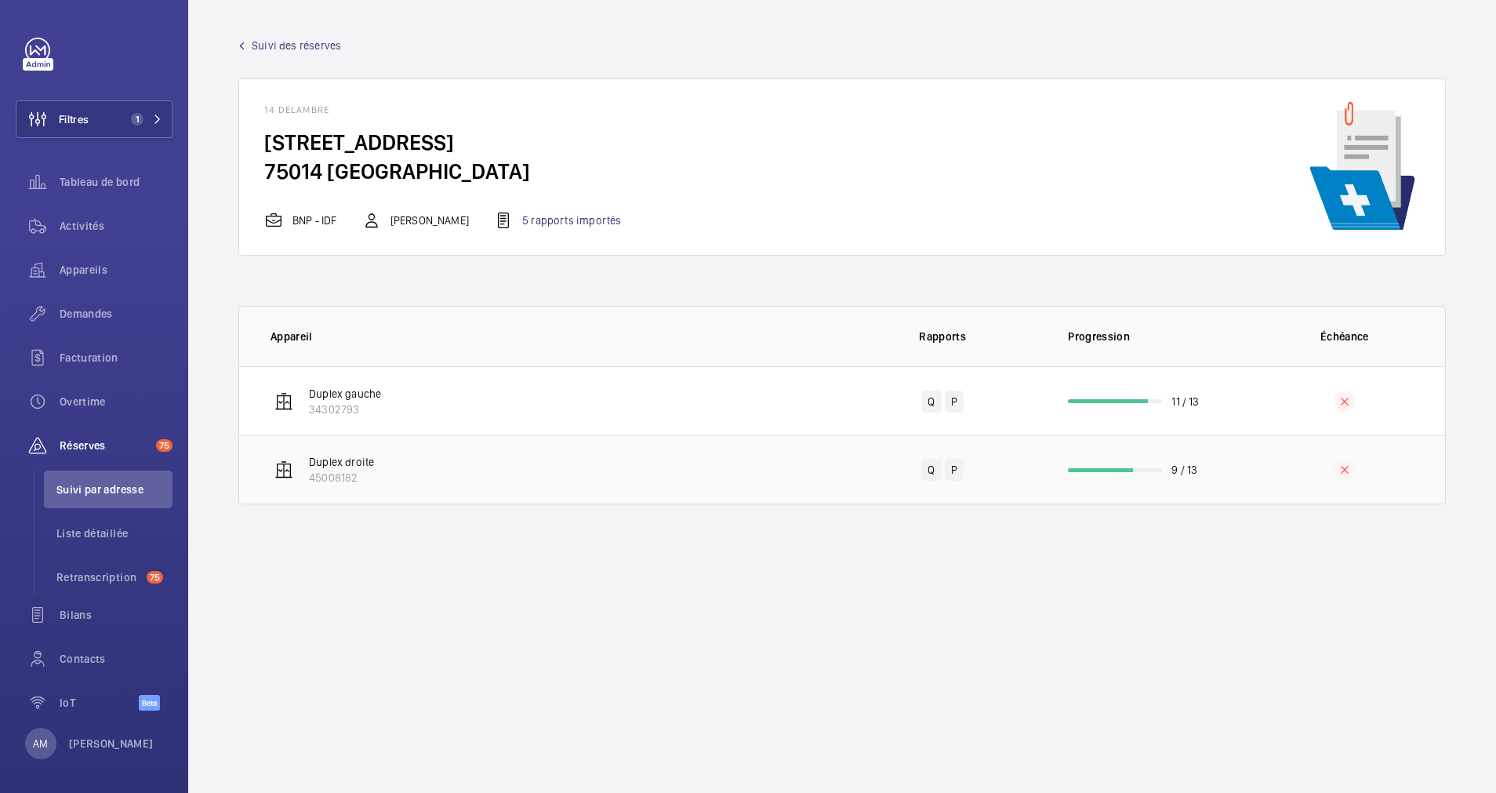
click at [1106, 465] on td "9 / 13" at bounding box center [1143, 469] width 201 height 69
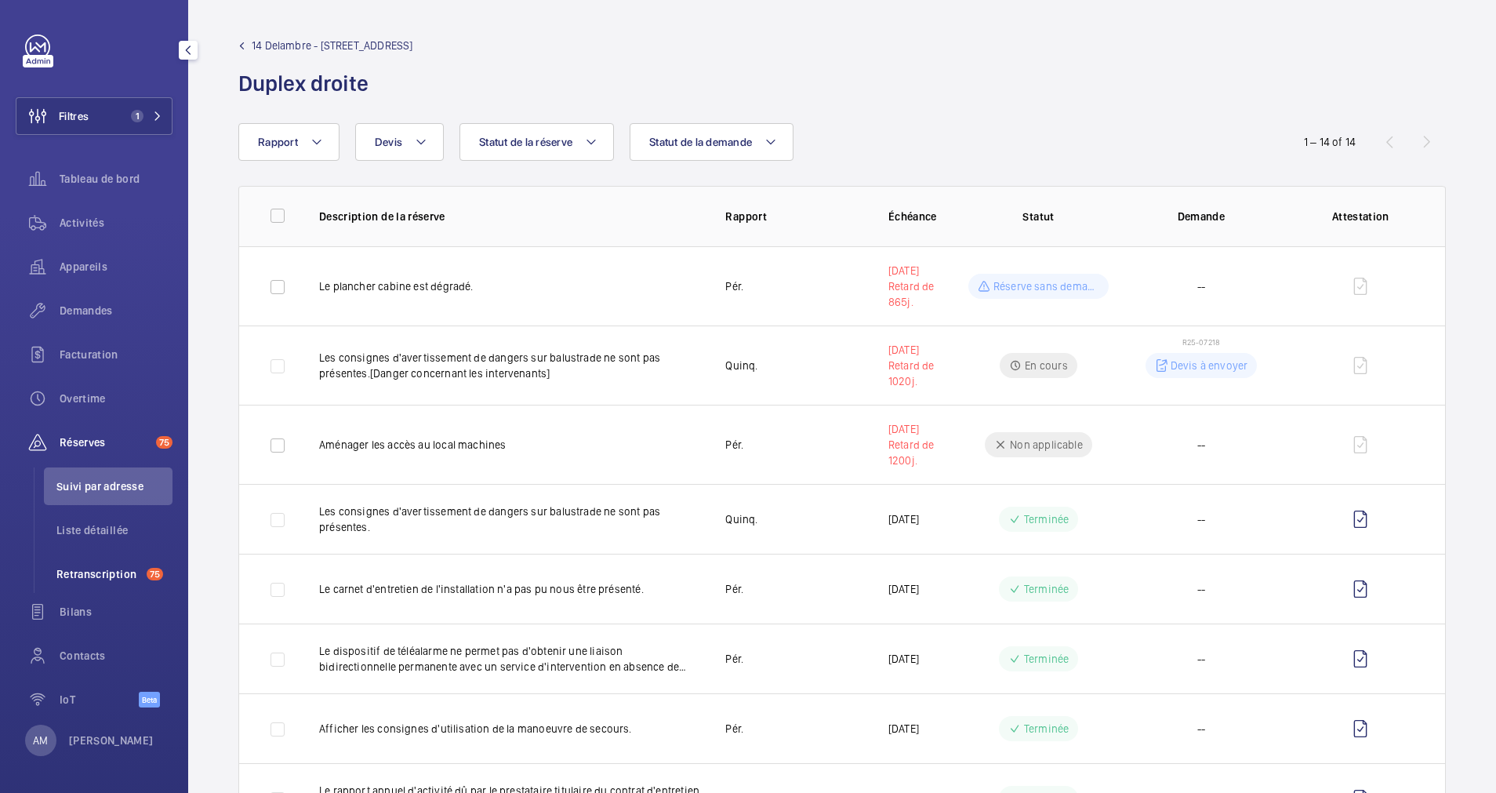
scroll to position [4, 0]
click at [100, 564] on li "Retranscription 75" at bounding box center [108, 573] width 129 height 38
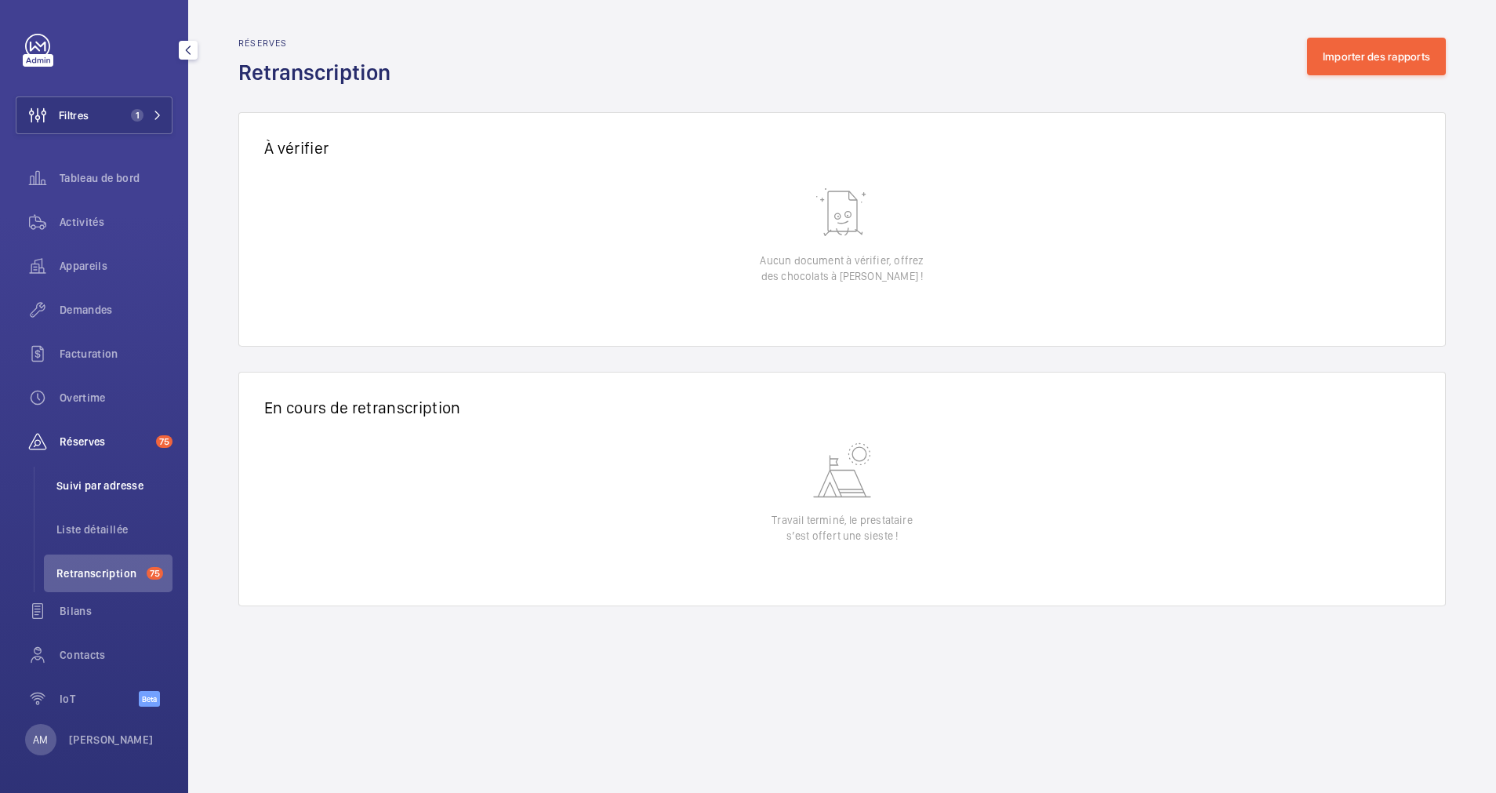
click at [82, 487] on span "Suivi par adresse" at bounding box center [114, 486] width 116 height 16
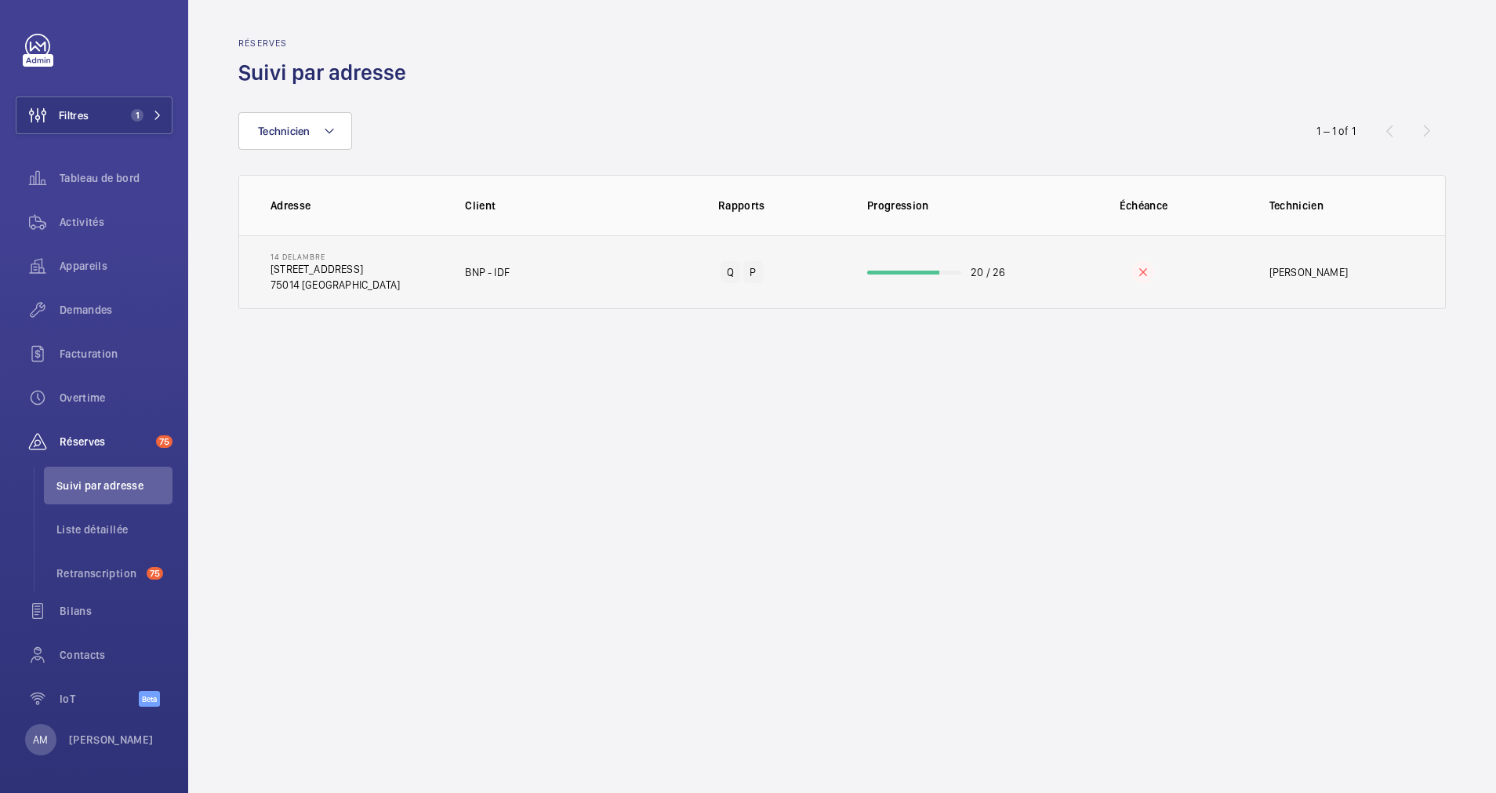
click at [897, 260] on td "20 / 26" at bounding box center [942, 272] width 201 height 74
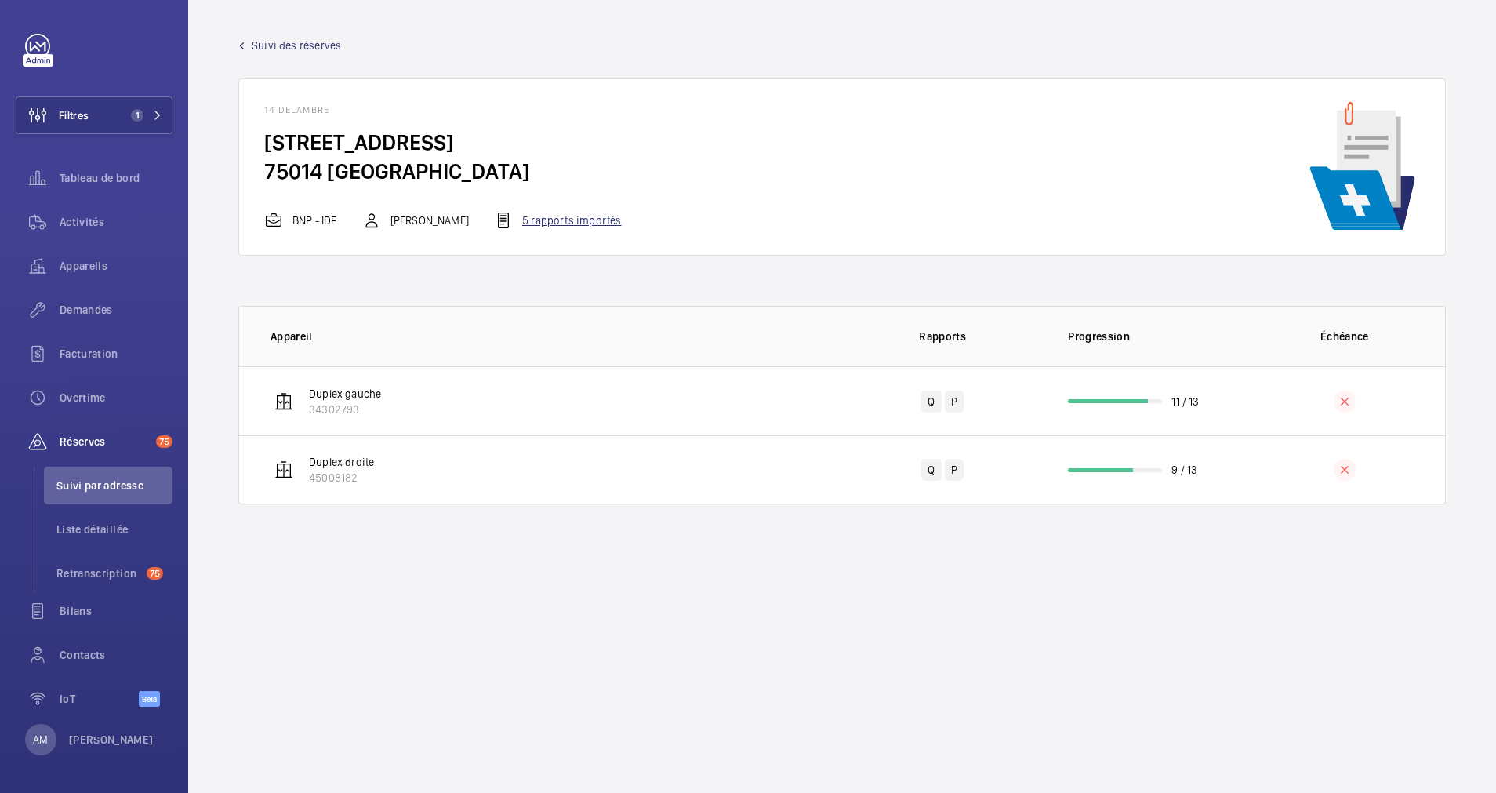
click at [565, 223] on div "5 rapports importés" at bounding box center [557, 220] width 127 height 19
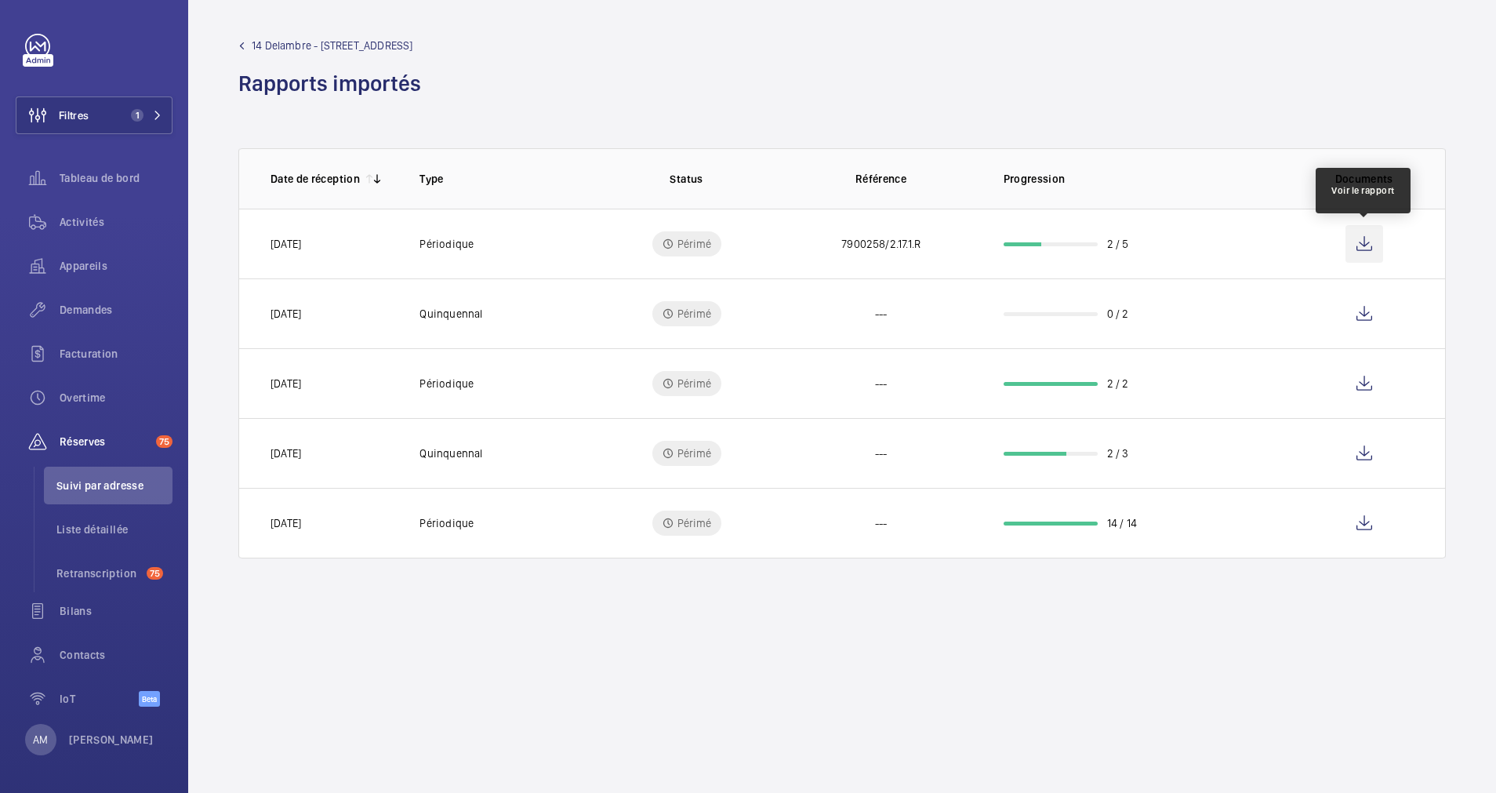
click at [1361, 245] on wm-front-icon-button at bounding box center [1365, 244] width 38 height 38
click at [956, 150] on th "Référence" at bounding box center [881, 178] width 194 height 60
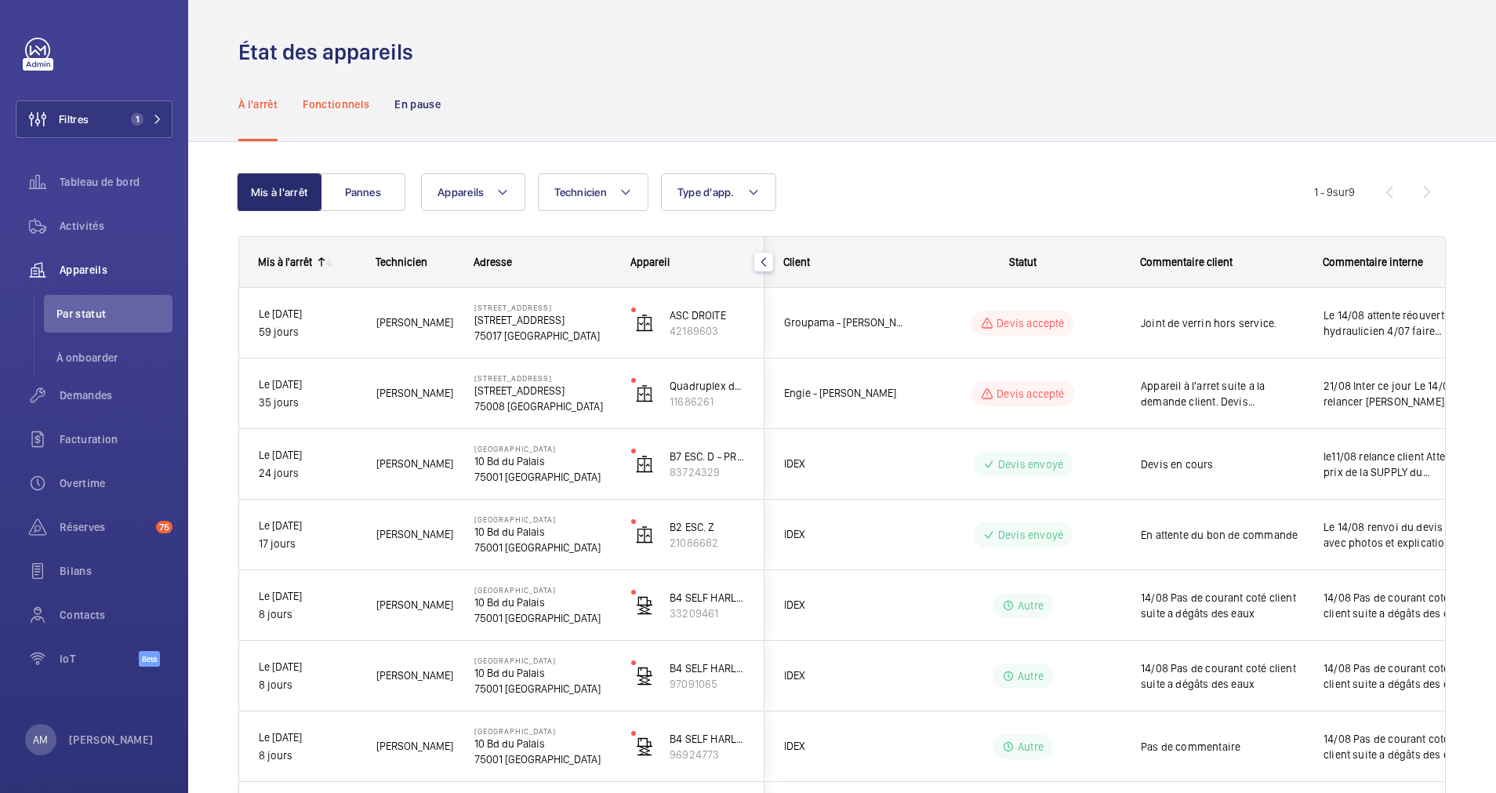
click at [342, 93] on div "Fonctionnels" at bounding box center [336, 104] width 67 height 74
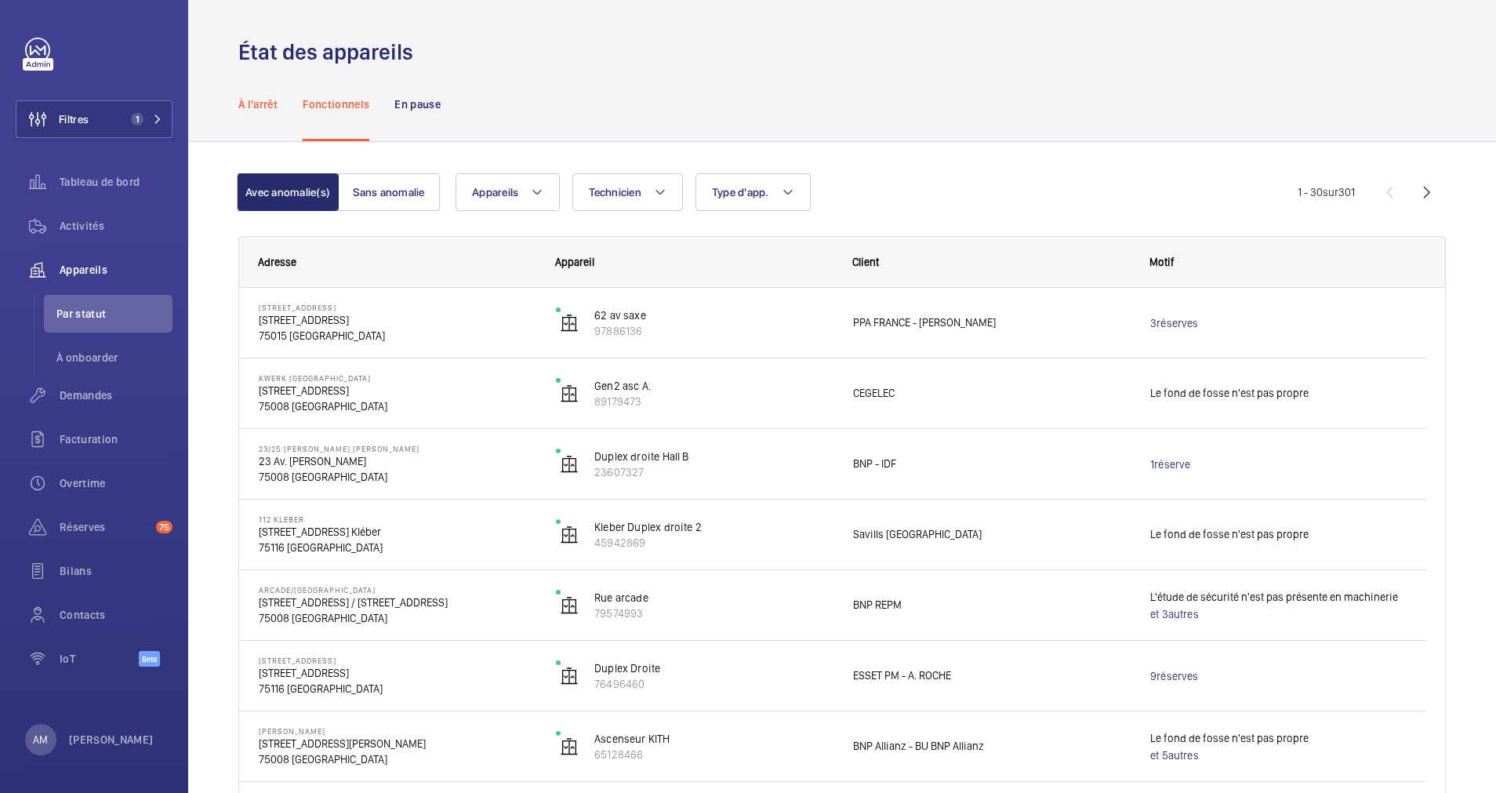
click at [245, 104] on p "À l'arrêt" at bounding box center [257, 104] width 39 height 16
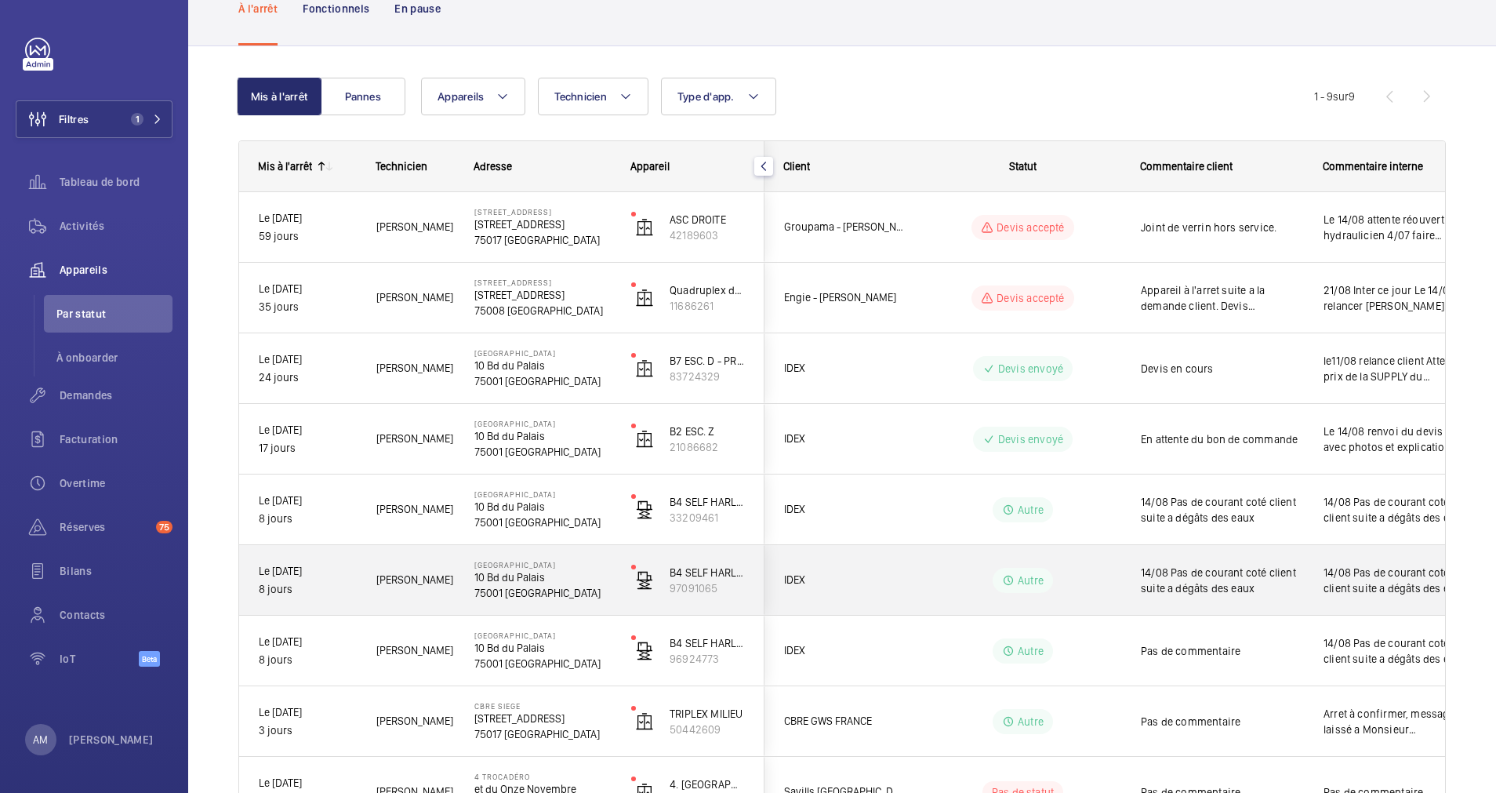
scroll to position [222, 0]
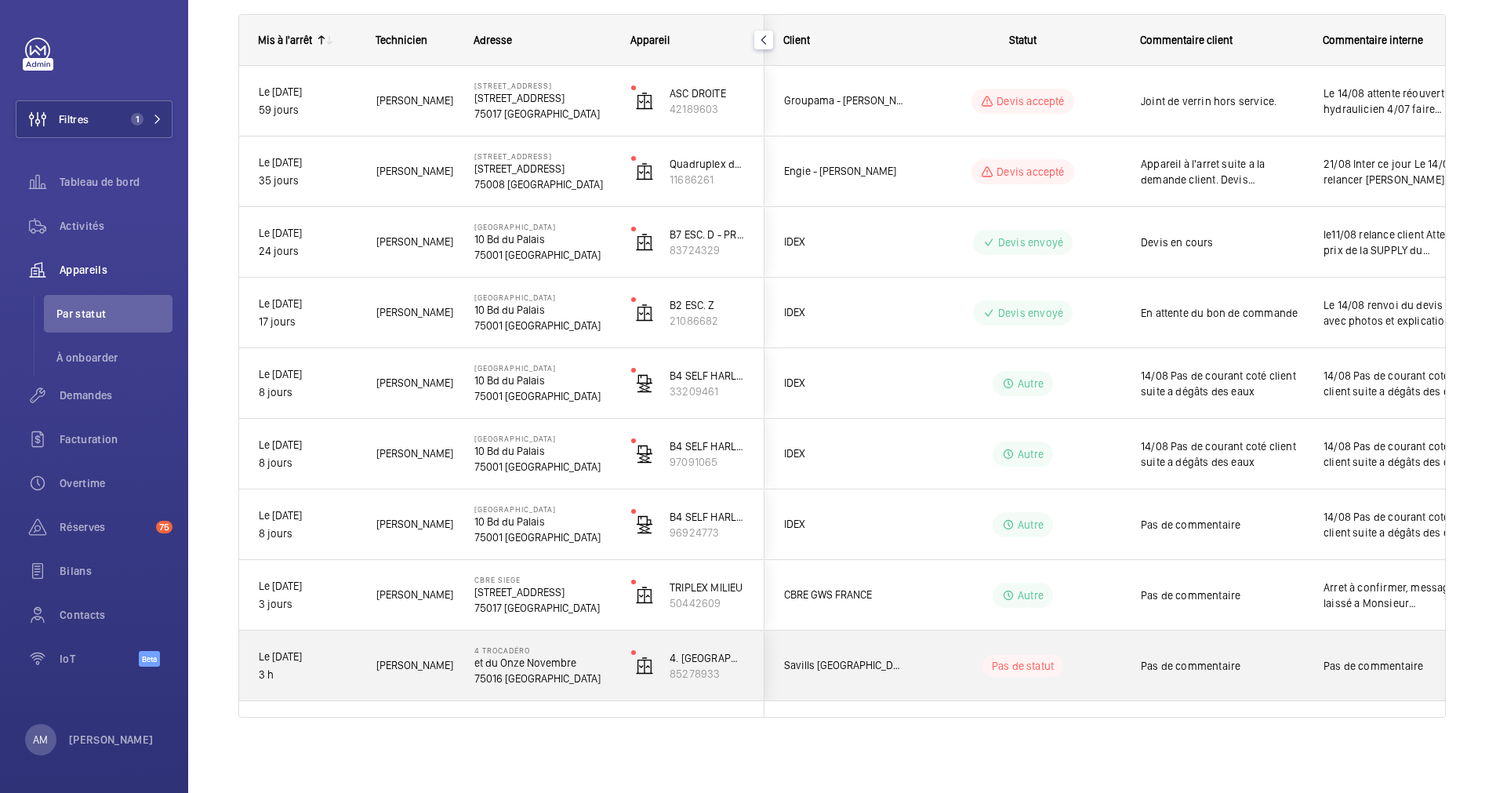
click at [1185, 655] on div "Pas de commentaire" at bounding box center [1222, 666] width 162 height 36
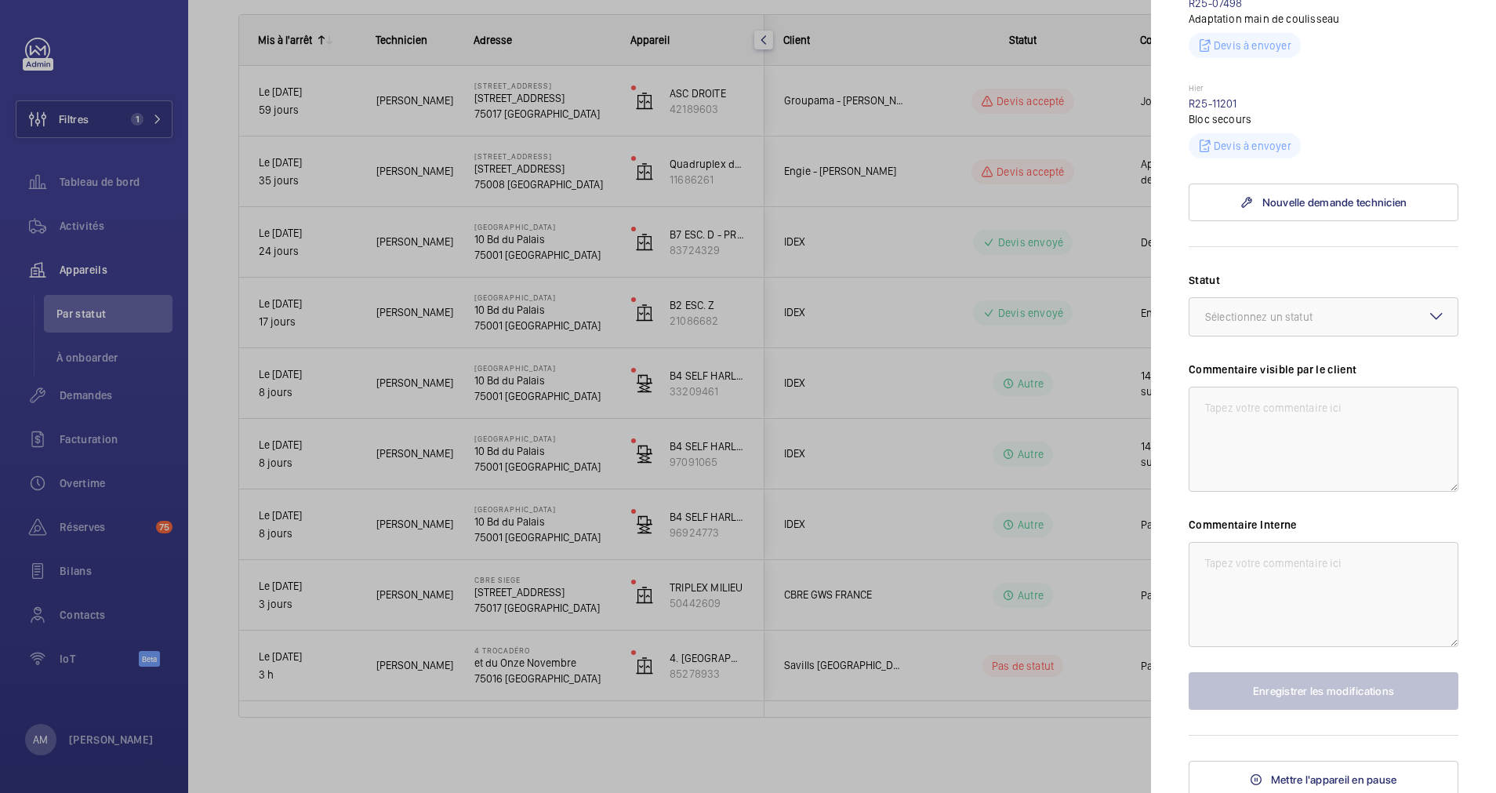
scroll to position [706, 0]
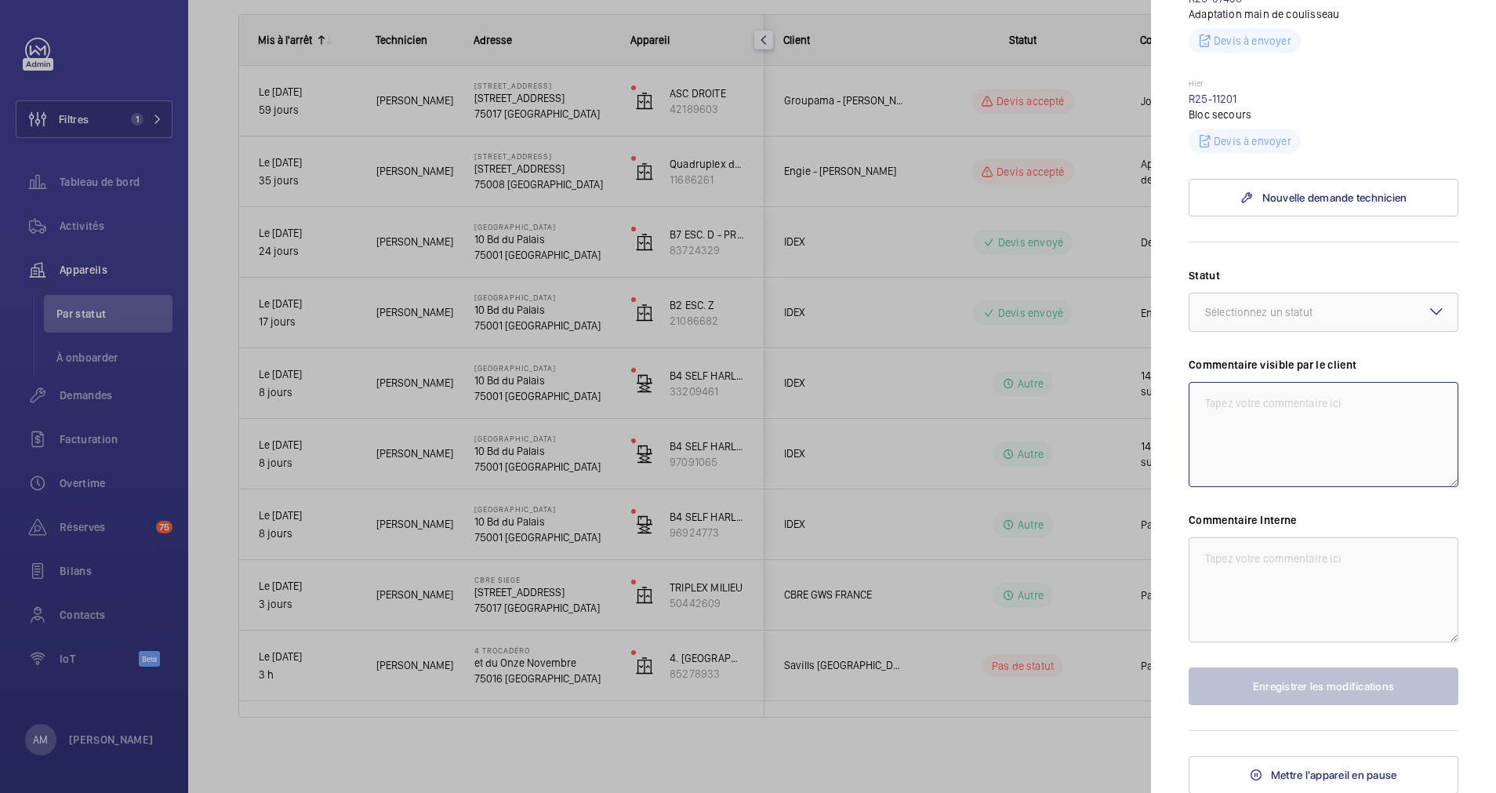
click at [1269, 449] on textarea at bounding box center [1324, 434] width 270 height 105
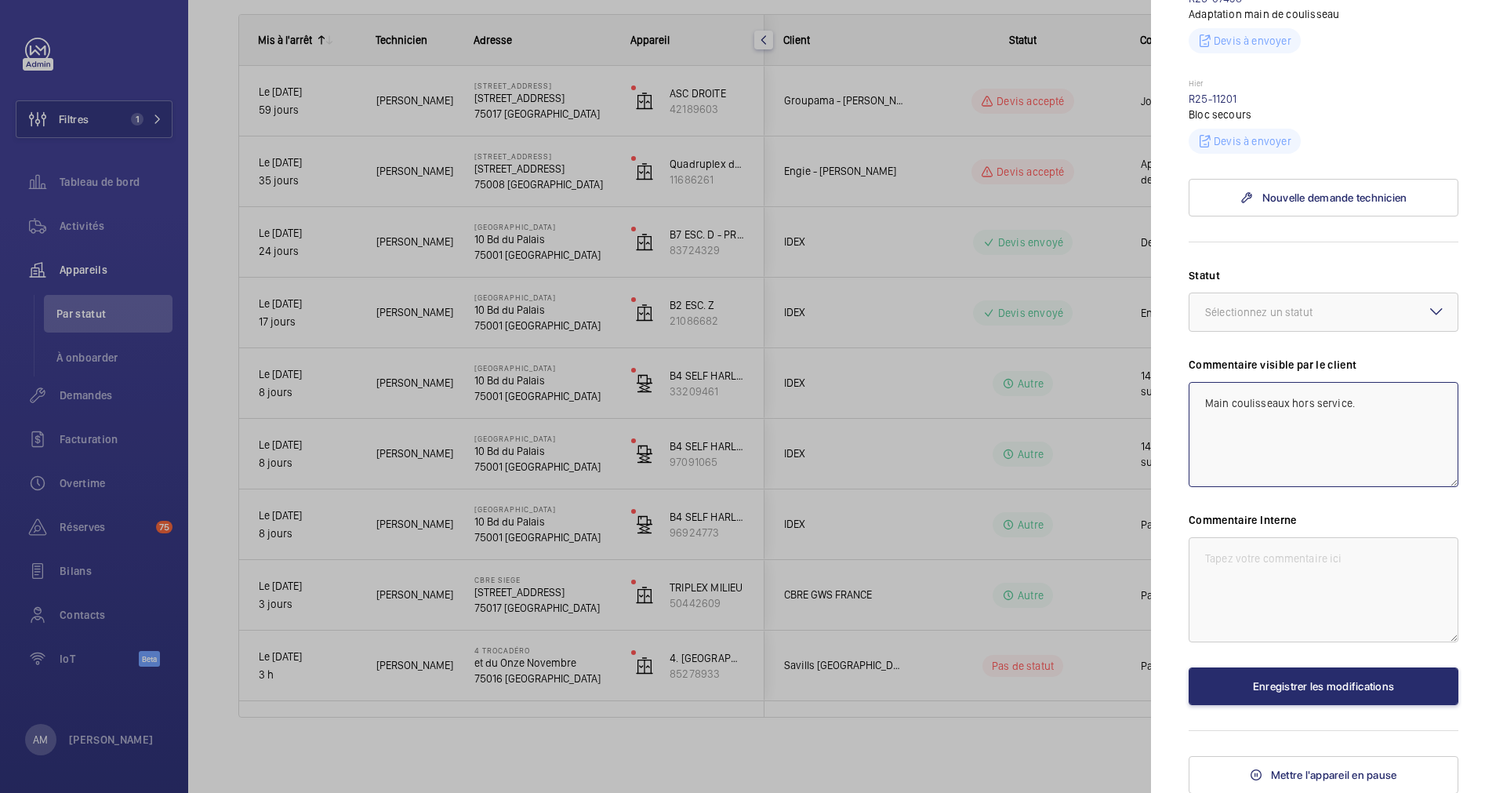
scroll to position [588, 0]
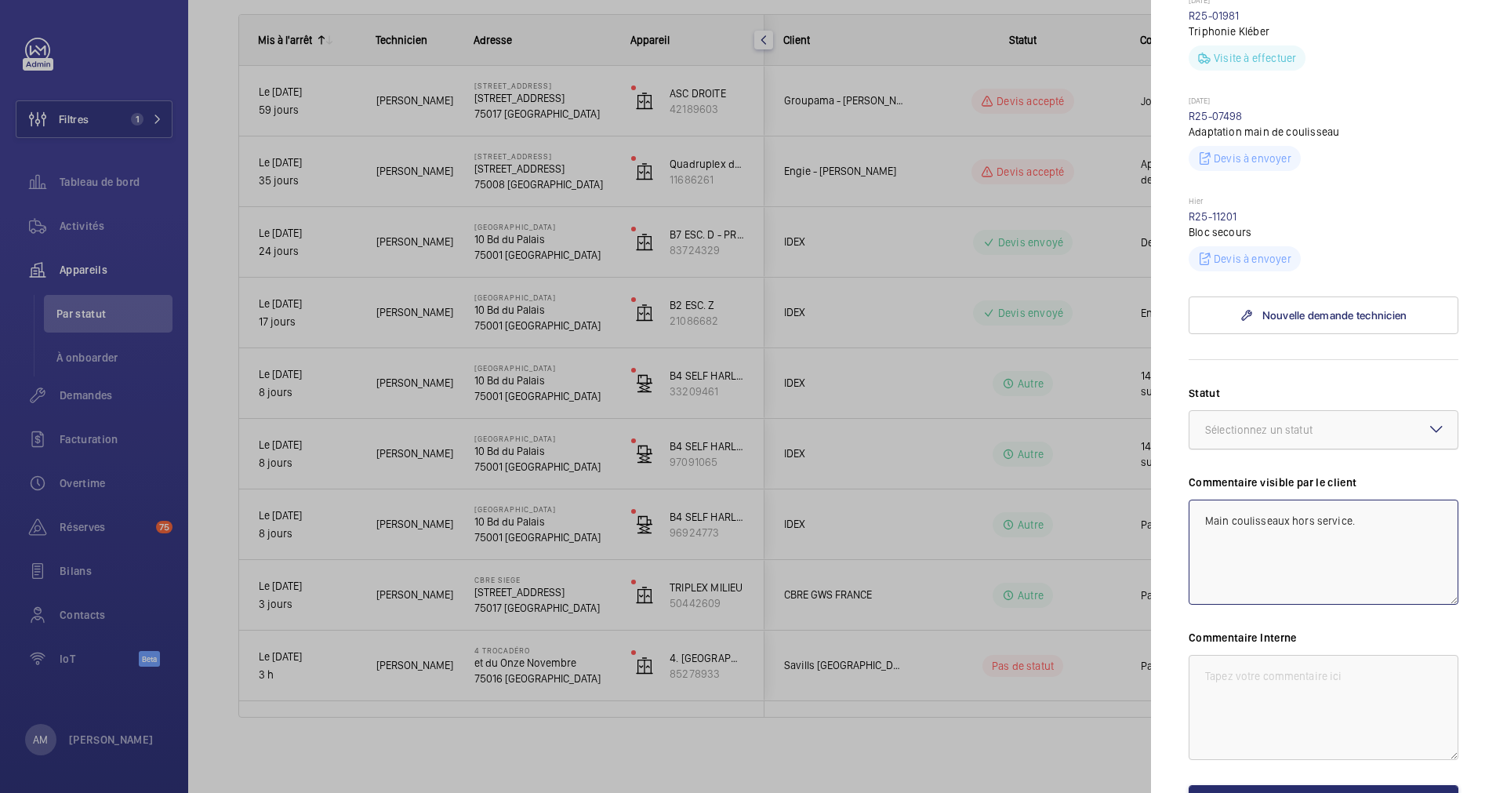
type textarea "Main coulisseaux hors service."
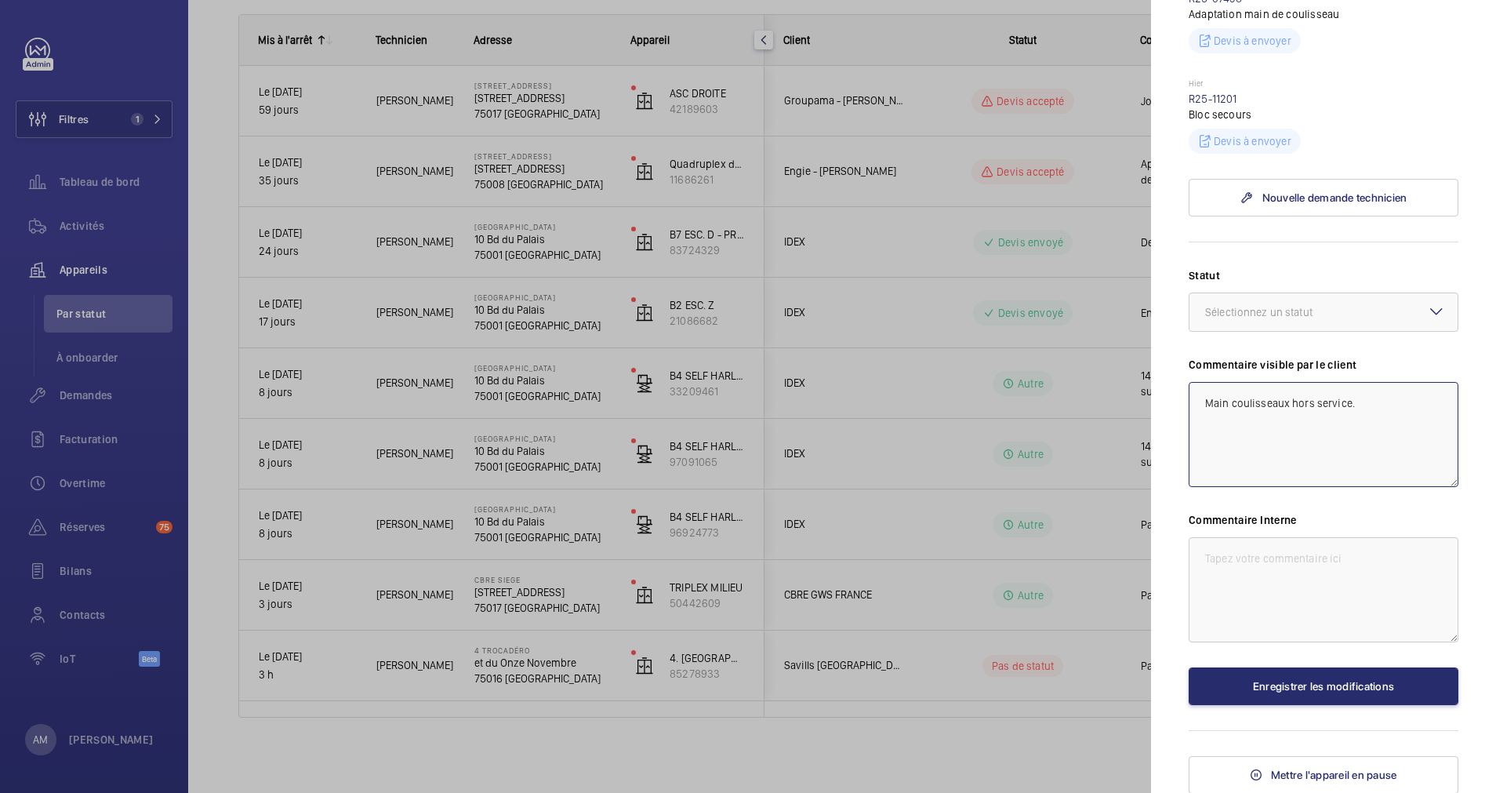
scroll to position [707, 0]
click at [1387, 677] on button "Enregistrer les modifications" at bounding box center [1324, 686] width 270 height 38
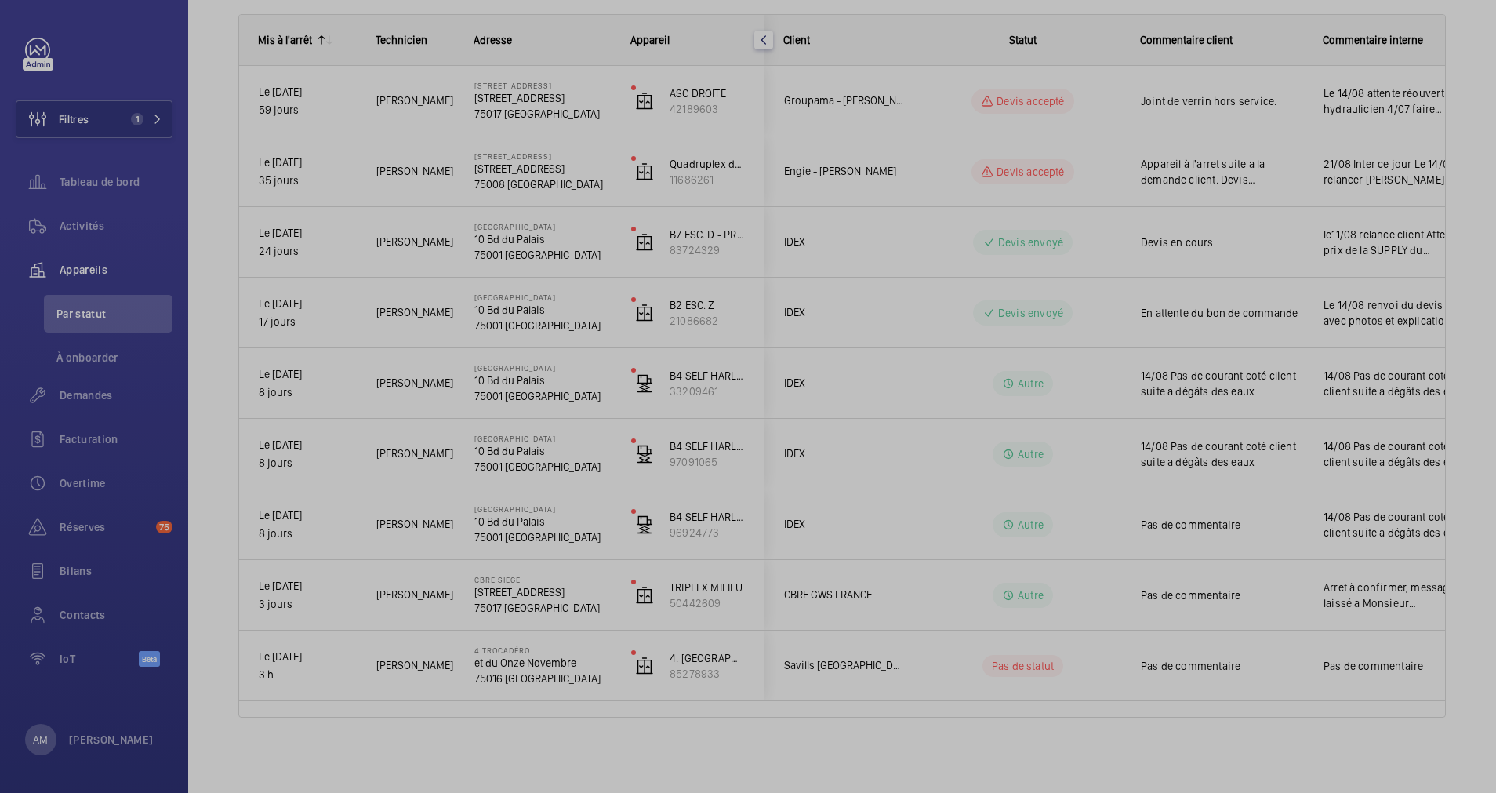
scroll to position [0, 0]
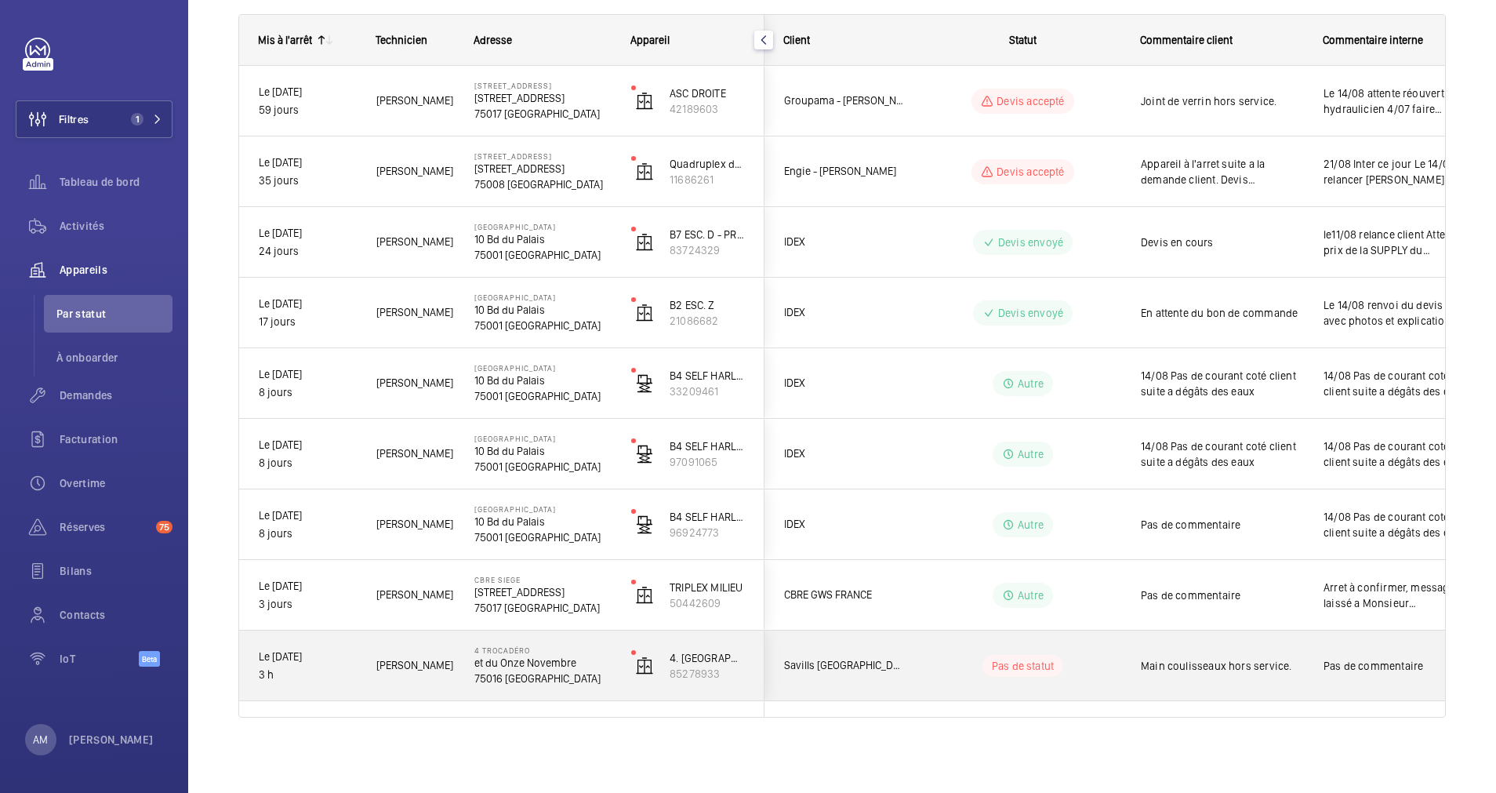
click at [1335, 671] on span "Pas de commentaire" at bounding box center [1396, 666] width 144 height 16
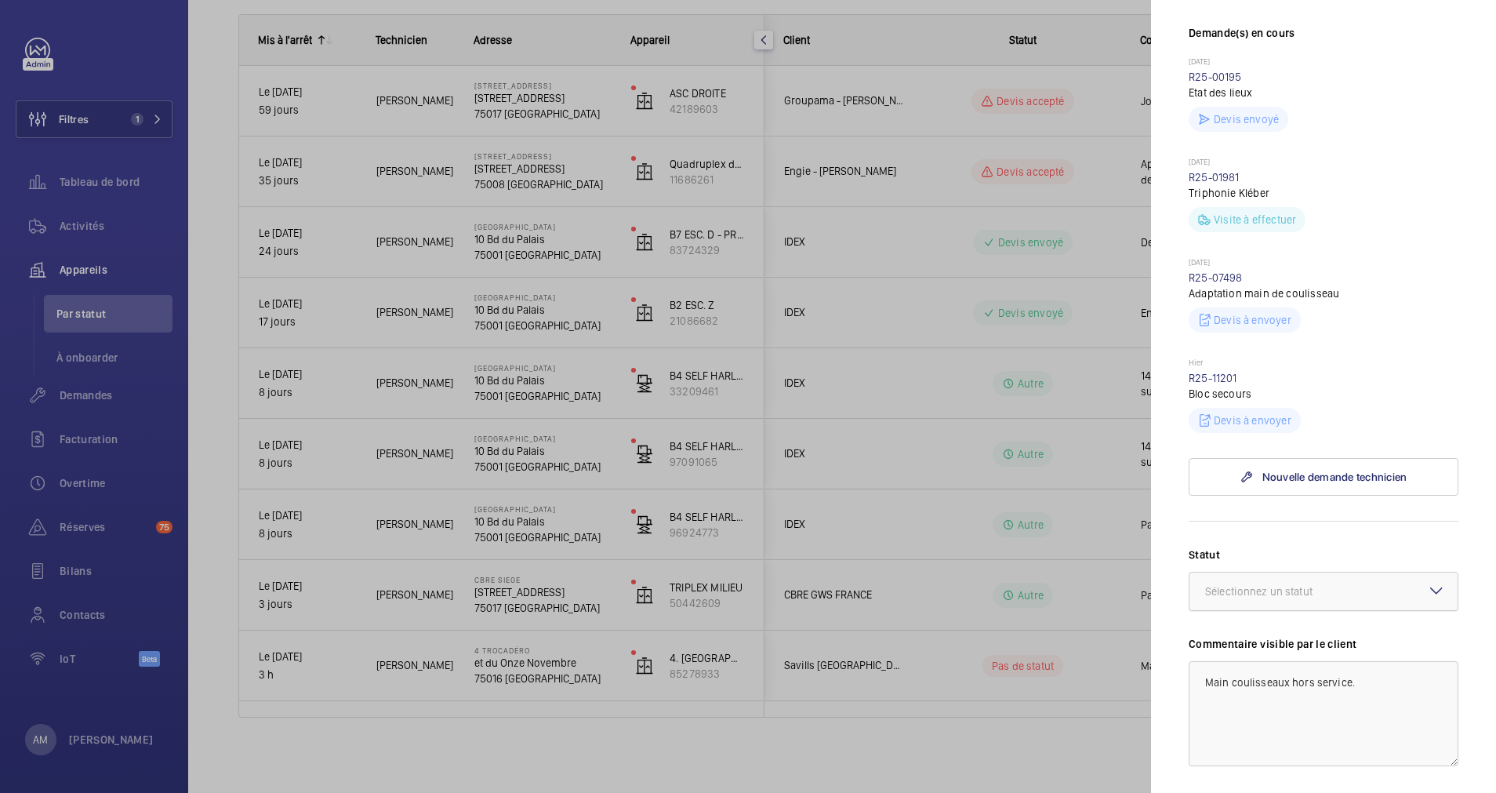
scroll to position [471, 0]
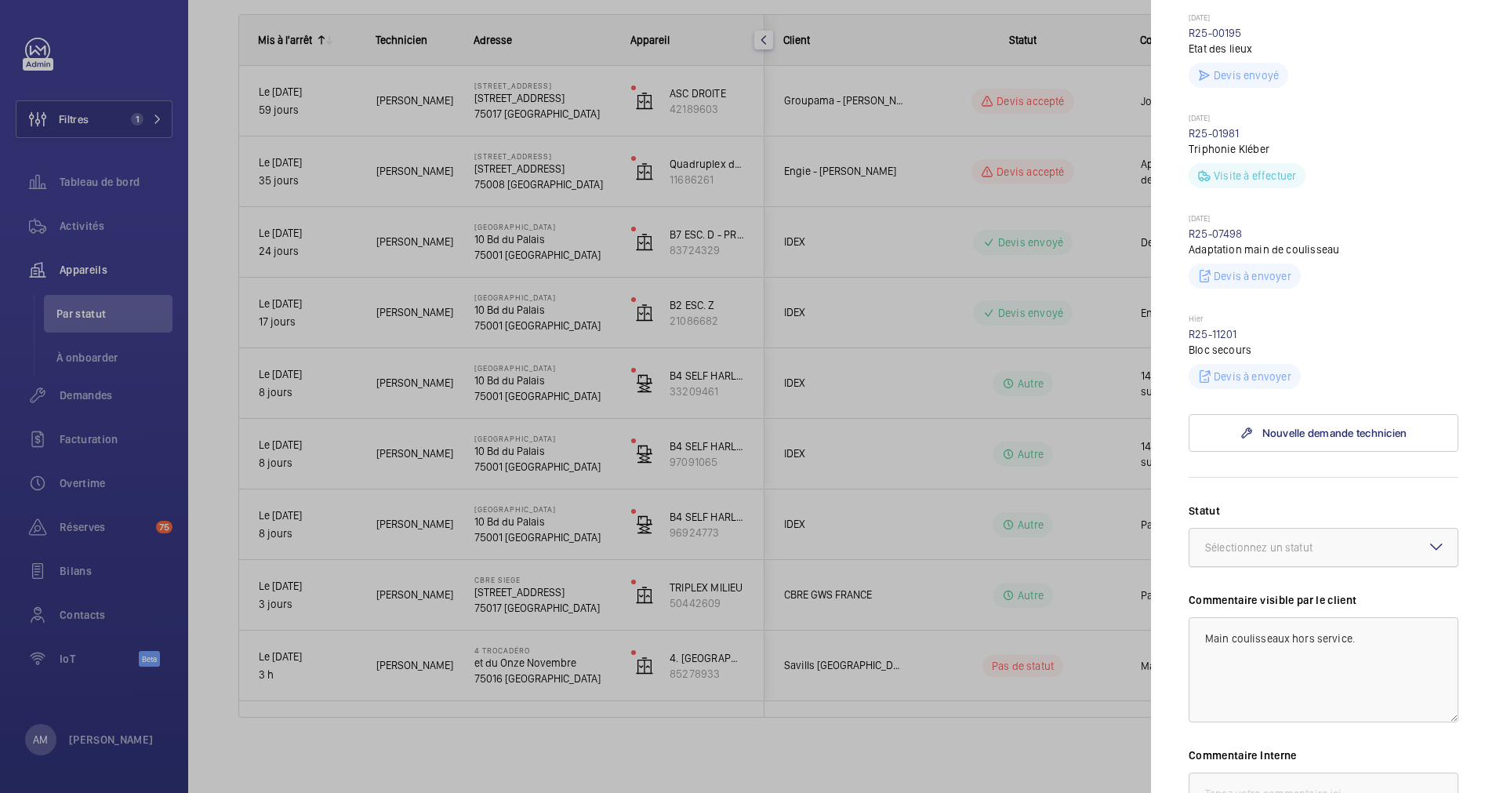
click at [1362, 545] on div at bounding box center [1324, 548] width 268 height 38
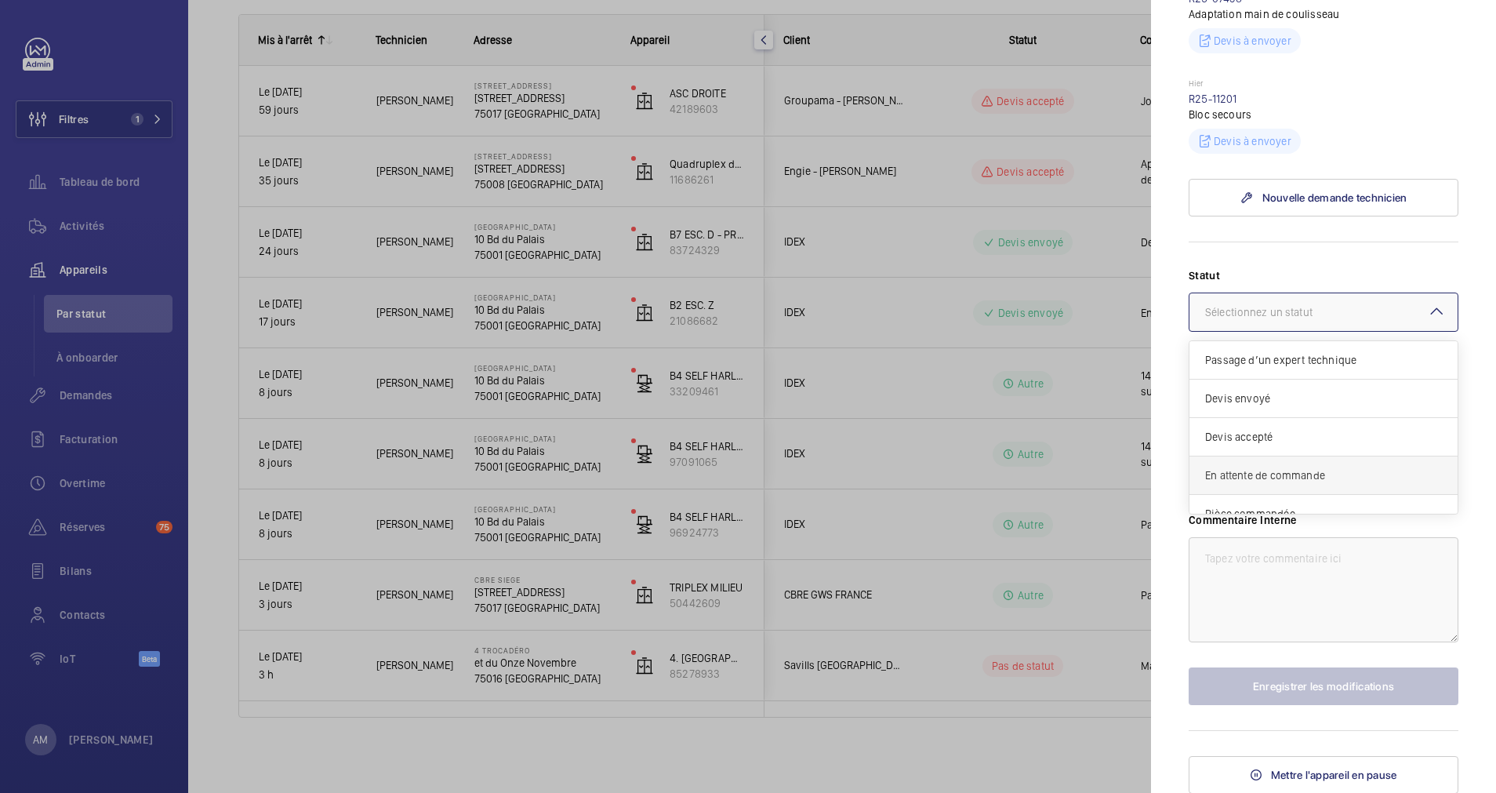
scroll to position [134, 0]
click at [1280, 458] on span "Intervention prévue" at bounding box center [1323, 457] width 237 height 16
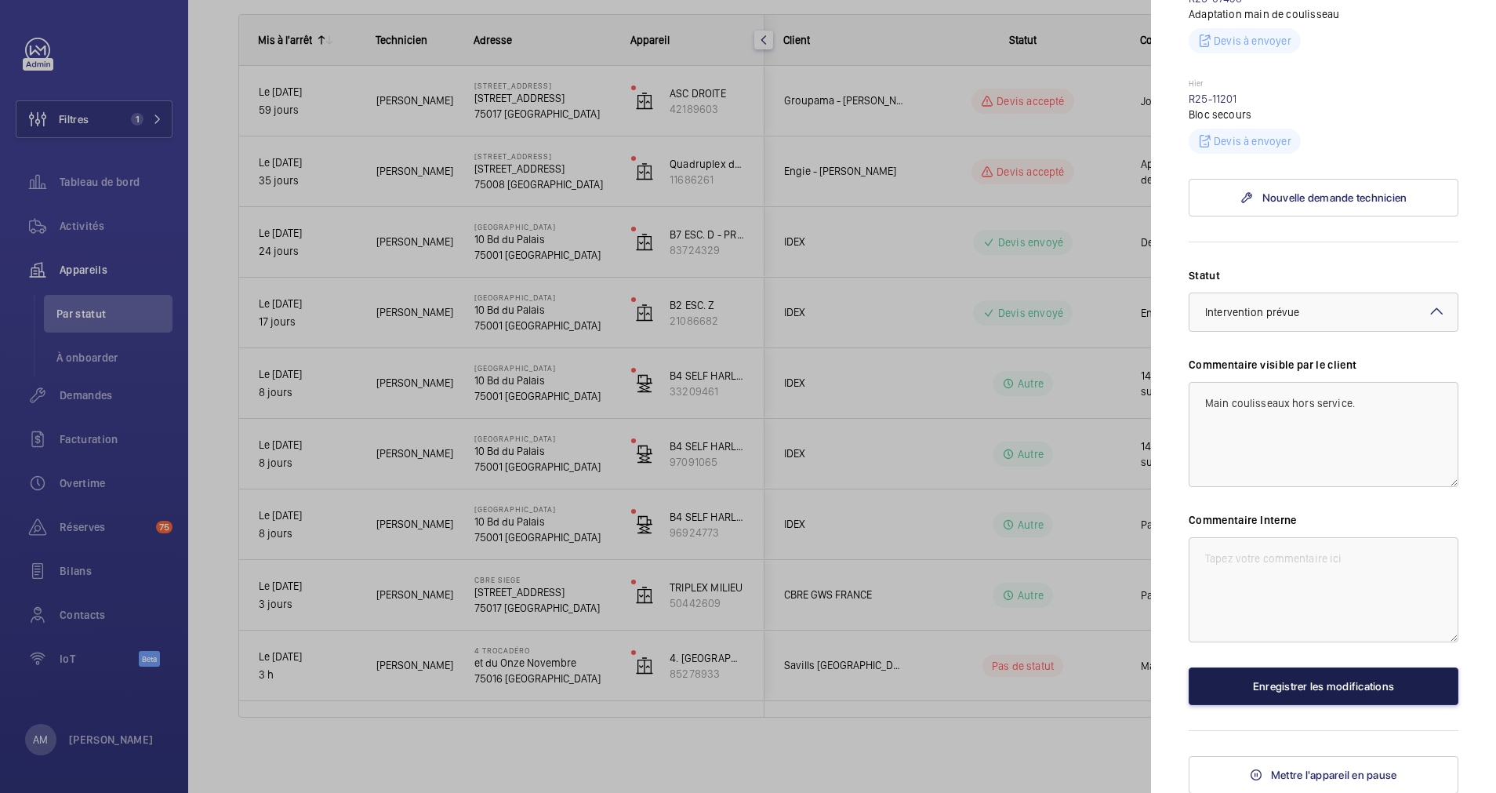
click at [1295, 685] on button "Enregistrer les modifications" at bounding box center [1324, 686] width 270 height 38
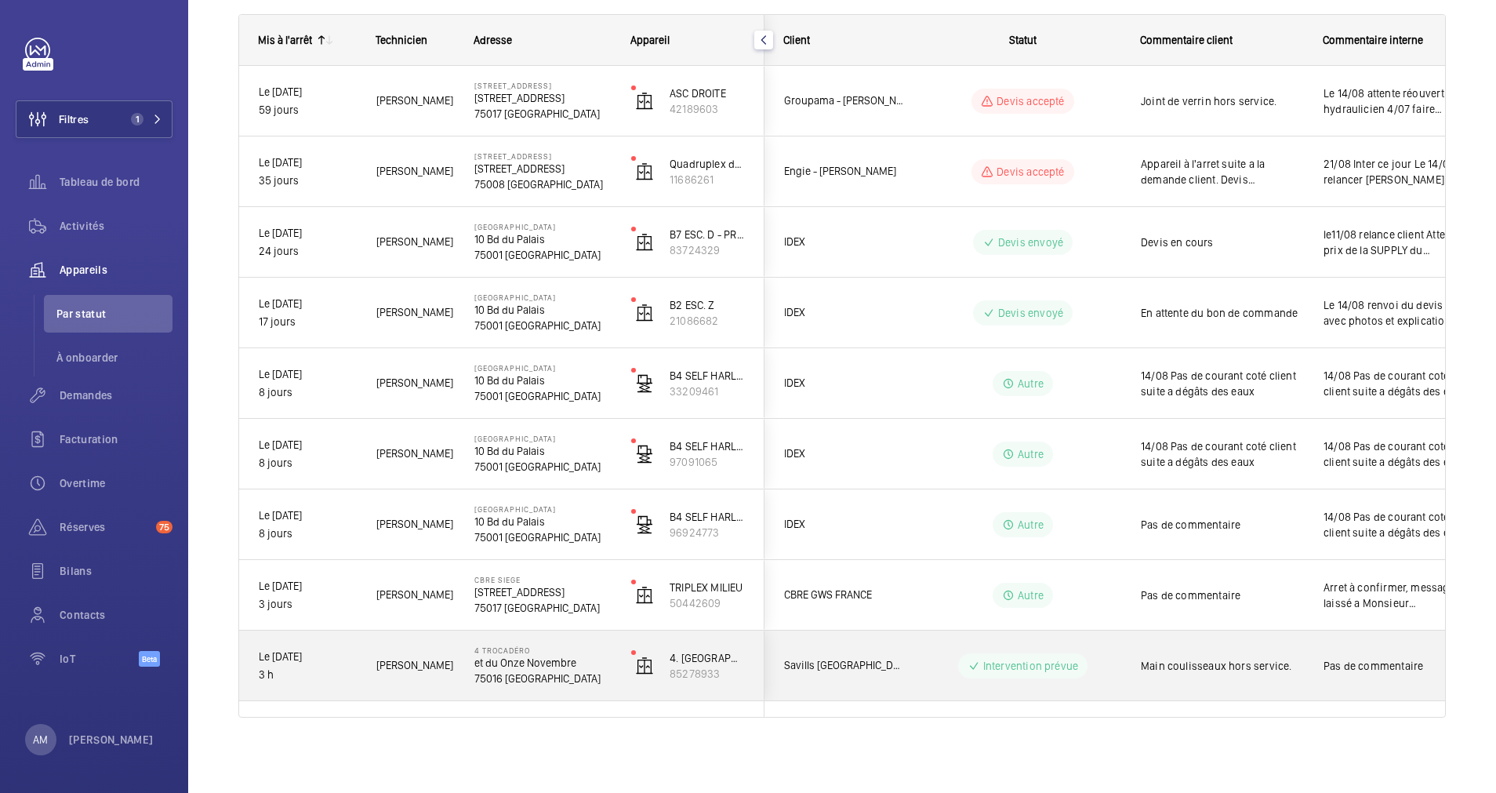
click at [1114, 649] on div "Intervention prévue" at bounding box center [1014, 666] width 214 height 56
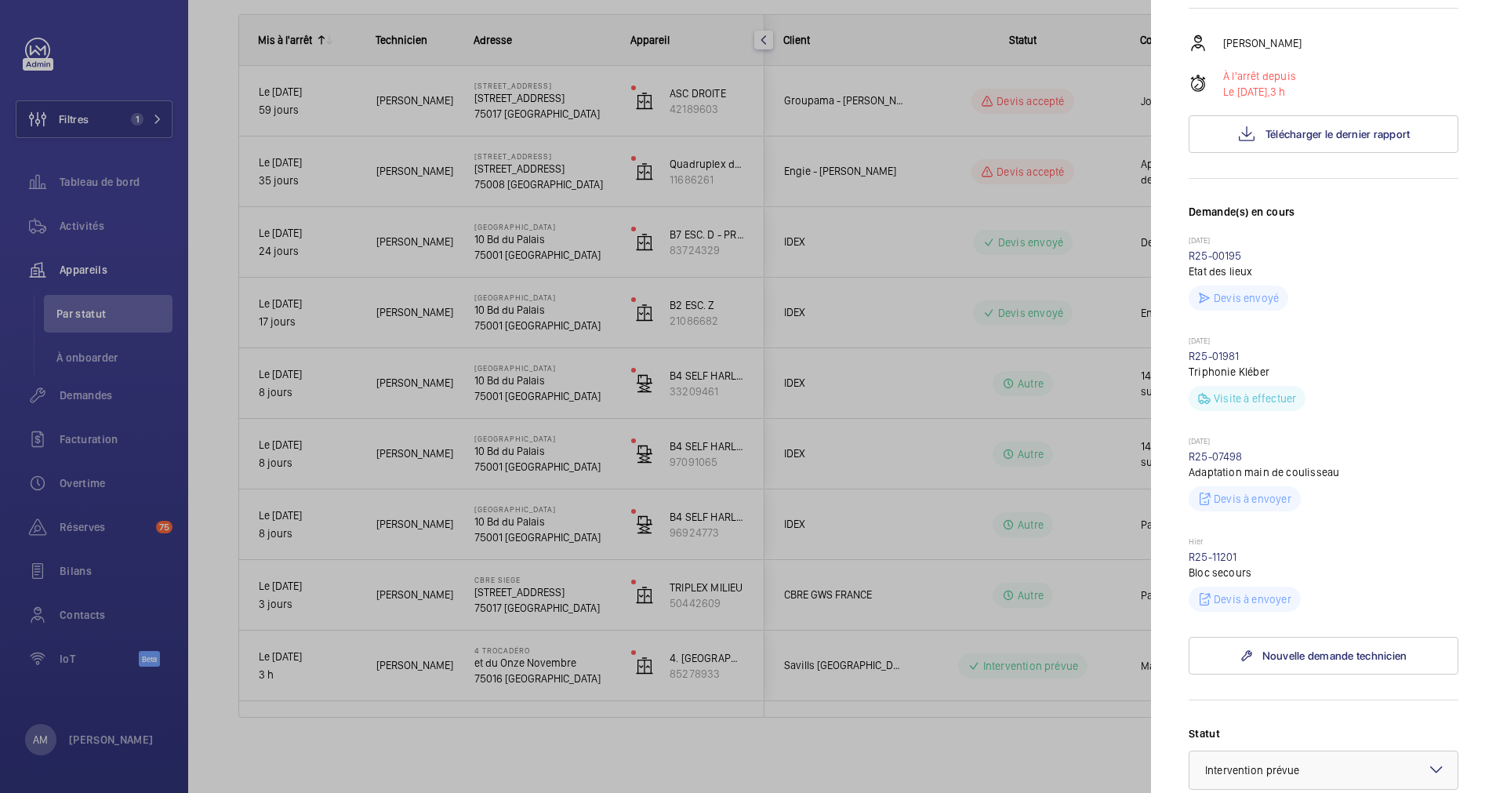
scroll to position [706, 0]
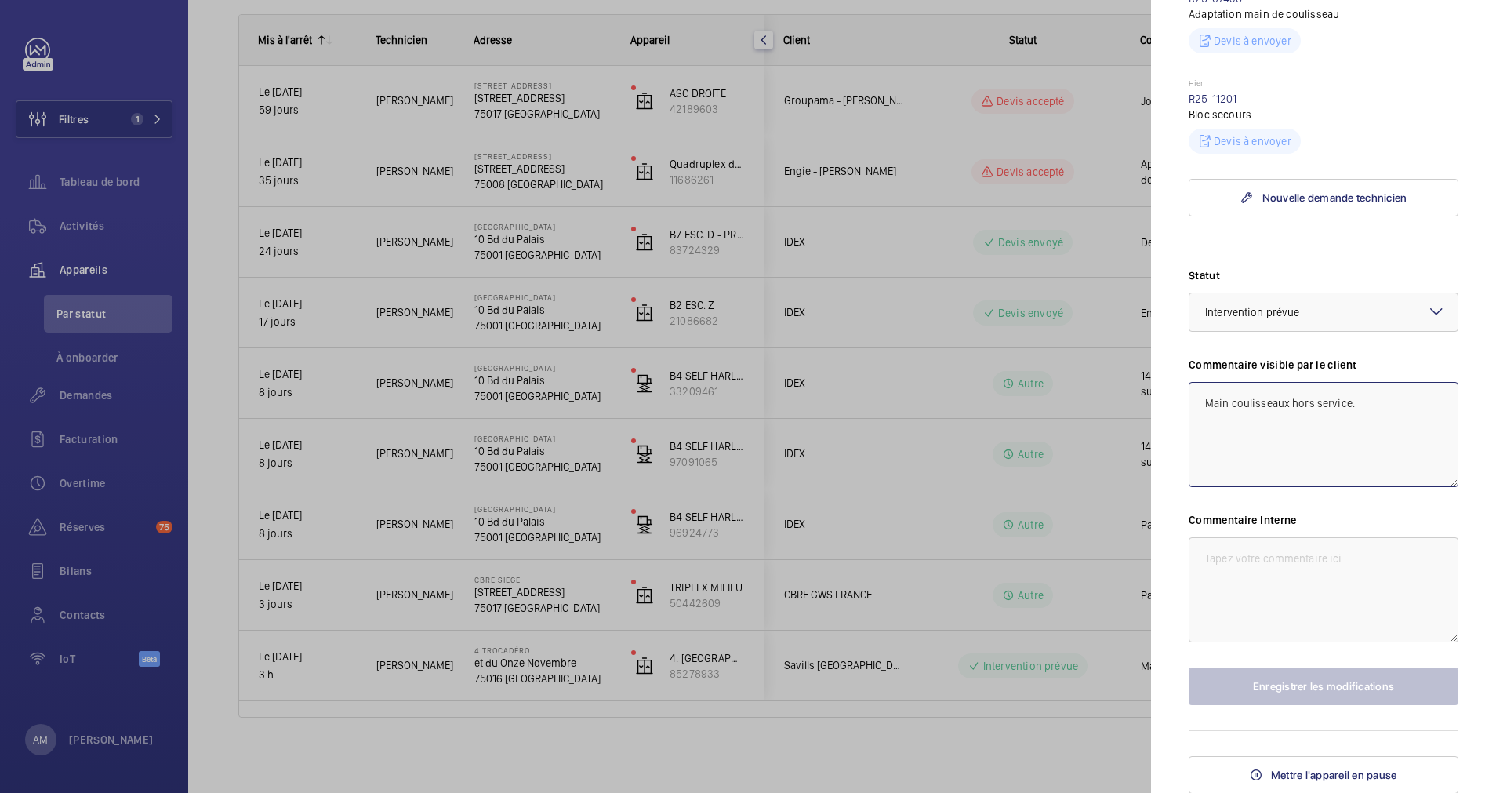
click at [1373, 399] on textarea "Main coulisseaux hors service." at bounding box center [1324, 434] width 270 height 105
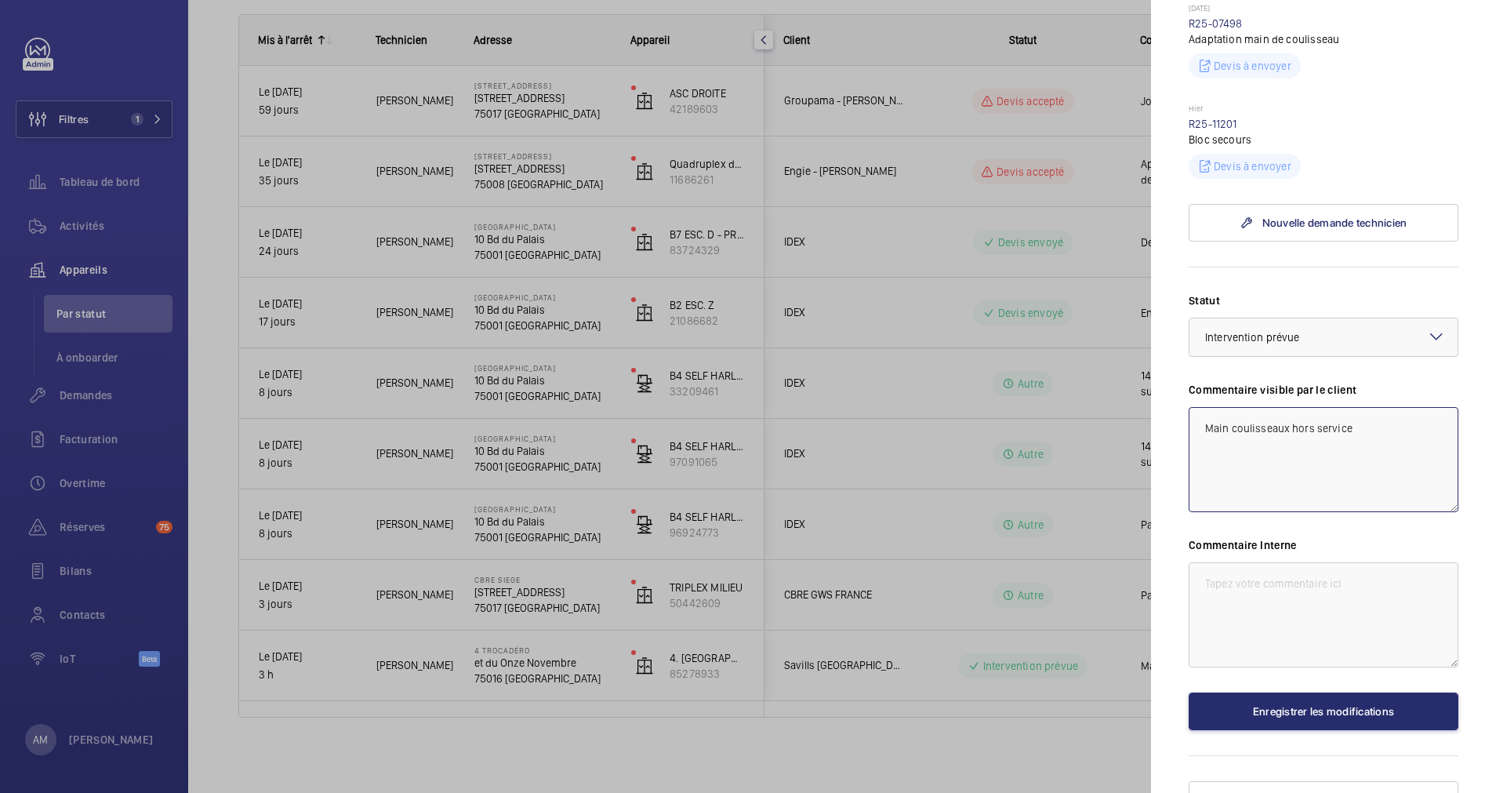
scroll to position [707, 0]
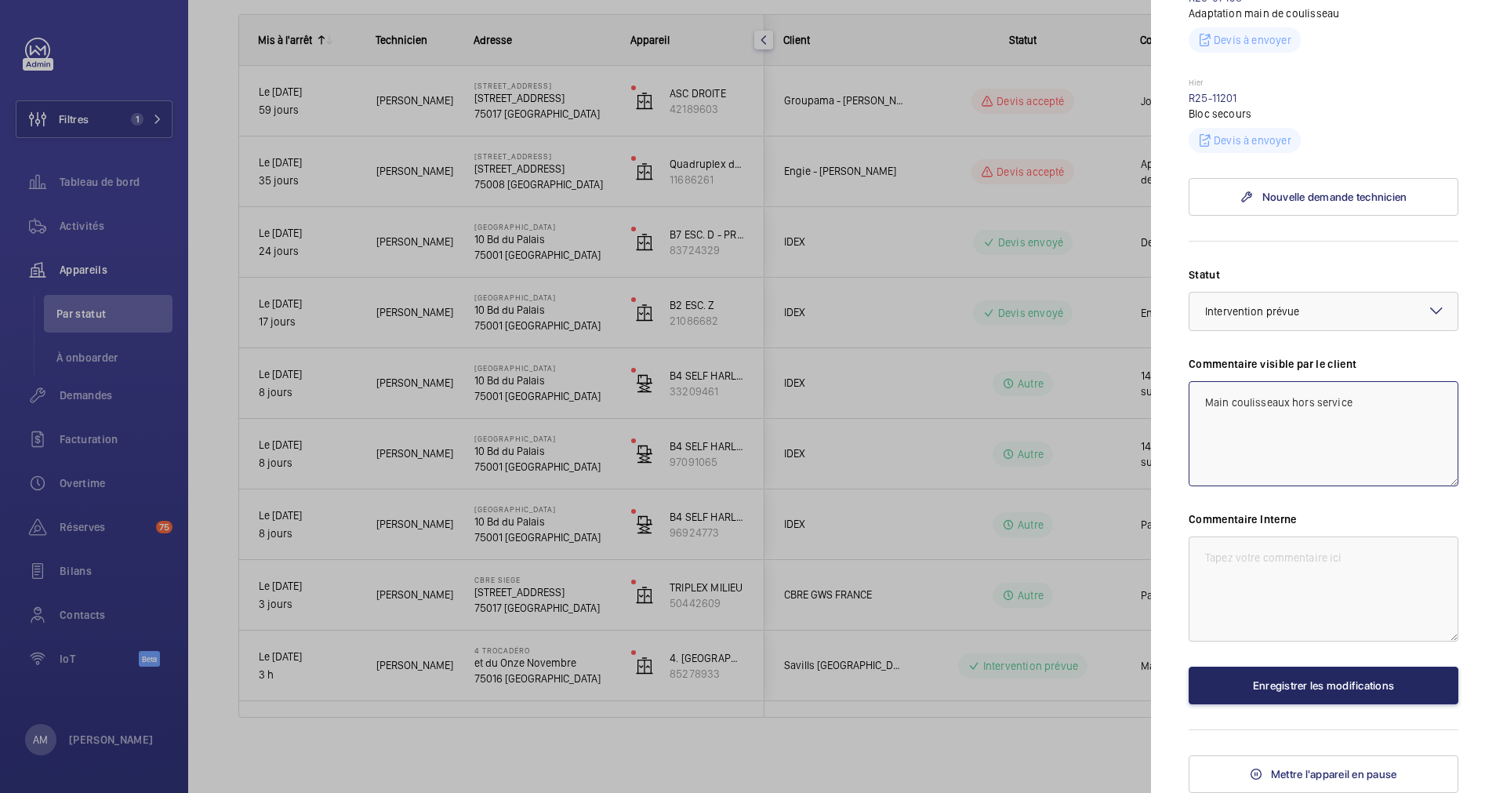
type textarea "Main coulisseaux hors service"
click at [1324, 674] on button "Enregistrer les modifications" at bounding box center [1324, 686] width 270 height 38
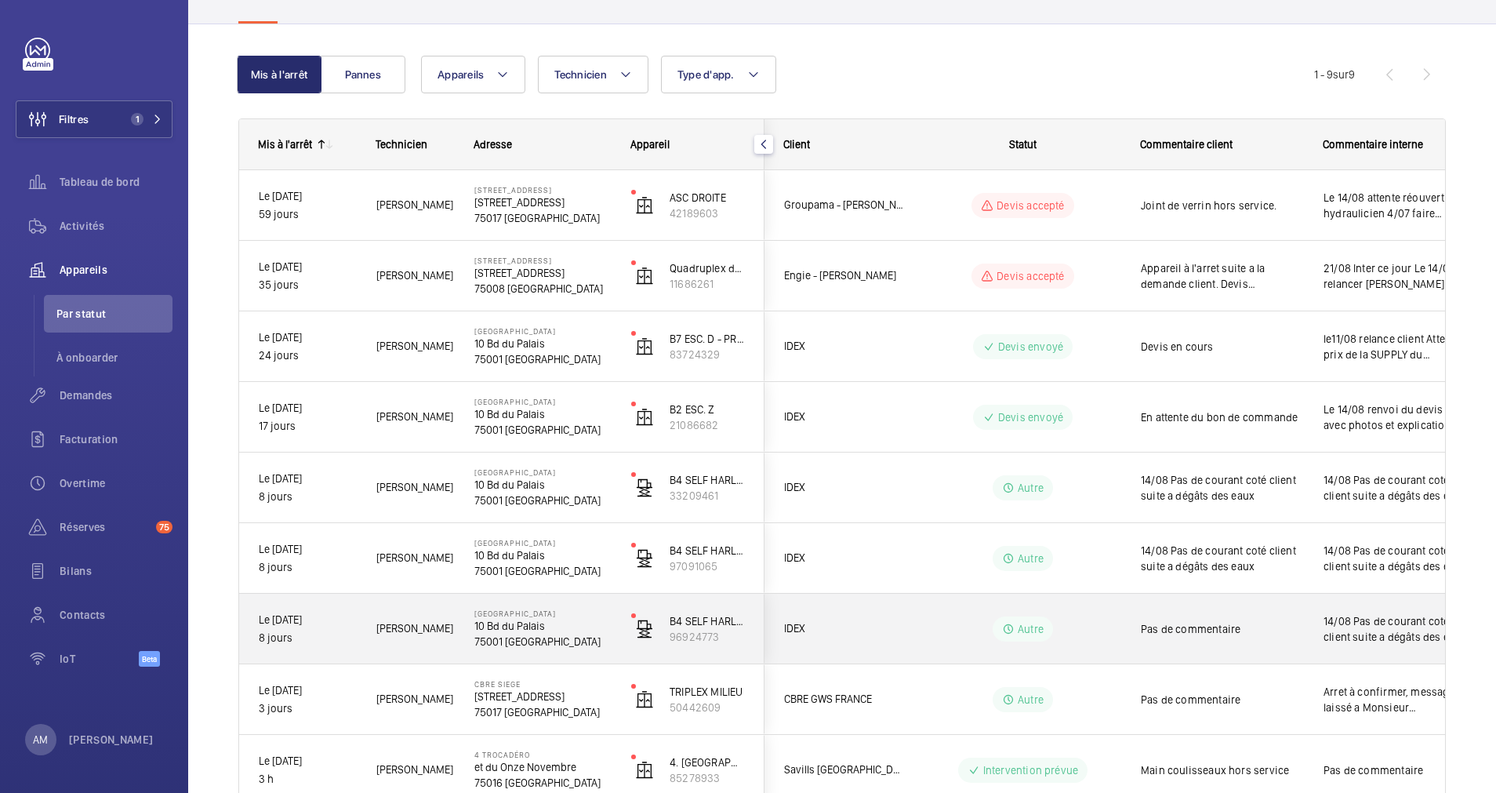
scroll to position [222, 0]
